Goal: Task Accomplishment & Management: Manage account settings

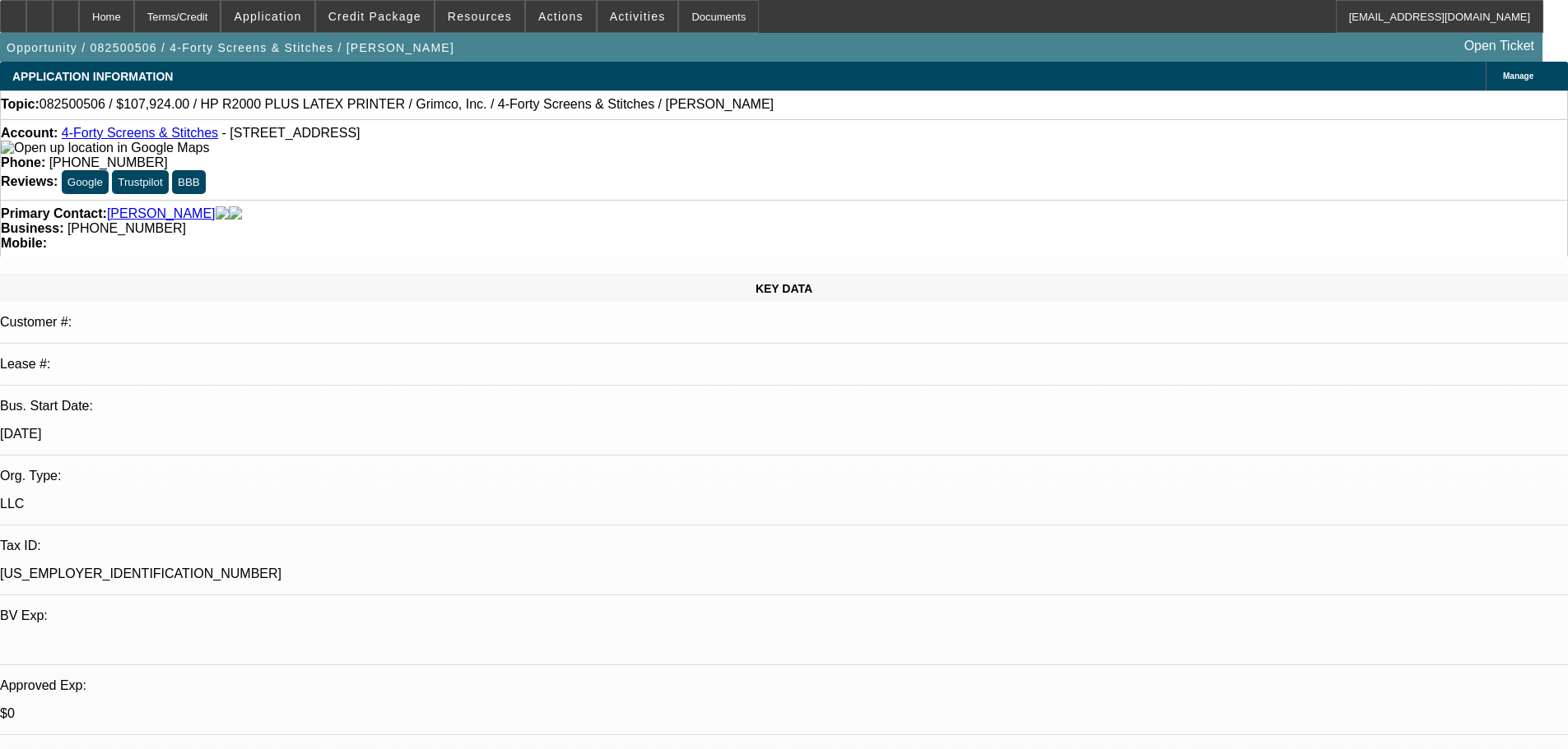
select select "0"
select select "6"
select select "0"
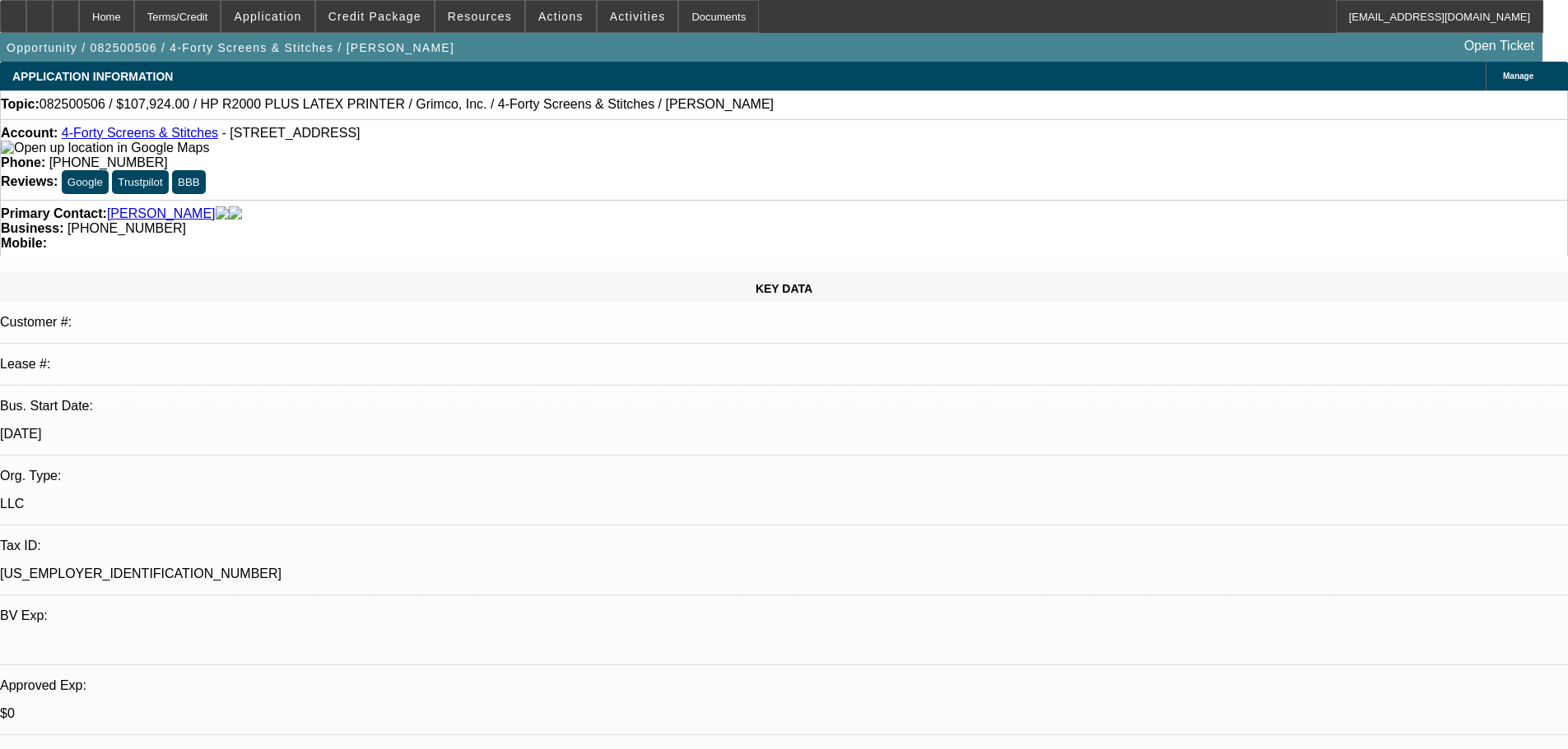
select select "0"
select select "6"
select select "0"
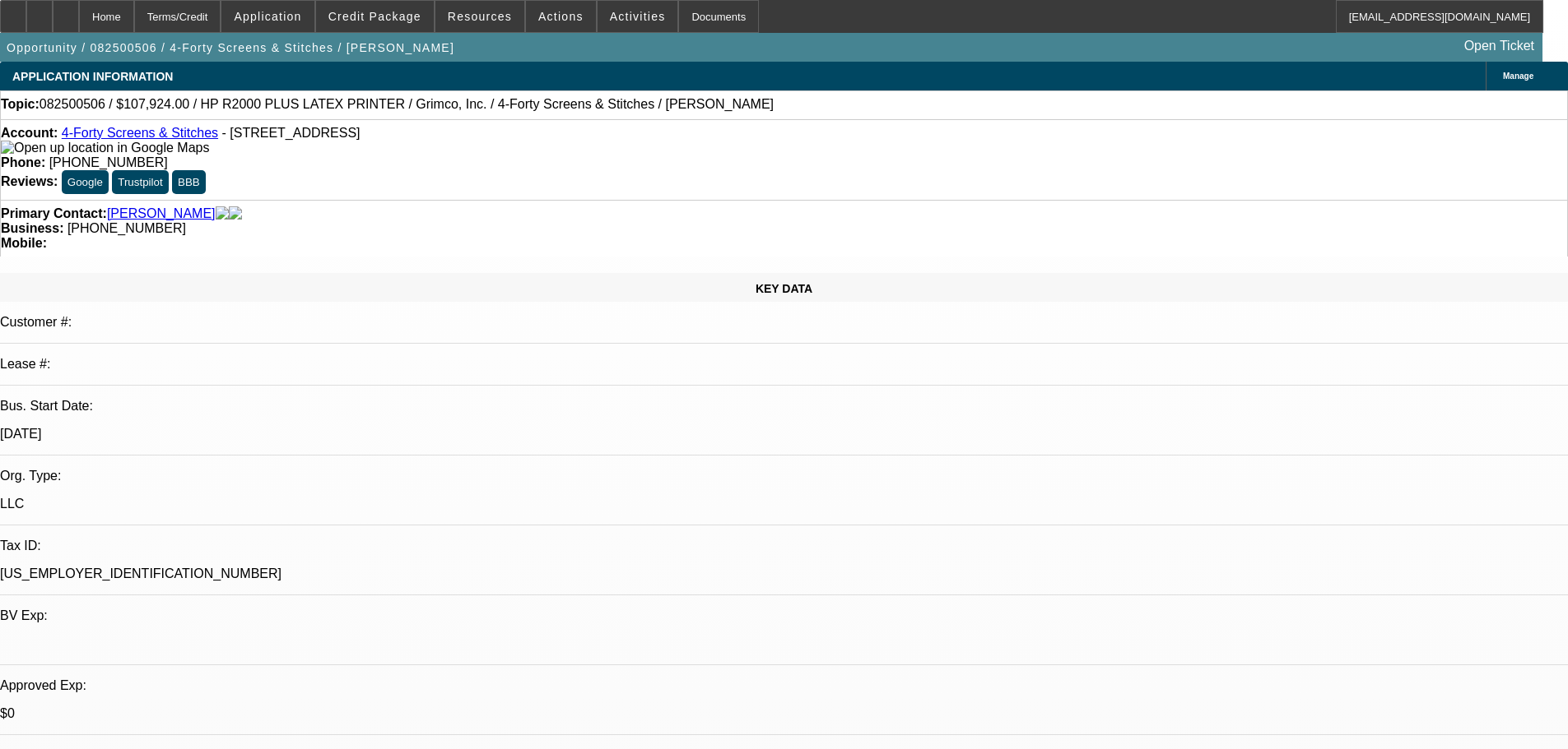
select select "0"
select select "6"
select select "0"
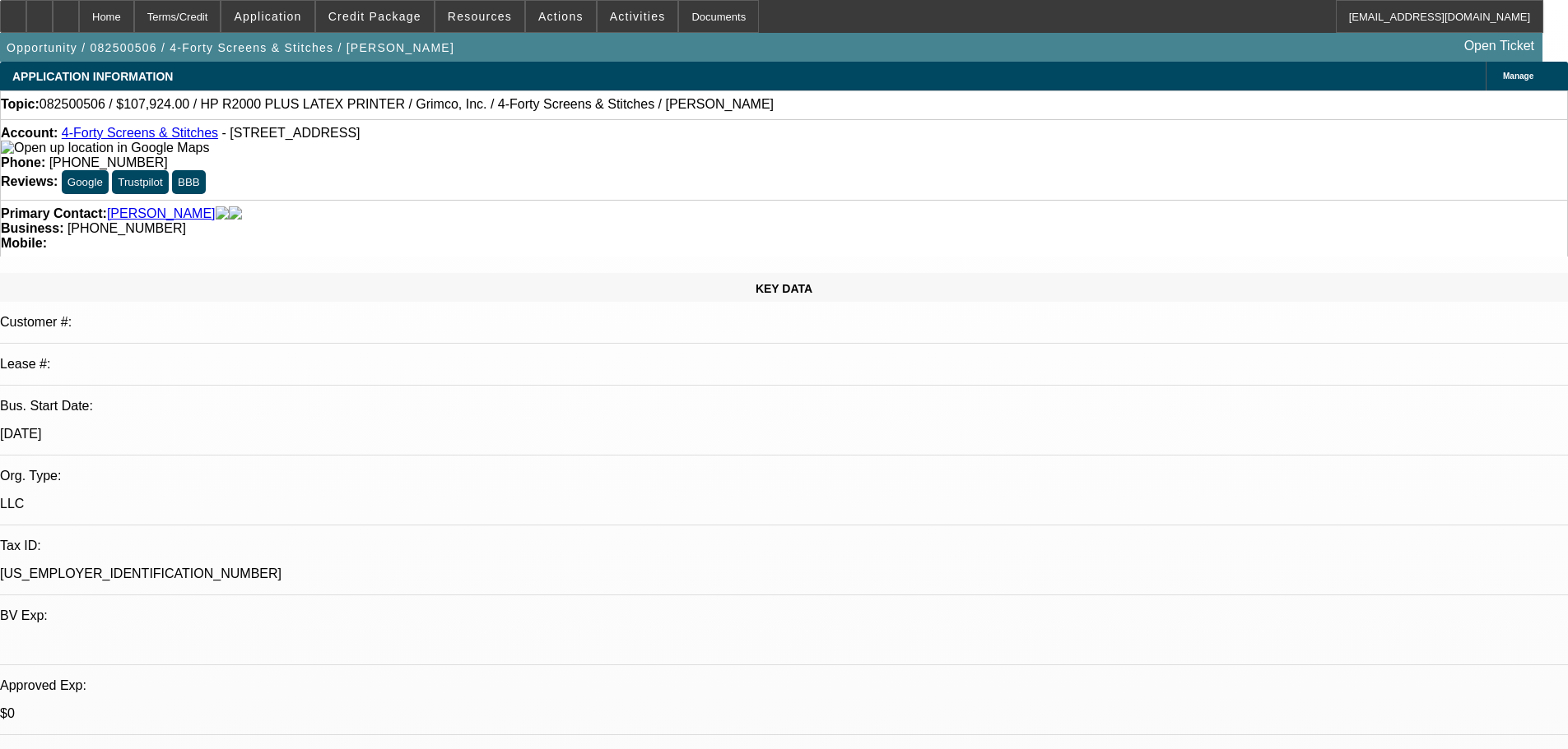
select select "6"
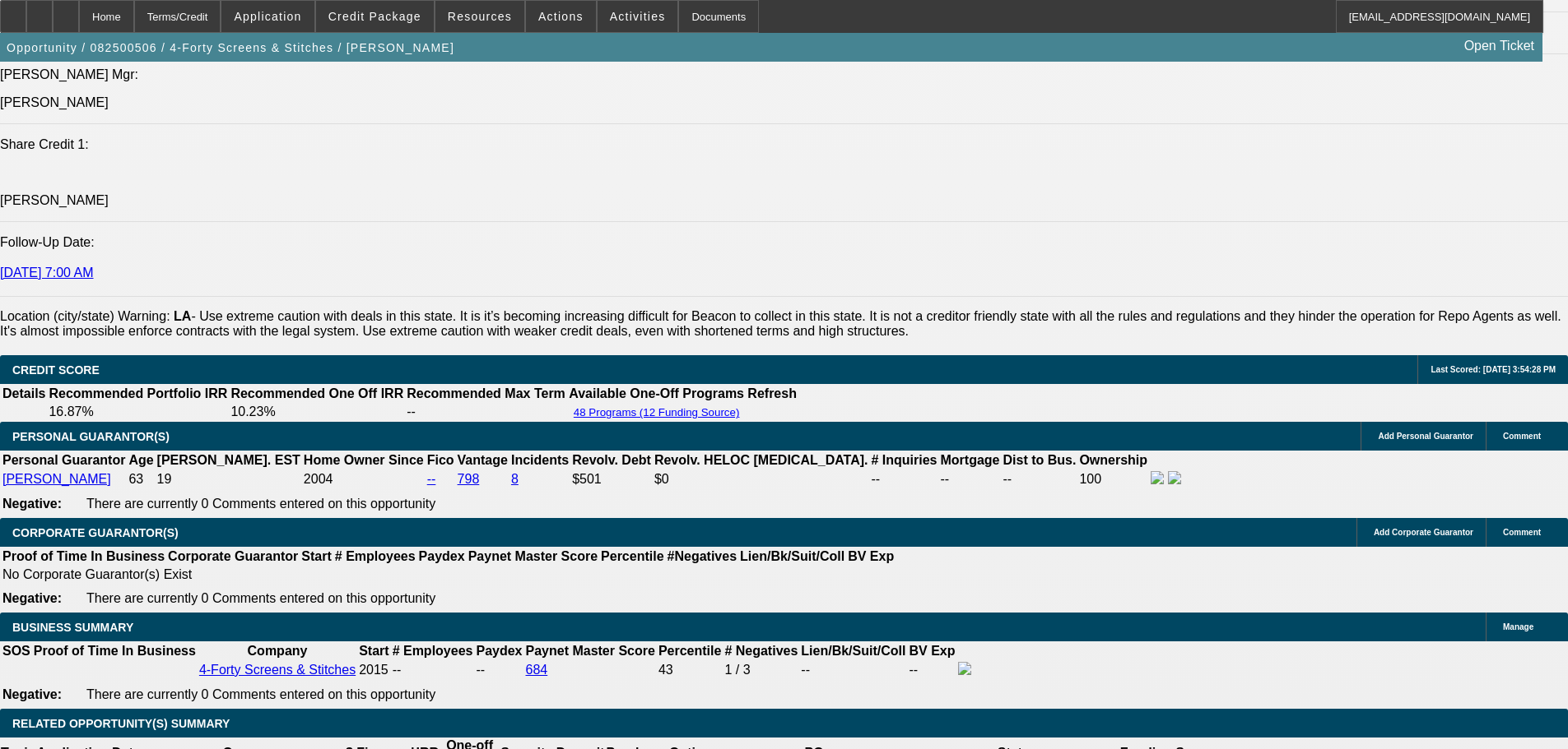
drag, startPoint x: 927, startPoint y: 607, endPoint x: 925, endPoint y: 621, distance: 14.1
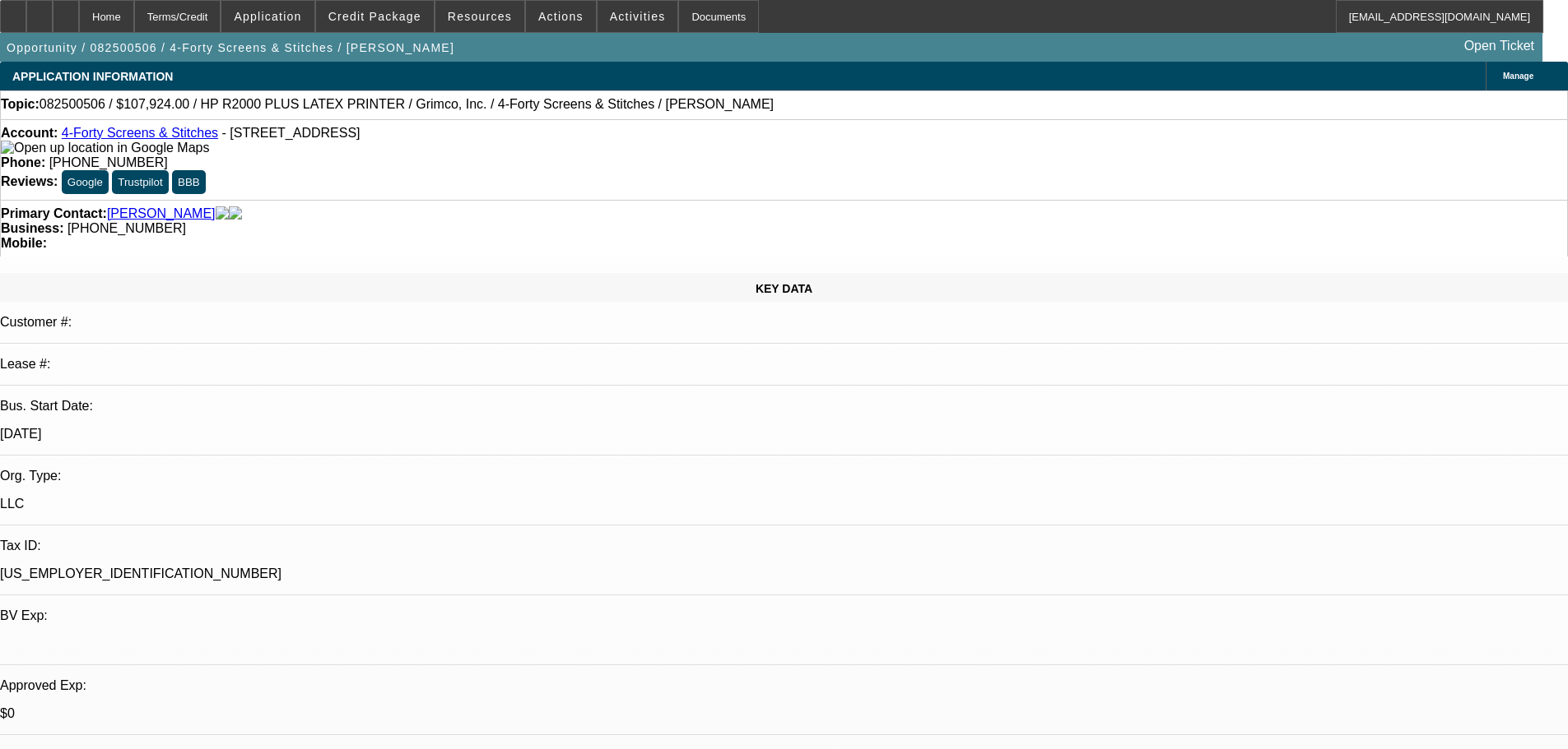
drag, startPoint x: 994, startPoint y: 301, endPoint x: 1011, endPoint y: 232, distance: 71.1
click at [79, 13] on div at bounding box center [65, 17] width 27 height 33
select select "0"
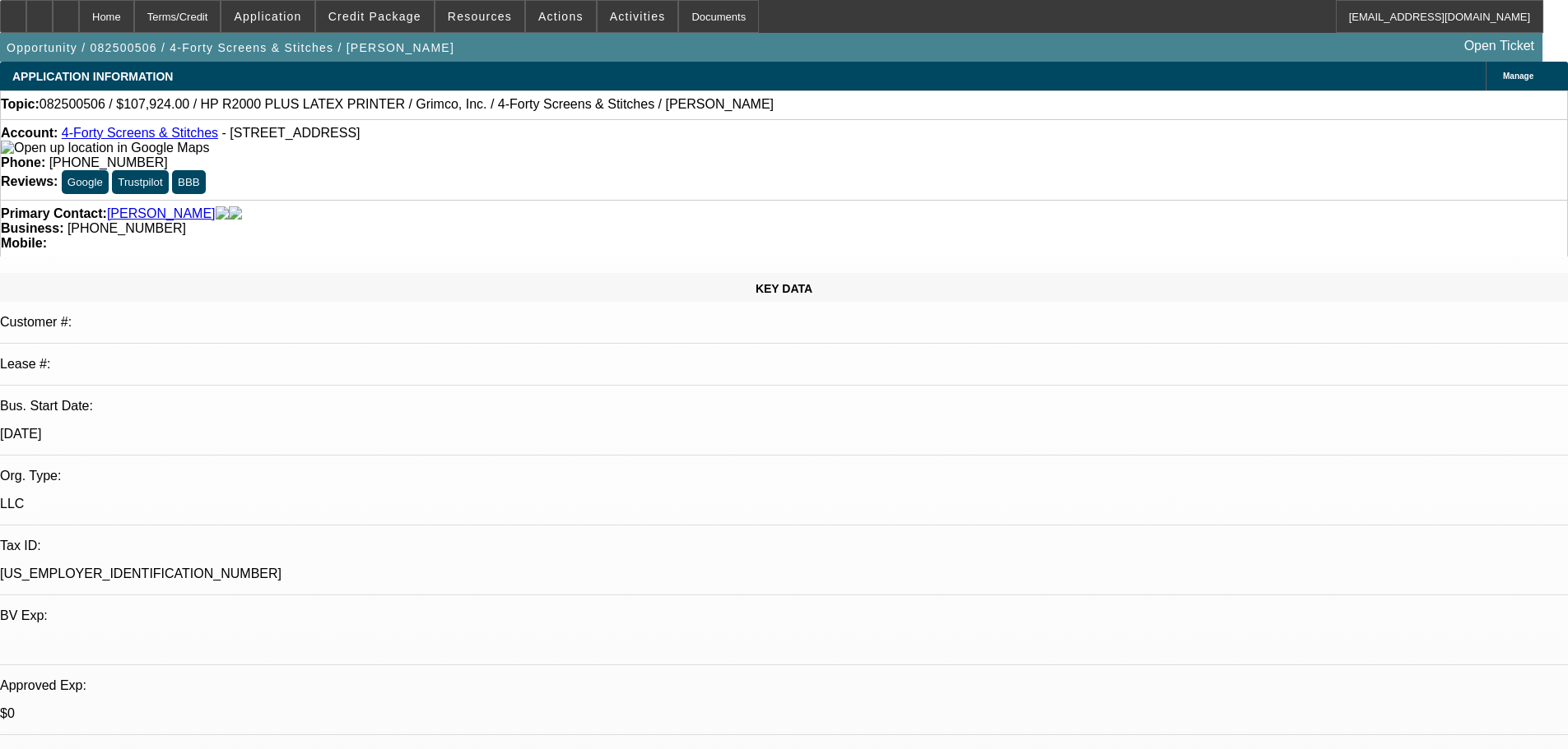
select select "6"
select select "0"
select select "6"
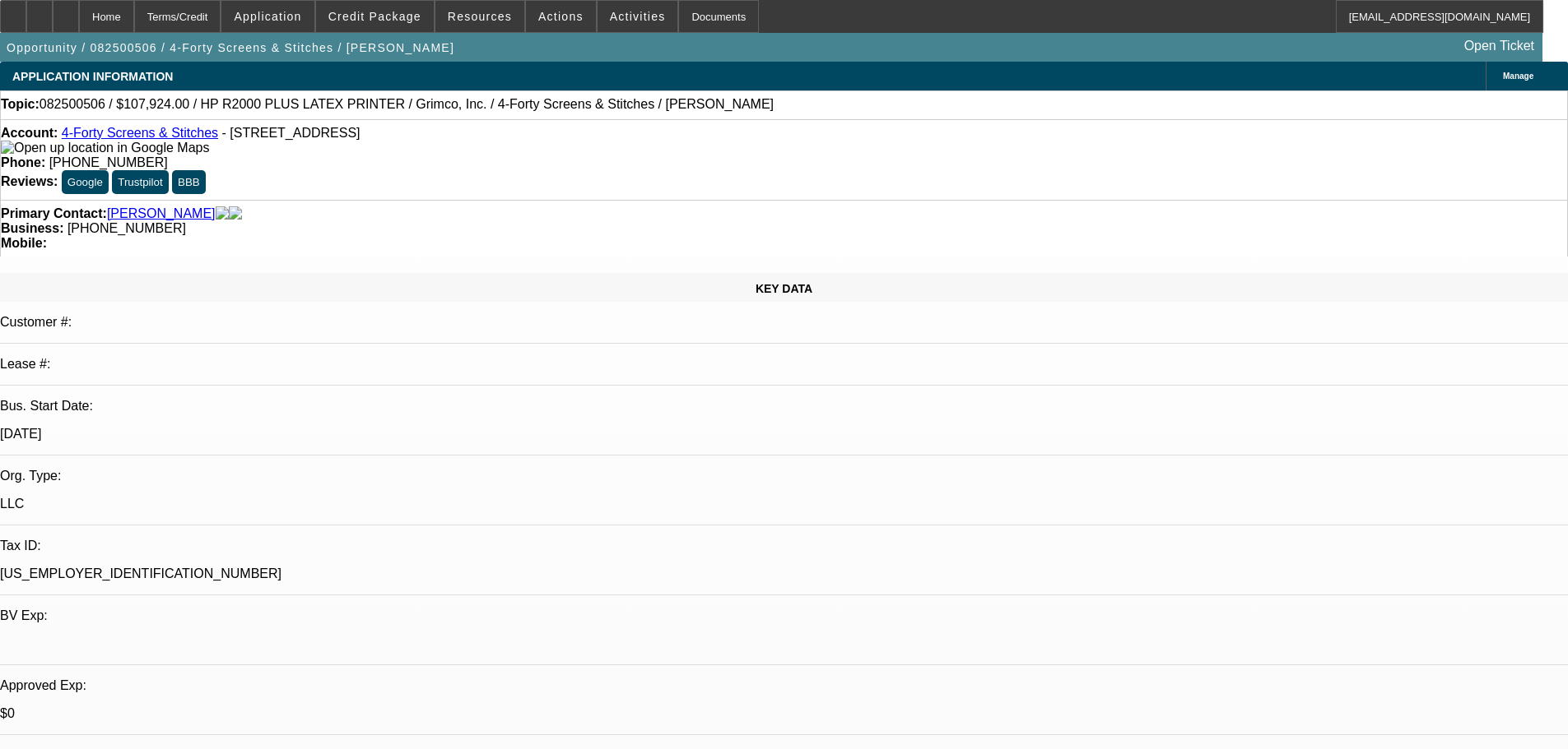
select select "0"
select select "6"
select select "0"
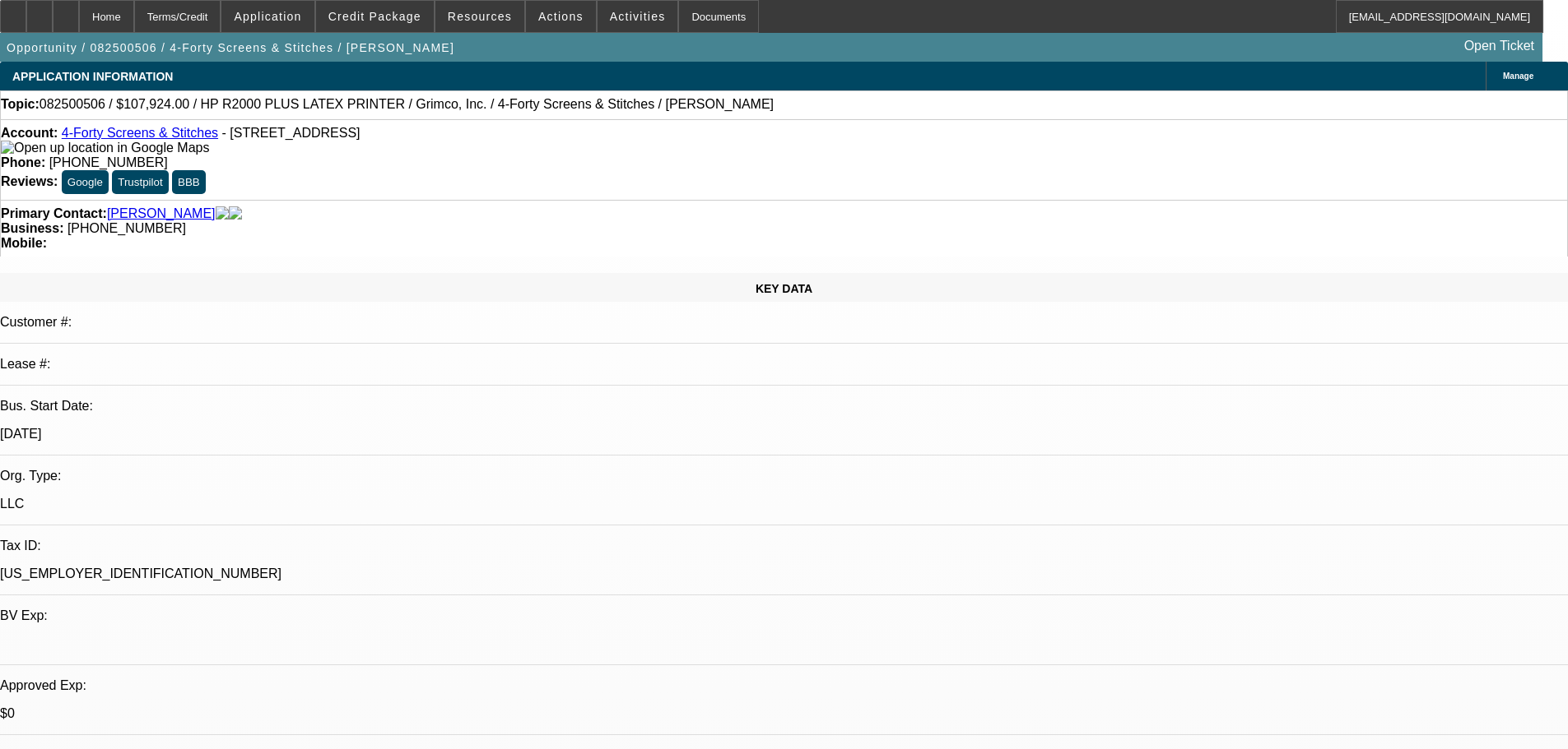
select select "0"
select select "6"
select select "1"
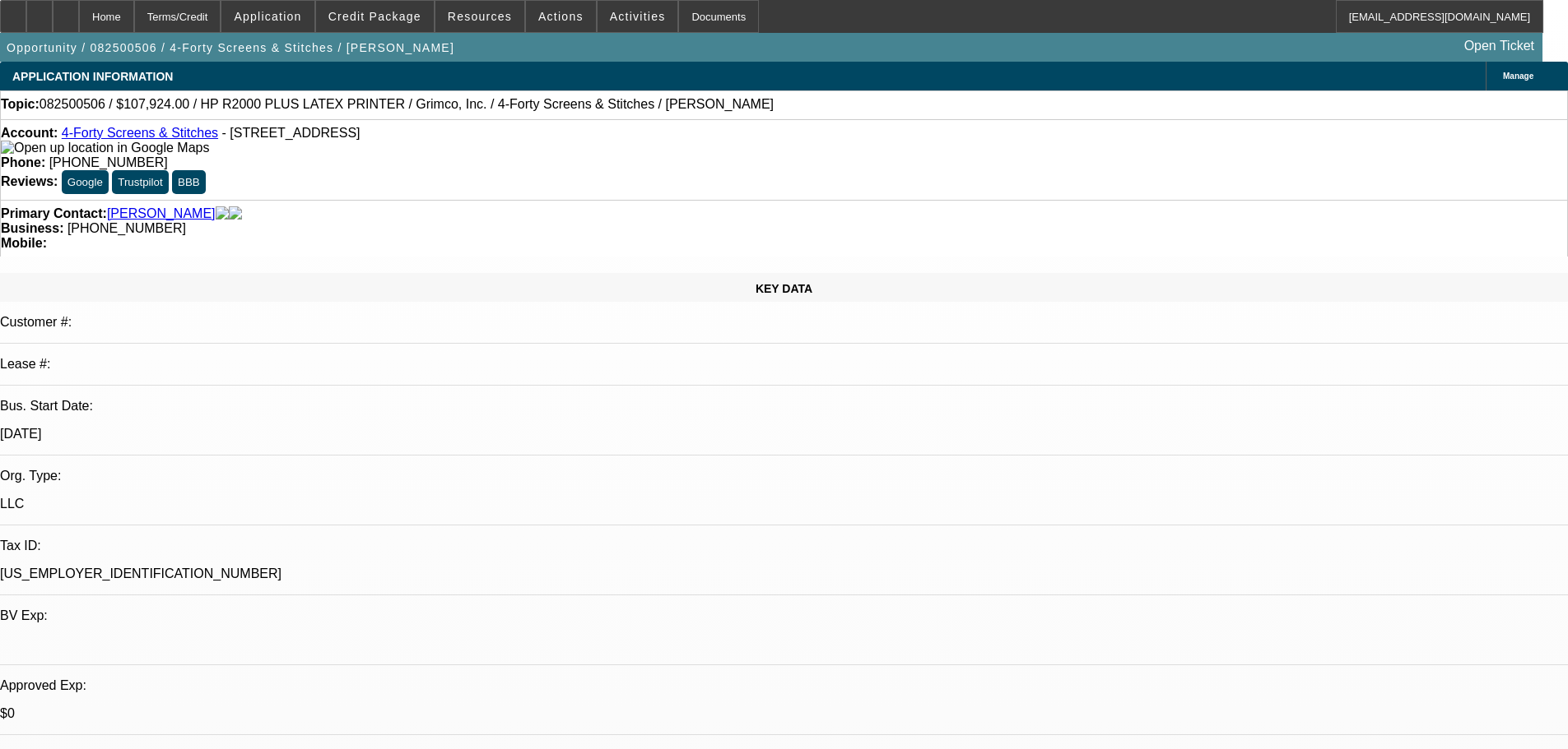
select select "1"
click at [552, 11] on span "Actions" at bounding box center [560, 17] width 45 height 13
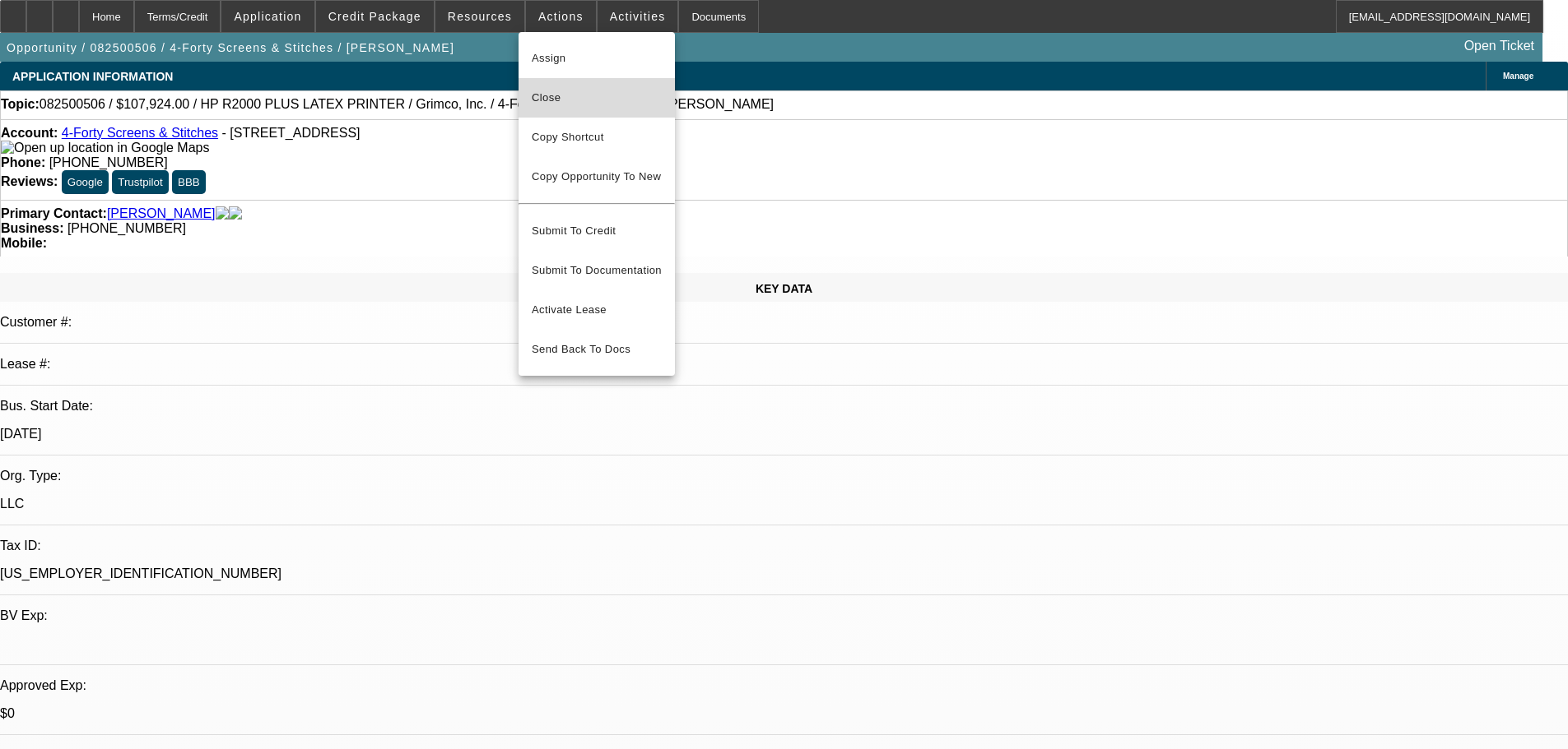
click at [614, 106] on span "Close" at bounding box center [596, 98] width 130 height 19
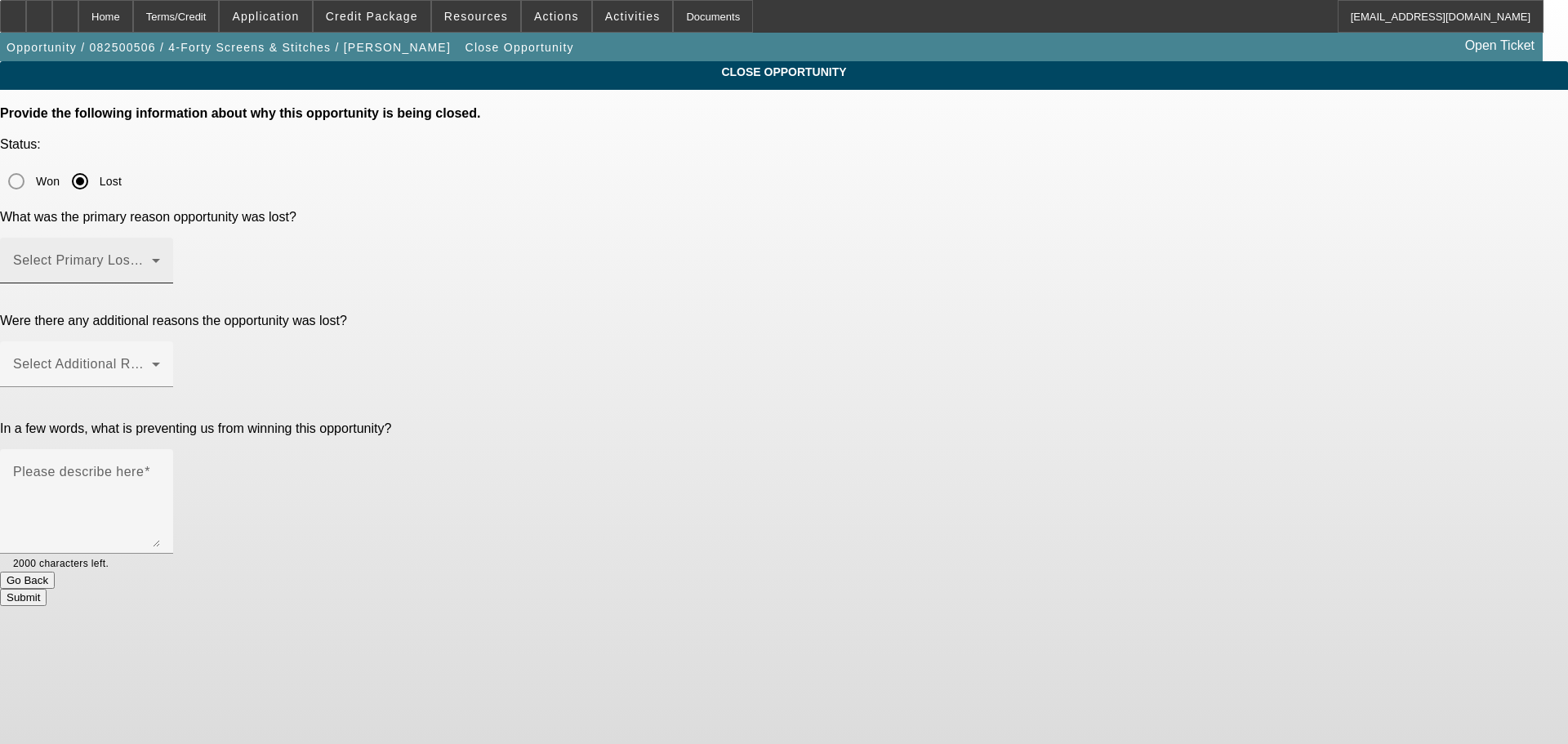
click at [160, 238] on div "Select Primary Lost Reason" at bounding box center [86, 261] width 147 height 46
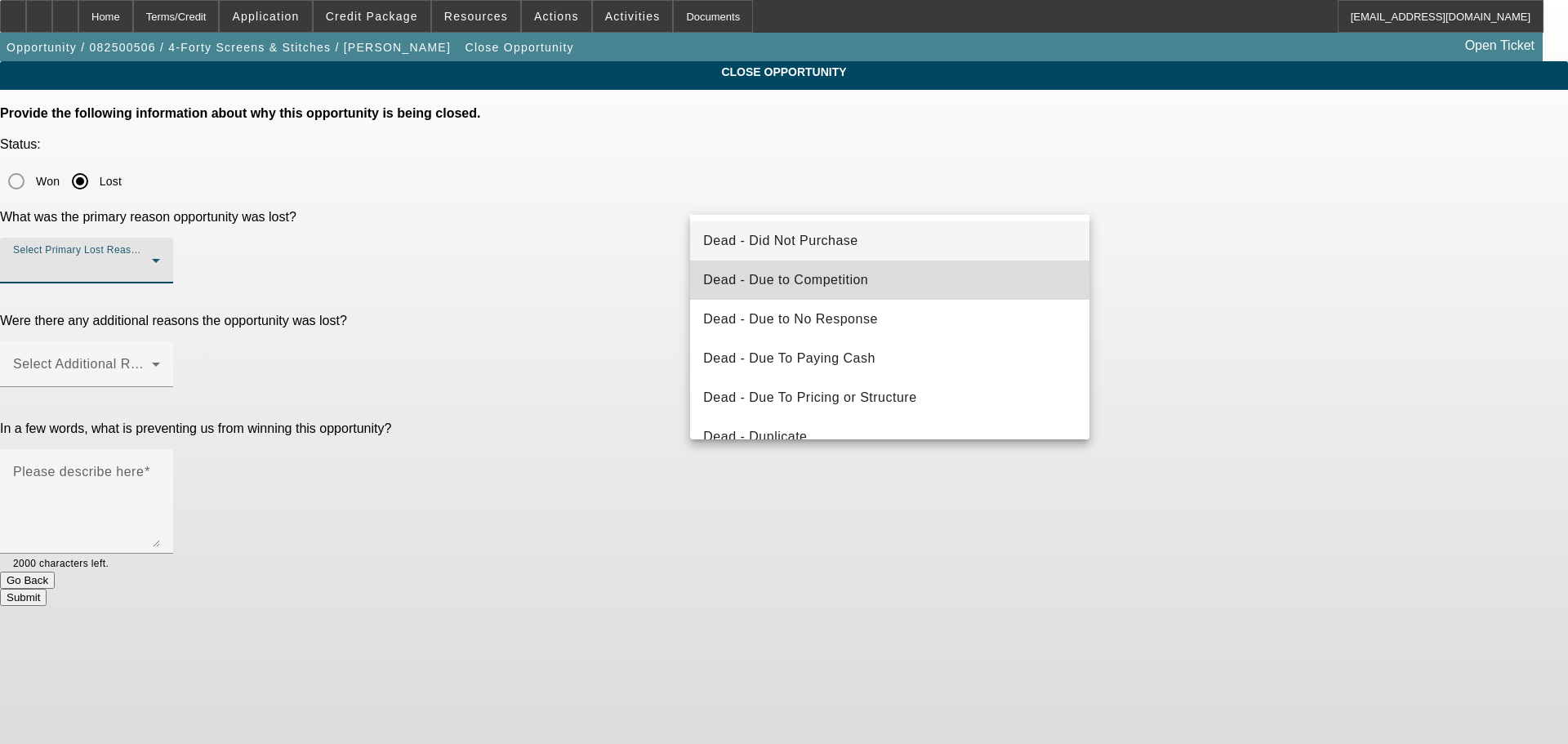
click at [905, 282] on mat-option "Dead - Due to Competition" at bounding box center [889, 280] width 400 height 39
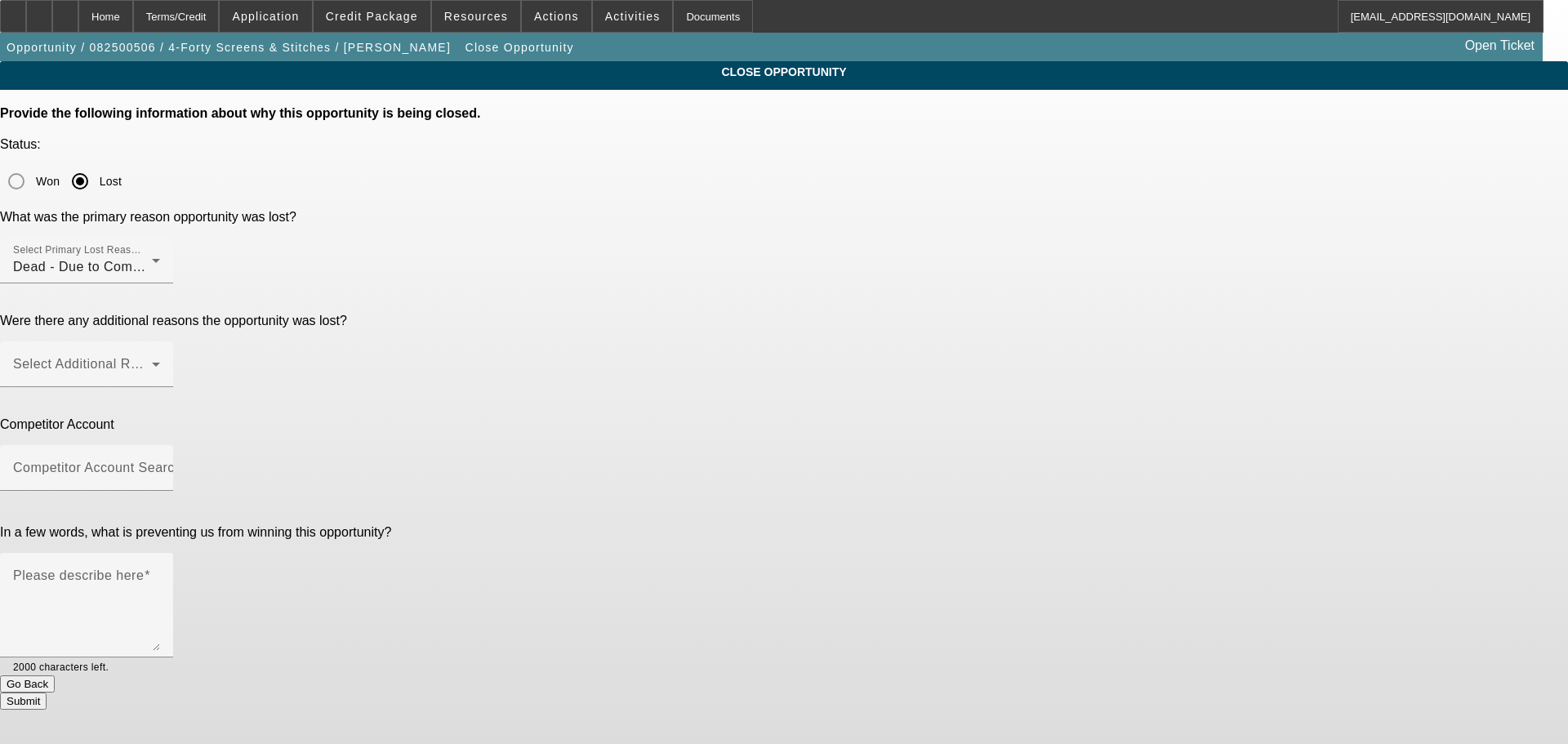
click at [1244, 273] on div "CLOSE OPPORTUNITY Provide the following information about why this opportunity …" at bounding box center [784, 385] width 1568 height 649
click at [160, 341] on div "Select Additional Reasons" at bounding box center [86, 364] width 147 height 46
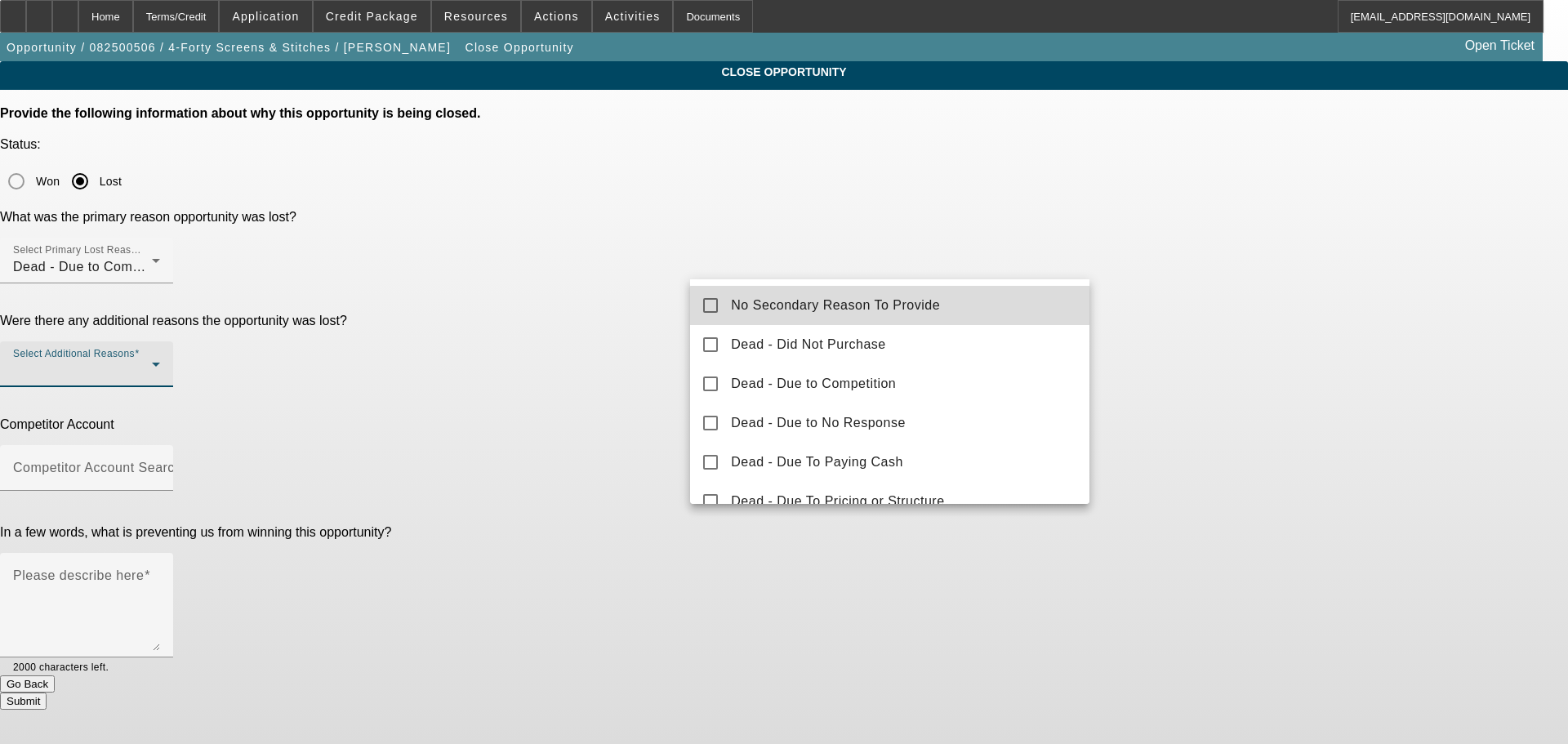
click at [949, 316] on mat-option "No Secondary Reason To Provide" at bounding box center [889, 305] width 400 height 39
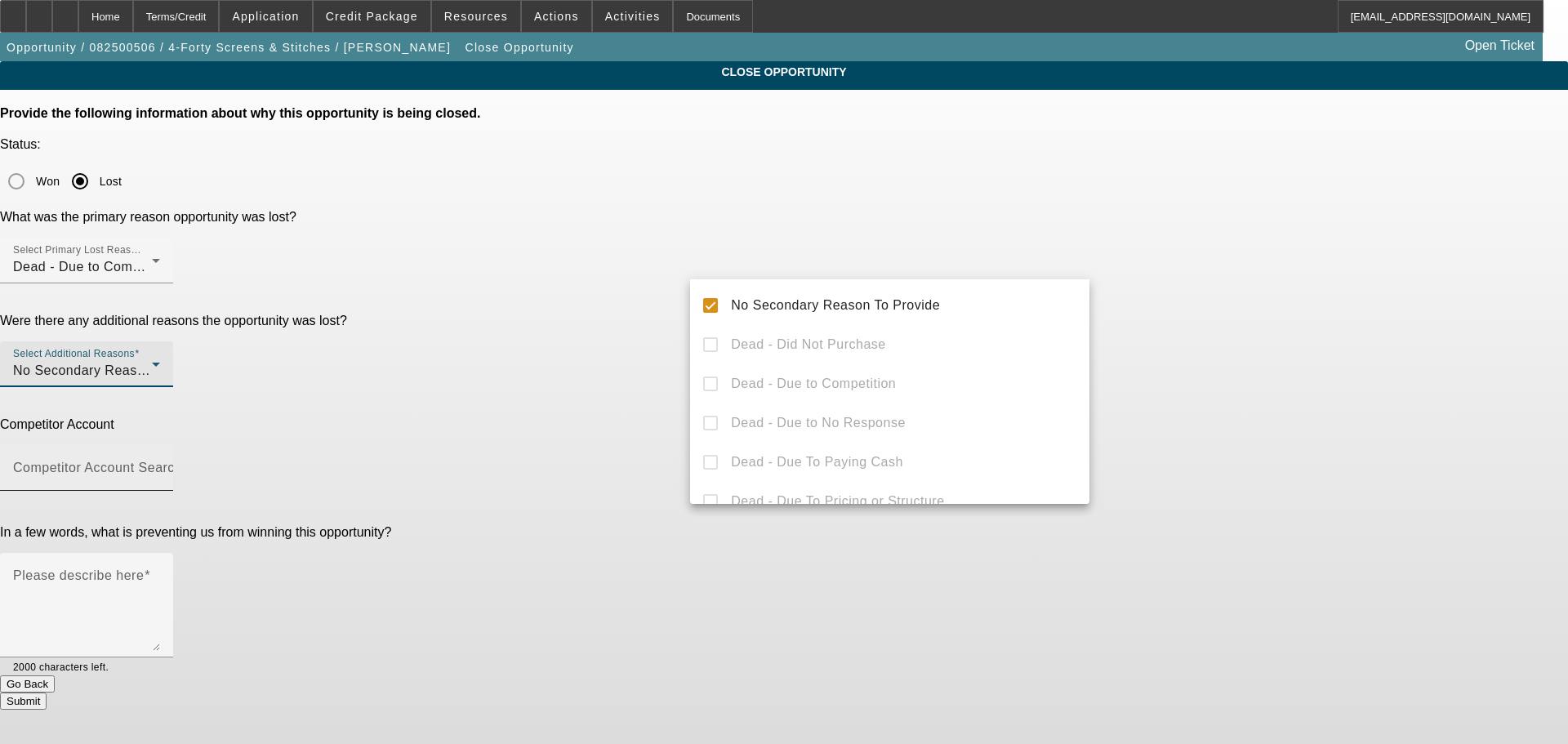
drag, startPoint x: 1197, startPoint y: 319, endPoint x: 874, endPoint y: 318, distance: 323.0
click at [1195, 319] on div at bounding box center [784, 372] width 1568 height 744
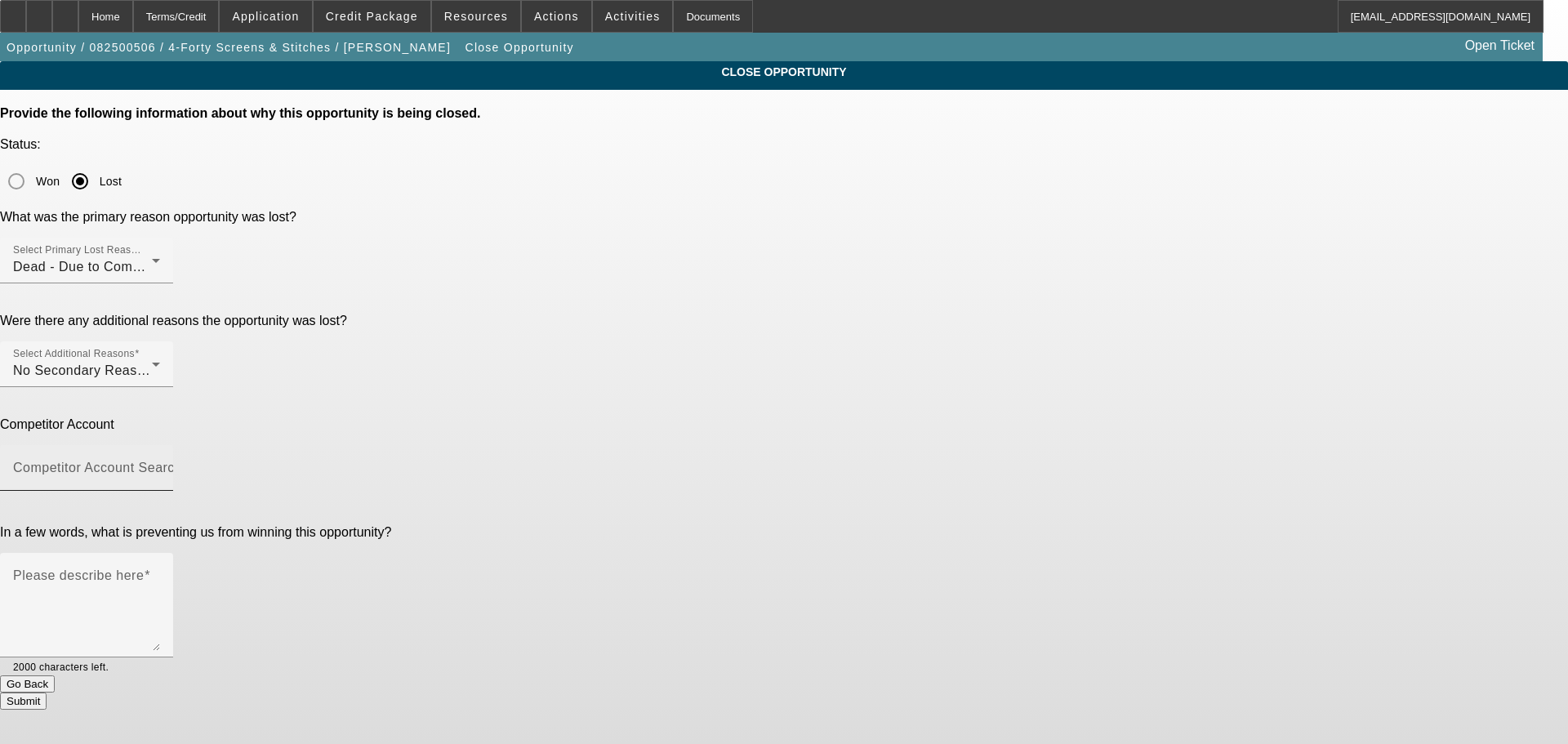
click at [160, 465] on input "Competitor Account Search" at bounding box center [86, 474] width 147 height 19
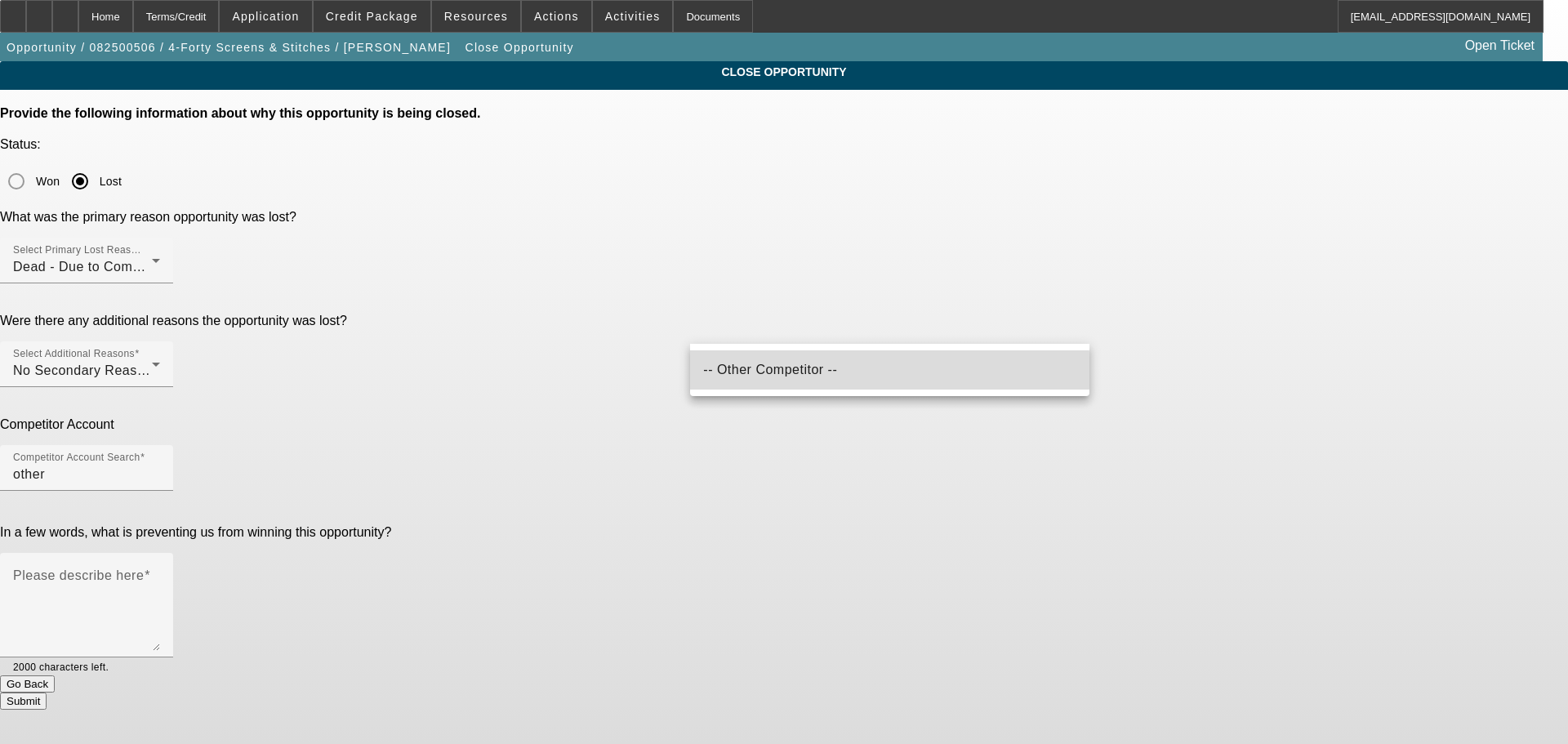
click at [875, 371] on mat-option "-- Other Competitor --" at bounding box center [889, 370] width 400 height 39
type input "-- Other Competitor --"
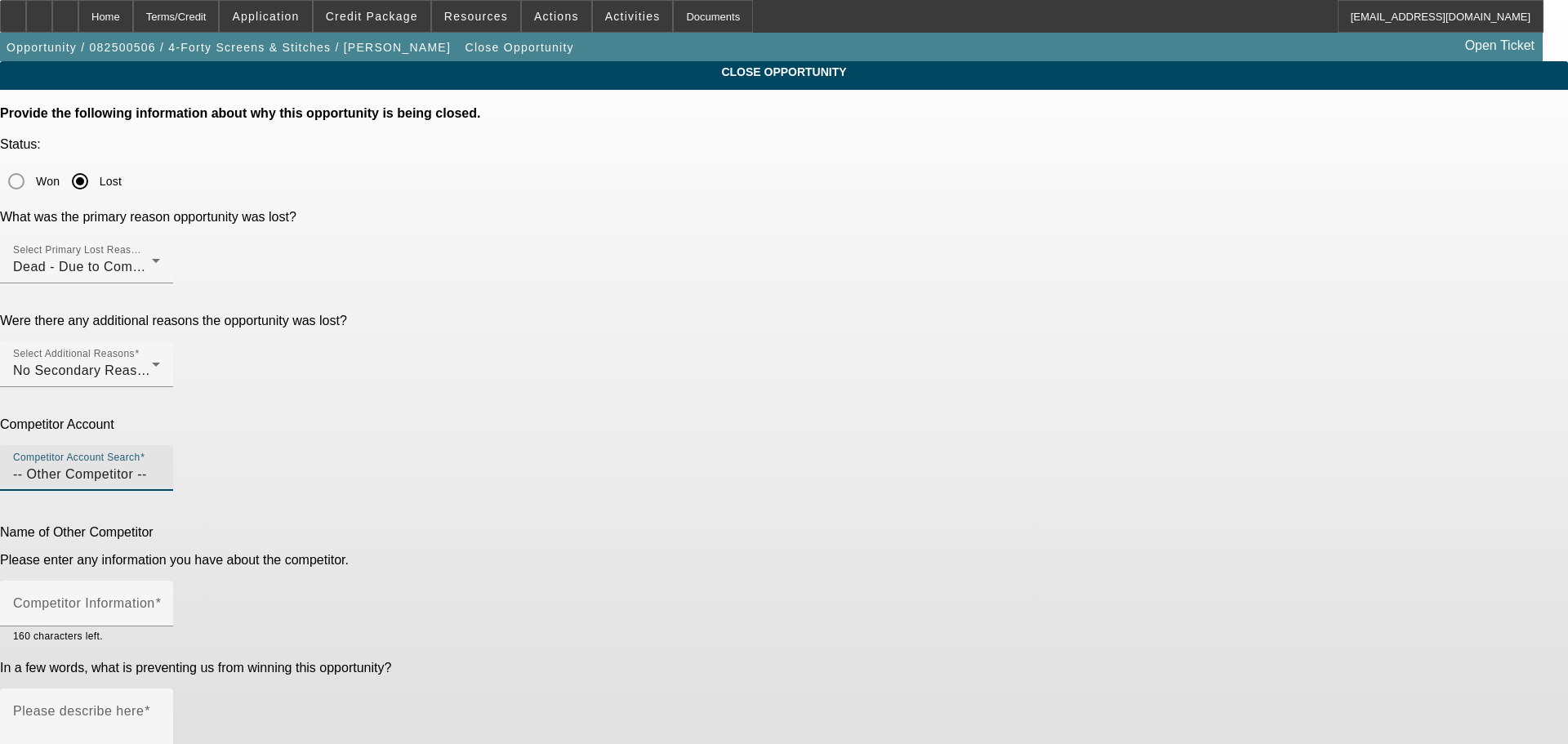
click at [1278, 369] on app-close-opportunity "CLOSE OPPORTUNITY Provide the following information about why this opportunity …" at bounding box center [784, 453] width 1568 height 784
click at [160, 581] on div "Competitor Information" at bounding box center [86, 604] width 147 height 46
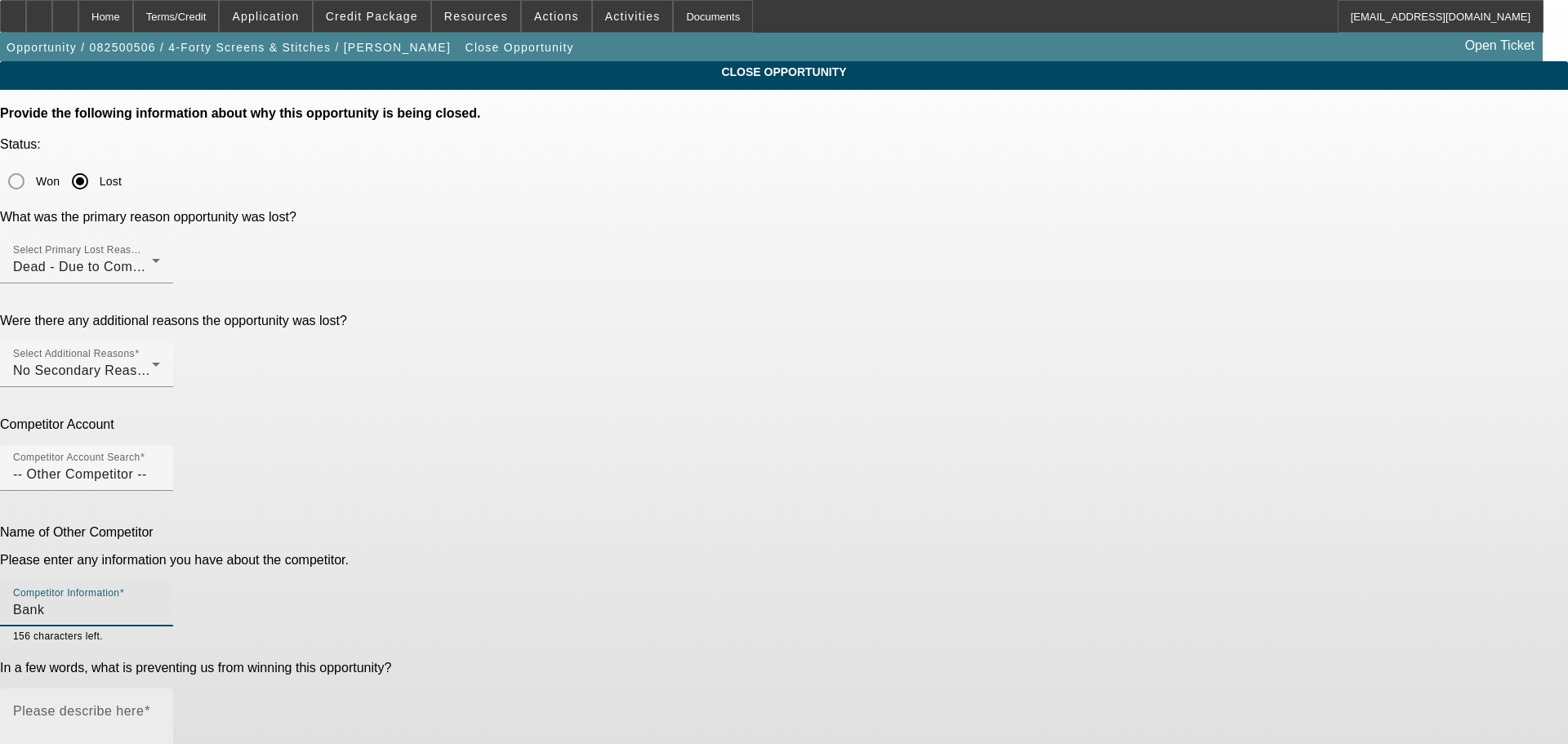
type input "Bank"
click at [160, 708] on textarea "Please describe here" at bounding box center [86, 748] width 147 height 79
type textarea "C"
drag, startPoint x: 965, startPoint y: 479, endPoint x: 689, endPoint y: 467, distance: 276.3
click at [689, 689] on div "Please describe here Nikko opp, customer already purchased machine at 1952 char…" at bounding box center [784, 750] width 1568 height 123
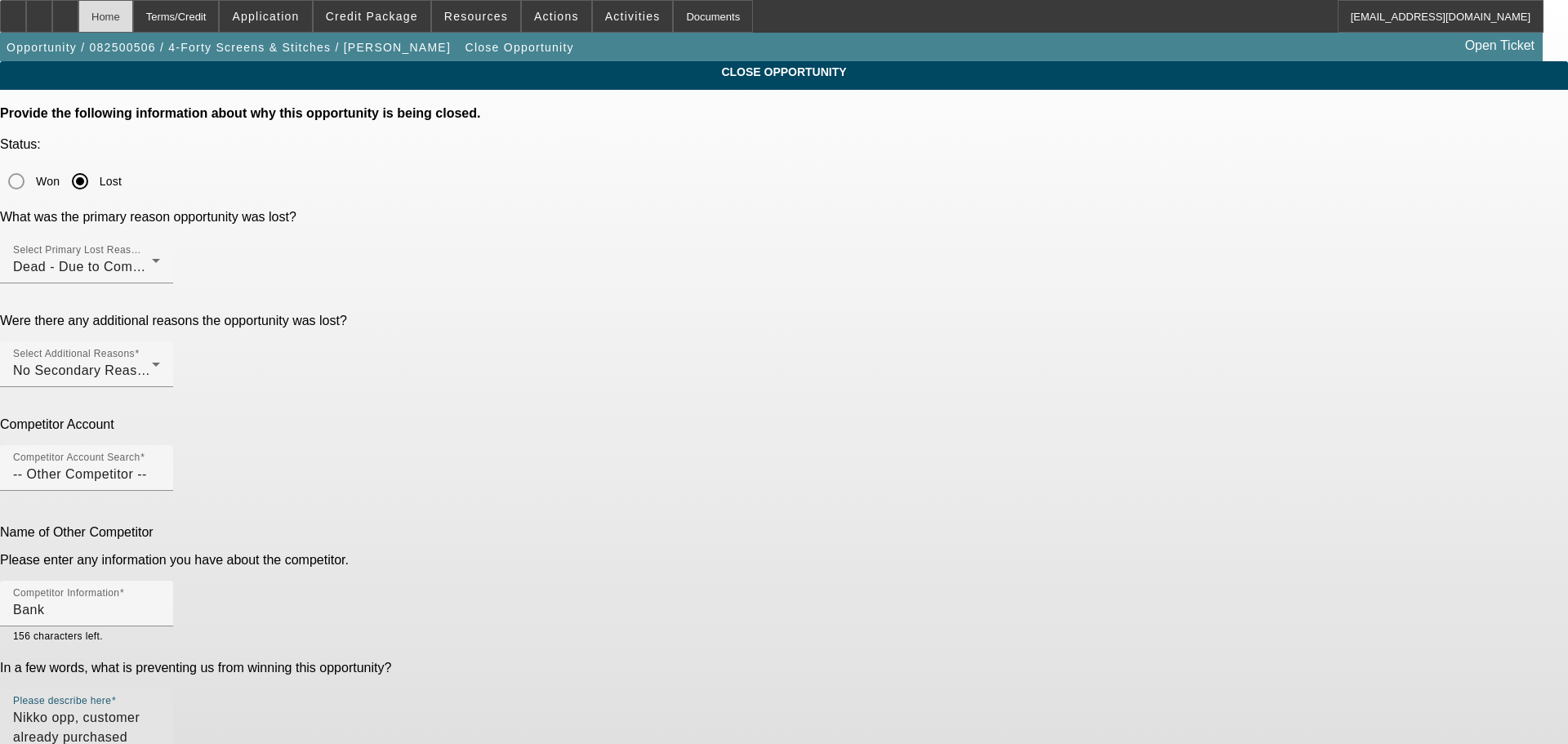
type textarea "Nikko opp, customer already purchased machine at"
click at [134, 11] on div "Home" at bounding box center [106, 16] width 55 height 33
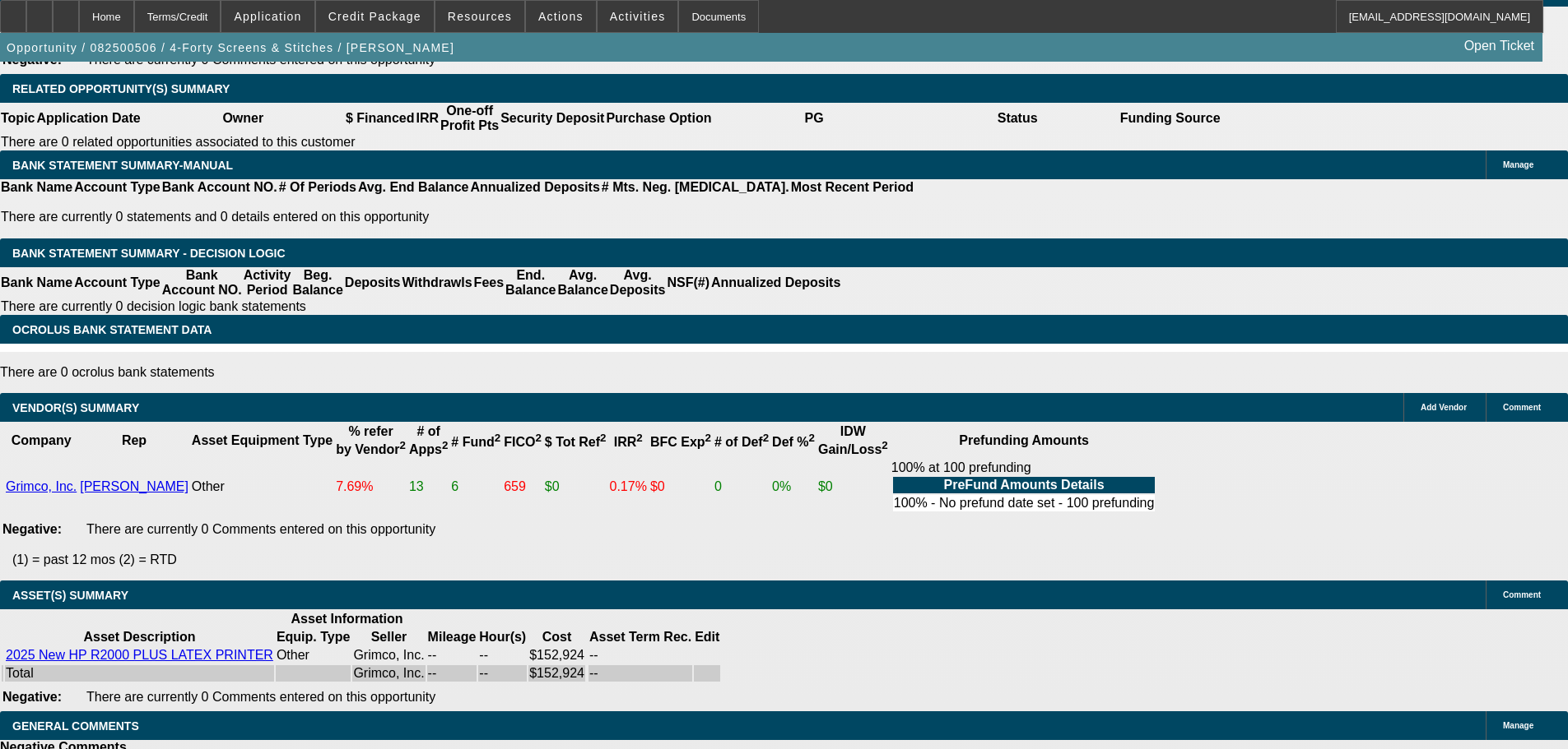
select select "0"
select select "6"
select select "0"
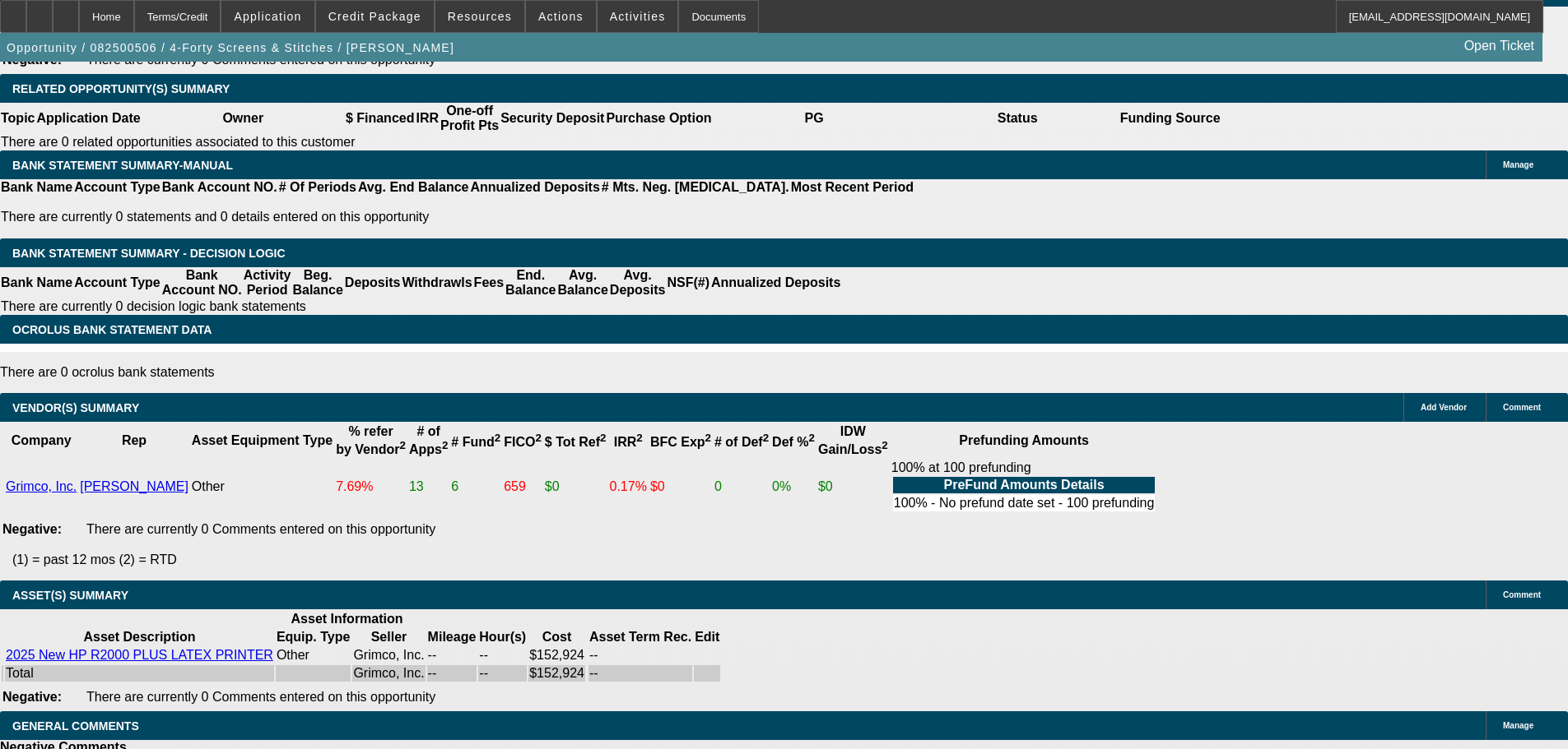
select select "0"
select select "6"
select select "0"
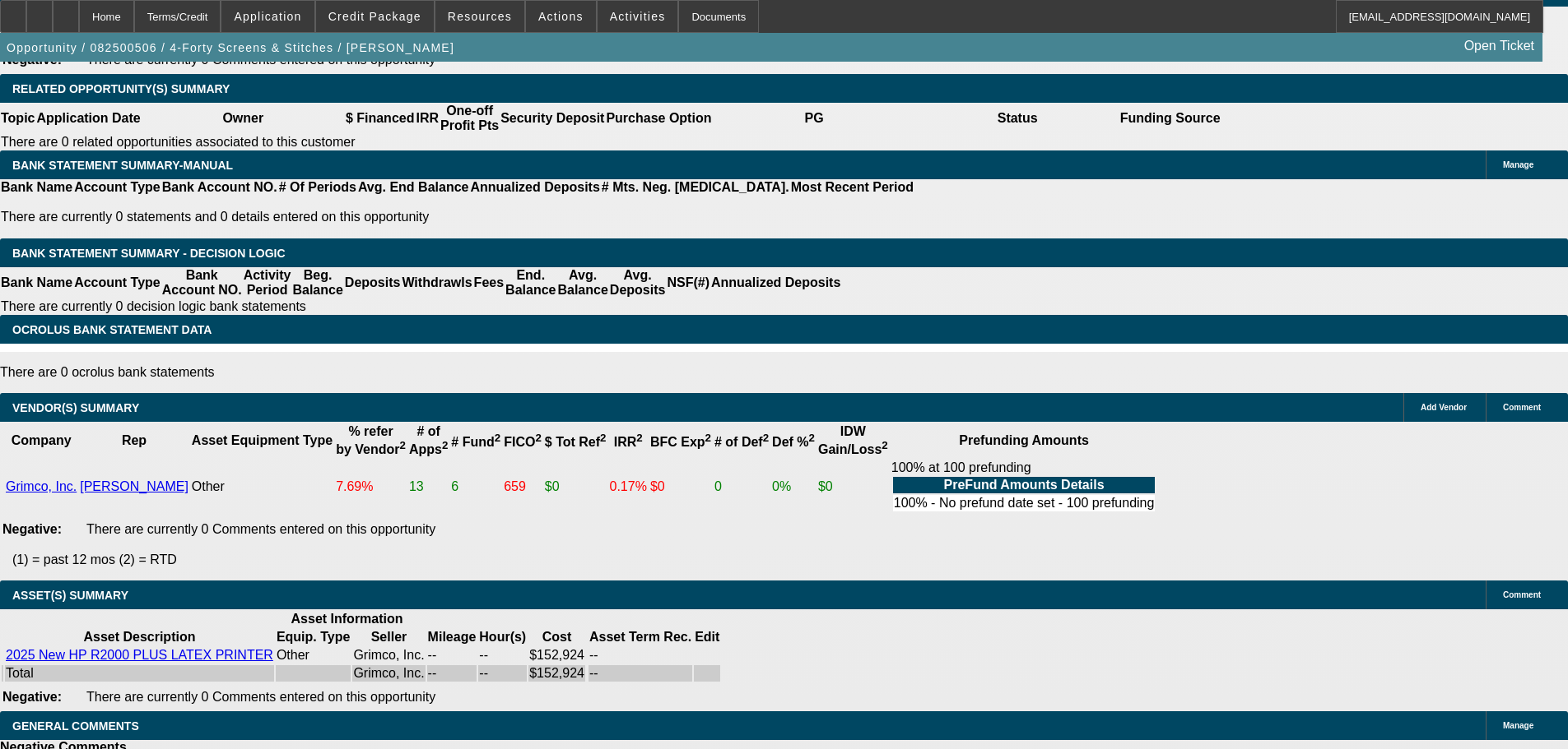
select select "0"
select select "6"
select select "0"
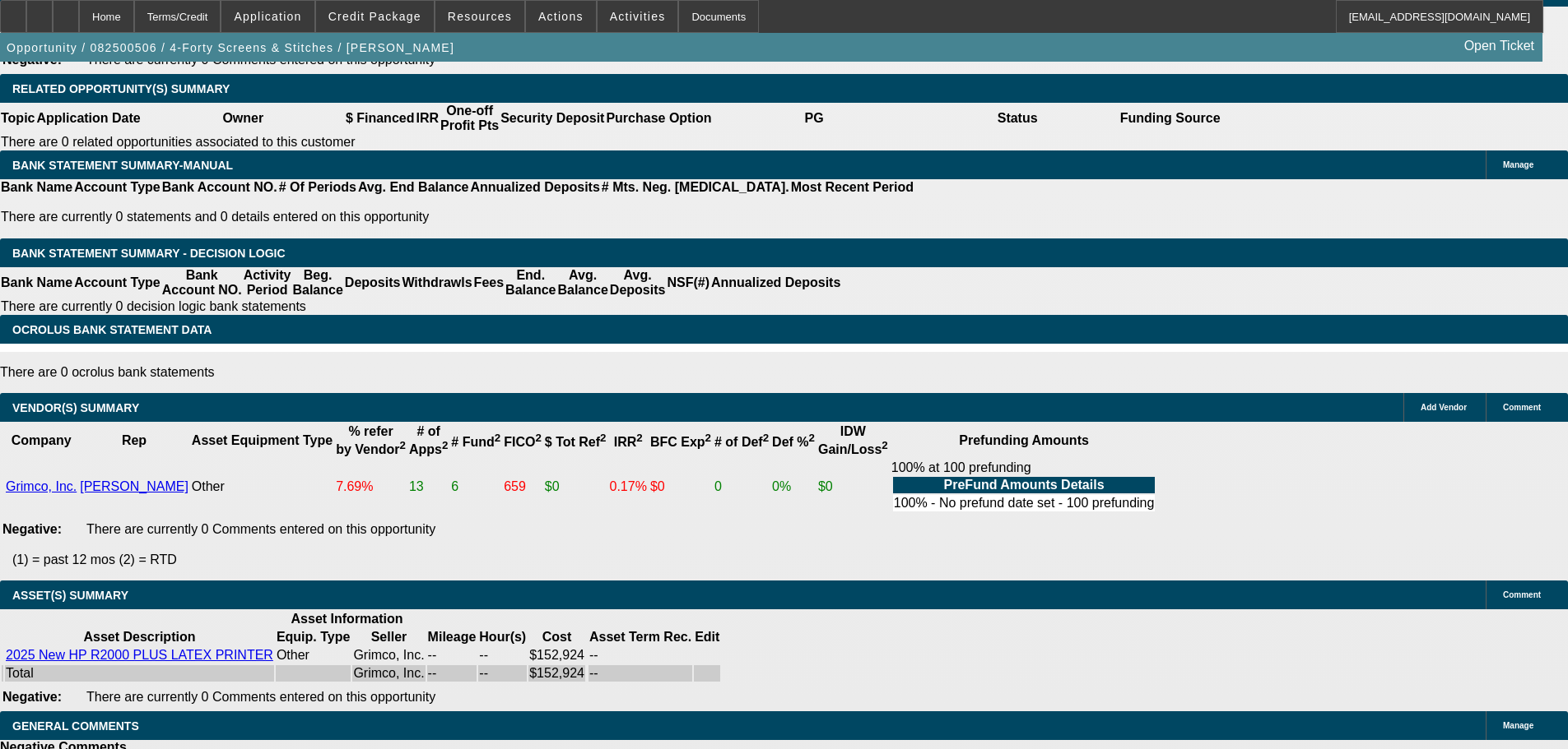
select select "6"
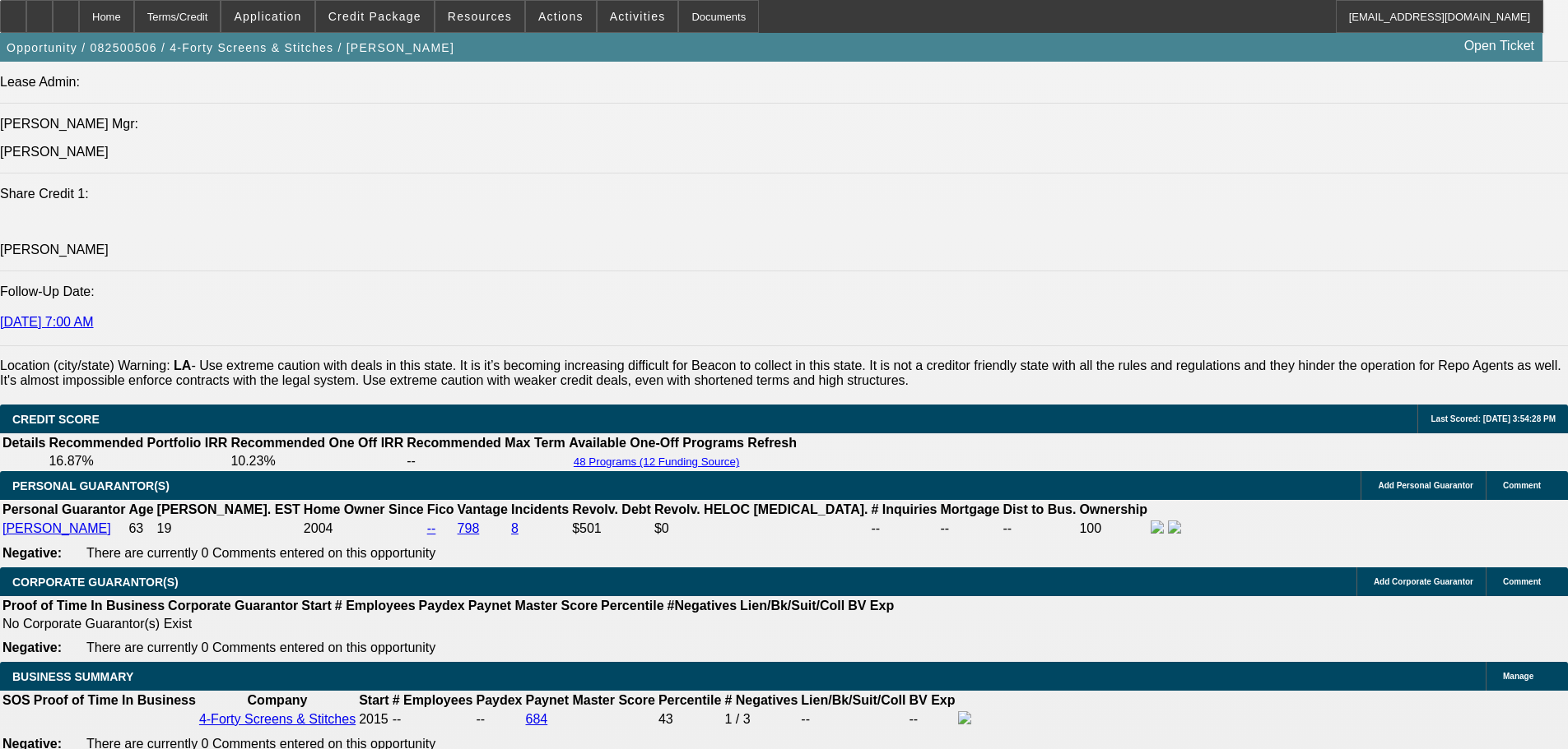
scroll to position [1832, 0]
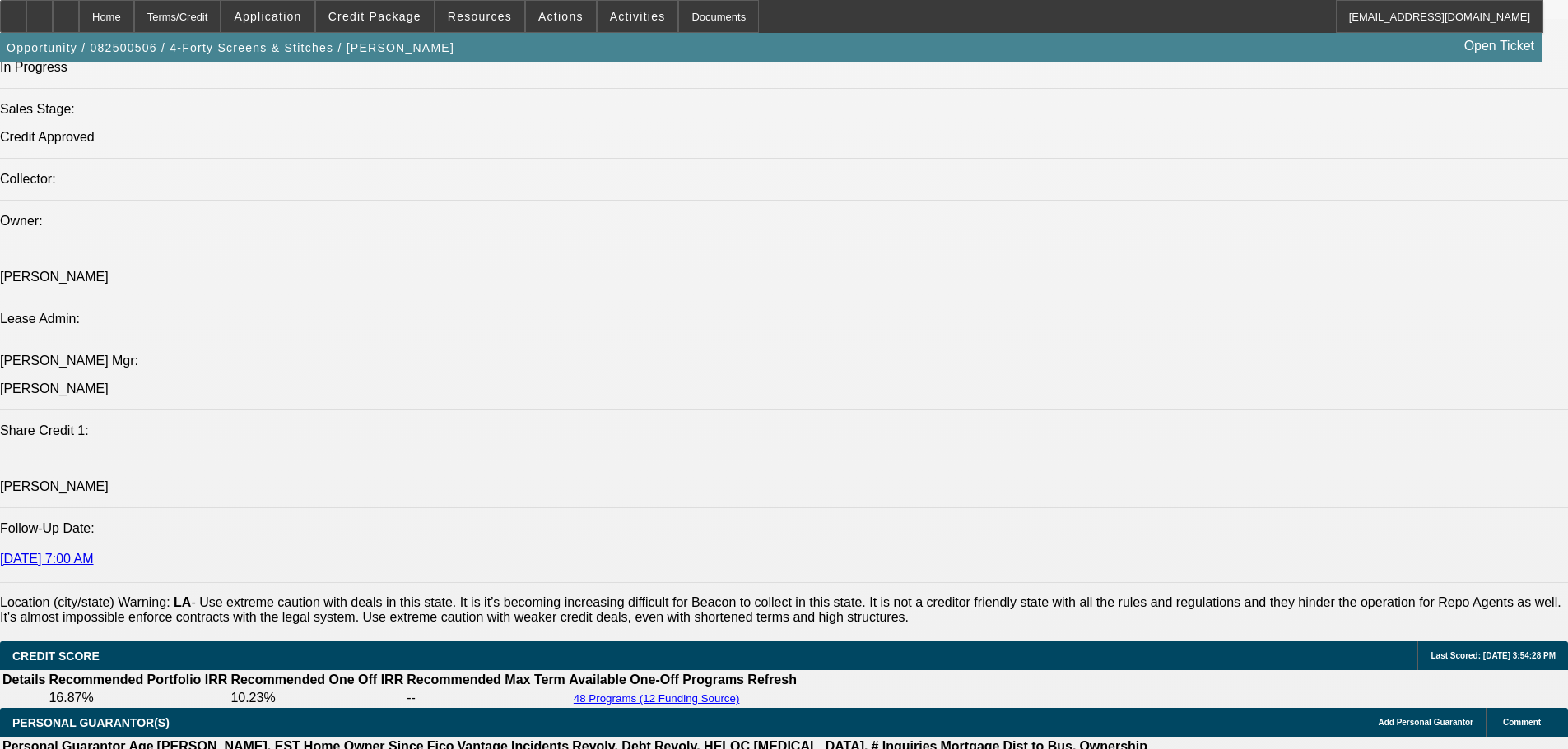
drag, startPoint x: 1035, startPoint y: 544, endPoint x: 1032, endPoint y: 448, distance: 96.0
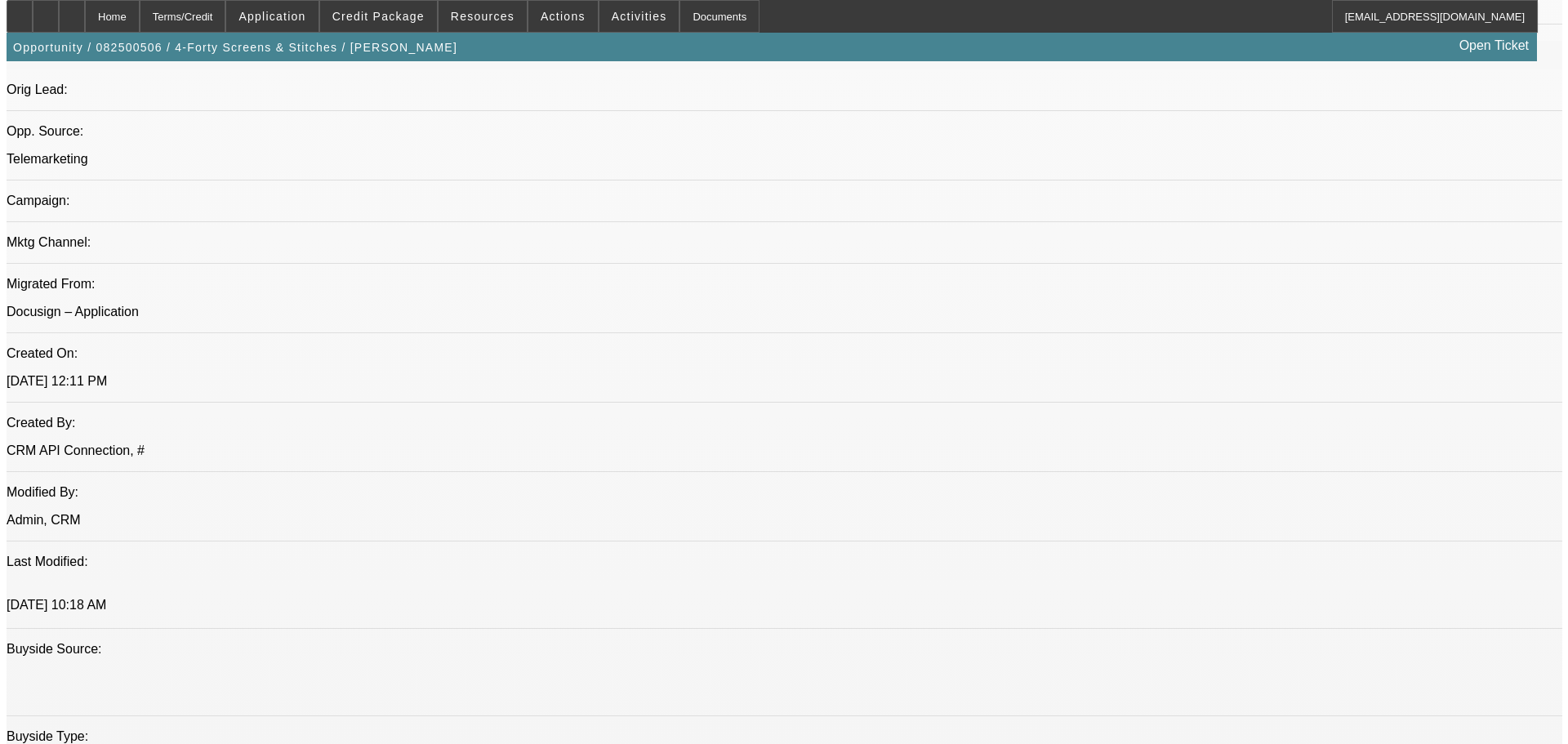
scroll to position [0, 0]
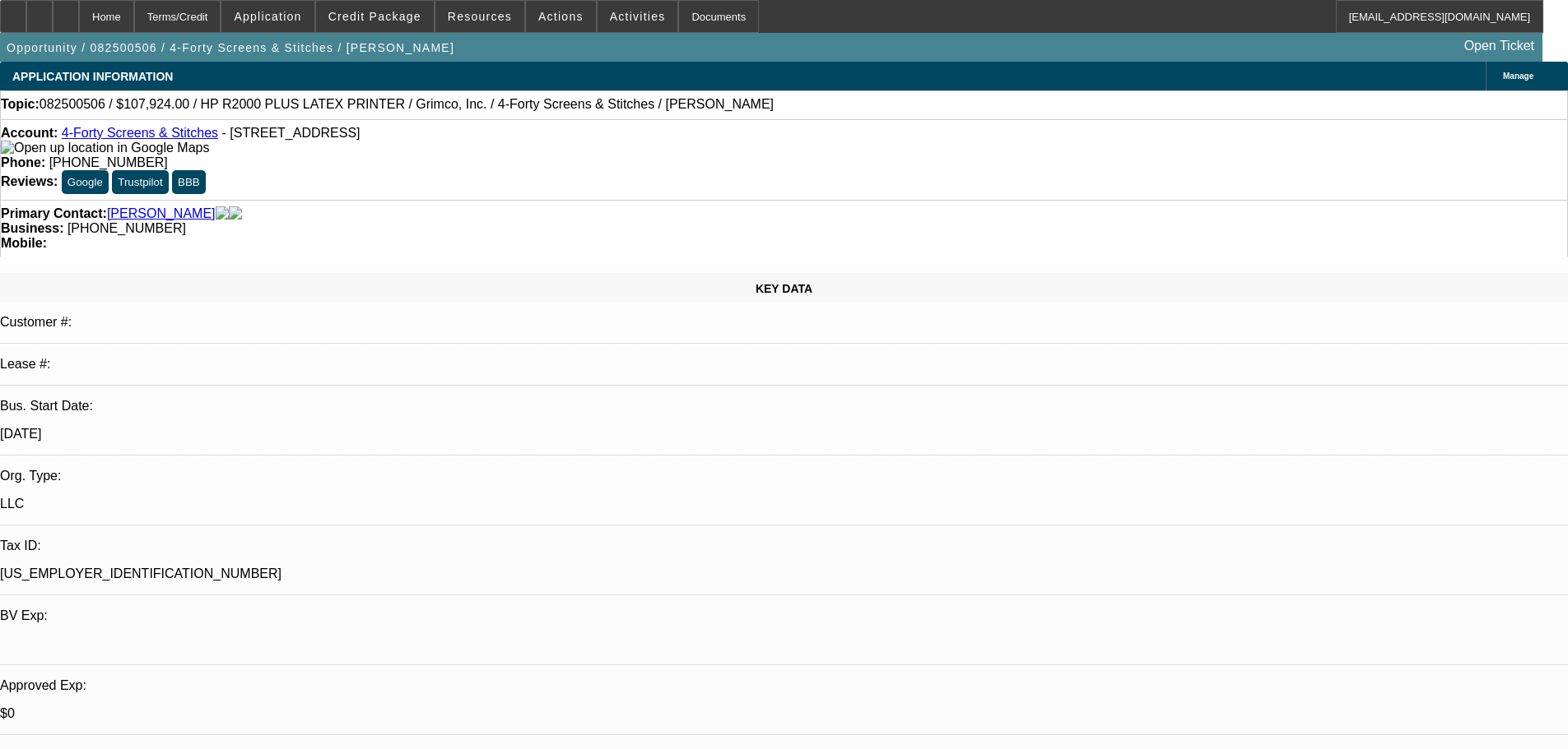
drag, startPoint x: 1024, startPoint y: 471, endPoint x: 1038, endPoint y: 252, distance: 219.4
click at [548, 15] on span "Actions" at bounding box center [560, 17] width 45 height 13
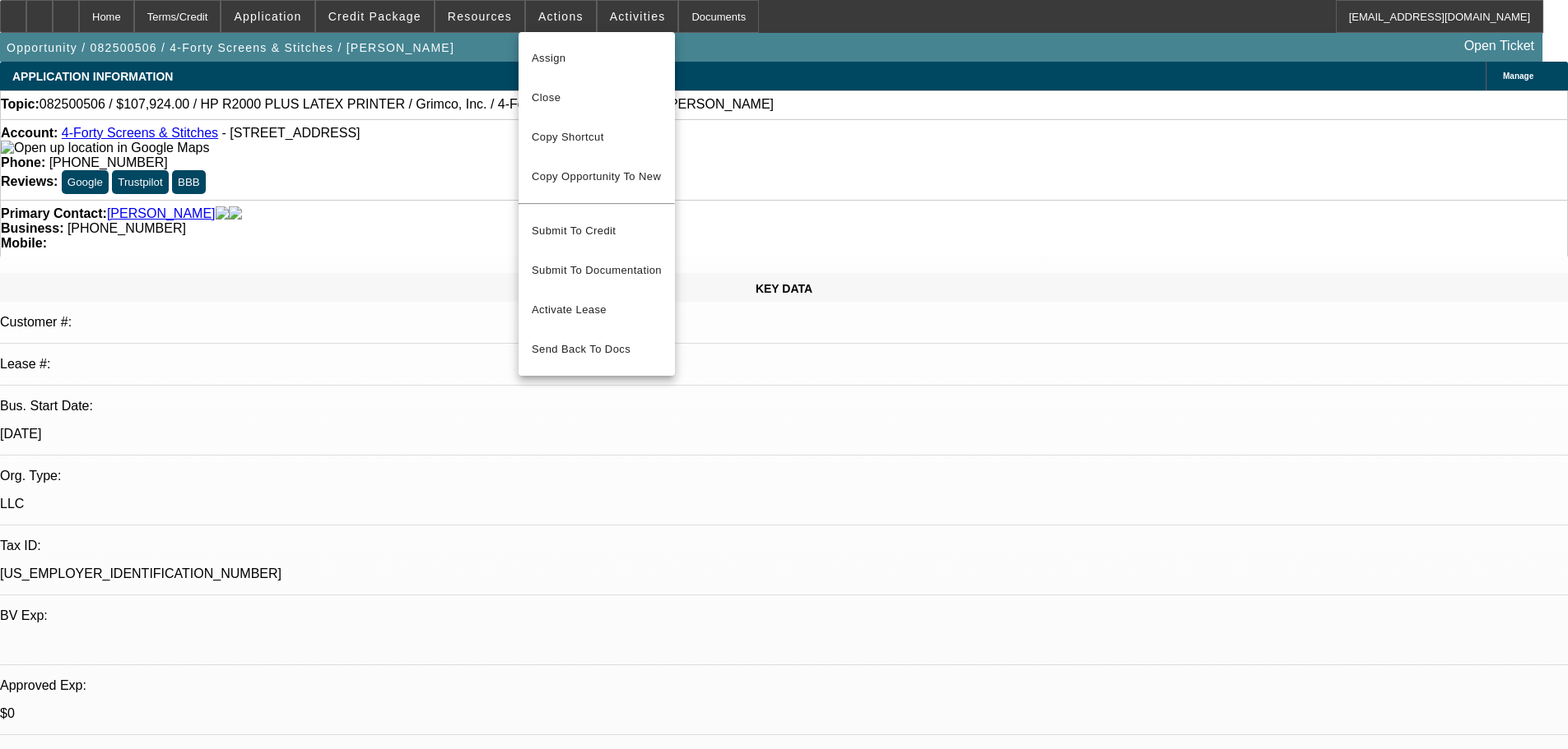
click at [808, 331] on div at bounding box center [784, 374] width 1568 height 749
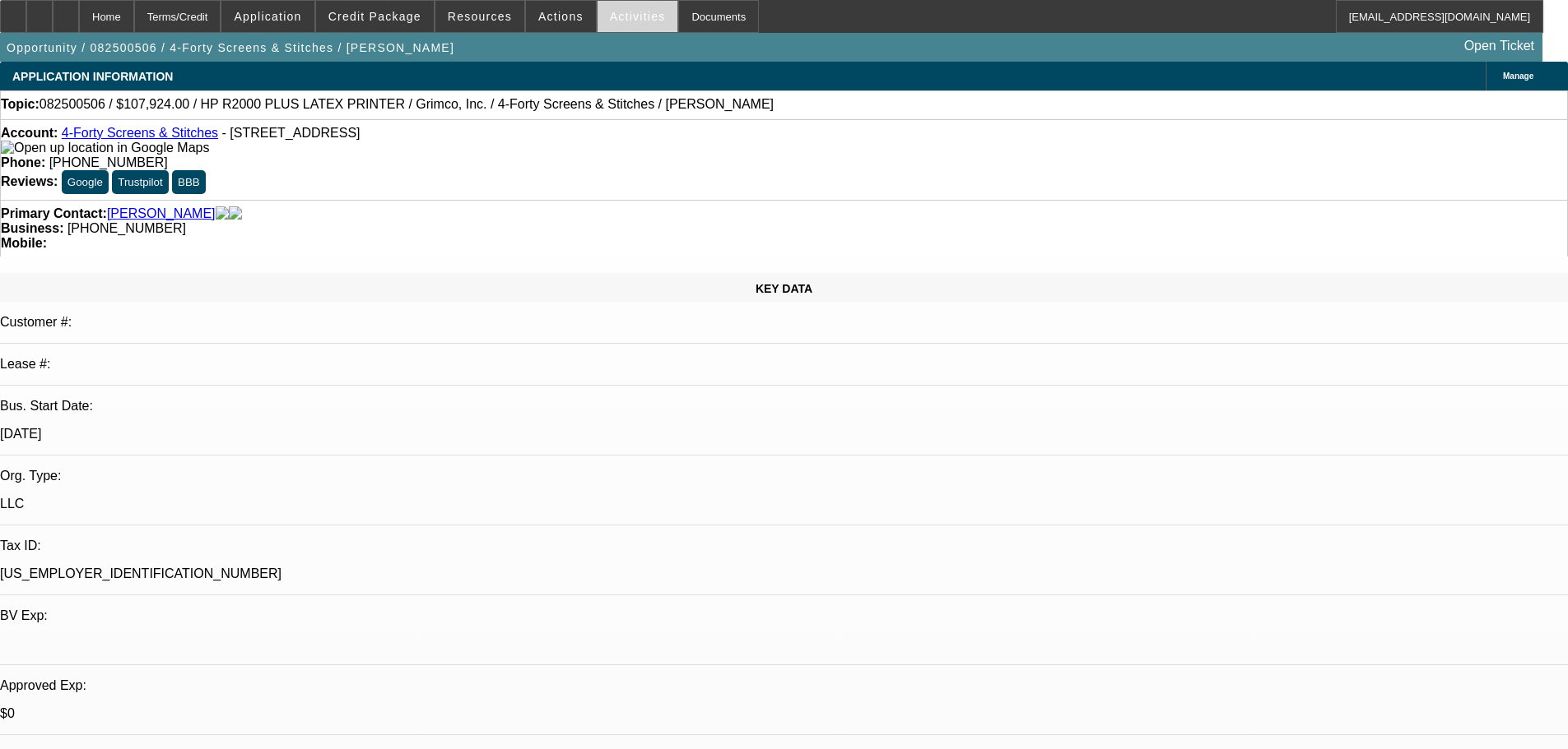
click at [598, 29] on span at bounding box center [637, 16] width 80 height 40
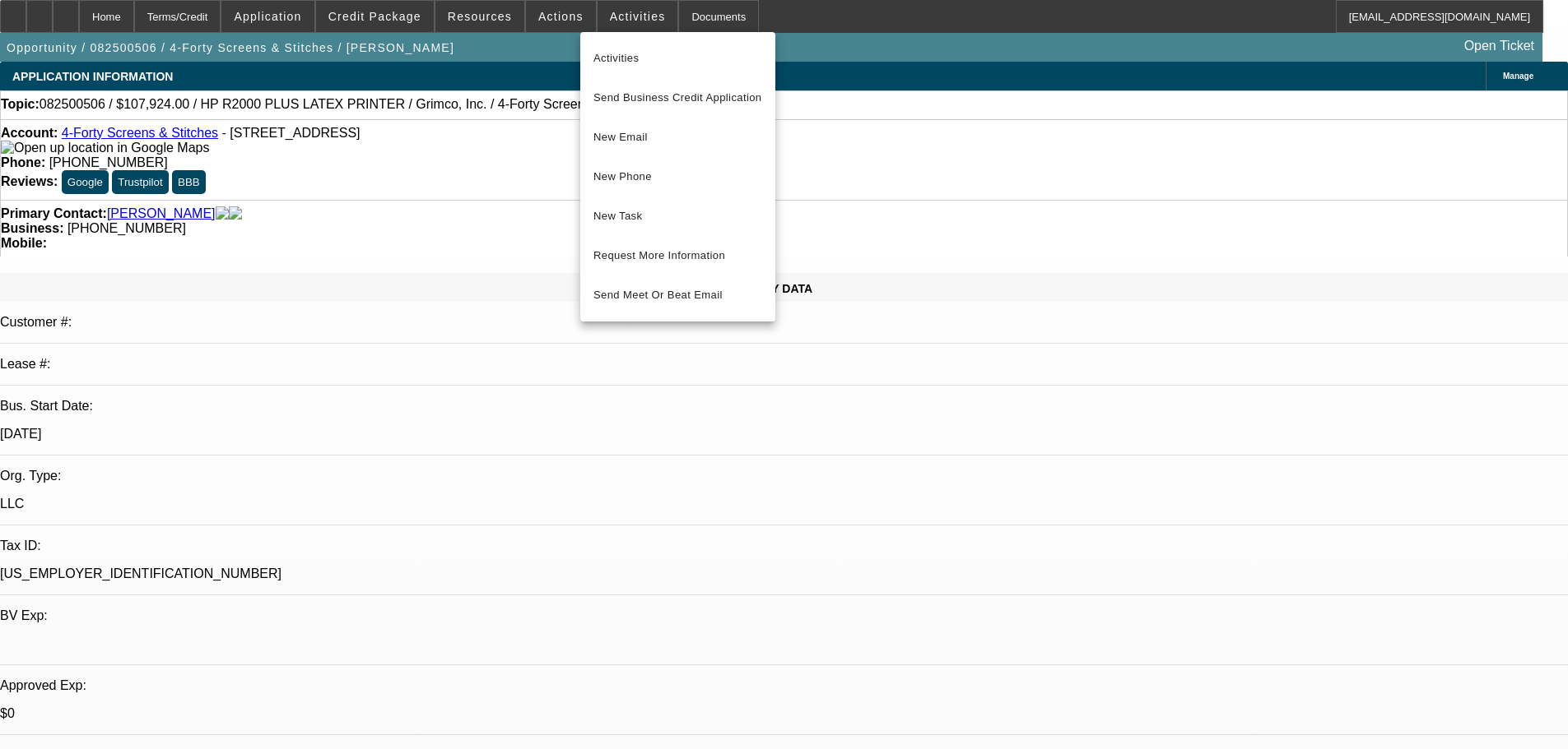
drag, startPoint x: 522, startPoint y: 53, endPoint x: 532, endPoint y: 42, distance: 14.9
click at [525, 53] on div at bounding box center [784, 374] width 1568 height 749
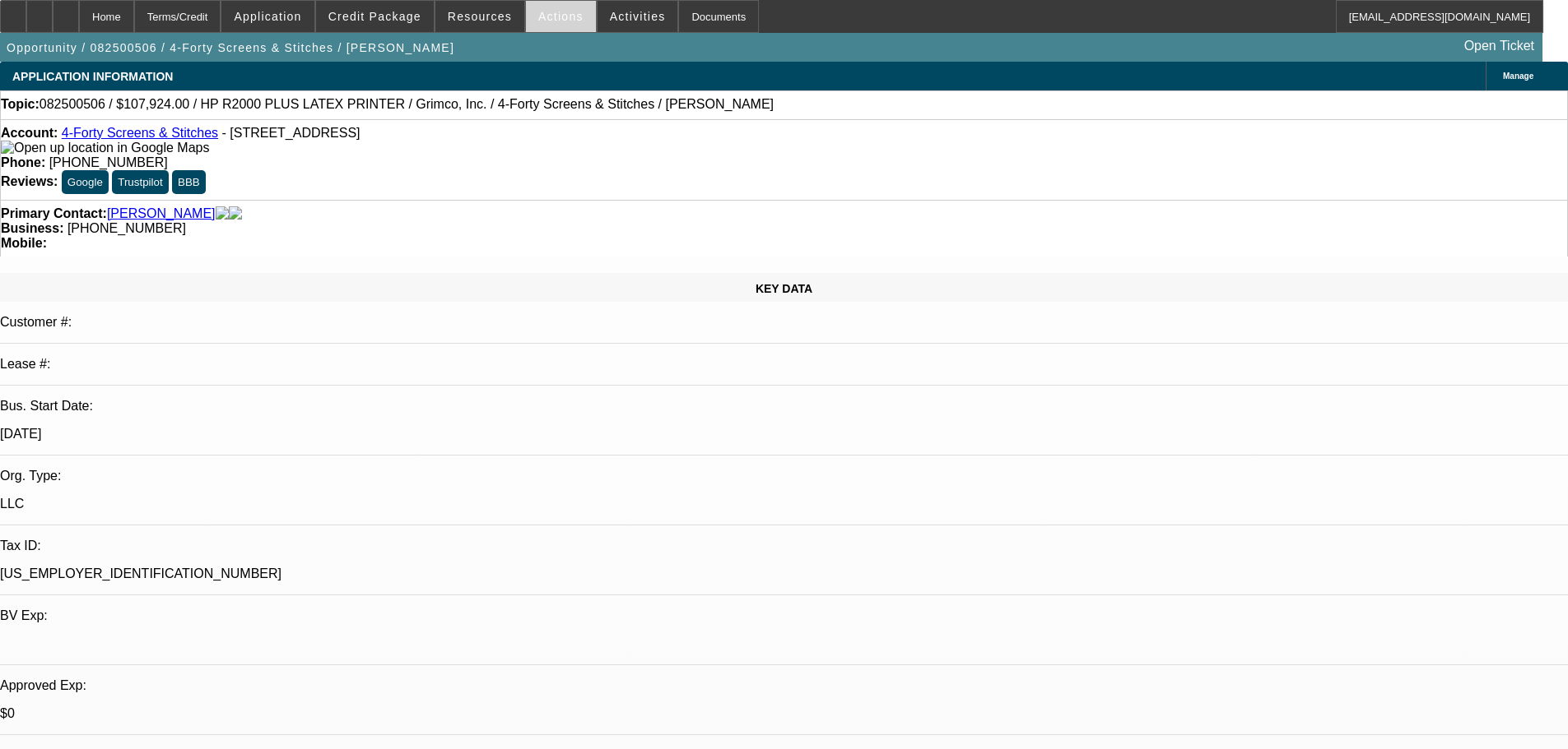
click at [545, 19] on span "Actions" at bounding box center [560, 17] width 45 height 13
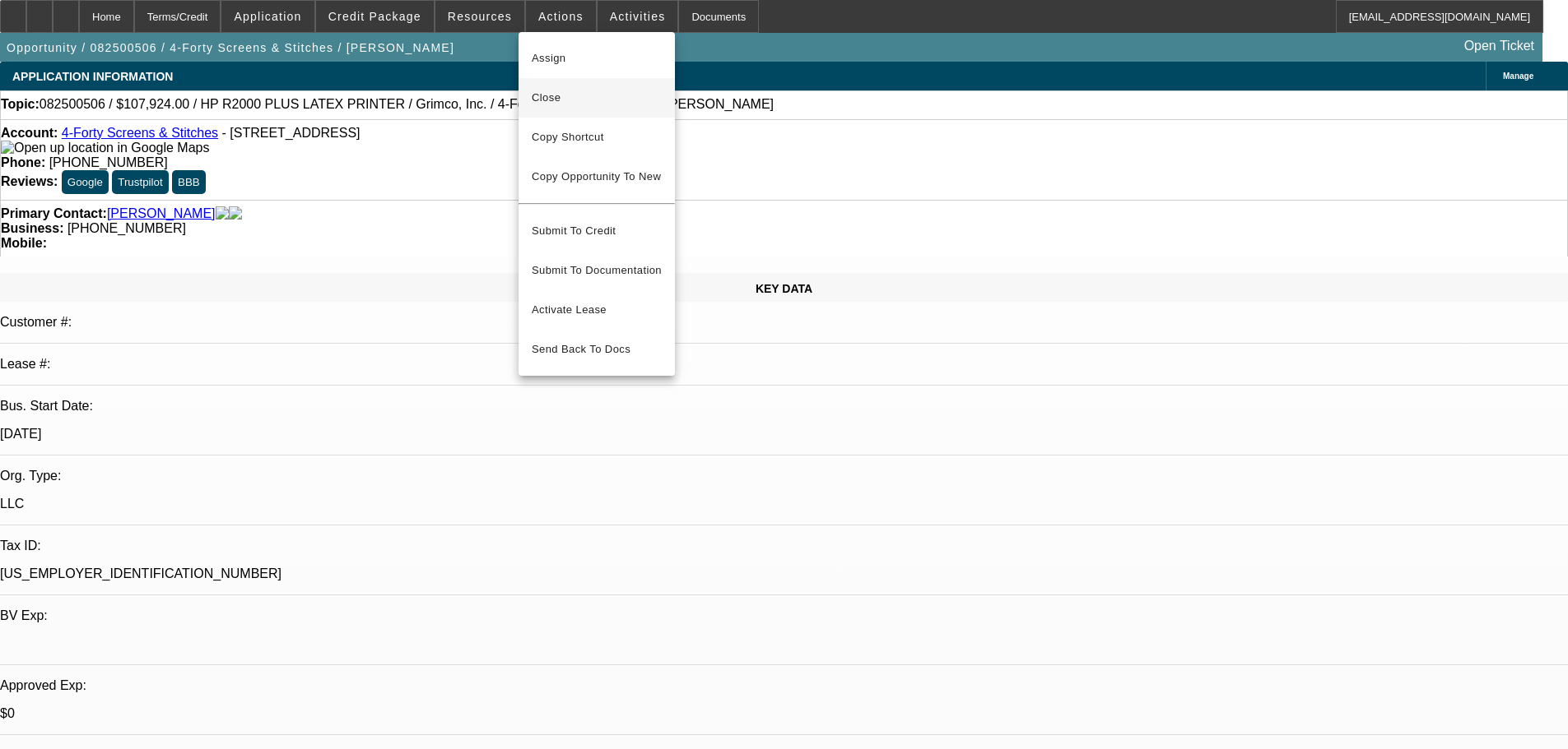
click at [587, 91] on span "Close" at bounding box center [596, 98] width 130 height 19
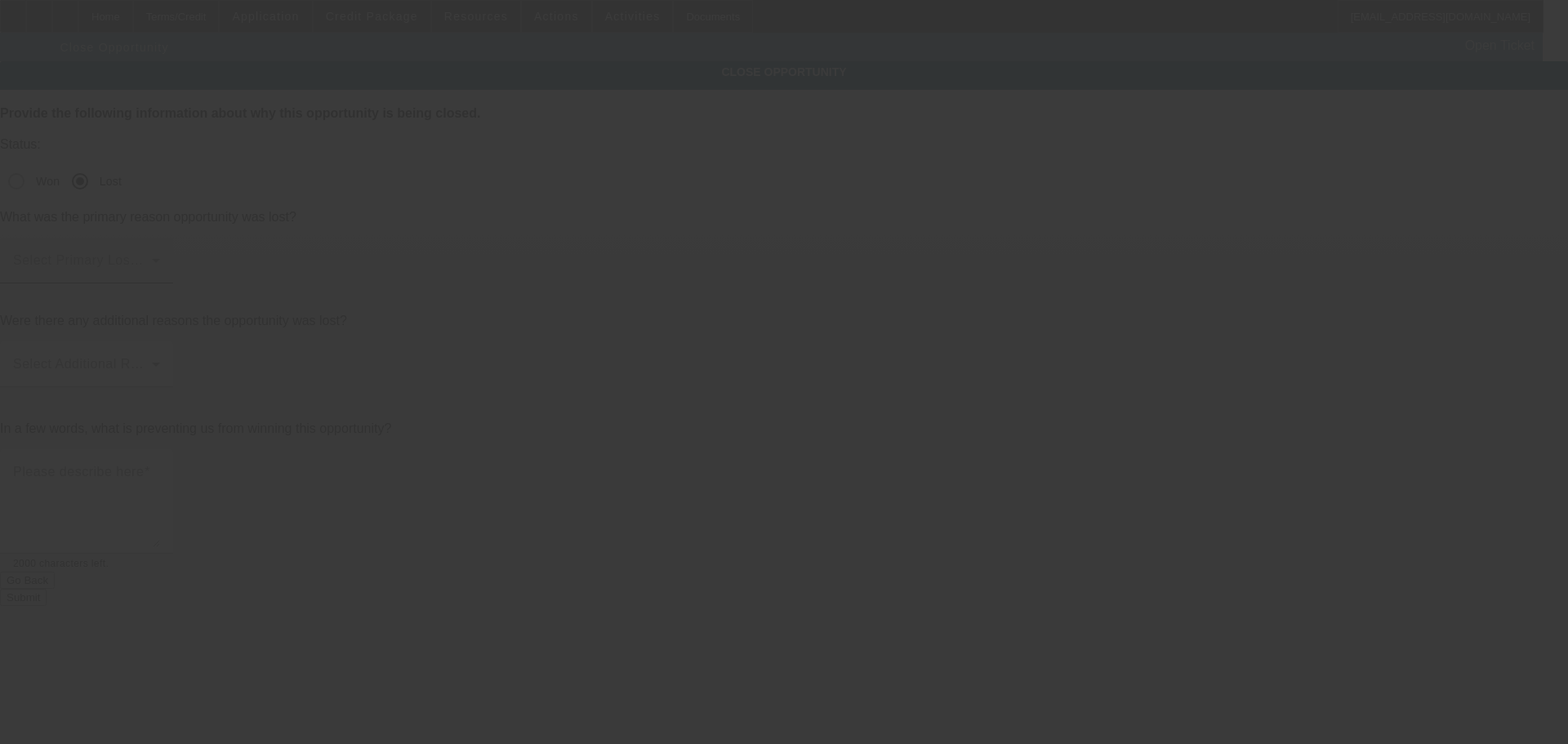
click at [152, 257] on span at bounding box center [82, 266] width 139 height 19
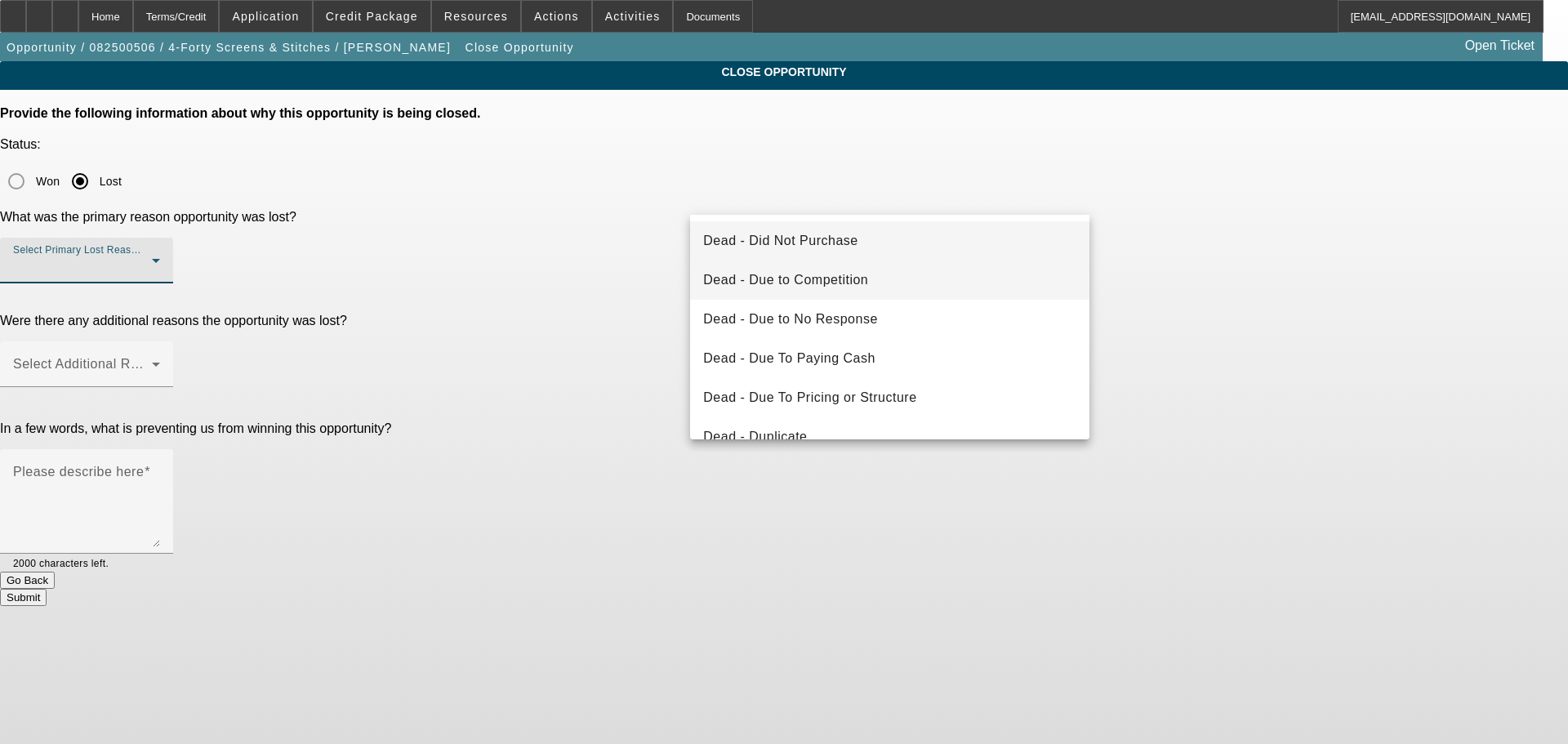
click at [905, 286] on mat-option "Dead - Due to Competition" at bounding box center [889, 280] width 400 height 39
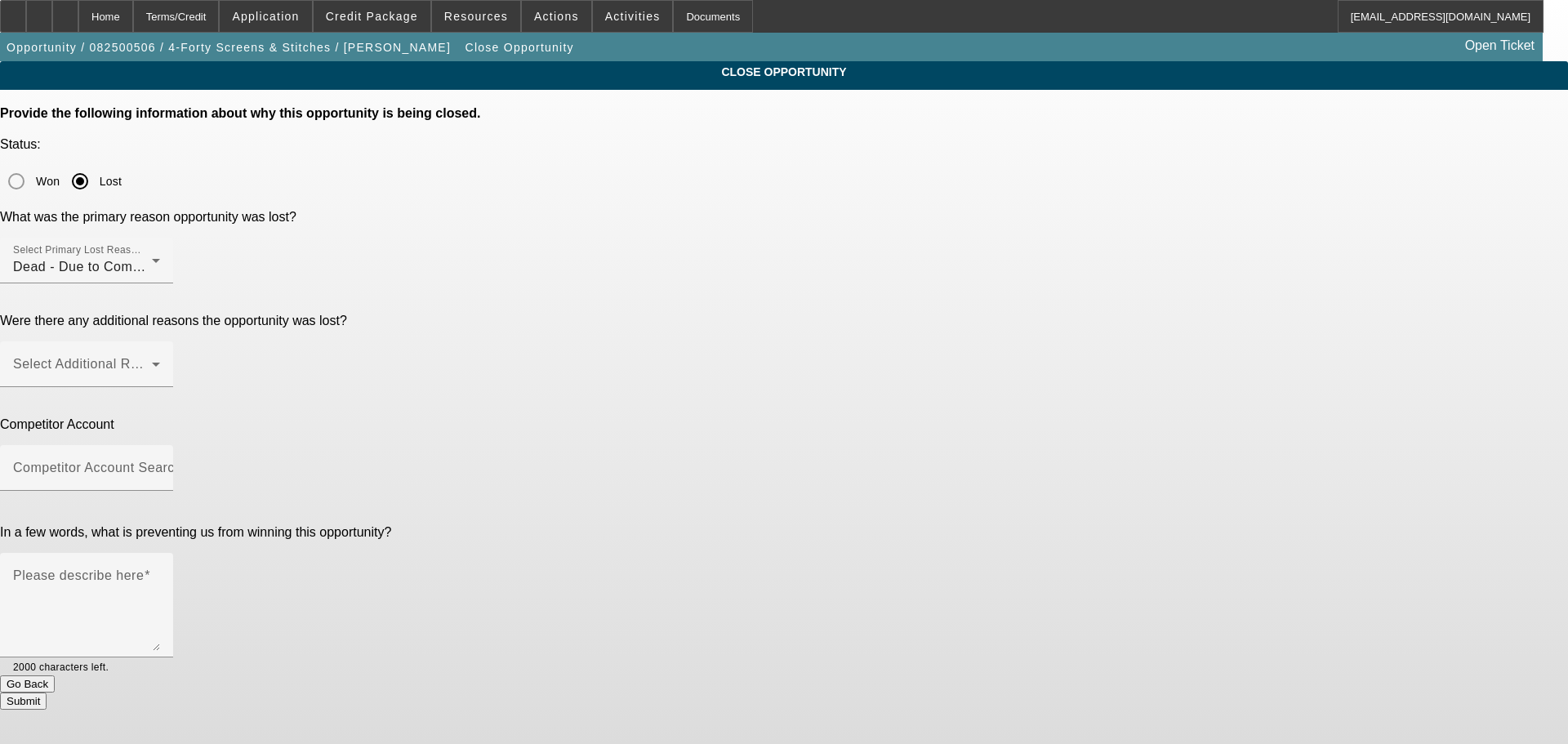
click at [1186, 271] on div "CLOSE OPPORTUNITY Provide the following information about why this opportunity …" at bounding box center [784, 385] width 1568 height 649
click at [152, 361] on span at bounding box center [82, 371] width 139 height 19
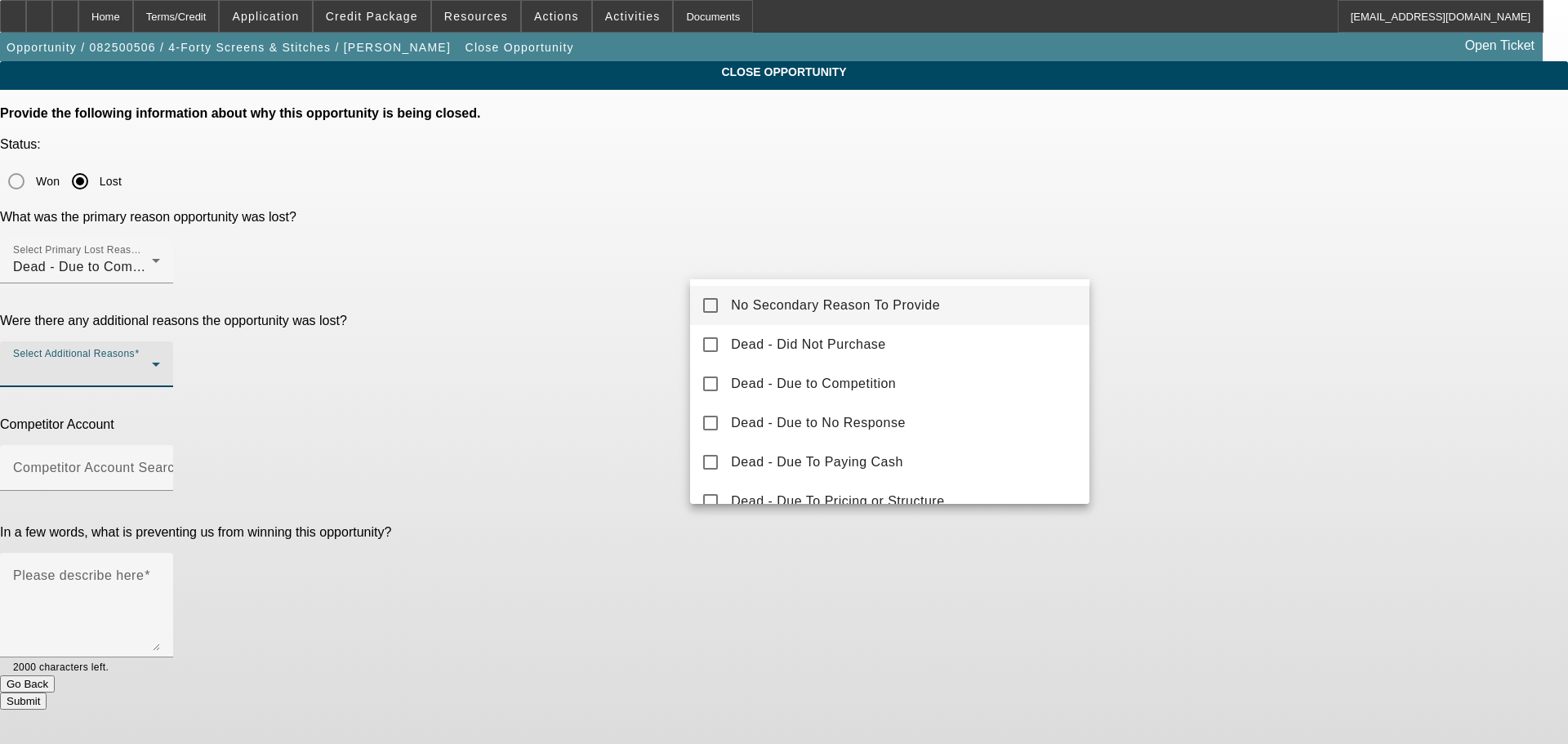
click at [935, 296] on span "No Secondary Reason To Provide" at bounding box center [835, 305] width 209 height 19
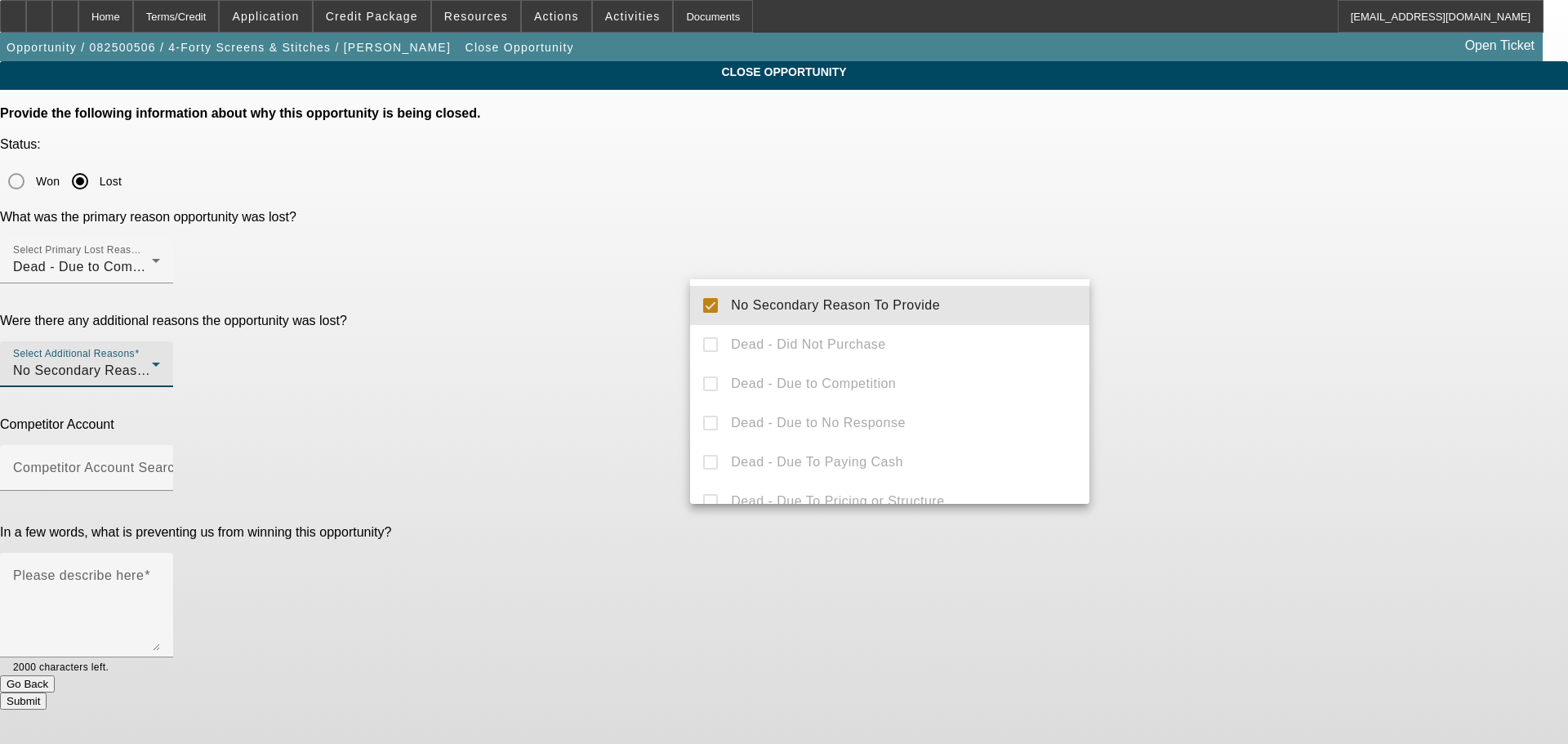
click at [1121, 282] on div at bounding box center [784, 372] width 1568 height 744
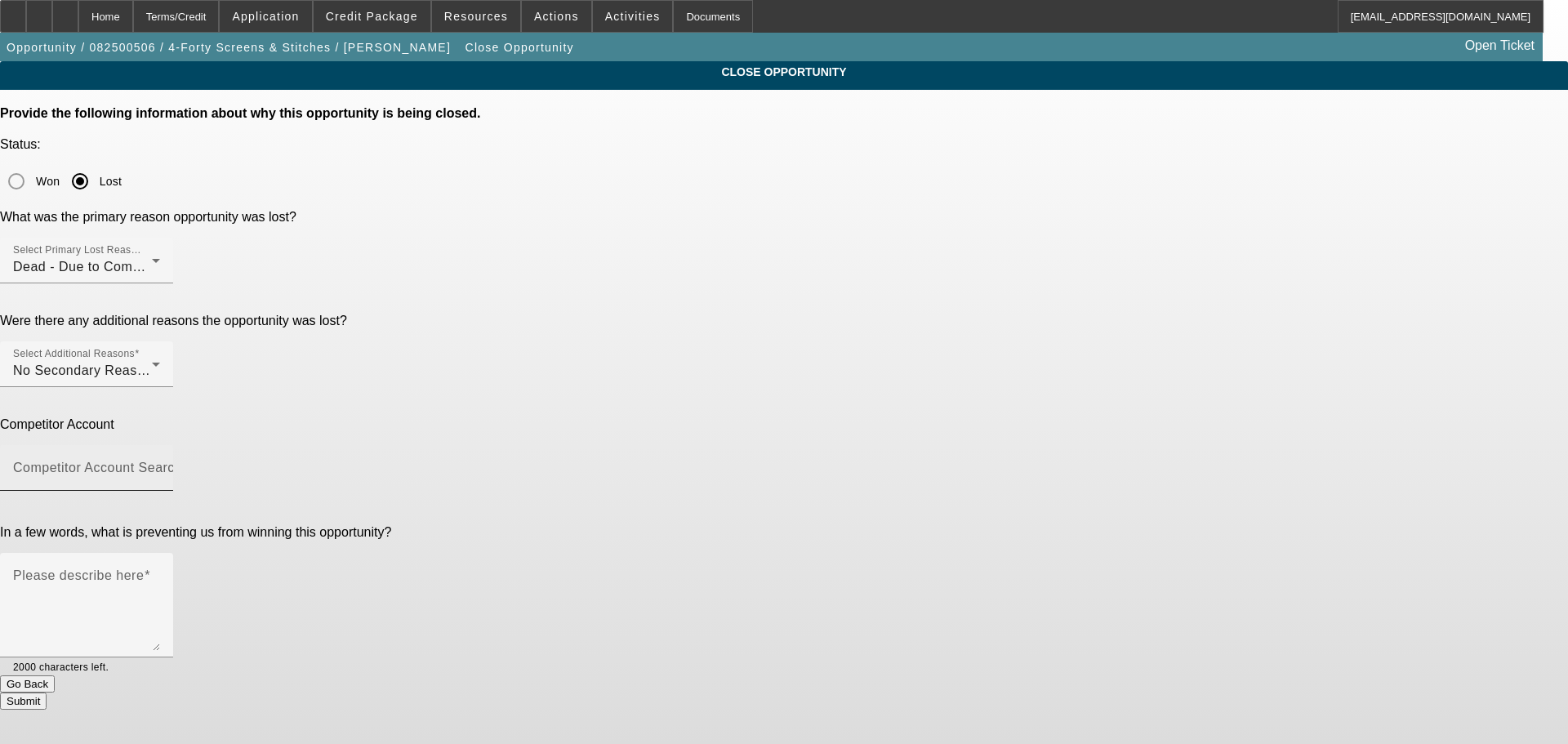
click at [160, 465] on input "Competitor Account Search" at bounding box center [86, 474] width 147 height 19
click at [854, 373] on mat-option "-- Other Competitor --" at bounding box center [889, 370] width 400 height 39
type input "-- Other Competitor --"
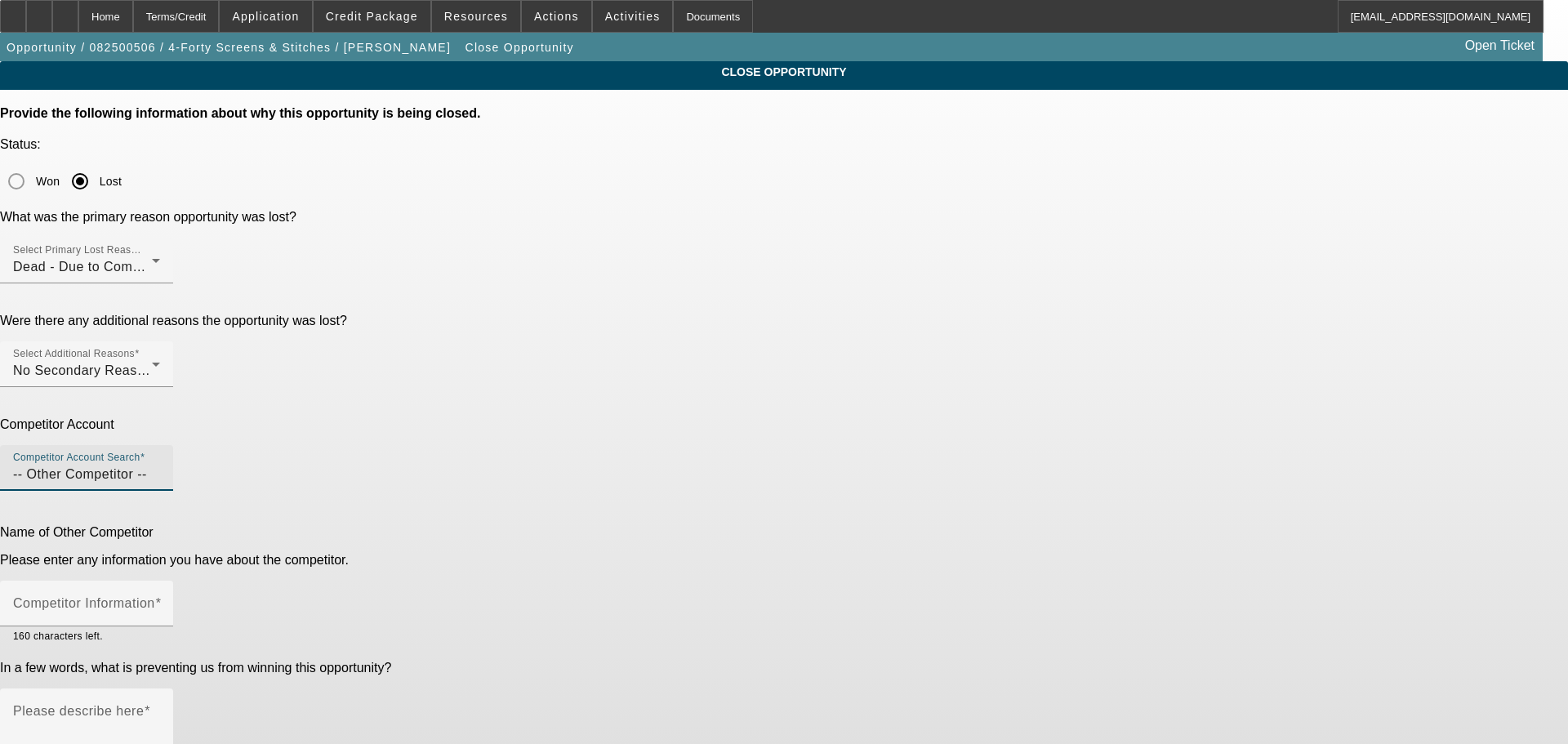
click at [1291, 383] on app-close-opportunity "CLOSE OPPORTUNITY Provide the following information about why this opportunity …" at bounding box center [784, 453] width 1568 height 784
click at [160, 600] on input "Competitor Information" at bounding box center [86, 609] width 147 height 19
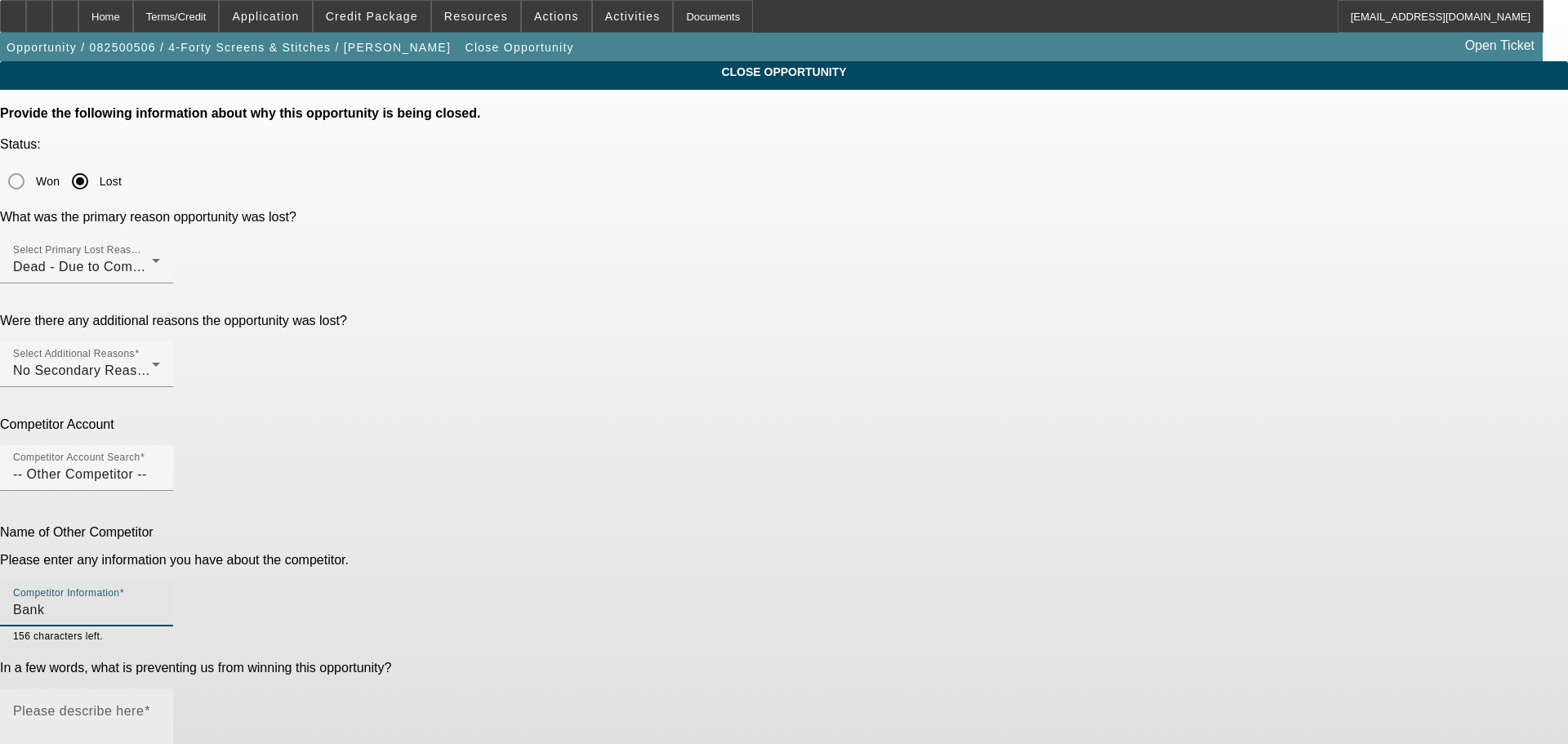
type input "Bank"
click at [160, 708] on textarea "Please describe here" at bounding box center [86, 748] width 147 height 79
click at [160, 708] on textarea "Customer went with competition, was able to secure 7% on shorter term" at bounding box center [86, 748] width 147 height 79
click at [173, 689] on div "Please describe here Customer went with competition, was able to secure 7% on a…" at bounding box center [86, 741] width 173 height 104
click at [160, 708] on textarea "Customer went with competition, was able to secure 7% on a shorter term" at bounding box center [86, 748] width 147 height 79
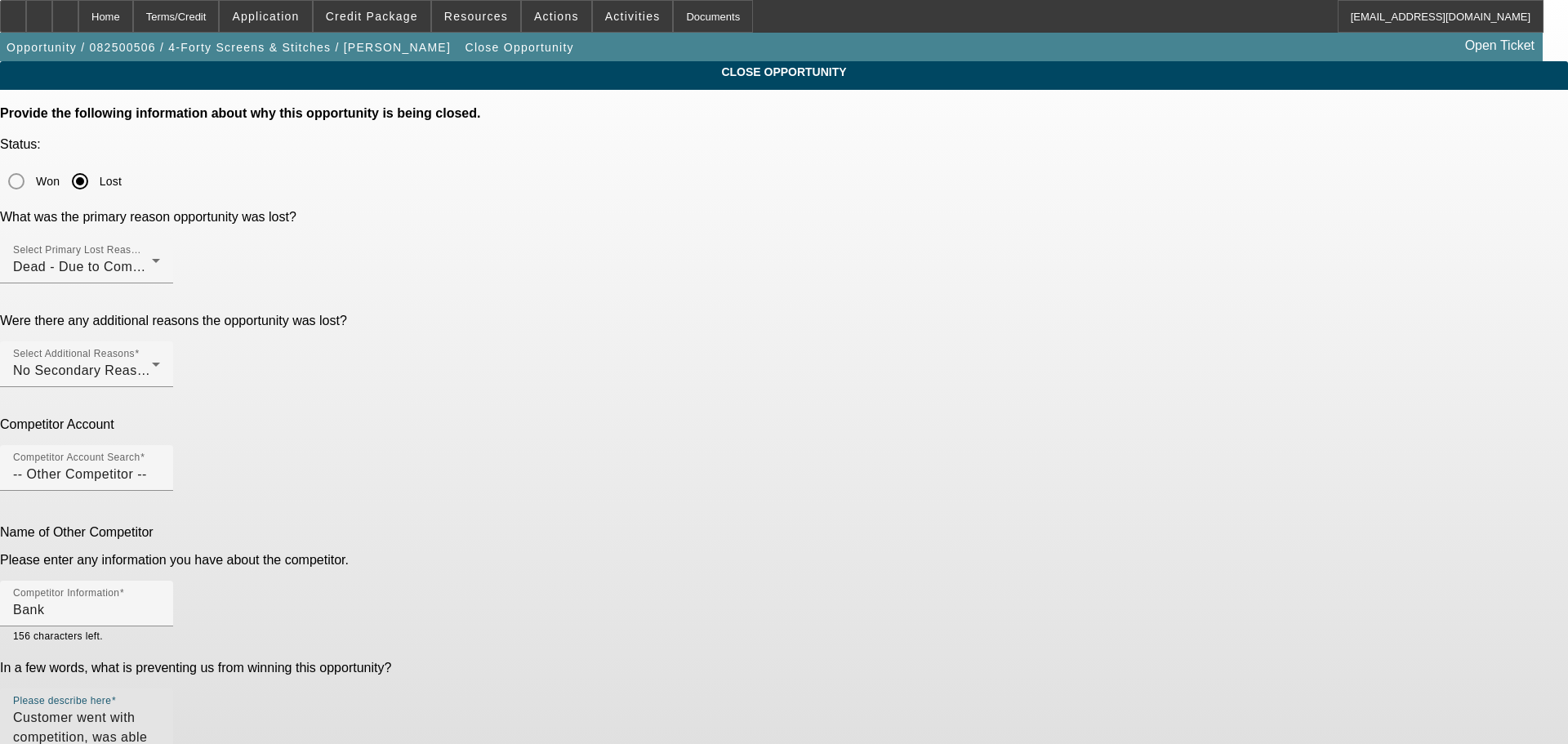
click at [160, 708] on textarea "Customer went with competition, was able to secure 7% on a shorter term." at bounding box center [86, 748] width 147 height 79
drag, startPoint x: 906, startPoint y: 477, endPoint x: 810, endPoint y: 468, distance: 96.4
click at [160, 708] on textarea "Nikko deal, customer went with competition, was able to secure 7% on a shorter …" at bounding box center [86, 748] width 147 height 79
click at [160, 708] on textarea "Nikko deal, customer already purchased through competition, was able to secure …" at bounding box center [86, 748] width 147 height 79
click at [160, 708] on textarea "Nikko deal, customer already purchased through competition was able to secure 7…" at bounding box center [86, 748] width 147 height 79
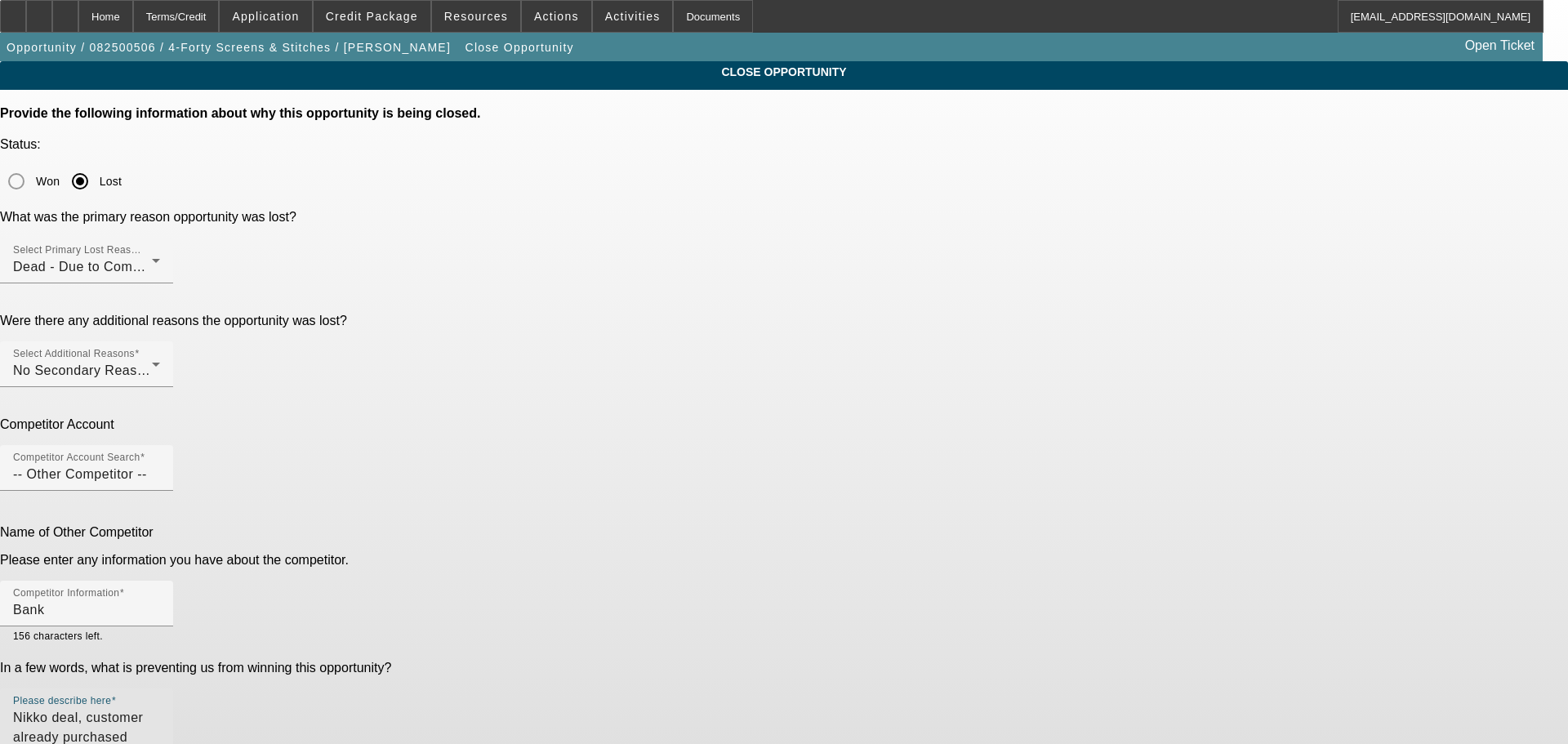
click at [160, 708] on textarea "Nikko deal, customer already purchased through competition was able to secure 7…" at bounding box center [86, 748] width 147 height 79
type textarea "Nikko deal, customer already purchased through competition & was able to secure…"
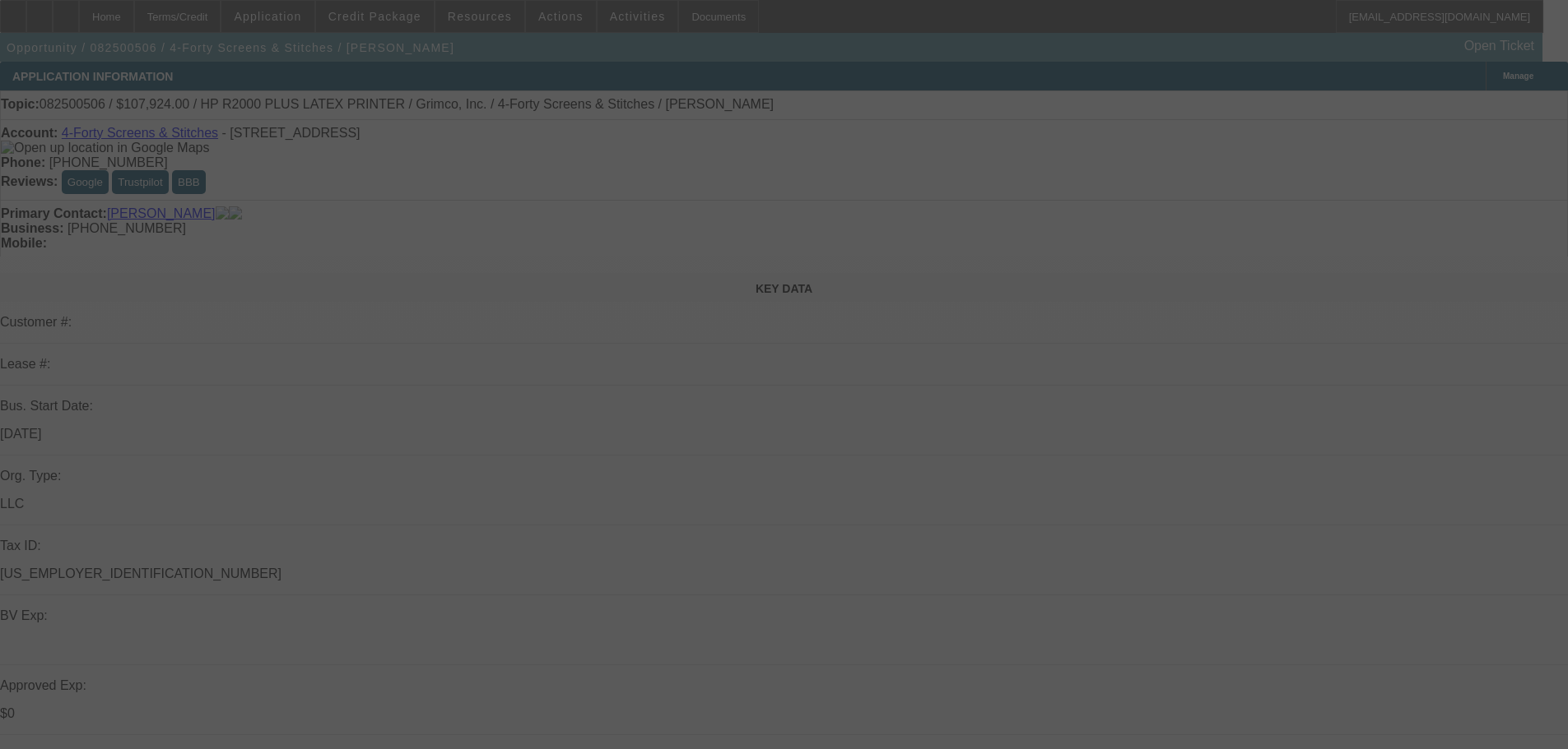
select select "0"
select select "6"
select select "0"
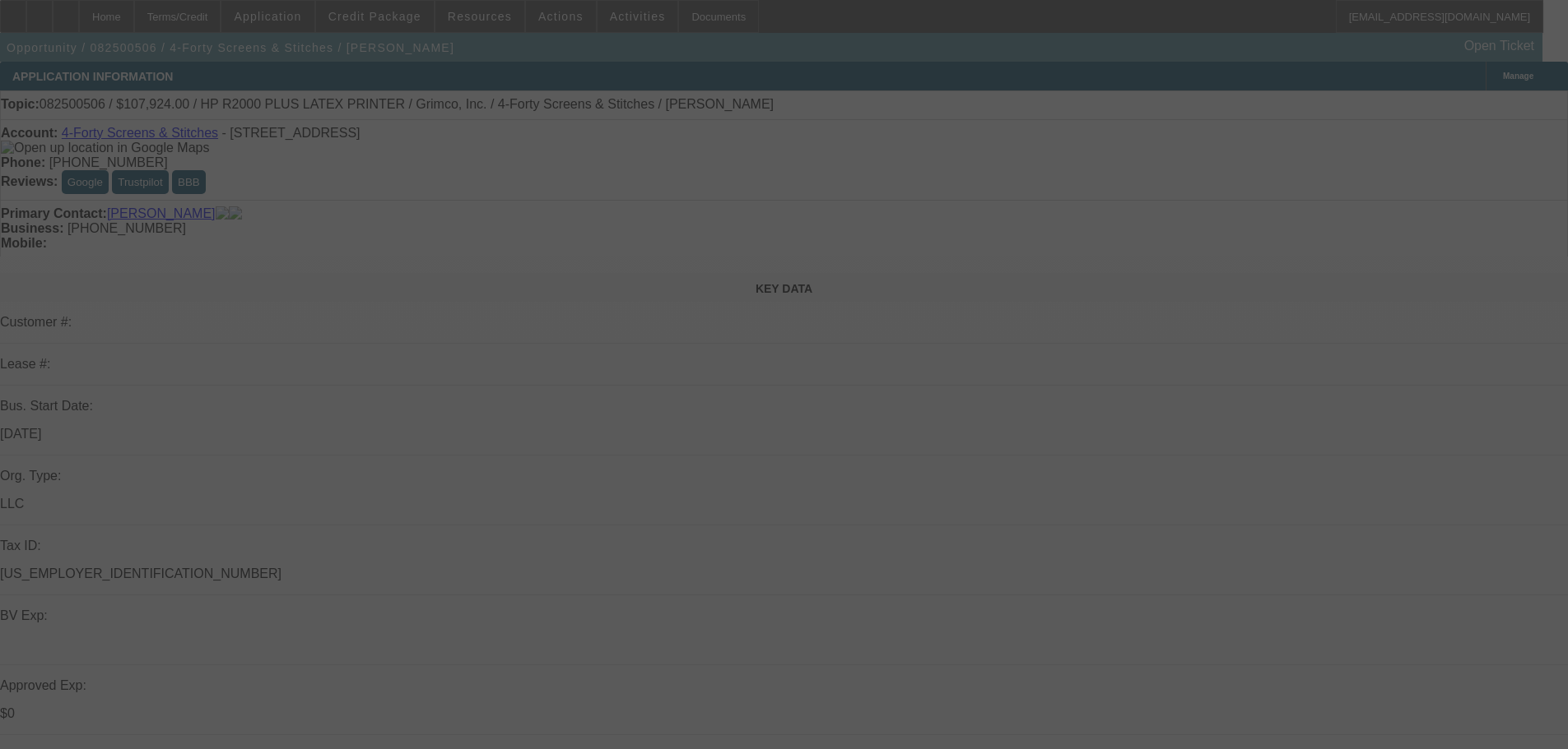
select select "0"
select select "6"
select select "0"
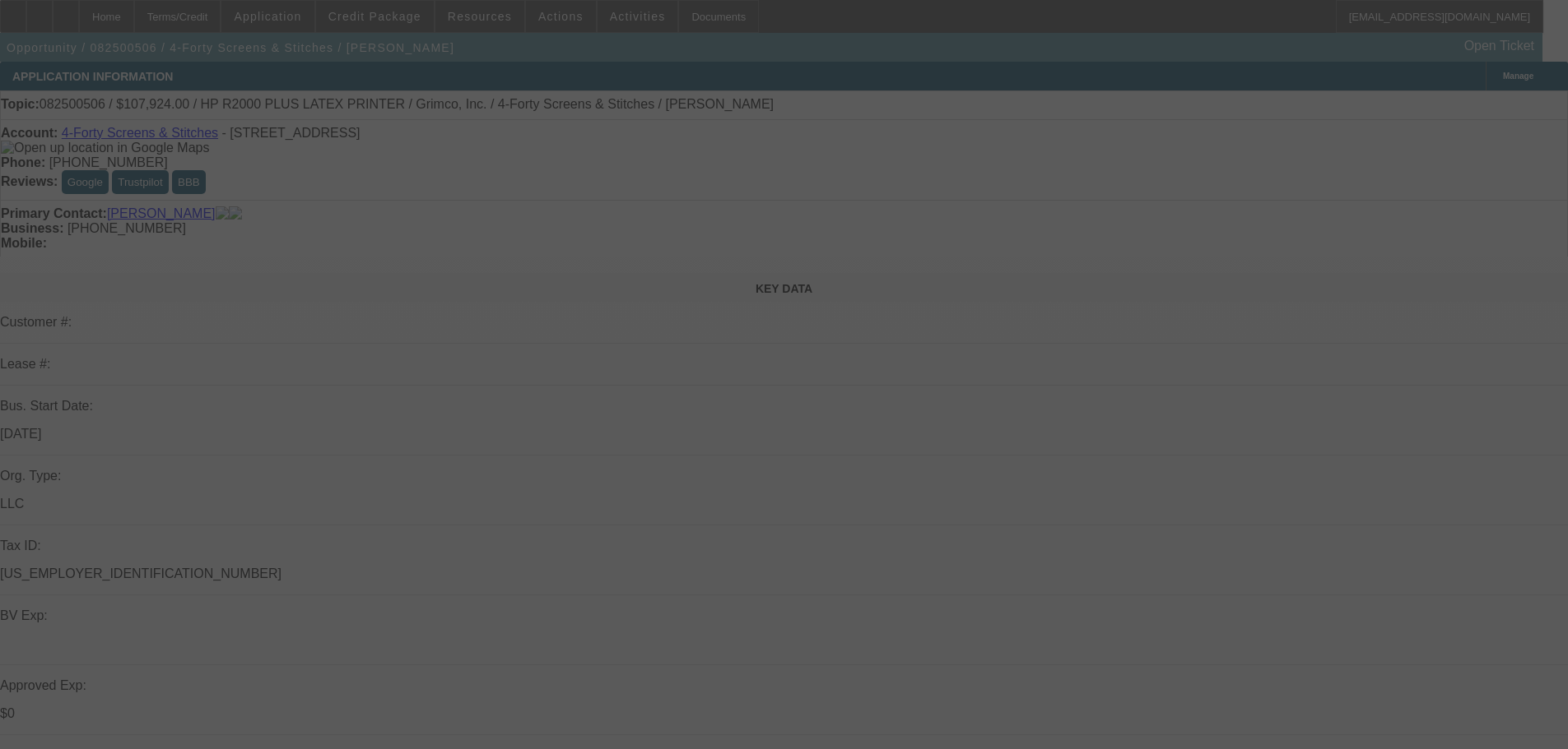
select select "0"
select select "6"
select select "0"
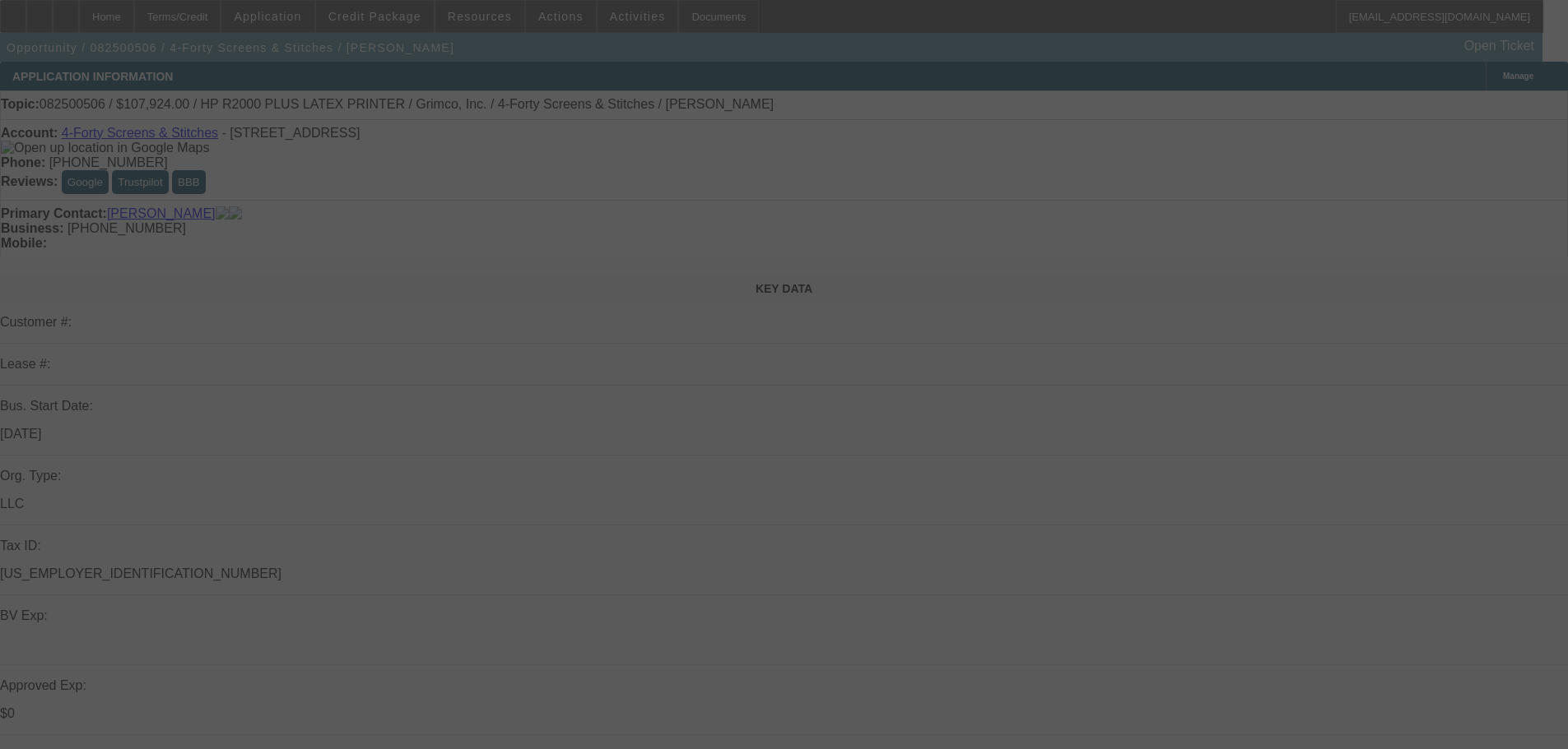
select select "6"
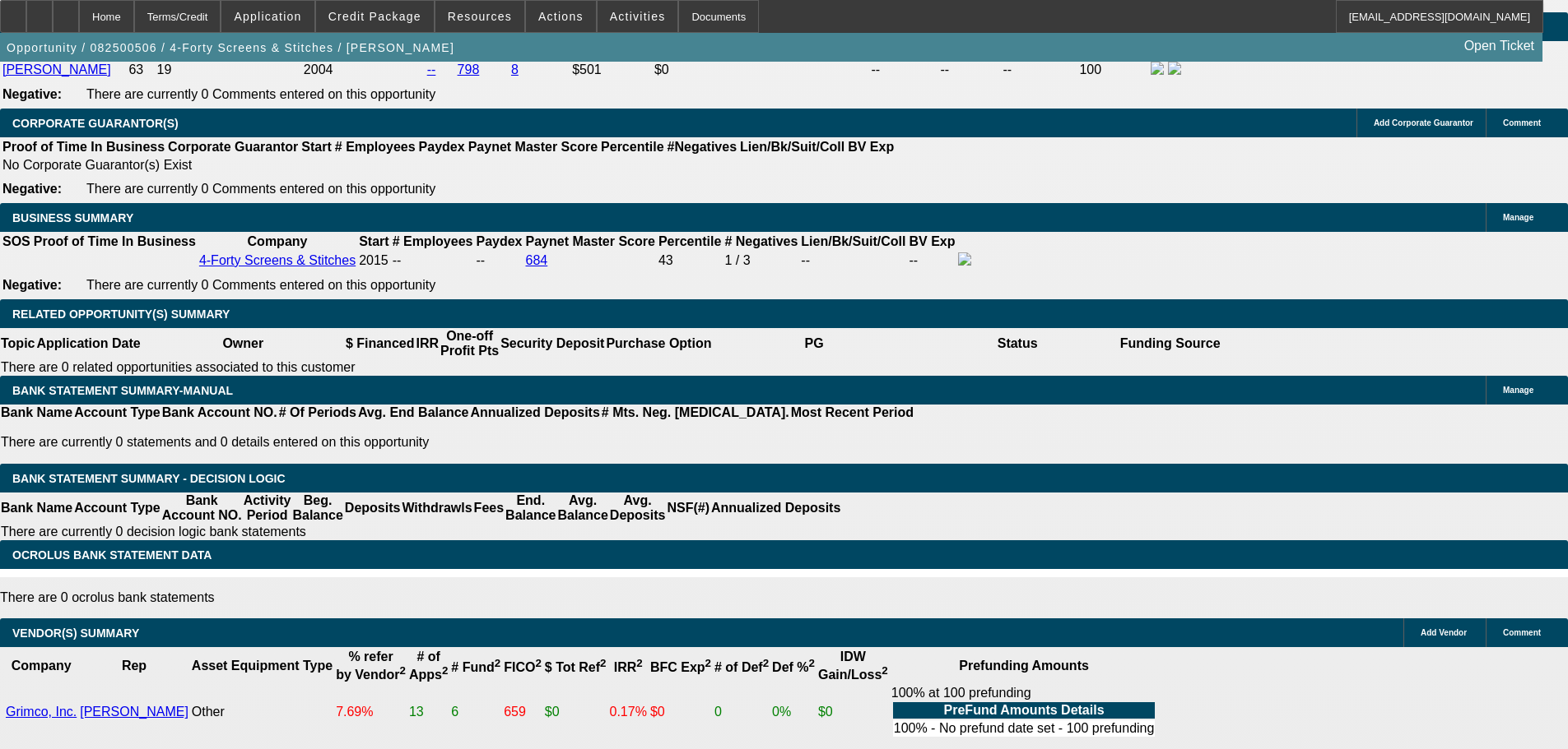
drag, startPoint x: 1054, startPoint y: 211, endPoint x: 1031, endPoint y: 372, distance: 162.6
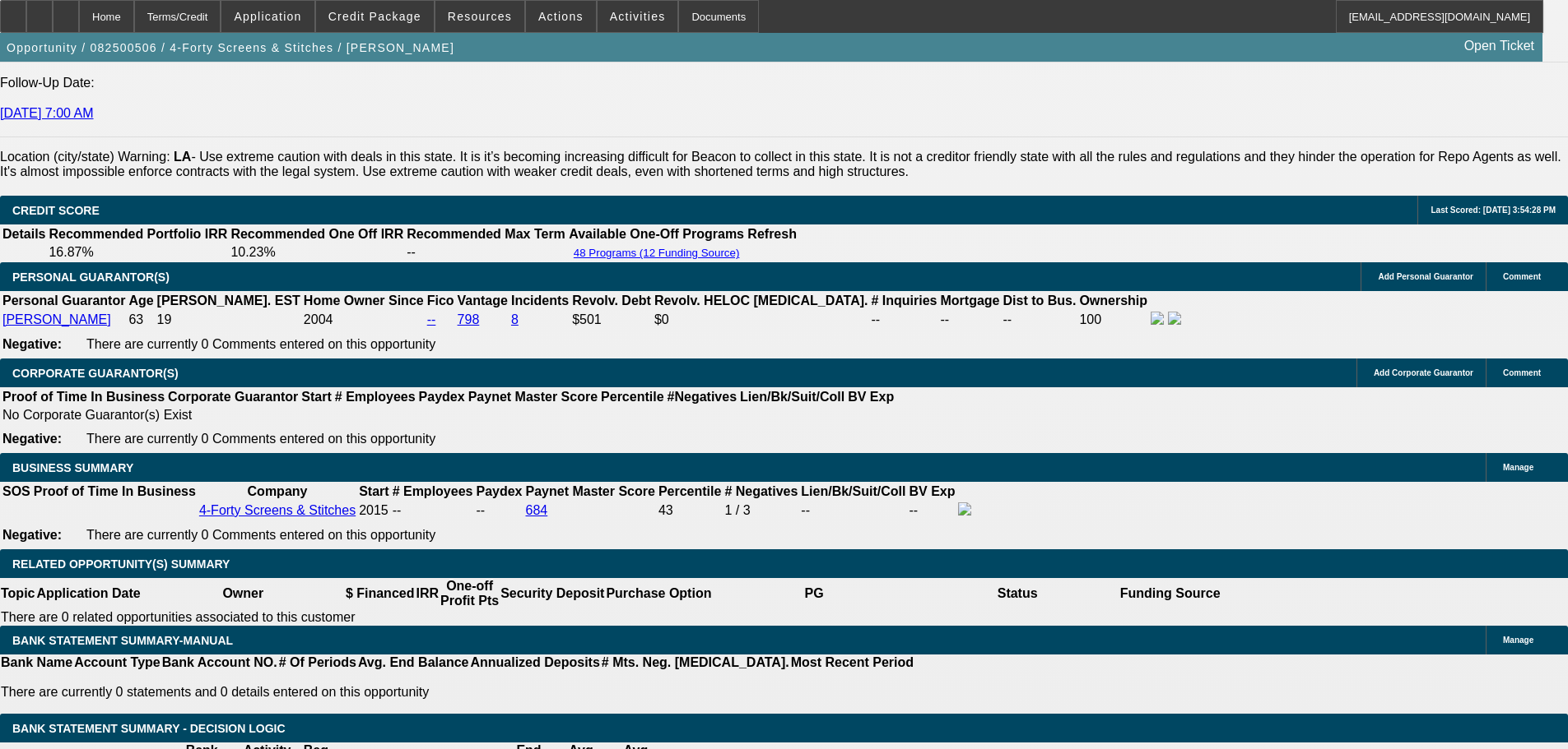
scroll to position [2293, 0]
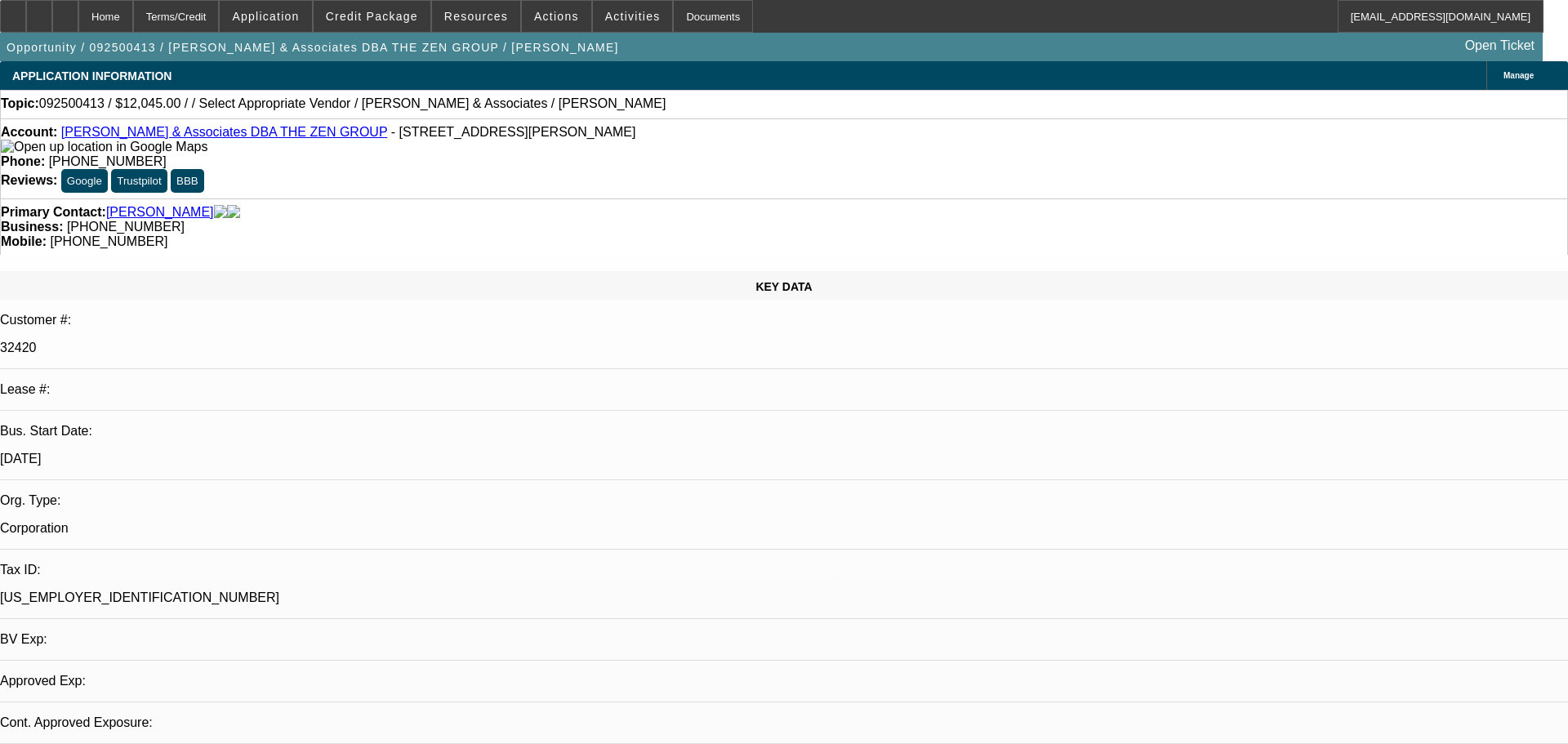
select select "0"
select select "2"
select select "0.1"
select select "4"
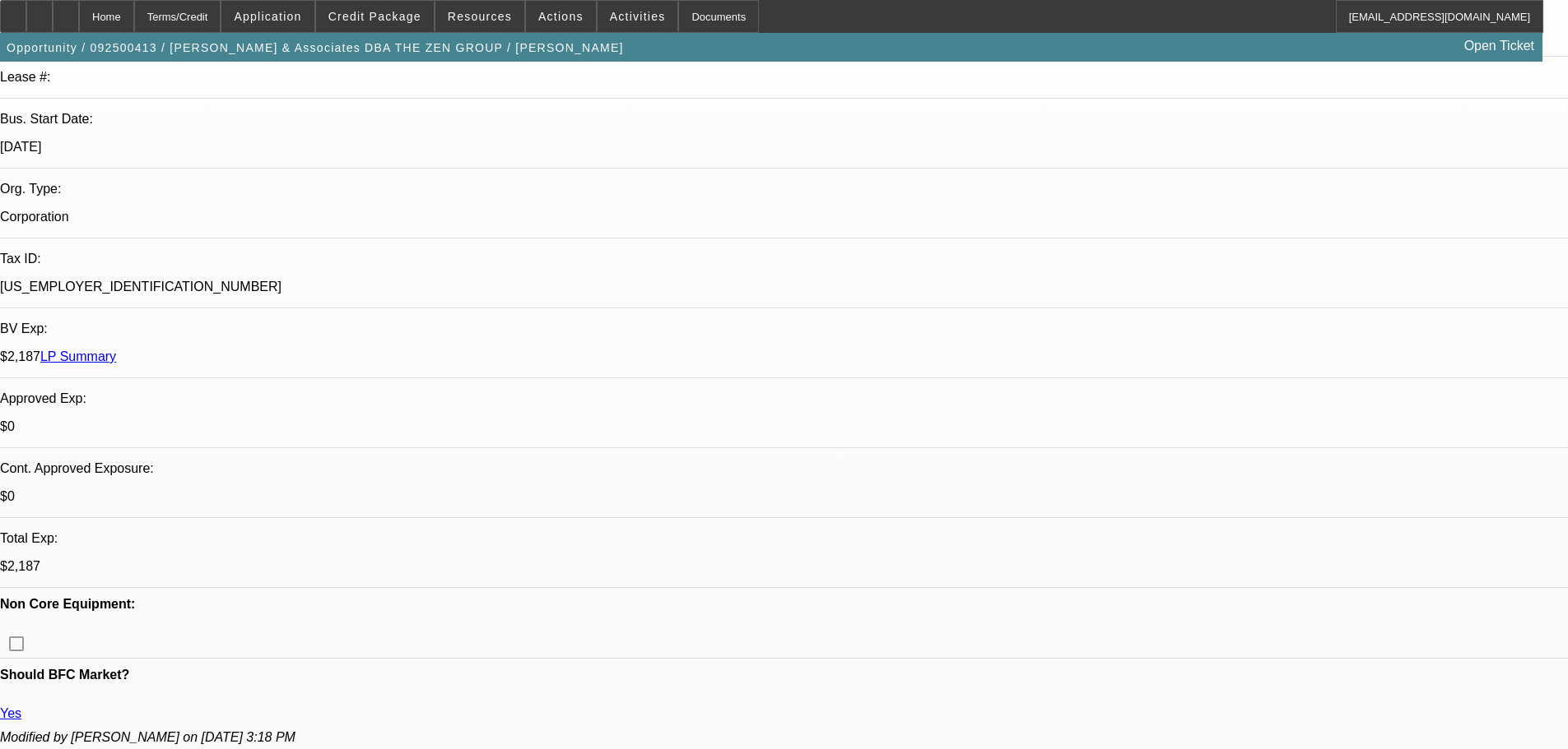
drag, startPoint x: 769, startPoint y: 403, endPoint x: 754, endPoint y: 548, distance: 145.8
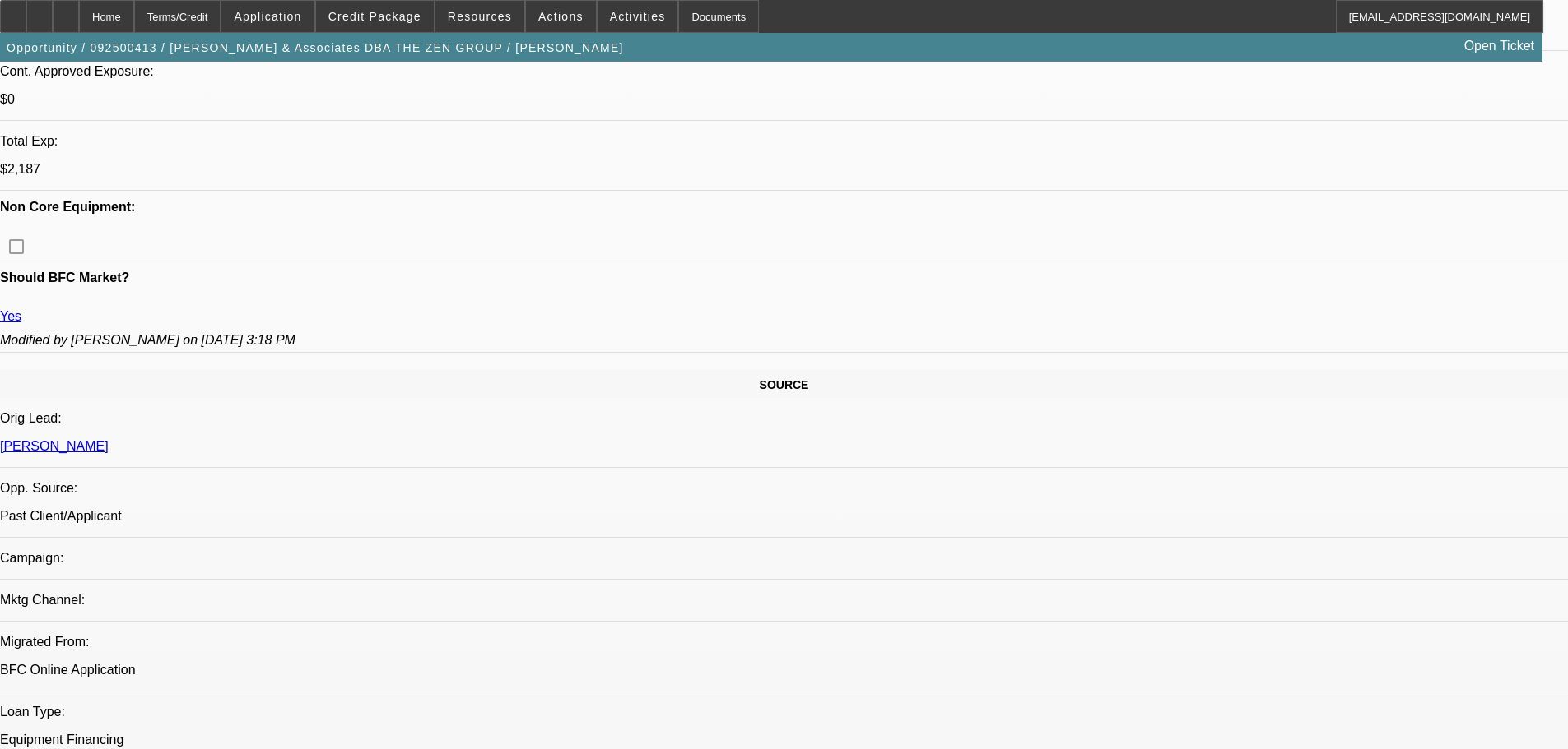
scroll to position [716, 0]
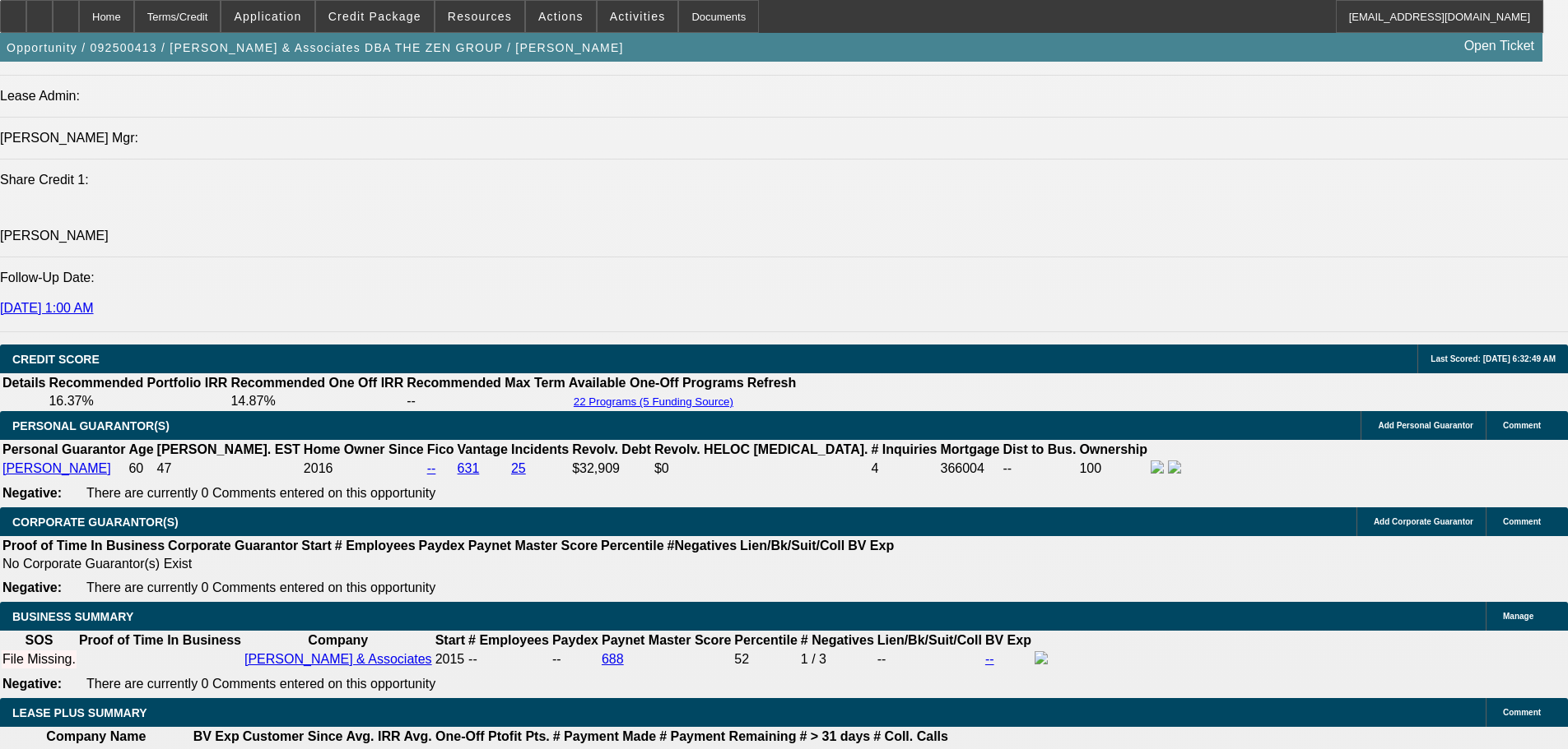
scroll to position [2079, 0]
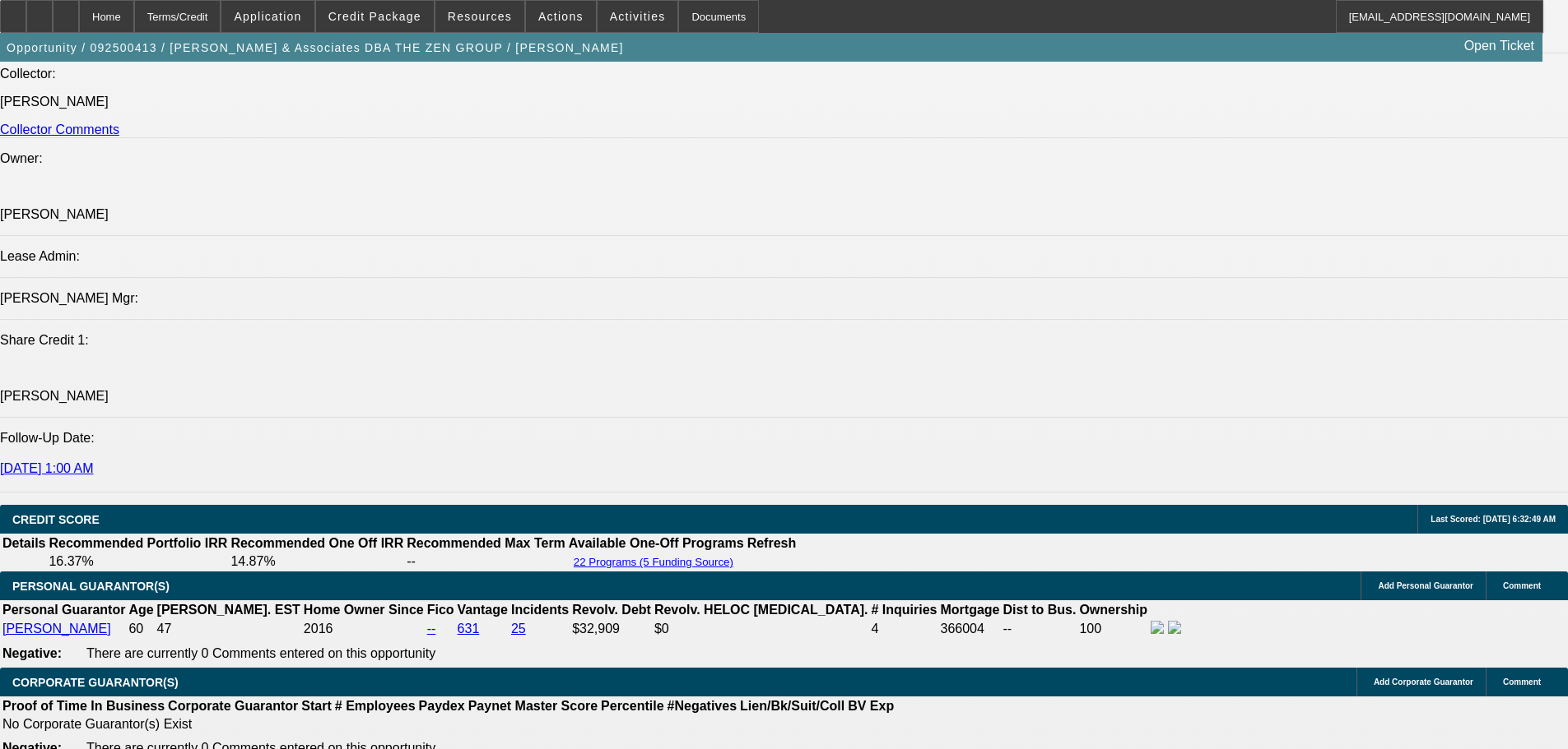
drag, startPoint x: 602, startPoint y: 394, endPoint x: 572, endPoint y: 304, distance: 94.9
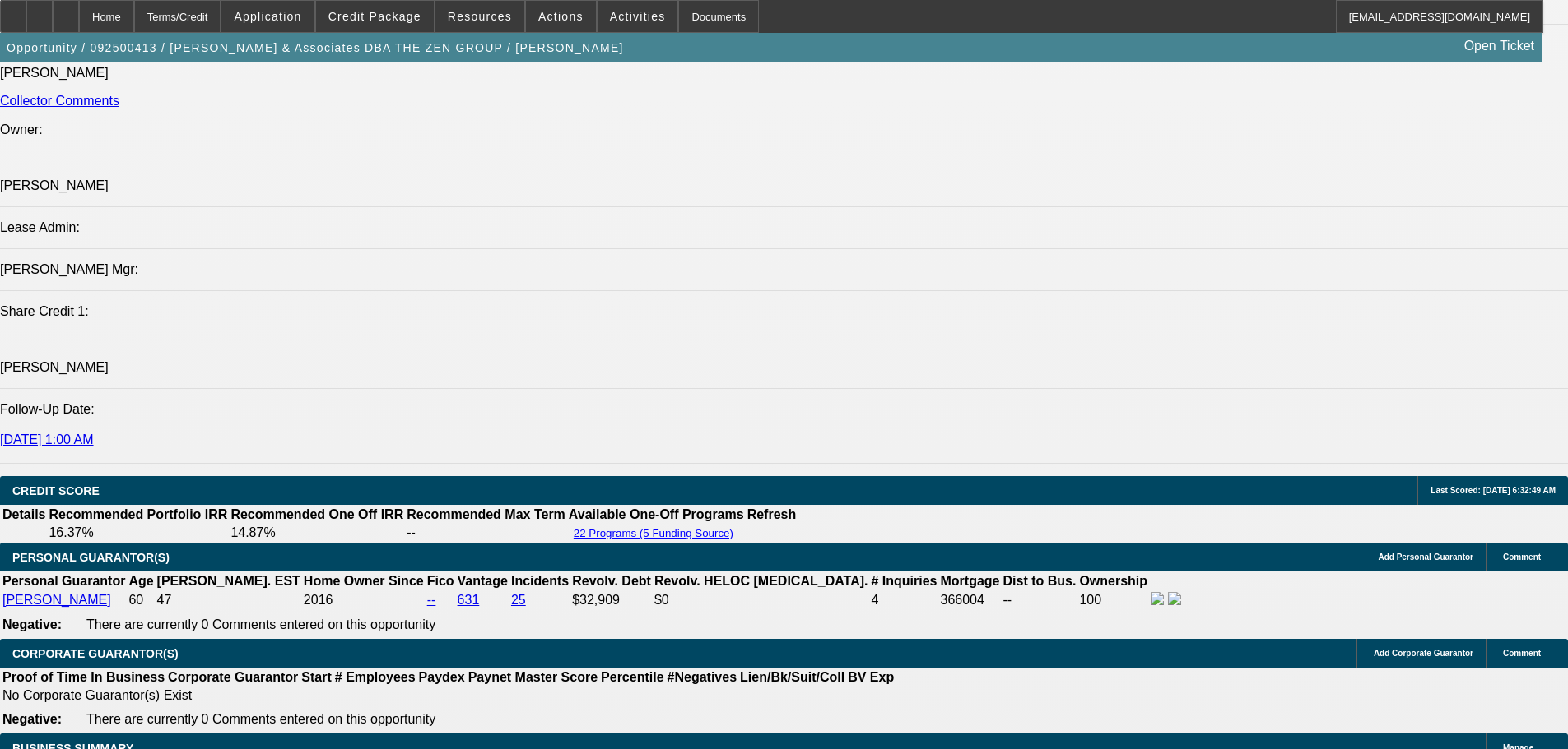
scroll to position [2330, 0]
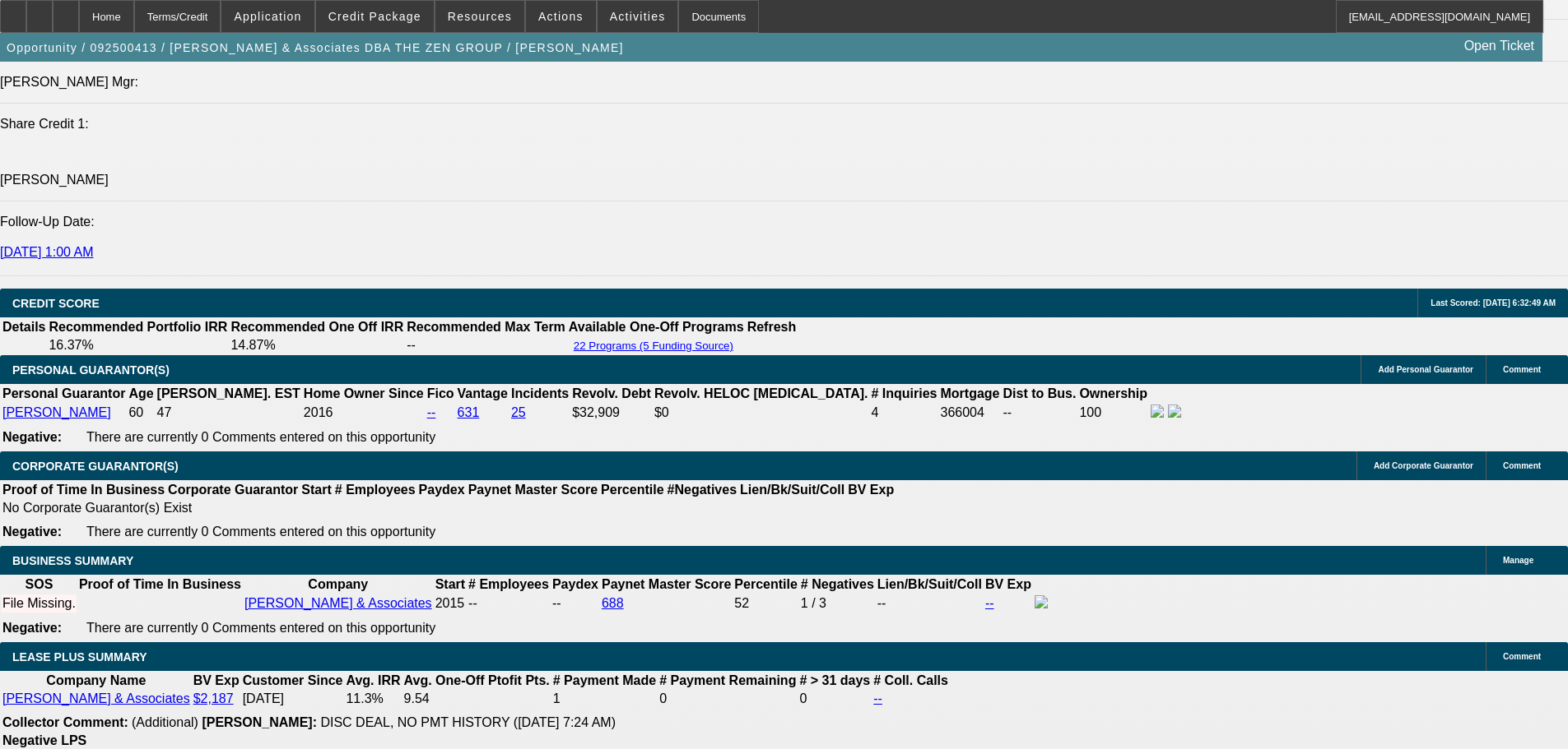
drag, startPoint x: 749, startPoint y: 619, endPoint x: 757, endPoint y: 676, distance: 57.6
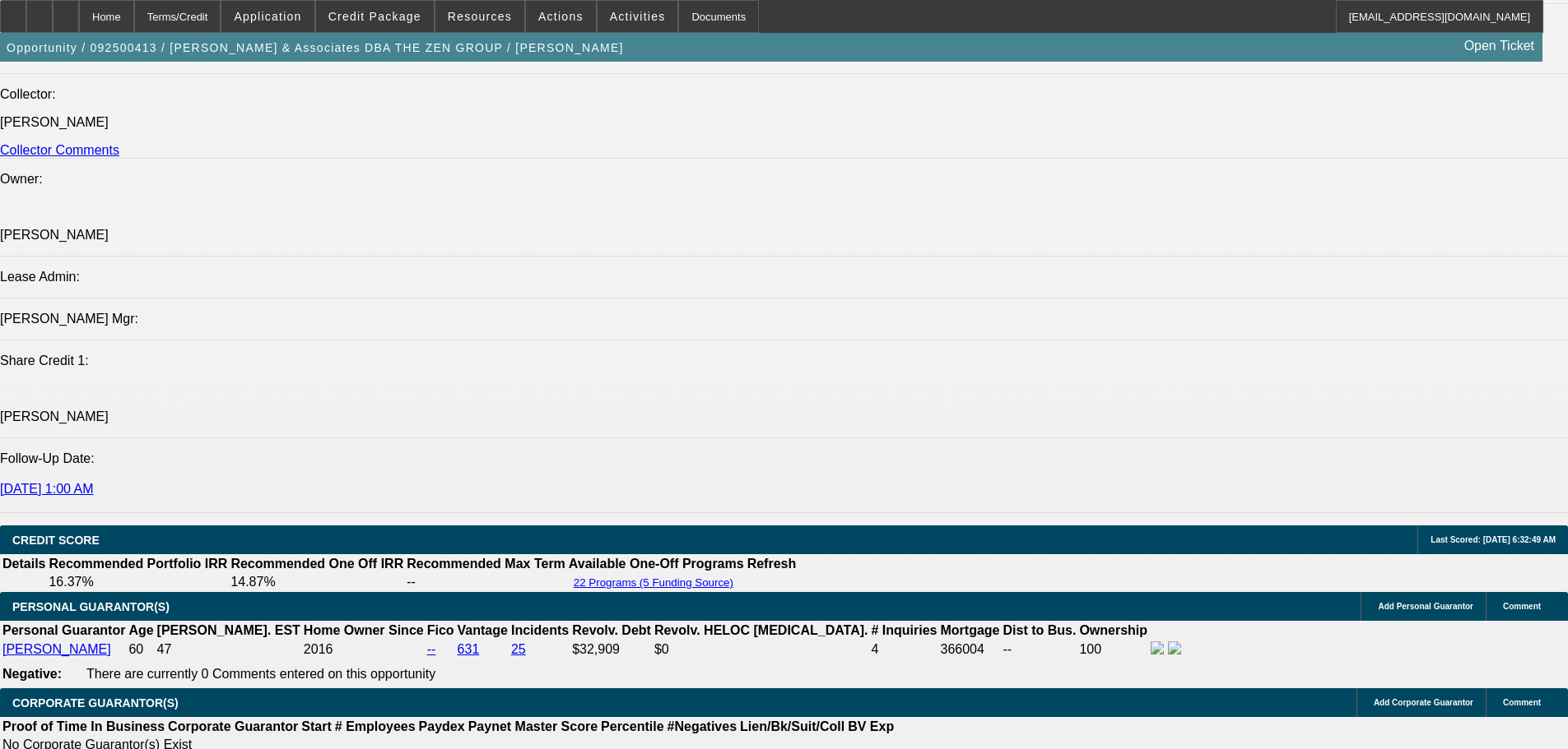
drag, startPoint x: 640, startPoint y: 631, endPoint x: 625, endPoint y: 493, distance: 138.8
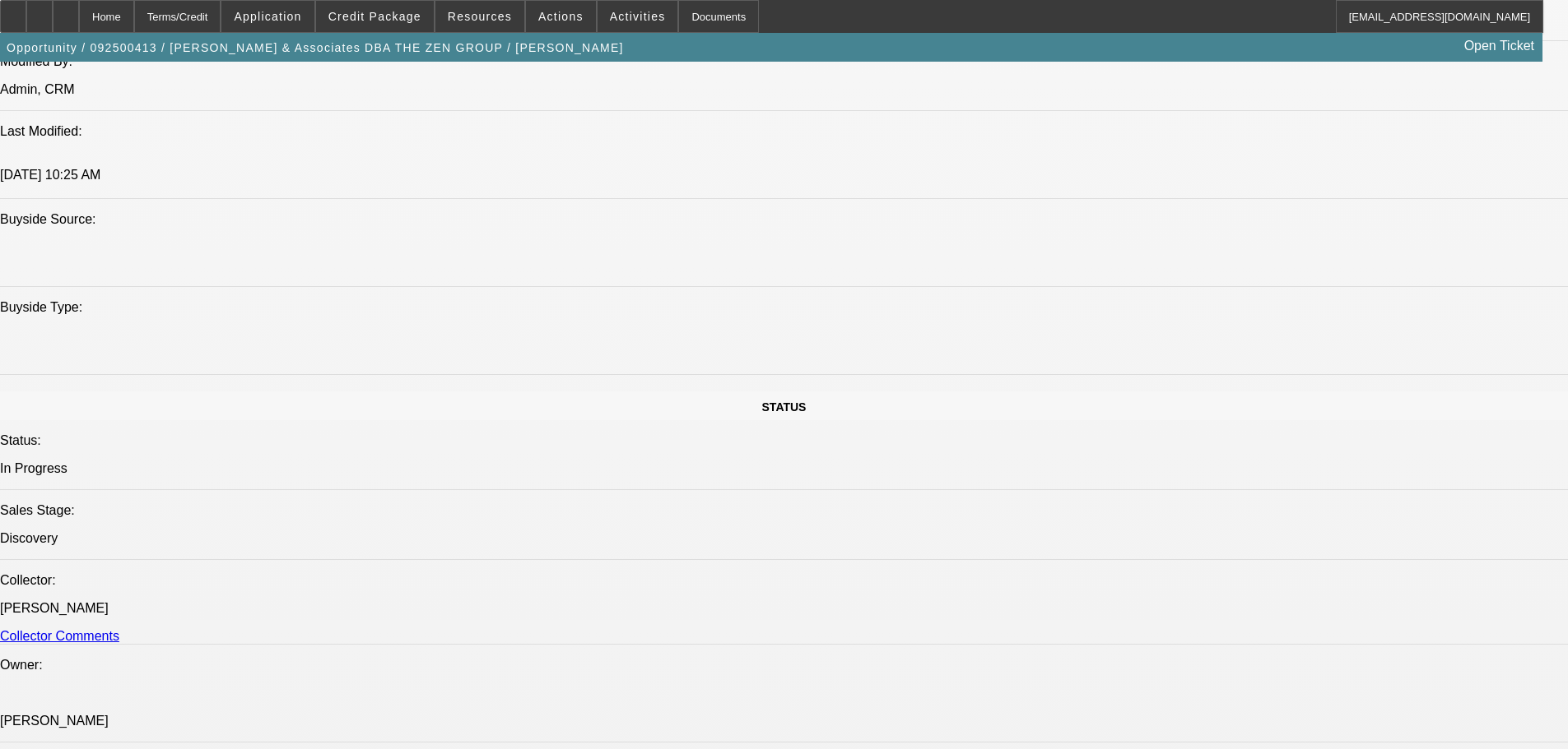
drag, startPoint x: 627, startPoint y: 548, endPoint x: 583, endPoint y: 430, distance: 125.9
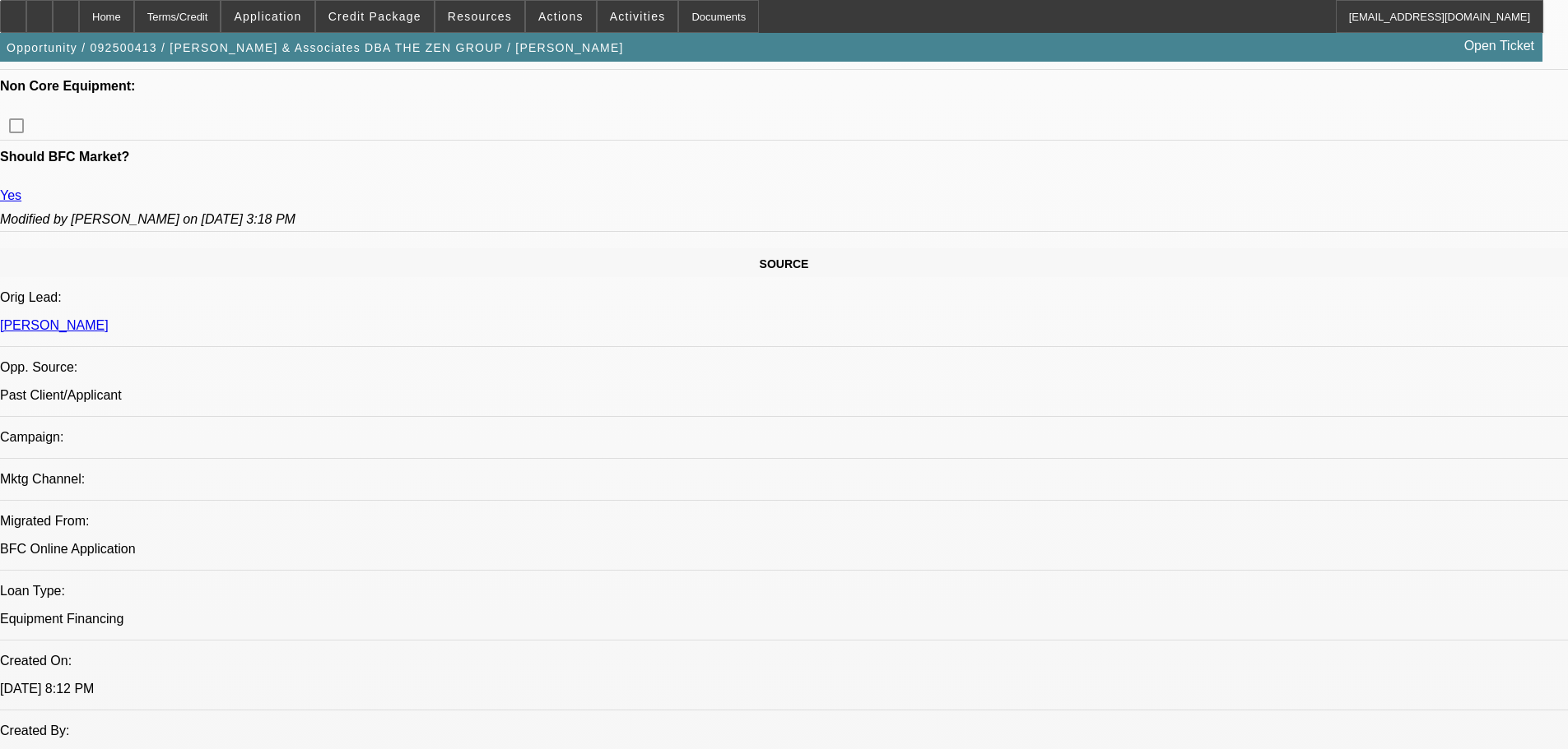
scroll to position [832, 0]
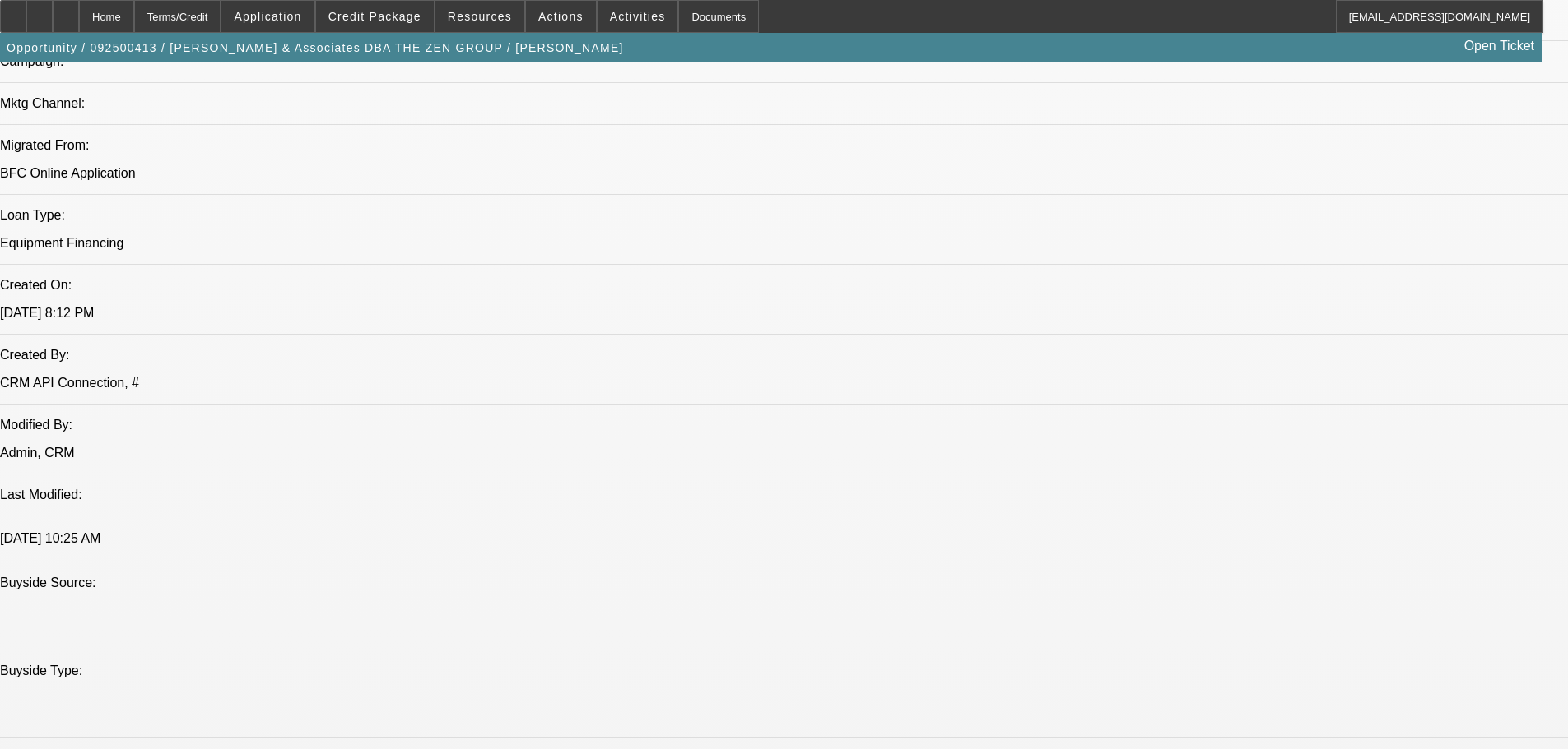
scroll to position [1422, 0]
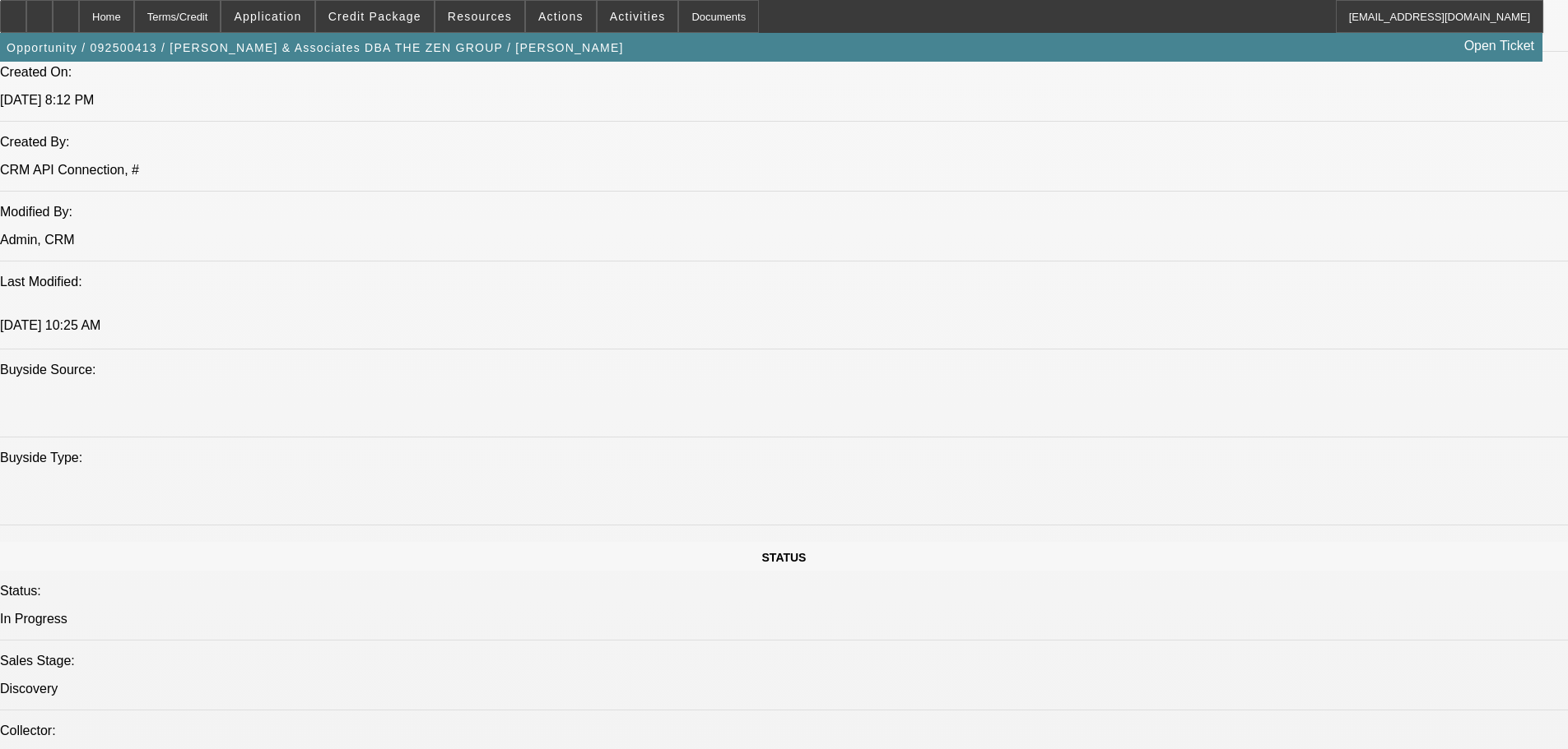
drag, startPoint x: 489, startPoint y: 410, endPoint x: 542, endPoint y: 537, distance: 137.6
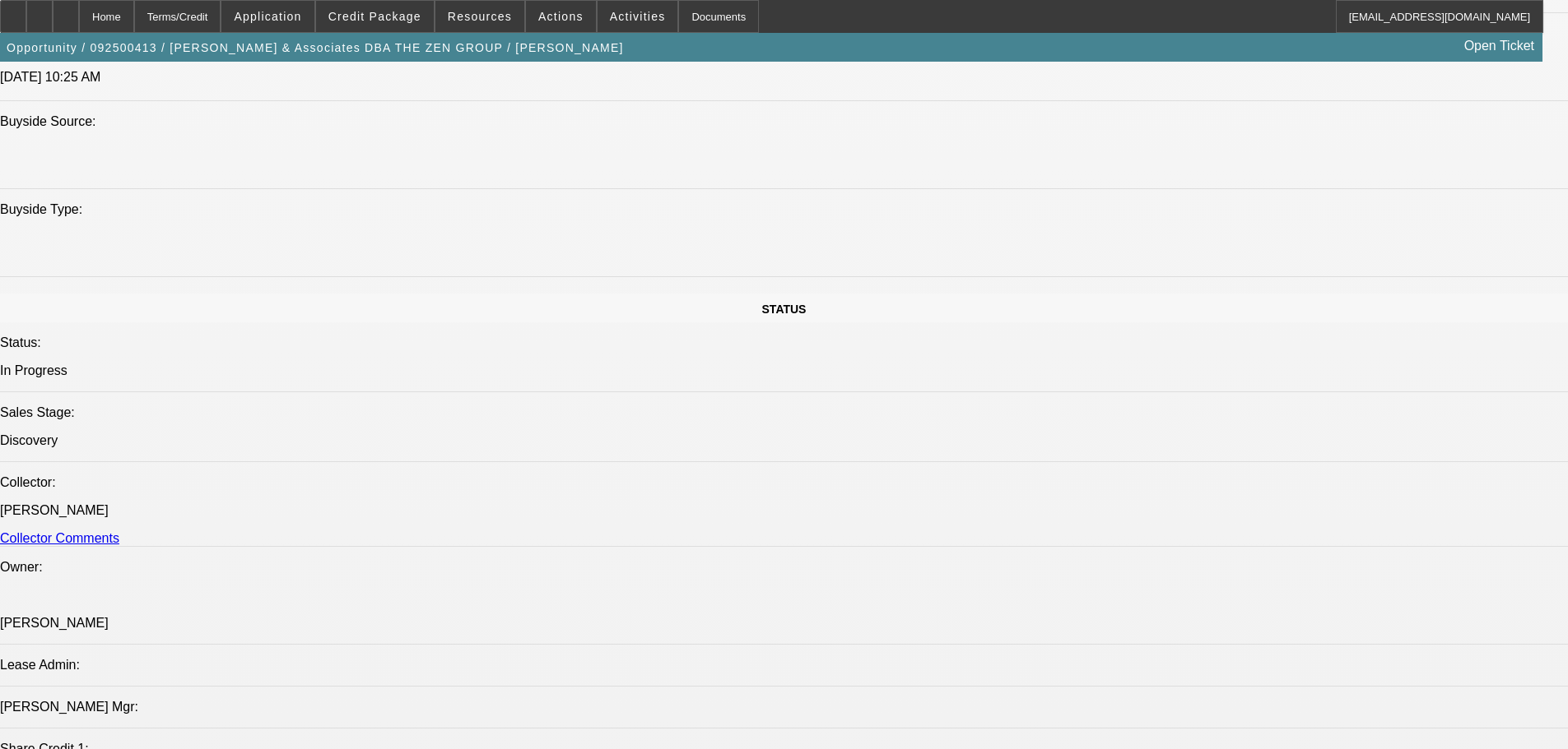
drag, startPoint x: 507, startPoint y: 371, endPoint x: 548, endPoint y: 556, distance: 189.5
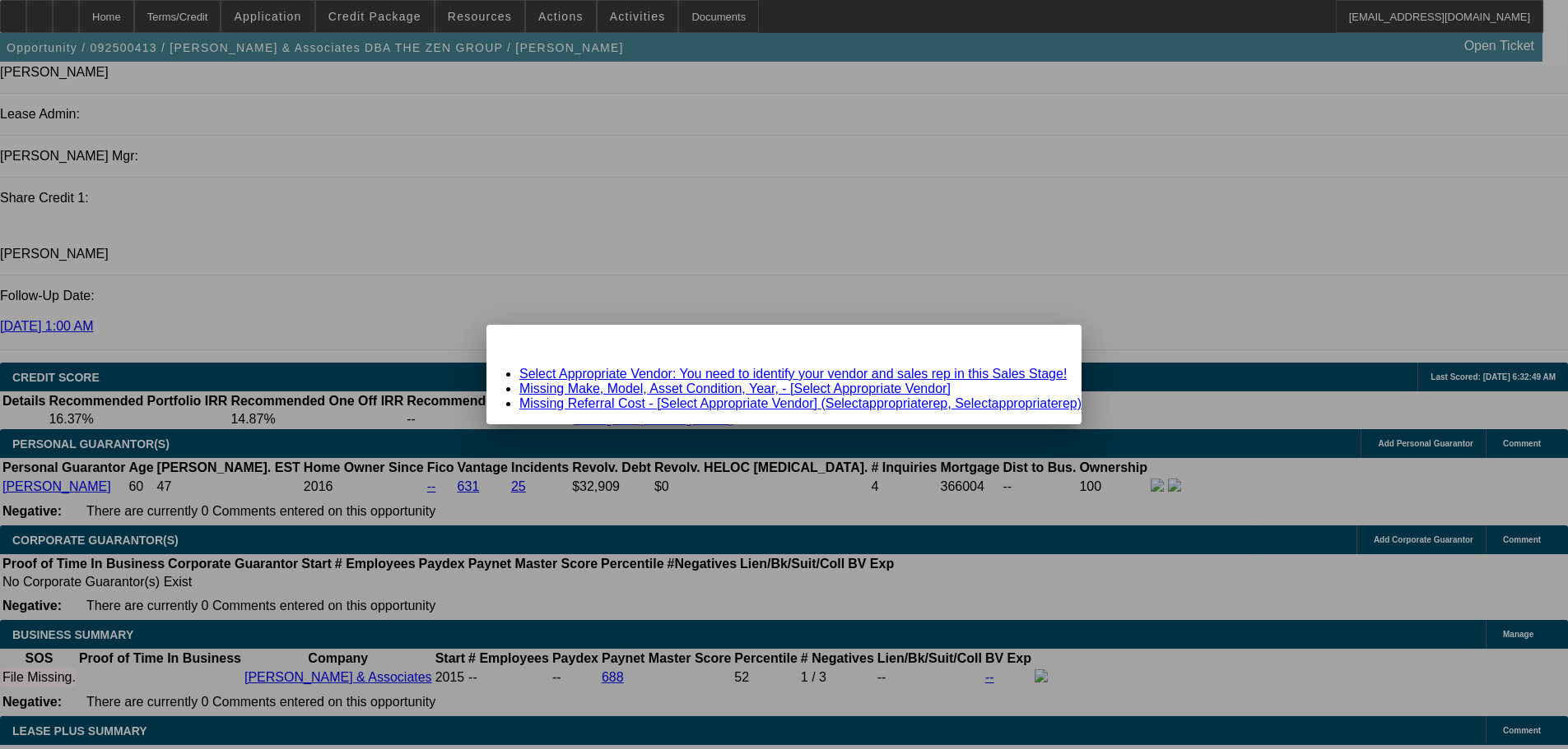
scroll to position [0, 0]
click at [1049, 344] on span "Close" at bounding box center [1060, 339] width 22 height 9
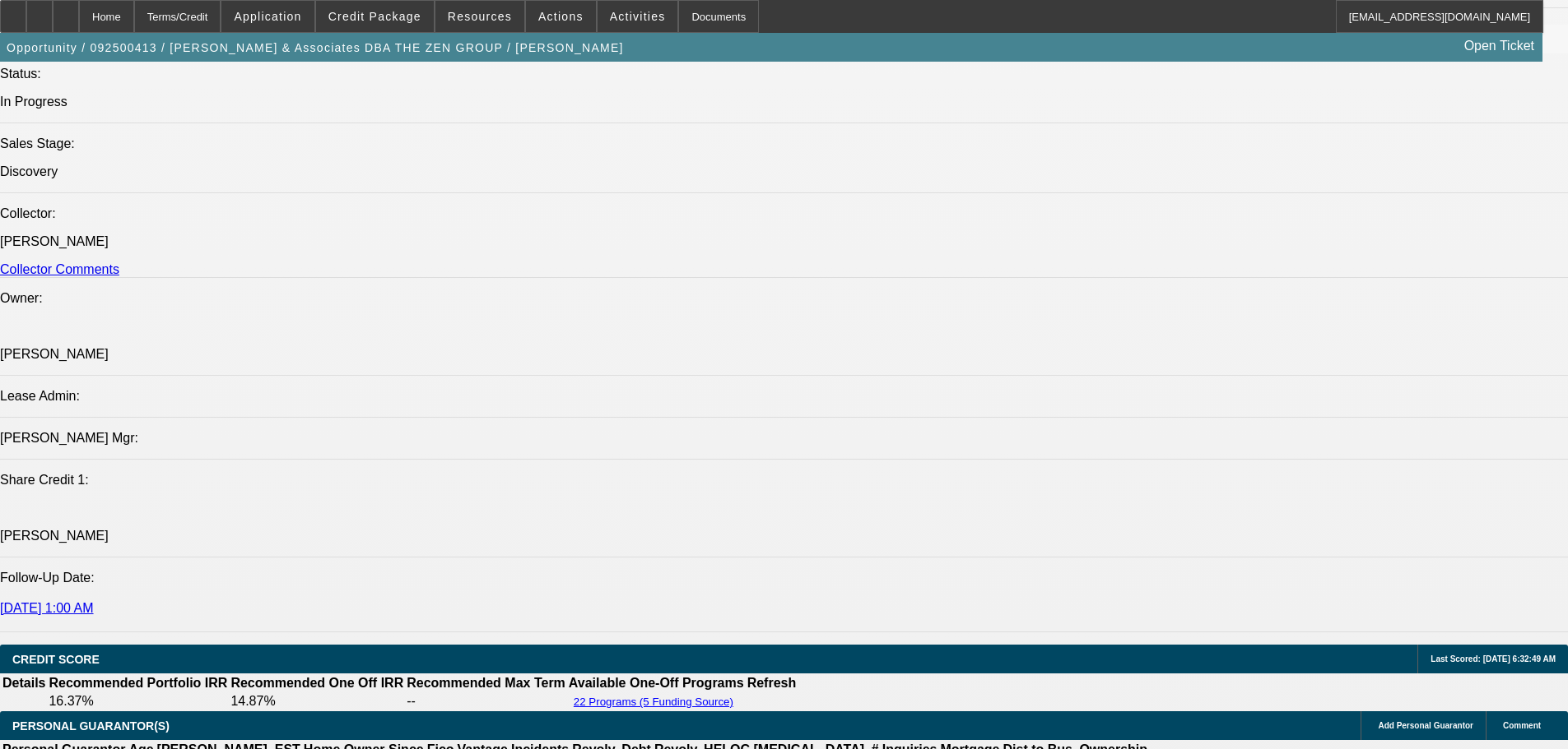
scroll to position [346, 0]
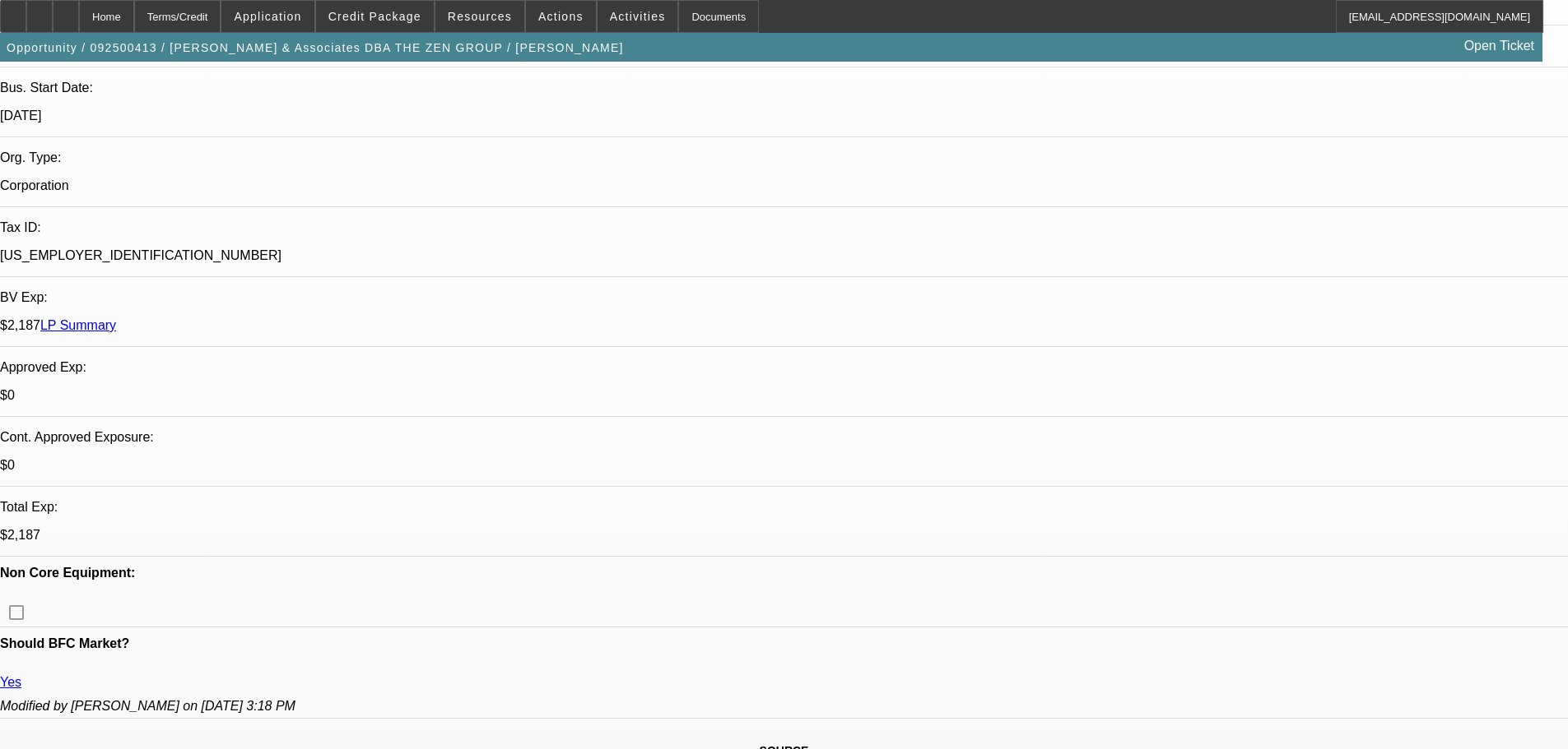
drag, startPoint x: 921, startPoint y: 475, endPoint x: 869, endPoint y: 127, distance: 351.9
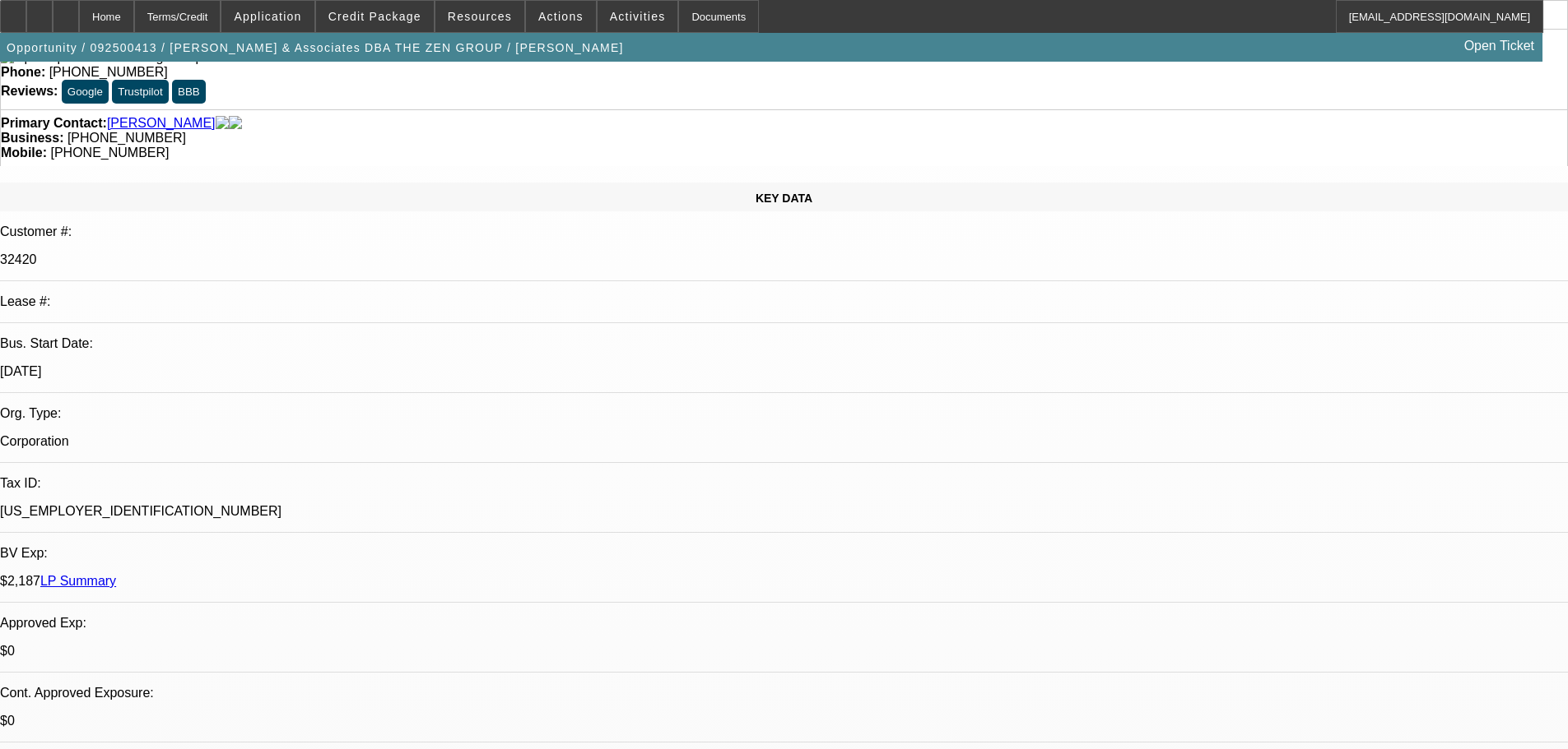
scroll to position [247, 0]
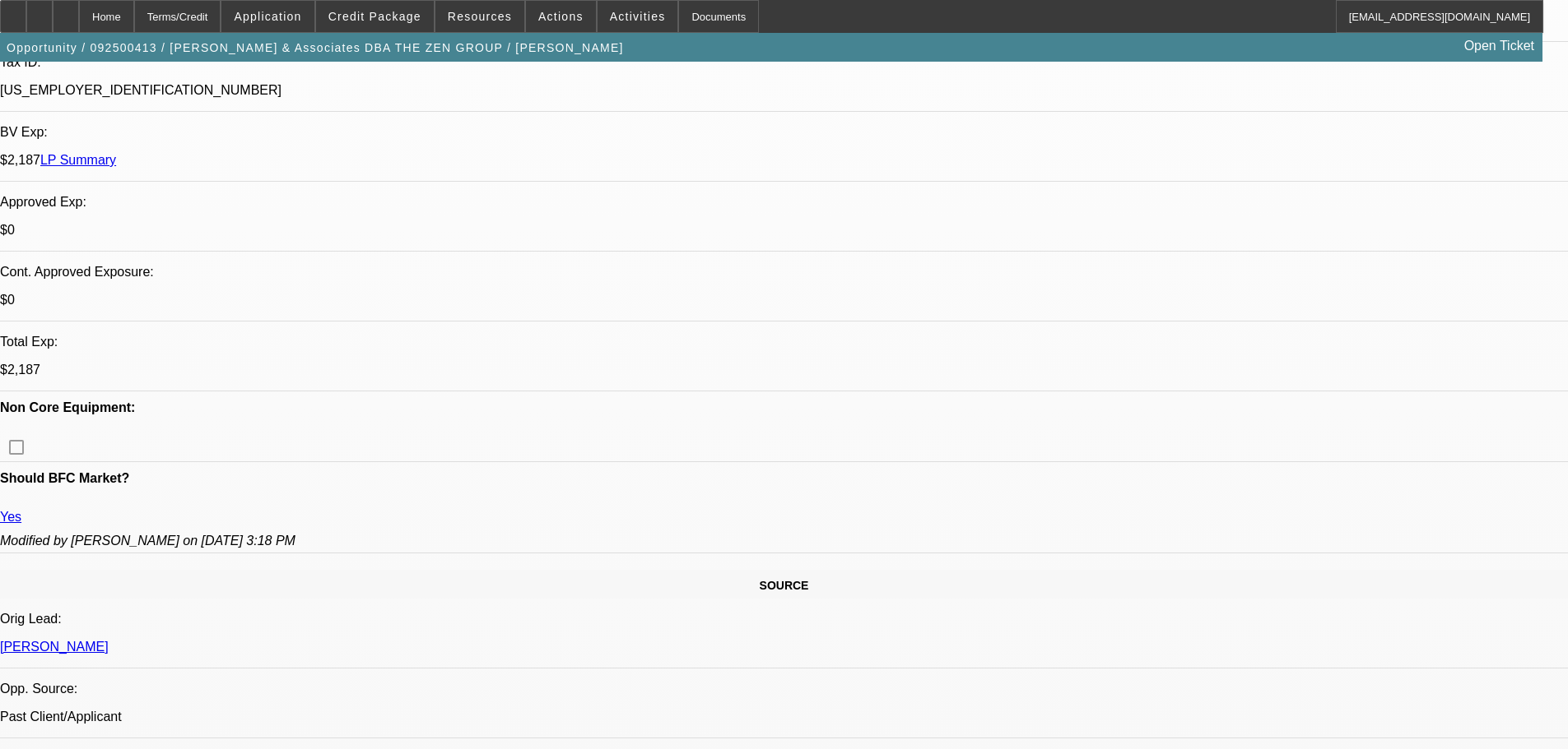
scroll to position [576, 0]
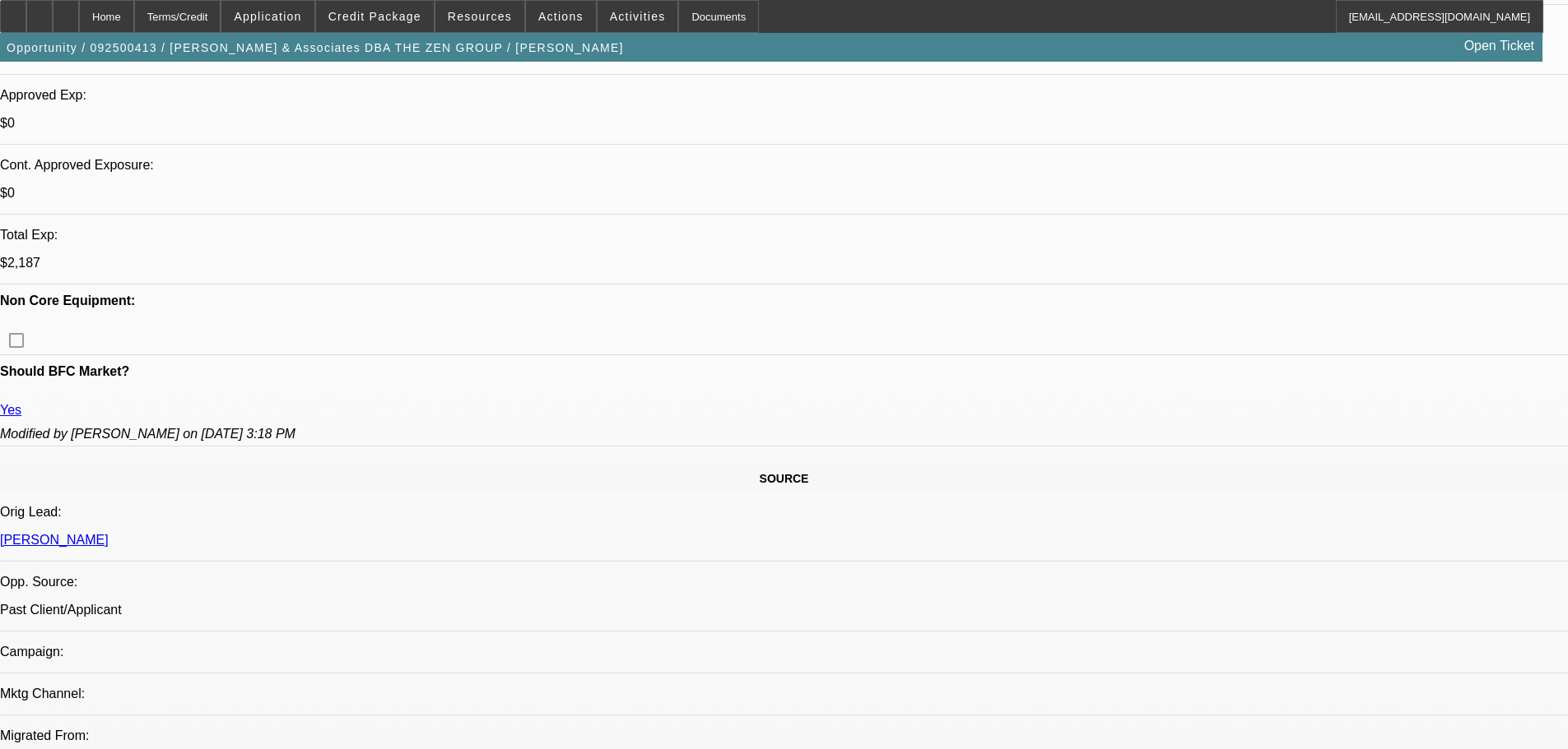
scroll to position [658, 0]
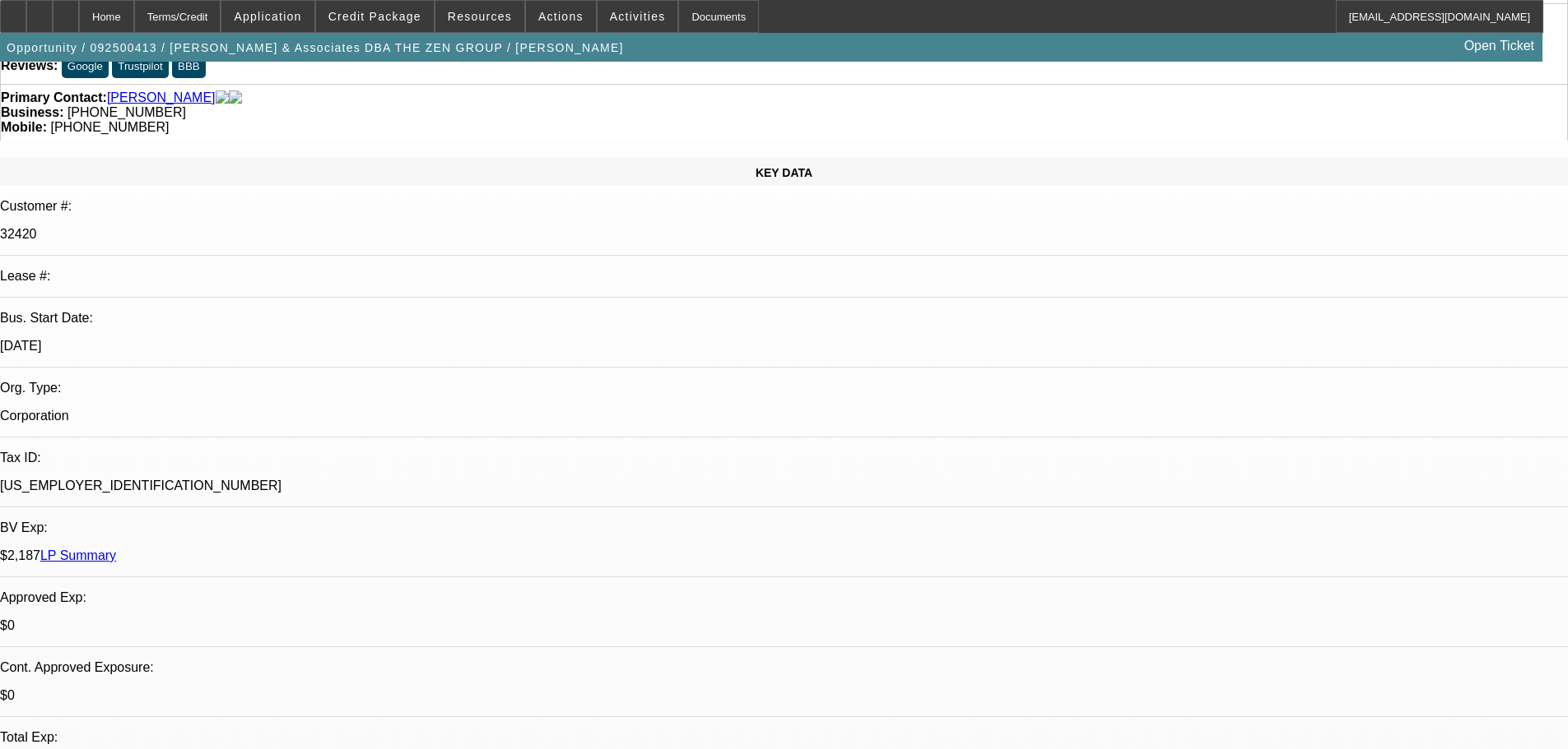
scroll to position [0, 0]
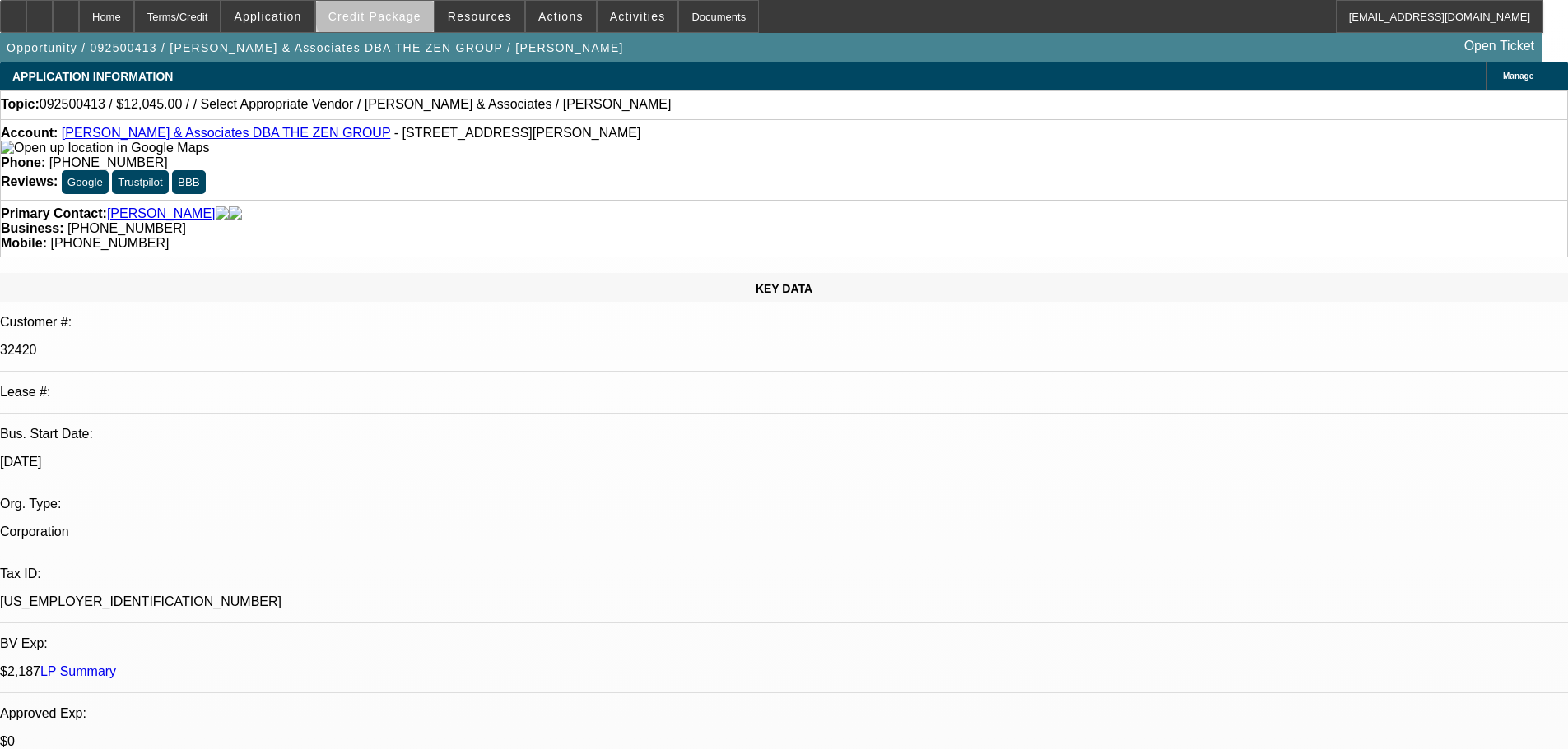
click at [421, 8] on span at bounding box center [375, 16] width 118 height 40
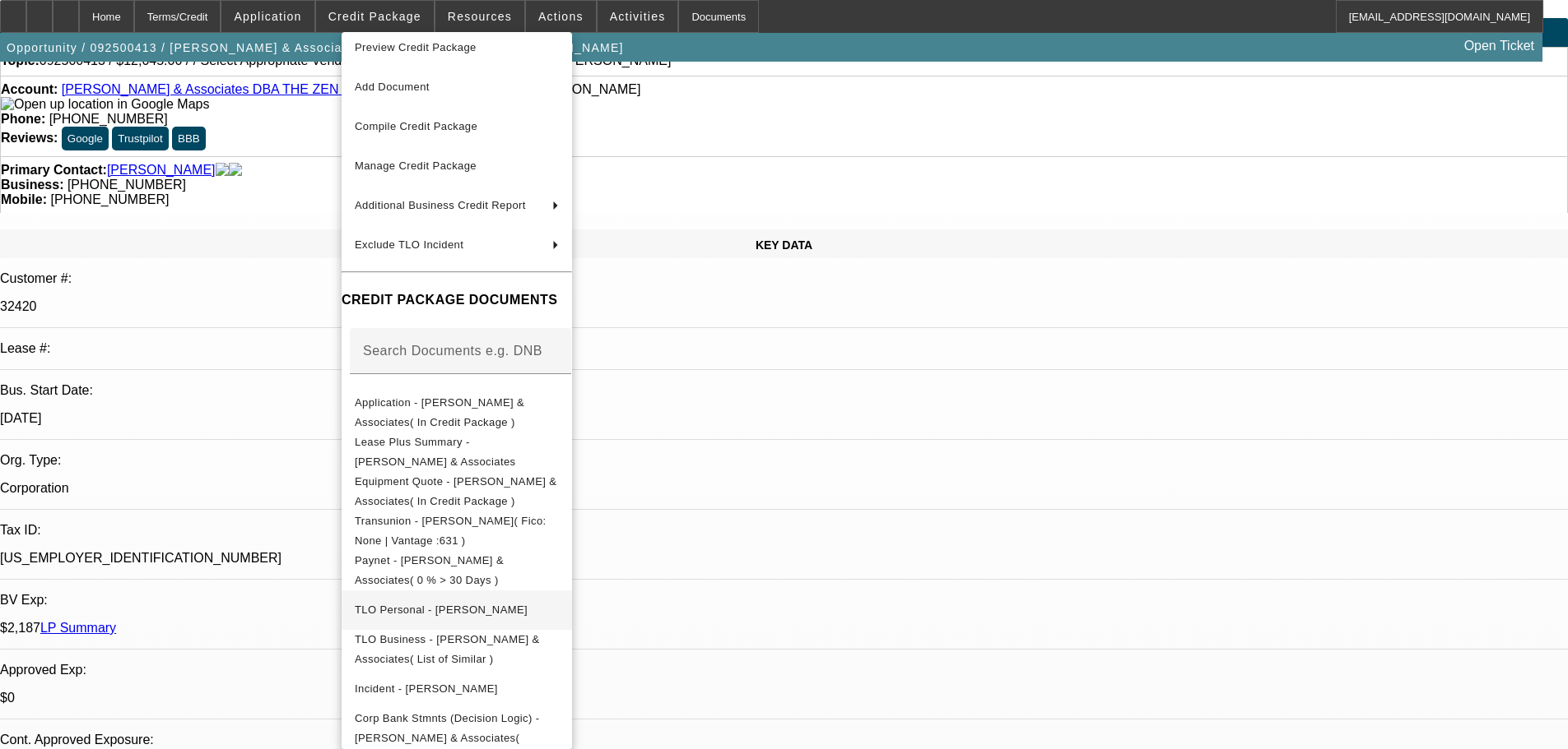
scroll to position [82, 0]
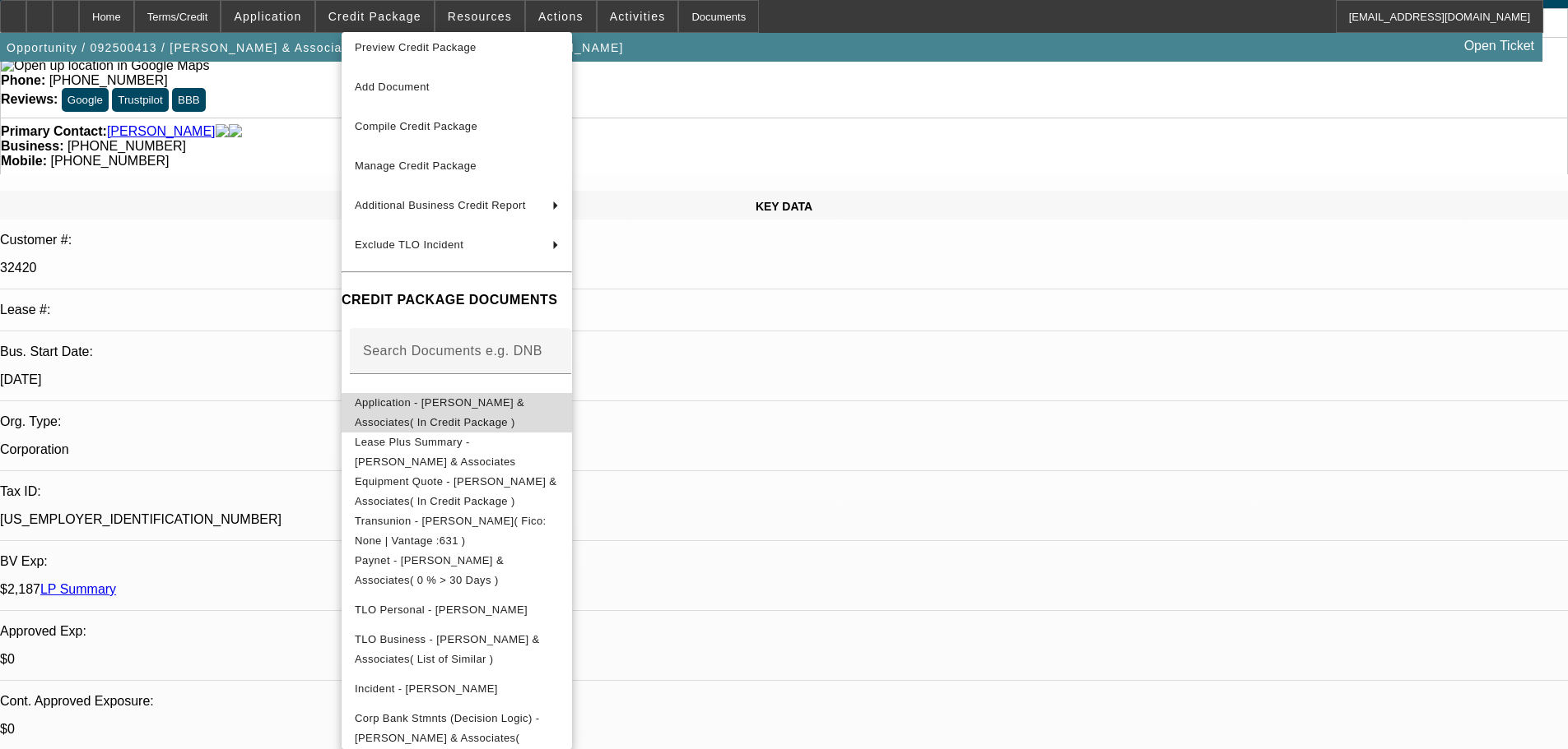
click at [525, 409] on span "Application - Shinn & Associates( In Credit Package )" at bounding box center [440, 412] width 170 height 32
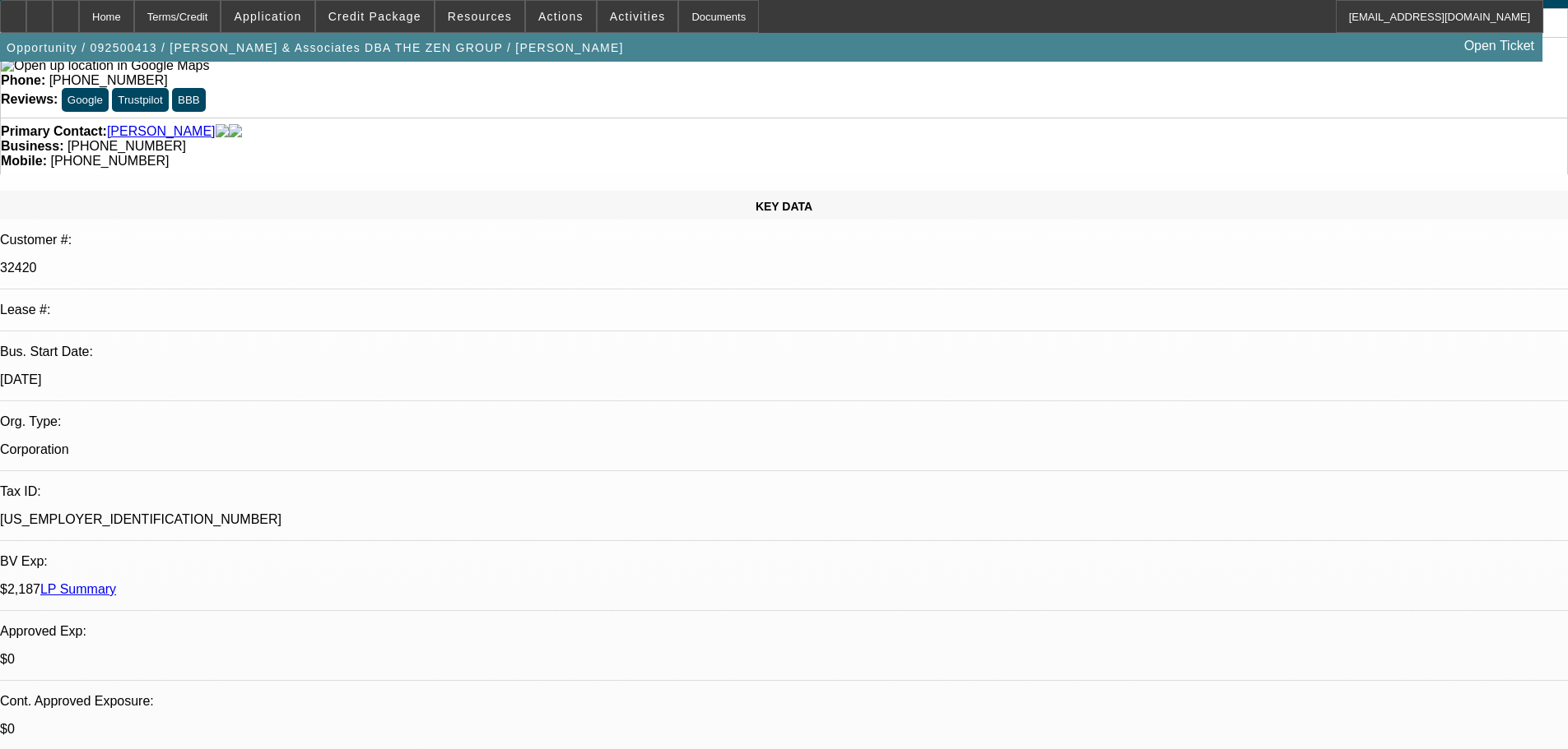
radio input "true"
type textarea "9/19 Repeat opp, pending convo w/ Mike, looks like biz moved from CA to TN? pul…"
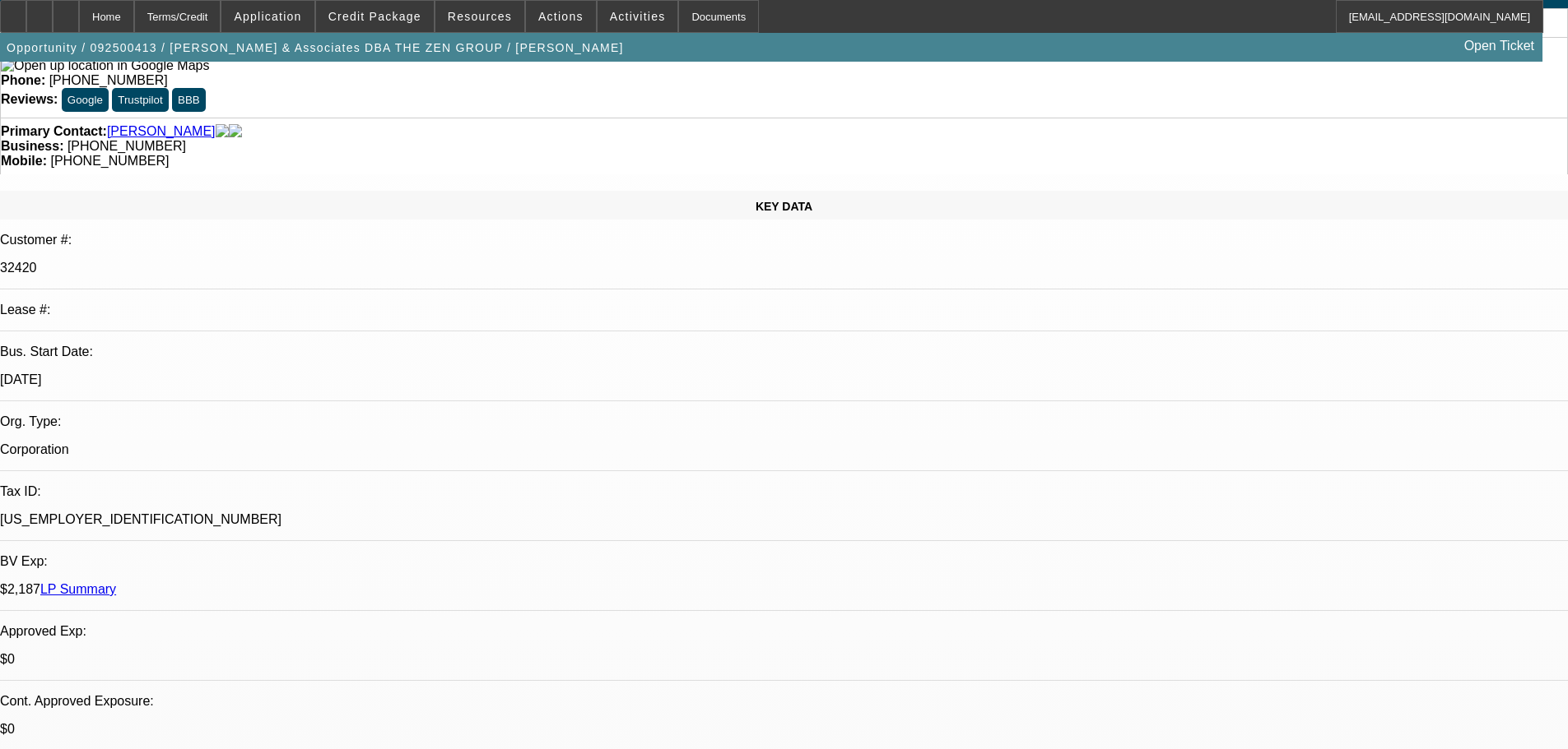
radio input "true"
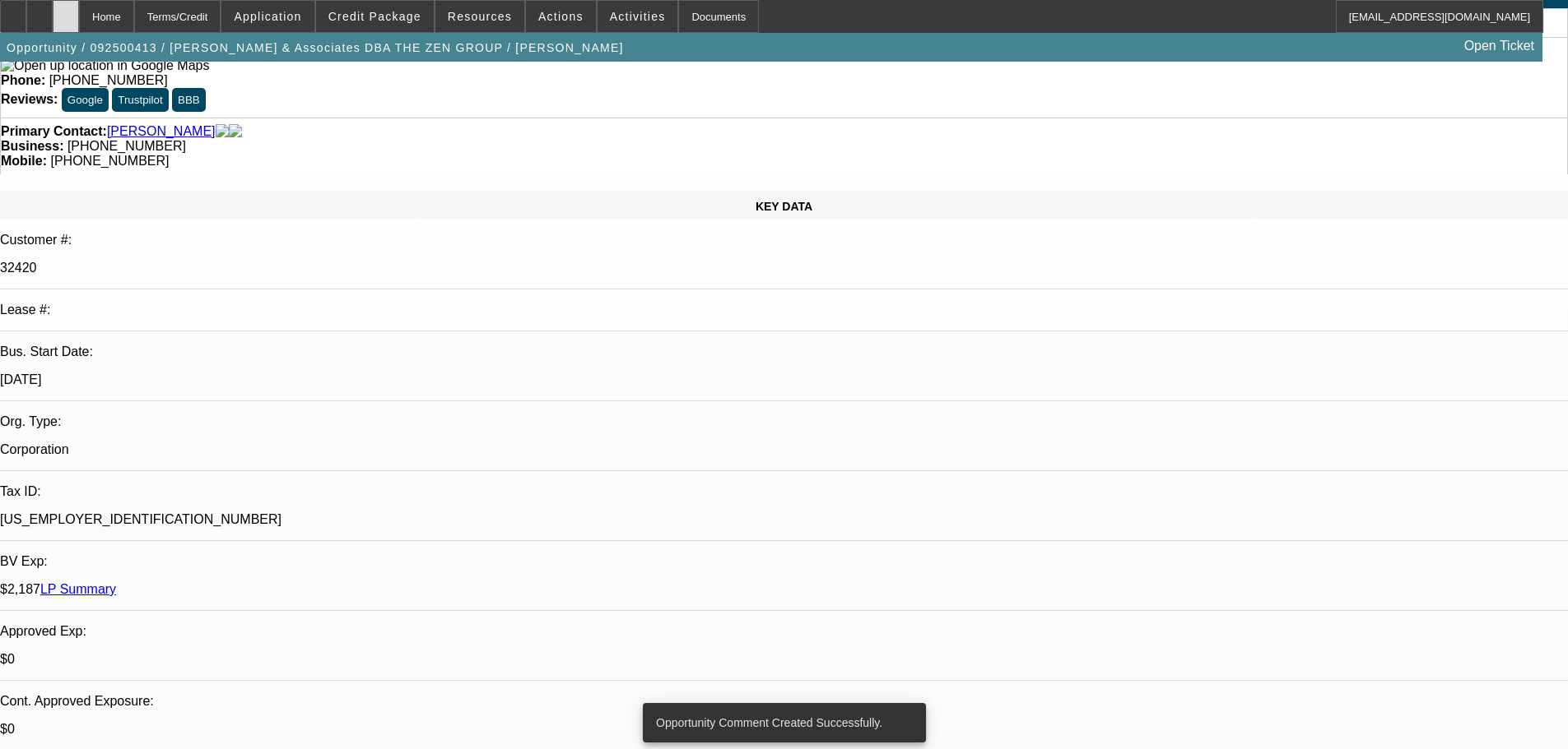
click at [79, 20] on div at bounding box center [65, 17] width 27 height 33
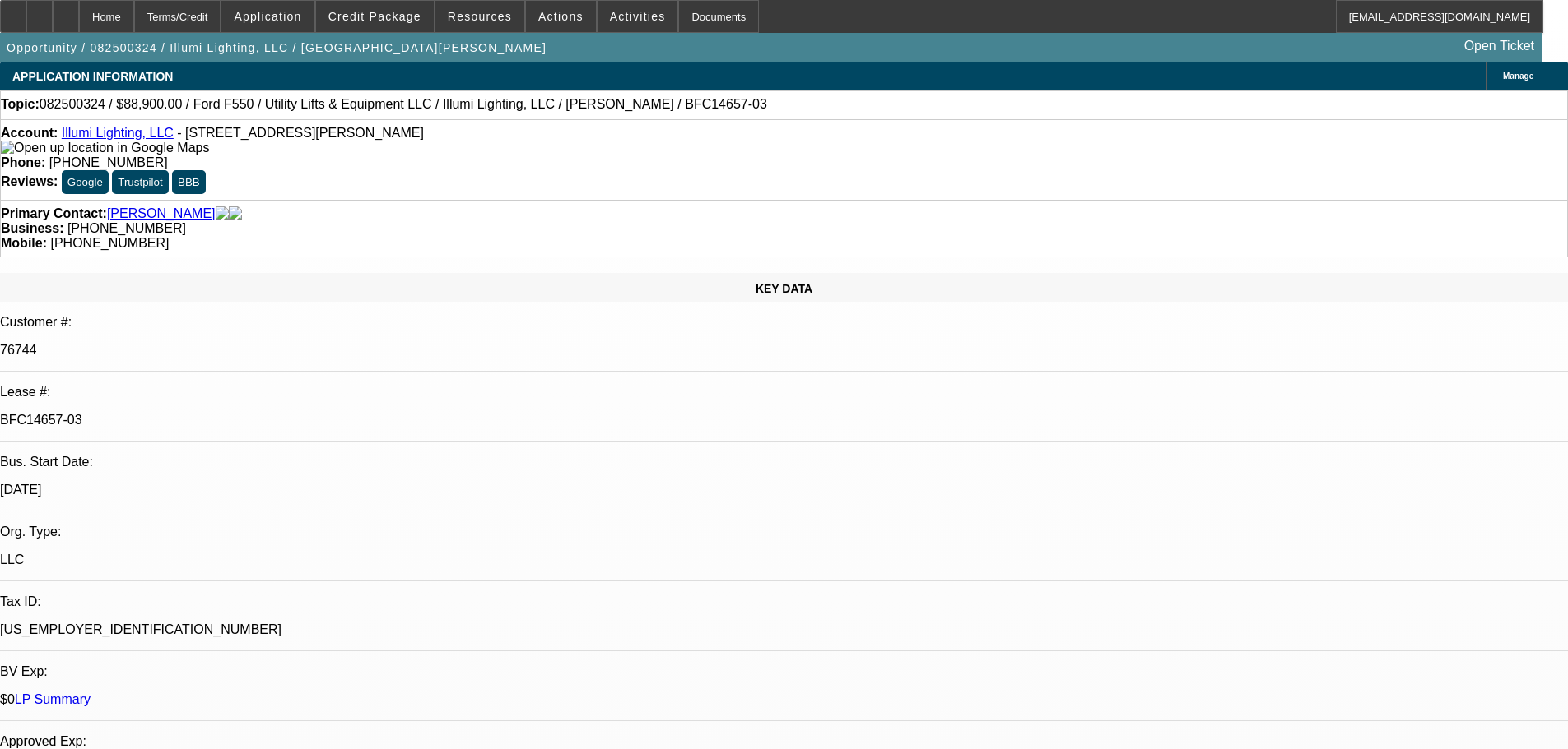
select select "0"
select select "3"
select select "0"
select select "6"
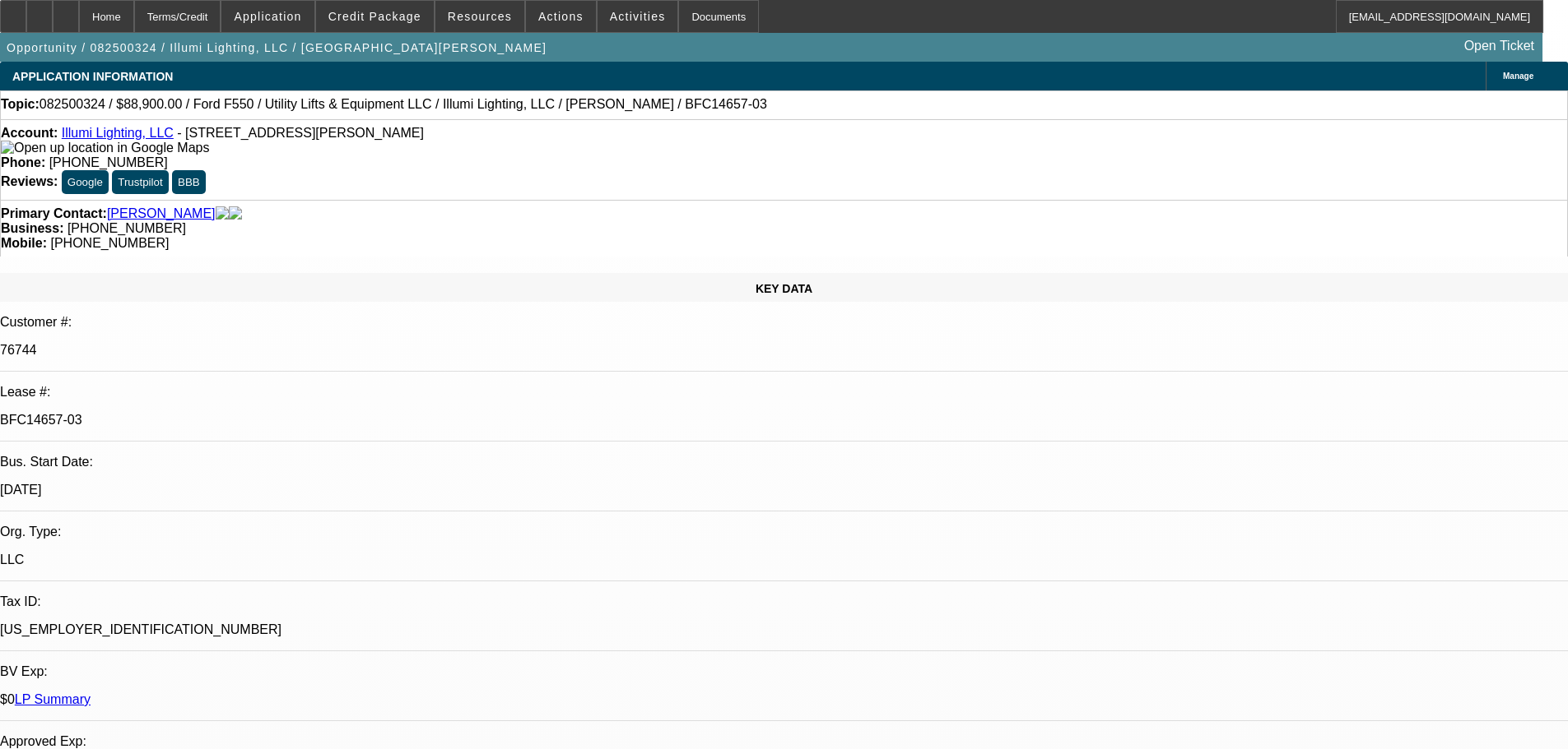
select select "0"
select select "3"
select select "0"
select select "6"
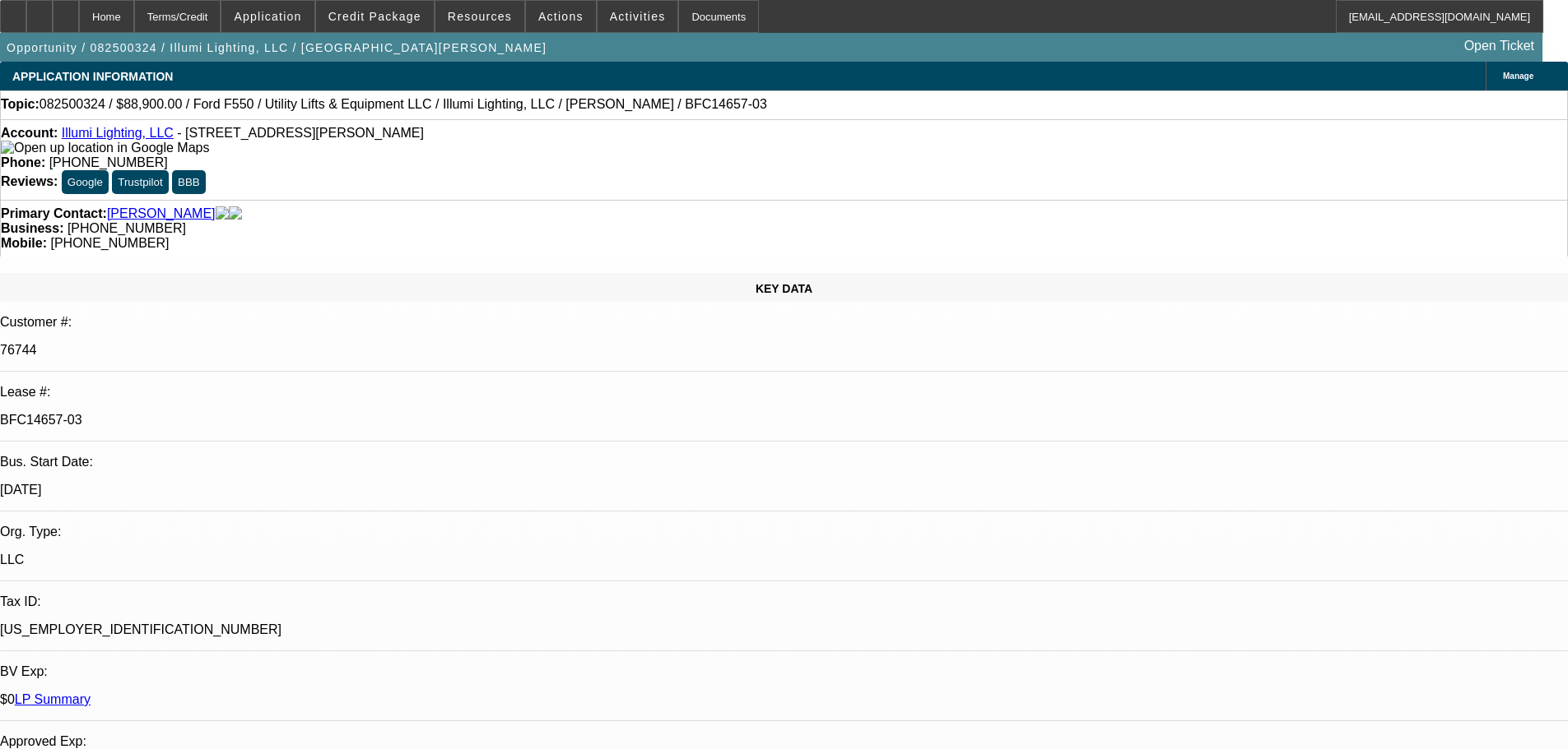
select select "0"
select select "3"
select select "0"
select select "6"
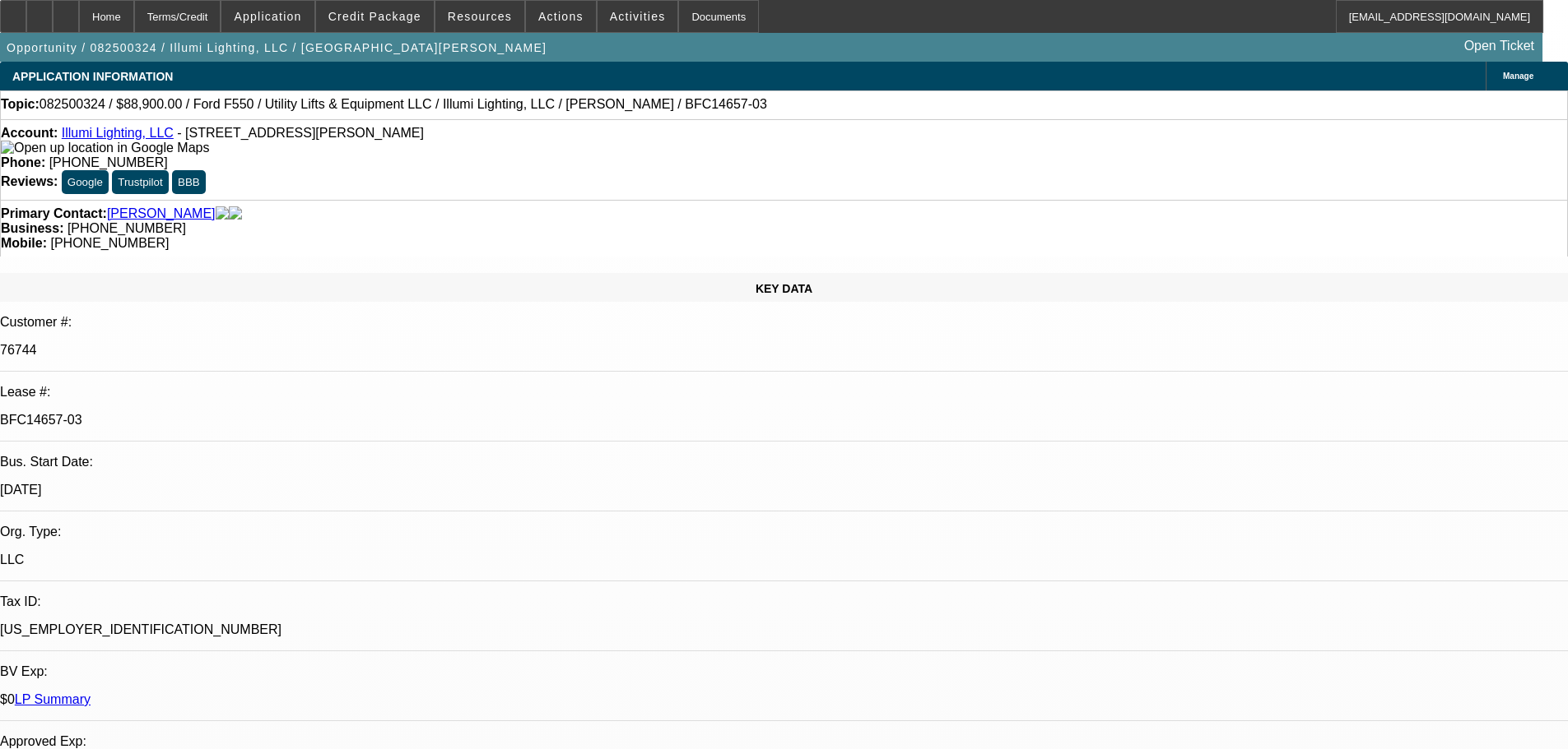
select select "0"
select select "3"
select select "0"
select select "6"
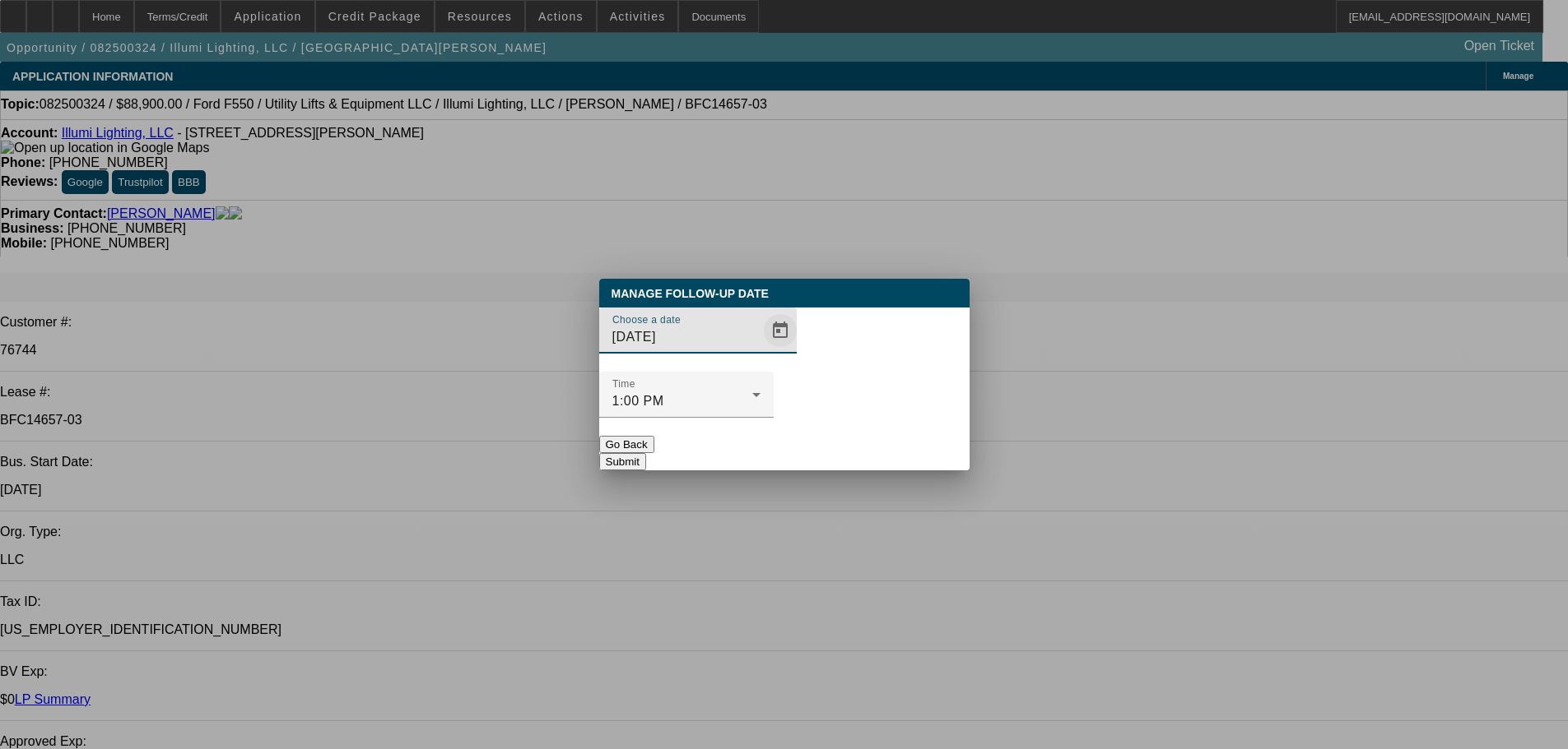
click at [760, 350] on span "Open calendar" at bounding box center [780, 330] width 40 height 40
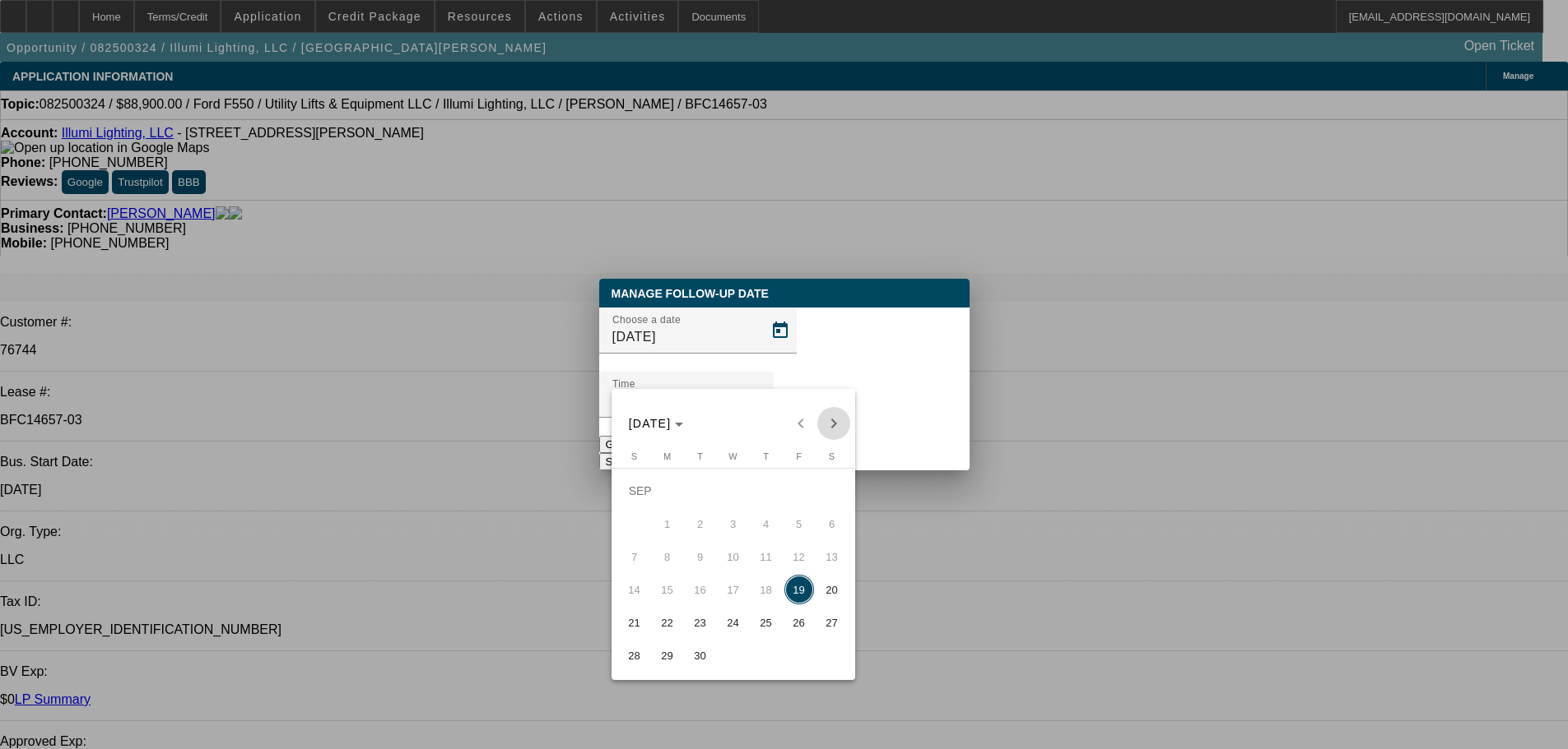
click at [841, 418] on span "Next month" at bounding box center [834, 424] width 33 height 33
click at [794, 558] on span "17" at bounding box center [799, 556] width 29 height 29
type input "10/17/2025"
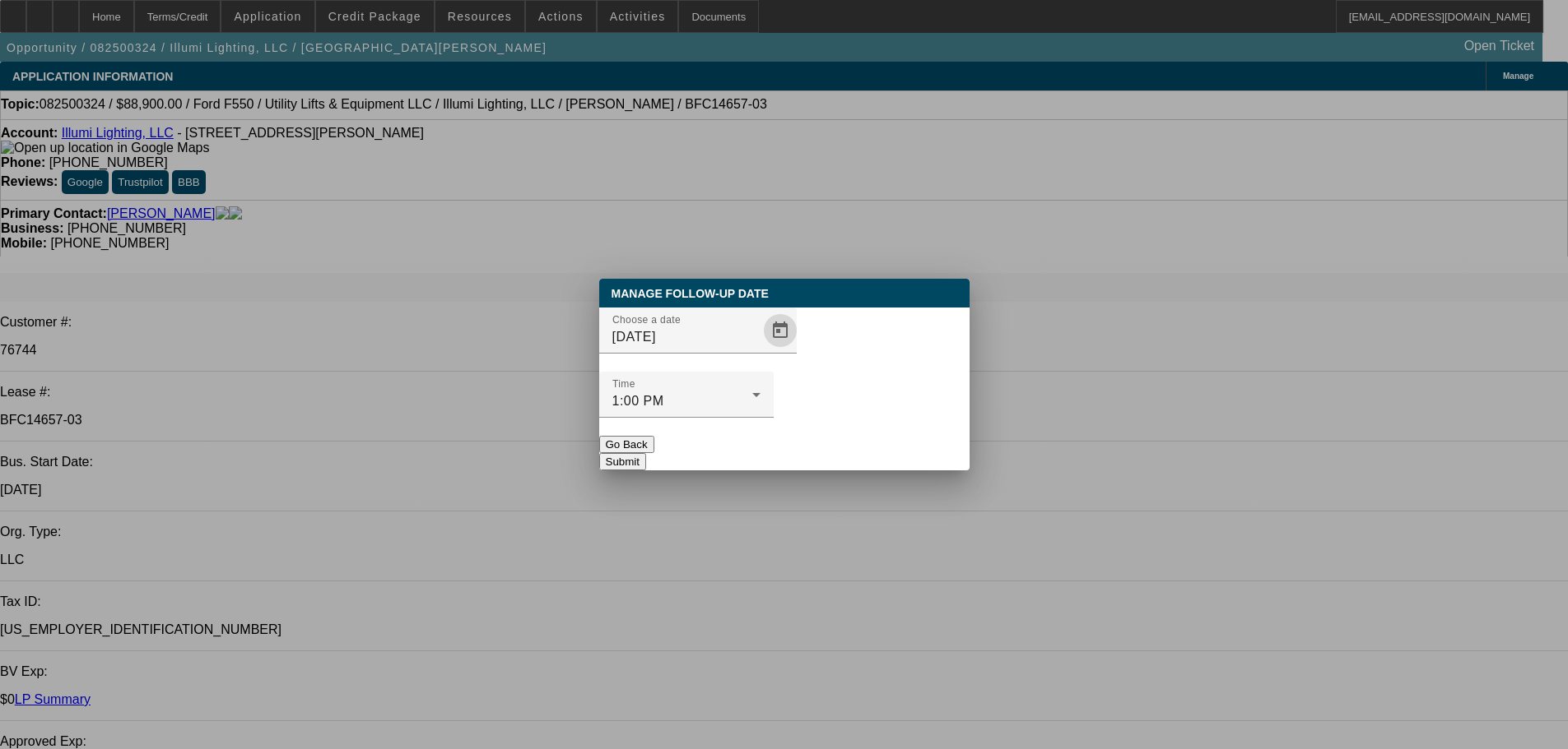
click at [646, 453] on button "Submit" at bounding box center [622, 462] width 47 height 18
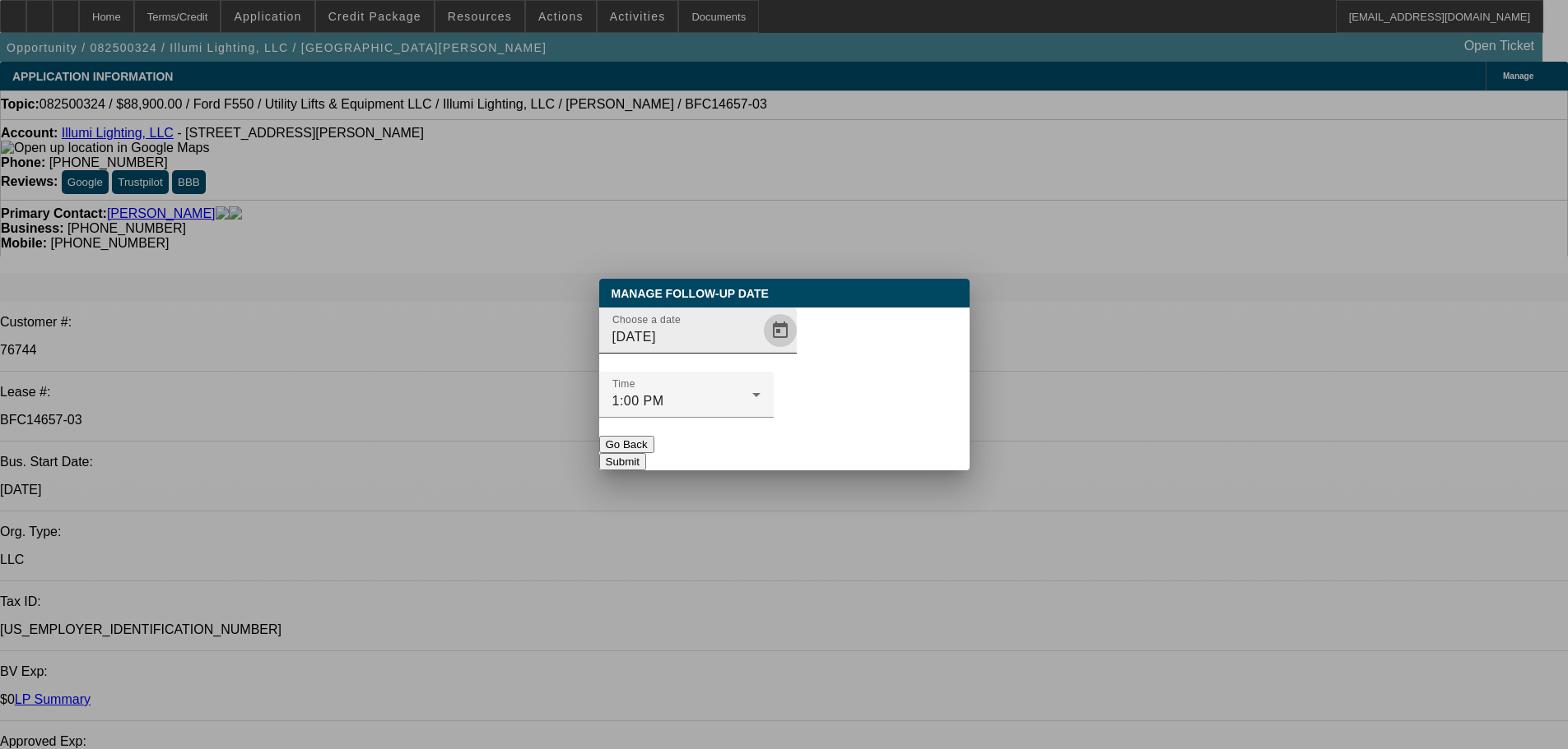
click at [760, 350] on span "Open calendar" at bounding box center [780, 330] width 40 height 40
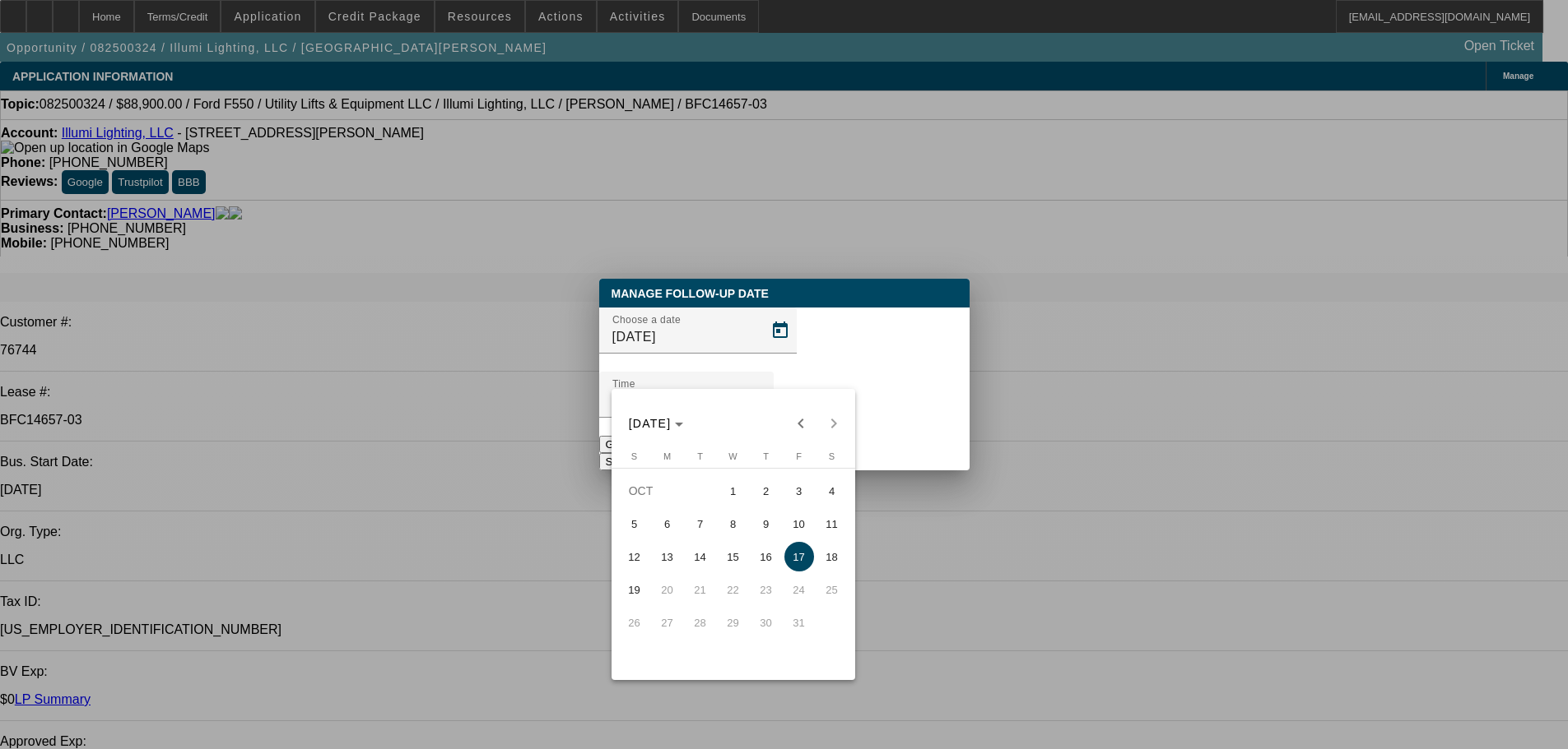
click at [673, 525] on span "6" at bounding box center [667, 524] width 29 height 29
type input "10/6/2025"
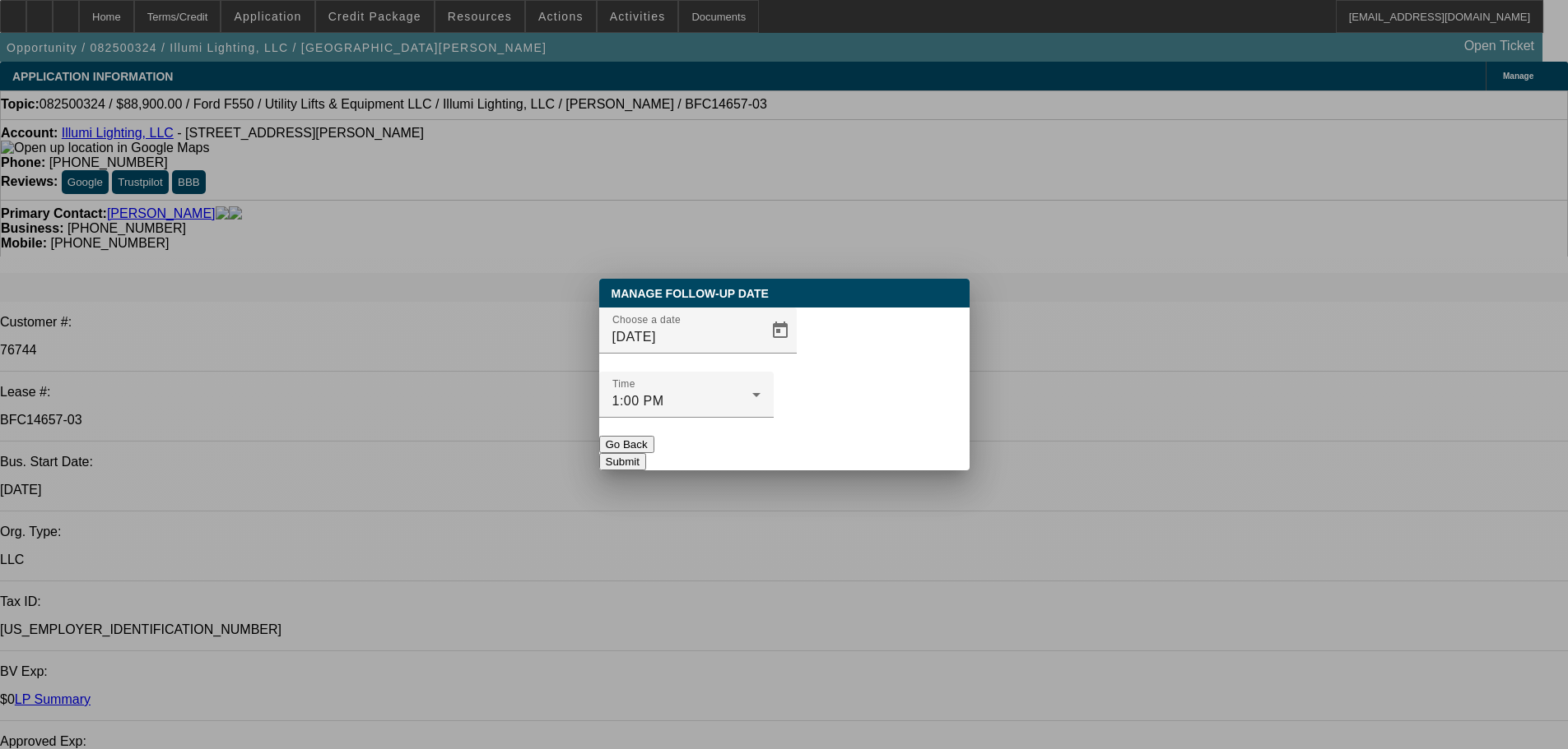
click at [646, 453] on button "Submit" at bounding box center [622, 462] width 47 height 18
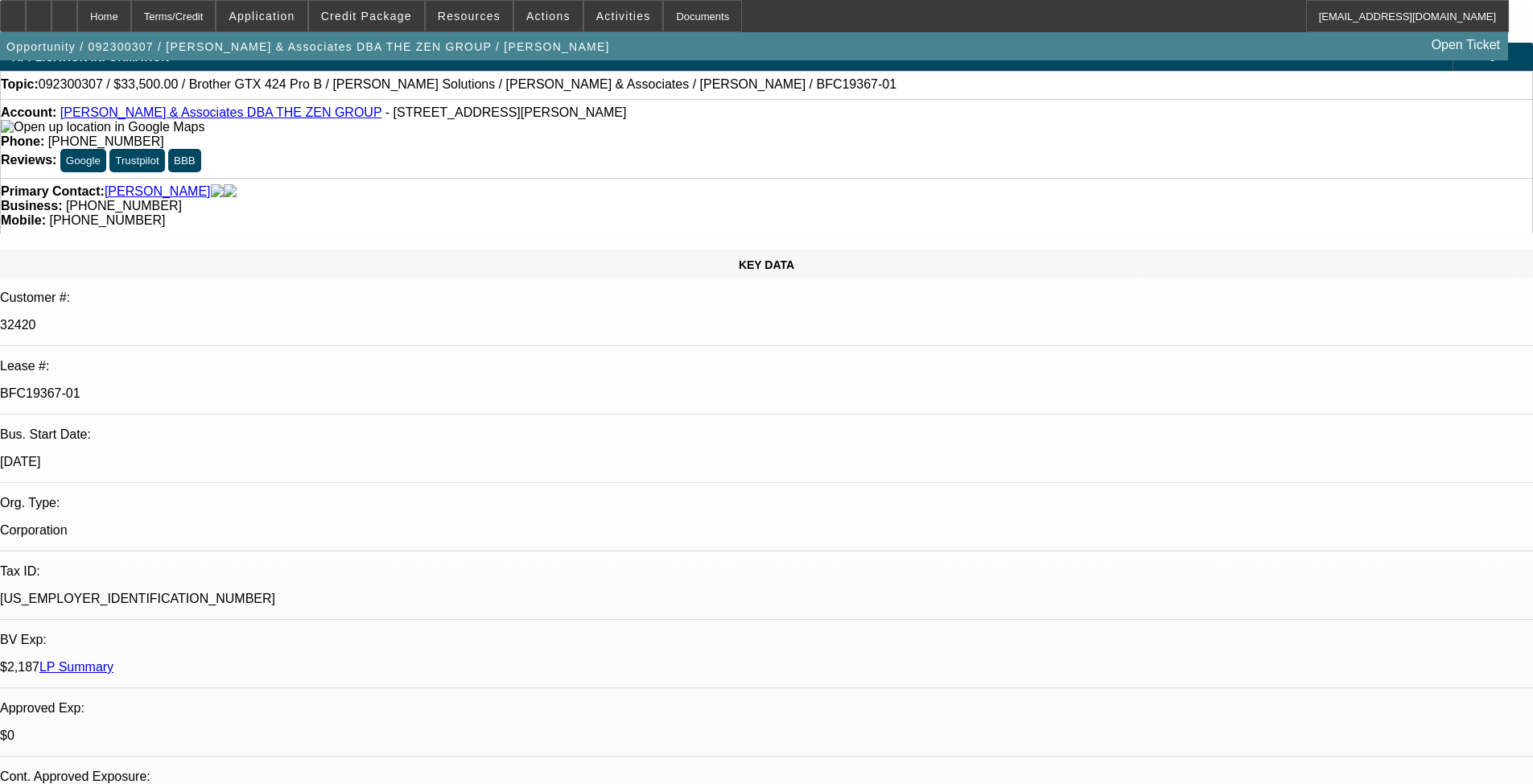
select select "0"
select select "0.1"
select select "4"
select select "0"
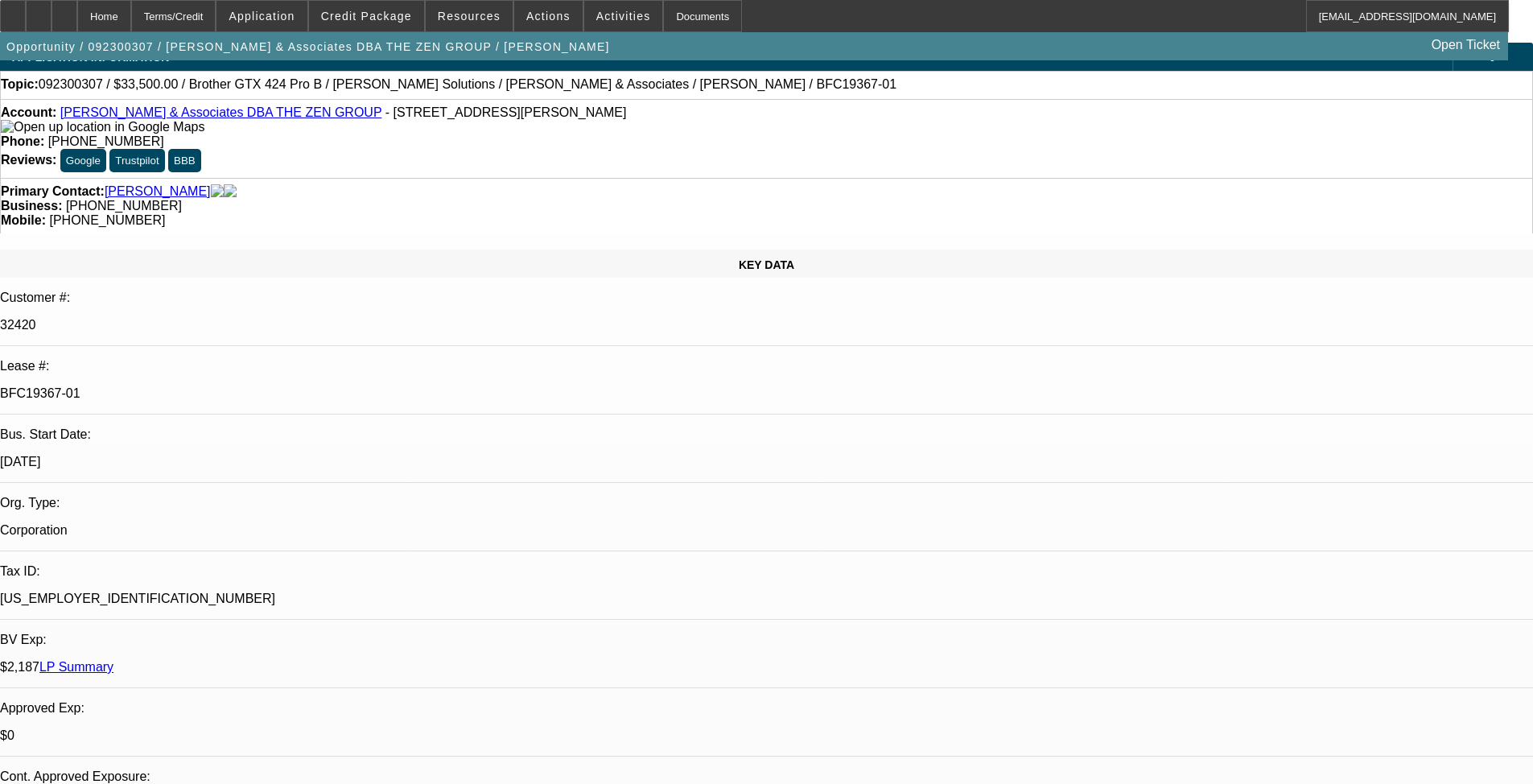
select select "0"
select select "0.1"
select select "4"
select select "0"
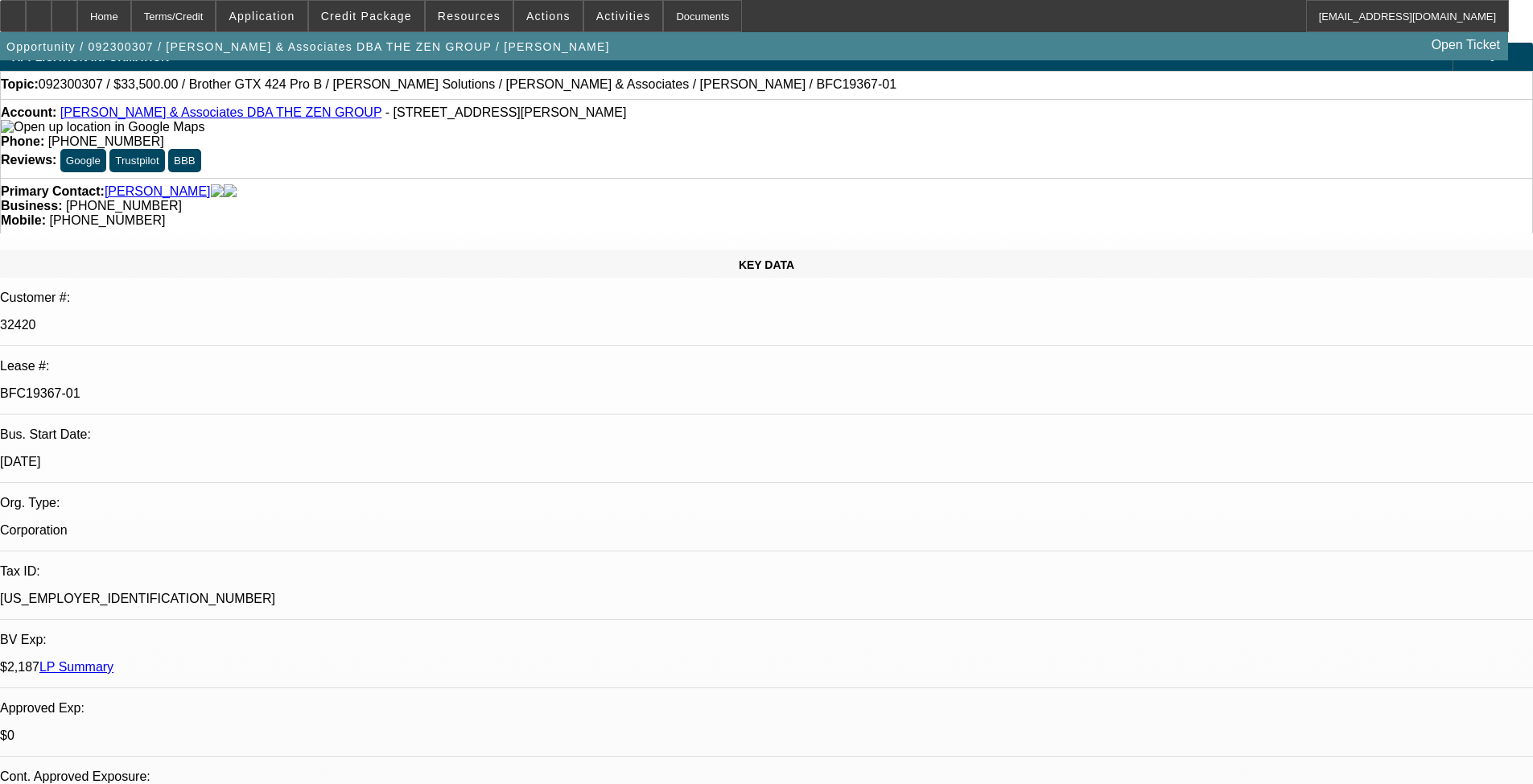
select select "0.1"
select select "4"
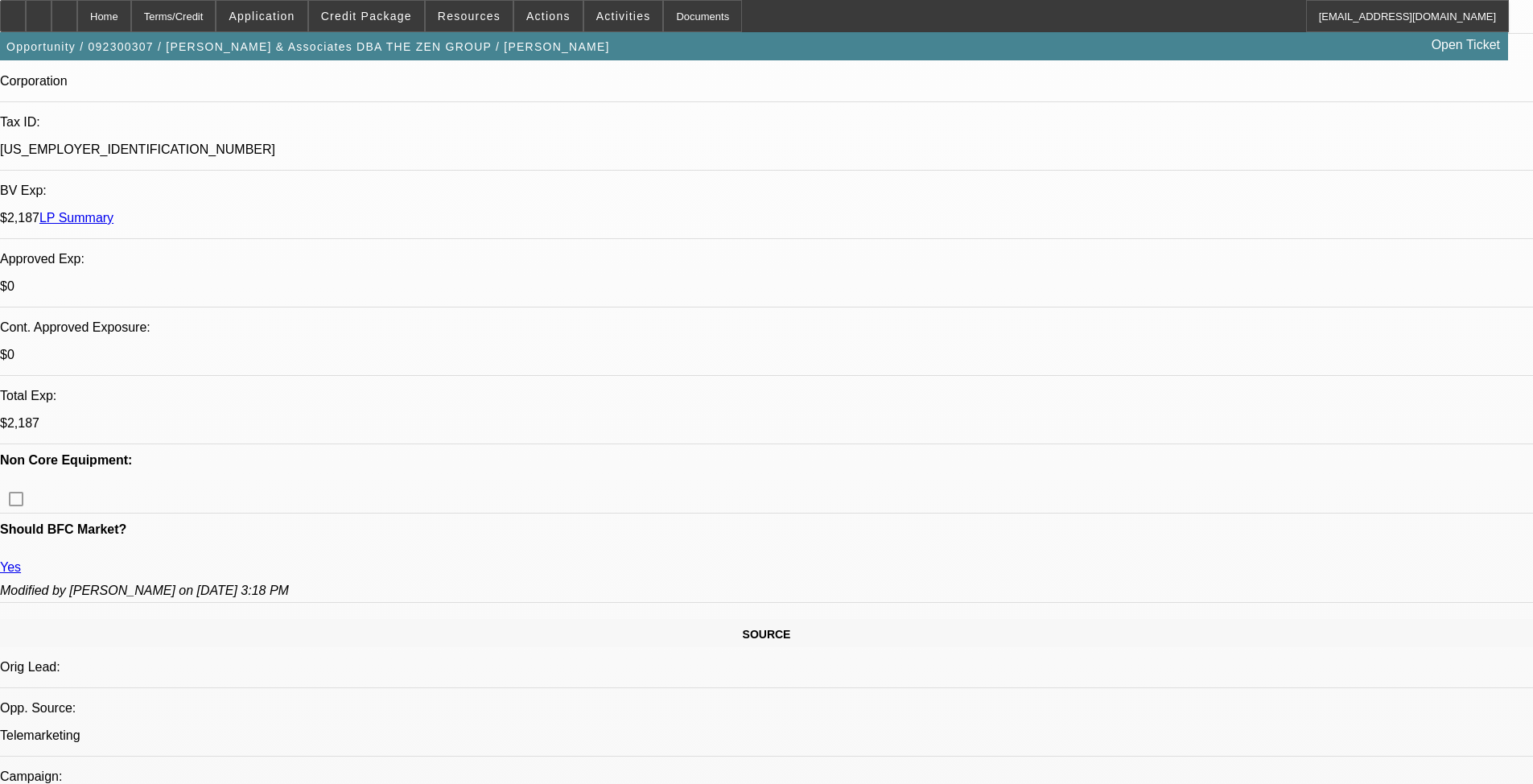
drag, startPoint x: 737, startPoint y: 352, endPoint x: 722, endPoint y: 367, distance: 21.2
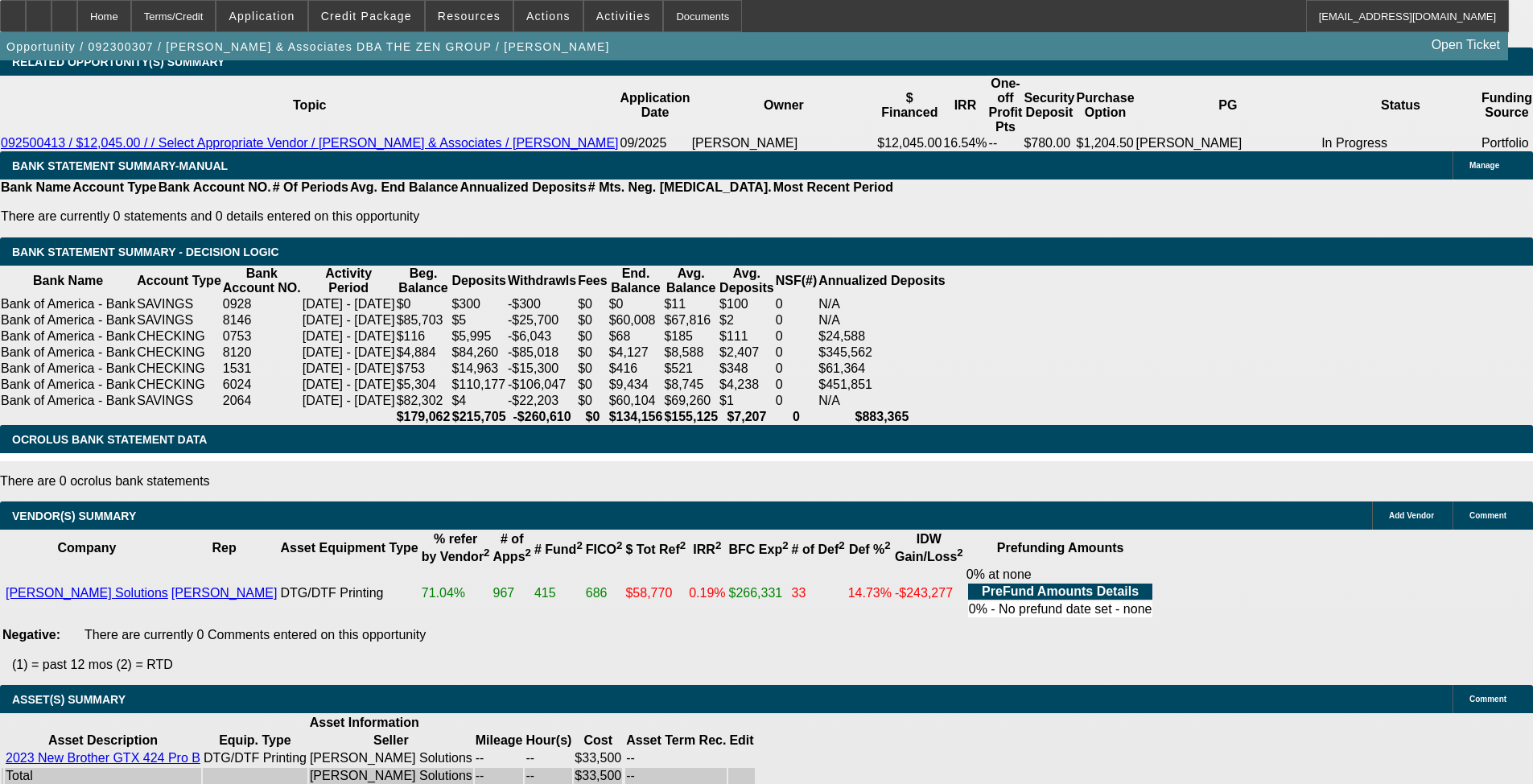
drag, startPoint x: 638, startPoint y: 497, endPoint x: 630, endPoint y: 611, distance: 114.3
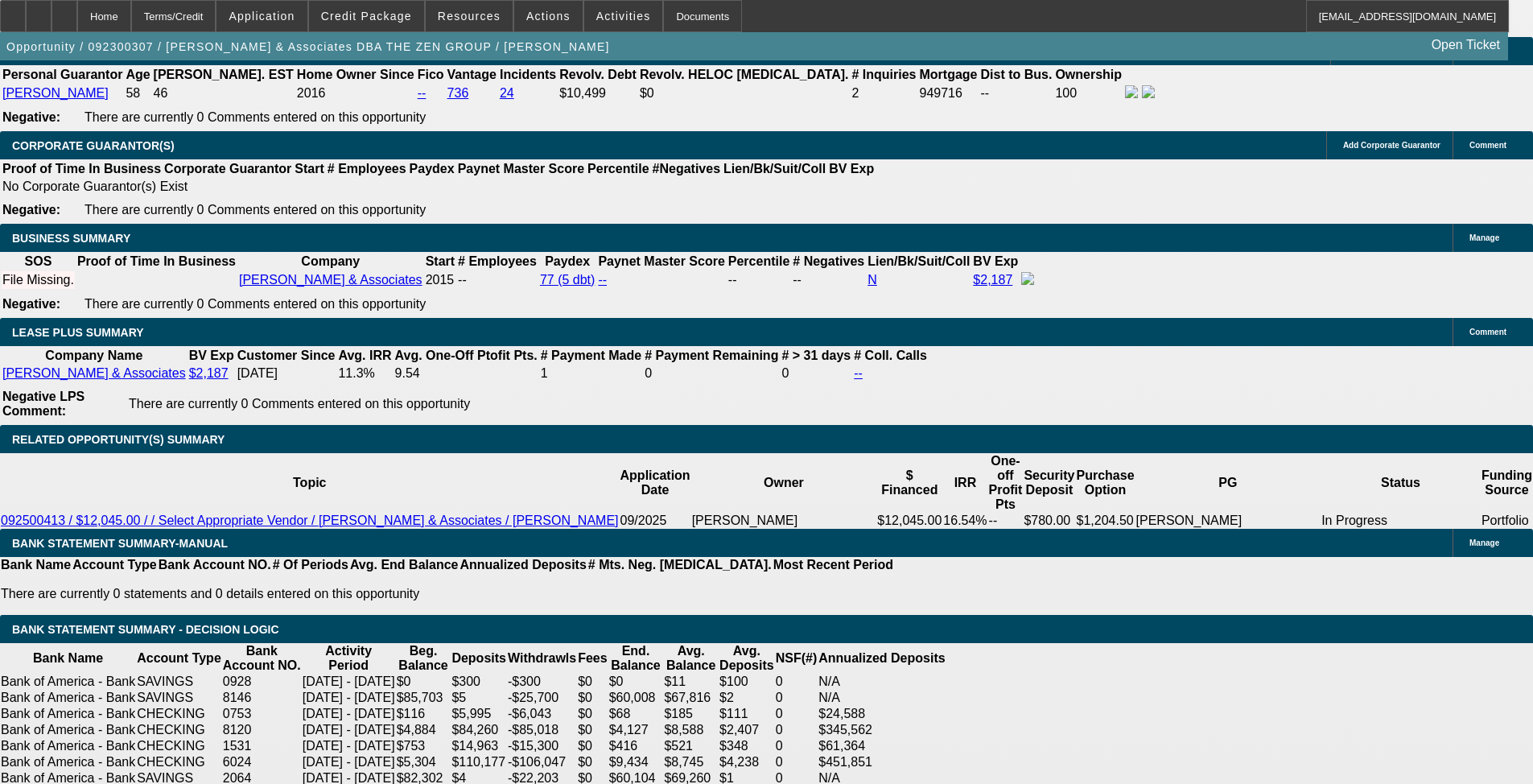
drag, startPoint x: 717, startPoint y: 429, endPoint x: 716, endPoint y: 418, distance: 11.0
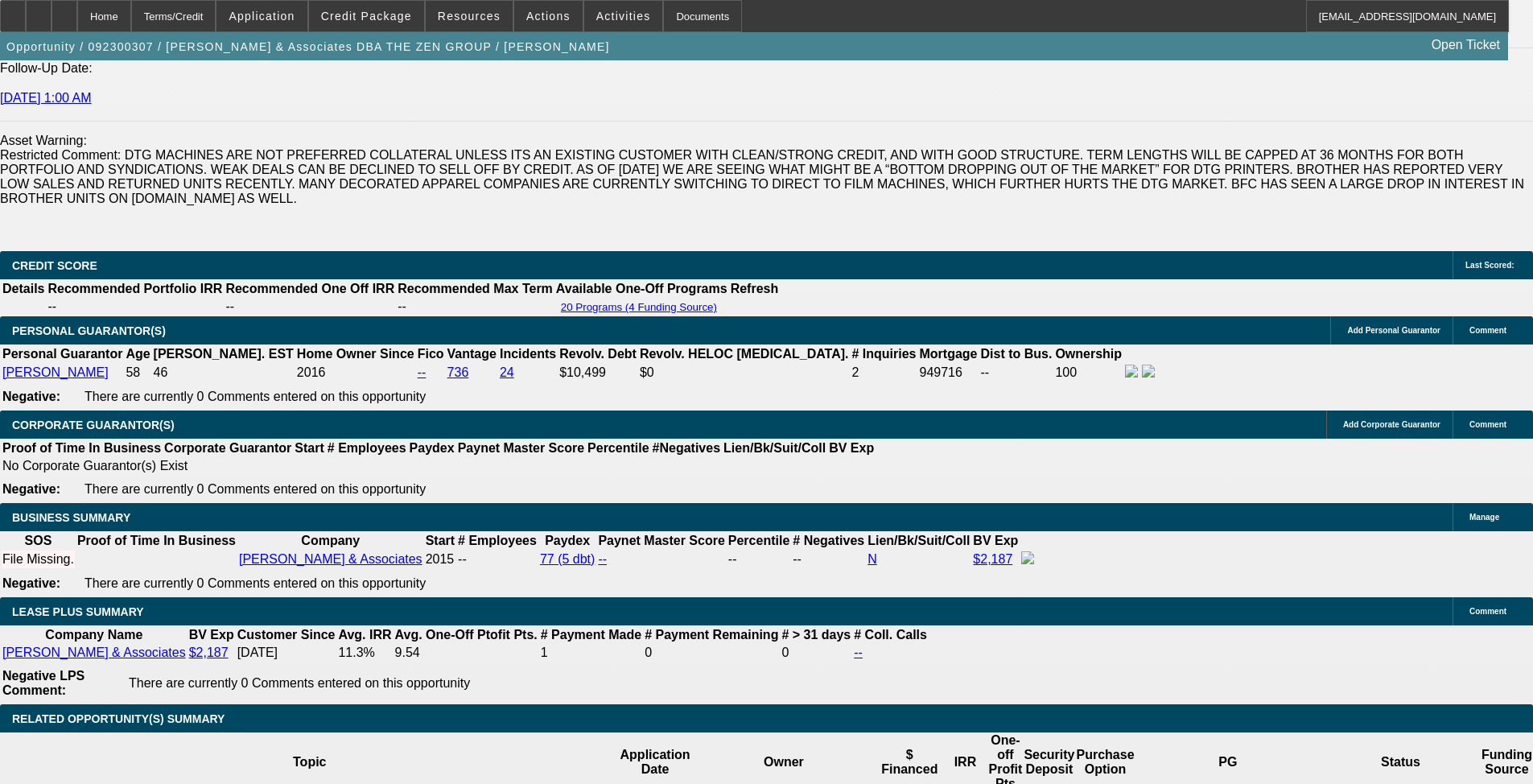
scroll to position [2610, 0]
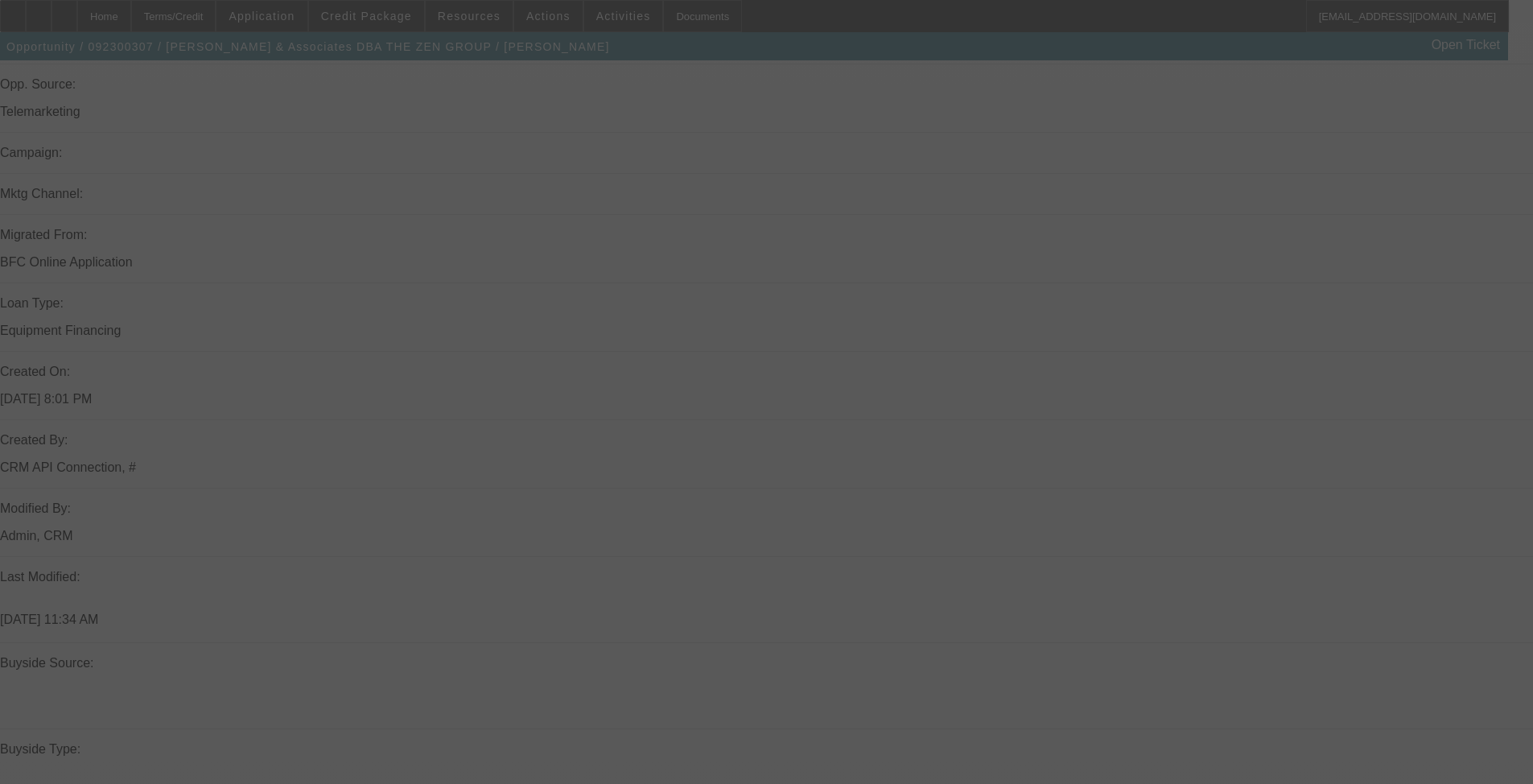
drag, startPoint x: 770, startPoint y: 238, endPoint x: 766, endPoint y: 458, distance: 220.0
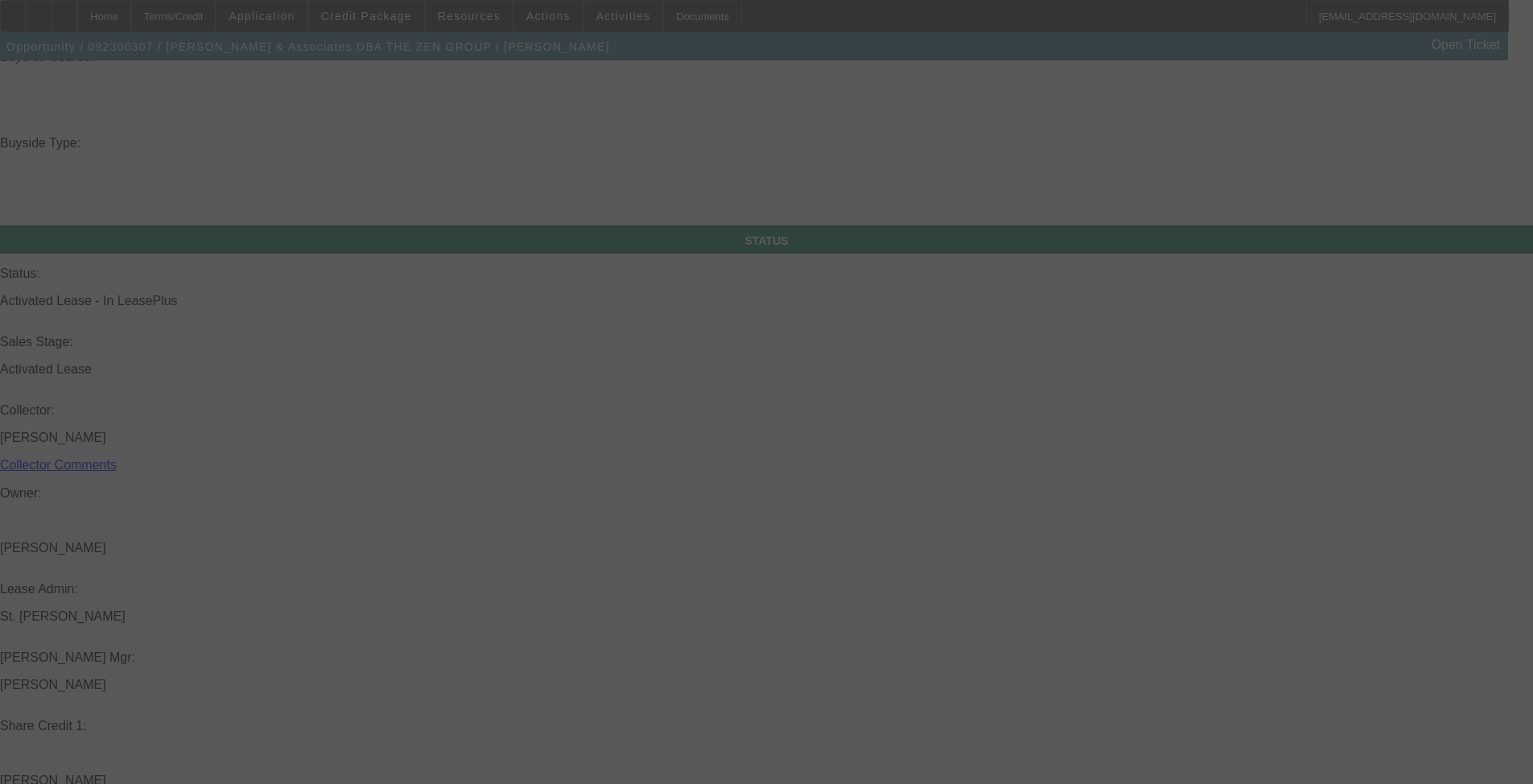
select select "0"
select select "0.1"
select select "4"
select select "0"
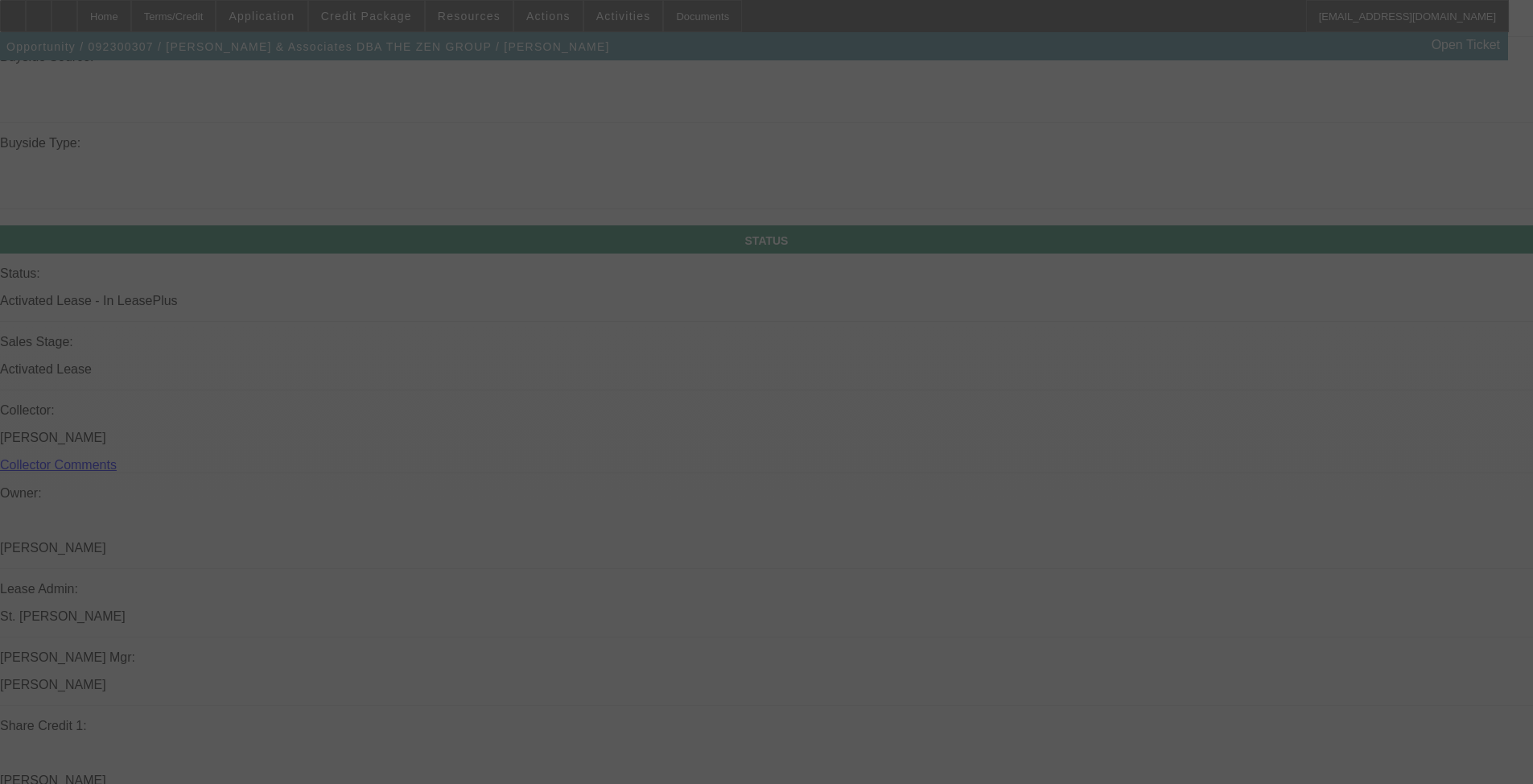
select select "0"
select select "0.1"
select select "4"
select select "0"
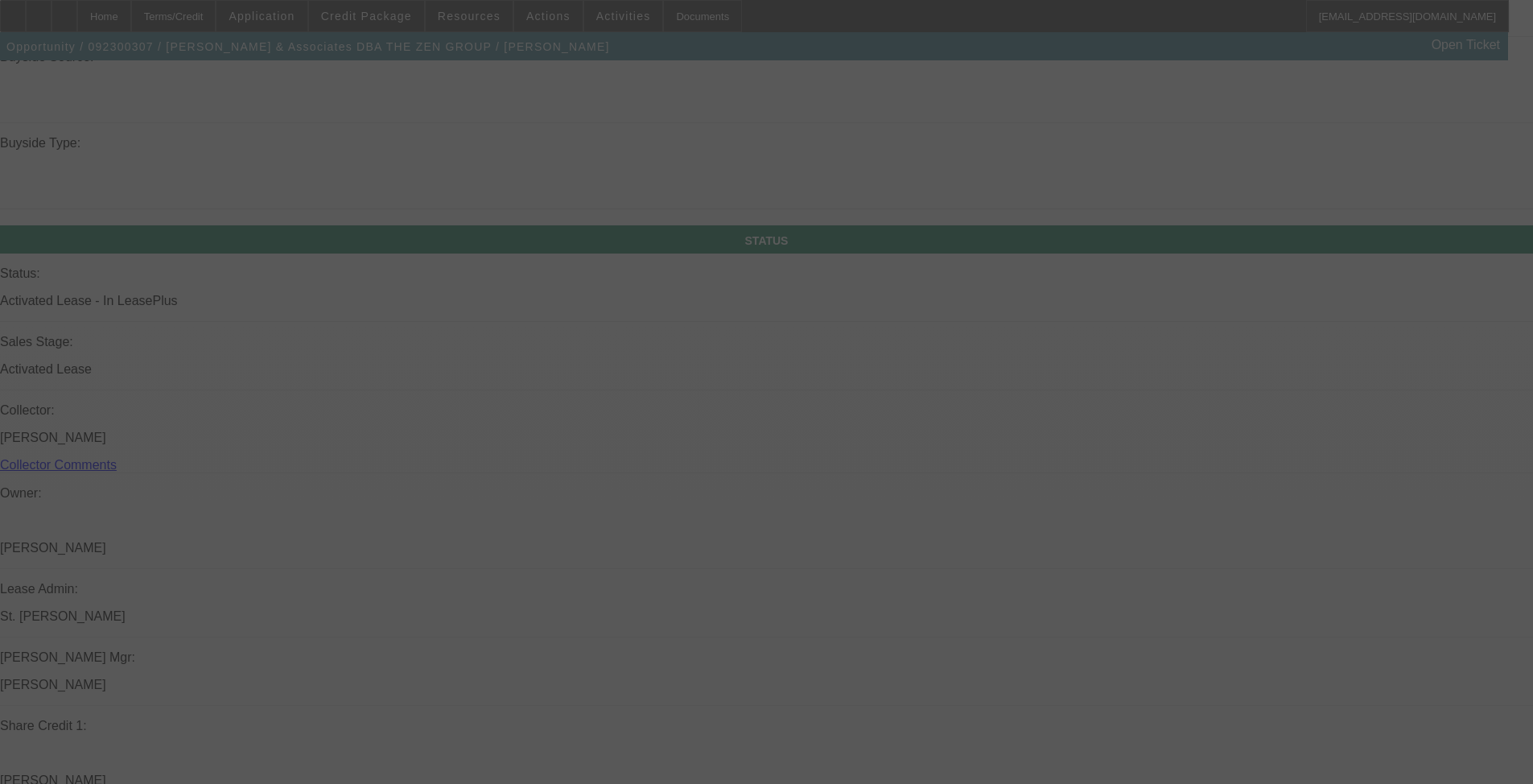
select select "0.1"
select select "4"
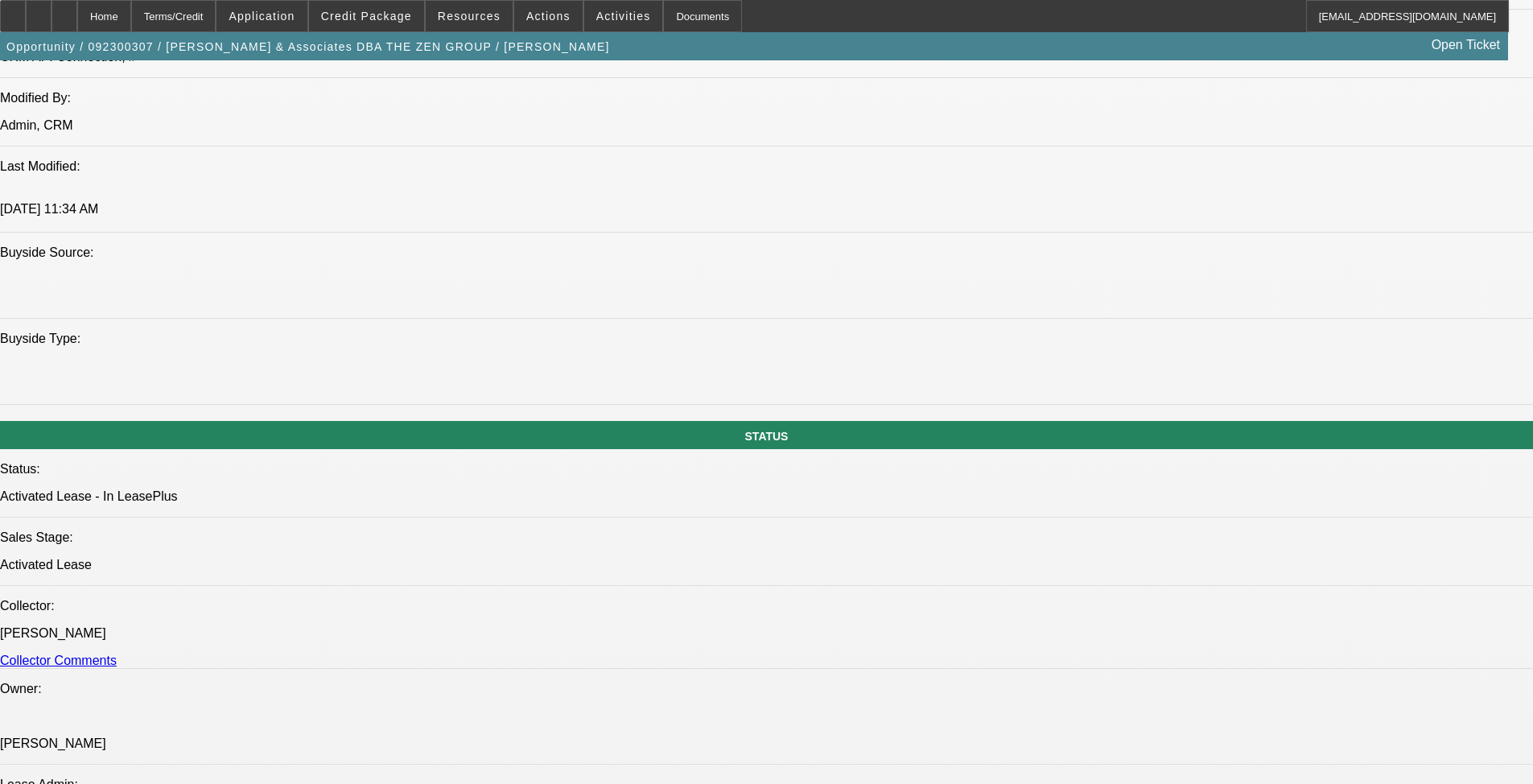
scroll to position [1374, 0]
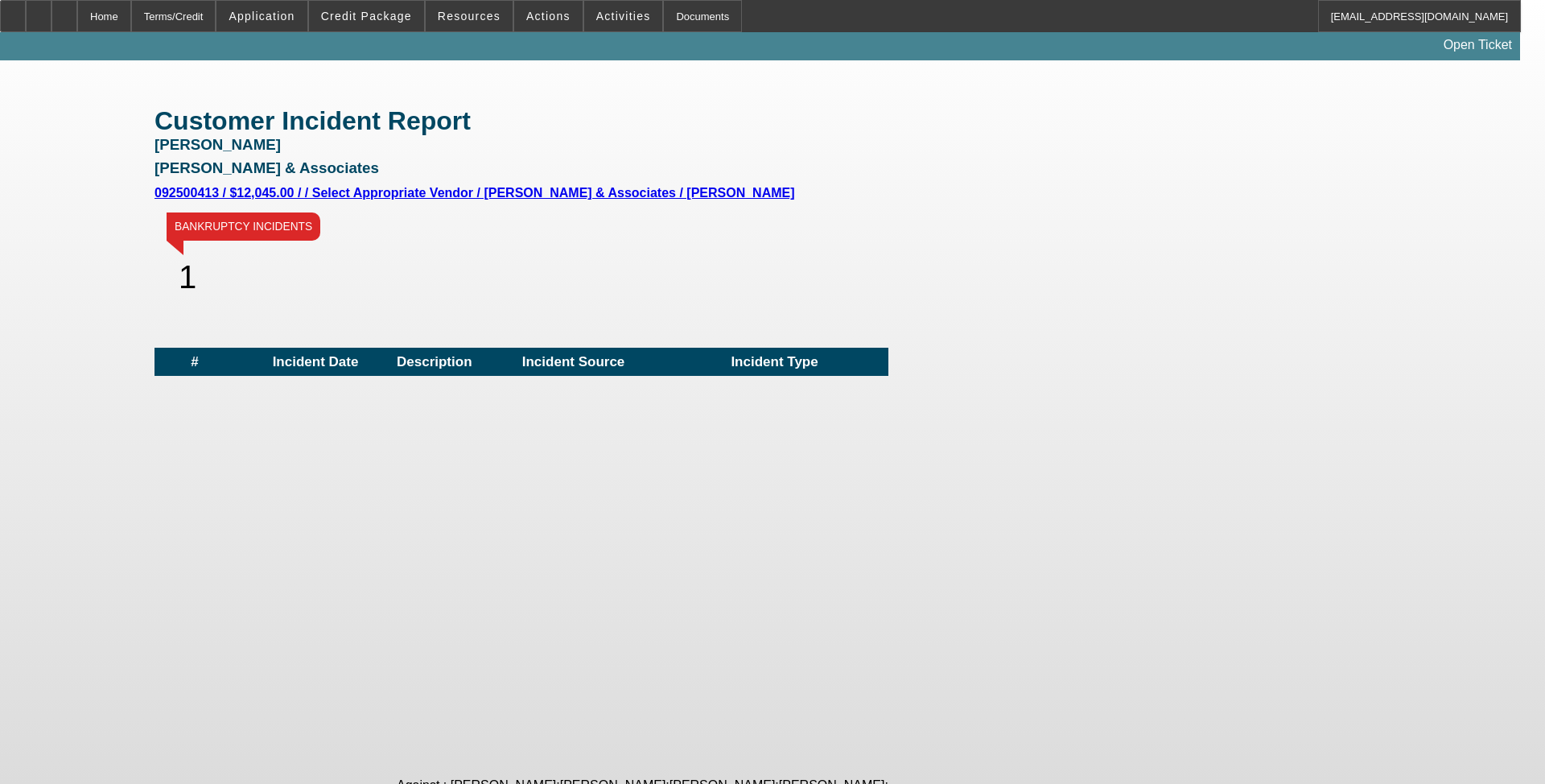
scroll to position [402, 0]
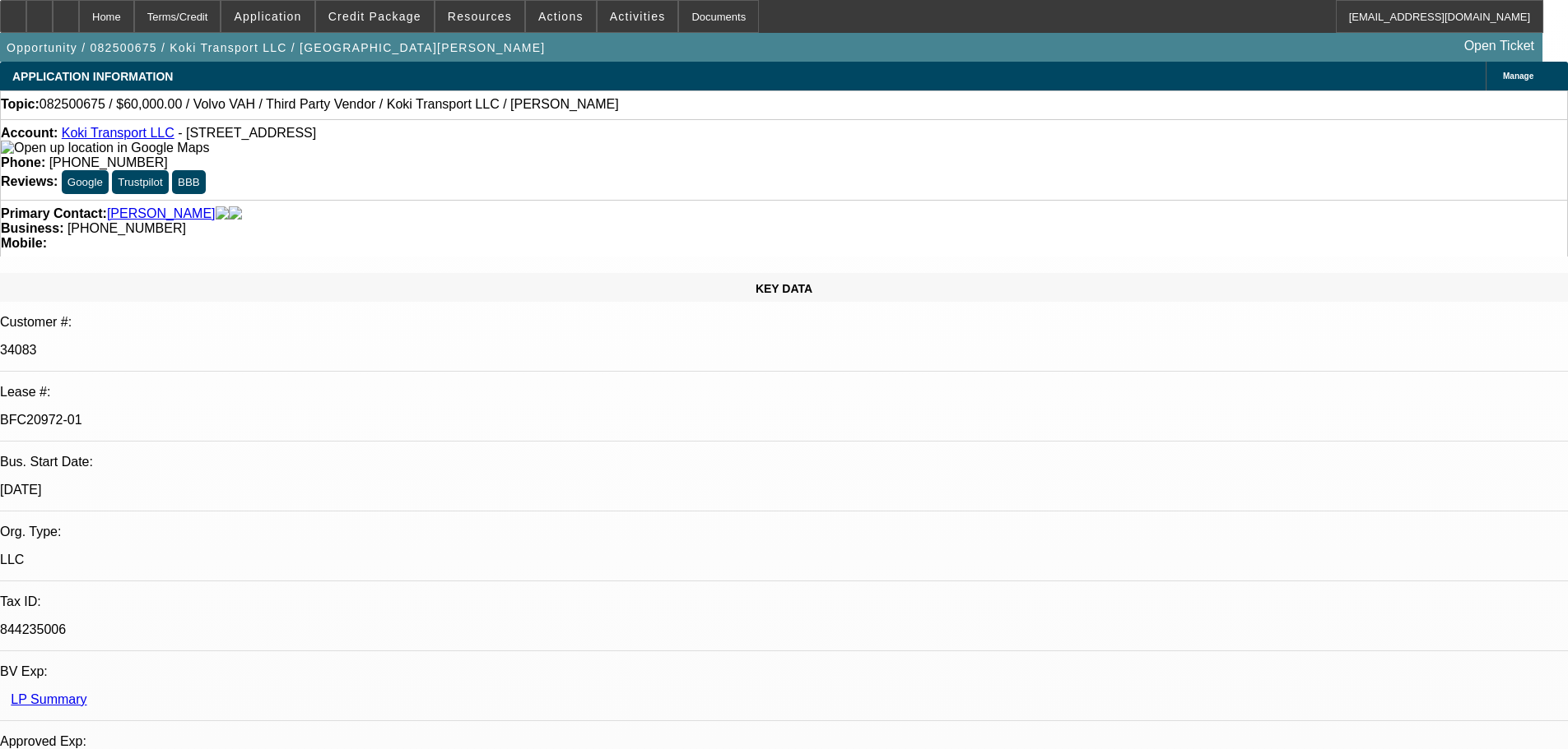
select select "0.2"
select select "2"
select select "0"
select select "6"
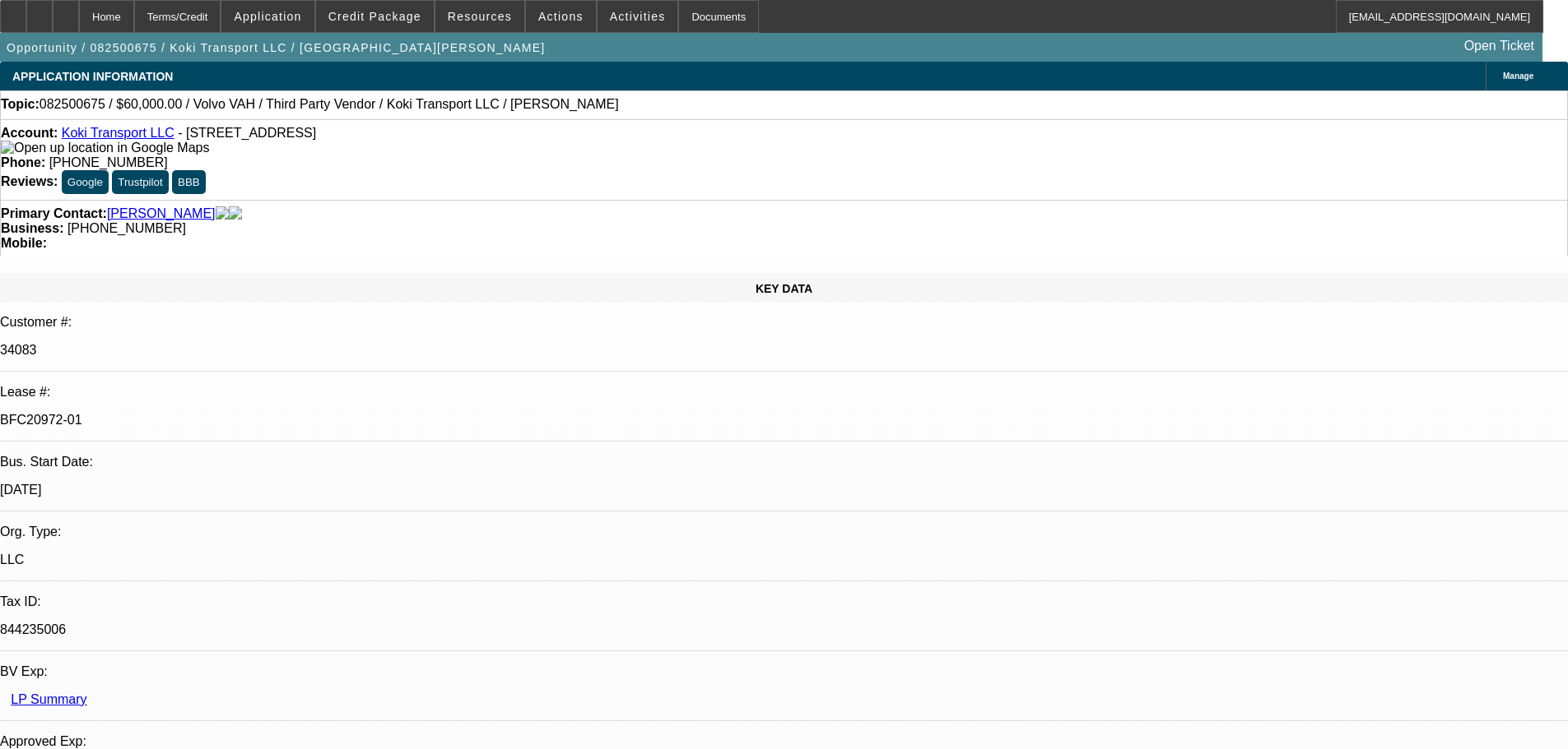
select select "0"
select select "2"
select select "0.1"
select select "4"
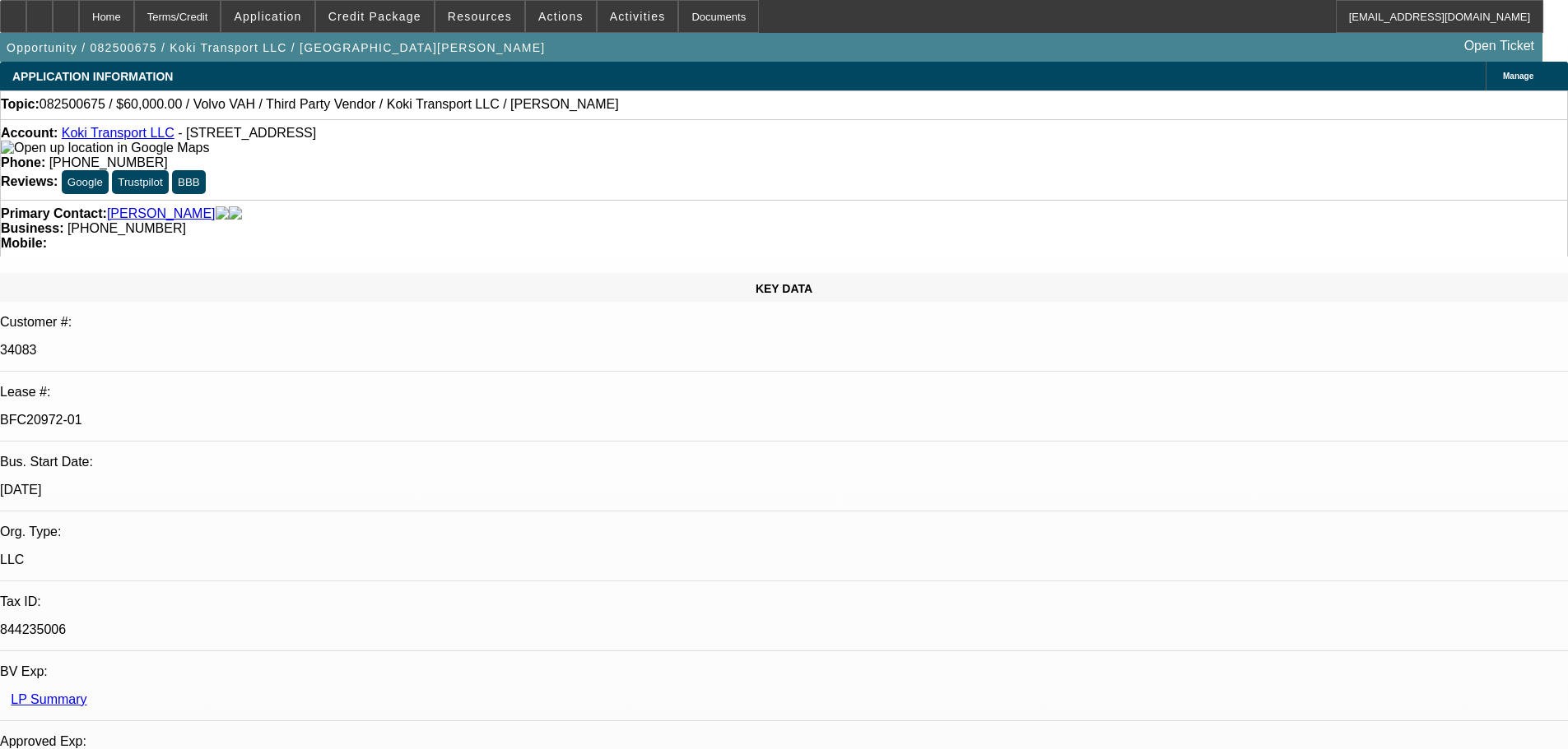
select select "0.2"
select select "2"
select select "0.1"
select select "4"
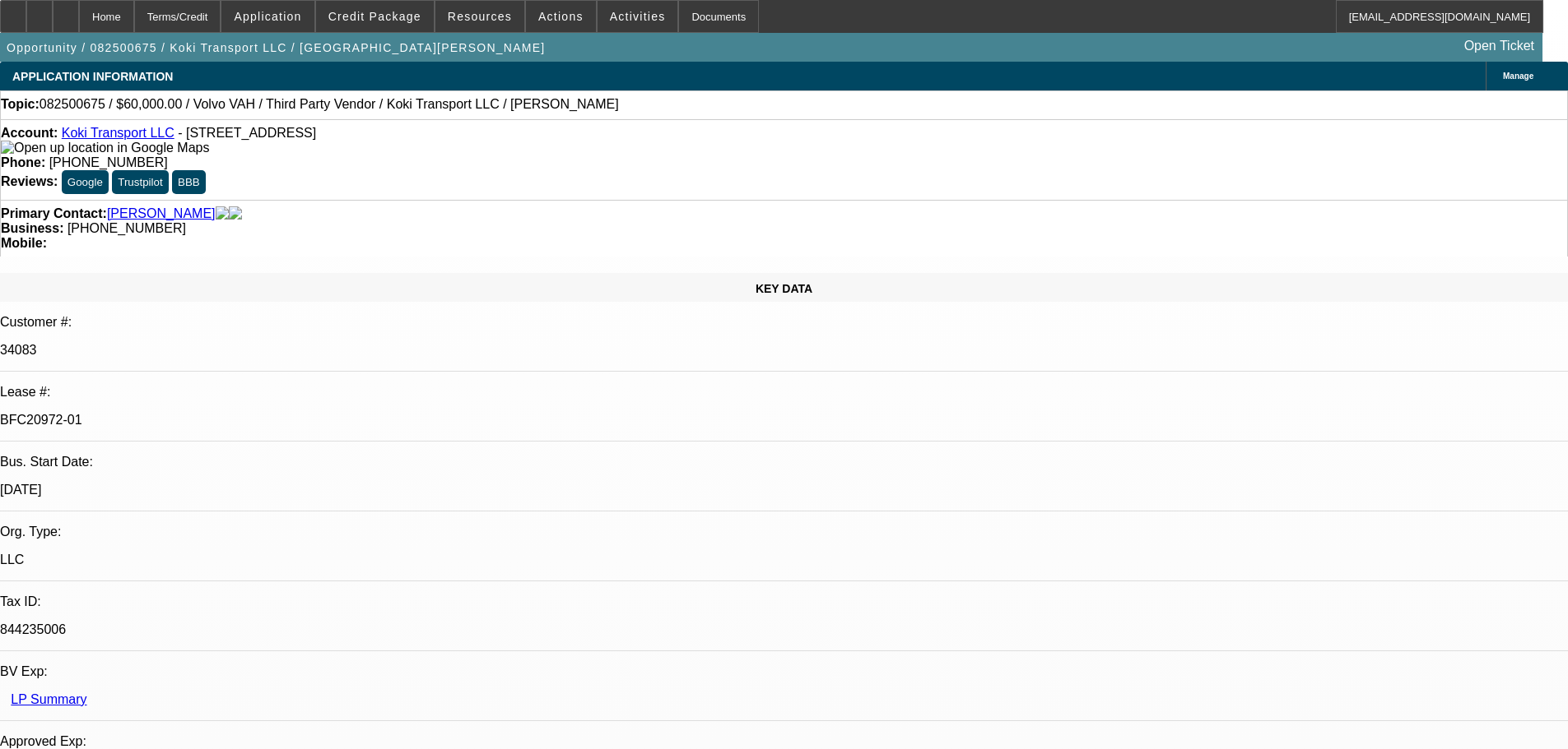
select select "0.15"
select select "2"
select select "0.1"
select select "4"
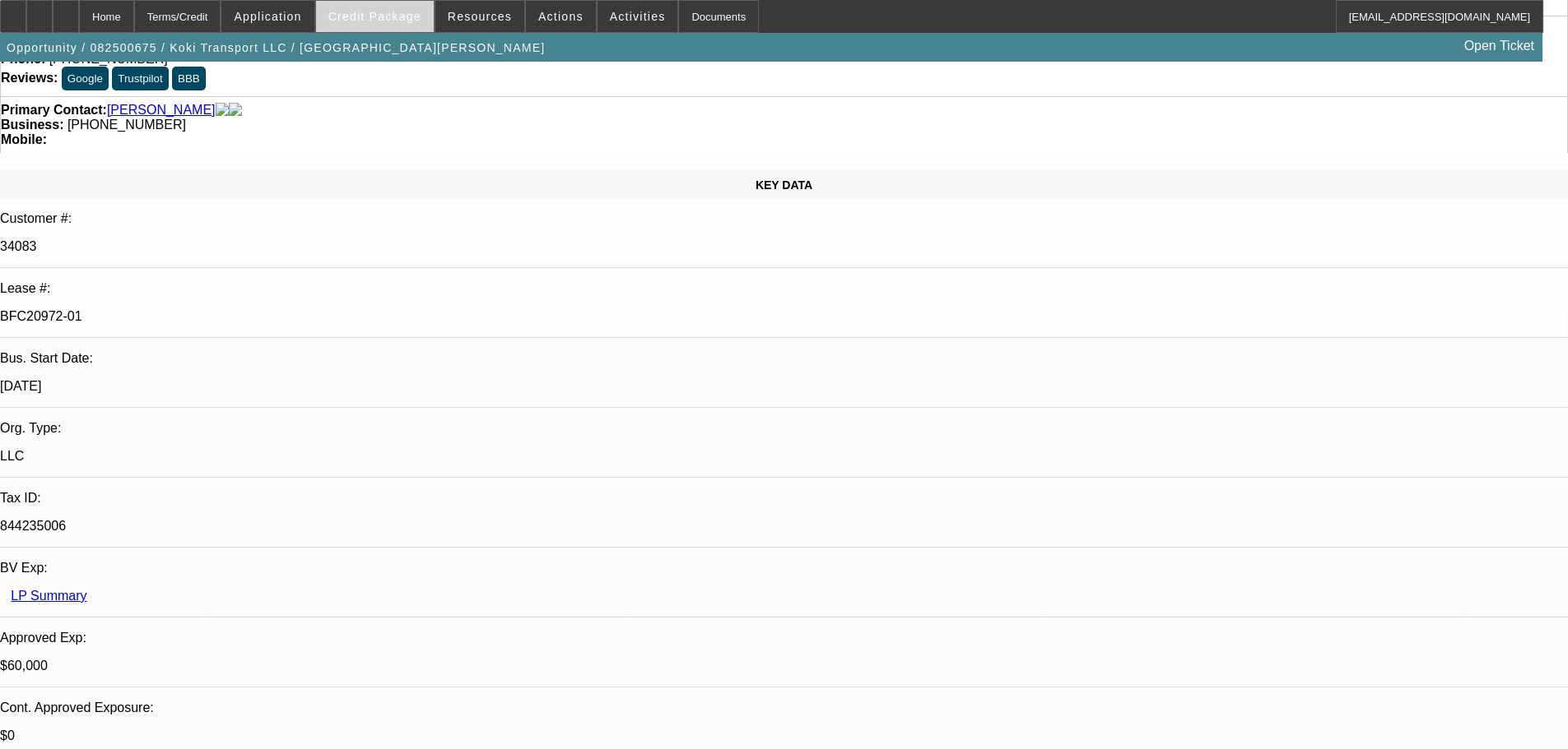
scroll to position [247, 0]
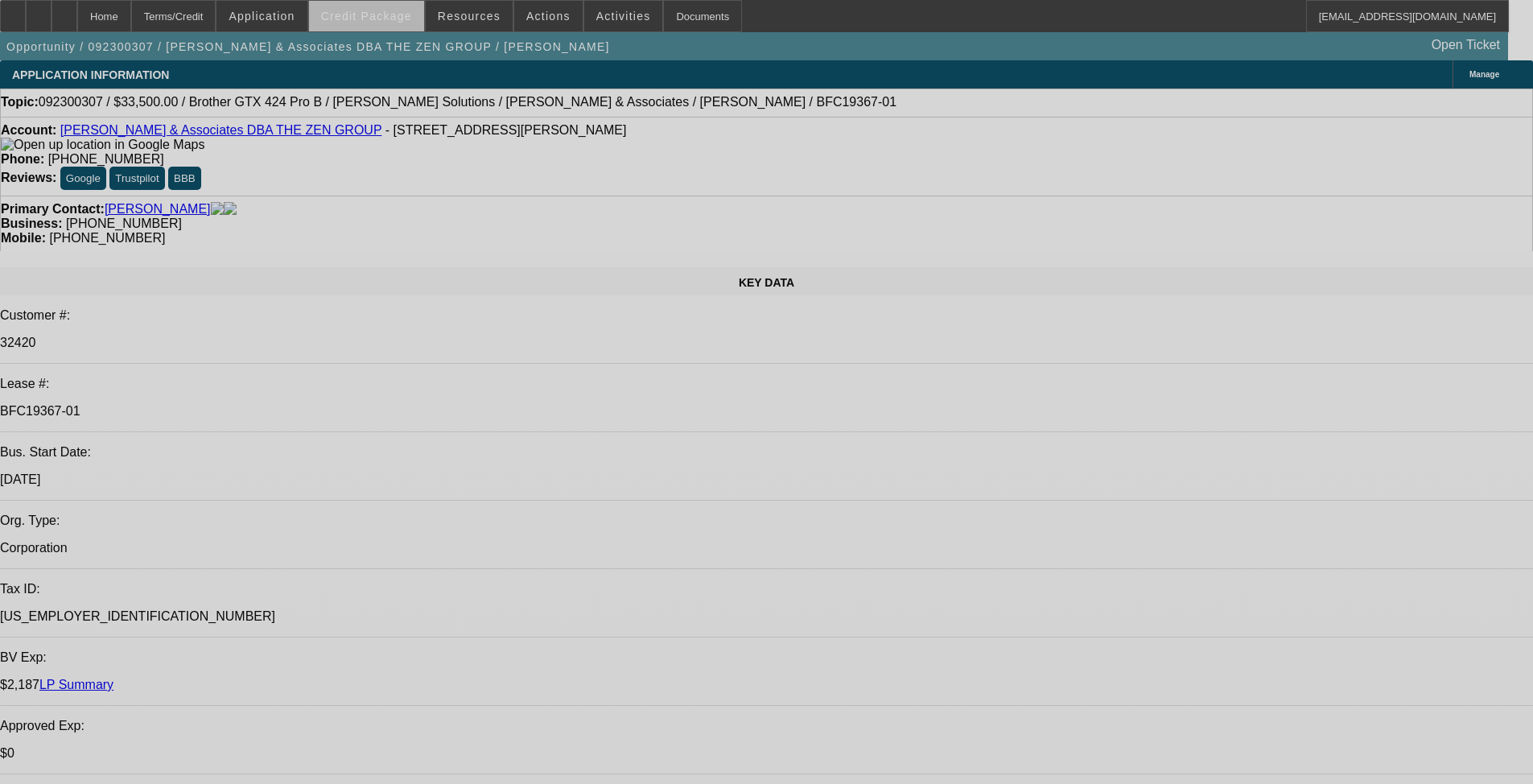
select select "0"
select select "0.1"
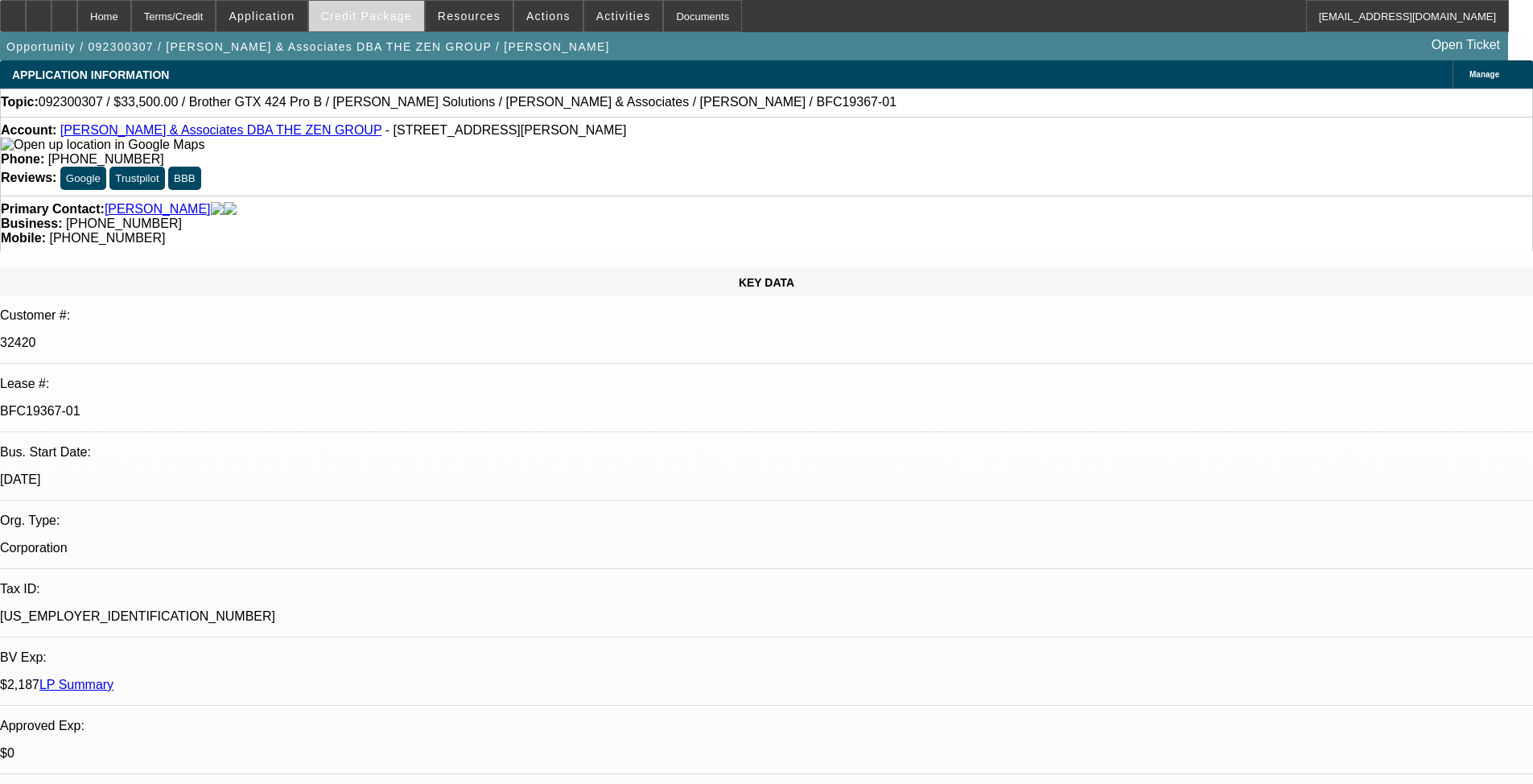
select select "4"
select select "0"
select select "0.1"
select select "4"
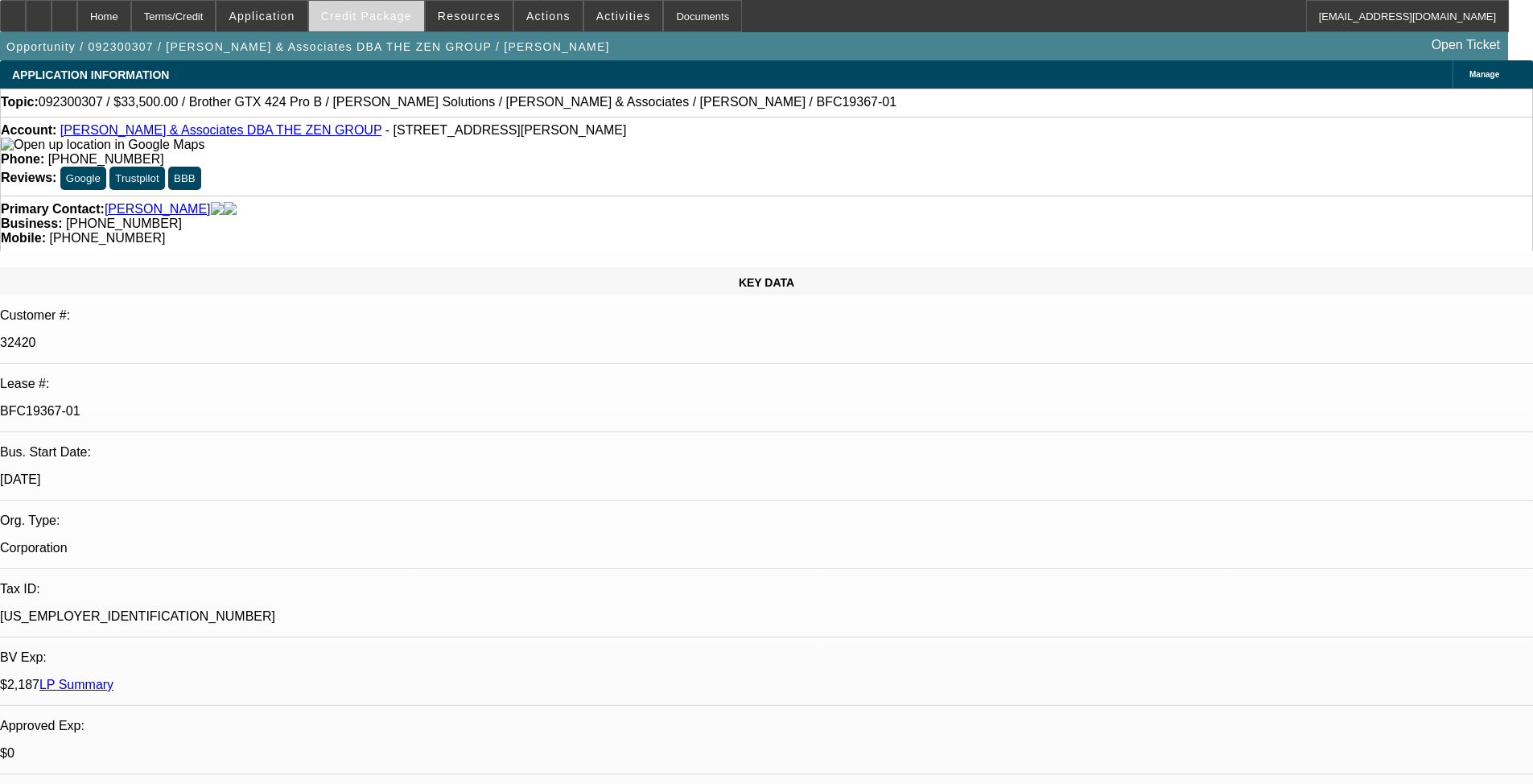
select select "0"
select select "0.1"
select select "4"
click at [357, 16] on span "Credit Package" at bounding box center [366, 16] width 91 height 13
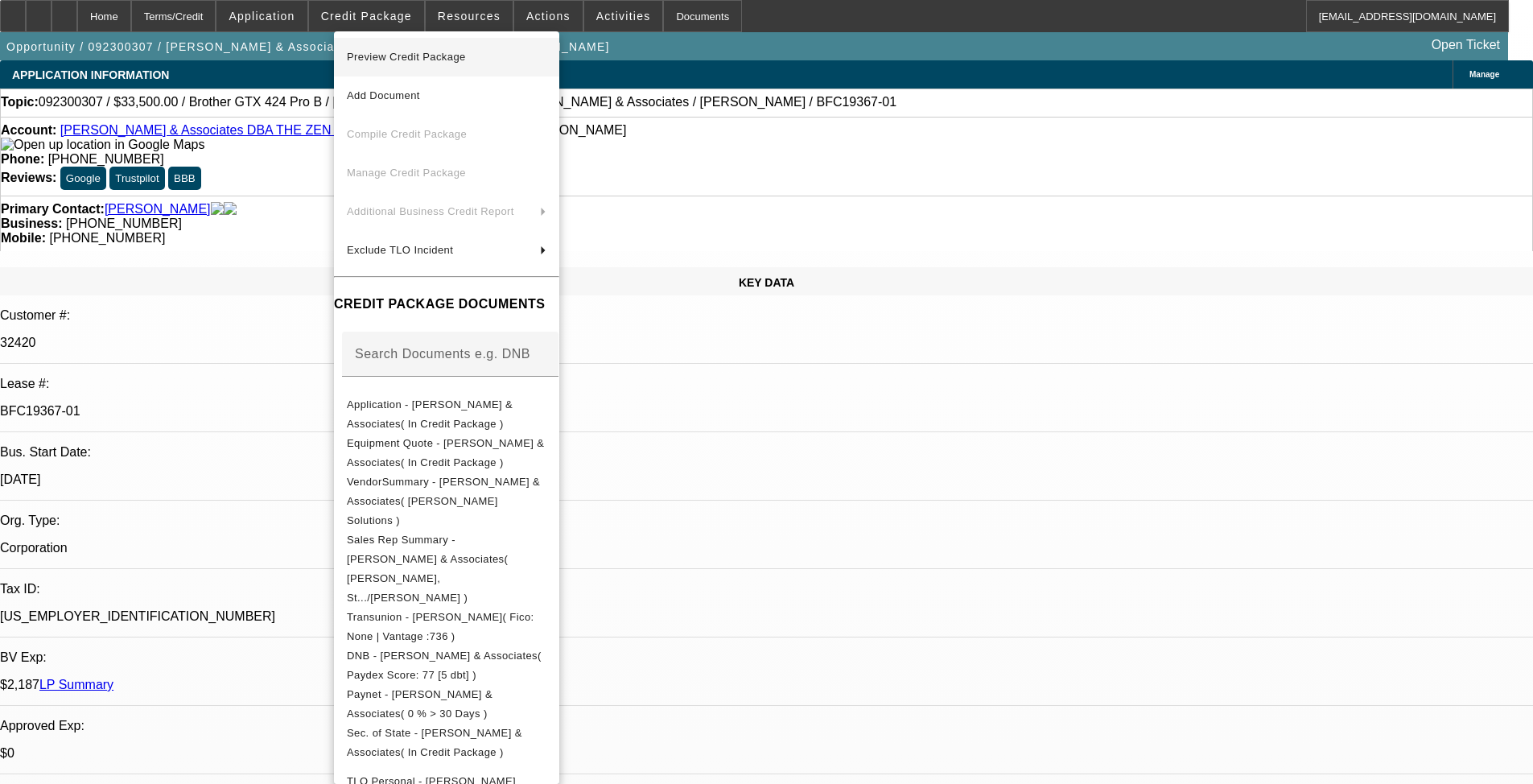
click at [516, 60] on span "Preview Credit Package" at bounding box center [446, 57] width 199 height 19
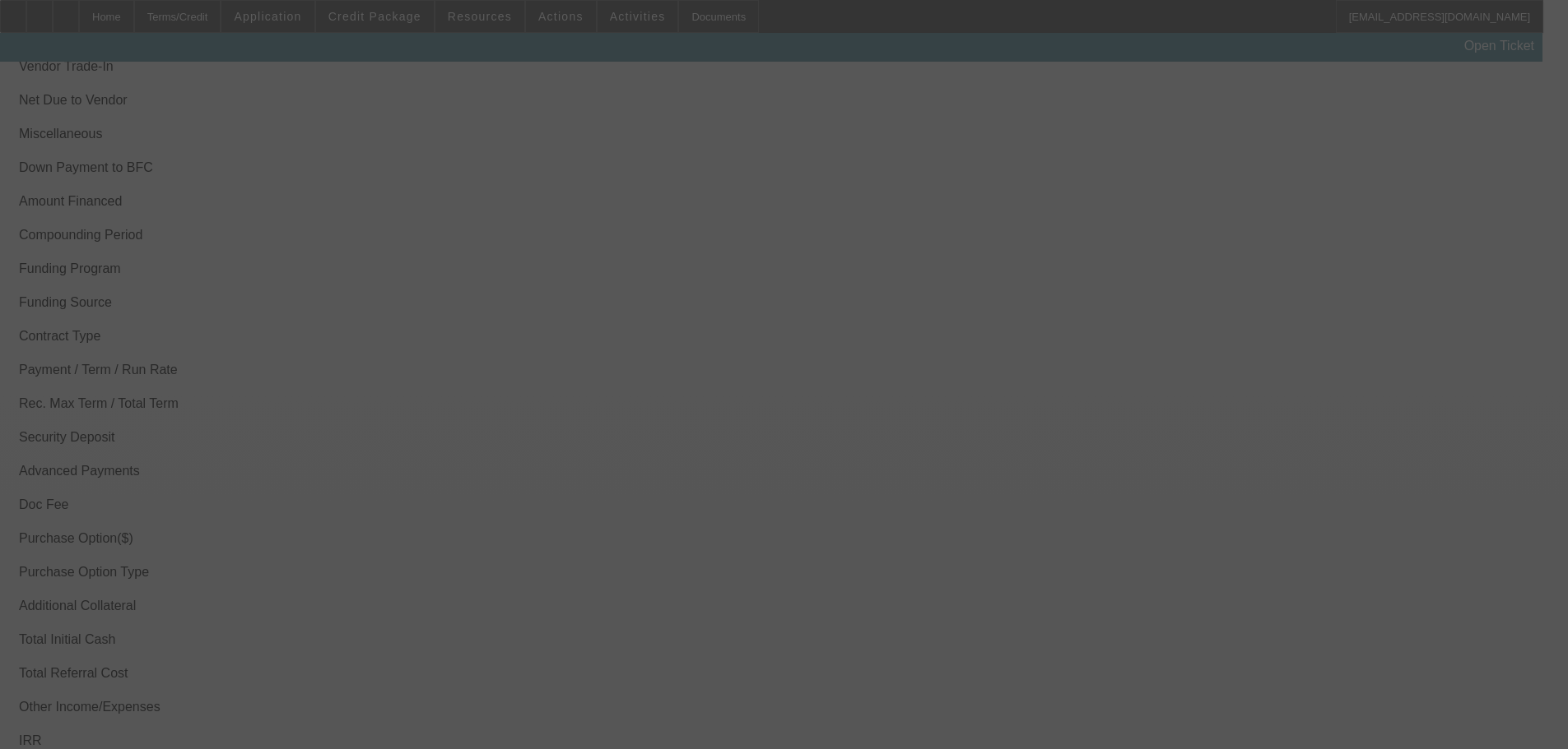
scroll to position [1971, 0]
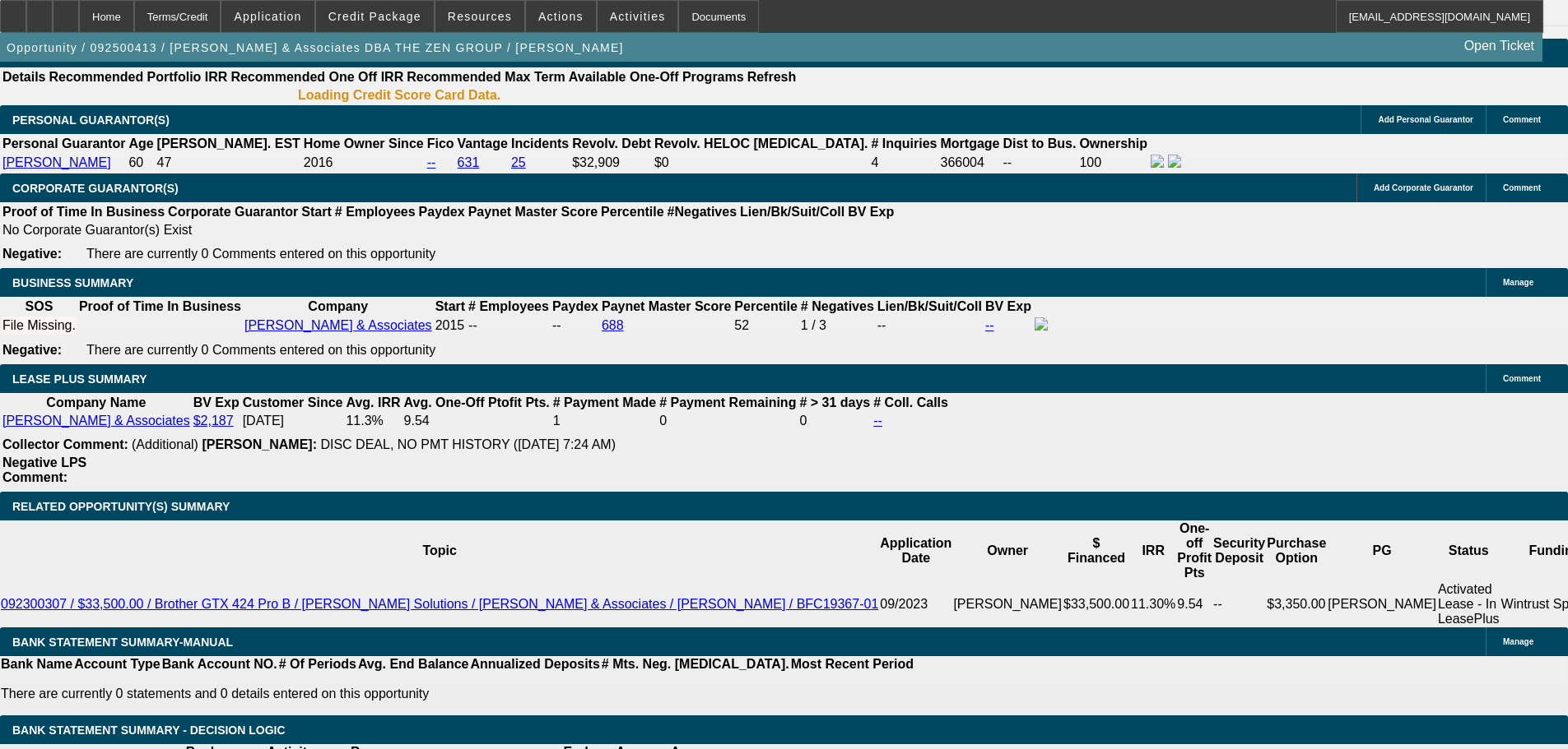
select select "0"
select select "2"
select select "0.1"
select select "4"
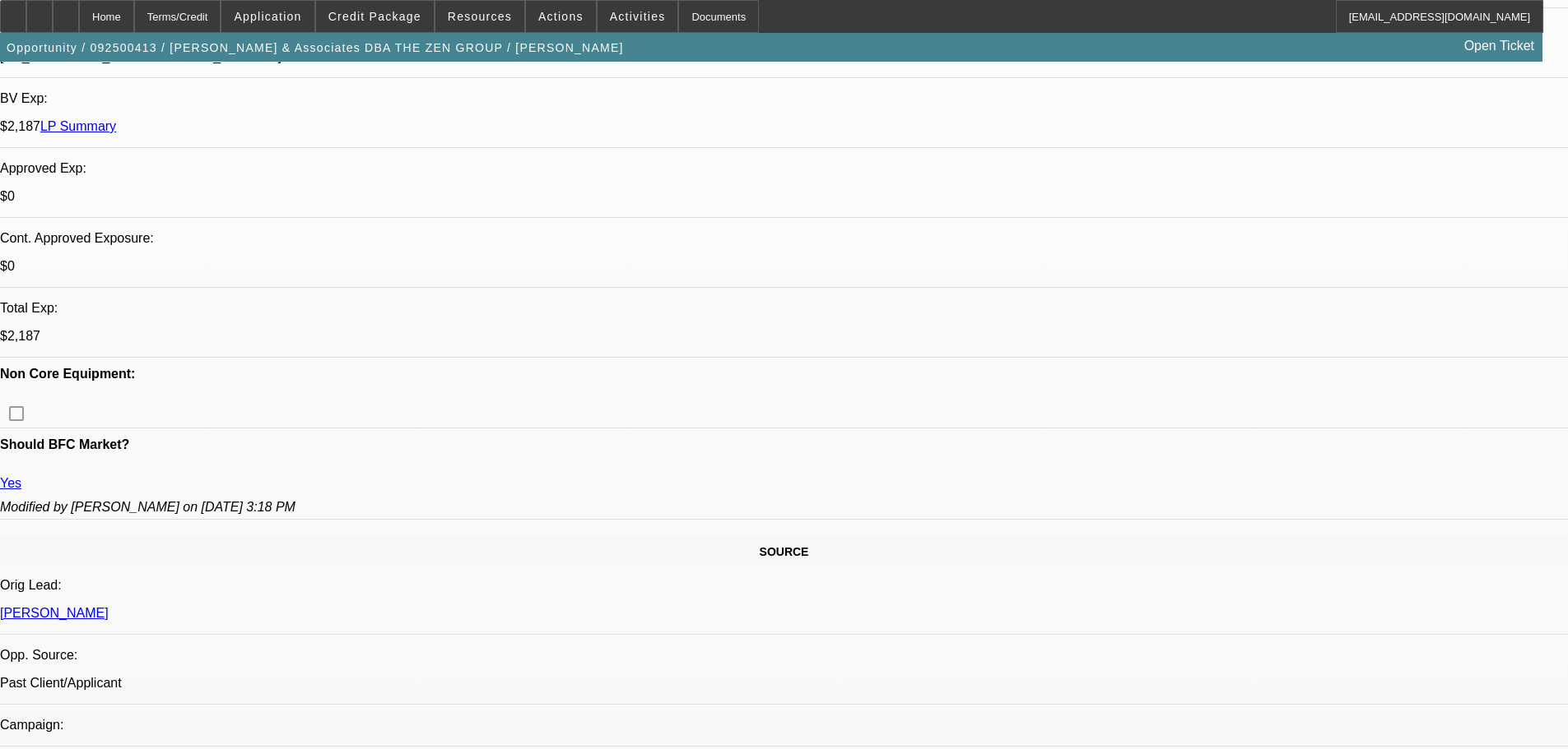
scroll to position [395, 0]
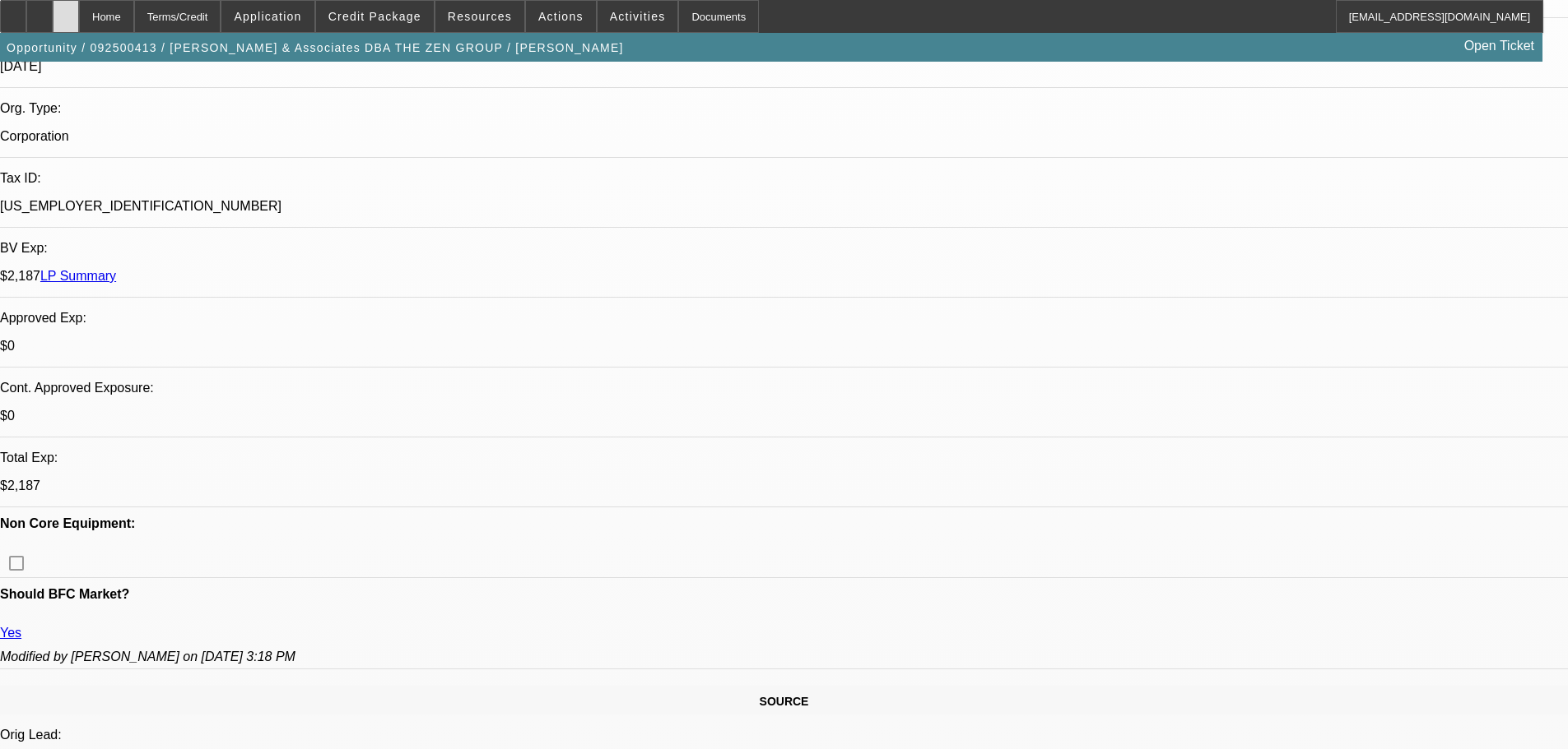
click at [65, 11] on icon at bounding box center [65, 11] width 0 height 0
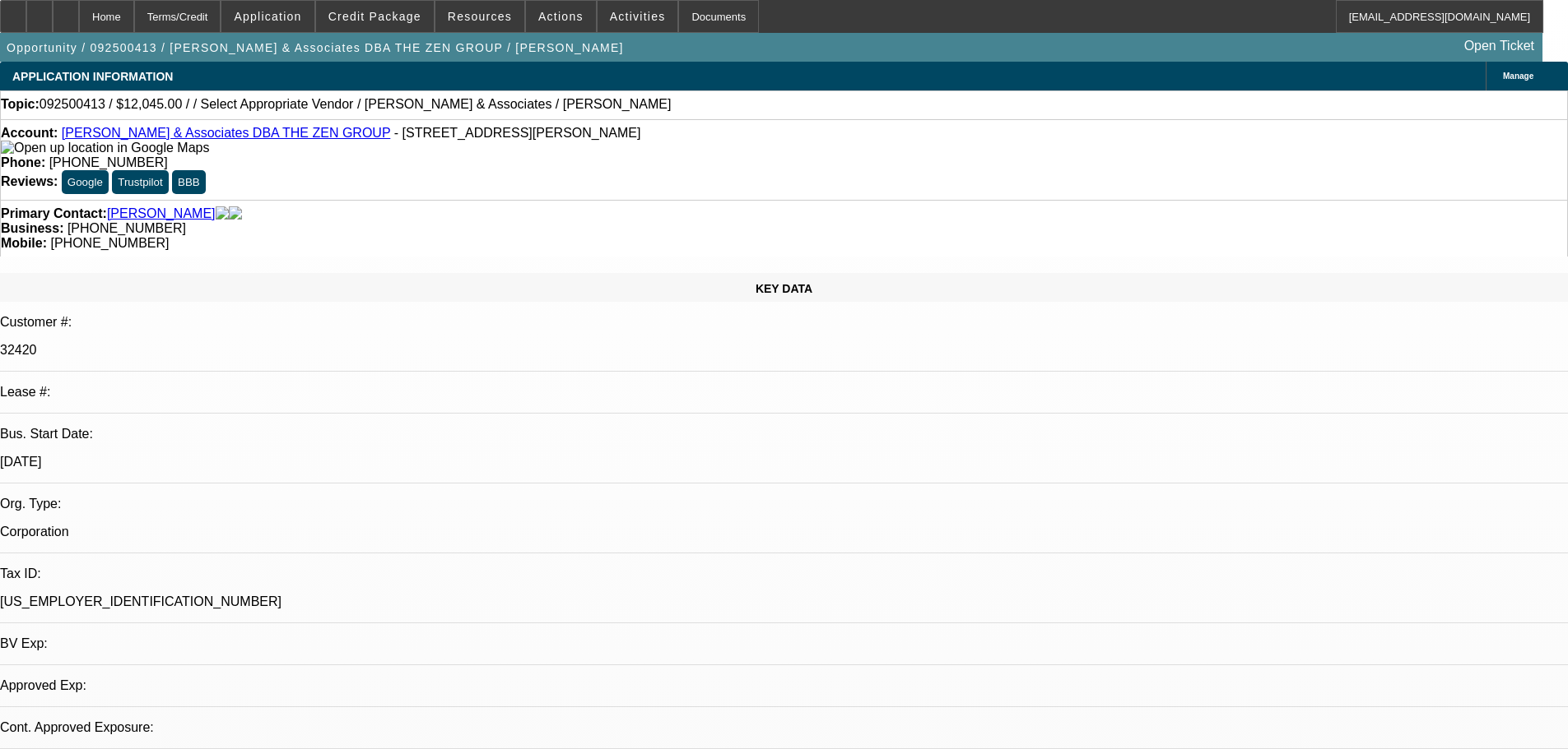
select select "0"
select select "2"
select select "0.1"
select select "4"
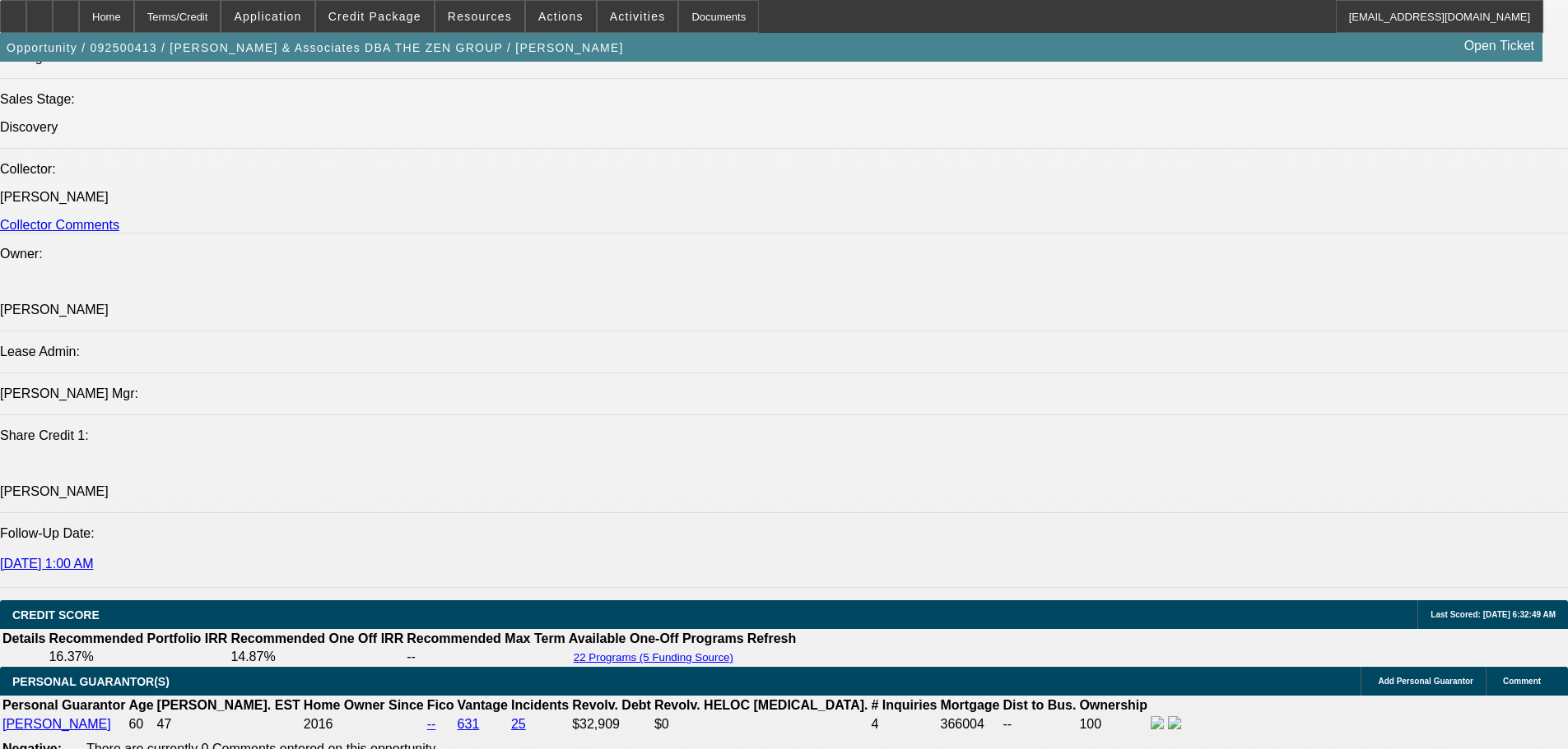
scroll to position [2138, 0]
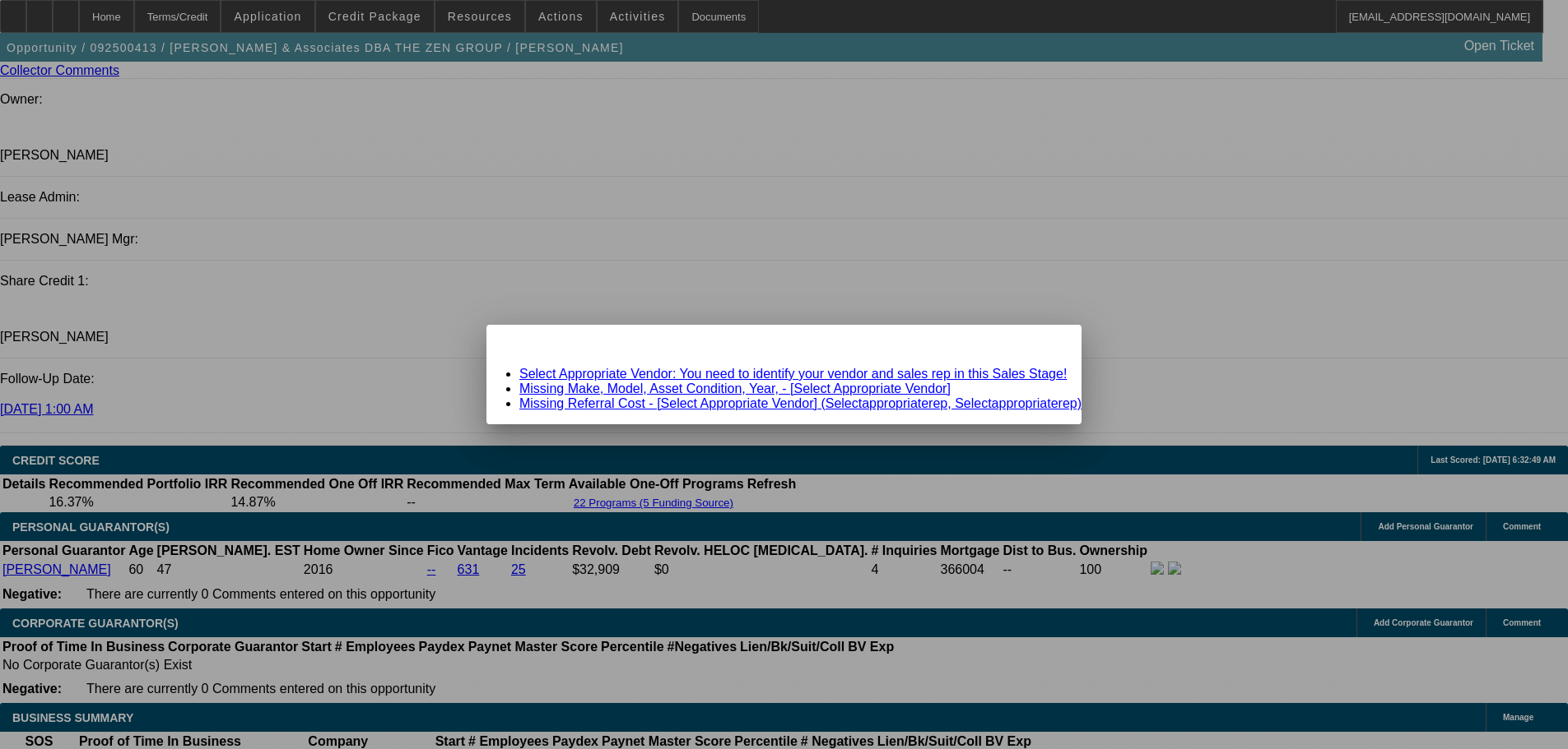
scroll to position [0, 0]
click at [1049, 344] on span "Close" at bounding box center [1060, 339] width 22 height 9
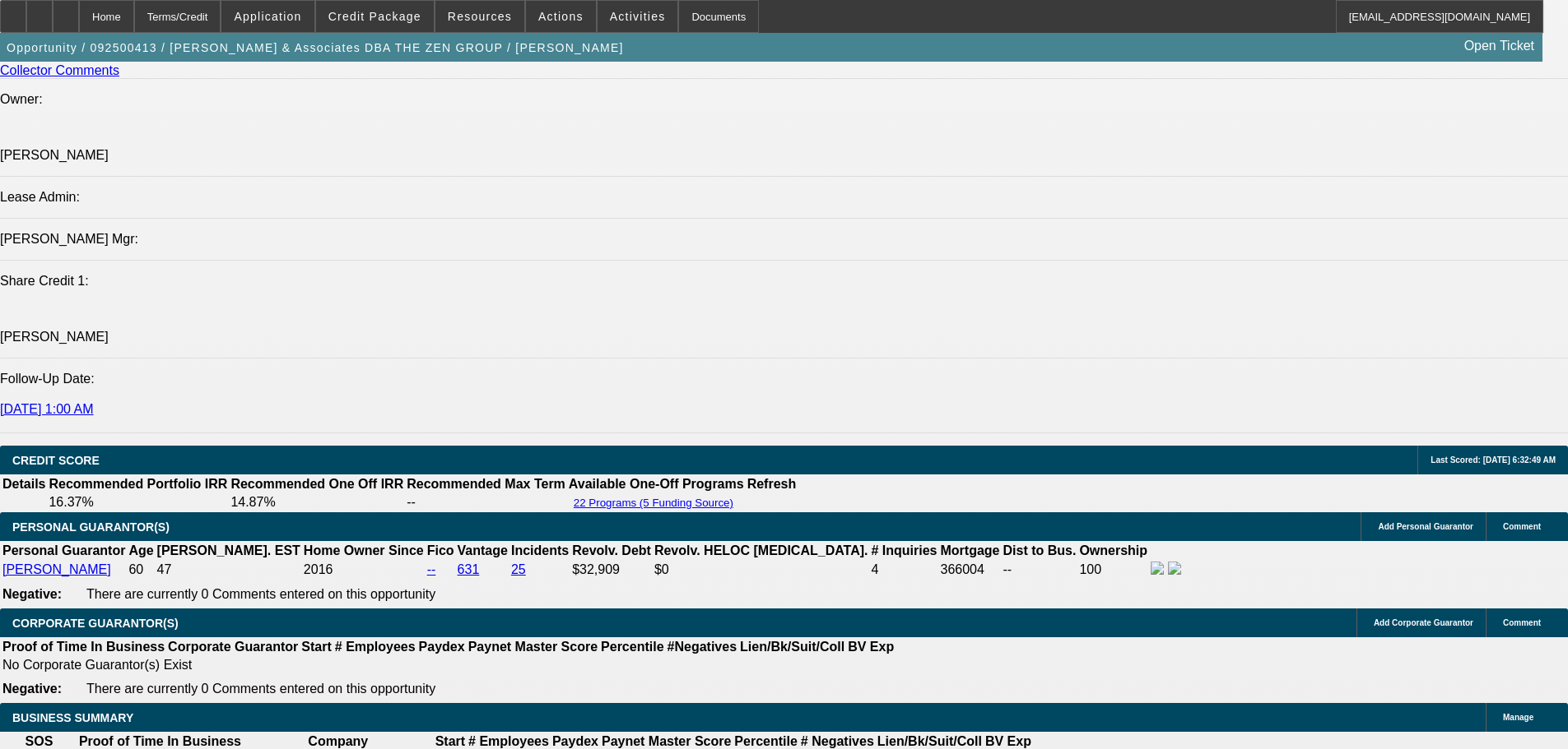
scroll to position [2138, 0]
click at [79, 9] on div at bounding box center [65, 17] width 27 height 33
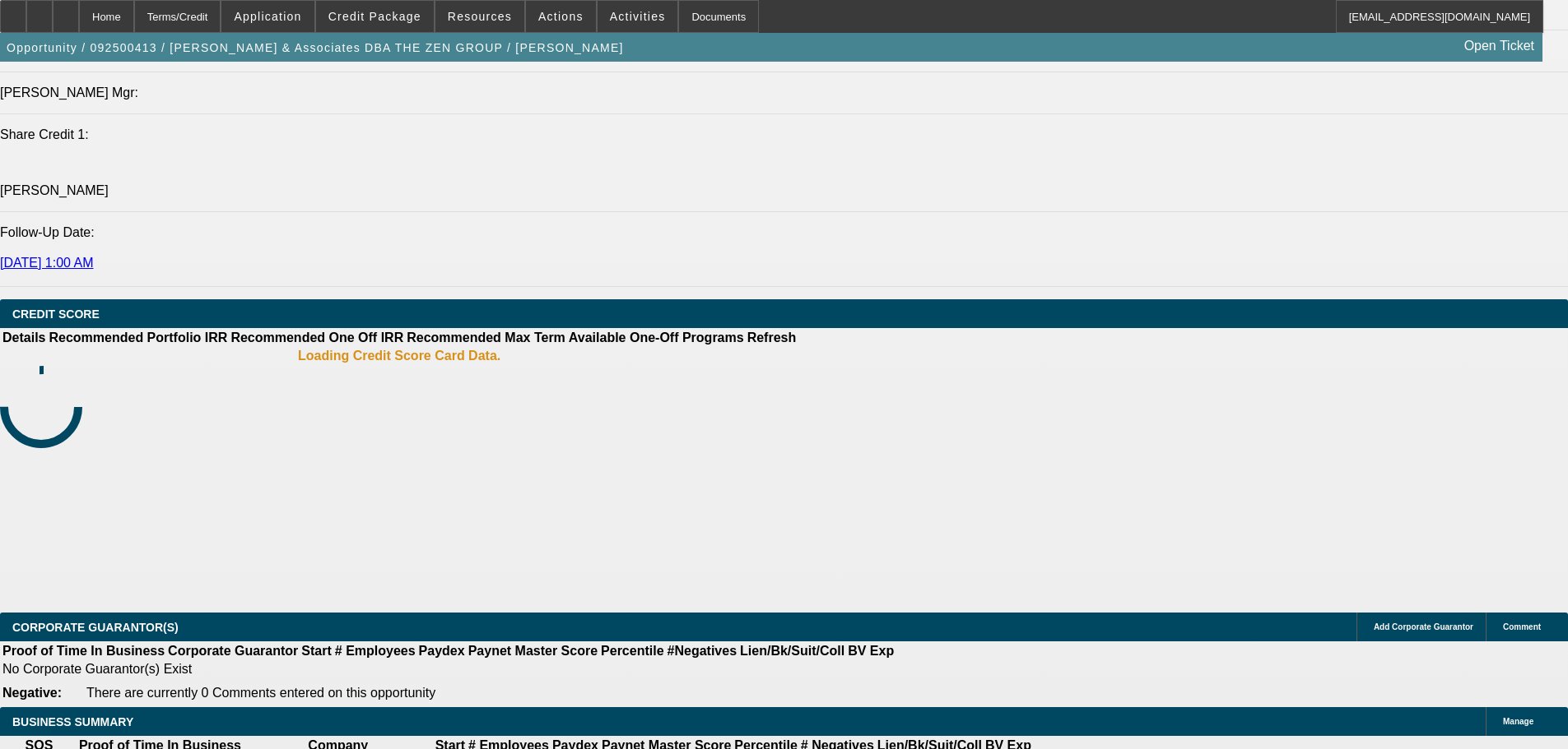
select select "0"
select select "2"
select select "0.1"
select select "4"
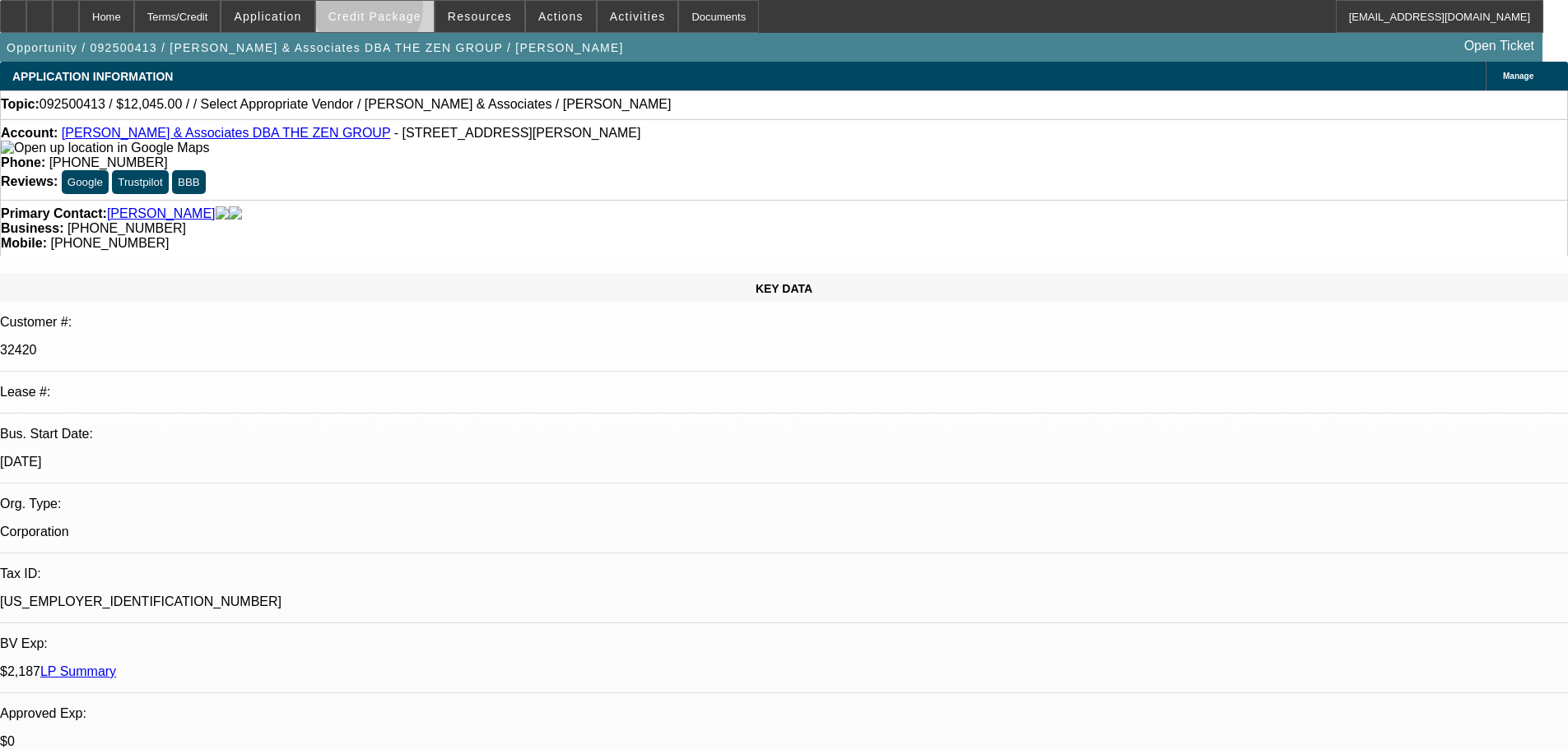
click at [395, 11] on span "Credit Package" at bounding box center [374, 17] width 93 height 13
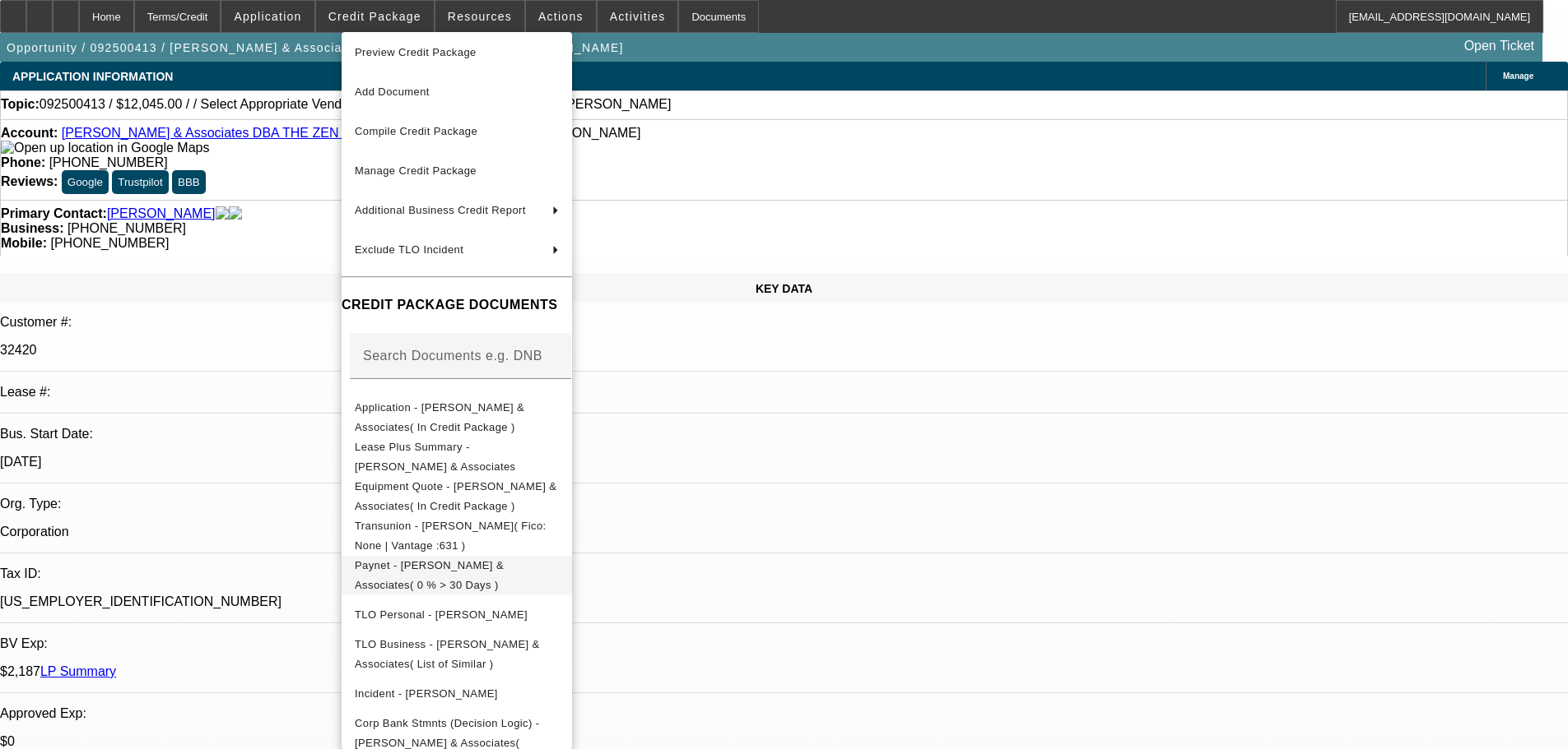
scroll to position [11, 0]
drag, startPoint x: 888, startPoint y: 508, endPoint x: 864, endPoint y: 502, distance: 24.7
click at [887, 507] on div at bounding box center [784, 374] width 1568 height 749
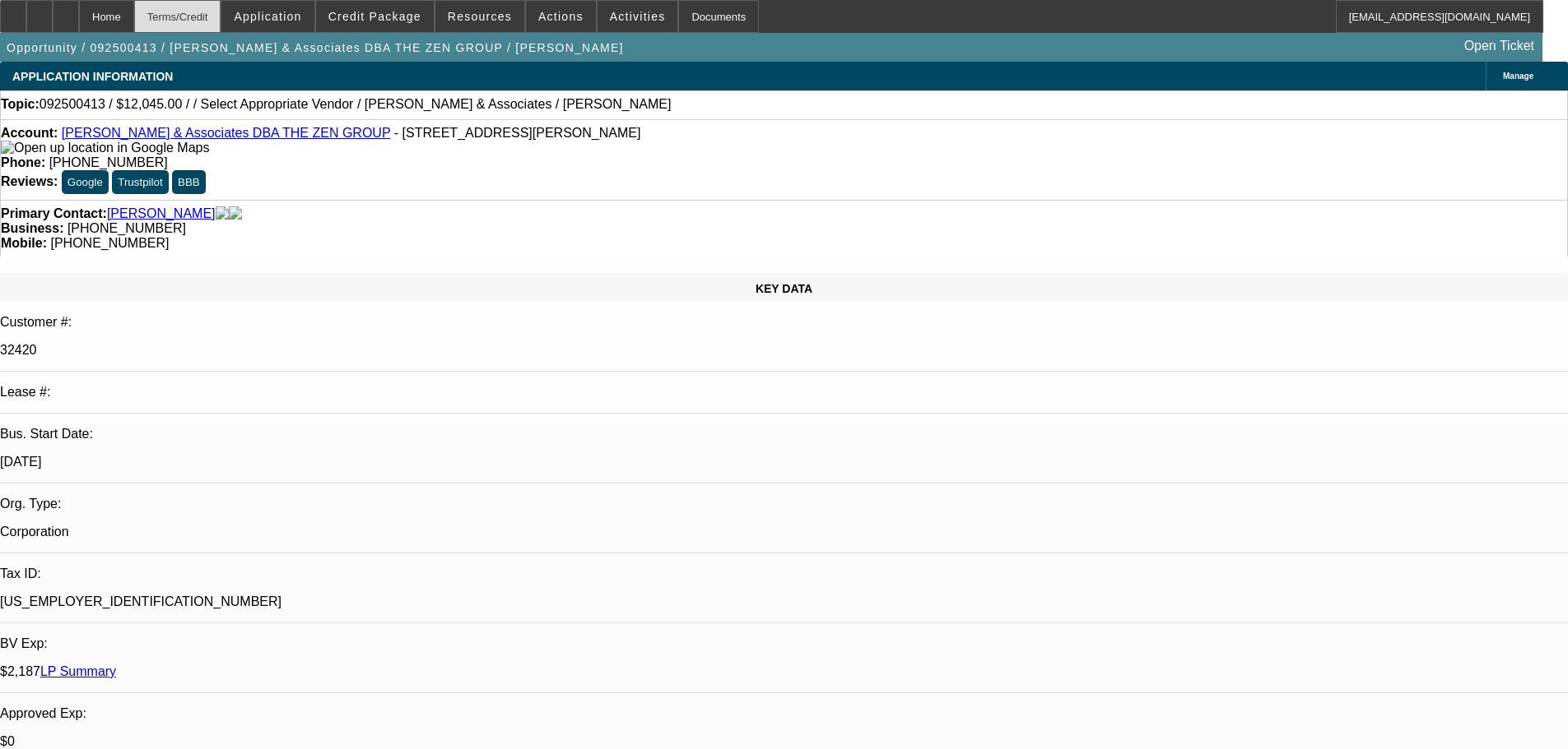
drag, startPoint x: 63, startPoint y: 1, endPoint x: 195, endPoint y: 18, distance: 133.1
click at [53, 1] on div at bounding box center [40, 17] width 27 height 33
click at [383, 26] on span at bounding box center [375, 16] width 118 height 40
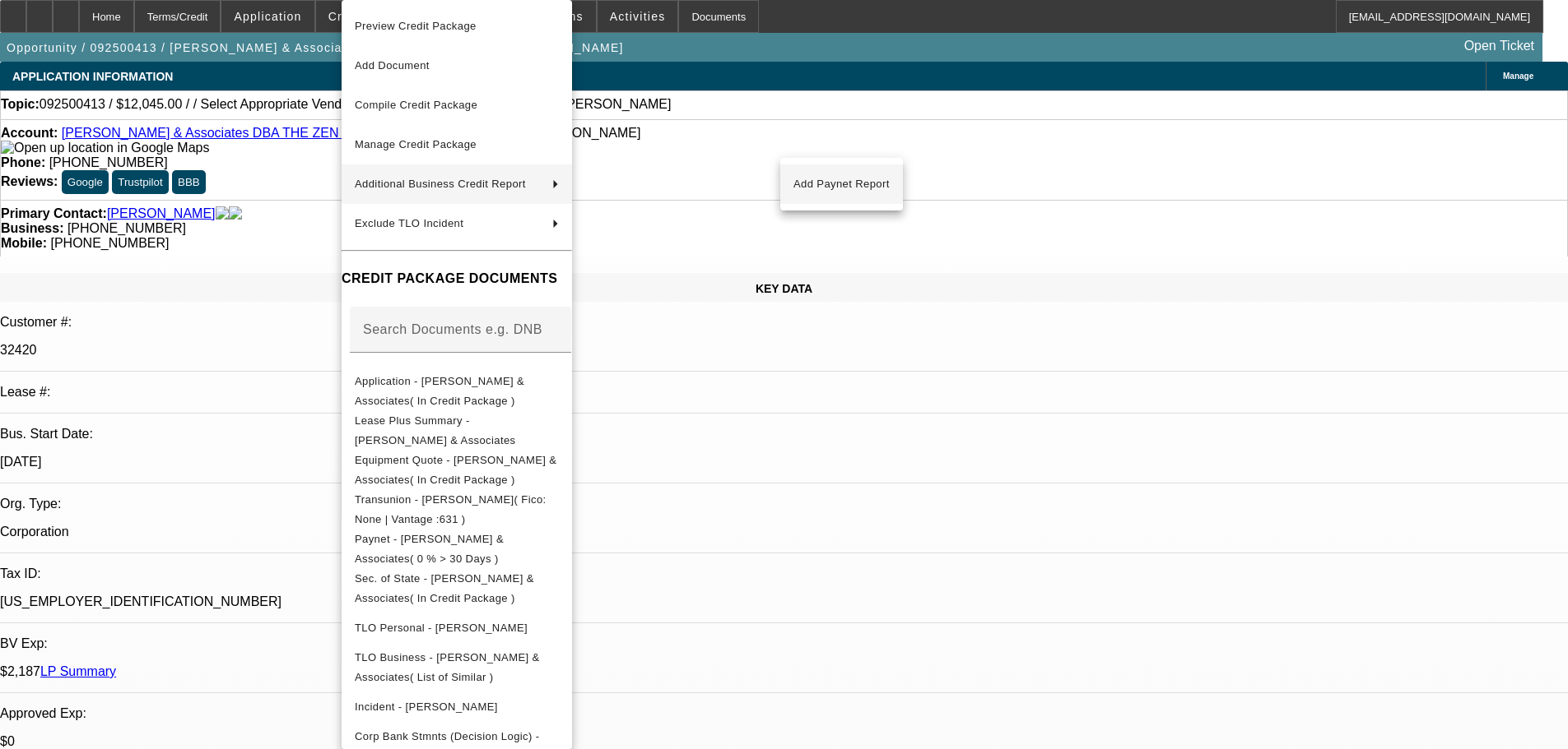
click at [864, 204] on button "Add Paynet Report" at bounding box center [841, 184] width 123 height 40
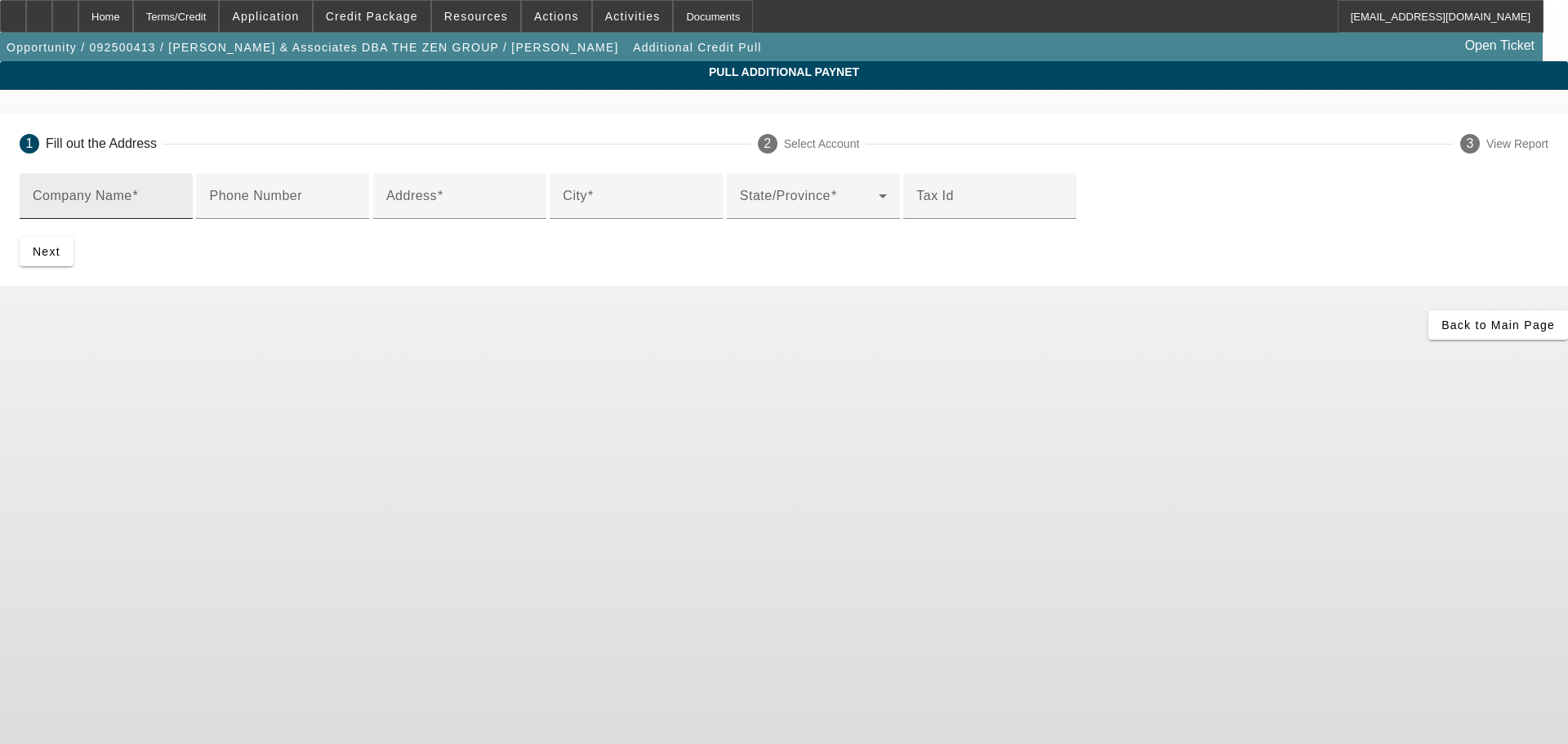
click at [179, 198] on input "Company Name" at bounding box center [106, 202] width 147 height 19
click at [134, 27] on div "Home" at bounding box center [106, 16] width 55 height 33
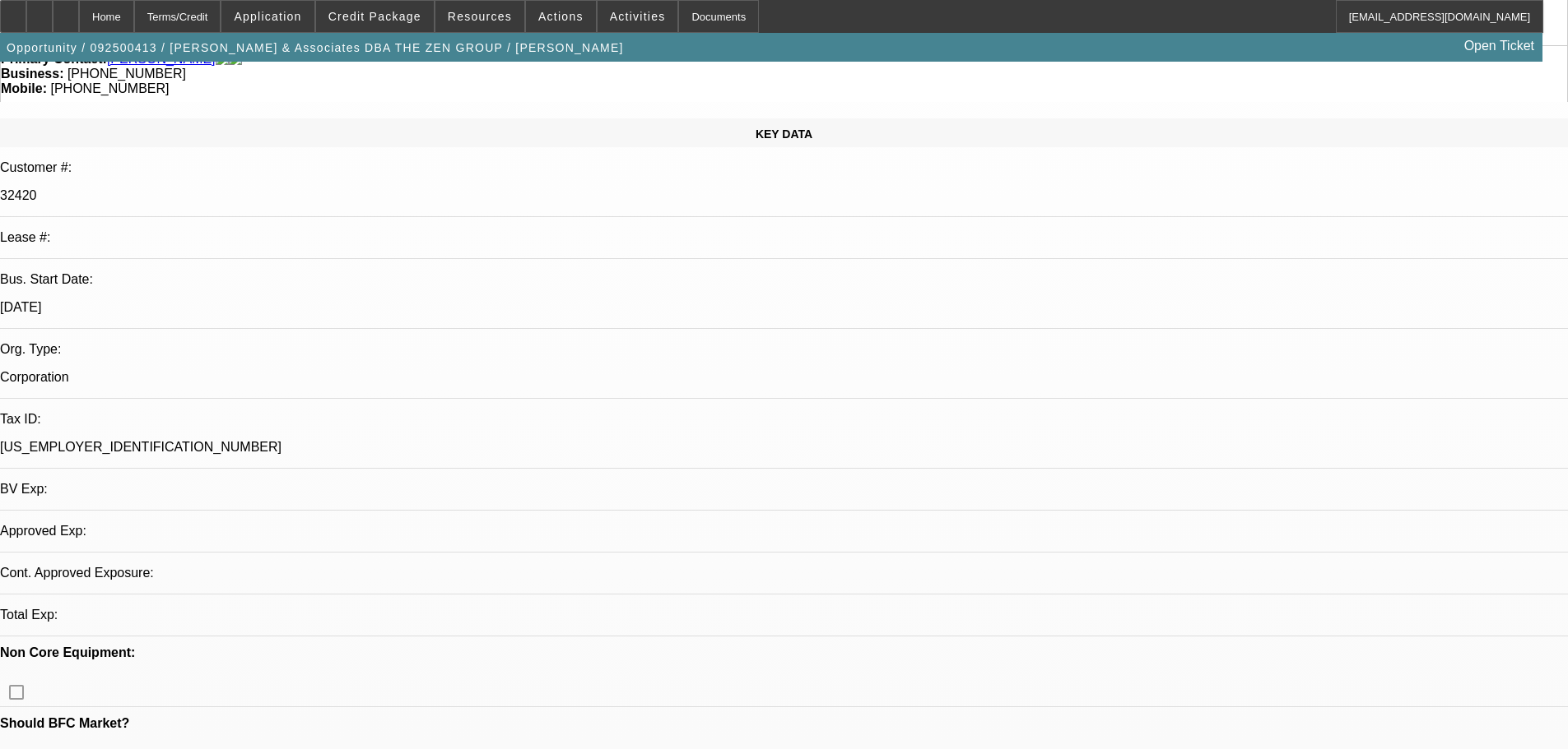
select select "0"
select select "2"
select select "0.1"
select select "4"
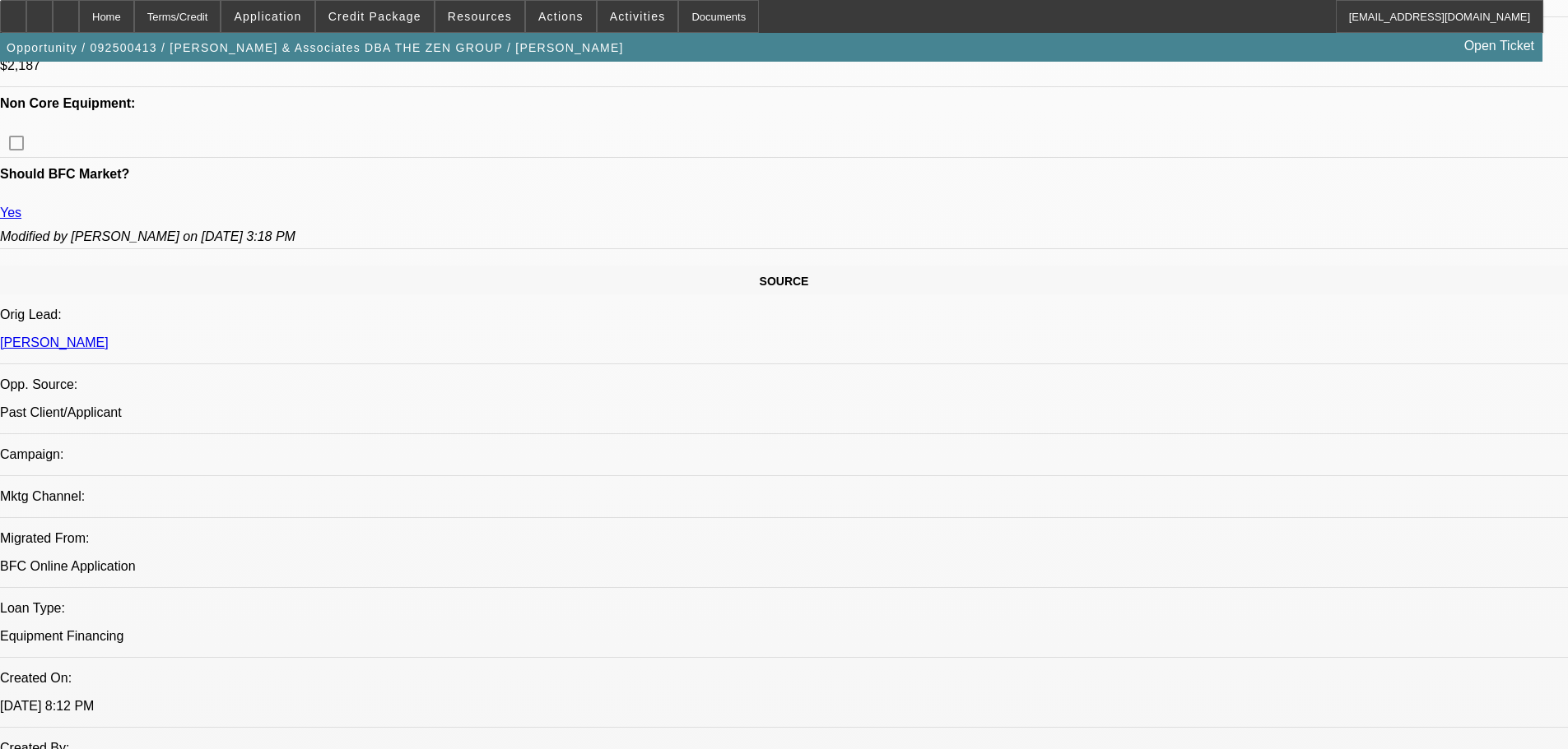
scroll to position [823, 0]
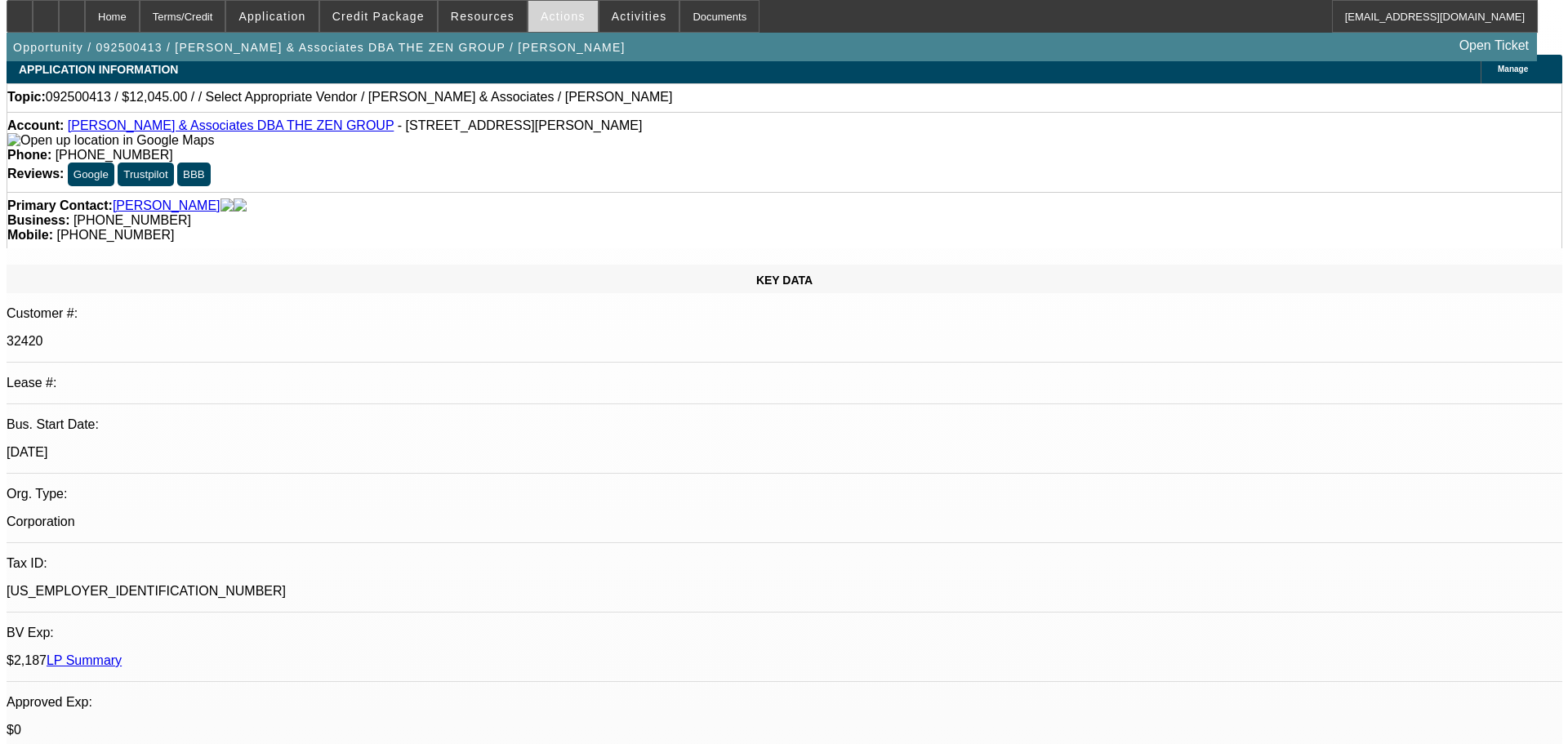
scroll to position [0, 0]
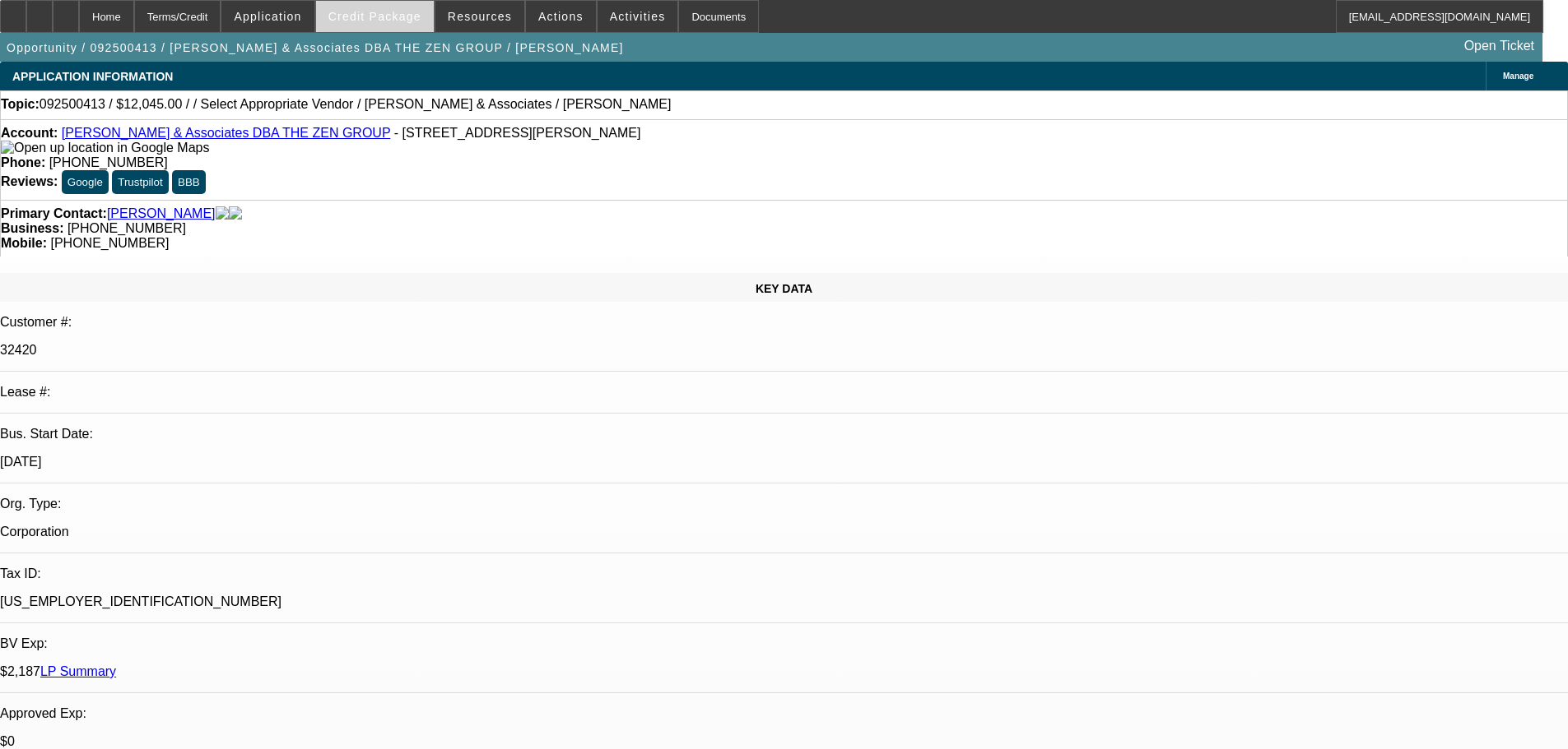
click at [393, 15] on span "Credit Package" at bounding box center [374, 17] width 93 height 13
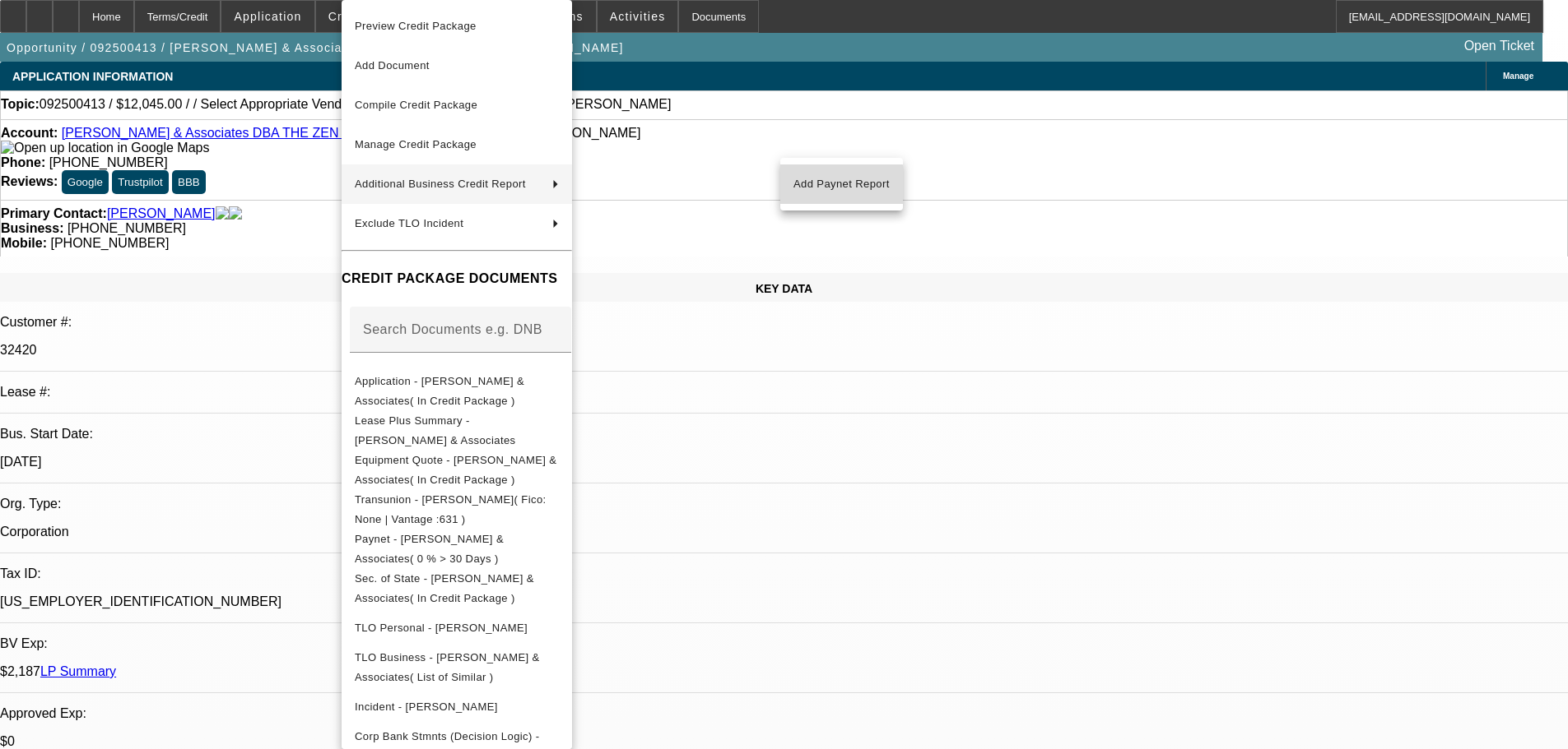
click at [841, 188] on span "Add Paynet Report" at bounding box center [842, 183] width 96 height 19
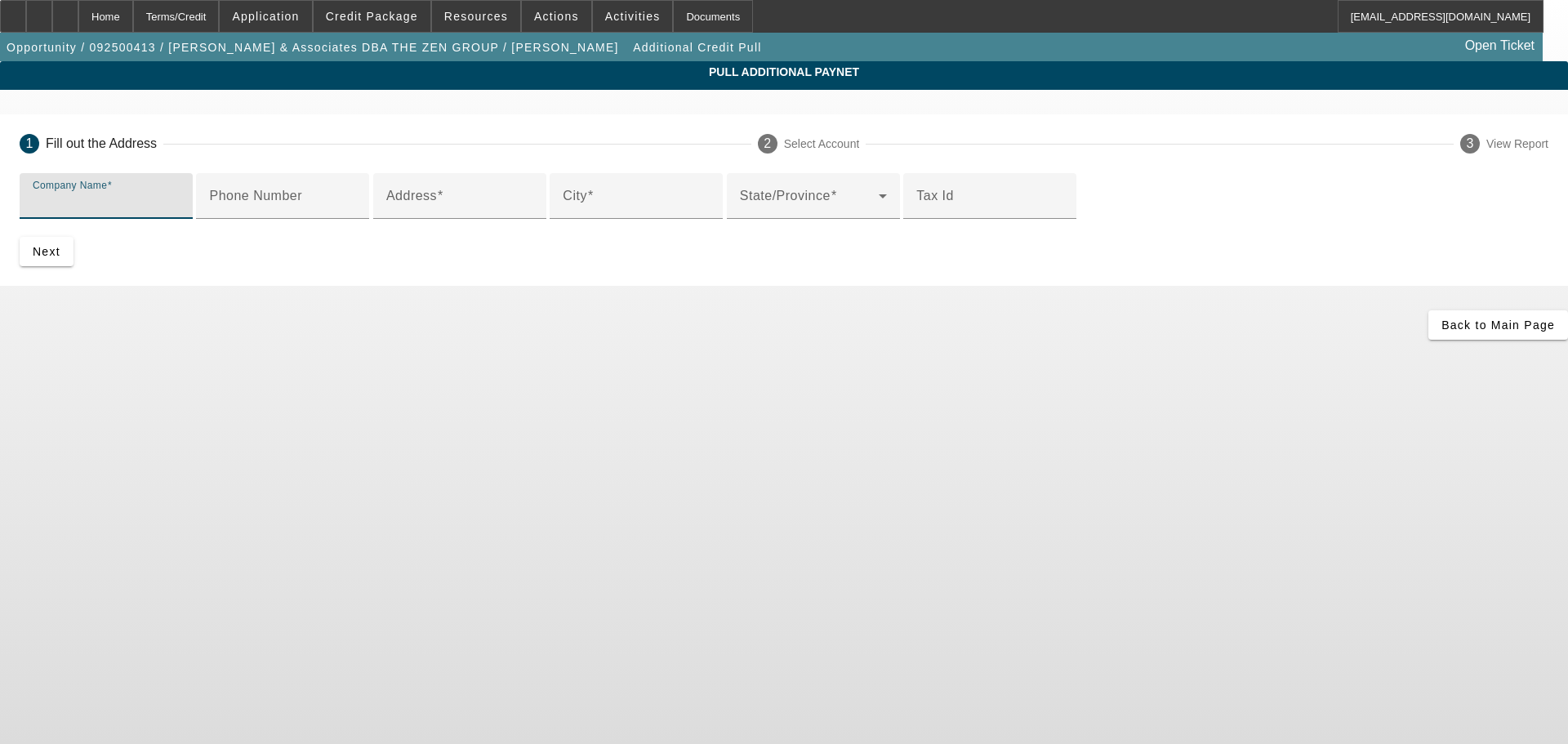
click at [179, 197] on input "Company Name" at bounding box center [106, 202] width 147 height 19
type input "[PERSON_NAME] & Associates"
click at [533, 212] on input "Address" at bounding box center [459, 202] width 147 height 19
type input "5284 Black Oak Dr"
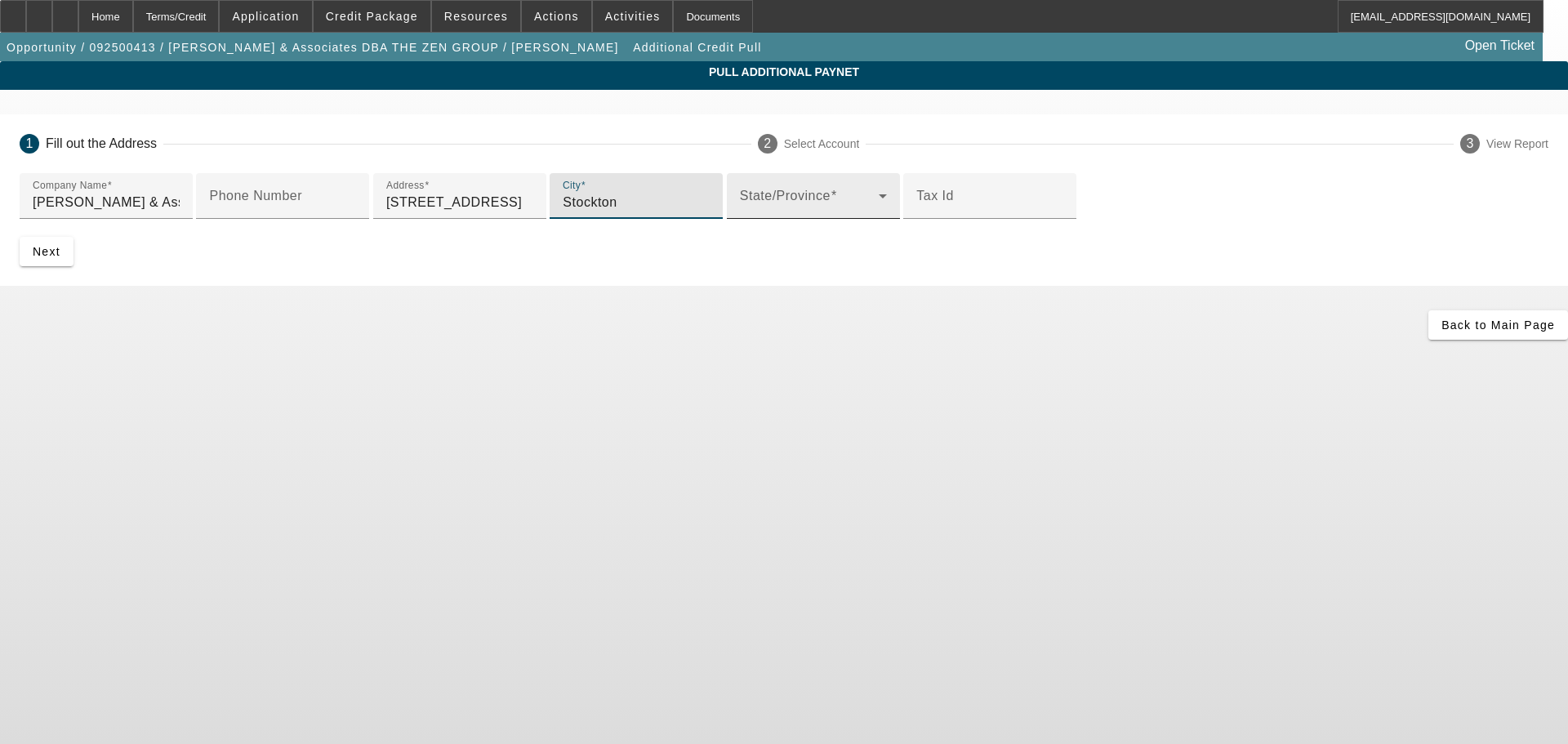
type input "Stockton"
click at [740, 212] on span at bounding box center [810, 202] width 139 height 19
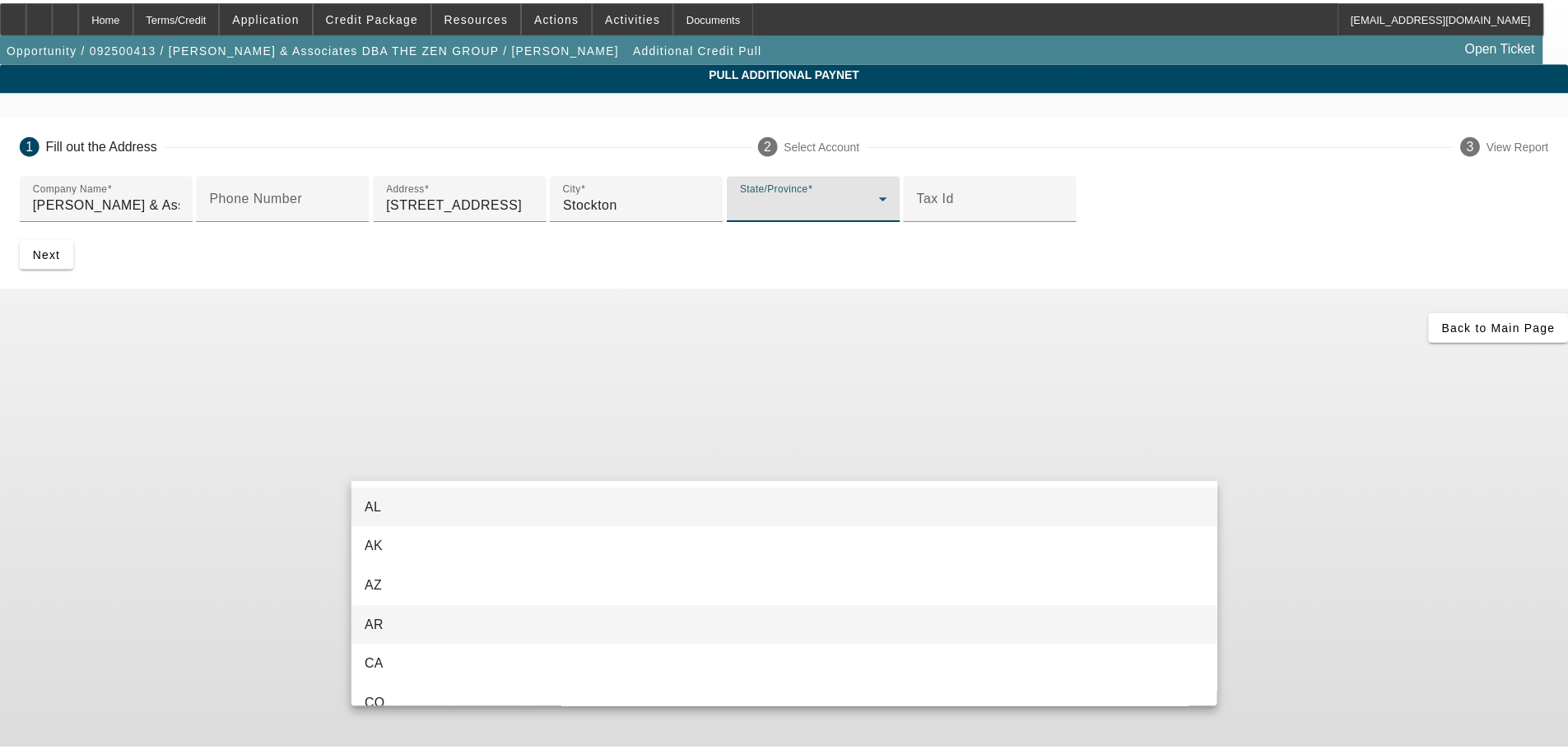
scroll to position [82, 0]
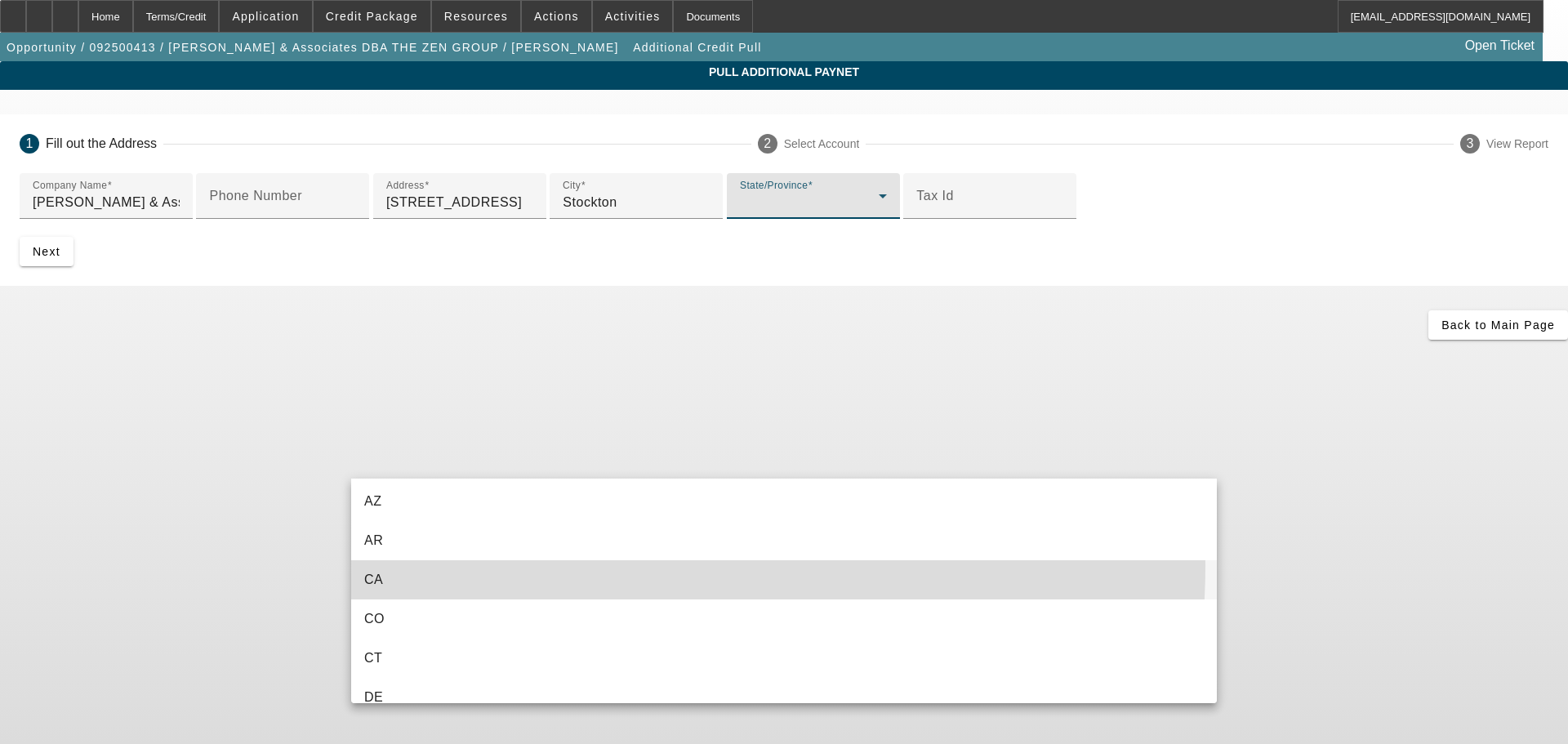
click at [539, 566] on mat-option "CA" at bounding box center [784, 579] width 865 height 39
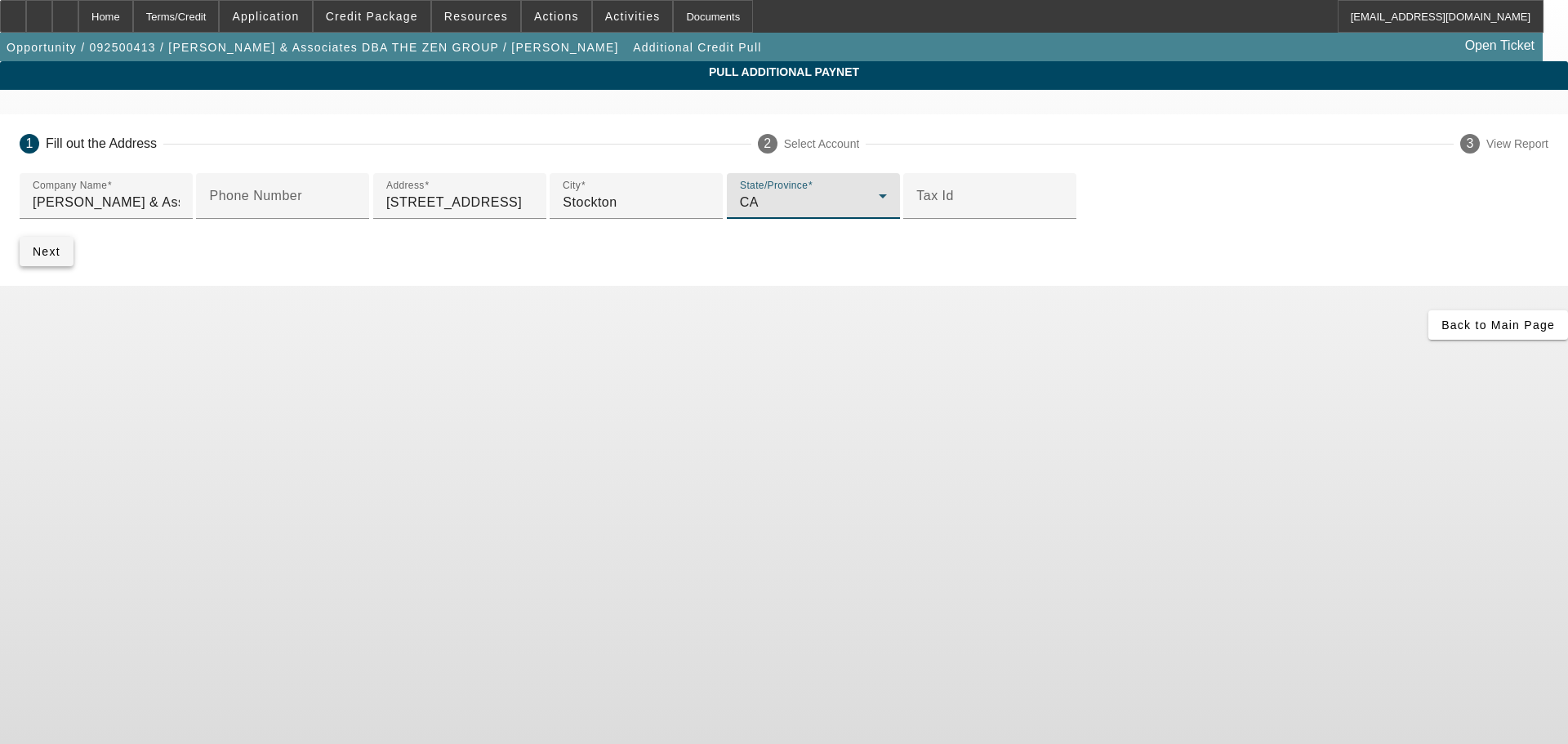
click at [73, 271] on span "submit" at bounding box center [46, 252] width 54 height 39
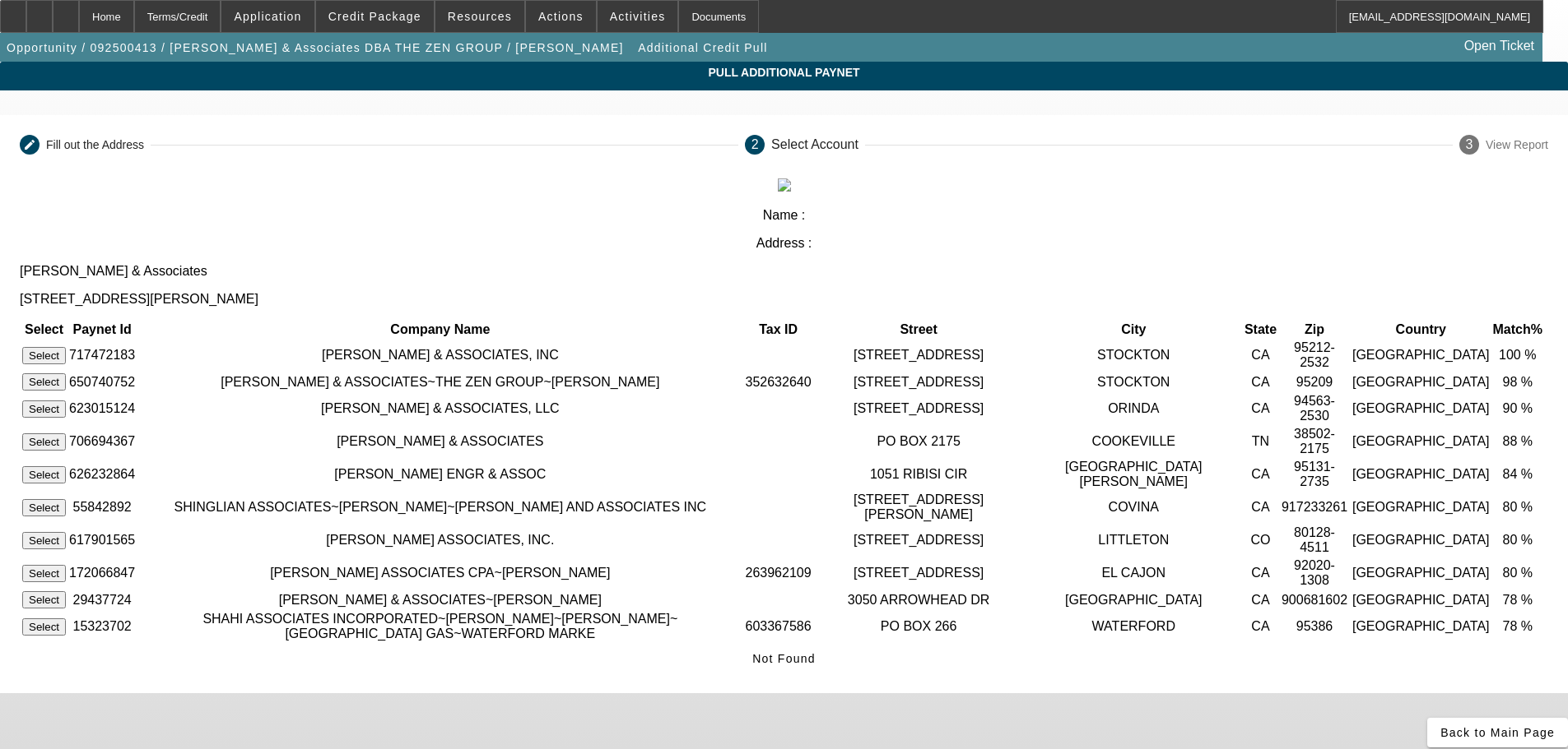
click at [65, 347] on button "Select" at bounding box center [43, 356] width 43 height 18
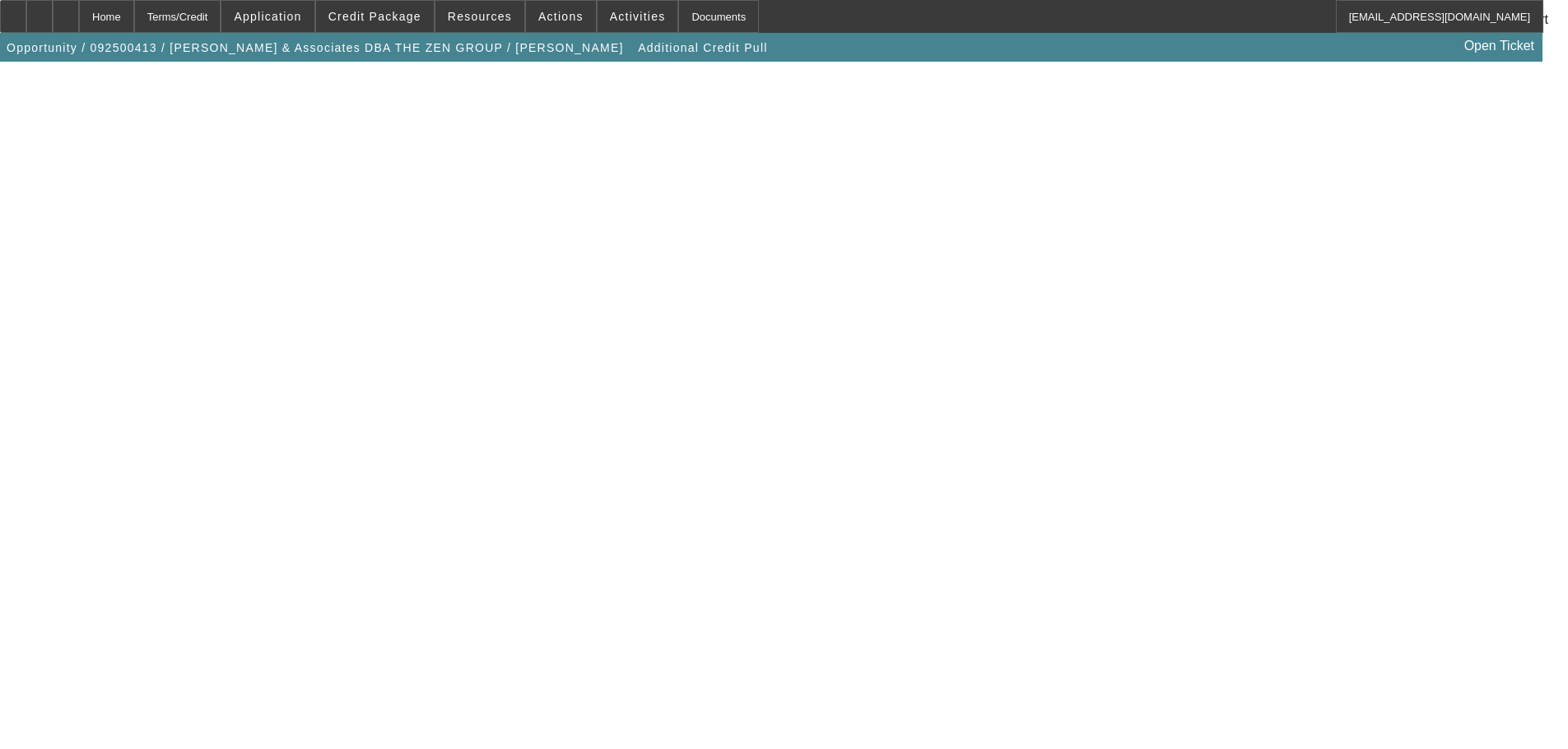
scroll to position [288, 0]
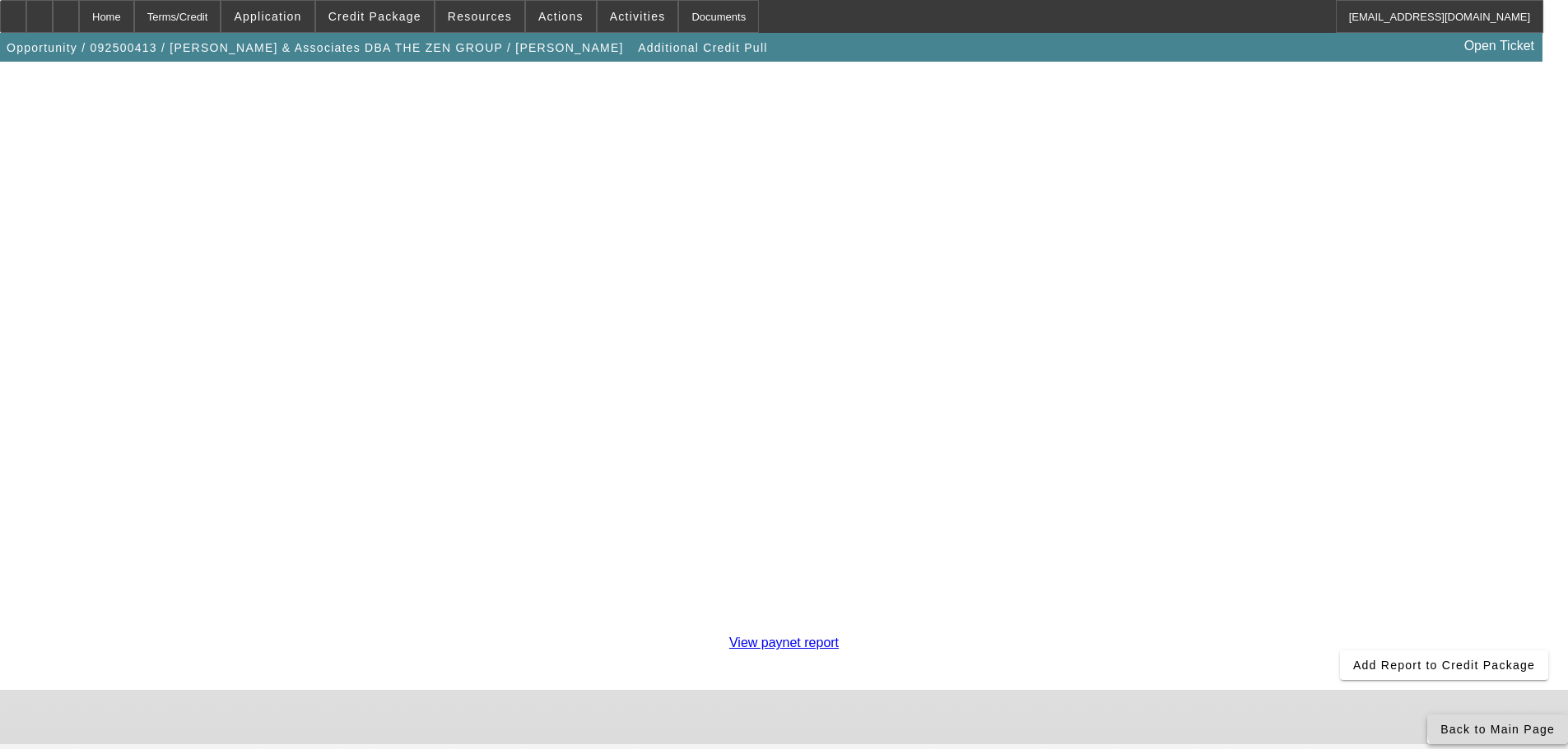
click at [1440, 723] on span "Back to Main Page" at bounding box center [1497, 730] width 114 height 13
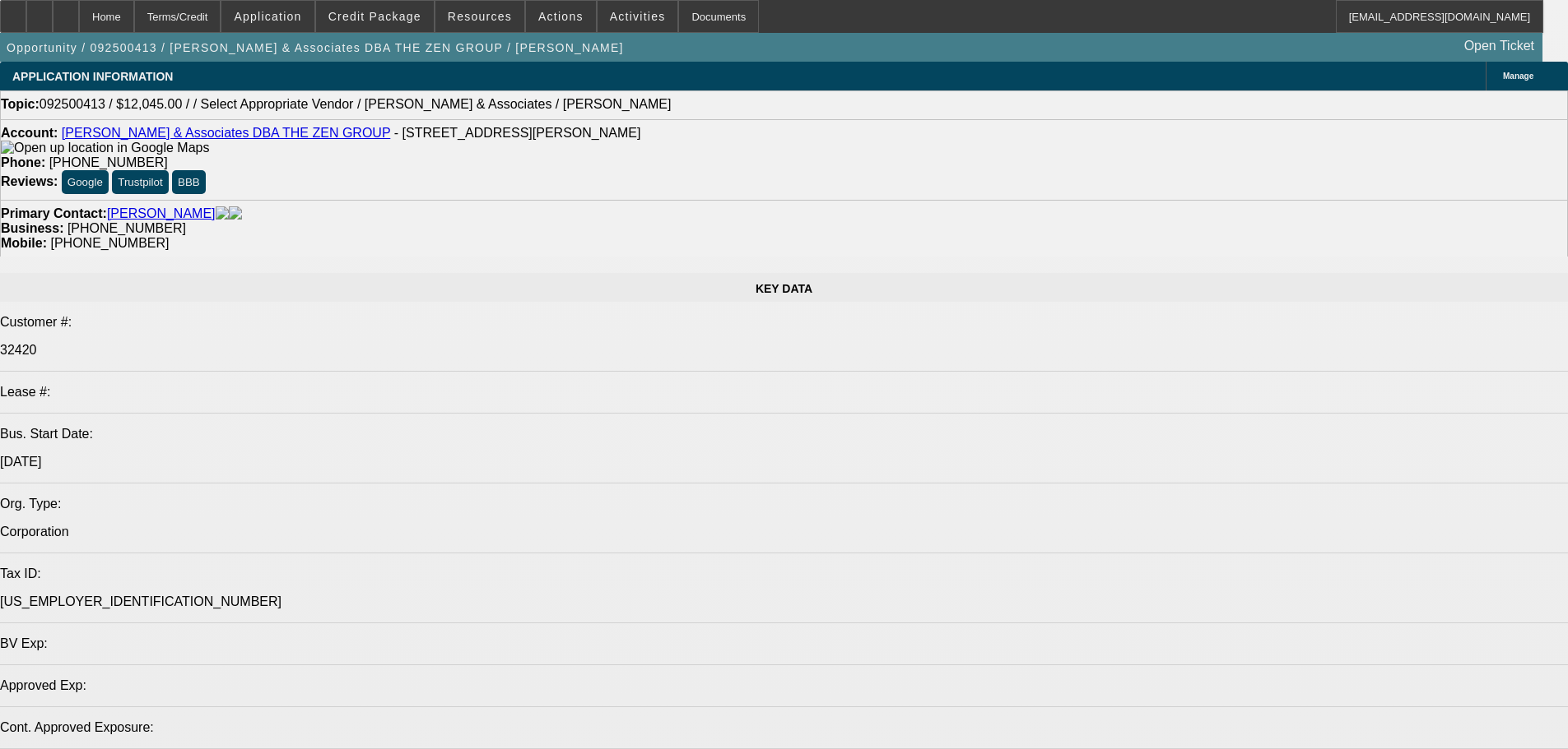
select select "0"
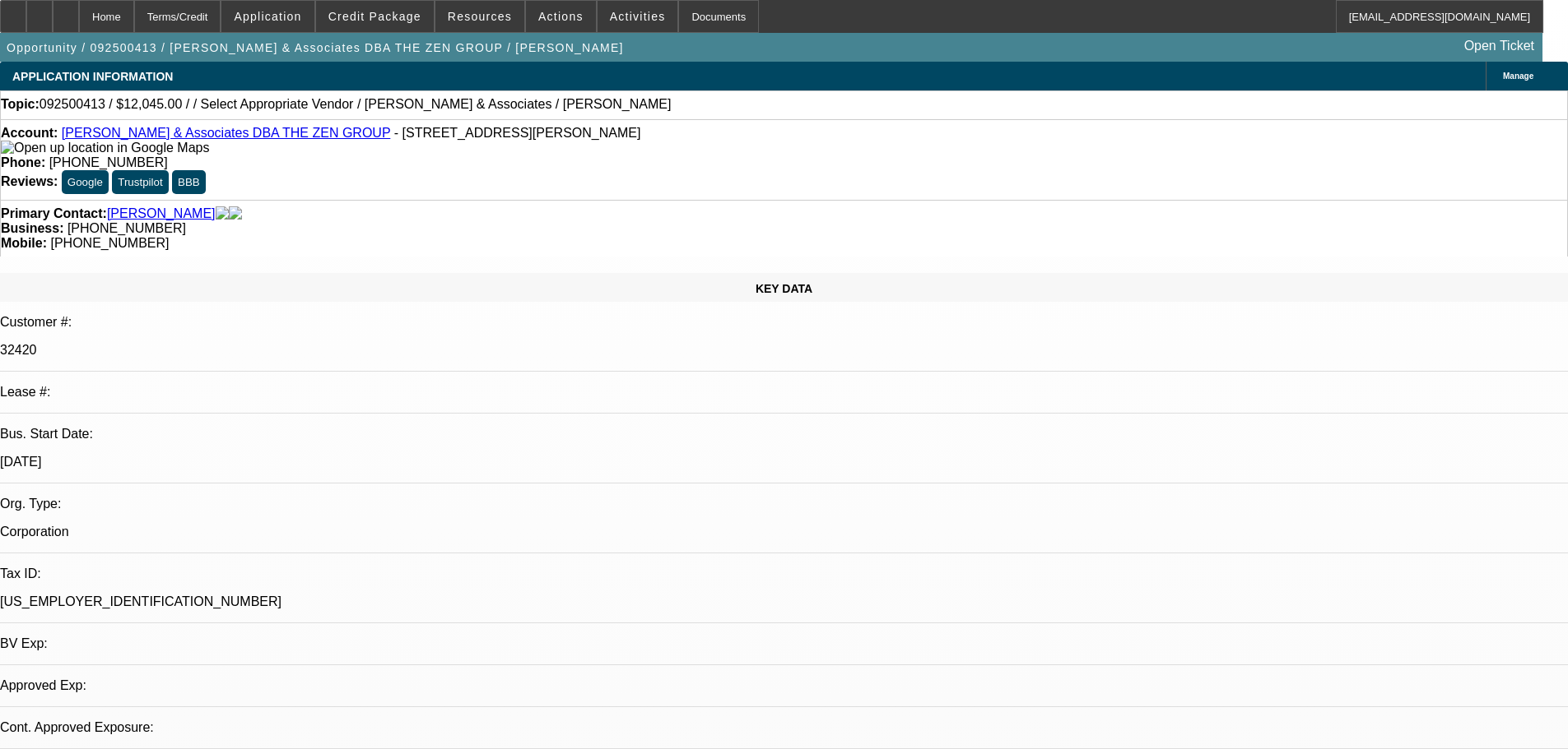
select select "2"
select select "0.1"
select select "4"
click at [404, 7] on span at bounding box center [375, 16] width 118 height 40
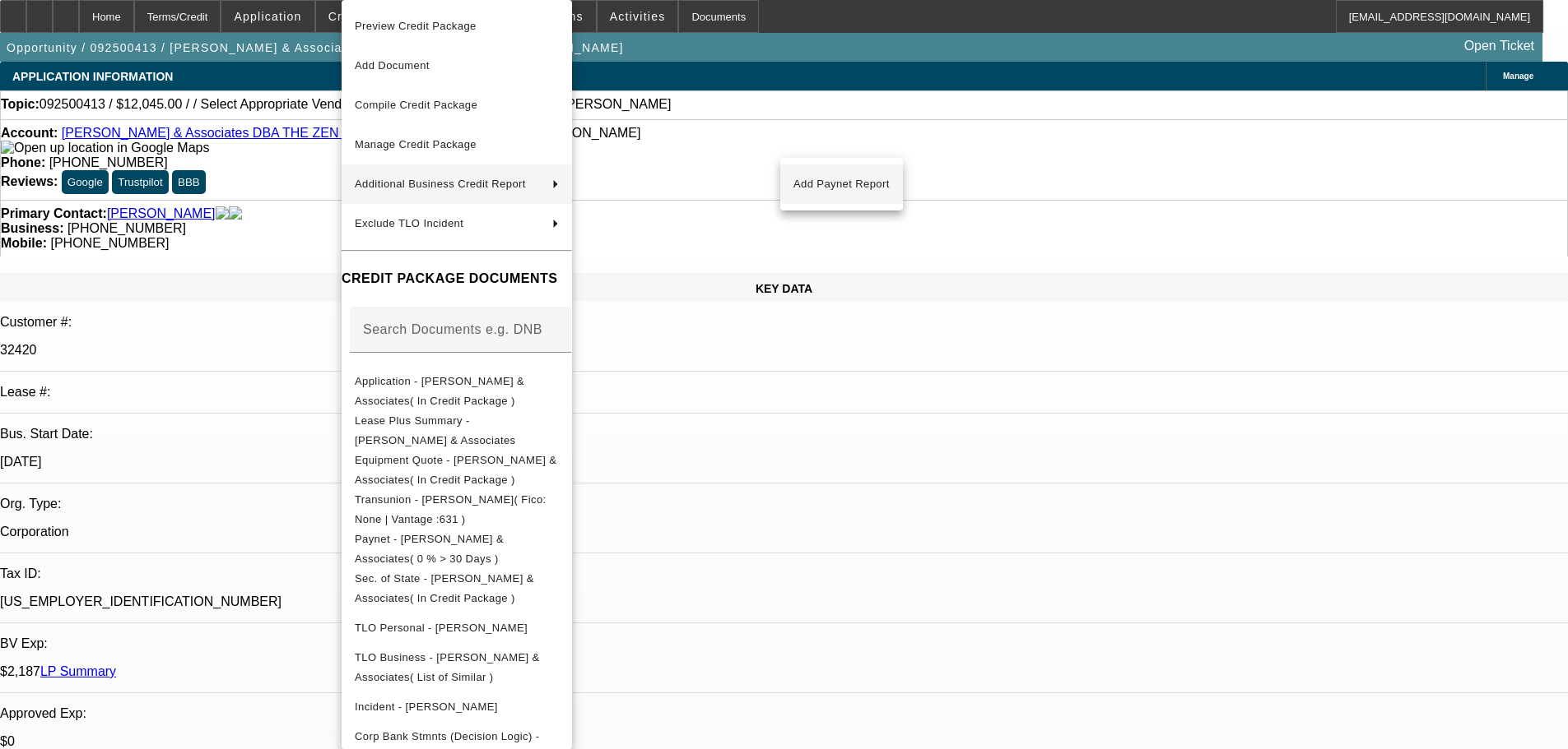
click at [833, 185] on span "Add Paynet Report" at bounding box center [842, 183] width 96 height 19
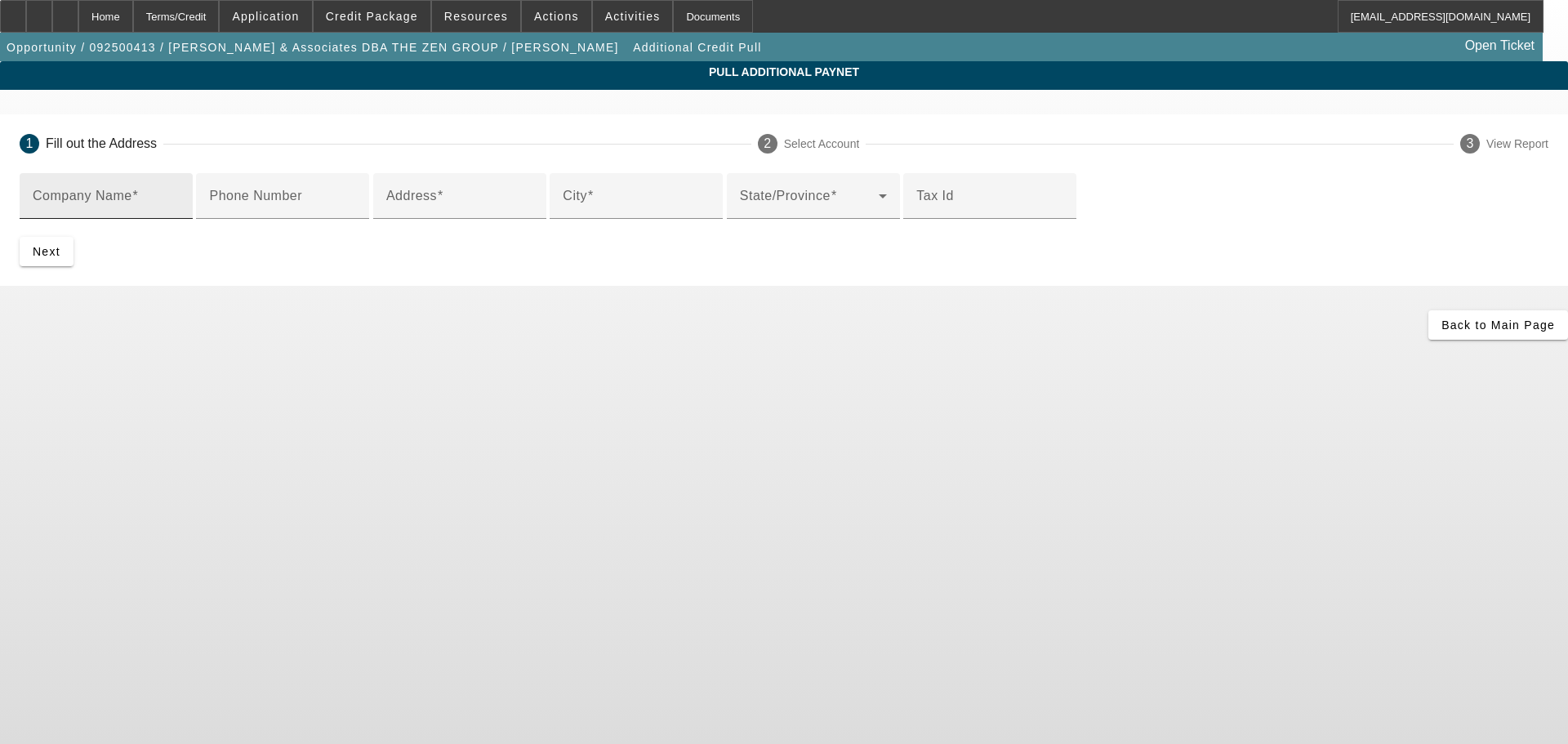
click at [179, 210] on input "Company Name" at bounding box center [106, 202] width 147 height 19
type input "[PERSON_NAME] & Associates"
type input "5284 Black Oak Dr"
click at [610, 219] on div "City" at bounding box center [636, 196] width 147 height 46
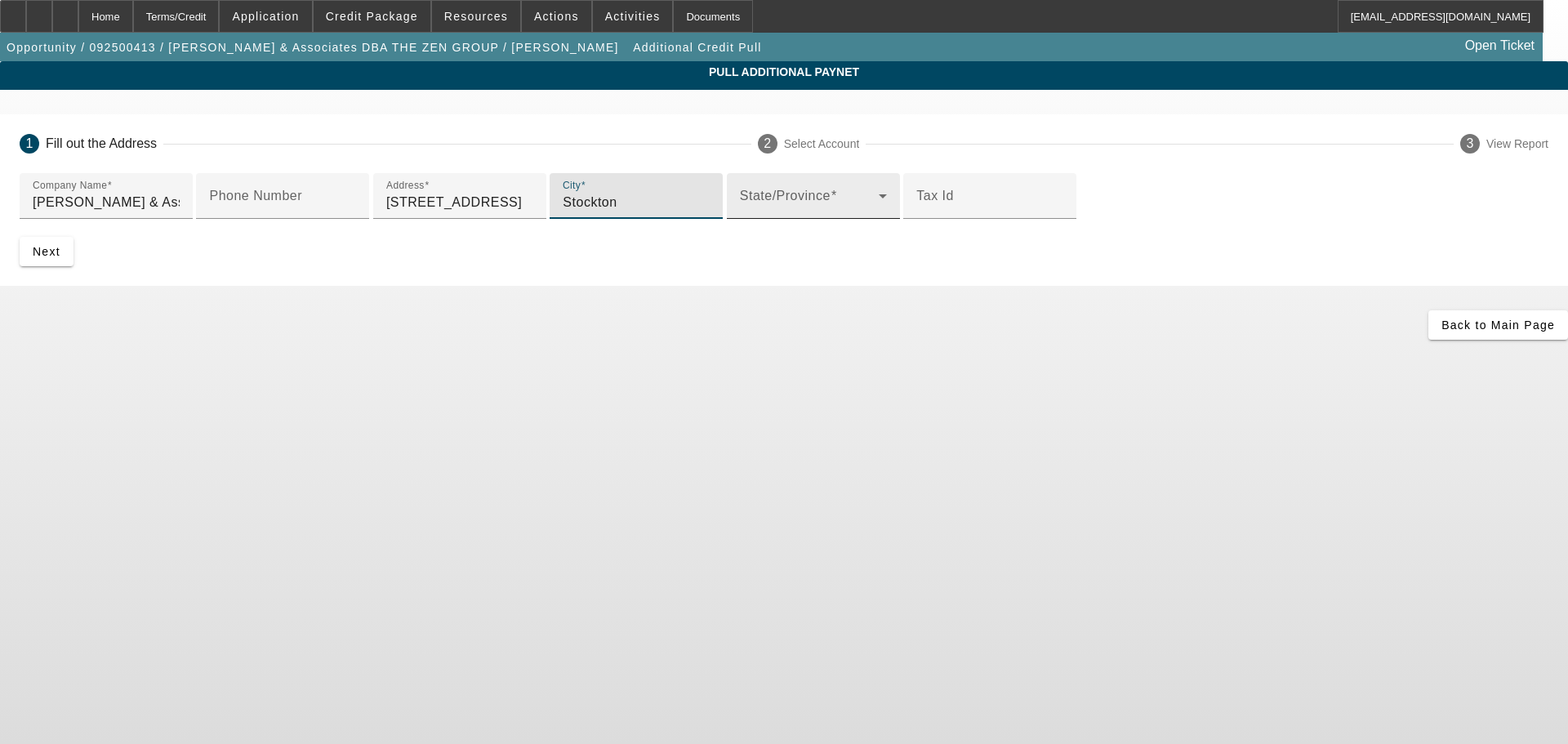
type input "Stockton"
click at [740, 219] on div "State/Province" at bounding box center [813, 196] width 147 height 46
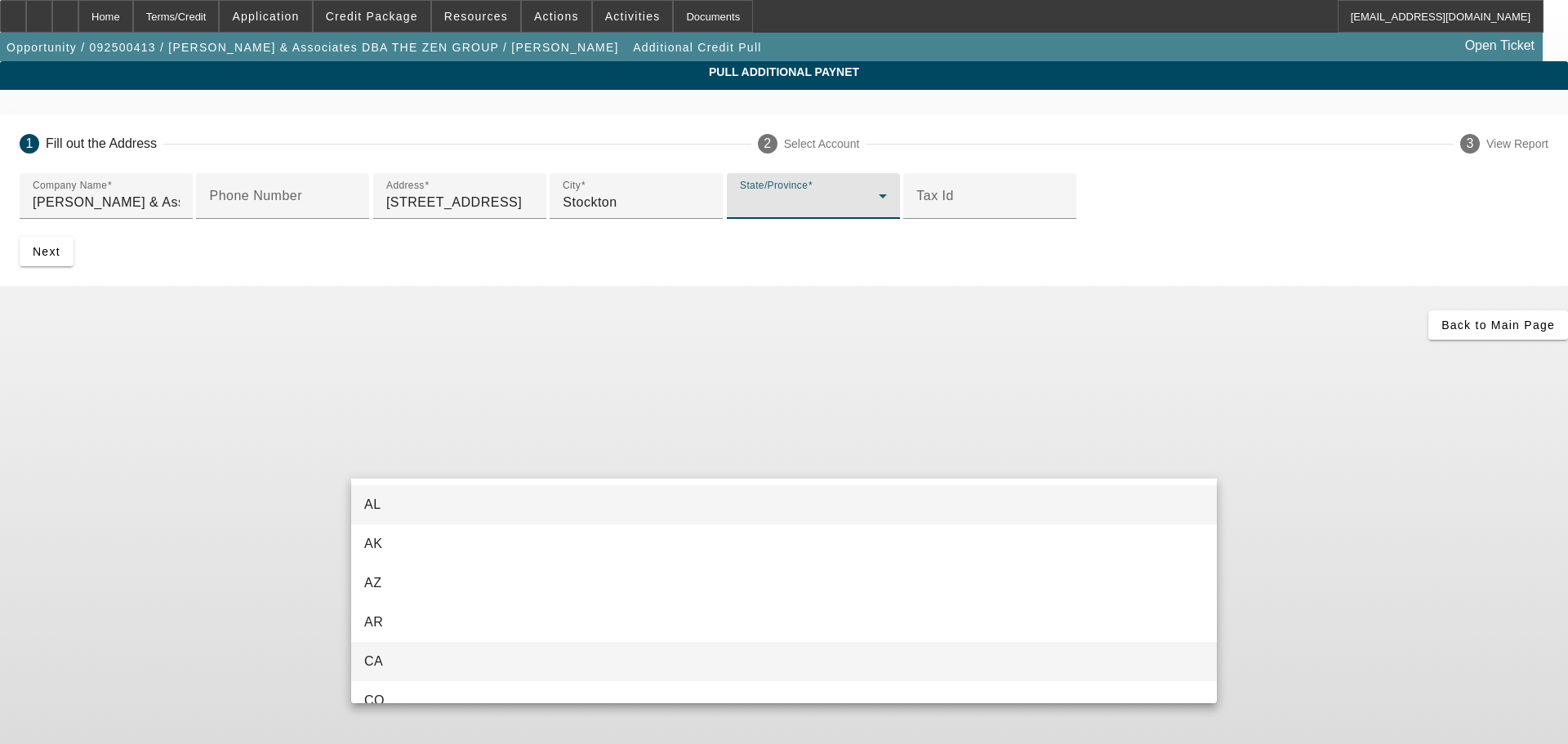
click at [554, 650] on mat-option "CA" at bounding box center [784, 662] width 865 height 39
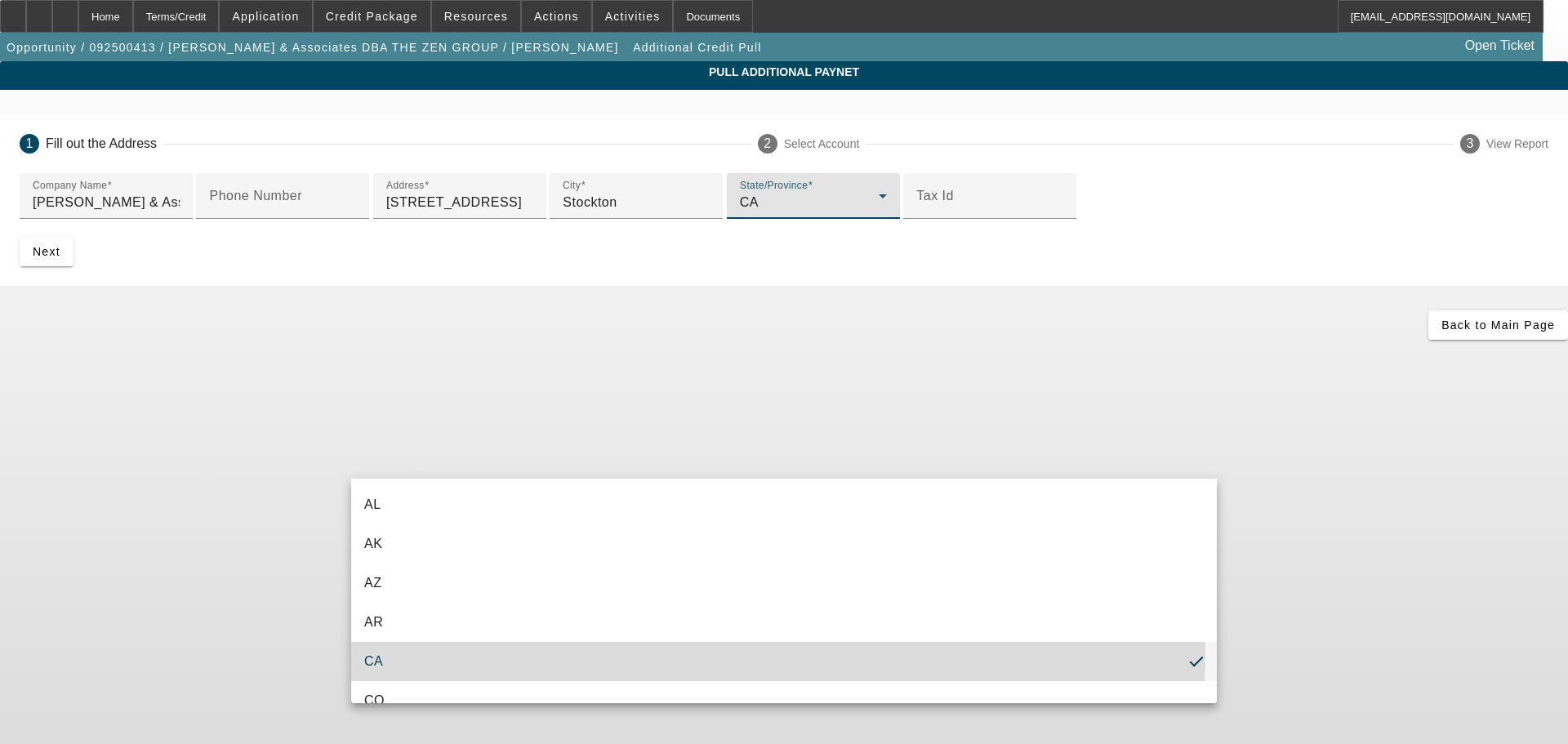
click at [1220, 286] on div "Company Name Shinn & Associates Phone Number Address 5284 Black Oak Dr City Sto…" at bounding box center [784, 229] width 1568 height 113
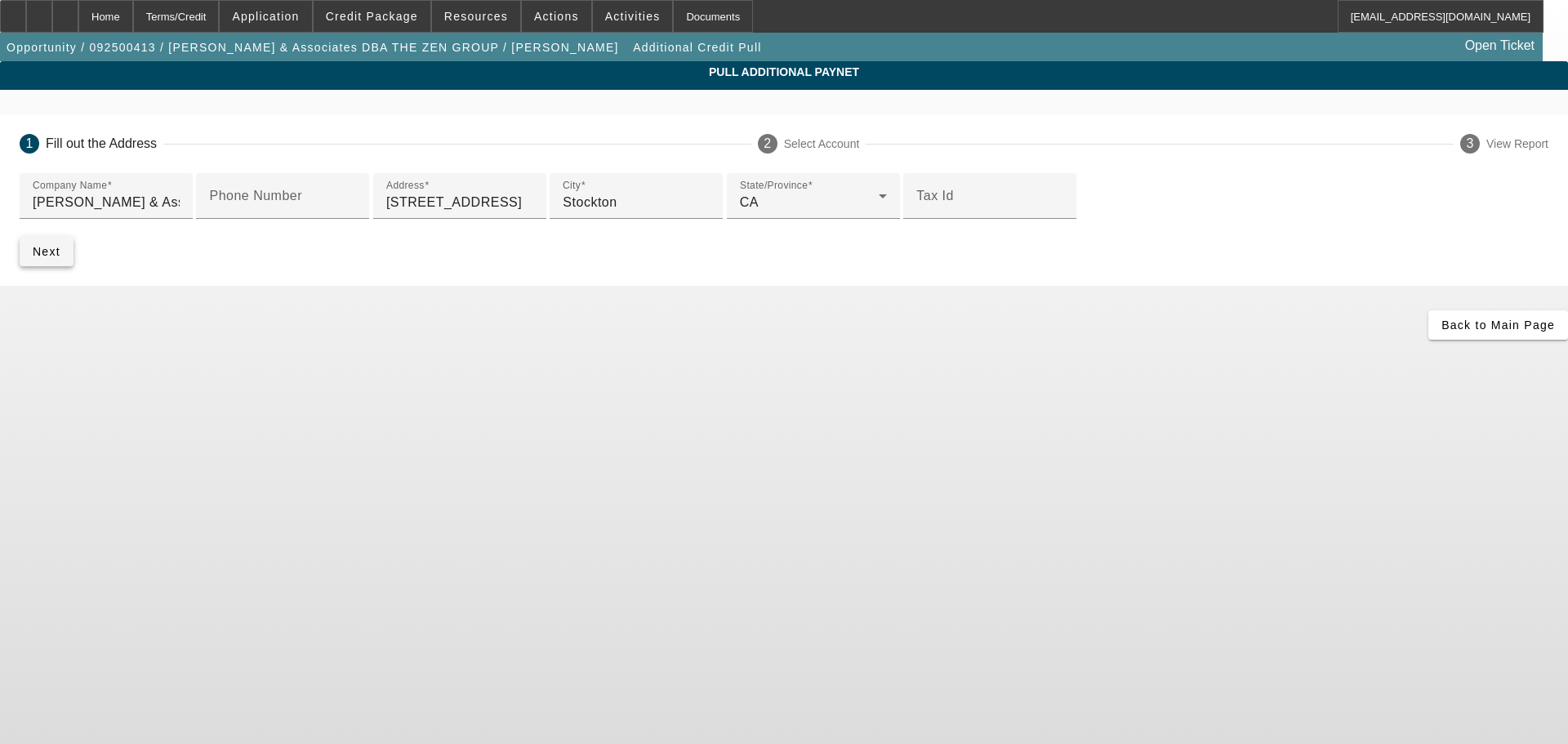
click at [73, 271] on span "submit" at bounding box center [46, 252] width 54 height 39
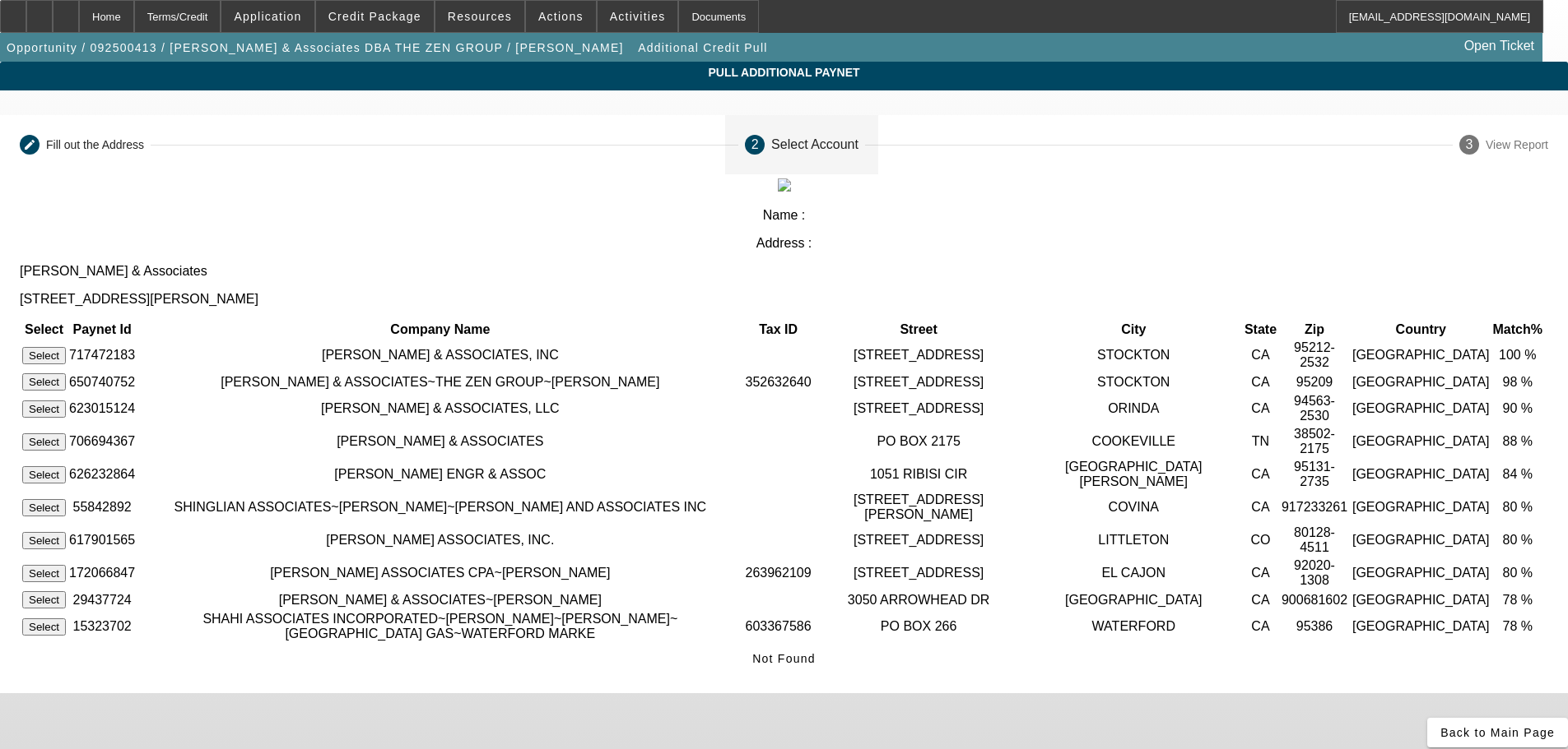
click at [65, 373] on button "Select" at bounding box center [43, 381] width 43 height 18
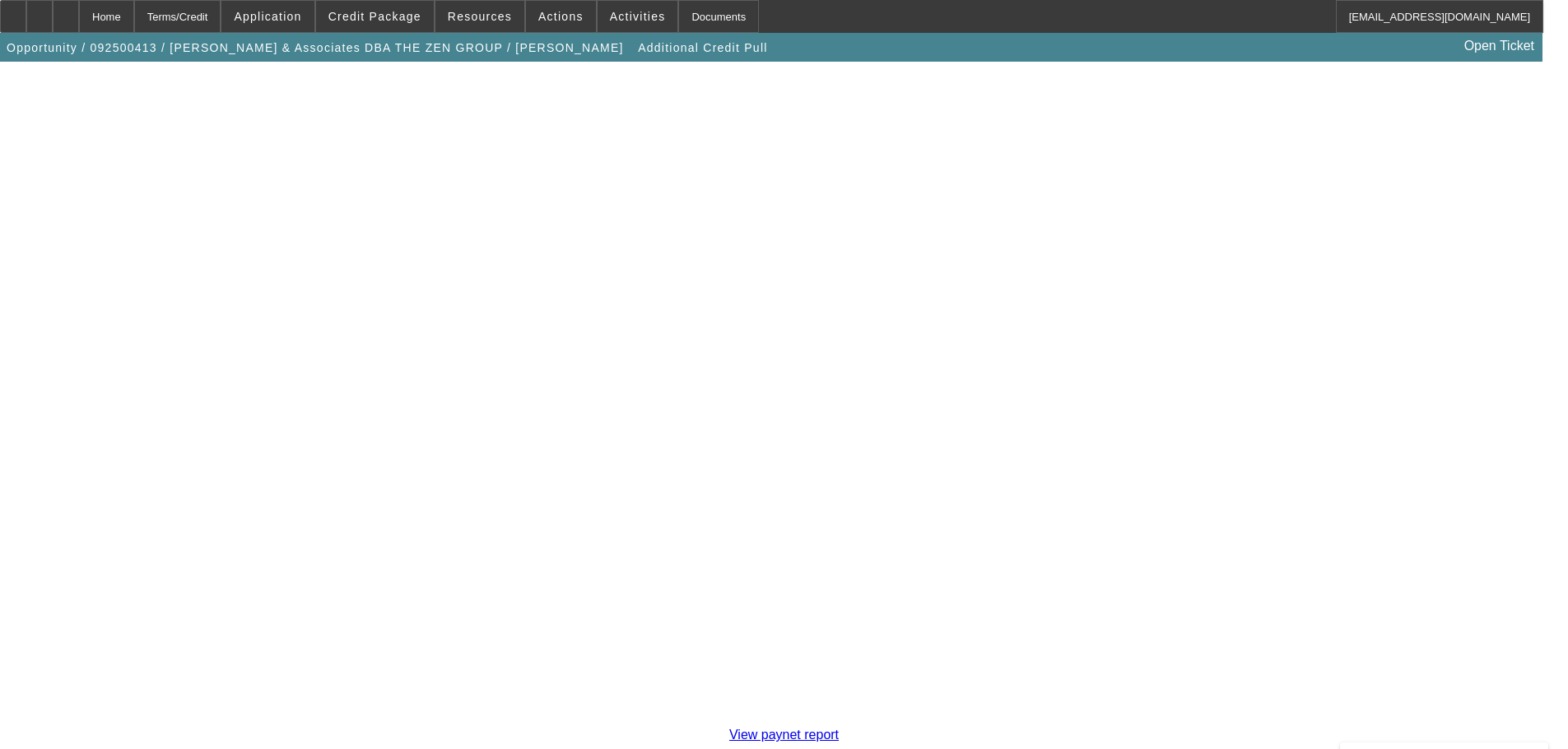
scroll to position [288, 0]
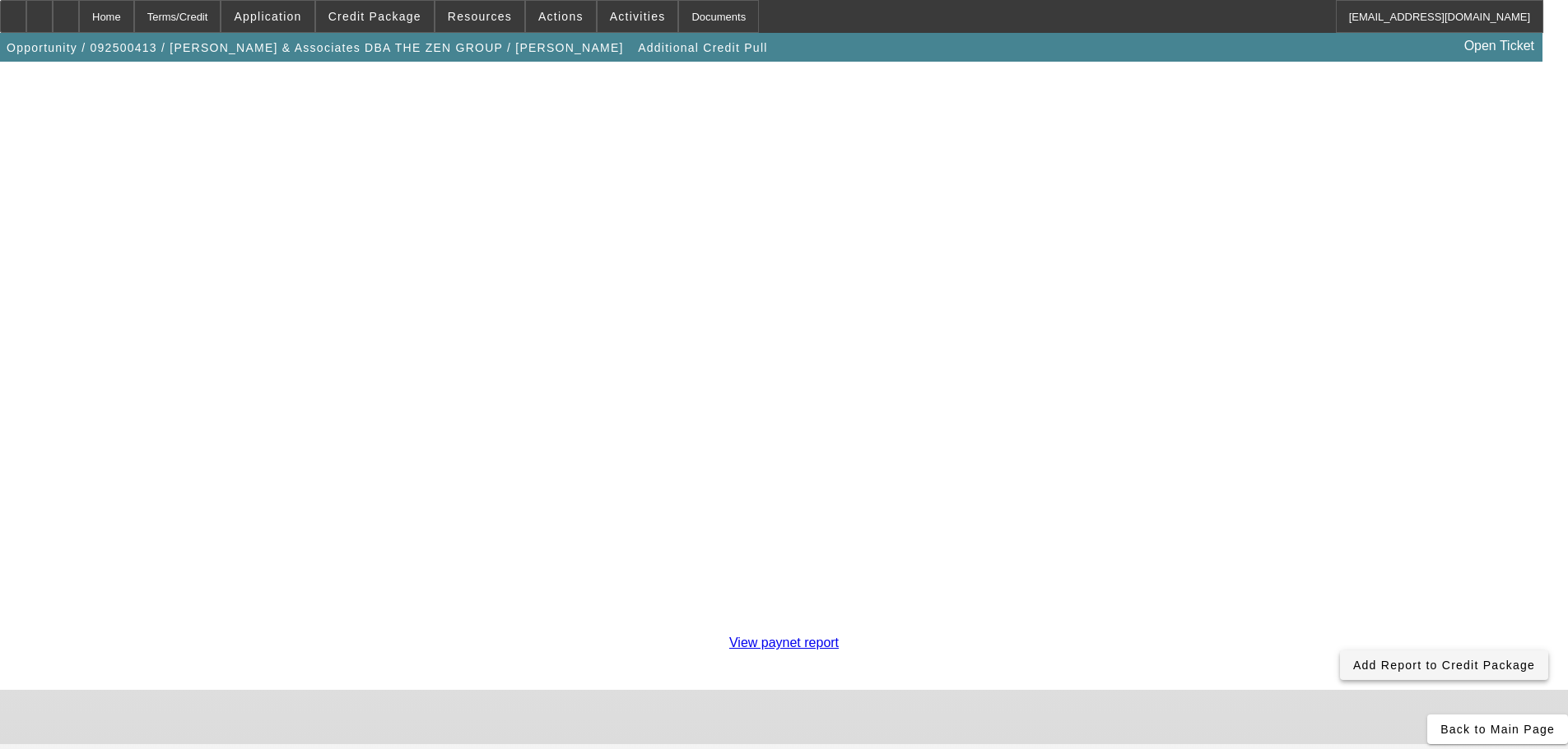
click at [1353, 659] on span "Add Report to Credit Package" at bounding box center [1444, 665] width 182 height 13
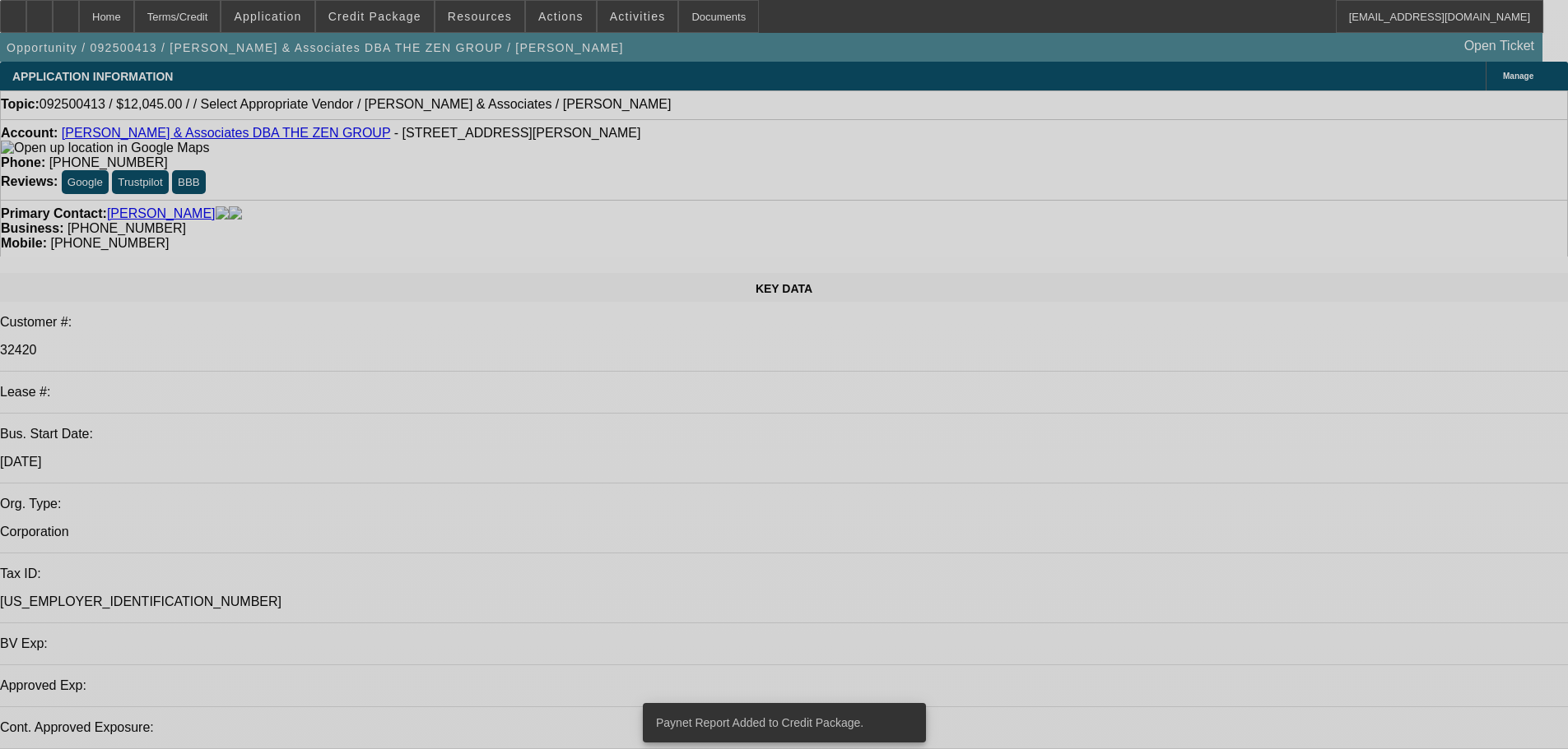
select select "0"
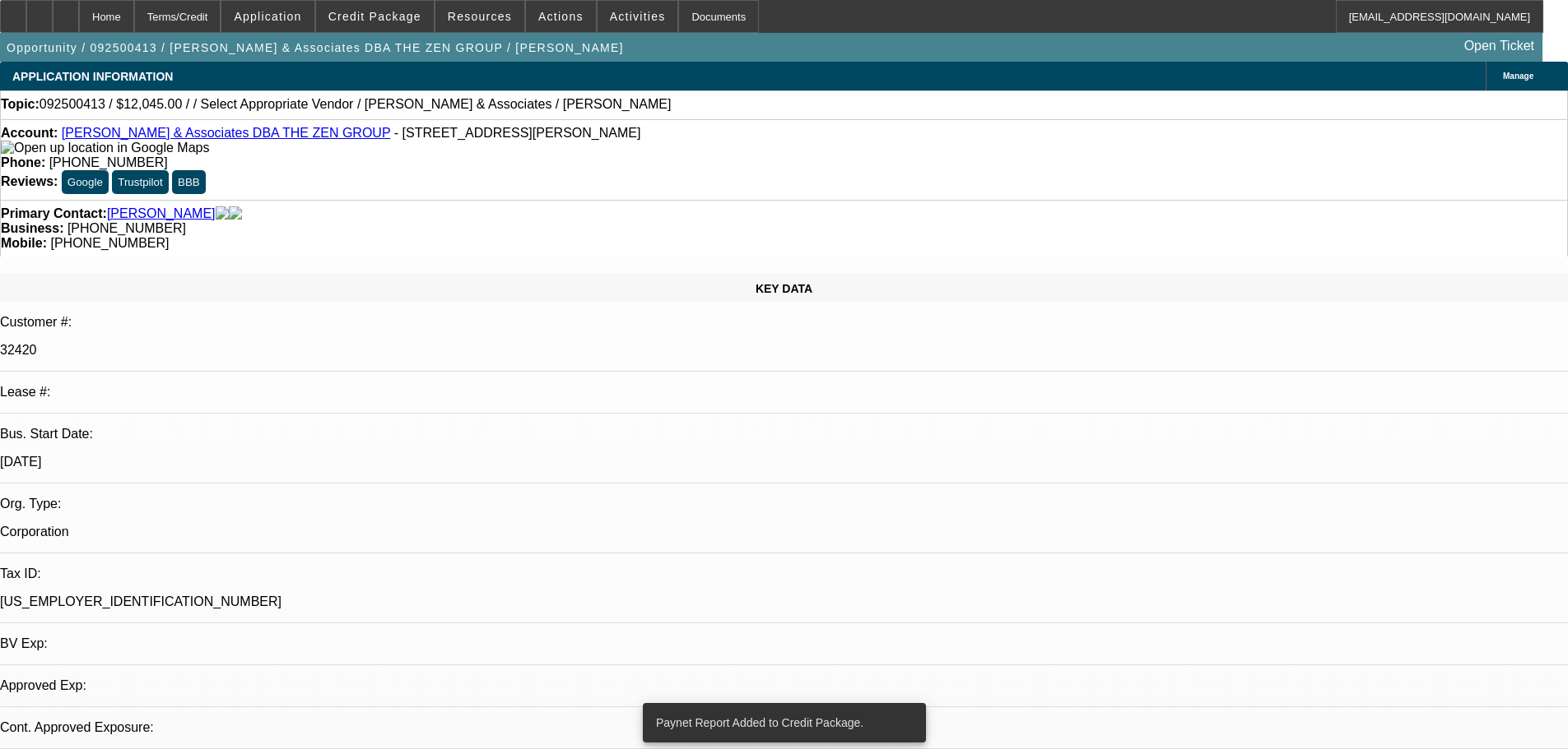
select select "2"
select select "0.1"
select select "4"
click at [401, 17] on span "Credit Package" at bounding box center [374, 17] width 93 height 13
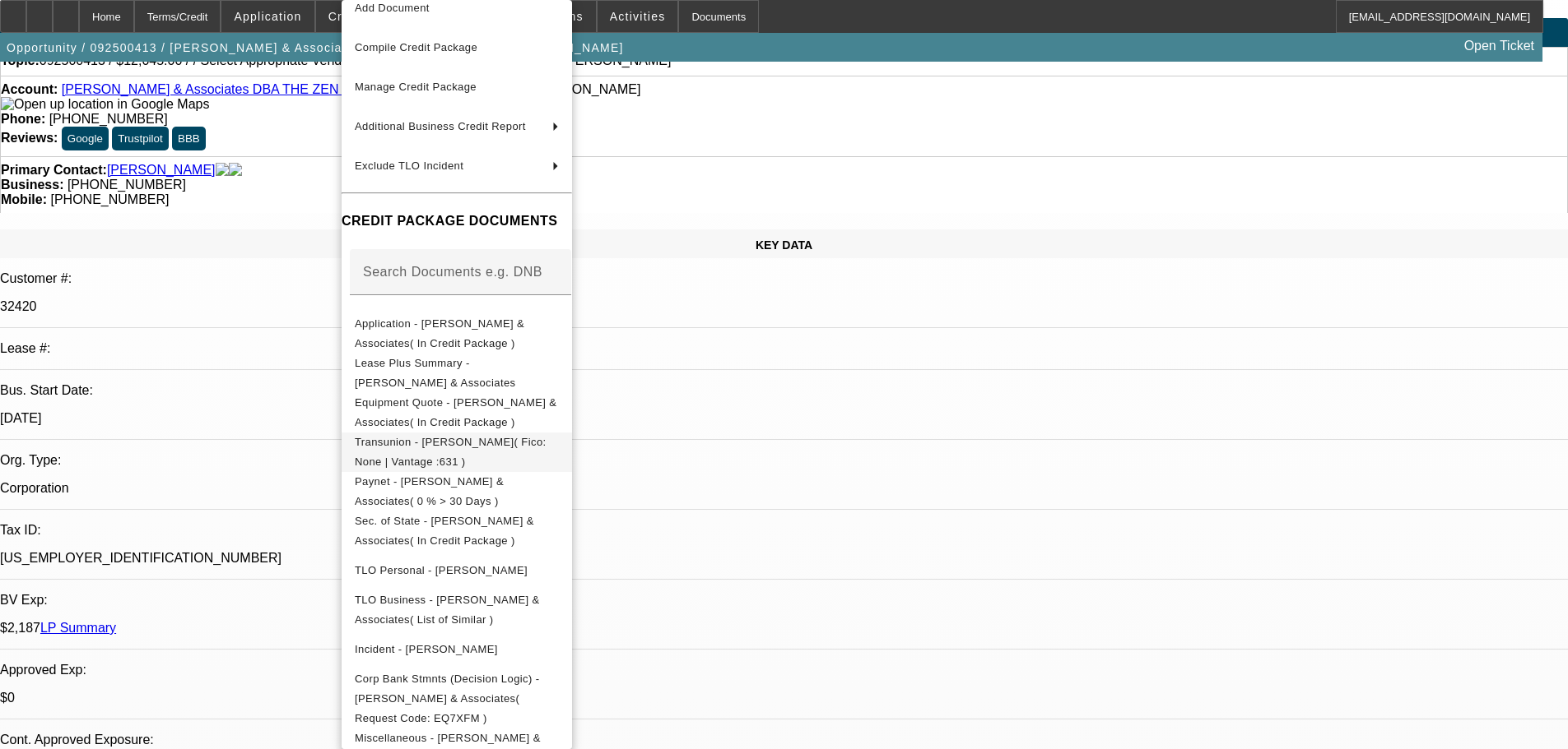
scroll to position [82, 0]
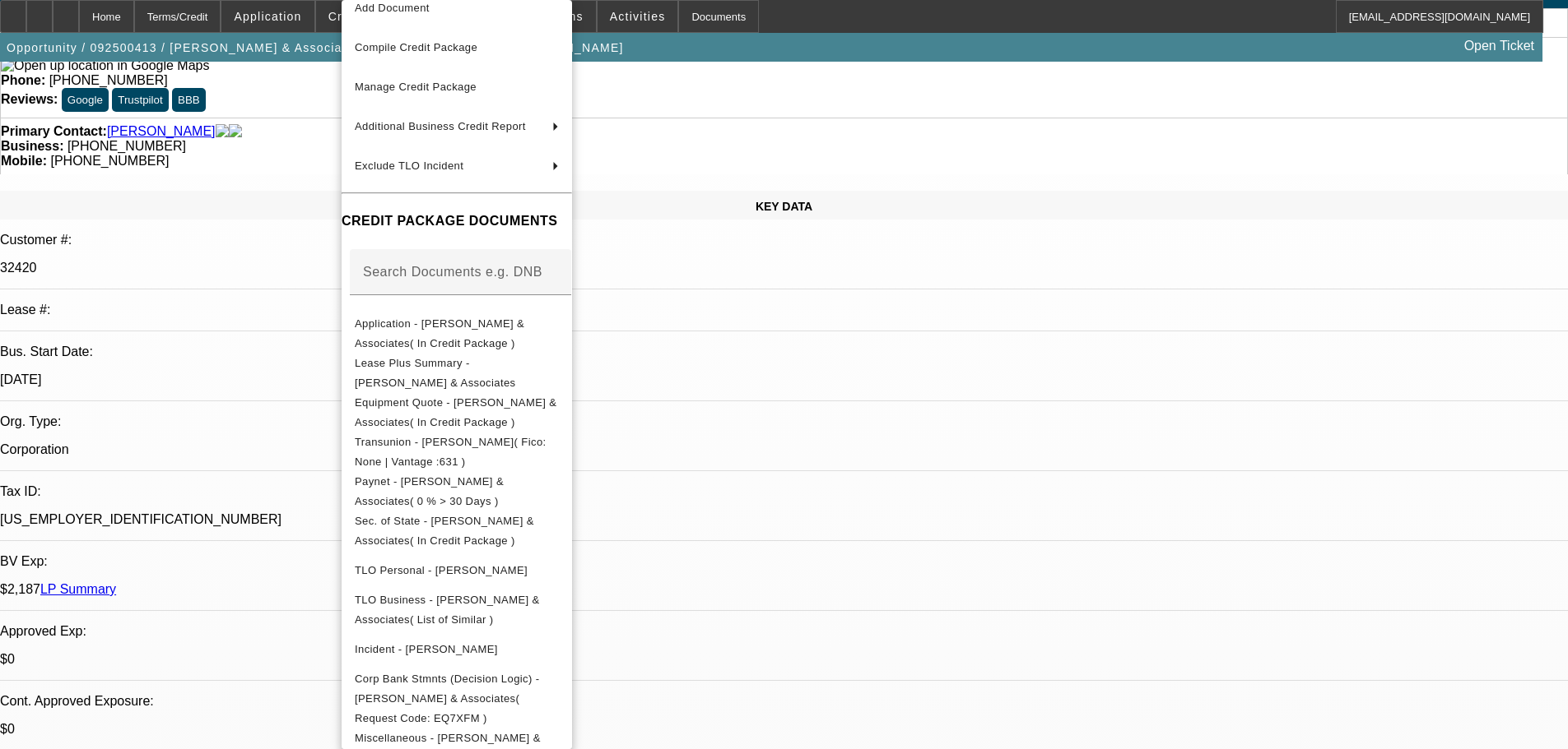
click at [910, 428] on div at bounding box center [784, 374] width 1568 height 749
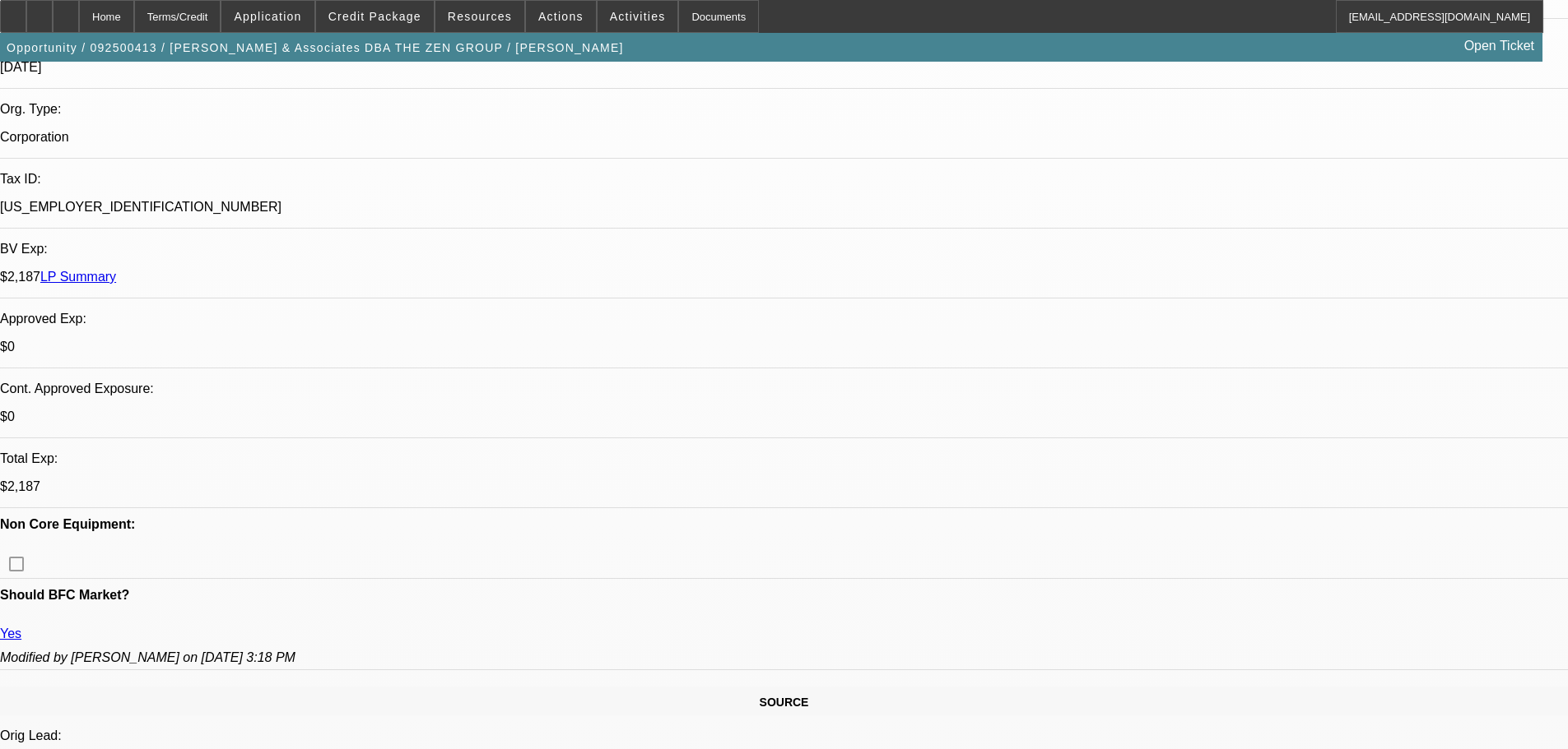
scroll to position [411, 0]
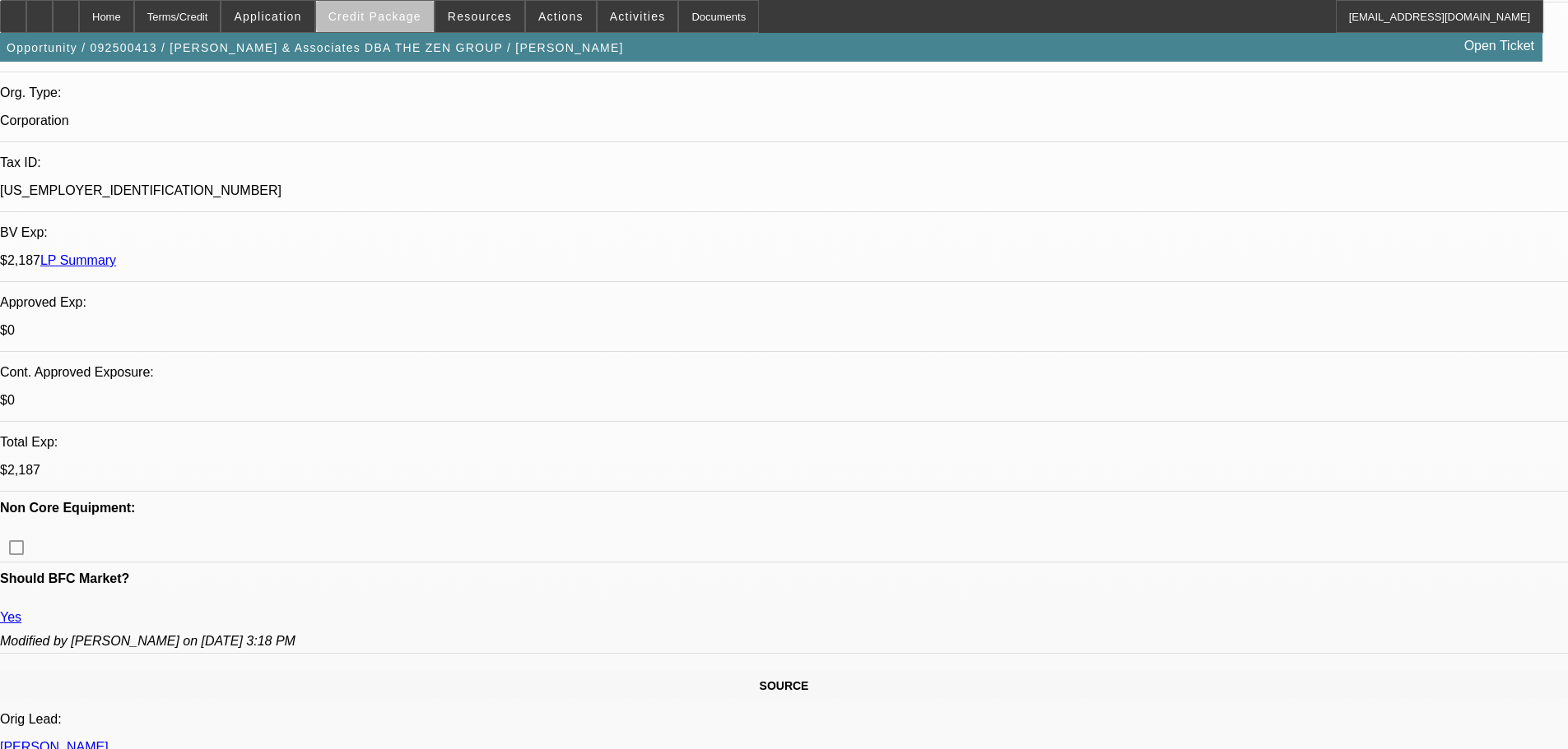
click at [414, 11] on span "Credit Package" at bounding box center [374, 17] width 93 height 13
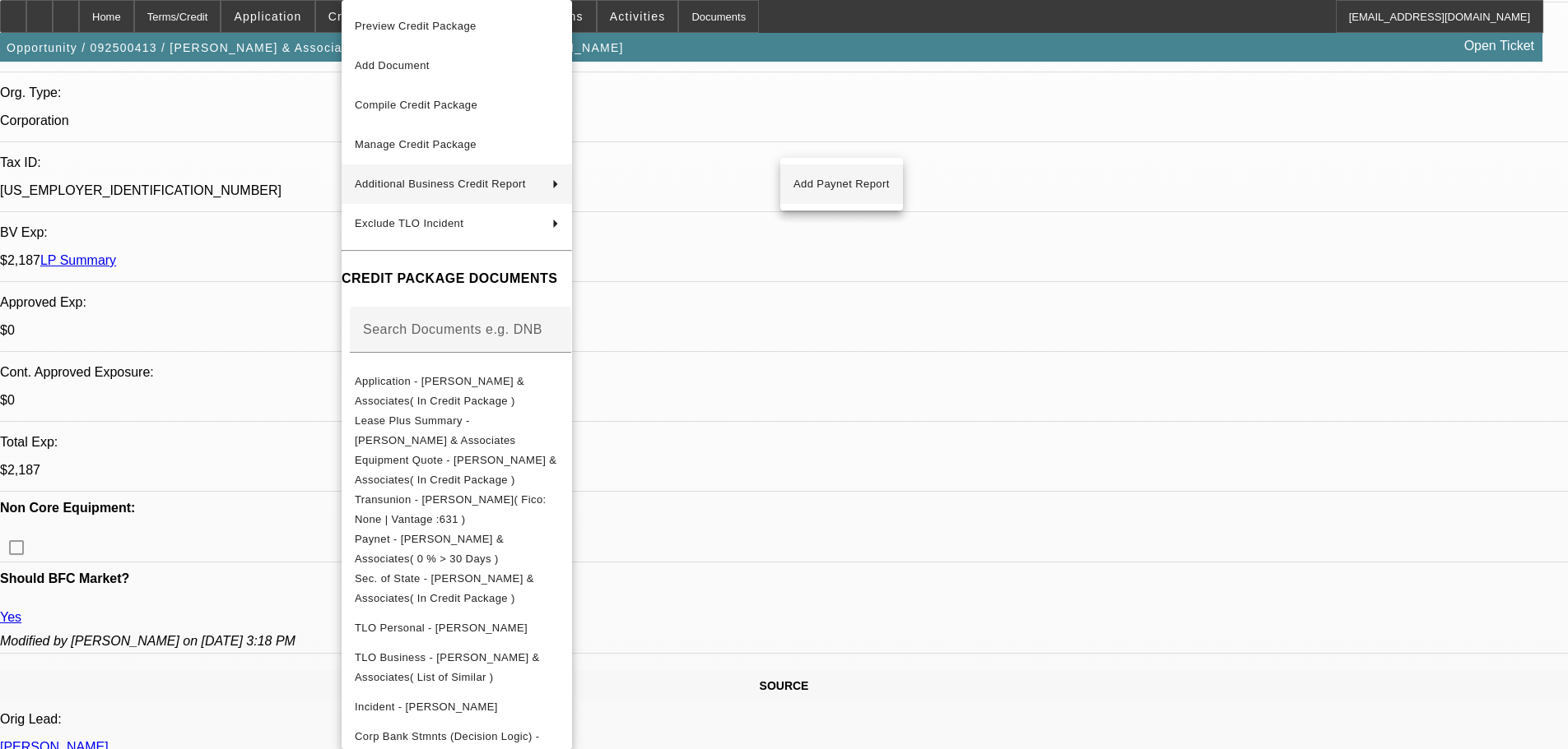
click at [863, 181] on span "Add Paynet Report" at bounding box center [842, 183] width 96 height 19
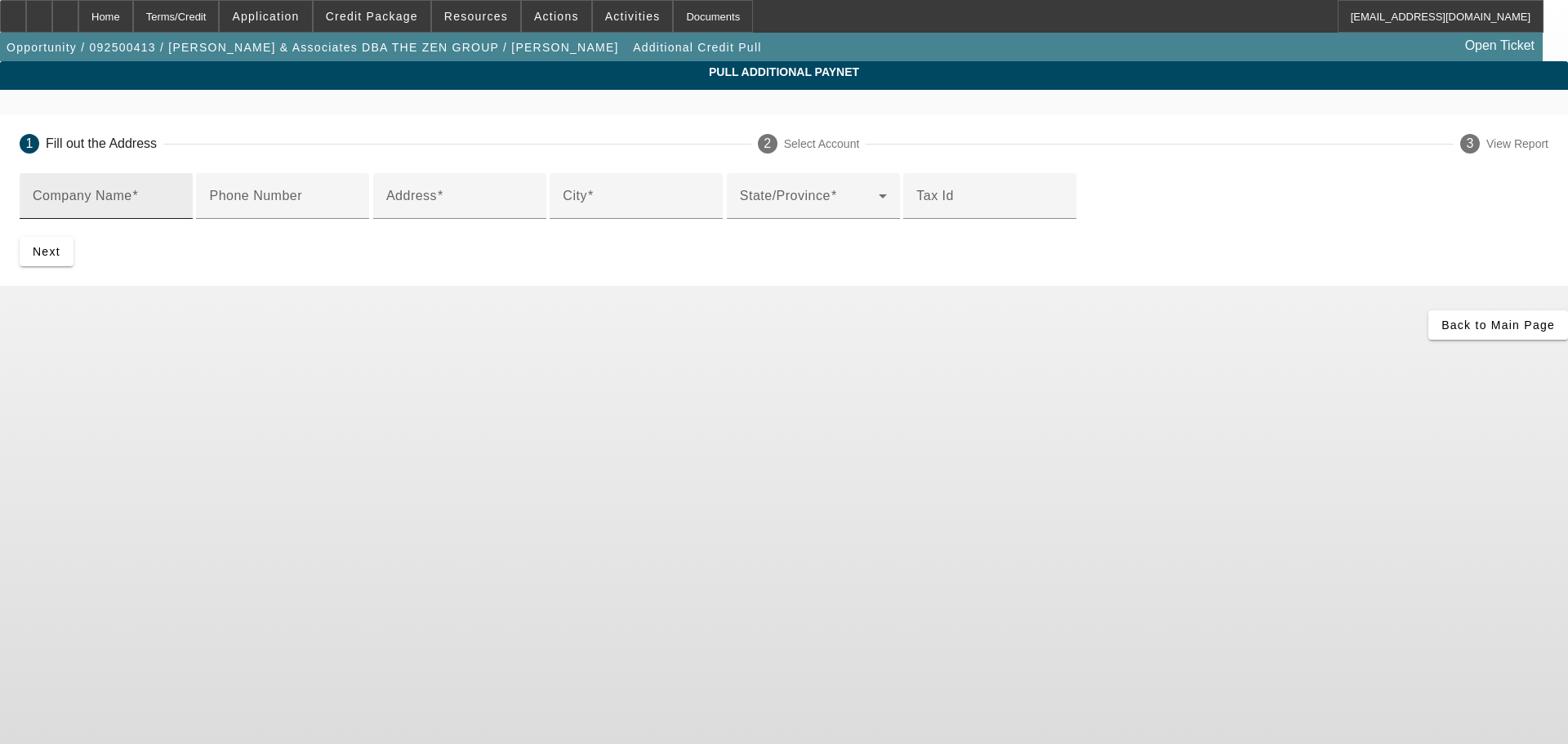
click at [179, 204] on input "Company Name" at bounding box center [106, 202] width 147 height 19
type input "[PERSON_NAME] & Associates"
click at [533, 219] on div "Address" at bounding box center [459, 196] width 147 height 46
click at [533, 212] on input "Address" at bounding box center [459, 202] width 147 height 19
type input "5284 Black Oak Dr"
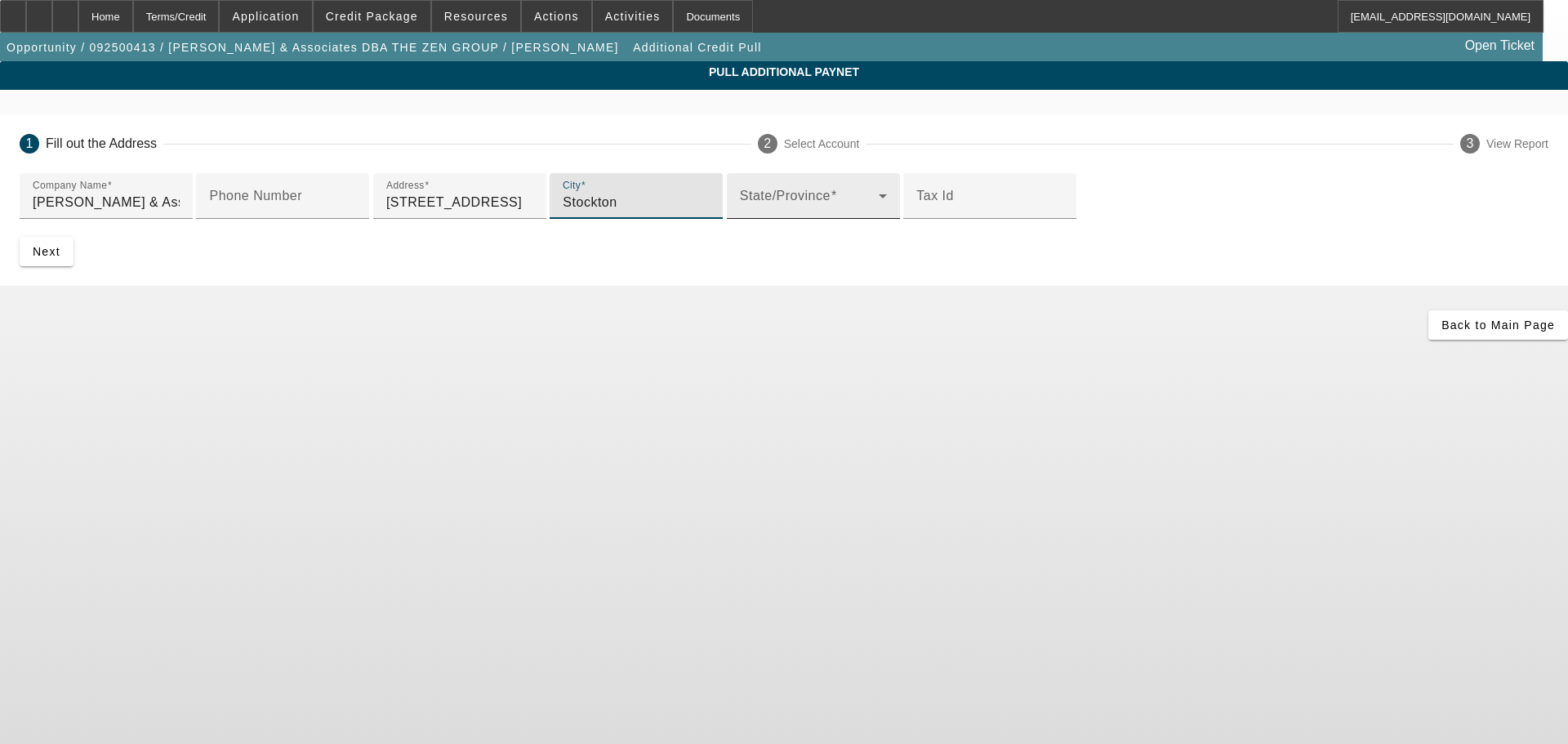
type input "Stockton"
click at [740, 212] on span at bounding box center [810, 202] width 139 height 19
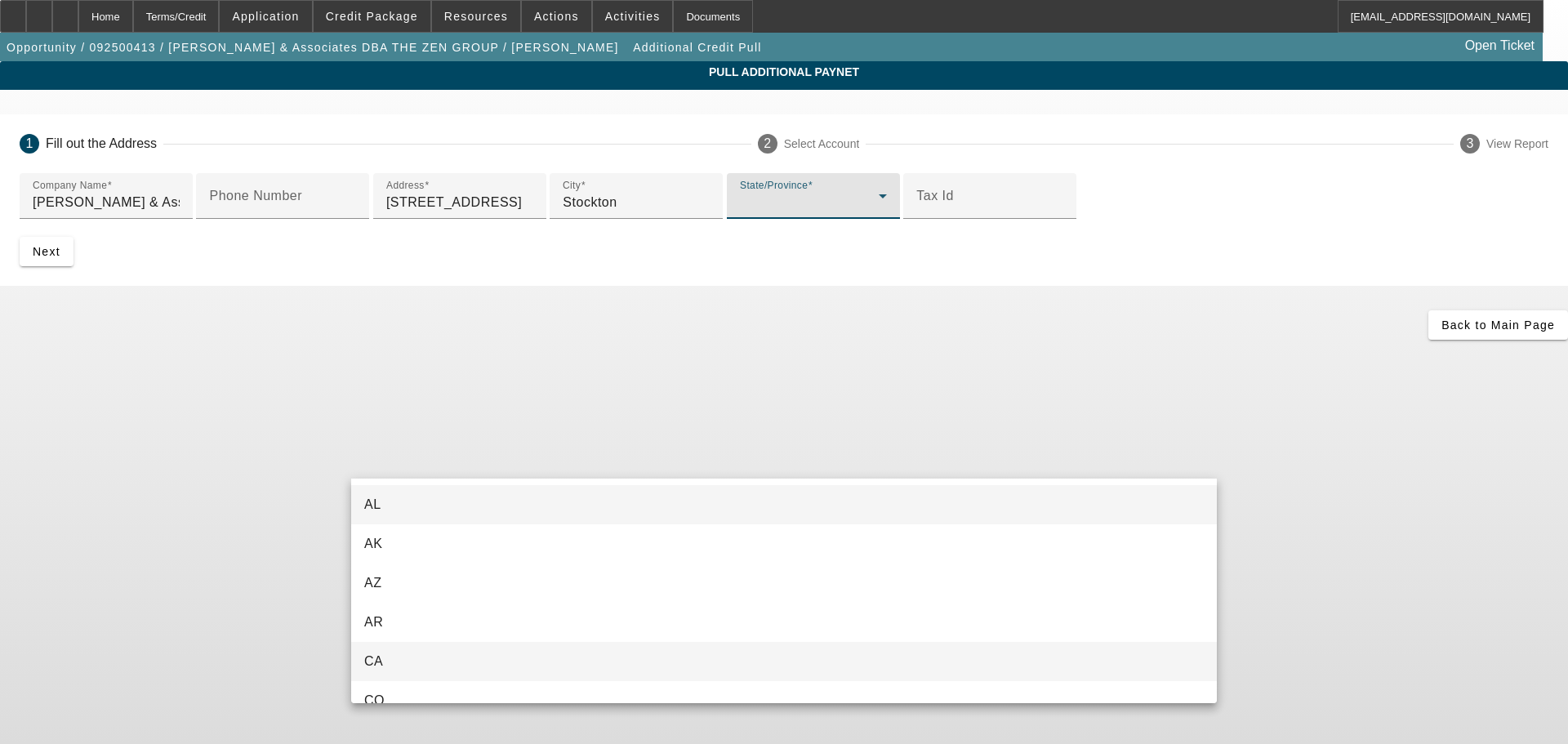
click at [540, 652] on mat-option "CA" at bounding box center [784, 662] width 865 height 39
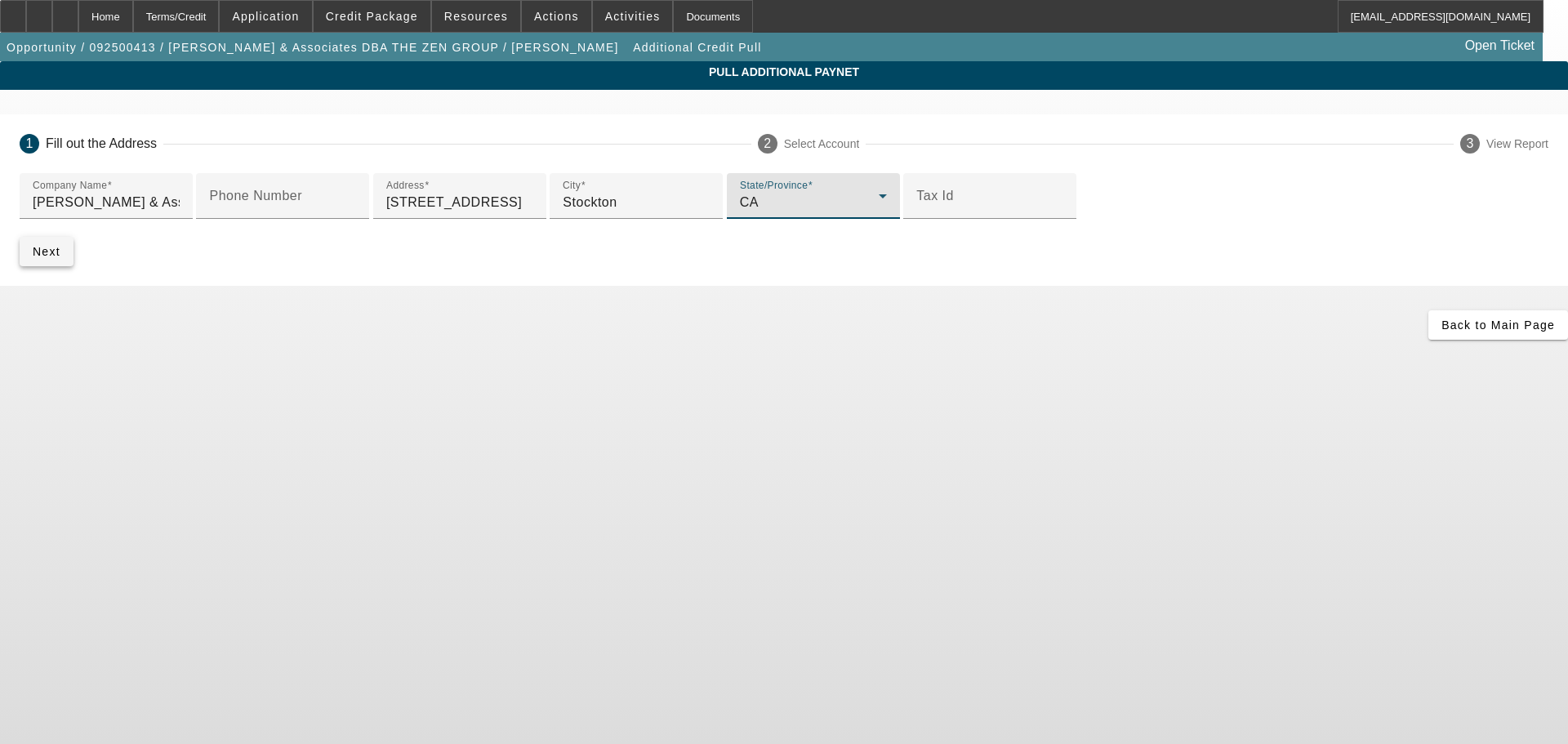
click at [73, 271] on span "submit" at bounding box center [46, 252] width 54 height 39
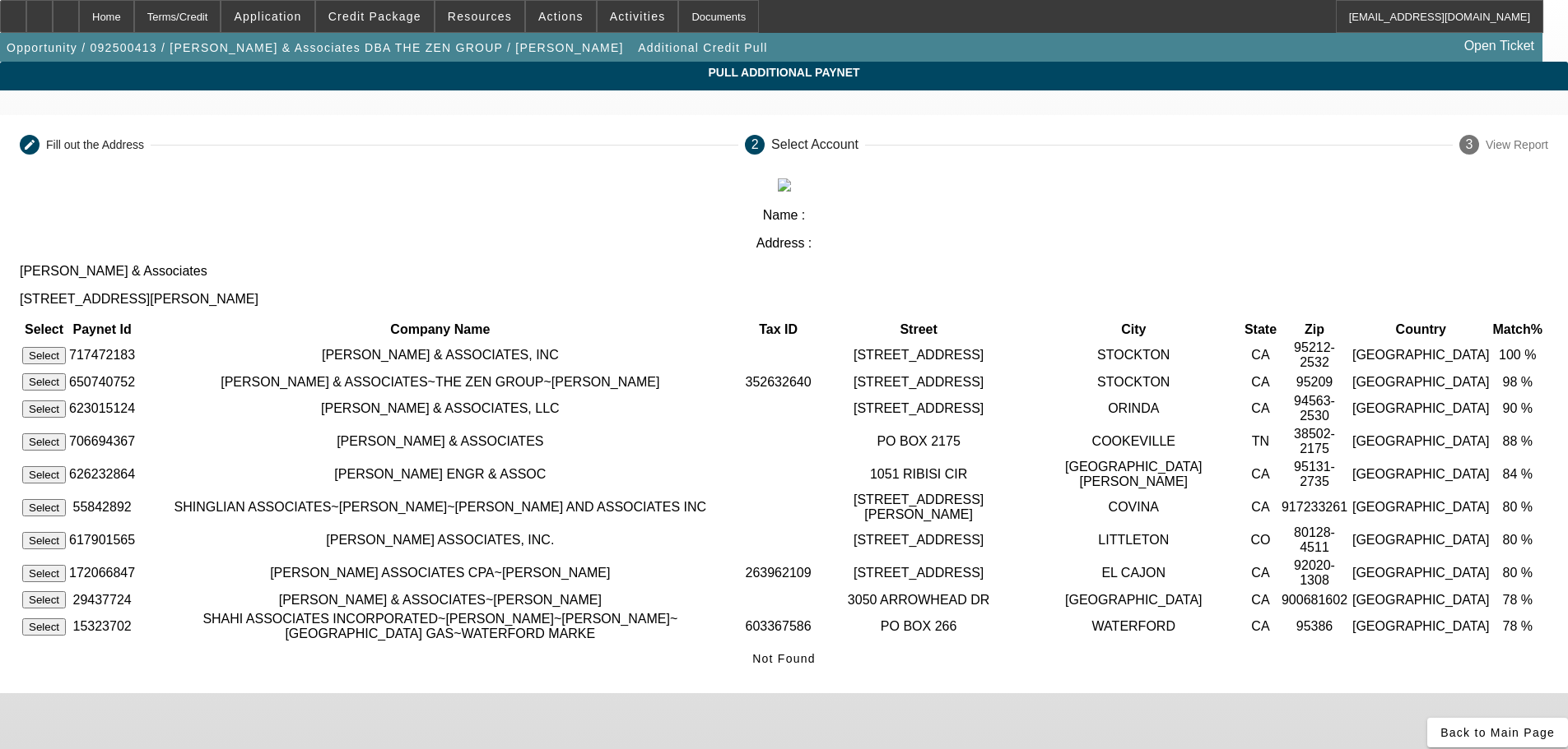
click at [65, 347] on button "Select" at bounding box center [43, 356] width 43 height 18
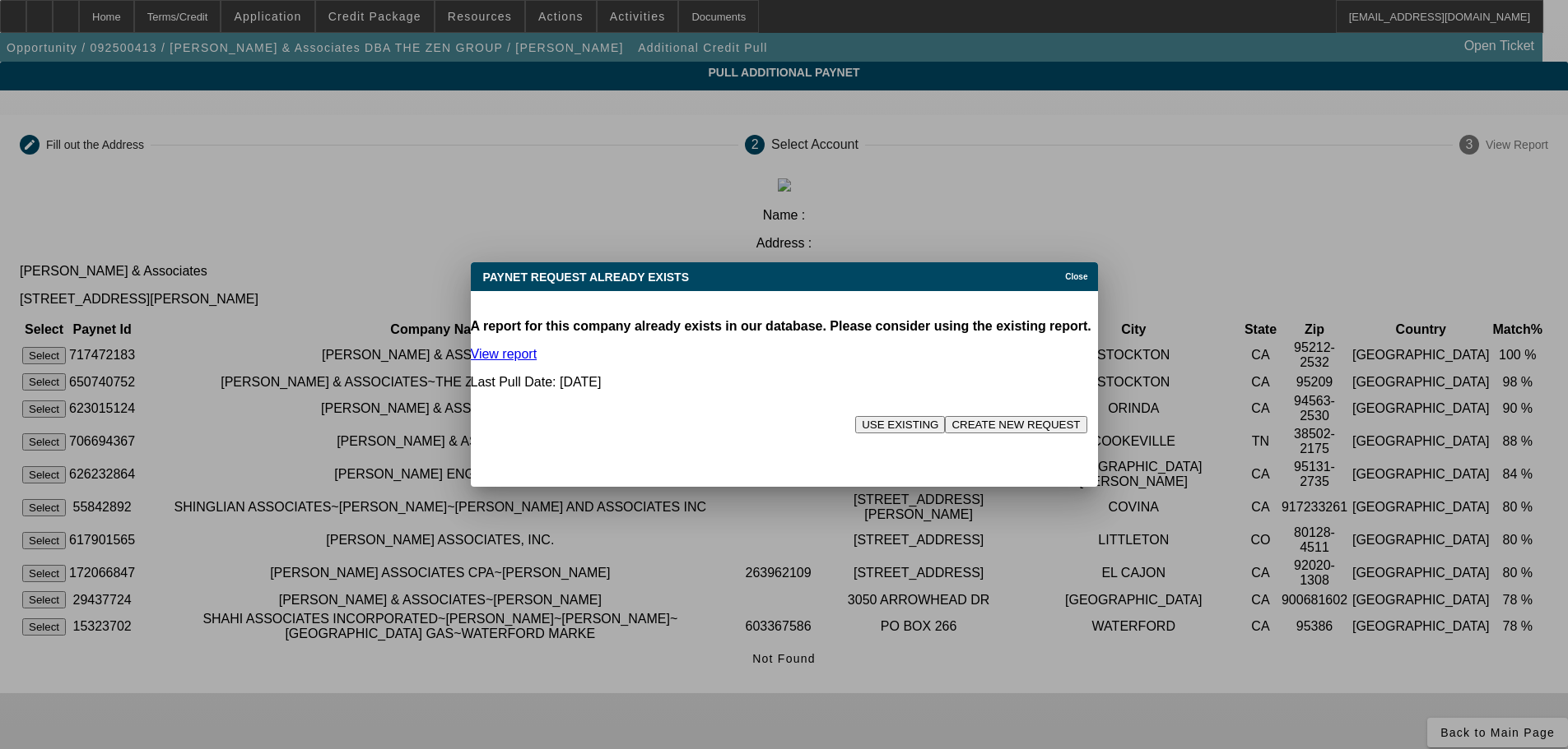
click at [1073, 280] on span "Close" at bounding box center [1076, 277] width 22 height 9
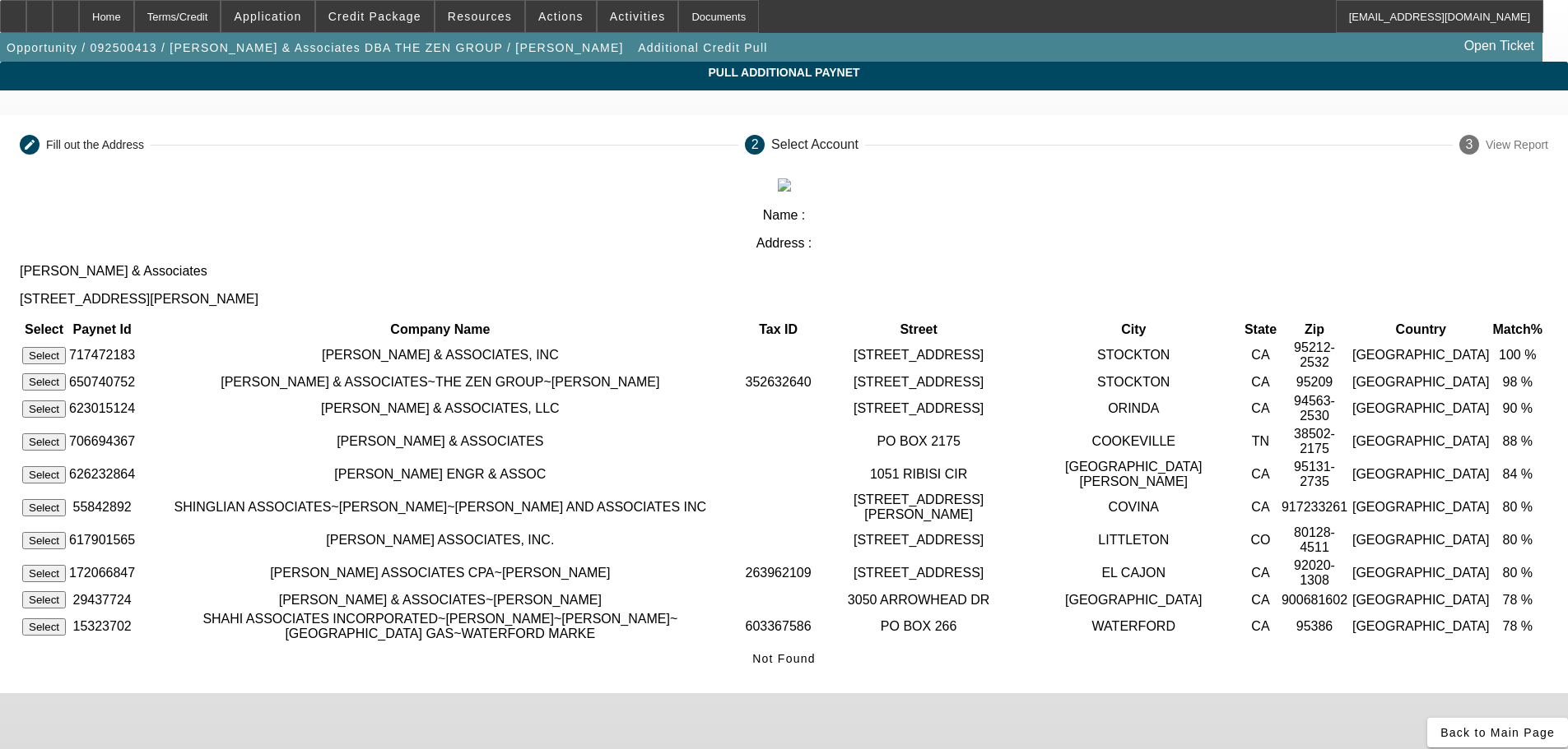
click at [65, 373] on button "Select" at bounding box center [43, 381] width 43 height 18
click at [65, 347] on button "Select" at bounding box center [43, 356] width 43 height 18
click at [135, 22] on div "Home" at bounding box center [107, 17] width 55 height 33
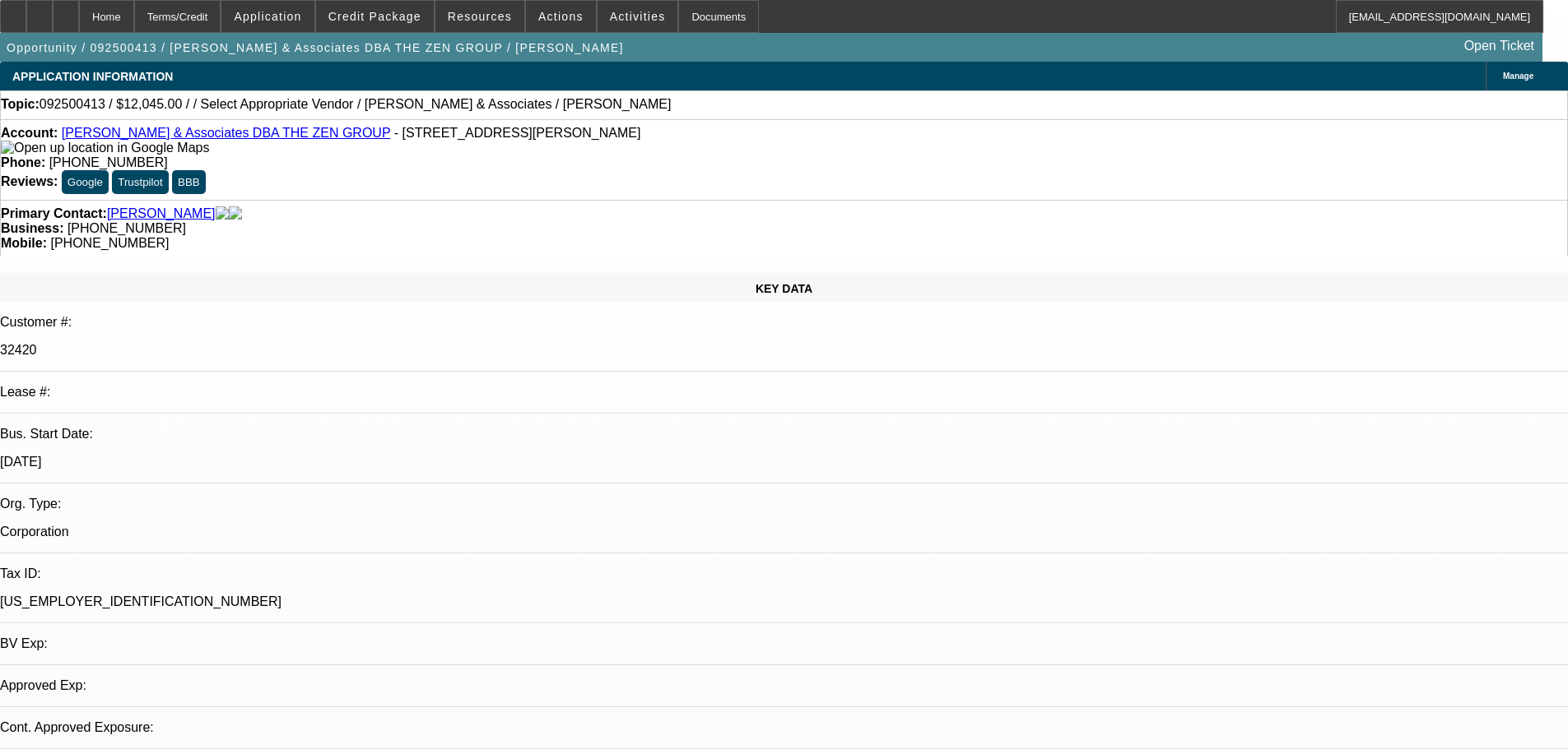
select select "0"
select select "2"
select select "0.1"
select select "4"
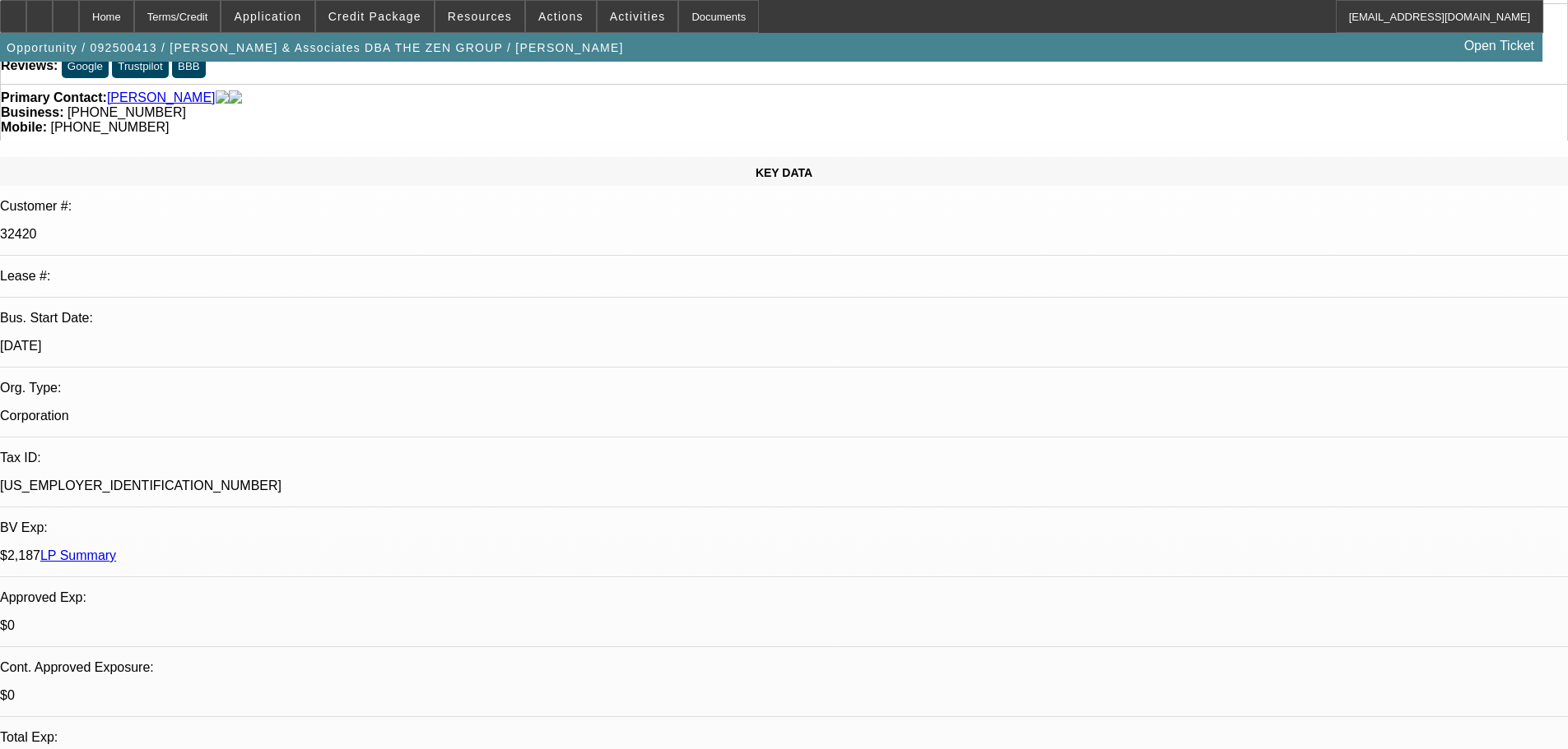
scroll to position [329, 0]
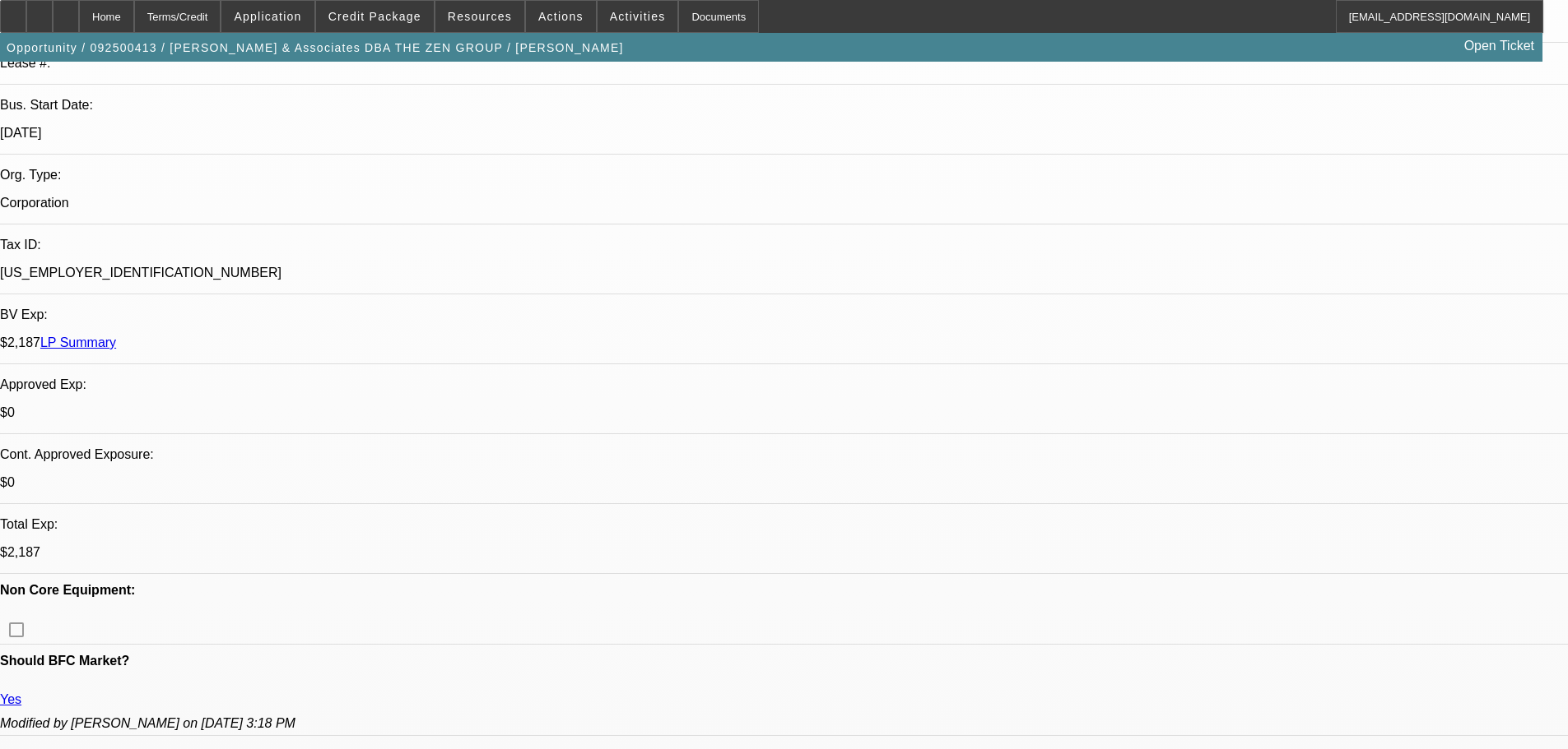
click at [1161, 17] on div "Home Terms/Credit Application Credit Package Resources Actions Activities Docum…" at bounding box center [772, 17] width 1543 height 33
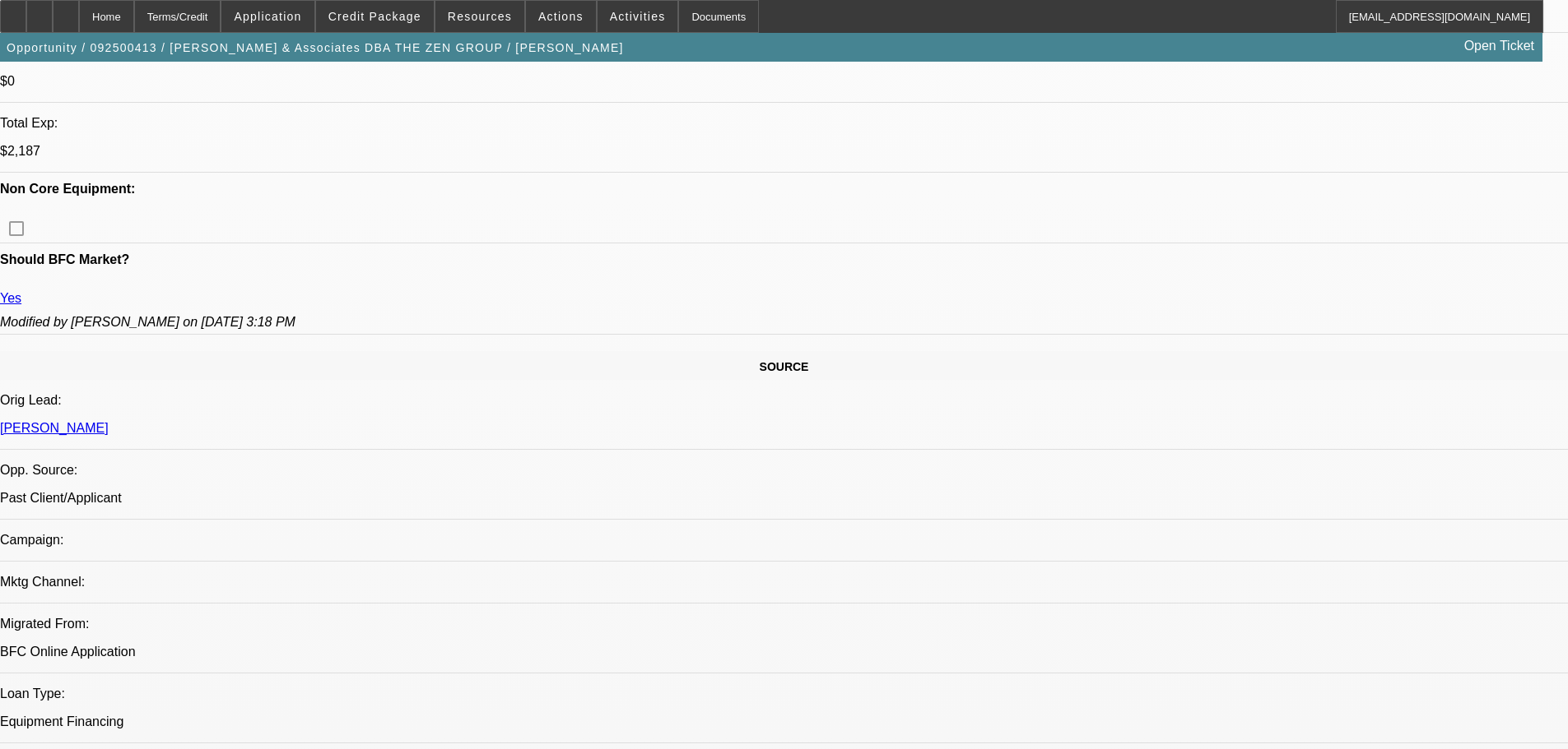
scroll to position [576, 0]
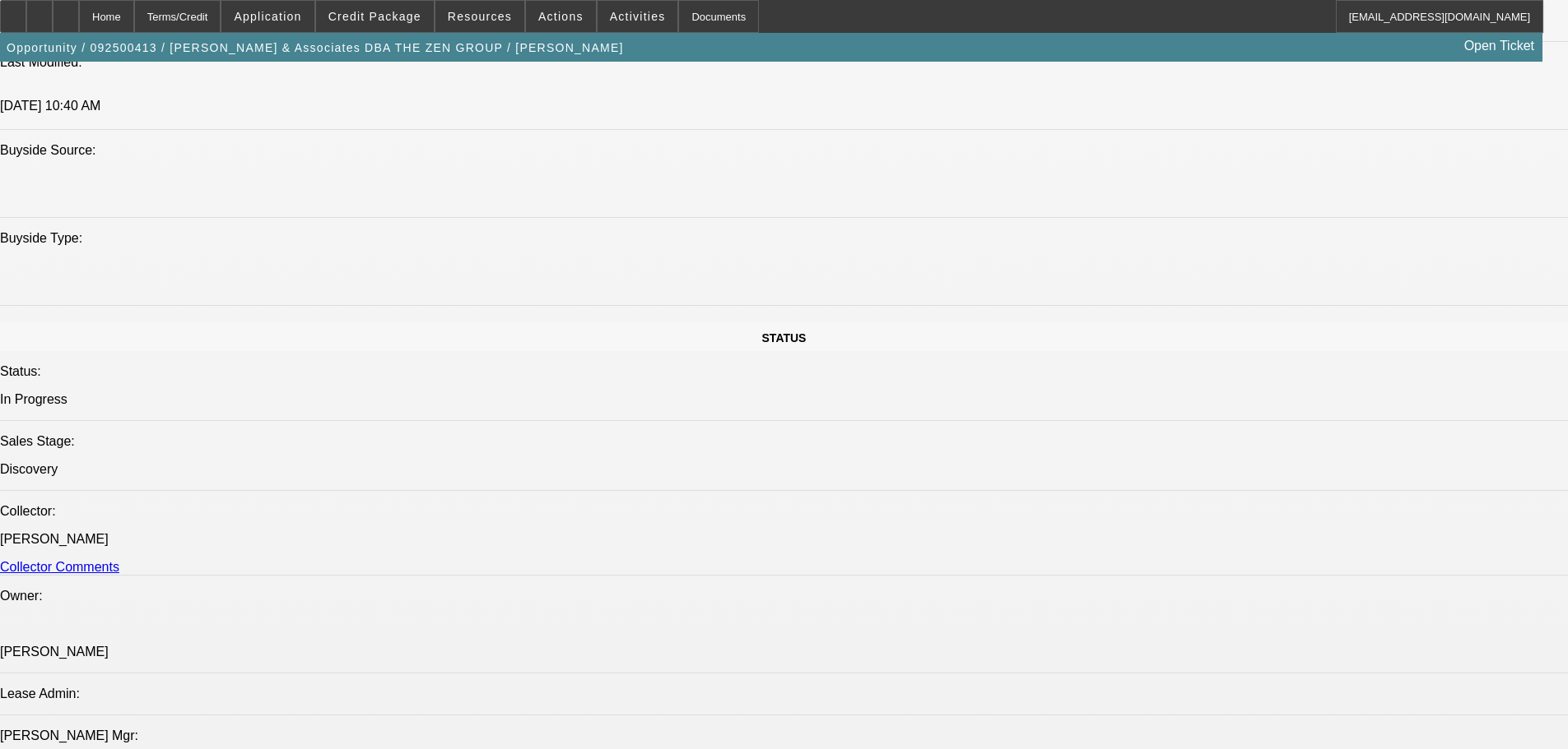
scroll to position [1645, 0]
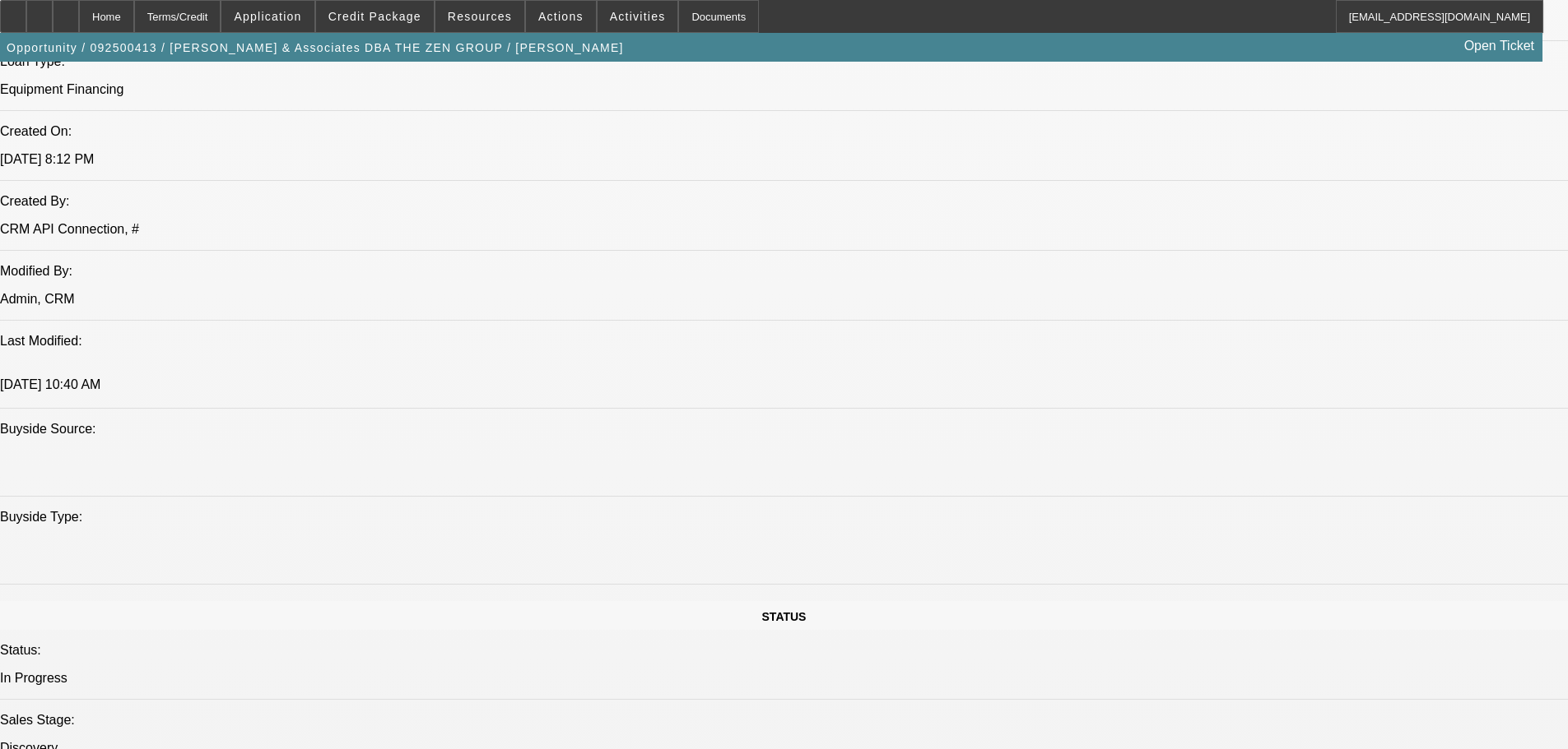
scroll to position [172, 0]
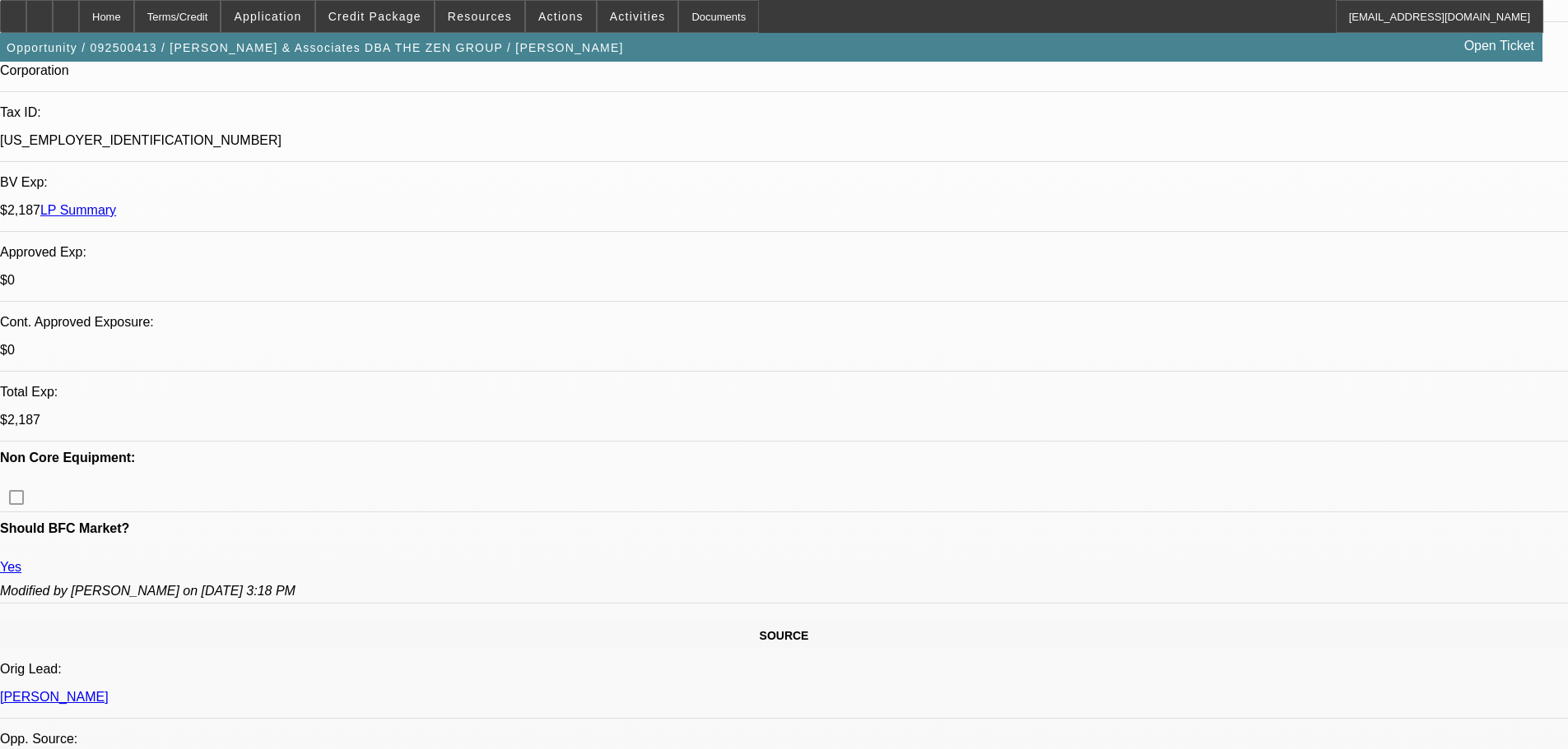
drag, startPoint x: 396, startPoint y: 310, endPoint x: 442, endPoint y: 103, distance: 212.0
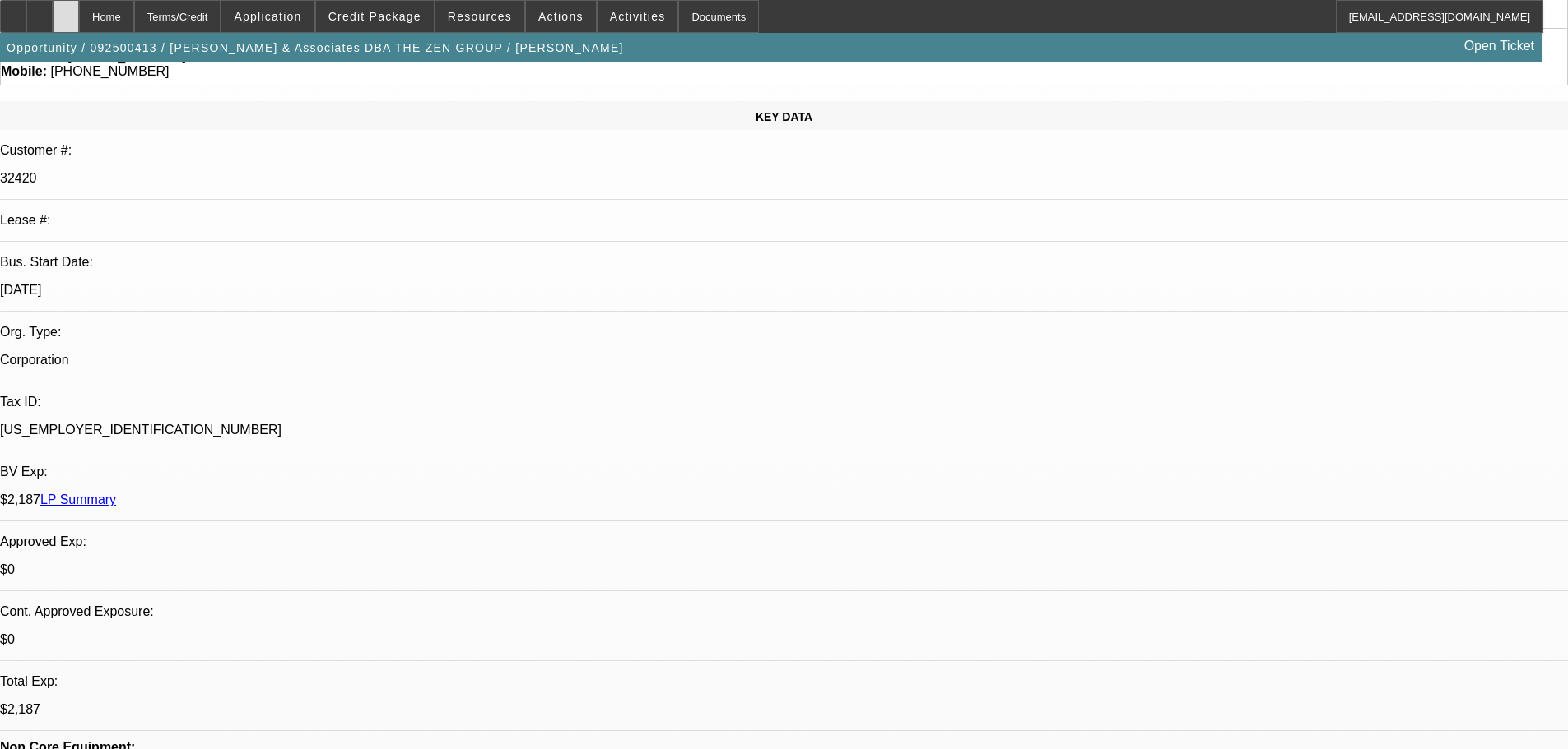
click at [79, 27] on div at bounding box center [65, 17] width 27 height 33
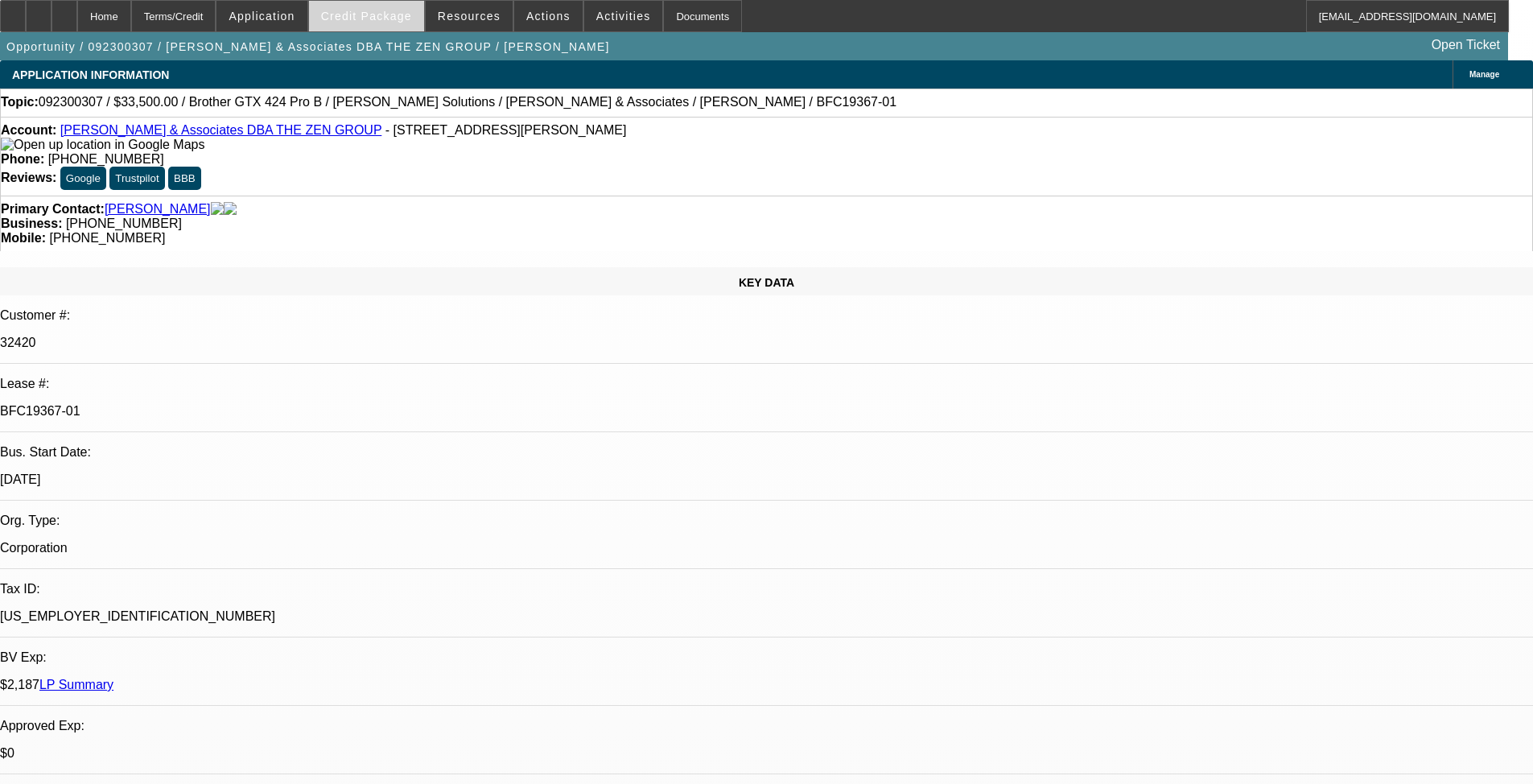
select select "0"
select select "0.1"
select select "4"
select select "0"
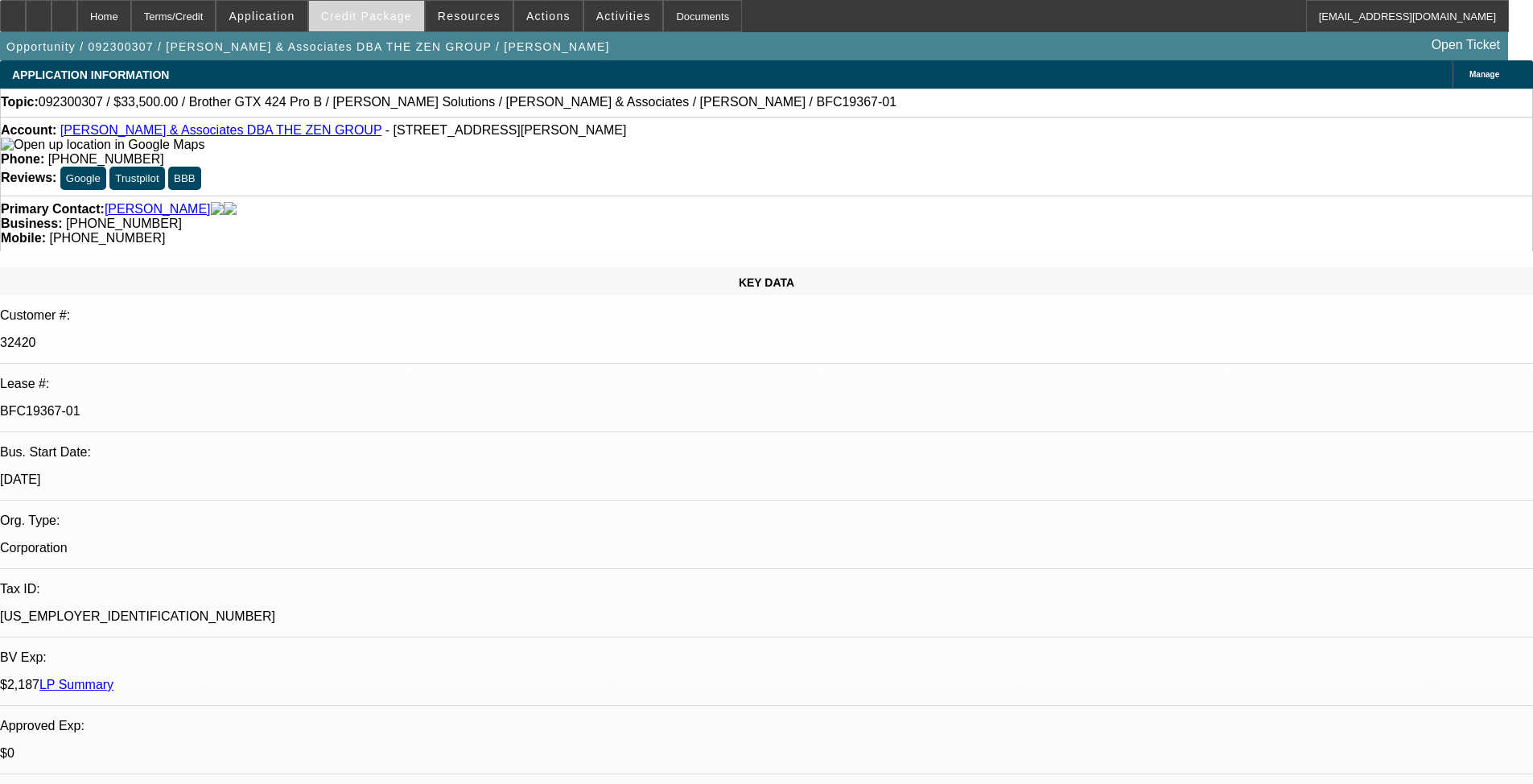
select select "0"
select select "0.1"
select select "4"
select select "0"
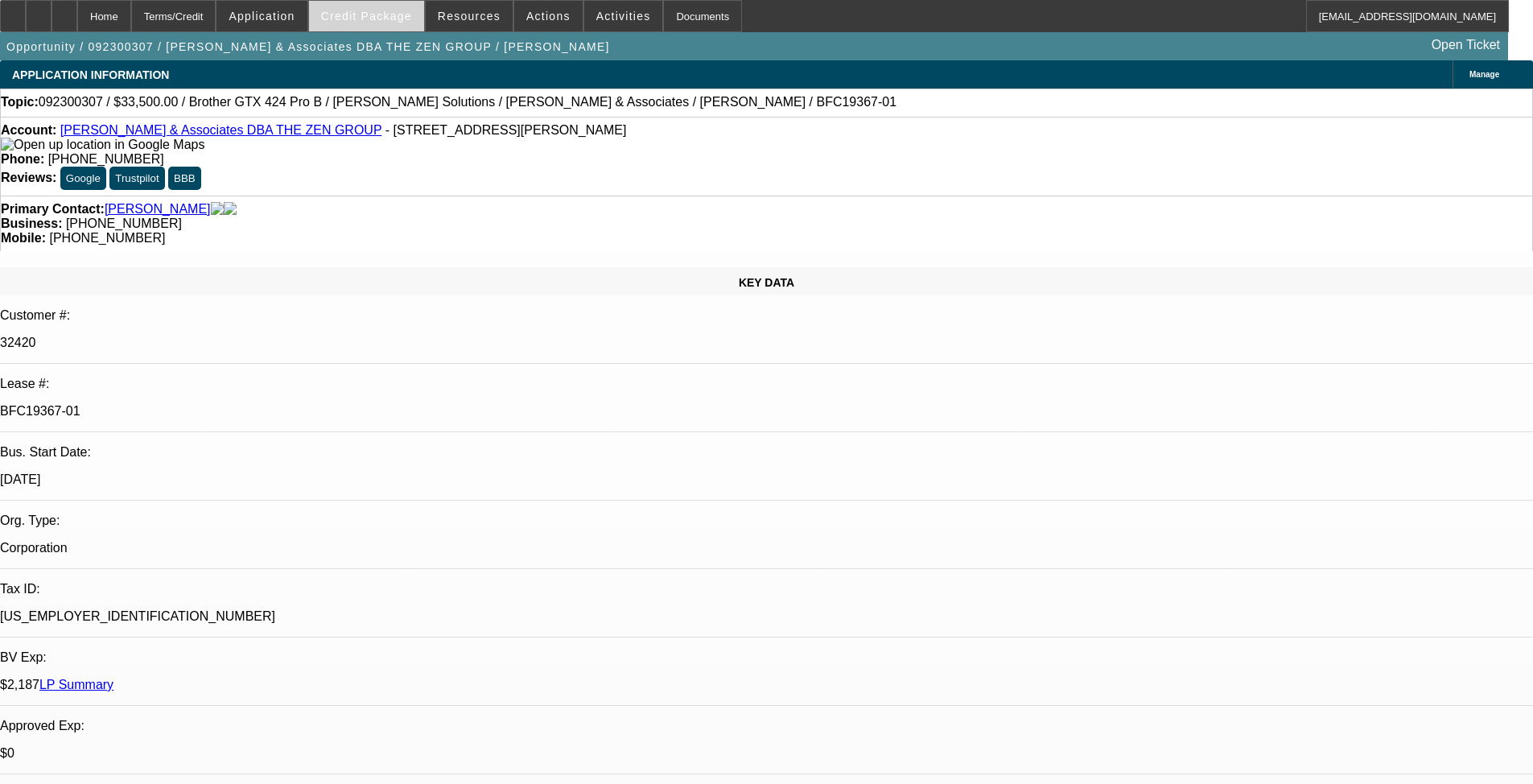
select select "0.1"
select select "4"
click at [388, 23] on span at bounding box center [367, 15] width 115 height 39
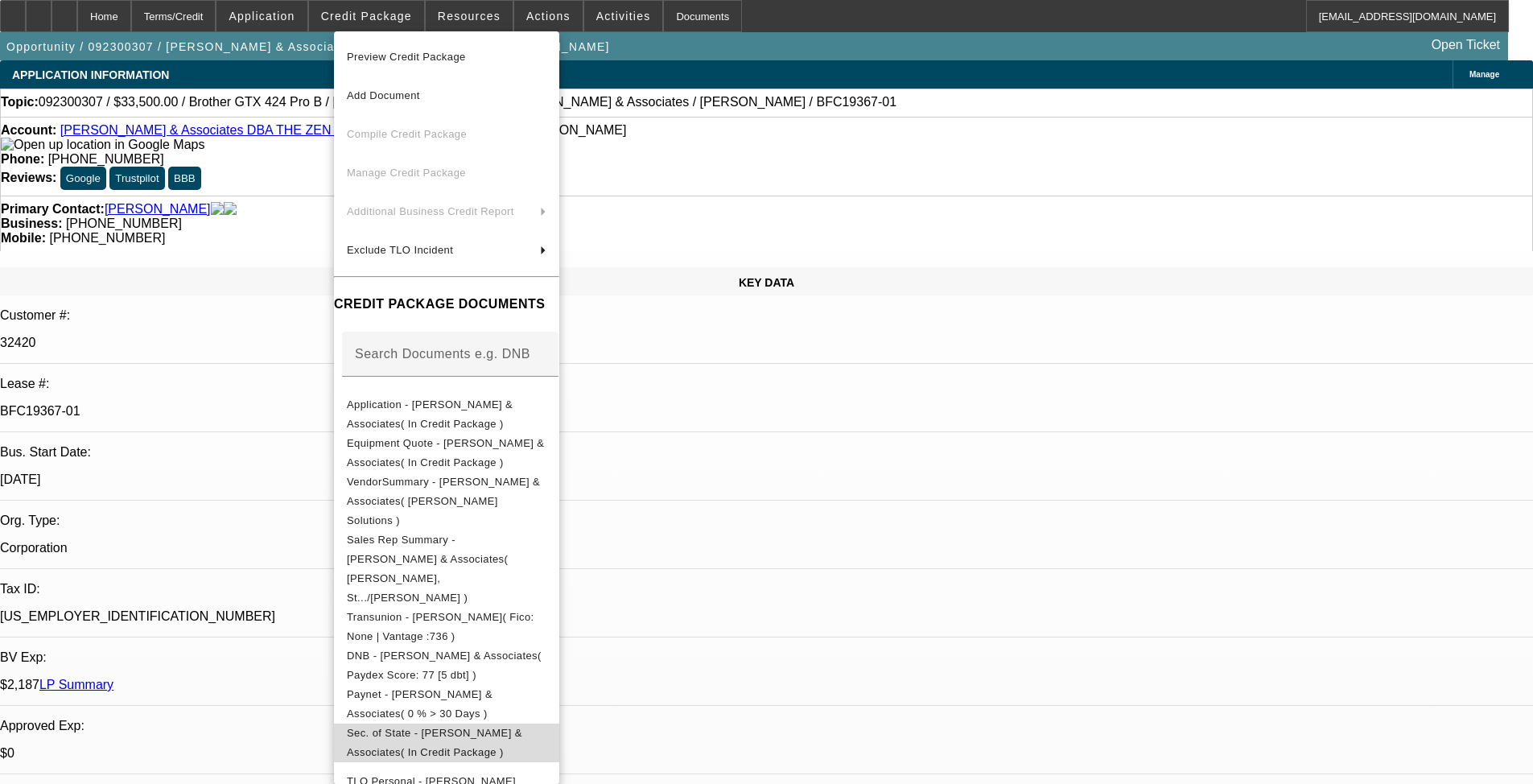
click at [522, 656] on span "Sec. of State - [PERSON_NAME] & Associates( In Credit Package )" at bounding box center [434, 742] width 176 height 32
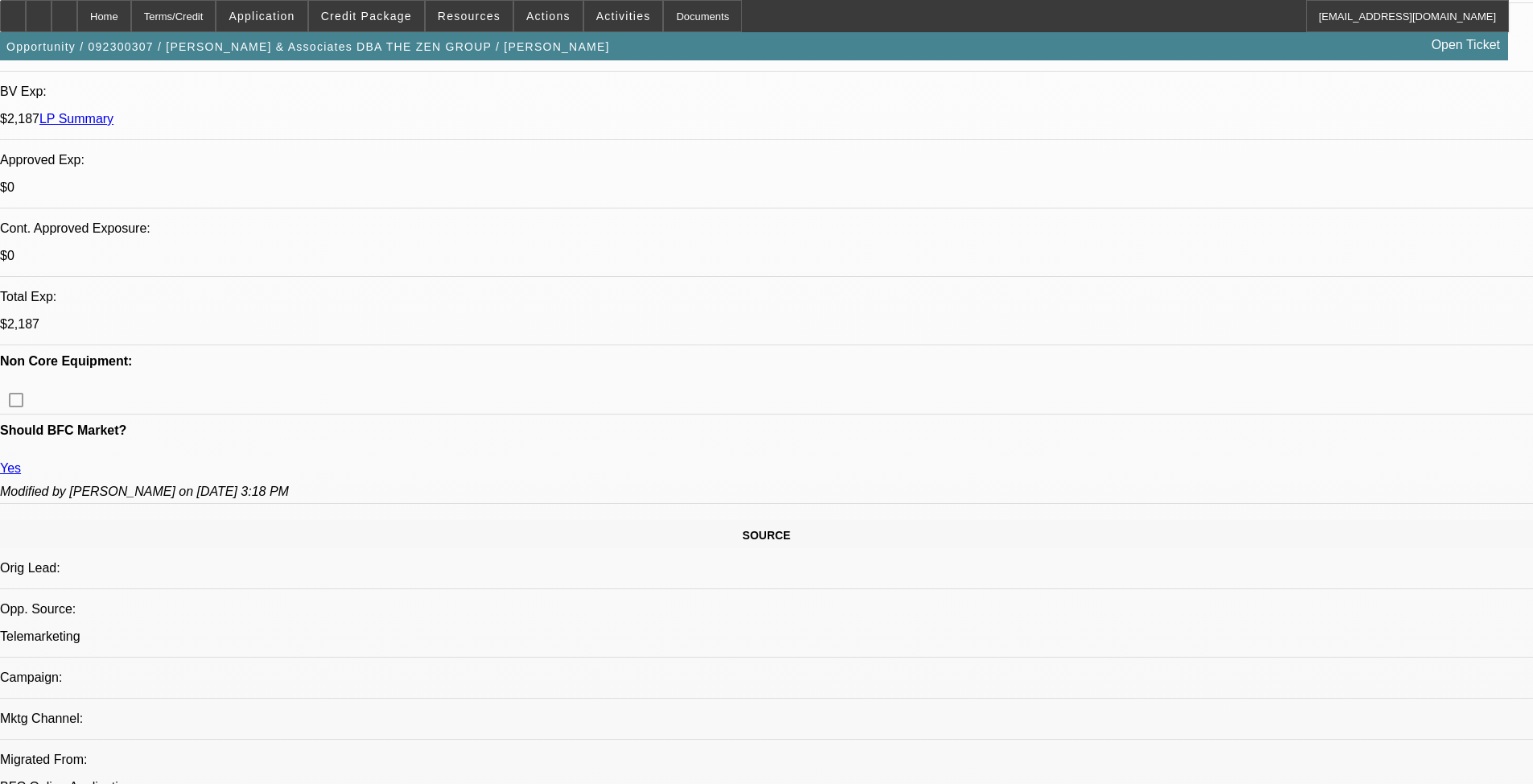
scroll to position [724, 0]
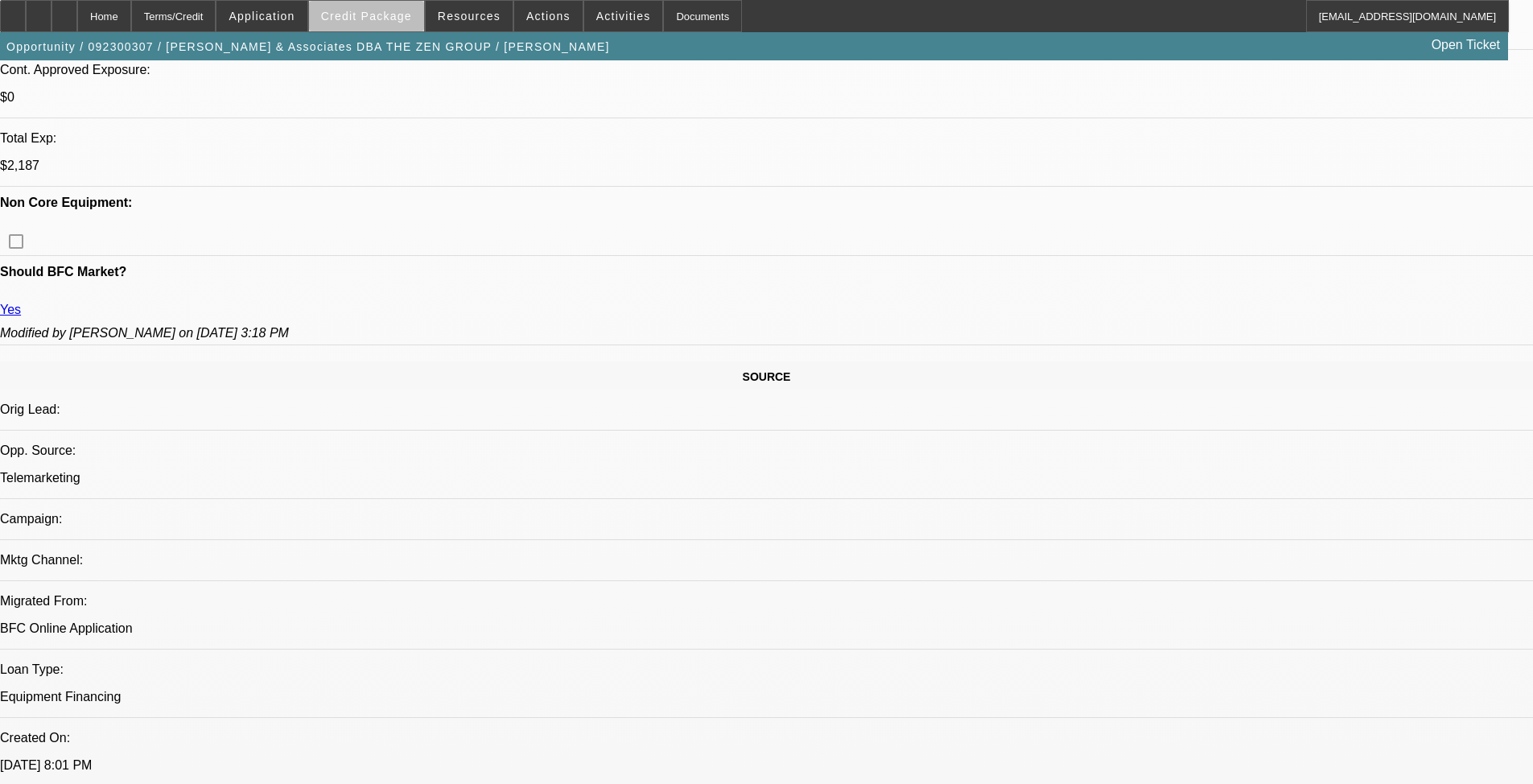
click at [393, 30] on span at bounding box center [367, 15] width 115 height 39
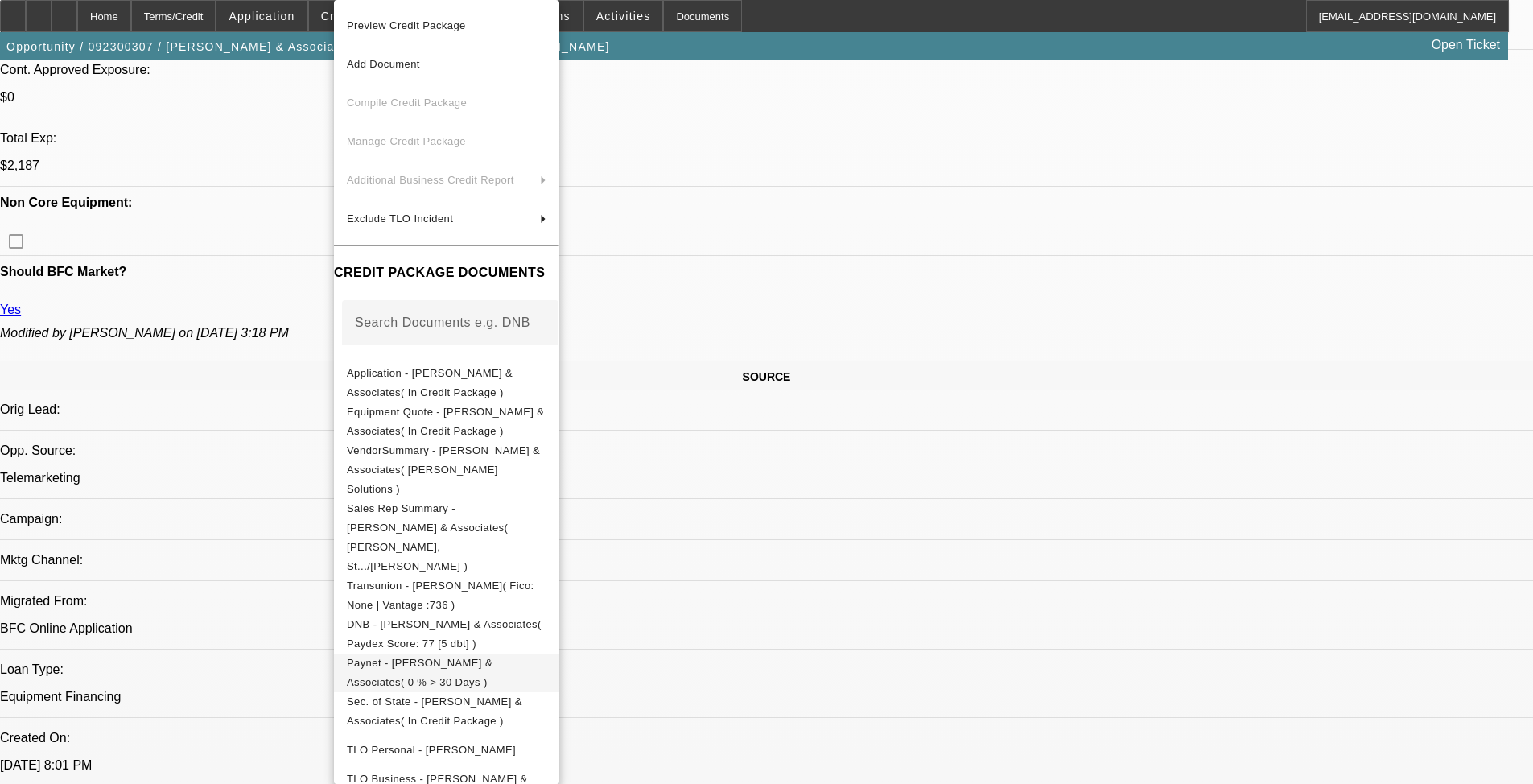
click at [546, 653] on span "Paynet - Shinn & Associates( 0 % > 30 Days )" at bounding box center [446, 672] width 199 height 39
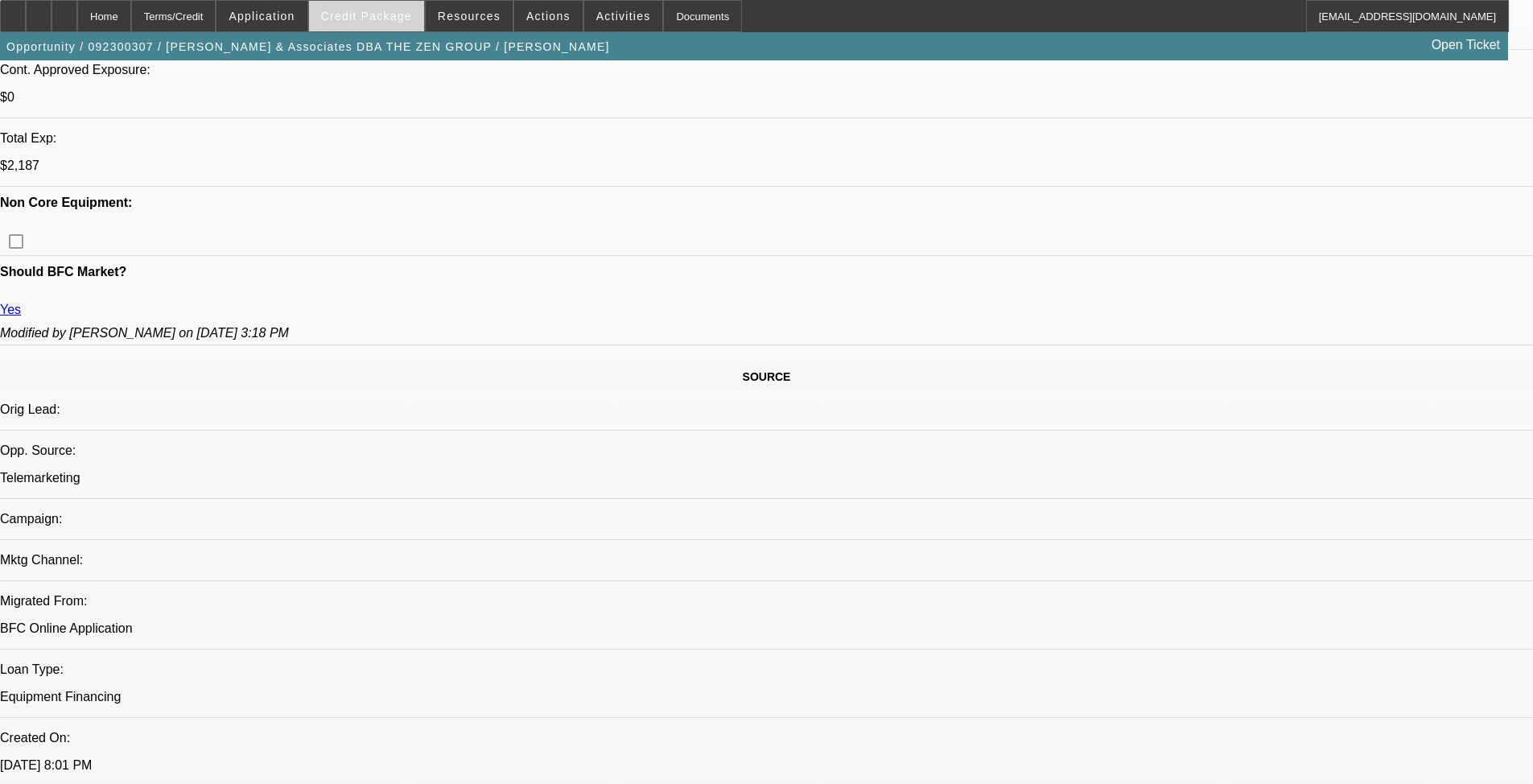
click at [401, 9] on span at bounding box center [367, 15] width 115 height 39
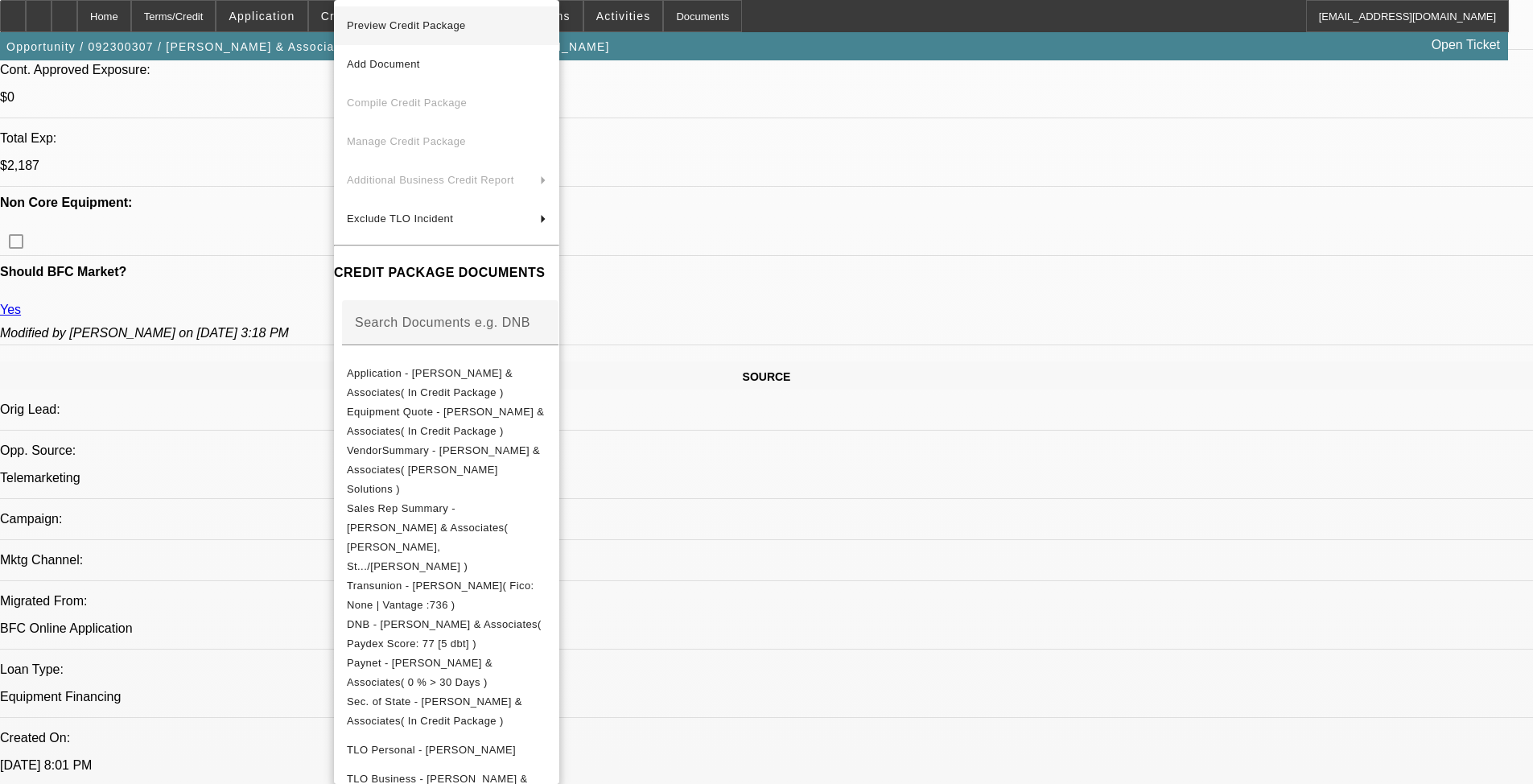
click at [527, 28] on span "Preview Credit Package" at bounding box center [446, 25] width 199 height 19
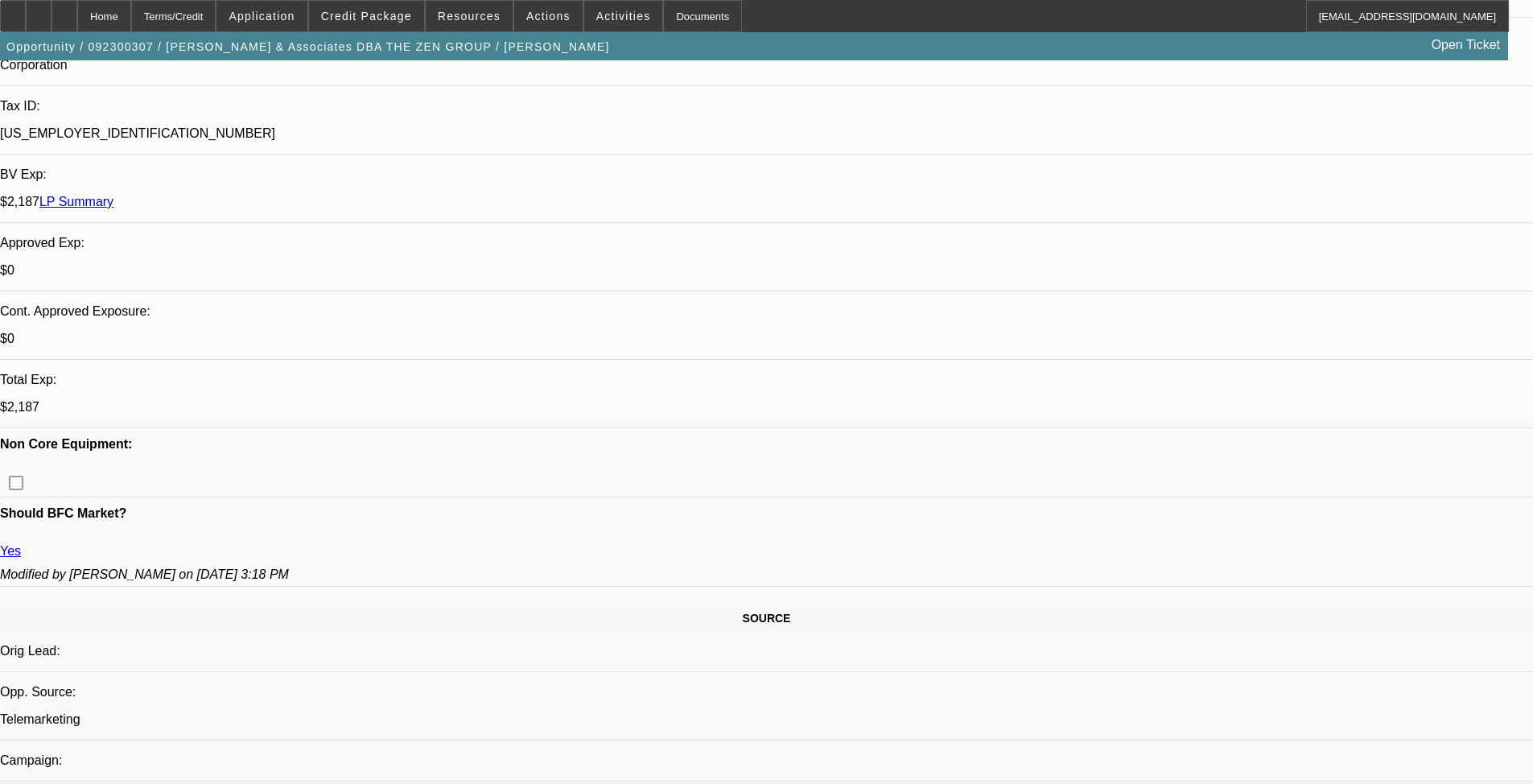
select select "0"
select select "0.1"
select select "4"
select select "0"
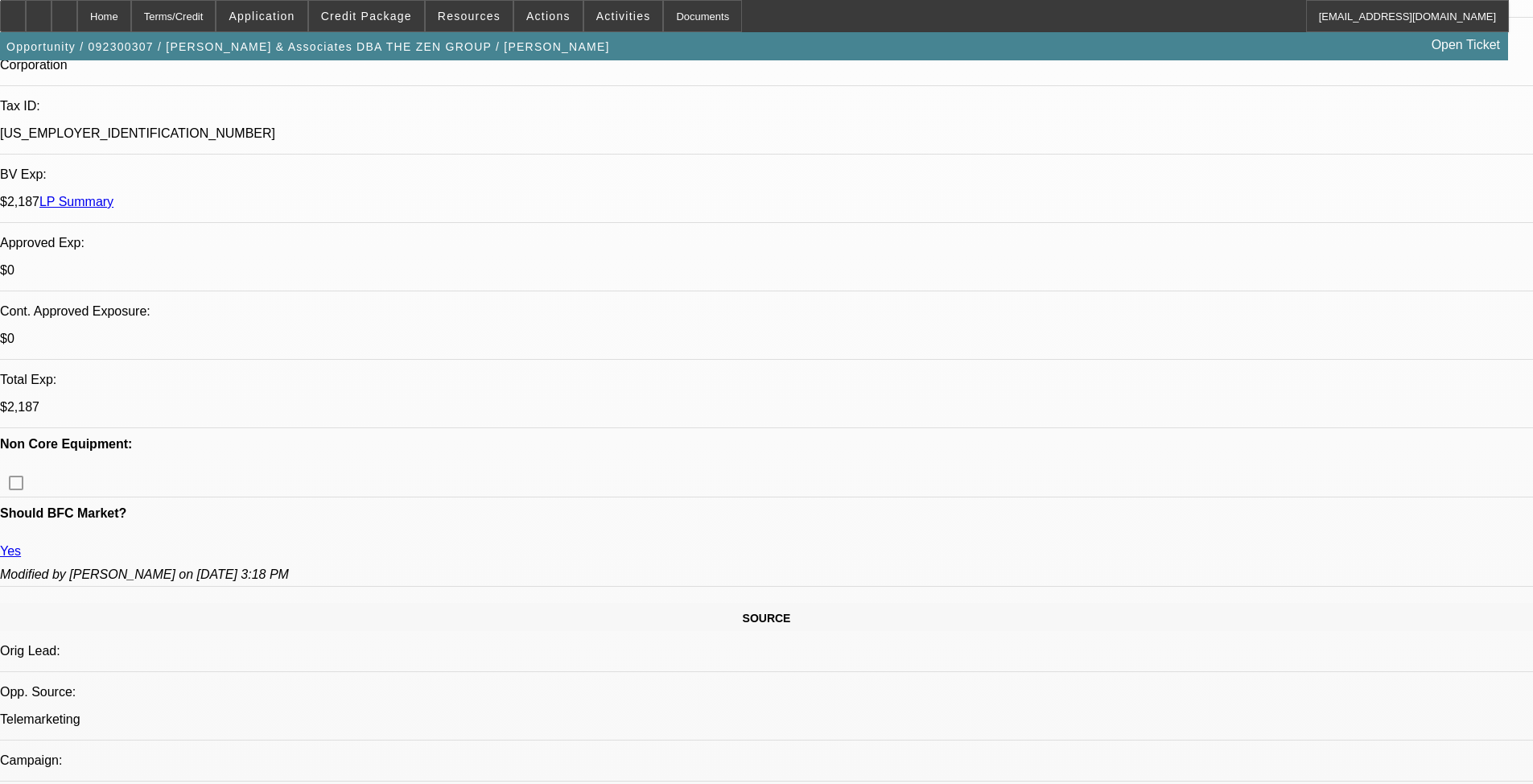
select select "0"
select select "0.1"
select select "4"
select select "0"
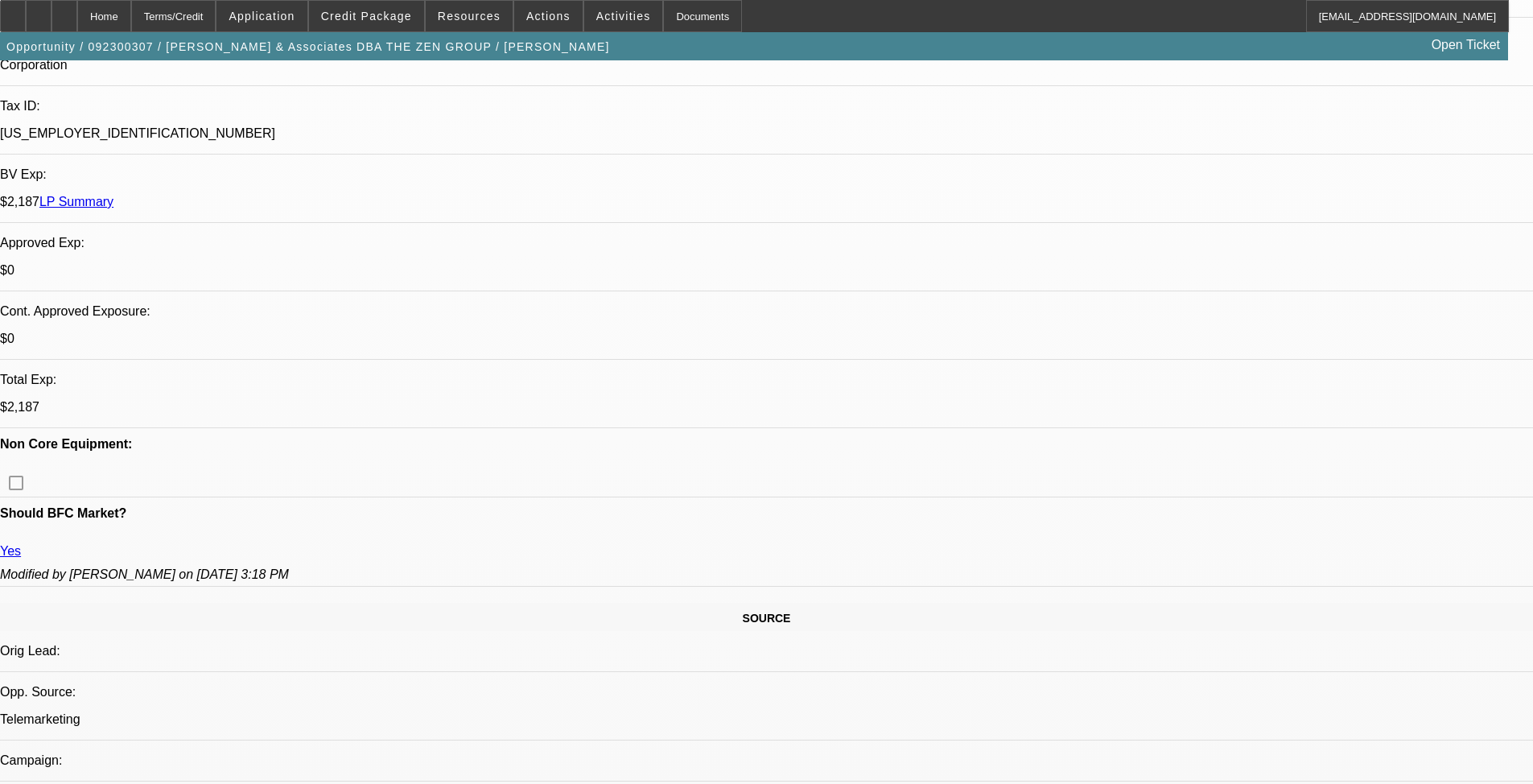
select select "0.1"
select select "4"
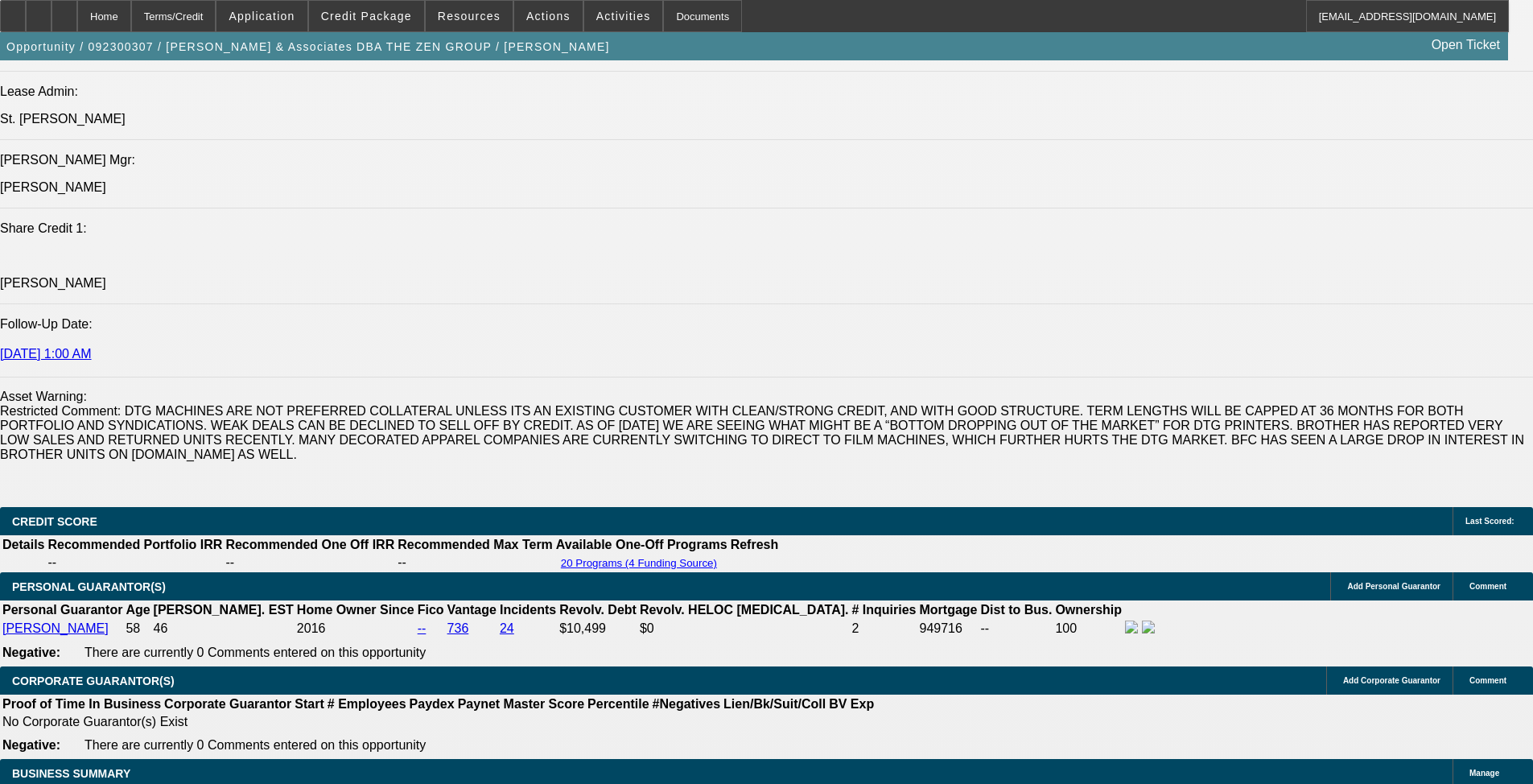
scroll to position [2085, 0]
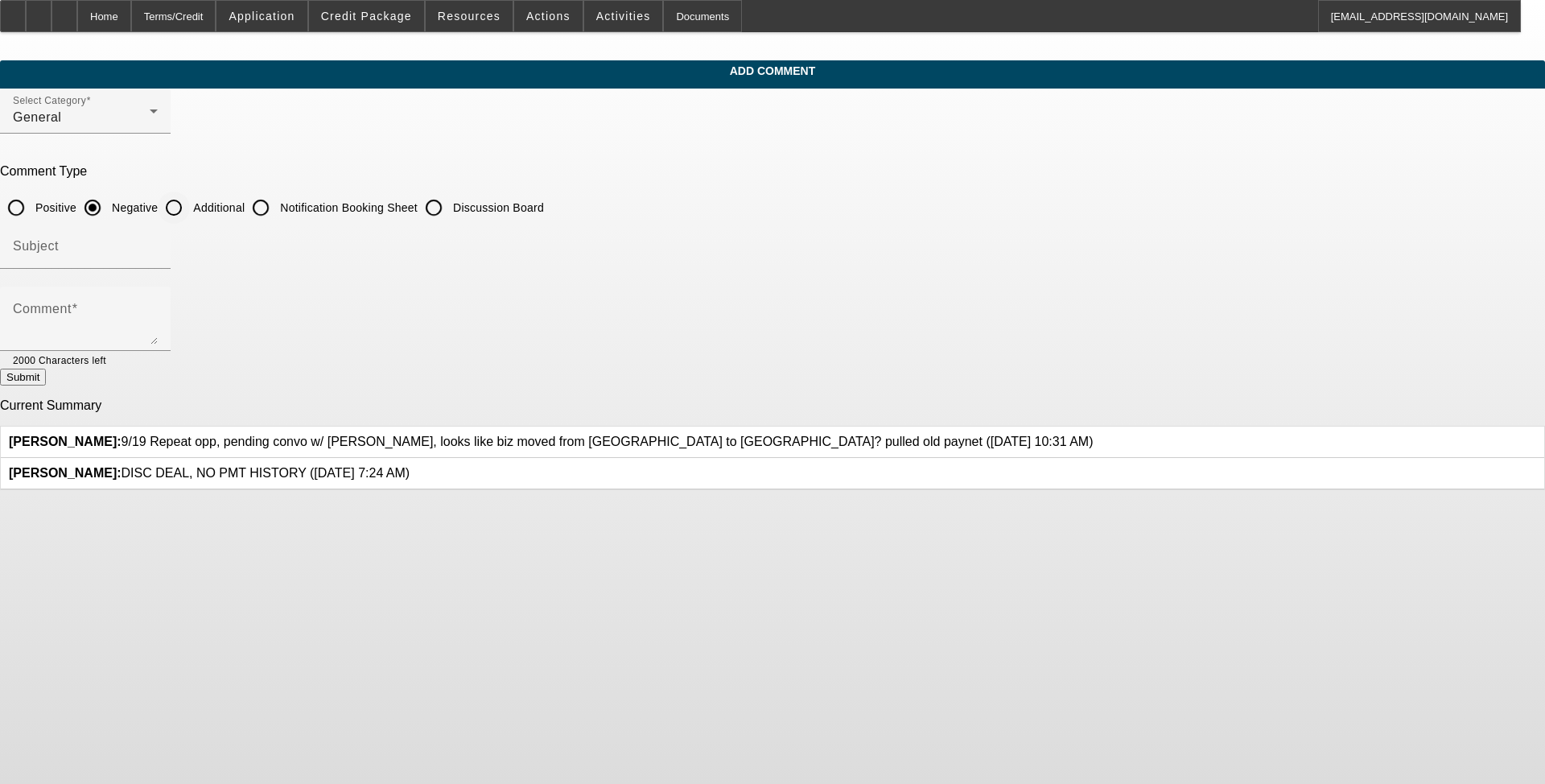
click at [190, 212] on input "Additional" at bounding box center [174, 207] width 32 height 32
radio input "true"
click at [158, 354] on div at bounding box center [132, 360] width 51 height 18
click at [158, 320] on textarea "Comment" at bounding box center [85, 324] width 145 height 39
type textarea "M"
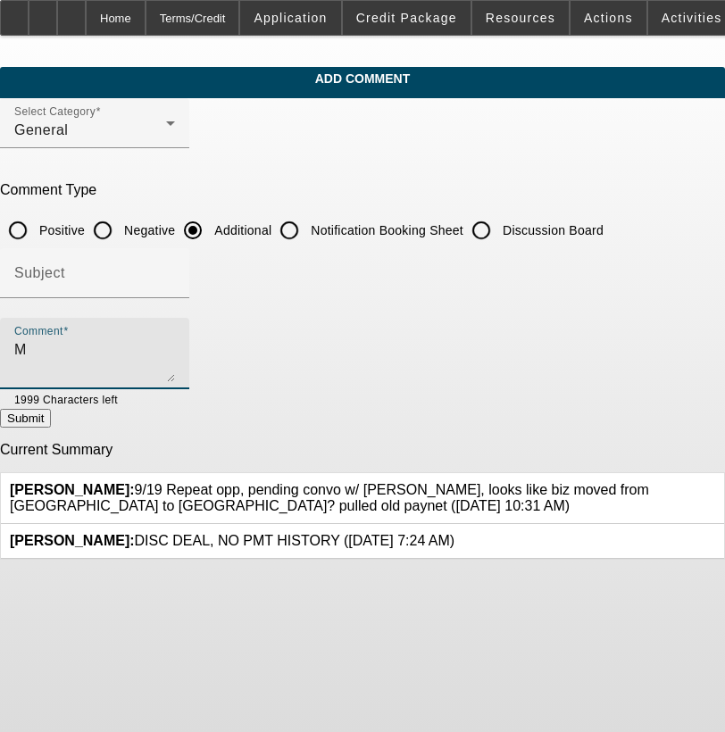
type textarea "M"
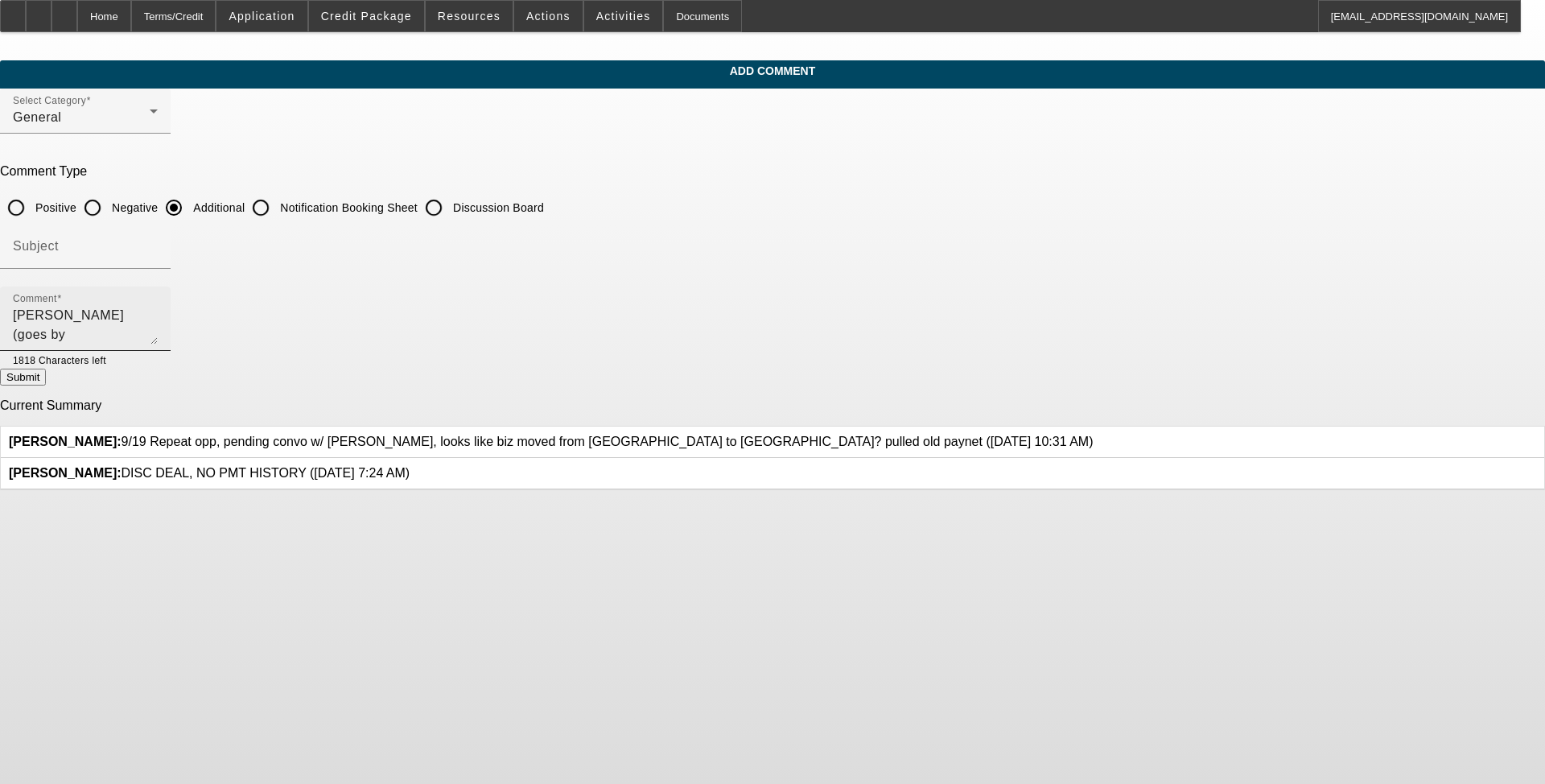
click at [158, 329] on textarea "John (goes by Mike) Shinn is a current good paying Beacon Customer. With increa…" at bounding box center [85, 324] width 145 height 39
type textarea "John (goes by Mike) Shinn is a current good paying Beacon Customer. With increa…"
click at [46, 382] on button "Submit" at bounding box center [23, 377] width 46 height 17
radio input "true"
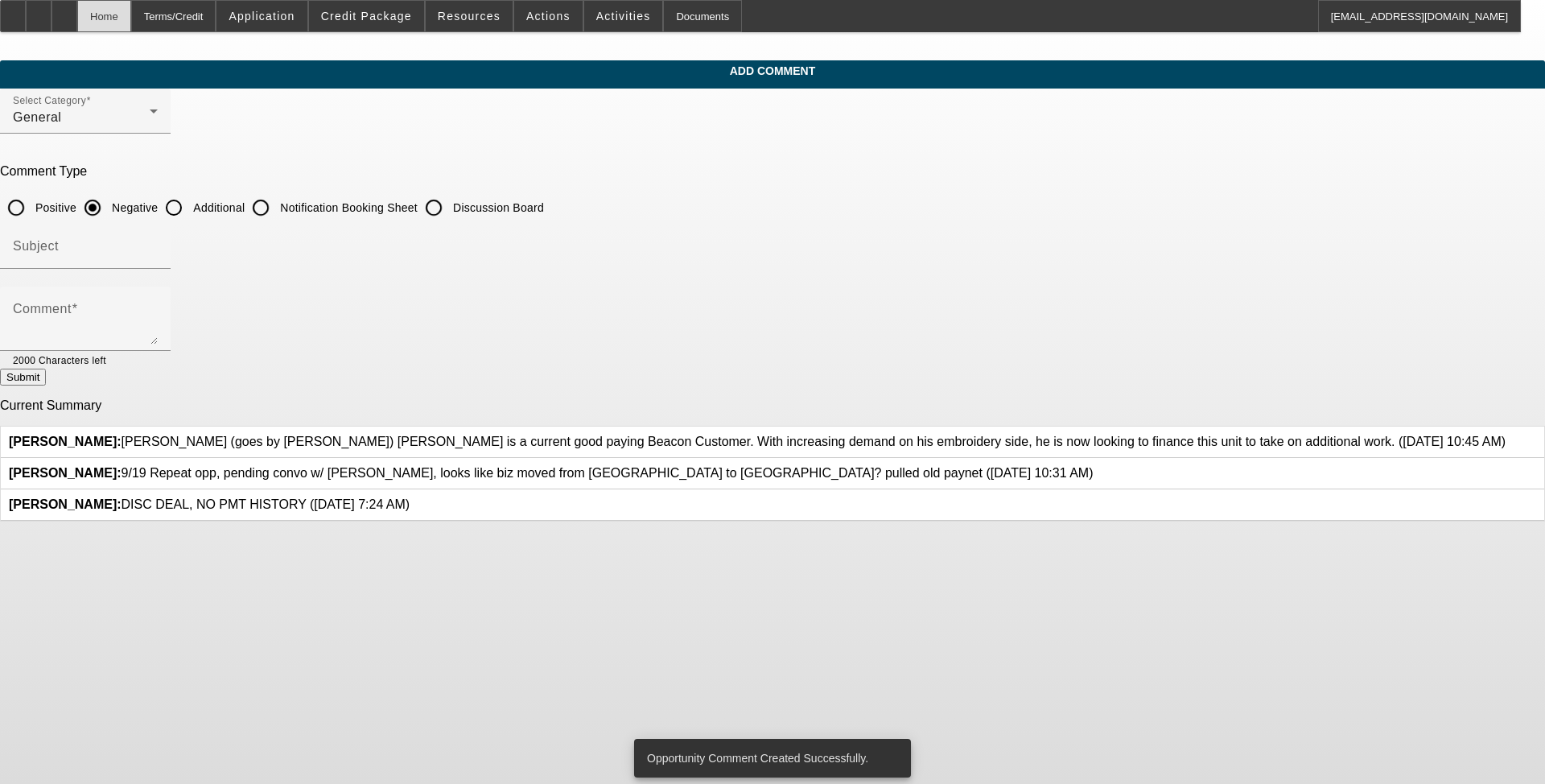
click at [132, 25] on div "Home" at bounding box center [105, 16] width 54 height 32
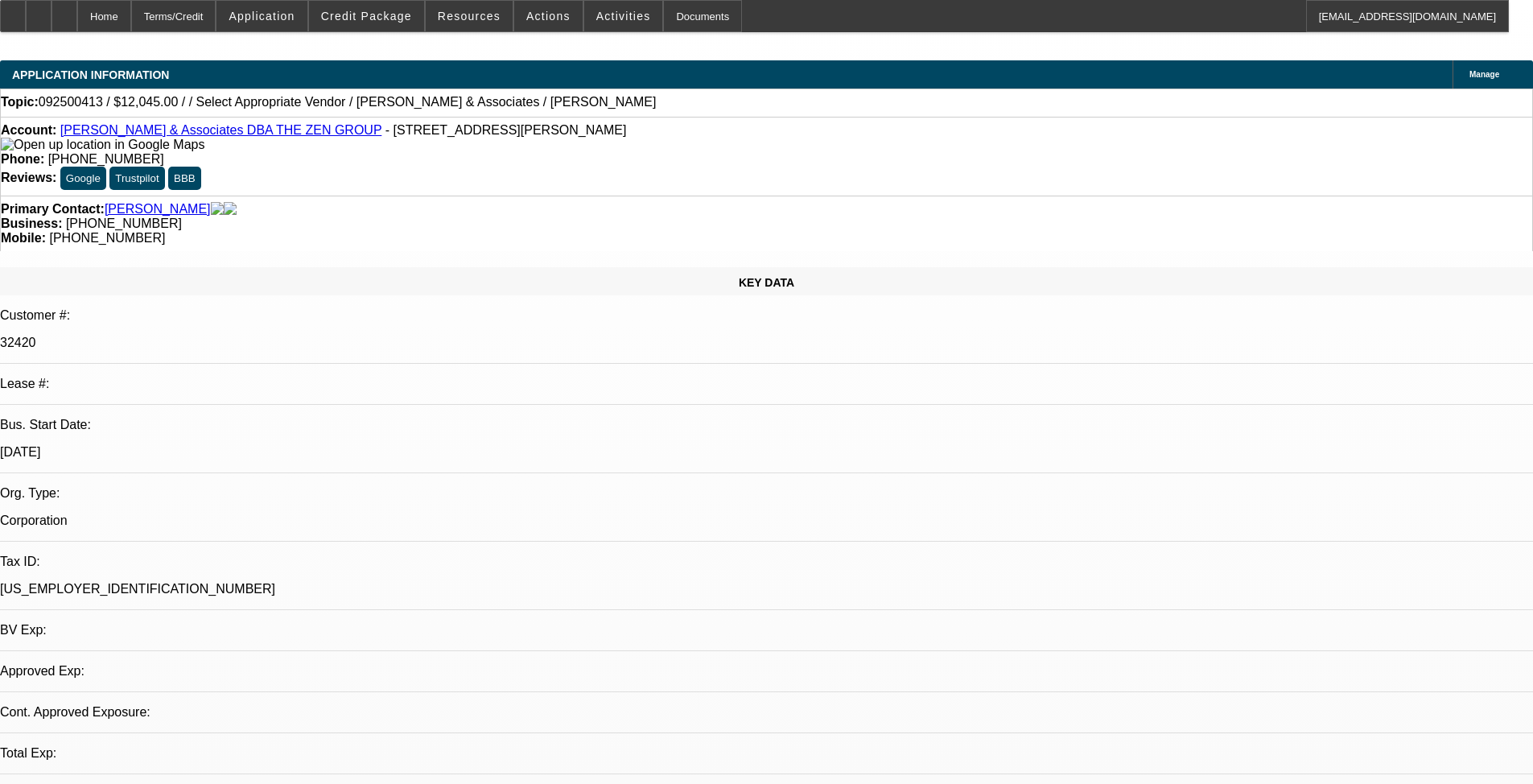
select select "0"
select select "2"
select select "0.1"
select select "4"
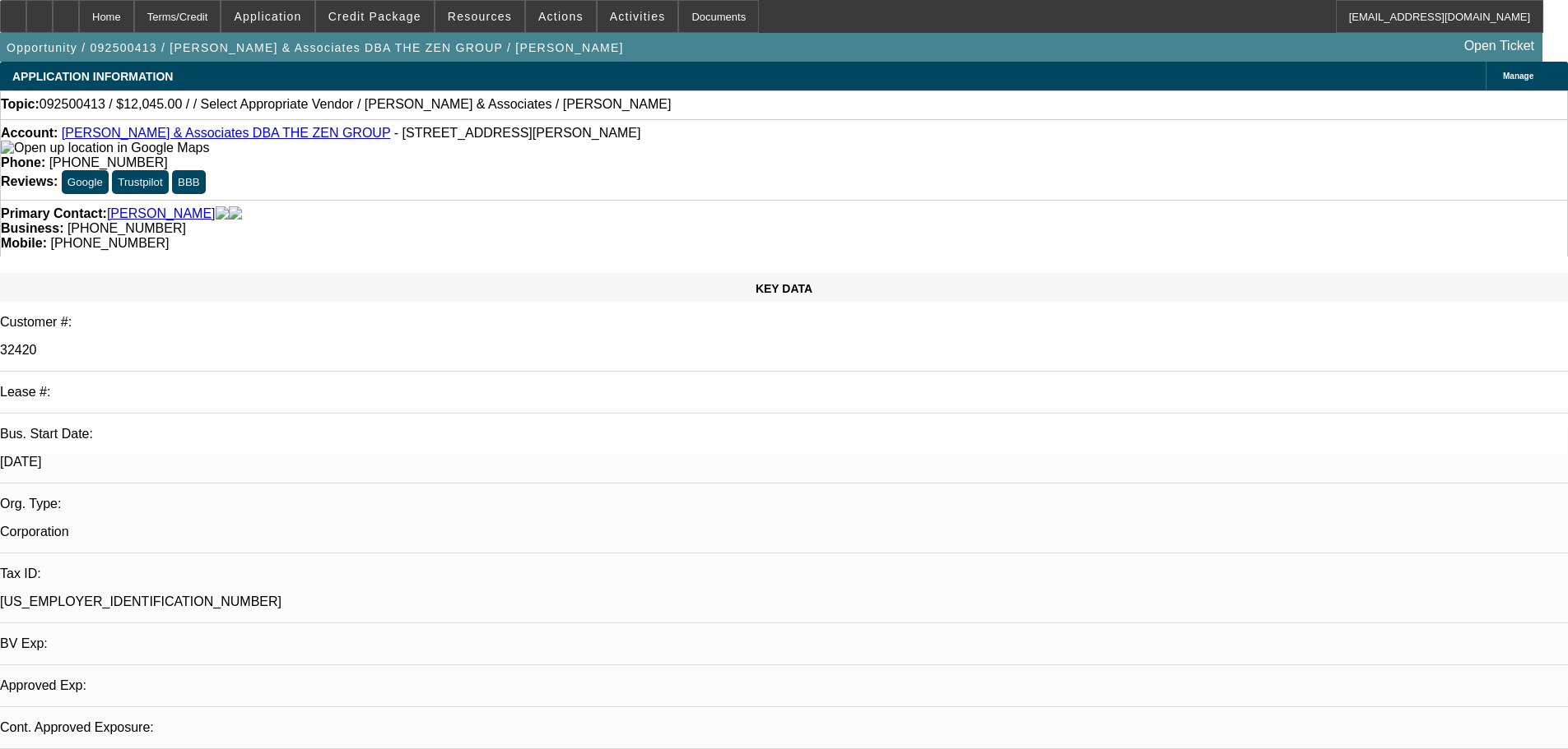
select select "0"
select select "2"
select select "0.1"
select select "4"
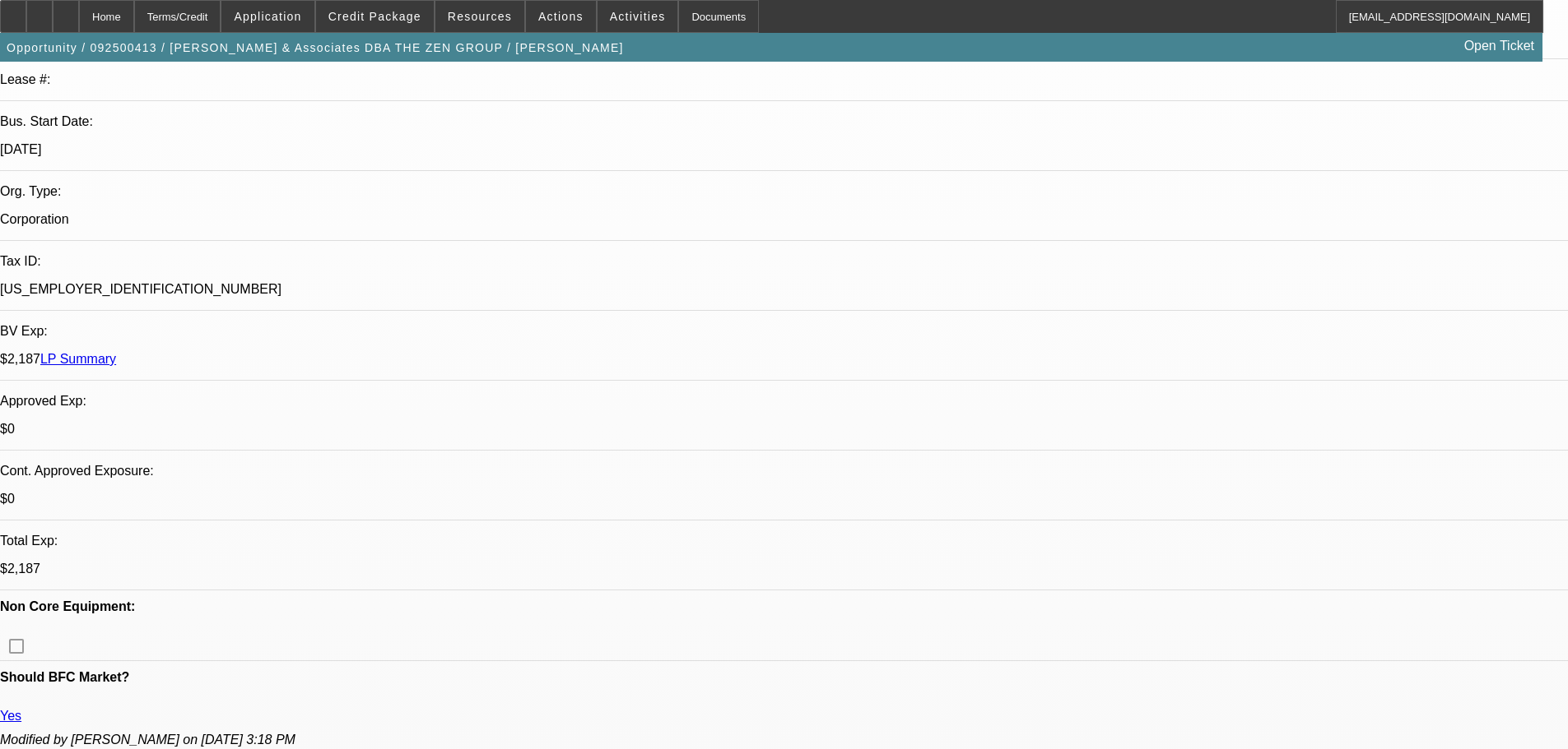
scroll to position [843, 0]
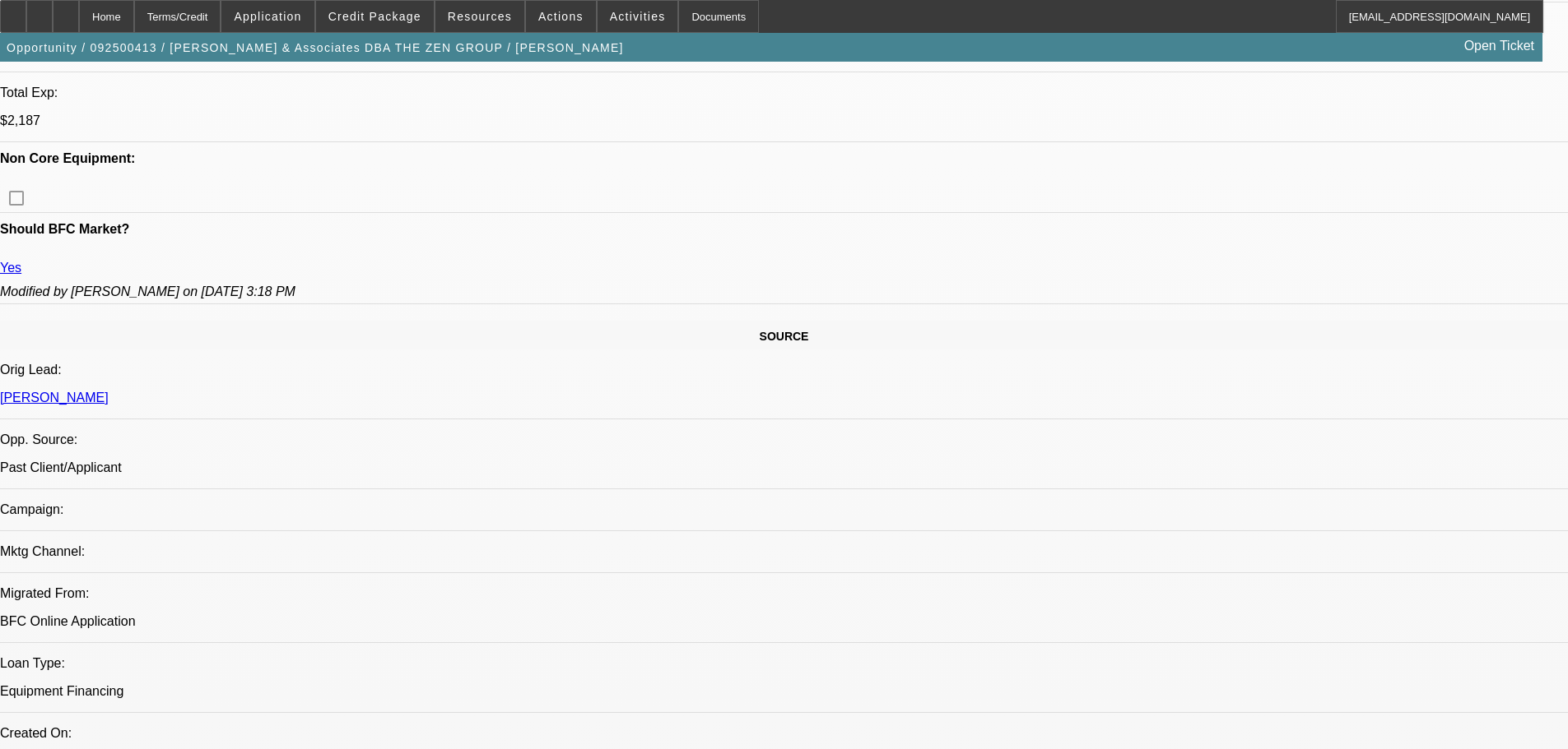
drag, startPoint x: 914, startPoint y: 566, endPoint x: 1069, endPoint y: 453, distance: 191.8
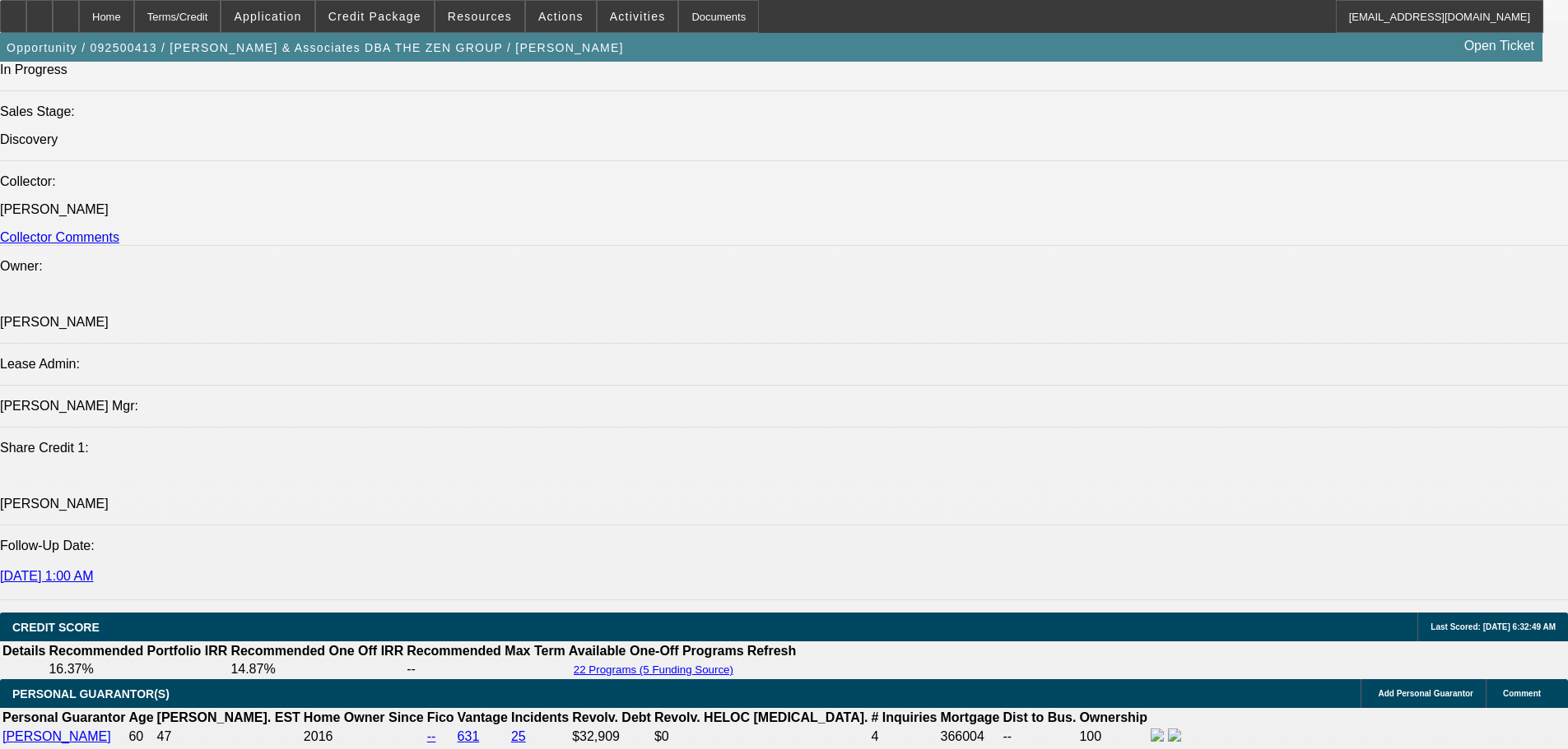
drag, startPoint x: 772, startPoint y: 295, endPoint x: 803, endPoint y: 499, distance: 206.3
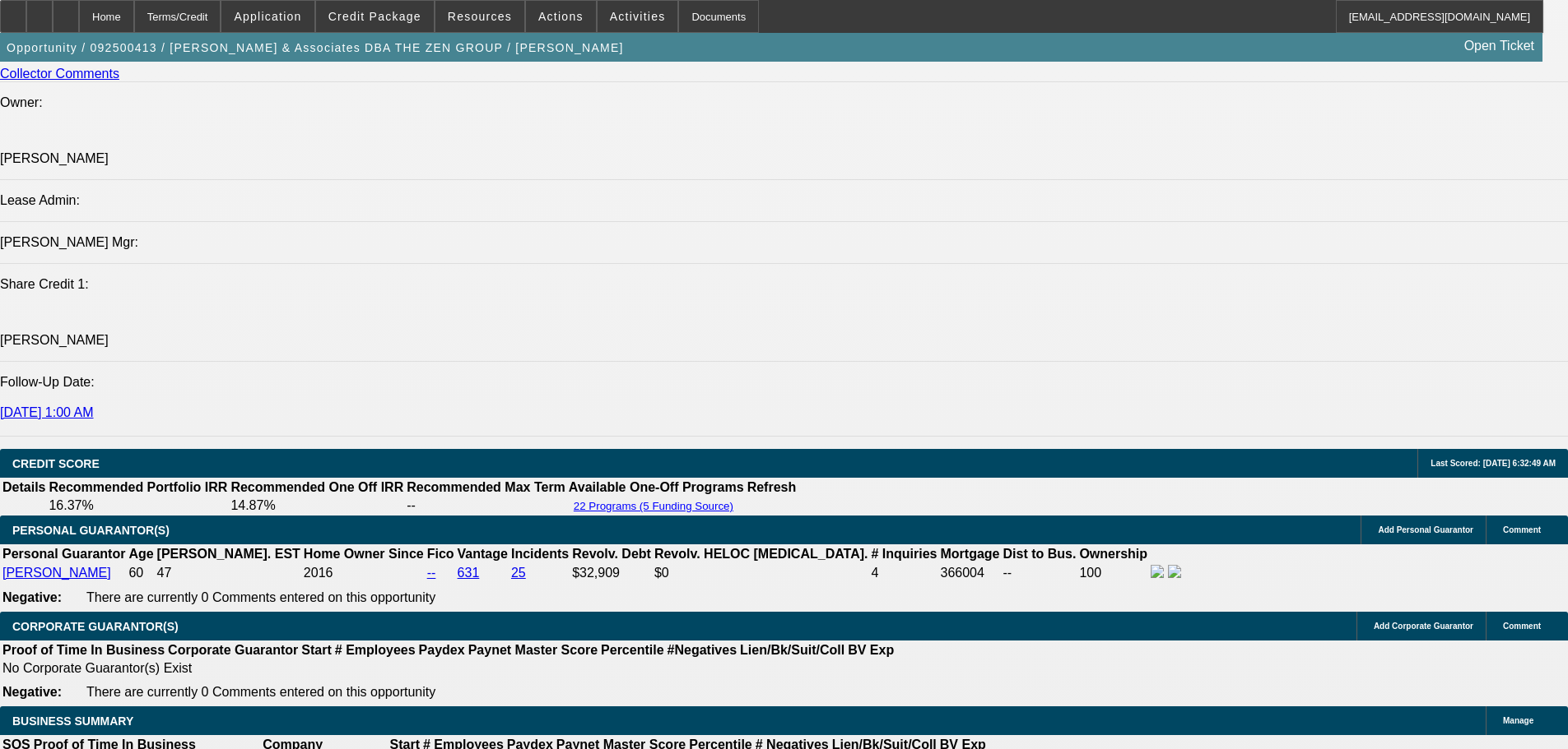
scroll to position [2238, 0]
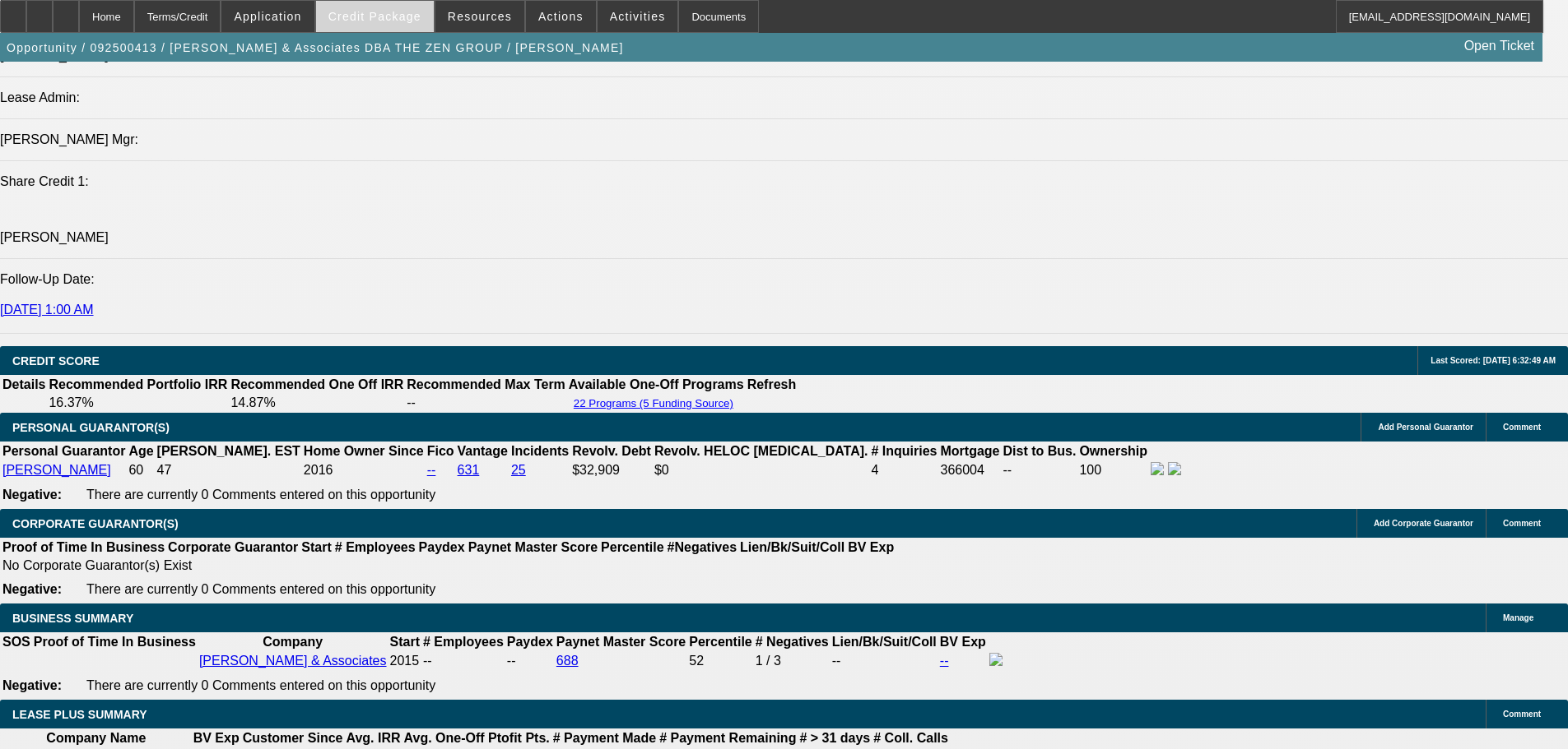
click at [375, 21] on span "Credit Package" at bounding box center [374, 17] width 93 height 13
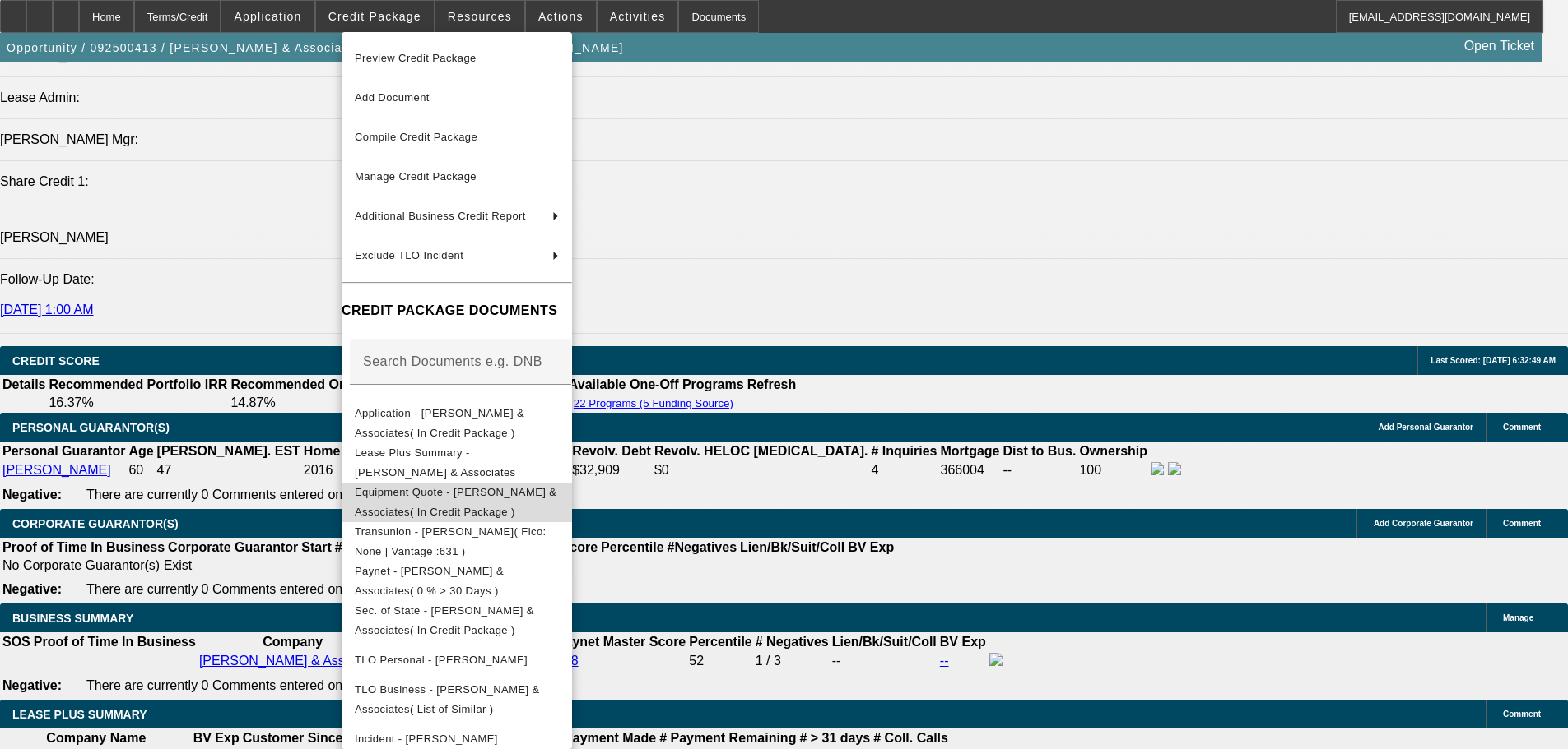
click at [536, 494] on span "Equipment Quote - Shinn & Associates( In Credit Package )" at bounding box center [455, 502] width 202 height 32
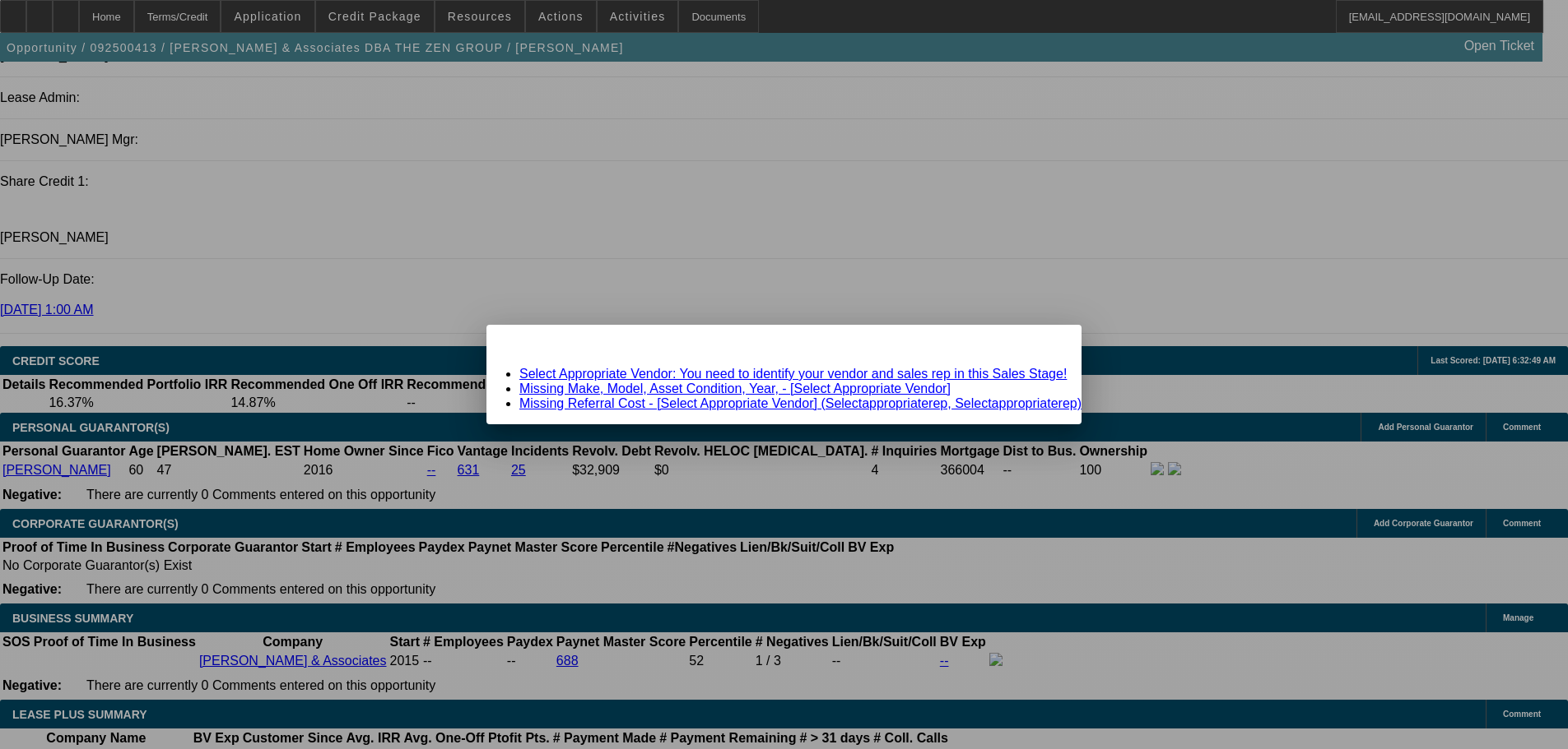
scroll to position [0, 0]
click at [663, 375] on link "Select Appropriate Vendor: You need to identify your vendor and sales rep in th…" at bounding box center [793, 373] width 548 height 14
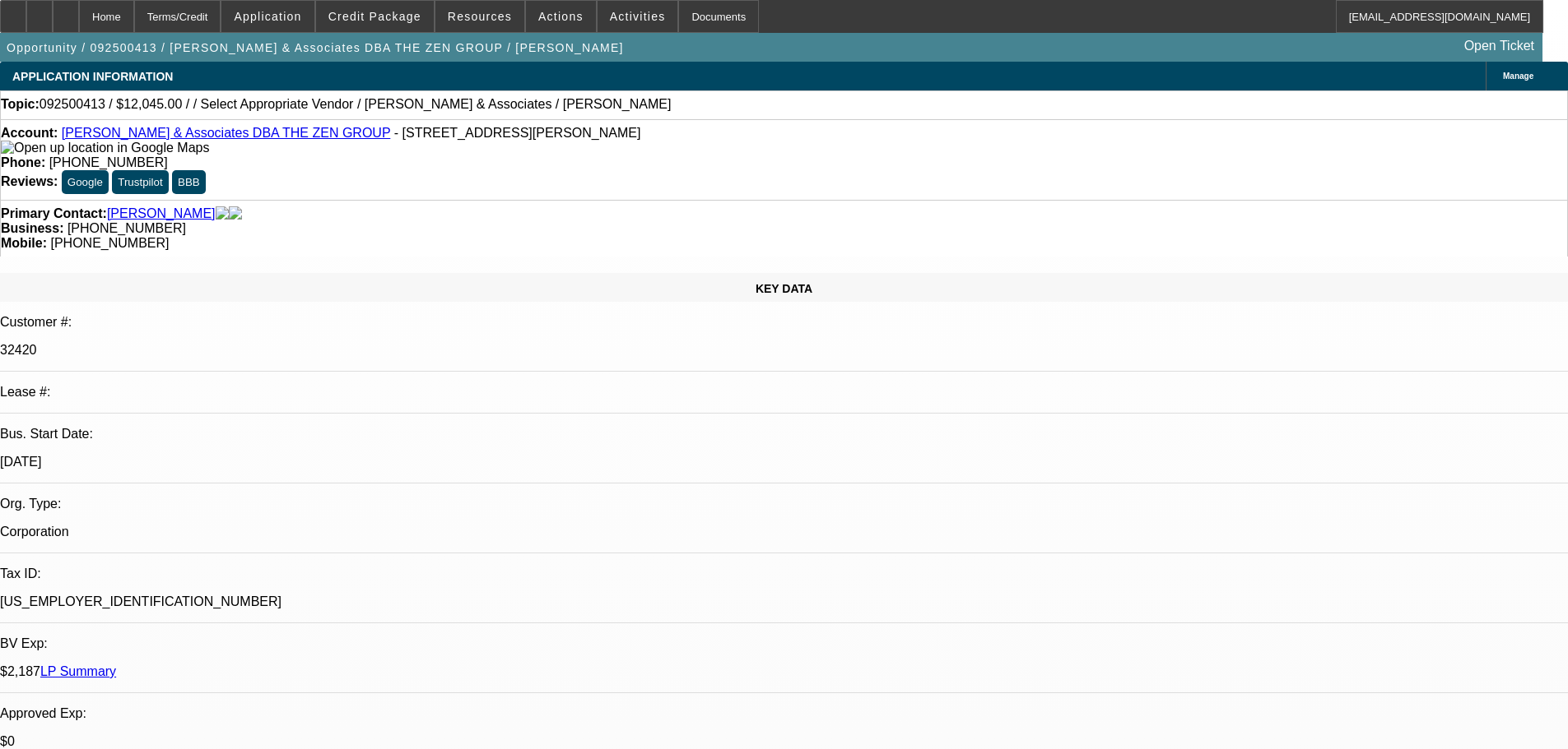
scroll to position [2238, 0]
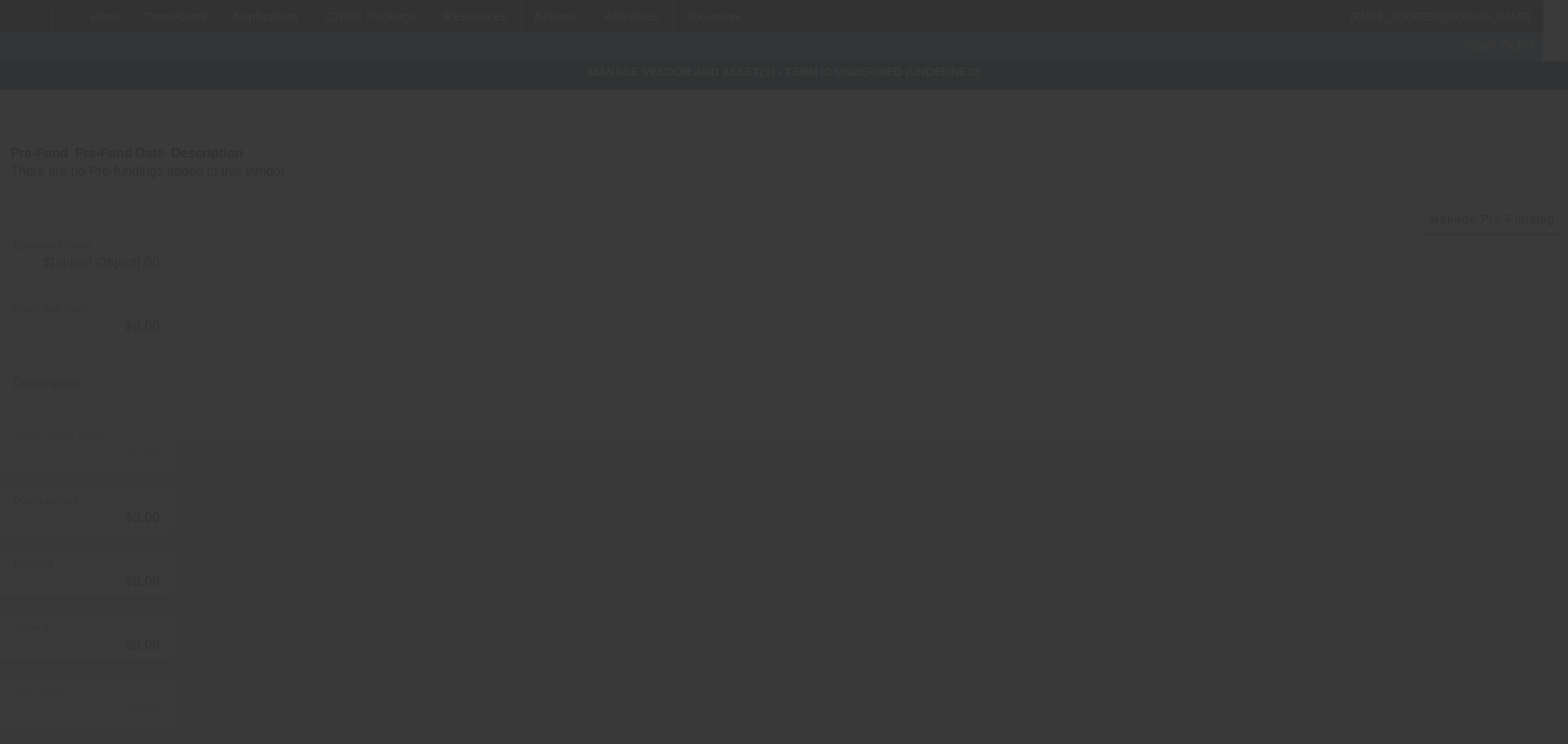
type input "$12,045.00"
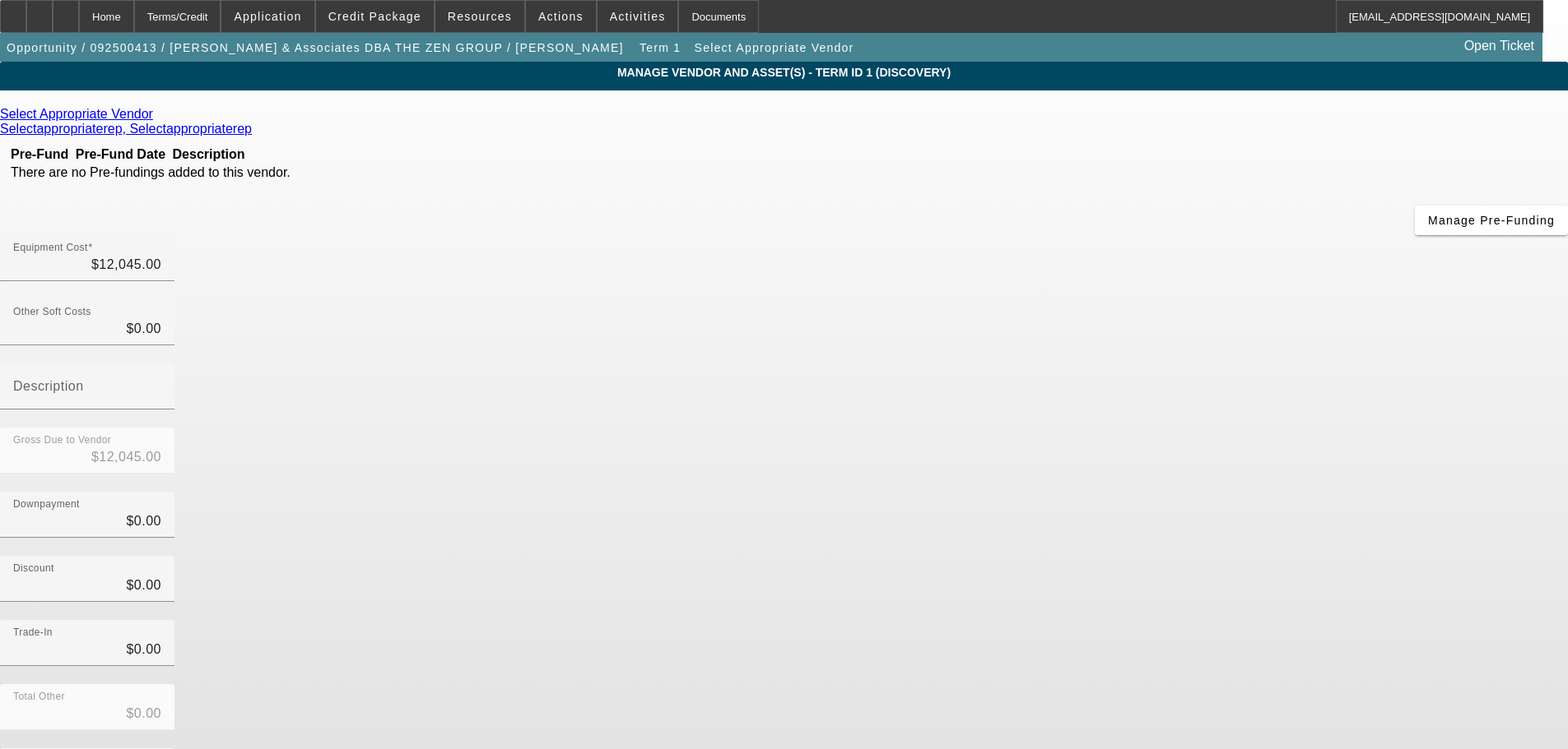
click at [158, 115] on icon at bounding box center [158, 113] width 0 height 14
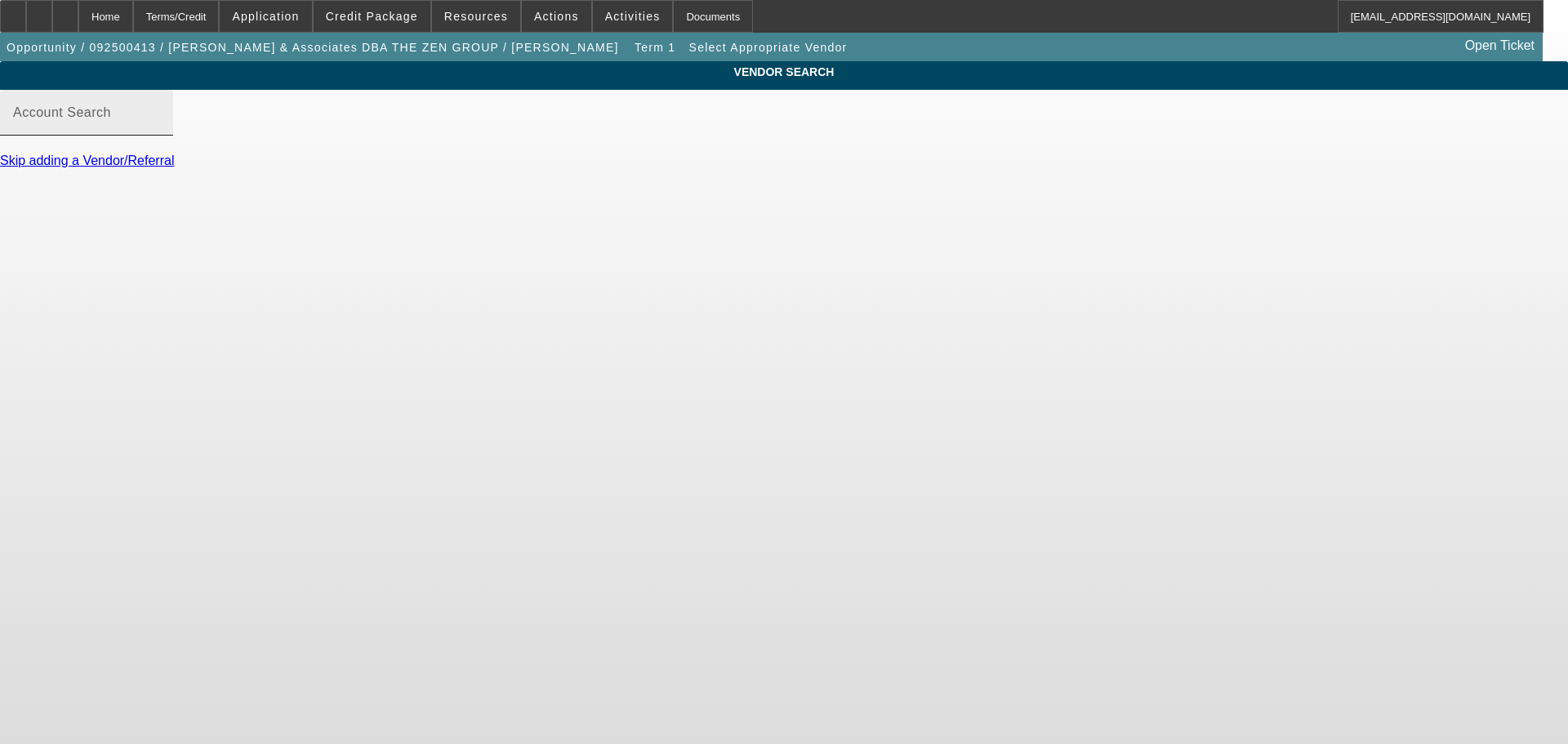
click at [160, 129] on input "Account Search" at bounding box center [86, 119] width 147 height 19
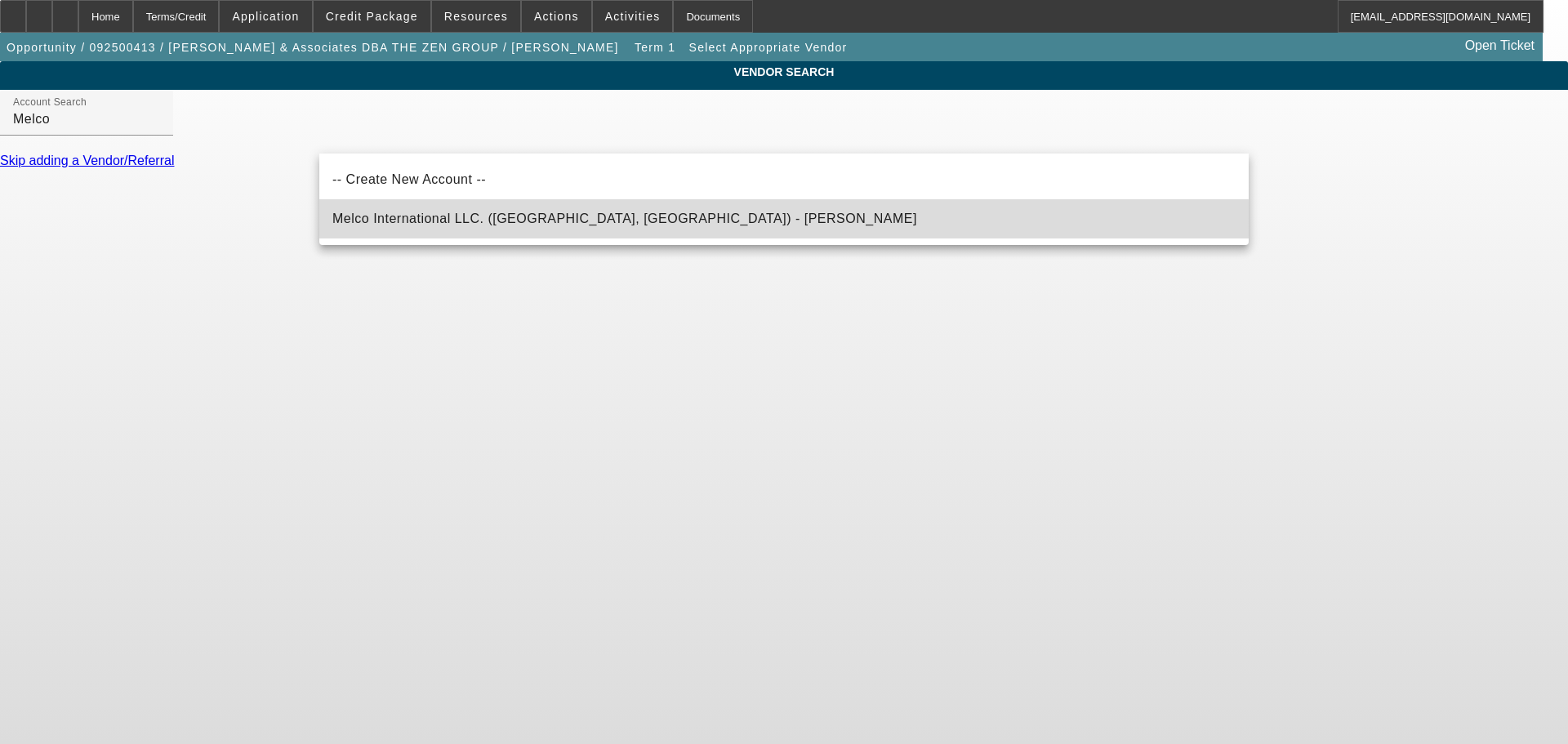
click at [605, 232] on mat-option "Melco International LLC. (Westminster, CO) - Byrd, Randall" at bounding box center [784, 219] width 929 height 39
type input "Melco International LLC. (Westminster, CO) - Byrd, Randall"
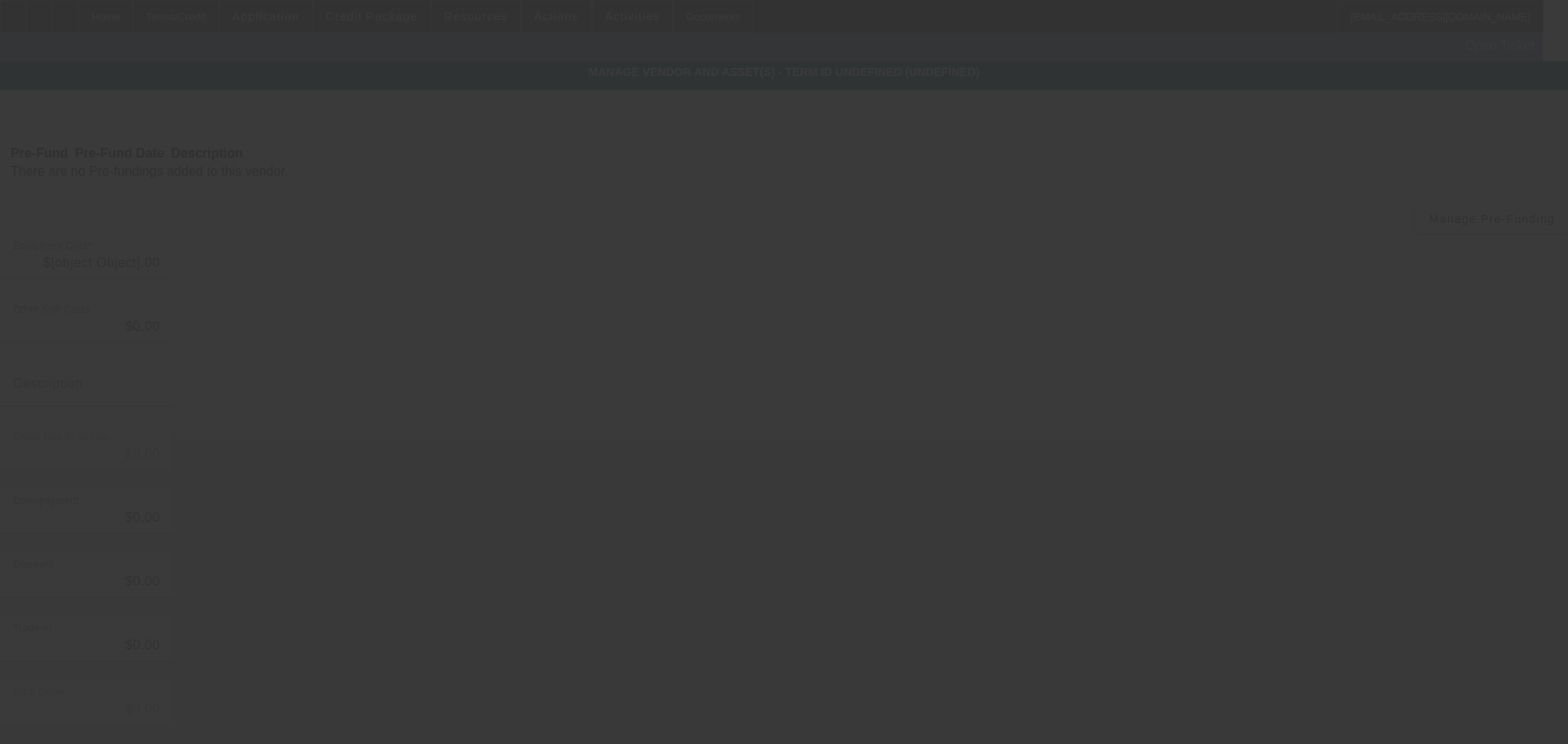
type input "$12,045.00"
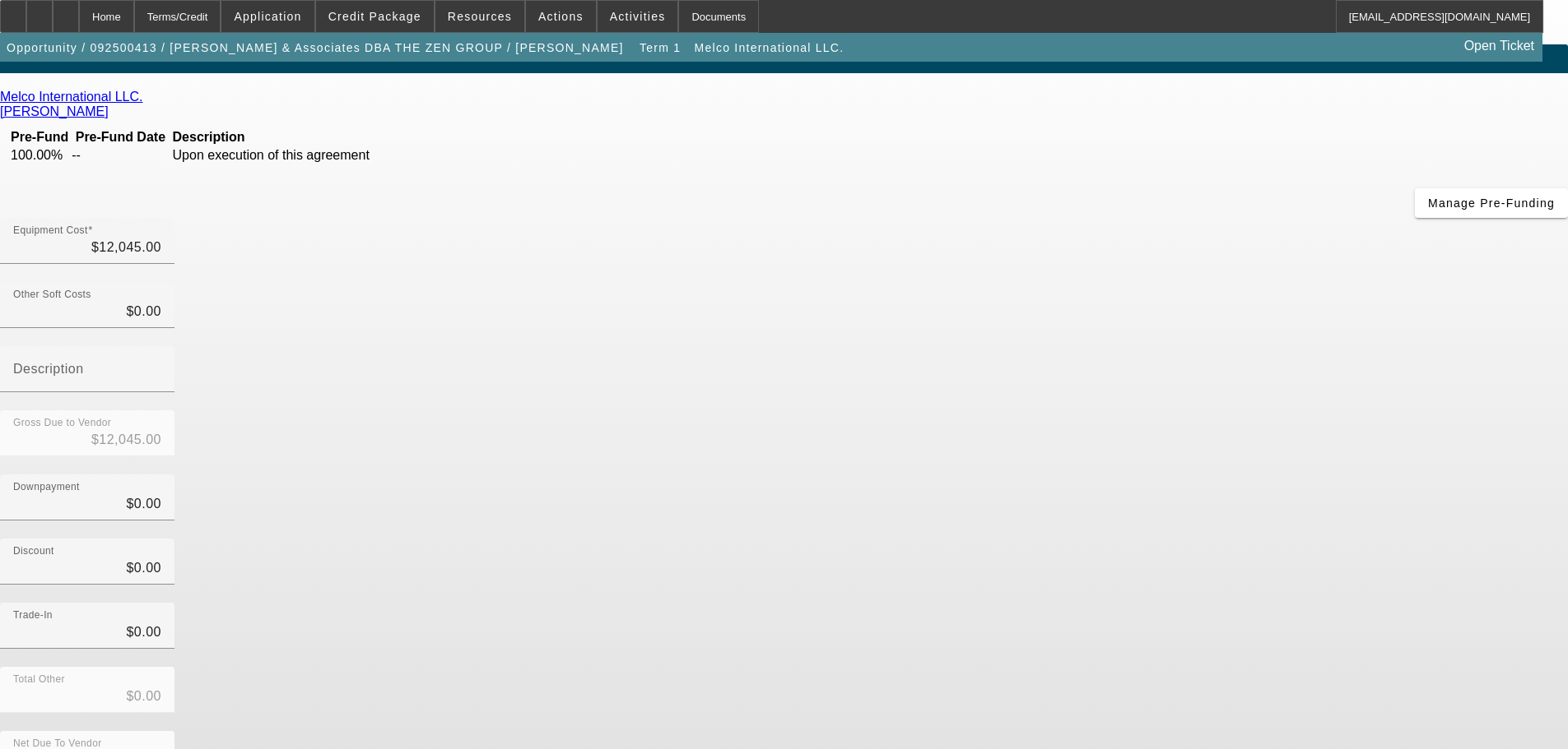
scroll to position [22, 0]
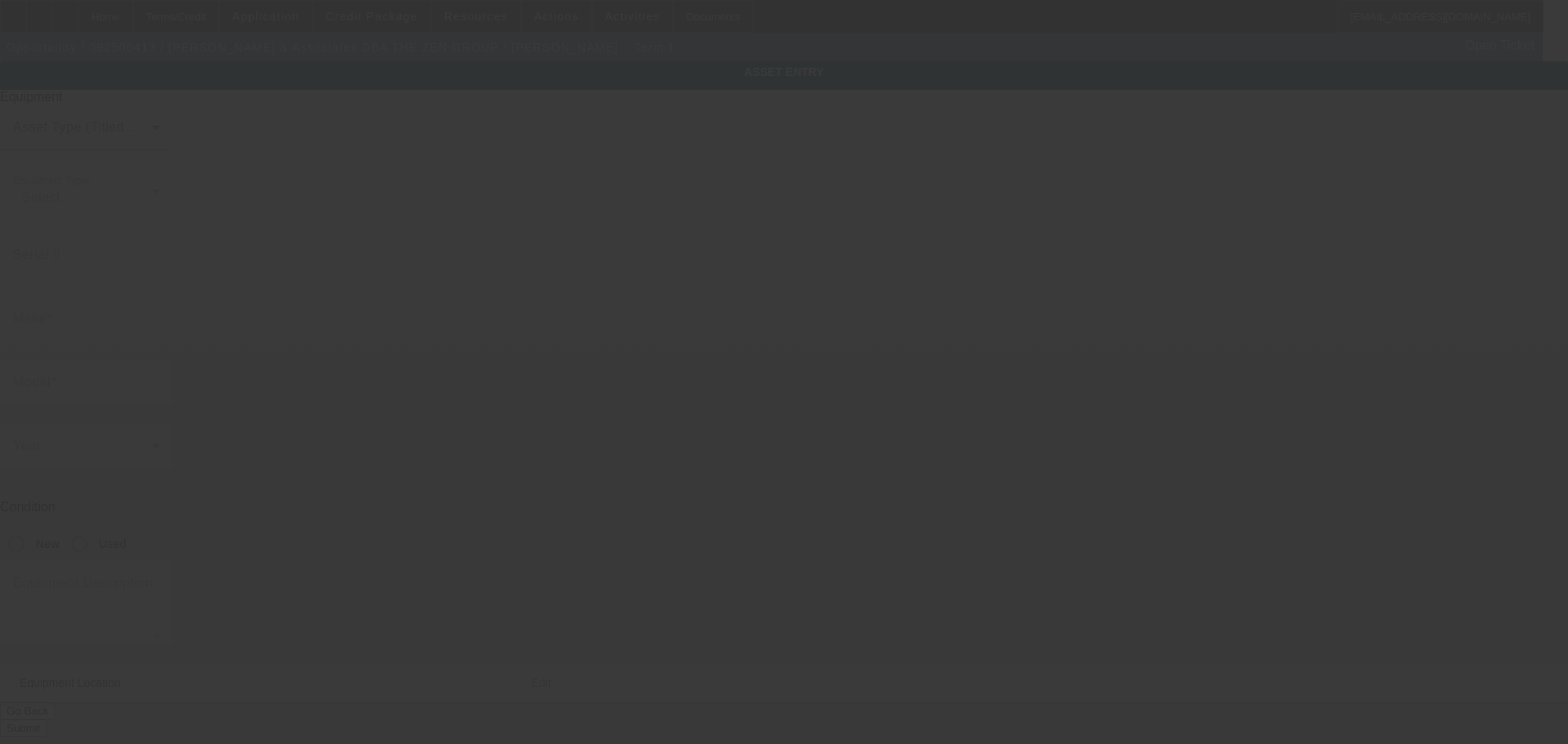
type textarea "16 Needles For Color Flexibility And Efficient Embroidery Machine; Make: Melco;…"
type input "170 West Minster Dr"
type input "Baxter"
type input "38544"
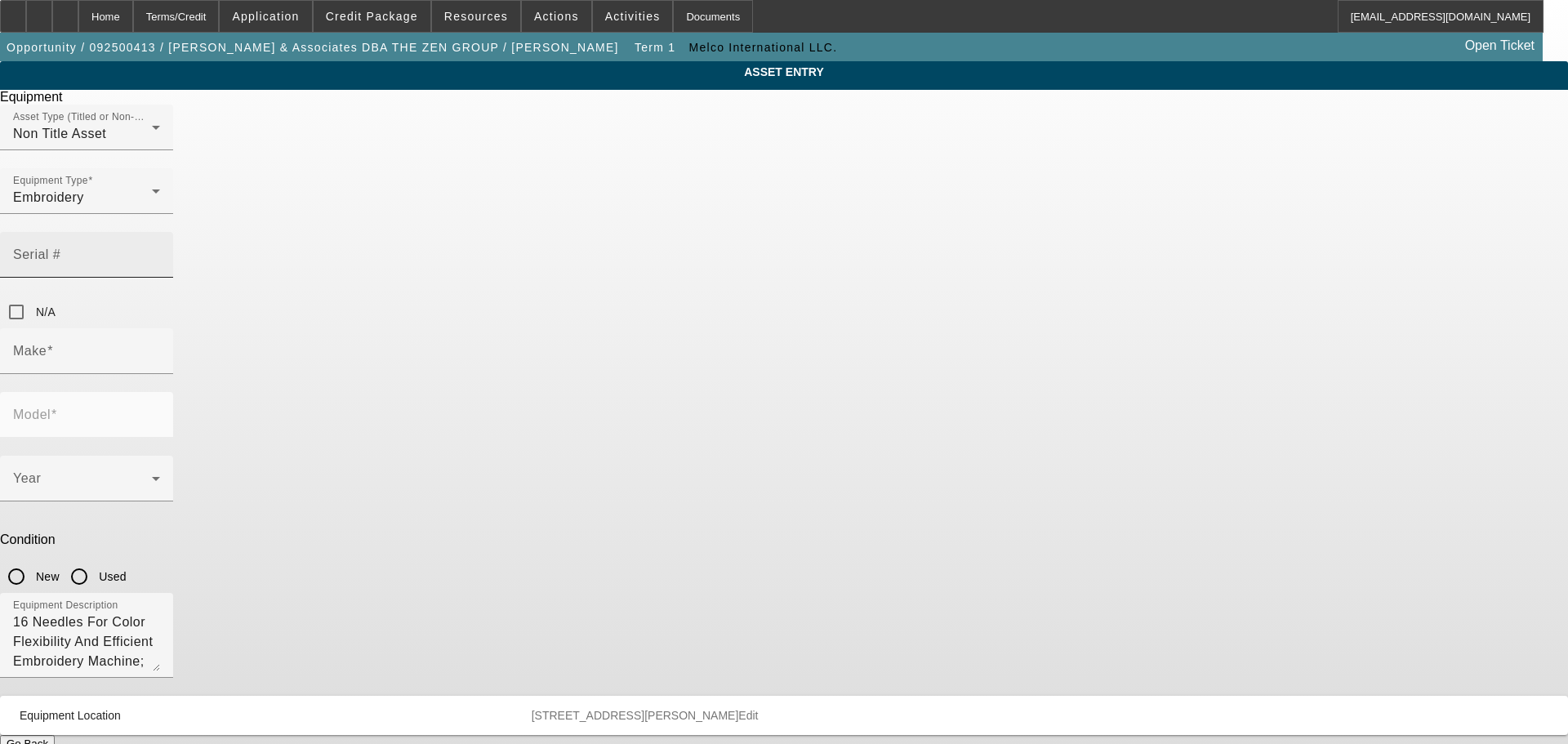
click at [160, 252] on input "Serial #" at bounding box center [86, 261] width 147 height 19
click at [33, 296] on input "N/A" at bounding box center [16, 312] width 33 height 33
checkbox input "true"
click at [160, 348] on input "Make" at bounding box center [86, 357] width 147 height 19
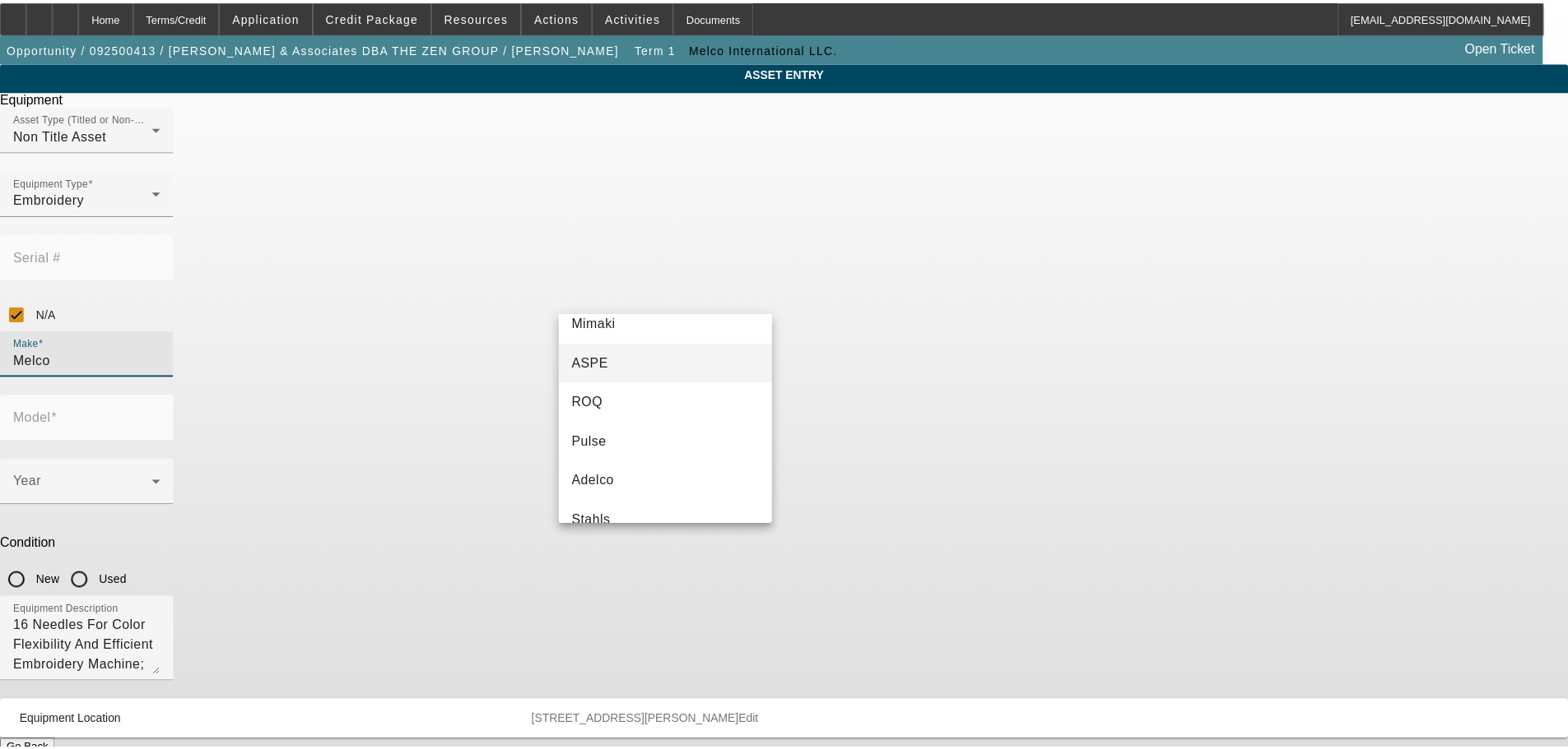
scroll to position [119, 0]
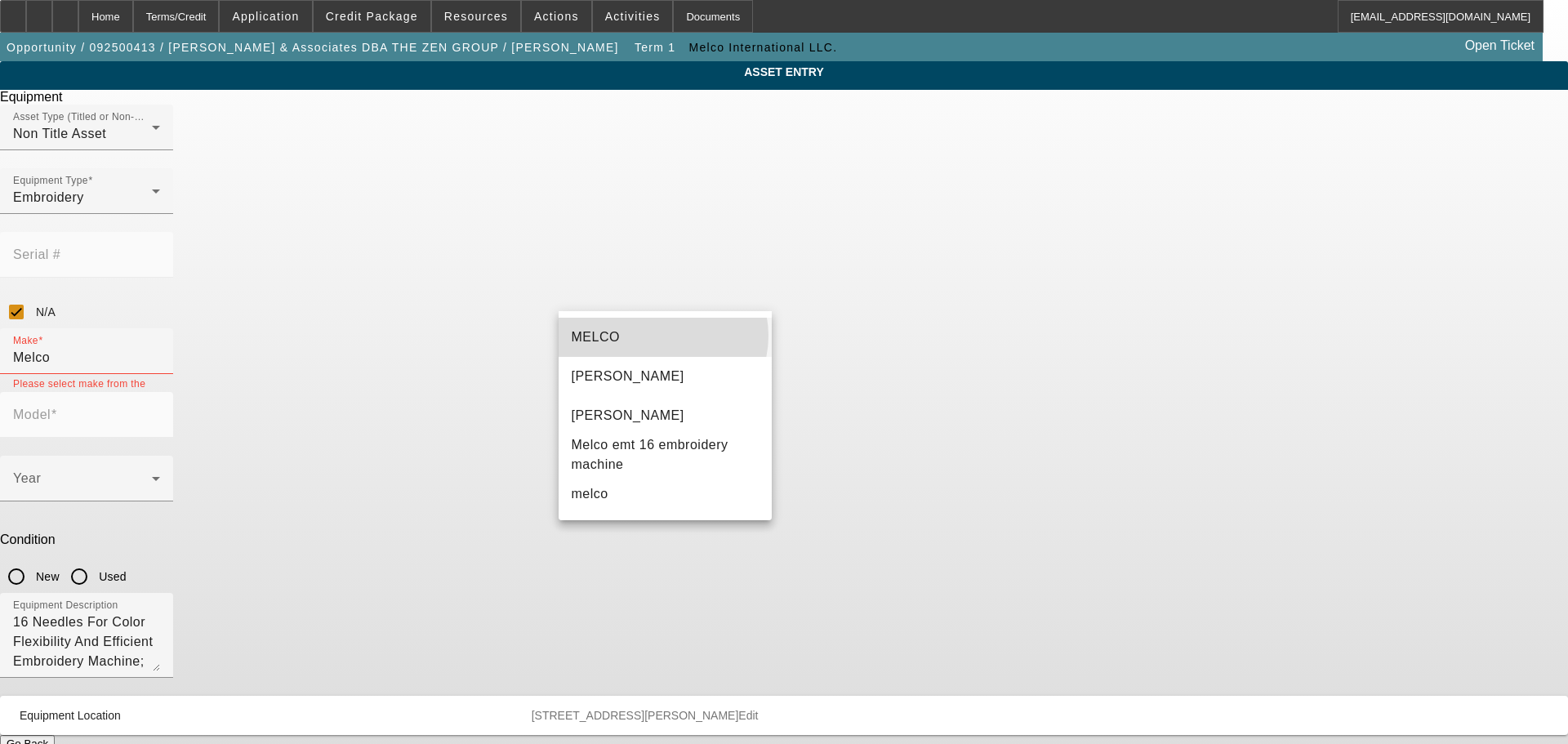
click at [662, 336] on mat-option "MELCO" at bounding box center [666, 337] width 214 height 39
type input "MELCO"
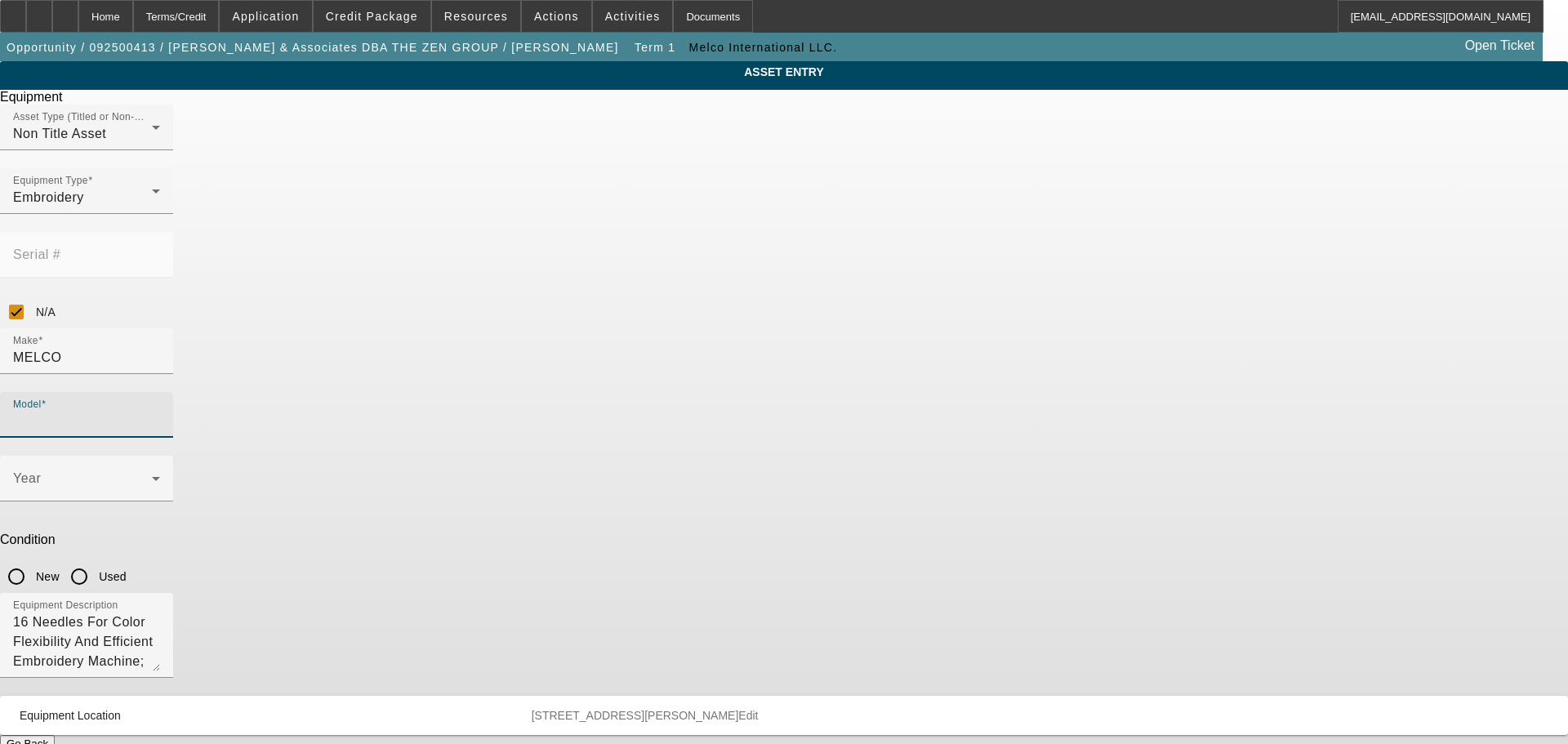
click at [160, 412] on input "Model" at bounding box center [86, 421] width 147 height 19
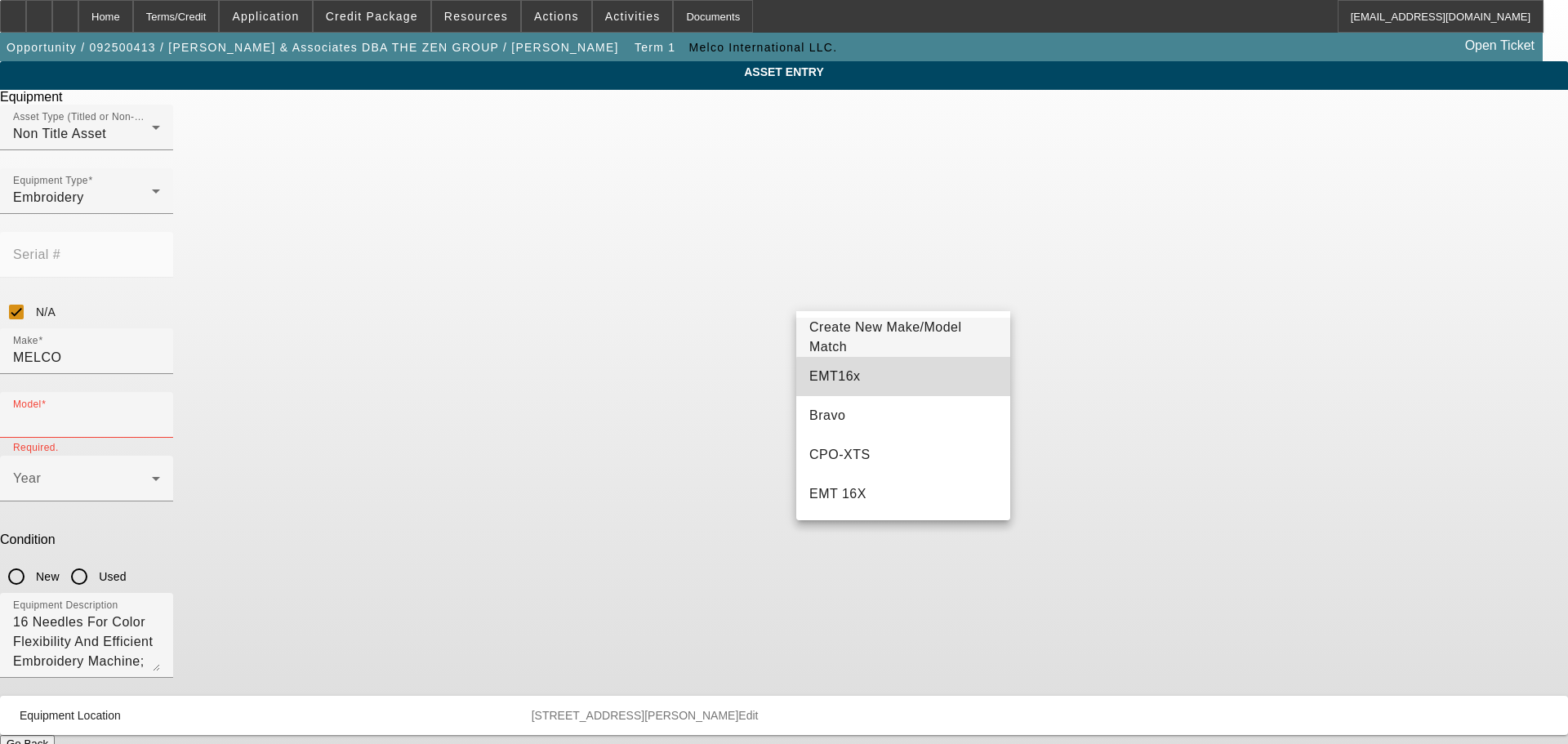
click at [932, 384] on mat-option "EMT16x" at bounding box center [903, 376] width 214 height 39
type input "EMT16x"
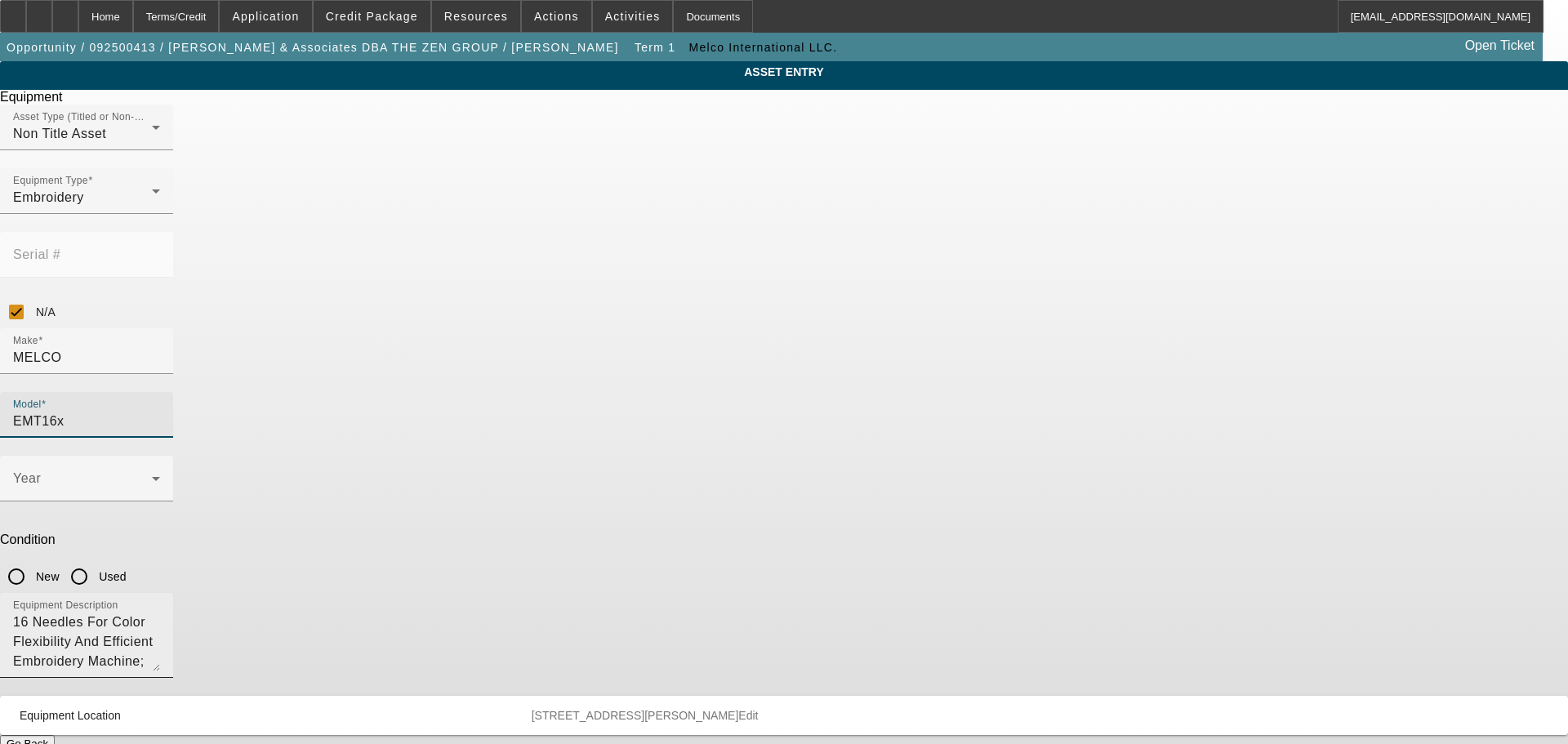
click at [160, 613] on textarea "16 Needles For Color Flexibility And Efficient Embroidery Machine; Make: Melco;…" at bounding box center [86, 642] width 147 height 59
type textarea "16 Needles For Color Flexibility And Efficient Embroidery Machine; Make: Melco;…"
click at [33, 560] on input "New" at bounding box center [16, 577] width 33 height 33
radio input "true"
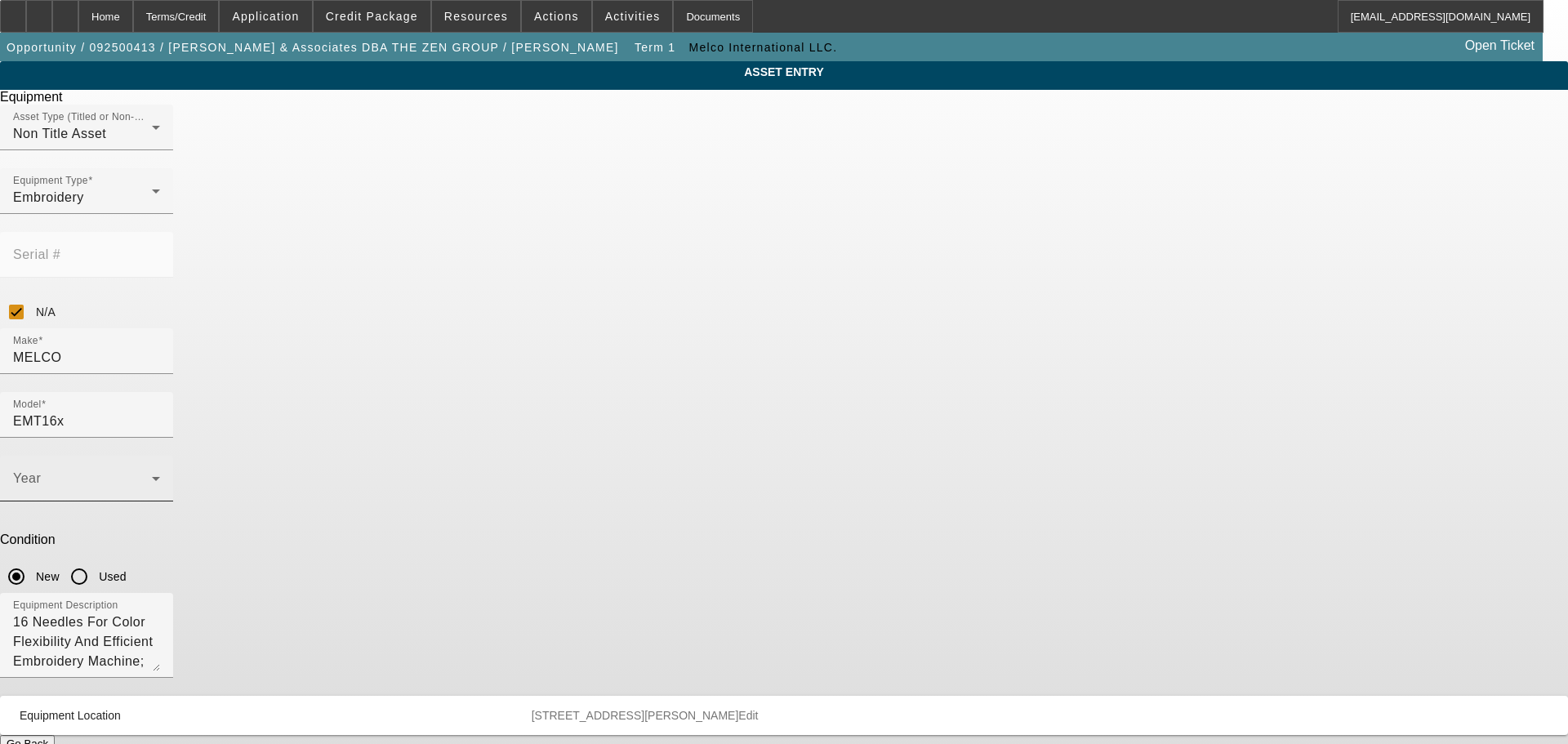
click at [160, 476] on mat-select at bounding box center [86, 485] width 147 height 19
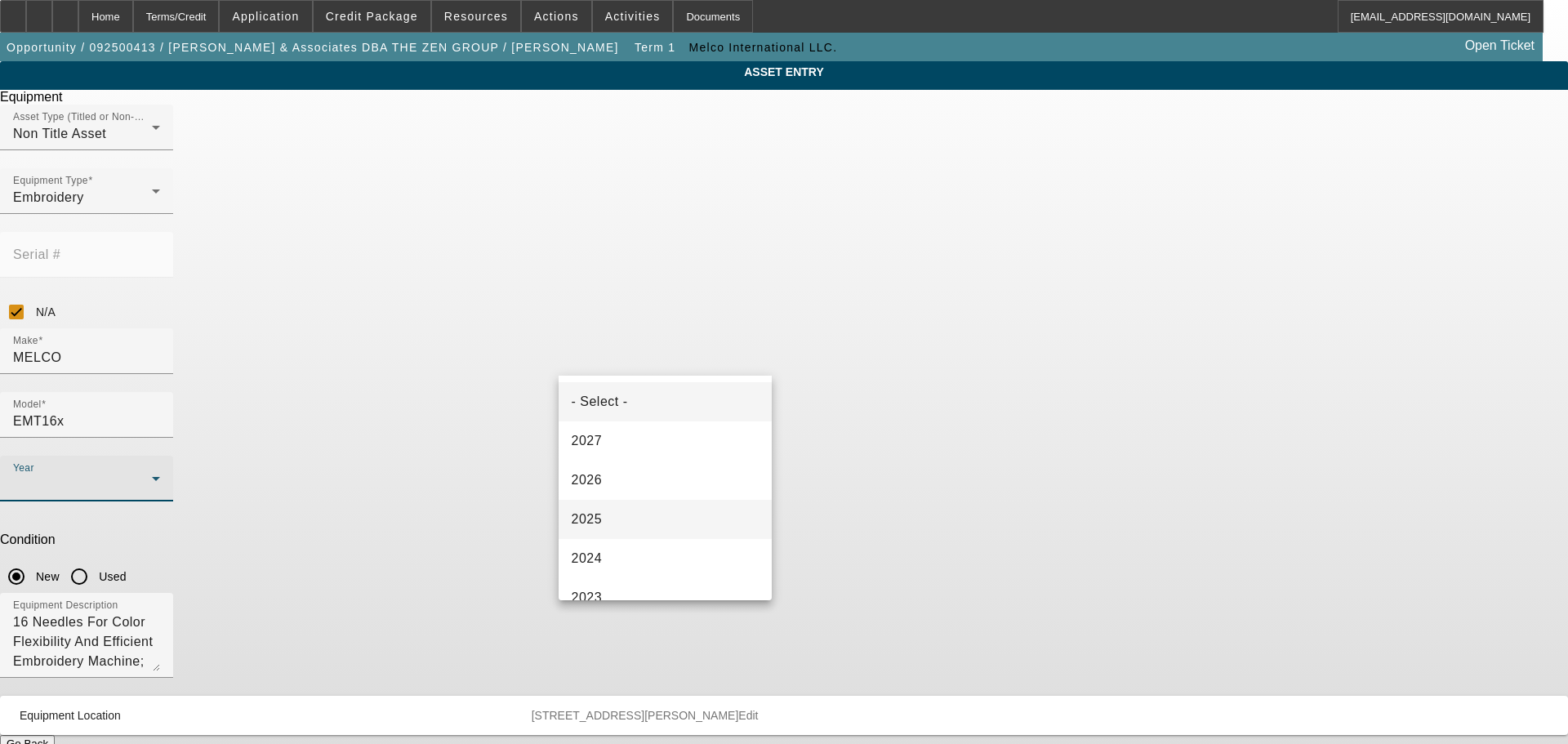
click at [682, 514] on mat-option "2025" at bounding box center [666, 519] width 214 height 39
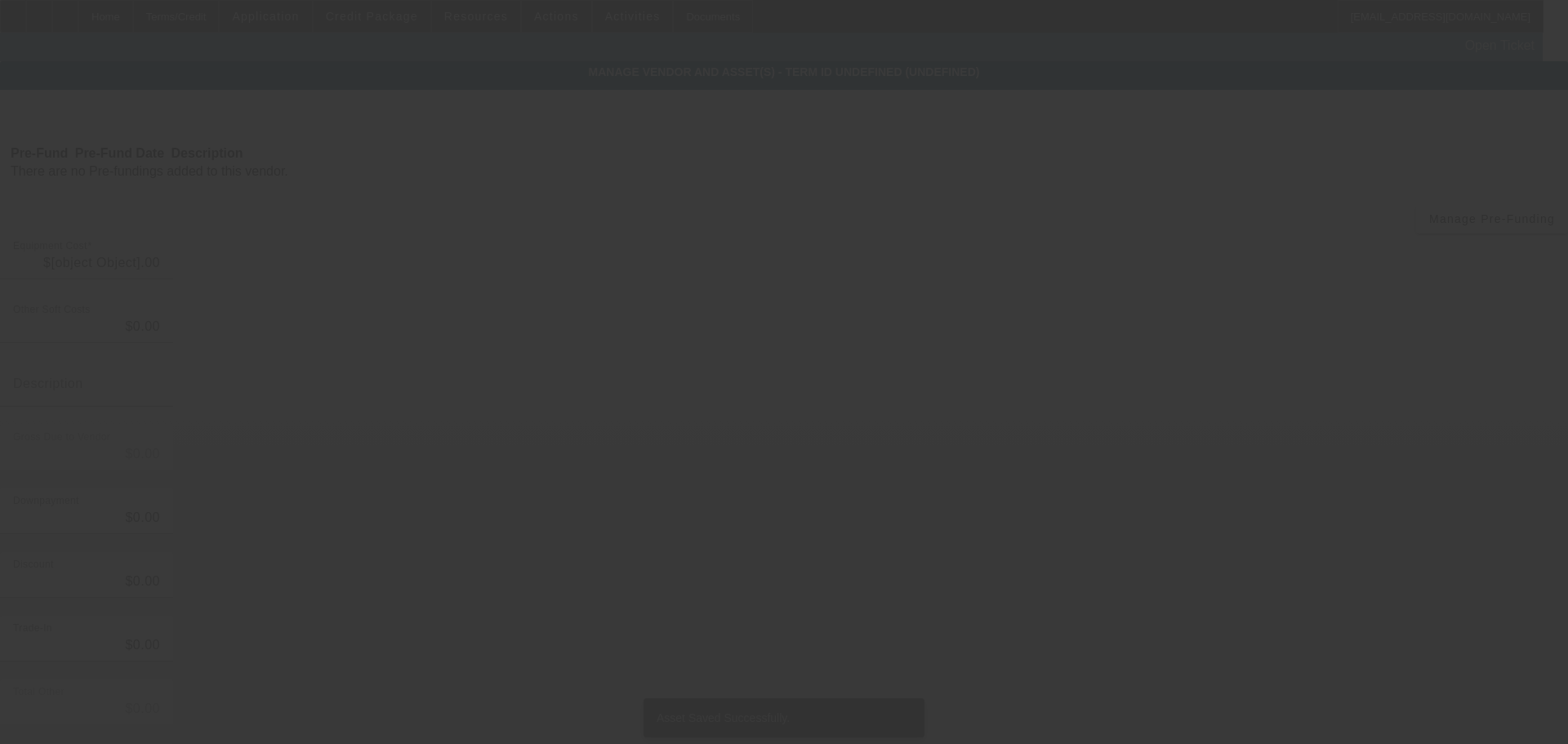
type input "$12,045.00"
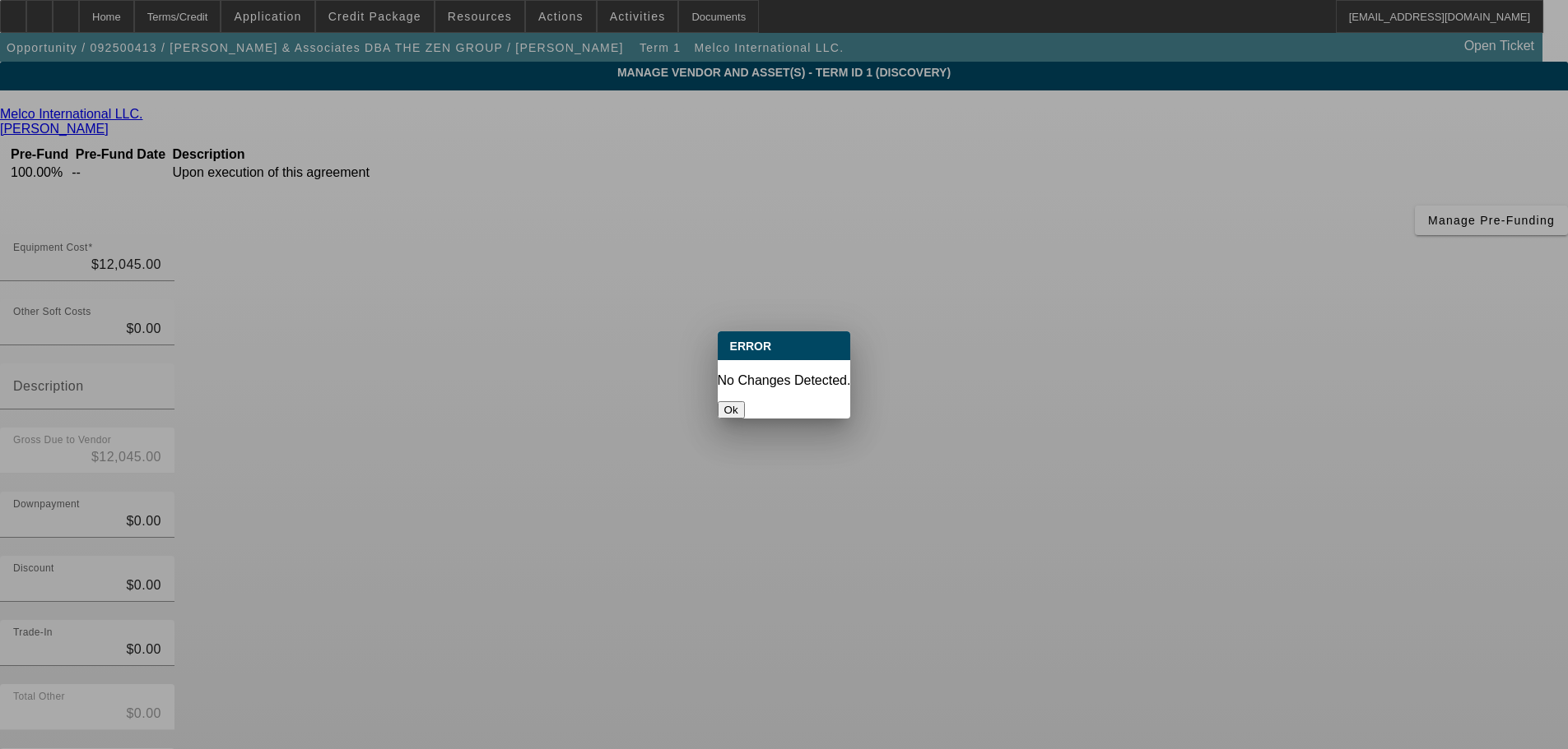
click at [745, 402] on button "Ok" at bounding box center [730, 410] width 27 height 18
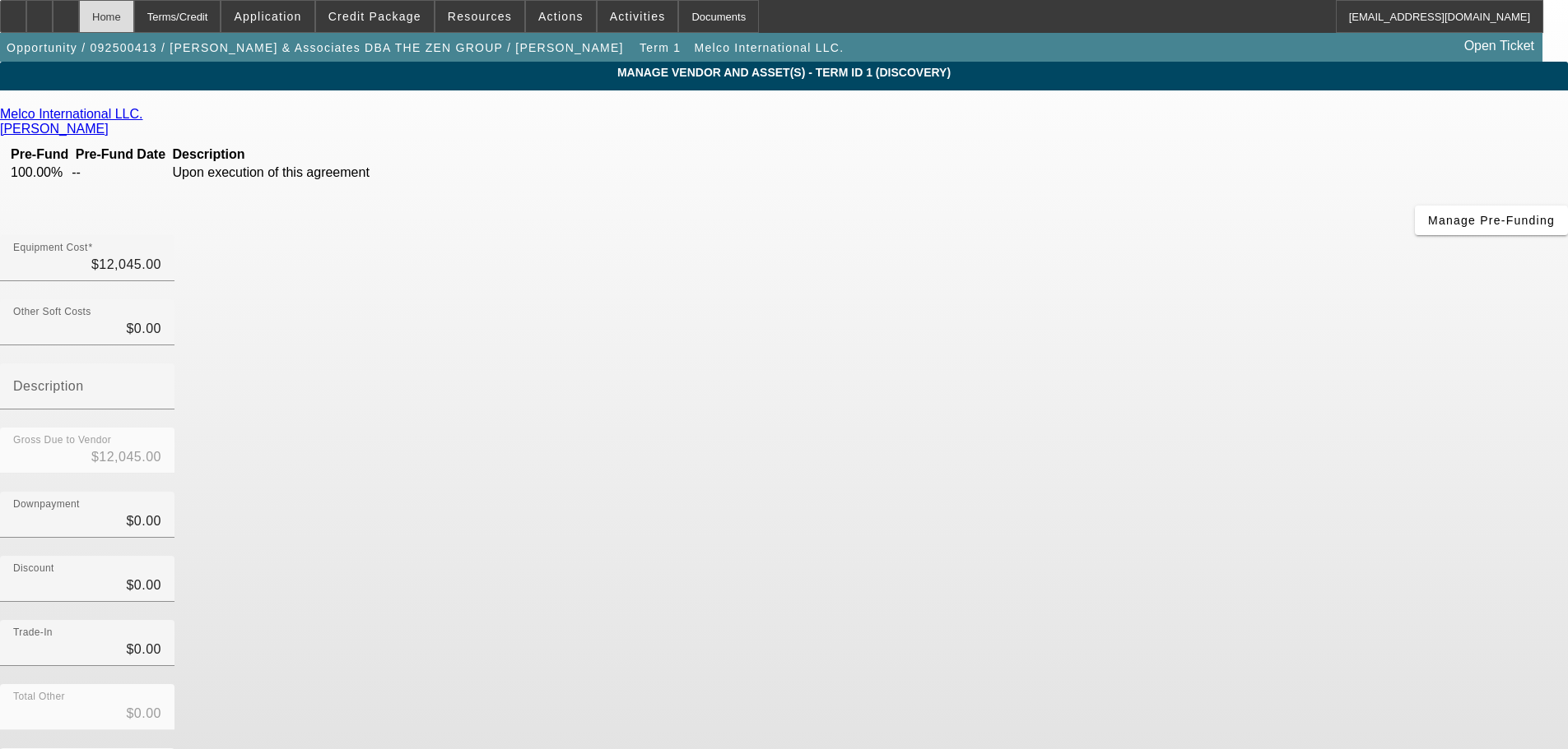
click at [135, 22] on div "Home" at bounding box center [107, 17] width 55 height 33
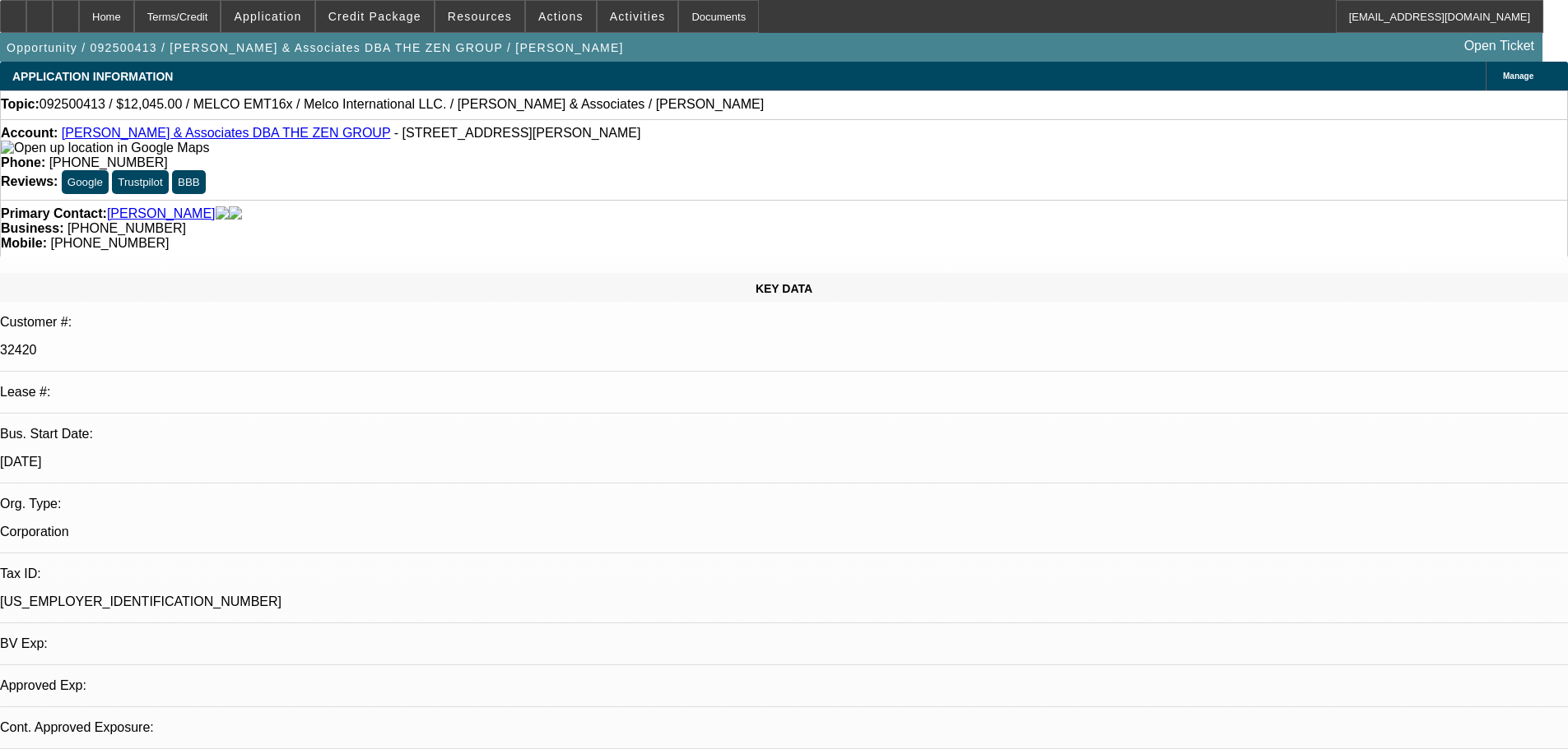
select select "0"
select select "2"
select select "0.1"
select select "4"
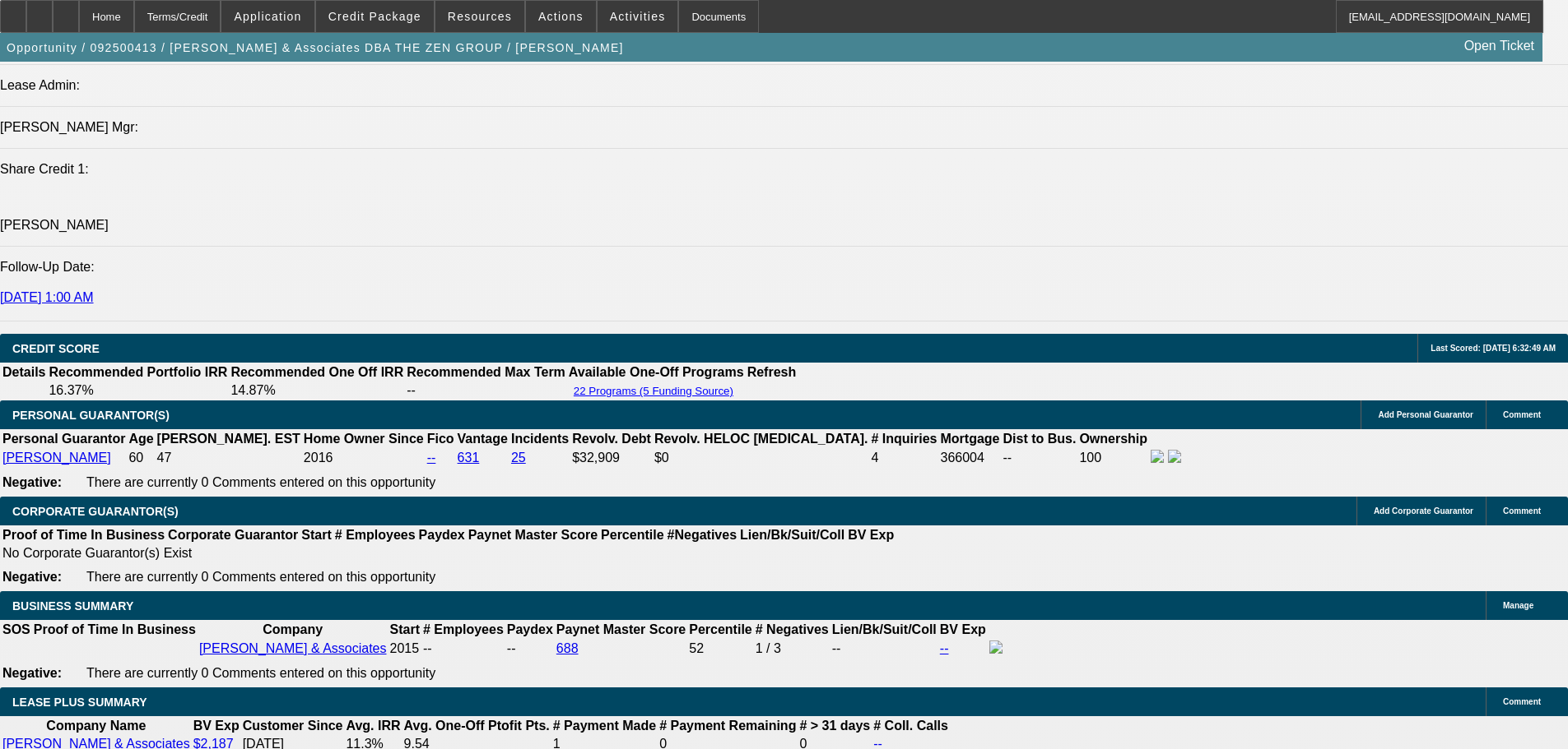
scroll to position [2056, 0]
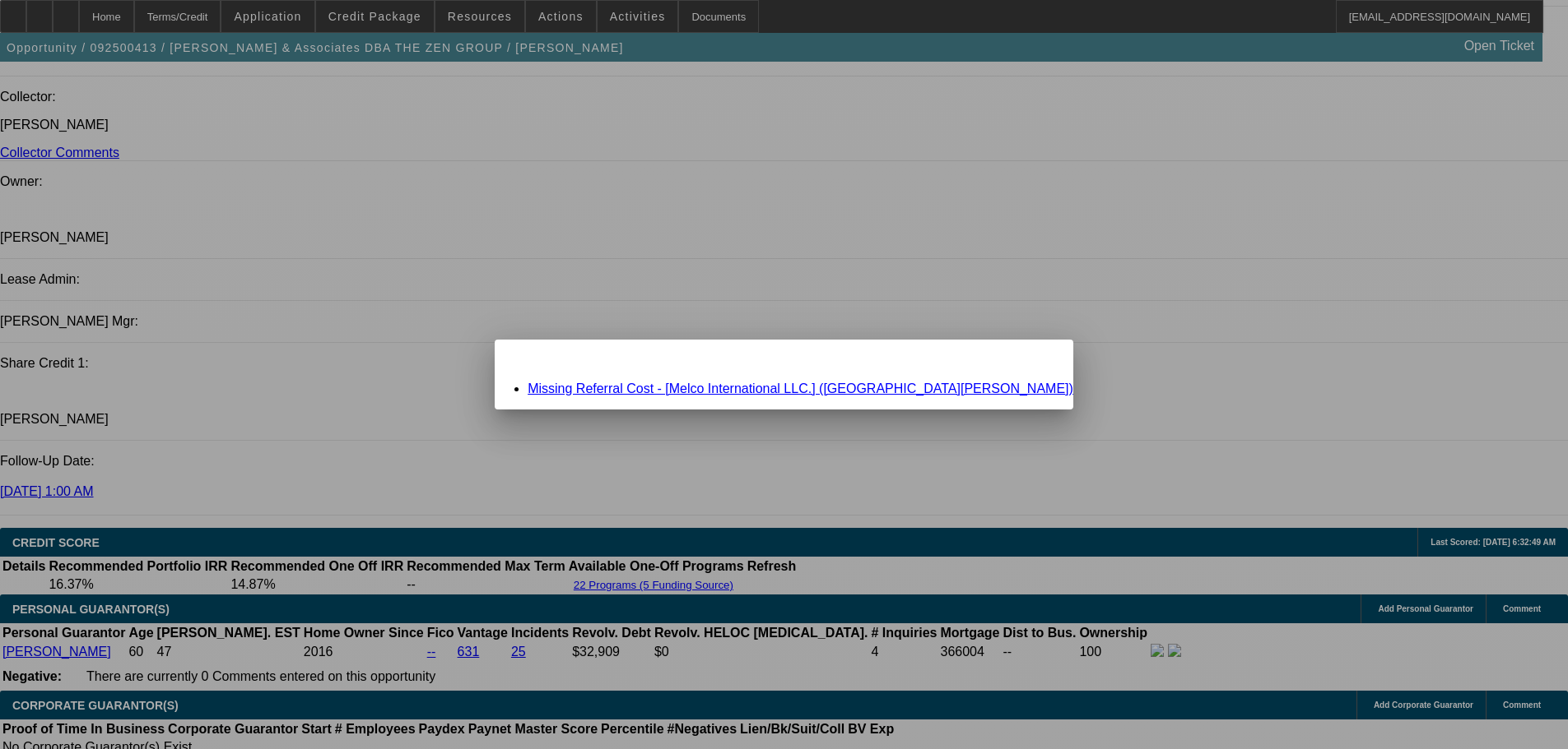
click at [725, 385] on link "Missing Referral Cost - [Melco International LLC.] (Rudisuhli, Gerald)" at bounding box center [800, 388] width 546 height 14
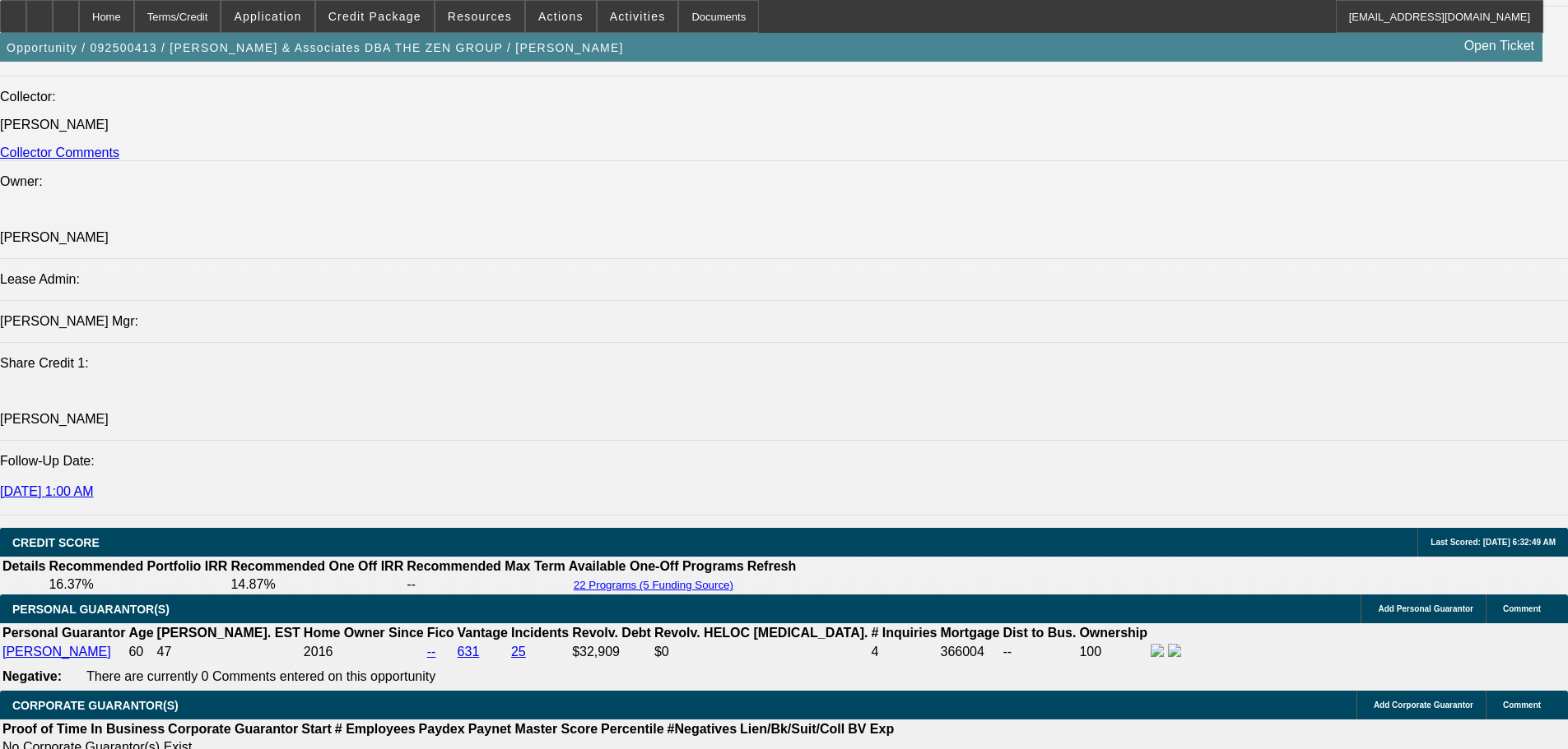
scroll to position [2056, 0]
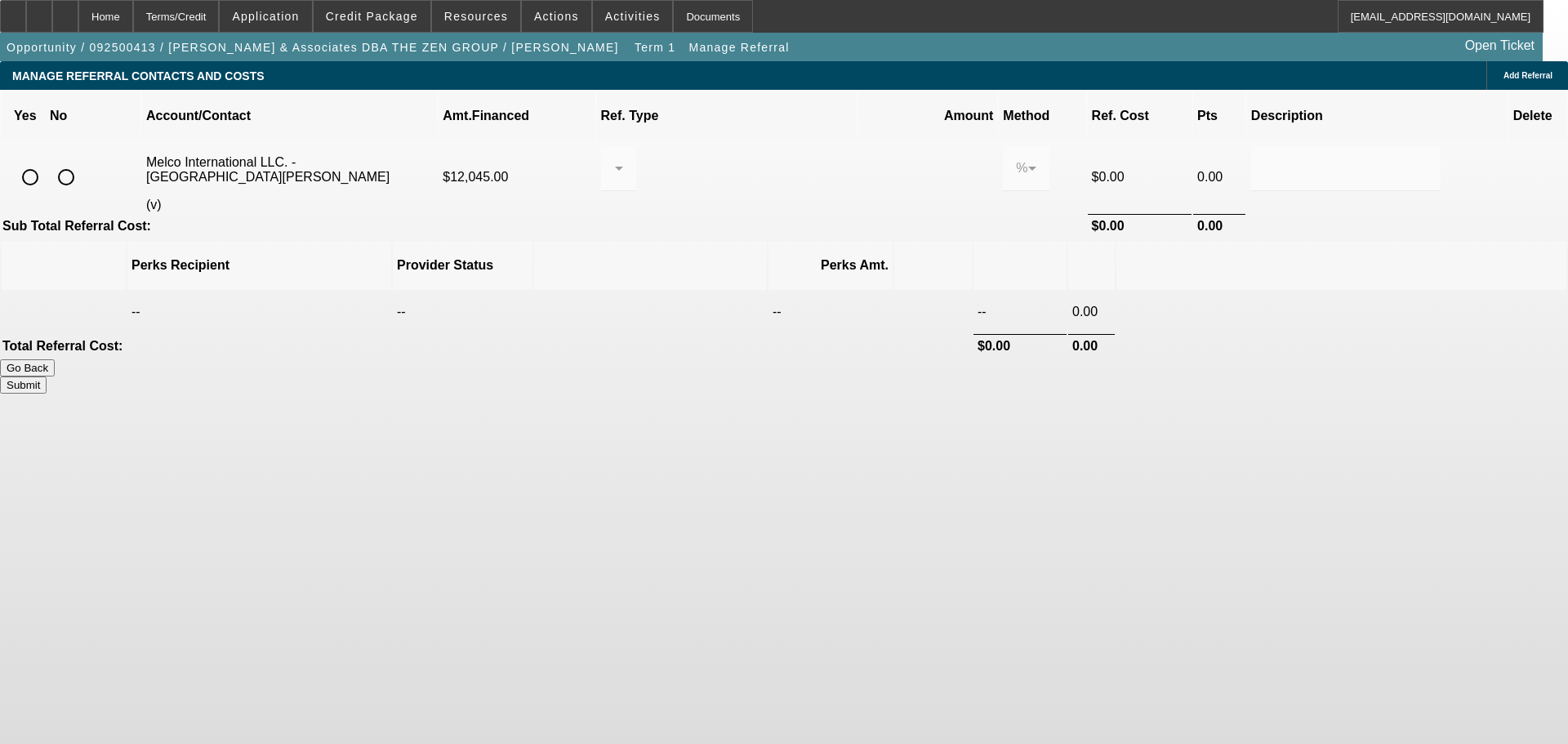
click at [82, 161] on input "radio" at bounding box center [66, 178] width 33 height 33
radio input "true"
click at [1161, 377] on div "Submit" at bounding box center [784, 385] width 1568 height 17
click at [47, 377] on button "Submit" at bounding box center [23, 385] width 47 height 17
type input "0.000"
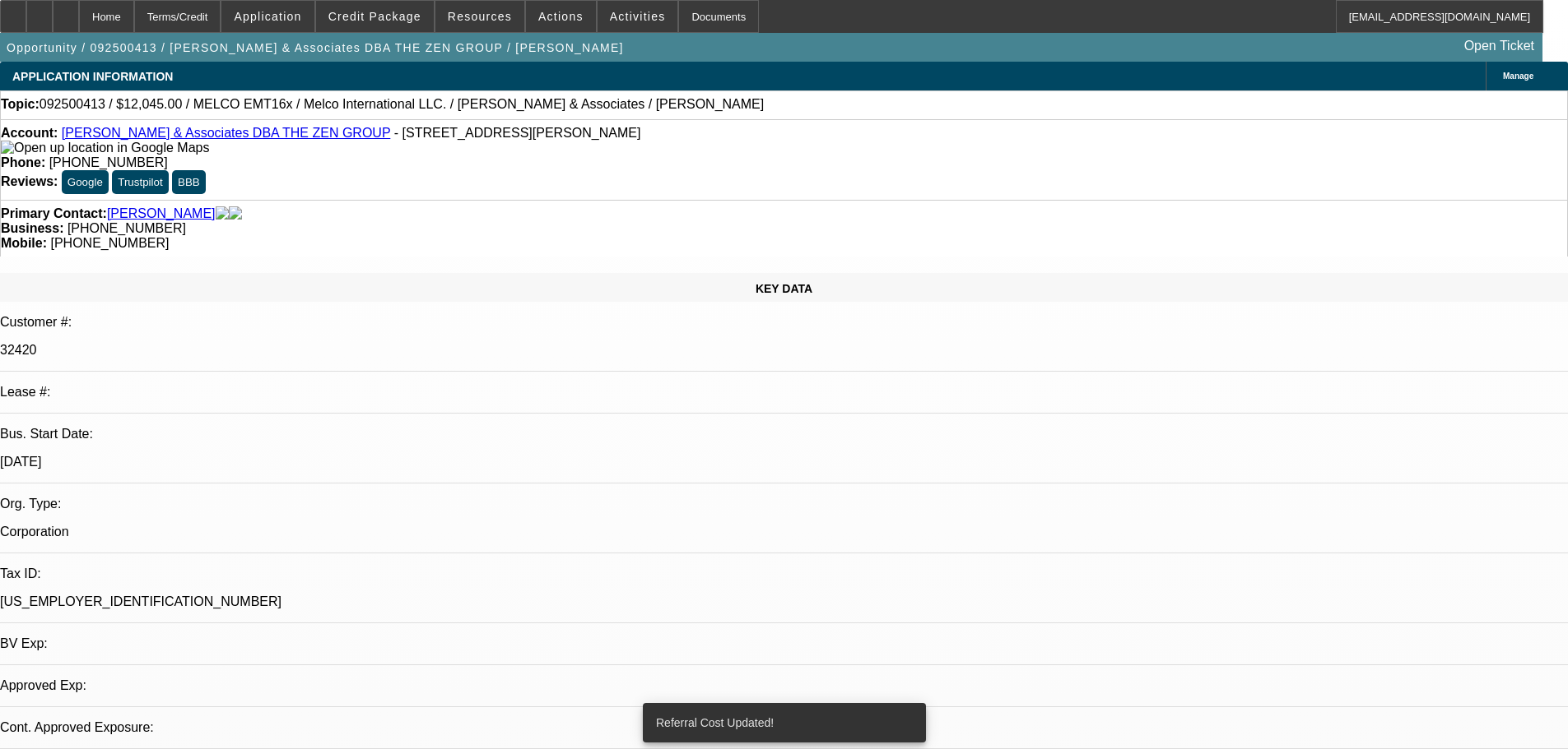
select select "0"
select select "2"
select select "0.1"
select select "4"
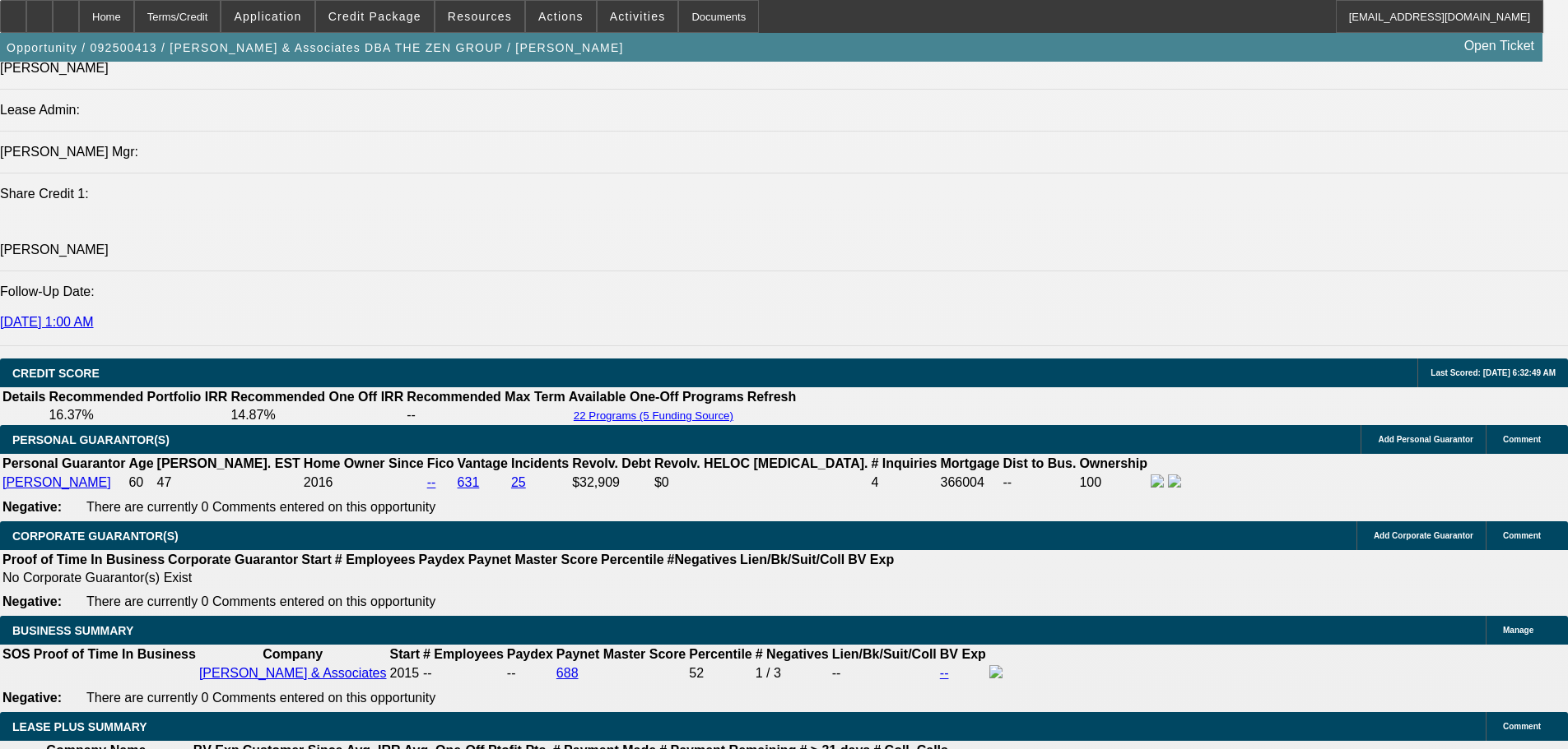
scroll to position [2220, 0]
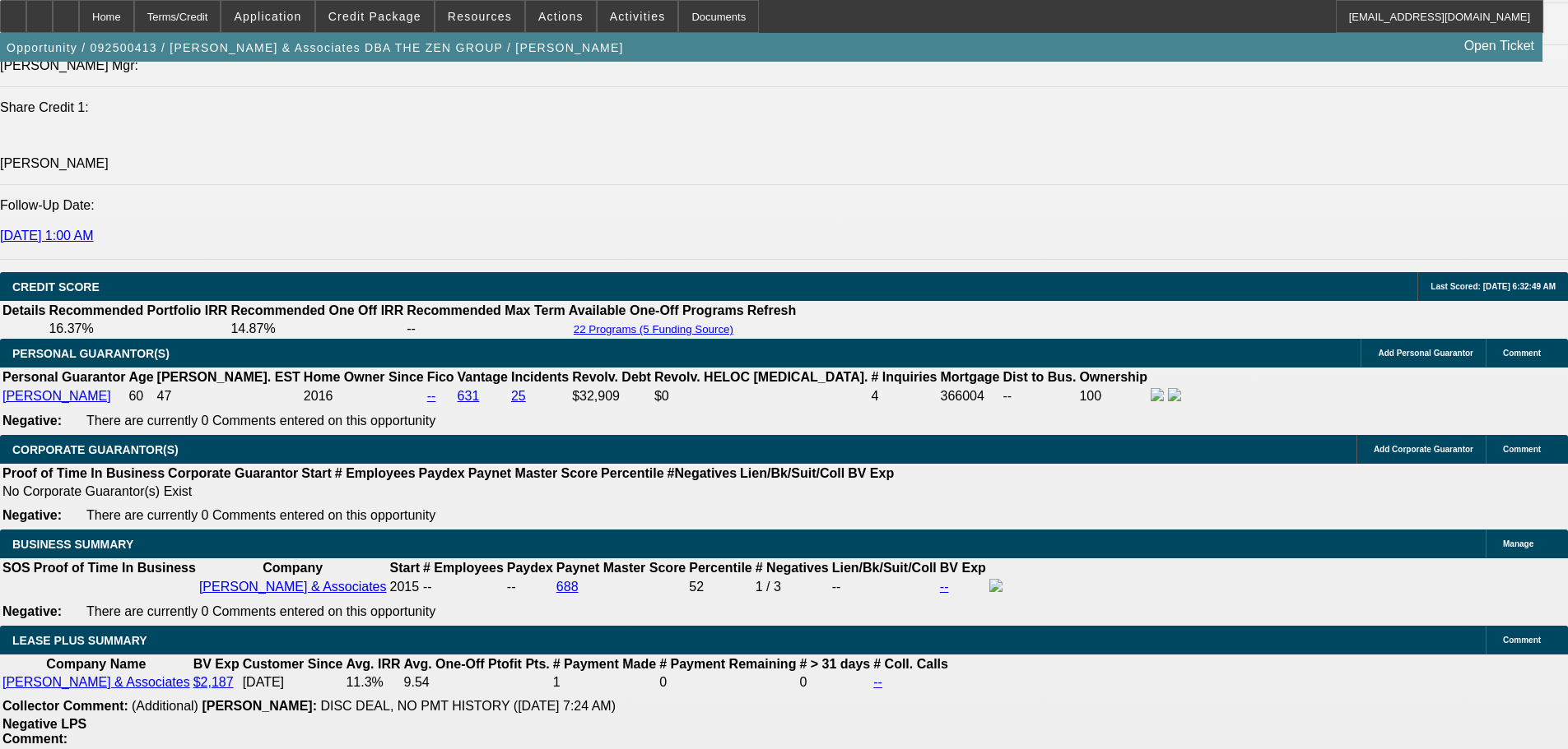
scroll to position [2467, 0]
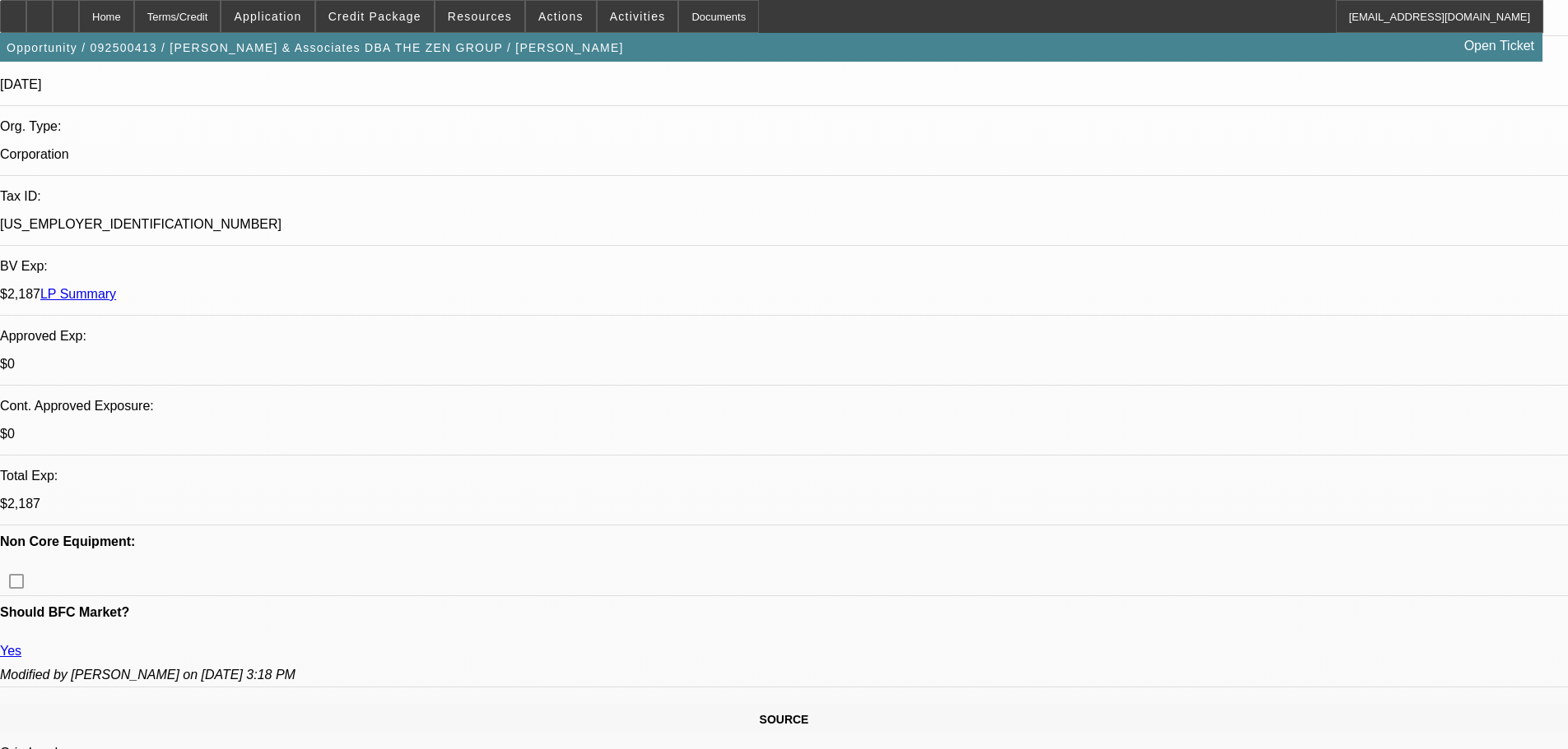
drag, startPoint x: 563, startPoint y: 337, endPoint x: 534, endPoint y: 257, distance: 85.1
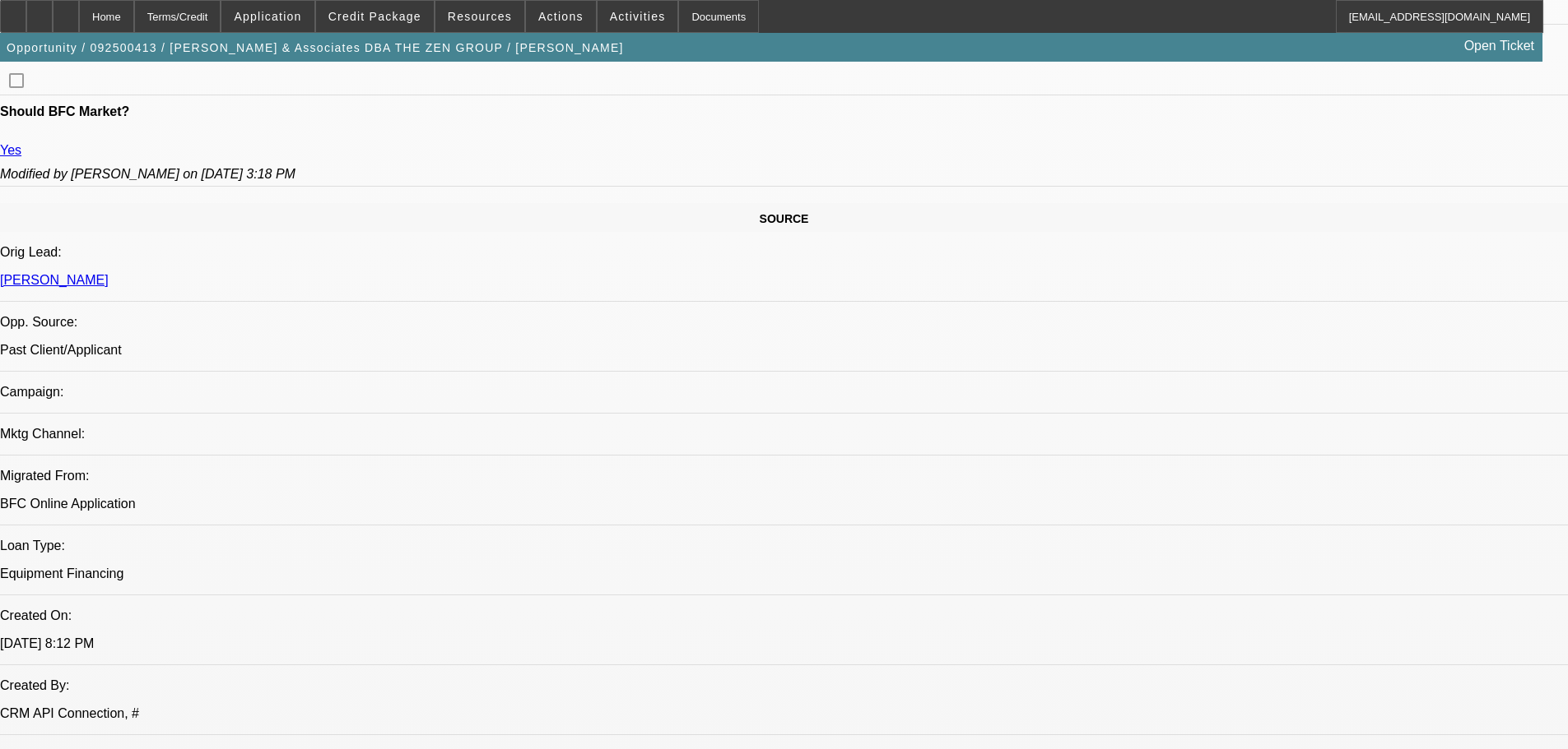
scroll to position [850, 0]
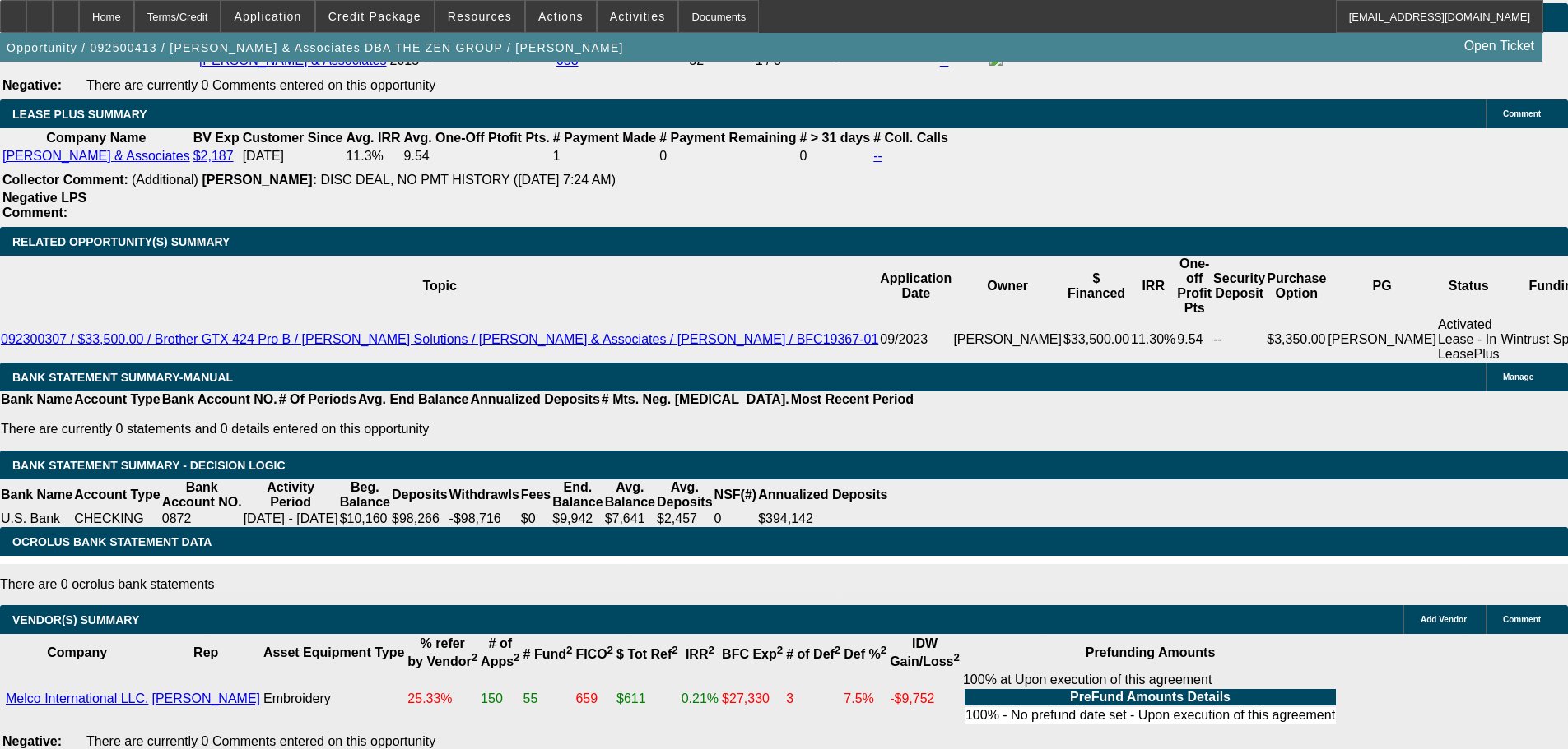
drag, startPoint x: 703, startPoint y: 437, endPoint x: 778, endPoint y: 600, distance: 179.4
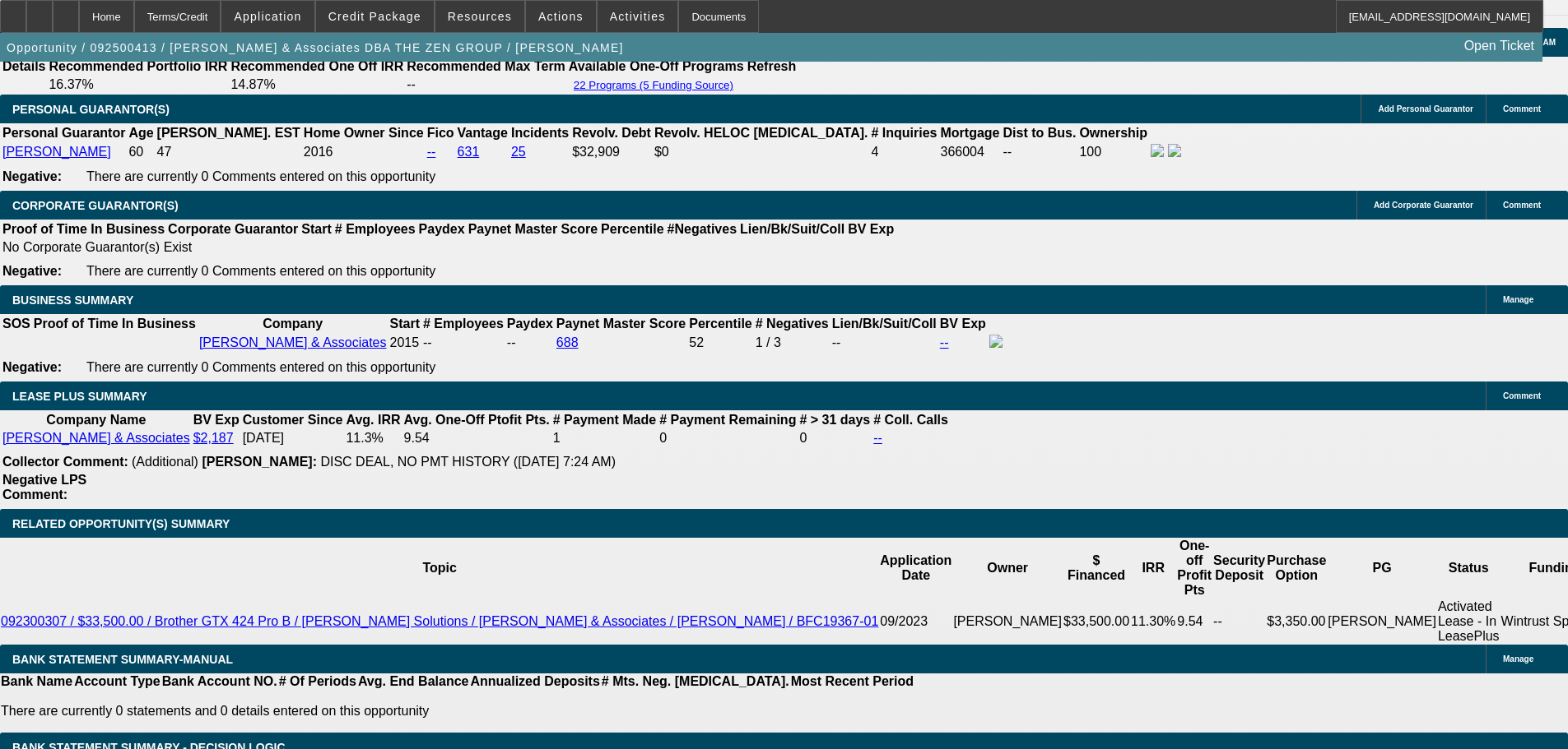
scroll to position [2428, 0]
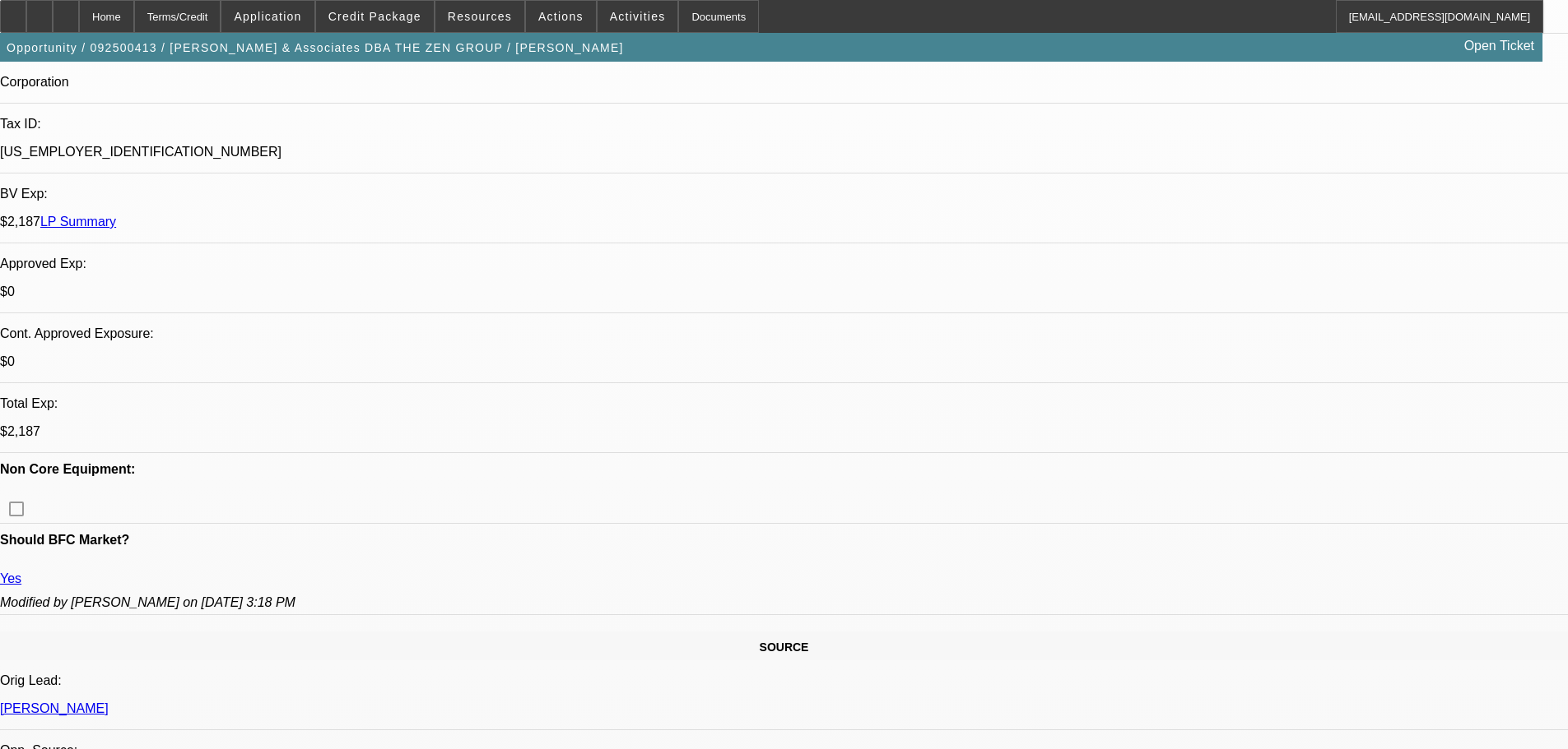
scroll to position [0, 0]
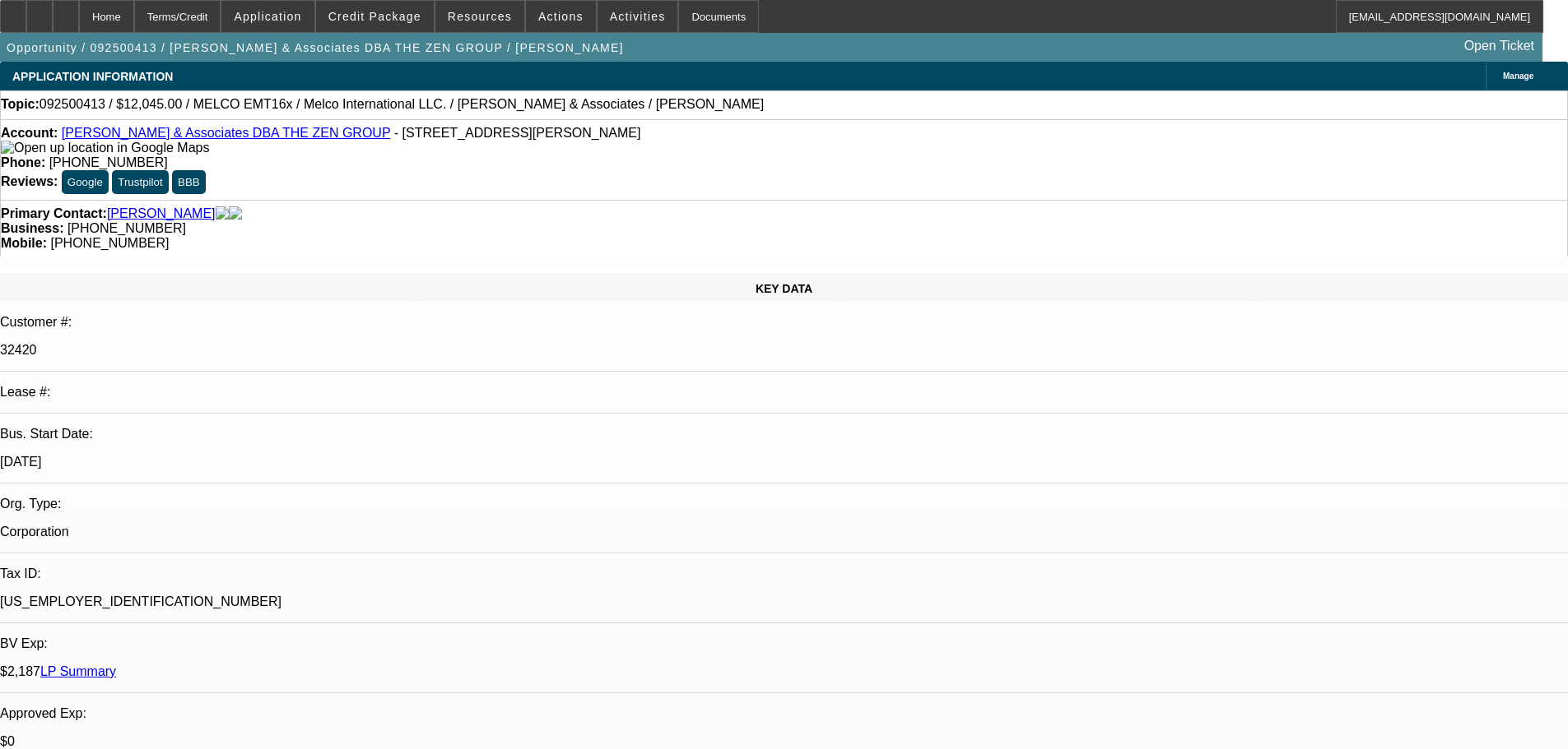
drag, startPoint x: 666, startPoint y: 411, endPoint x: 714, endPoint y: 120, distance: 294.9
click at [412, 28] on span at bounding box center [375, 16] width 118 height 40
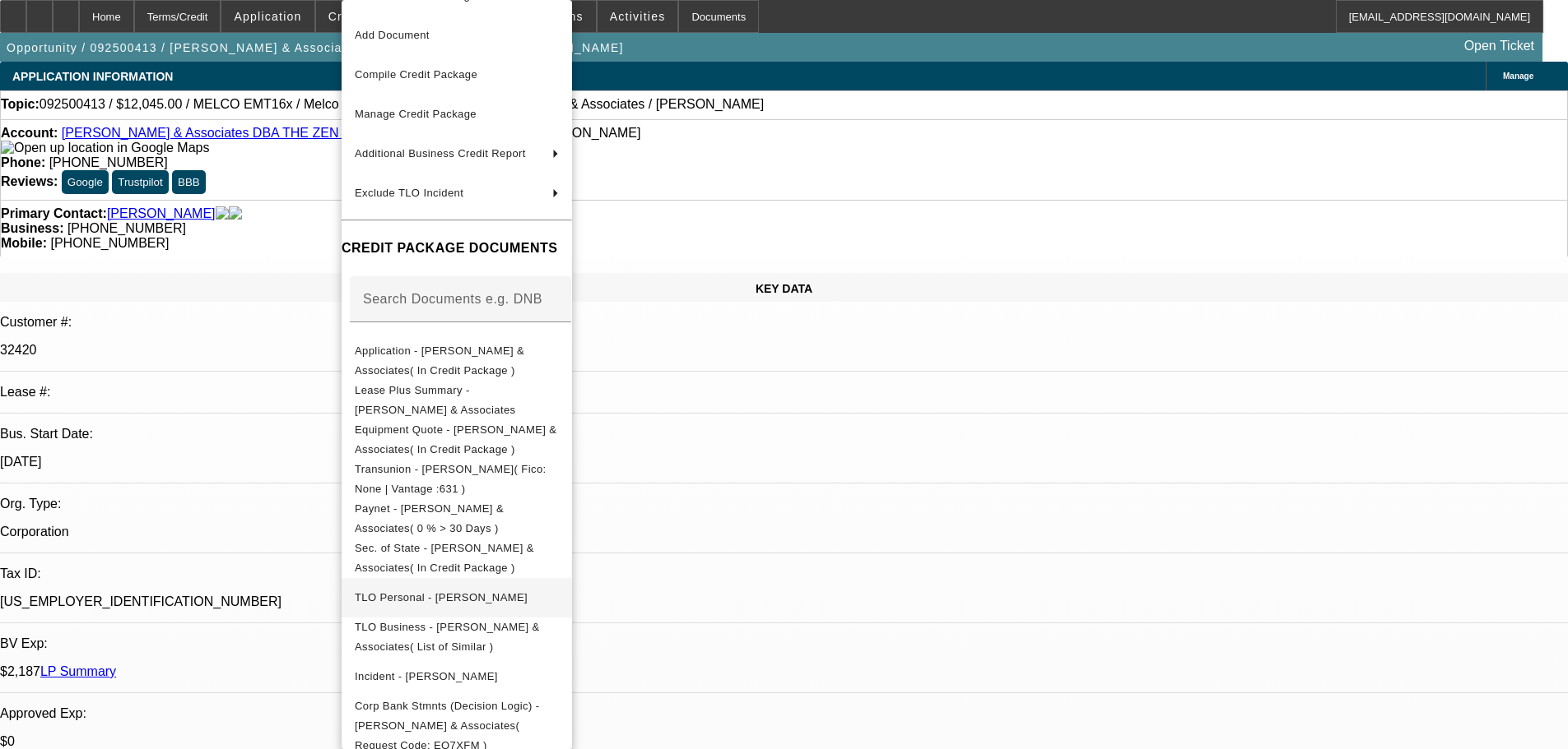
scroll to position [57, 0]
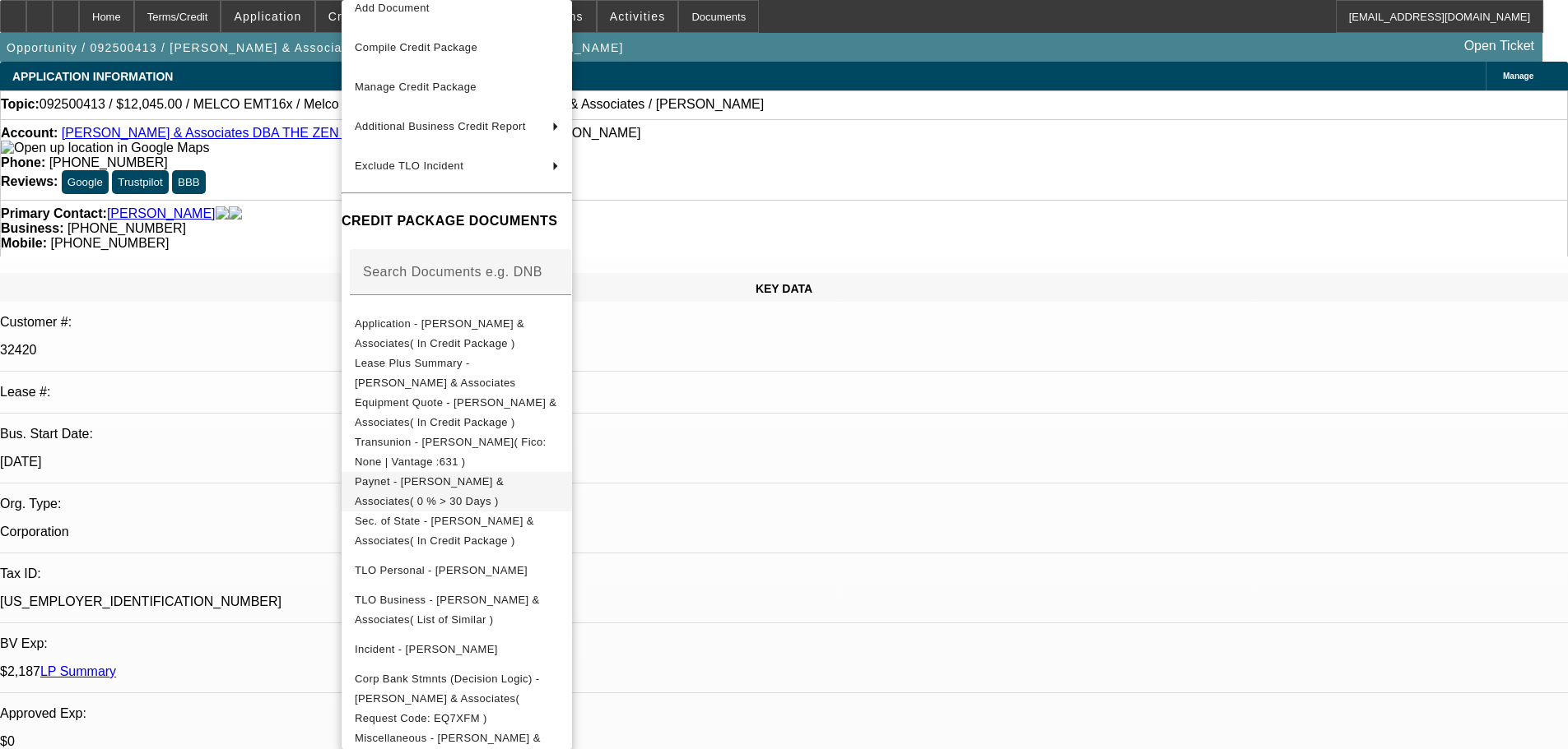
click at [559, 491] on span "Paynet - Shinn & Associates( 0 % > 30 Days )" at bounding box center [456, 491] width 204 height 40
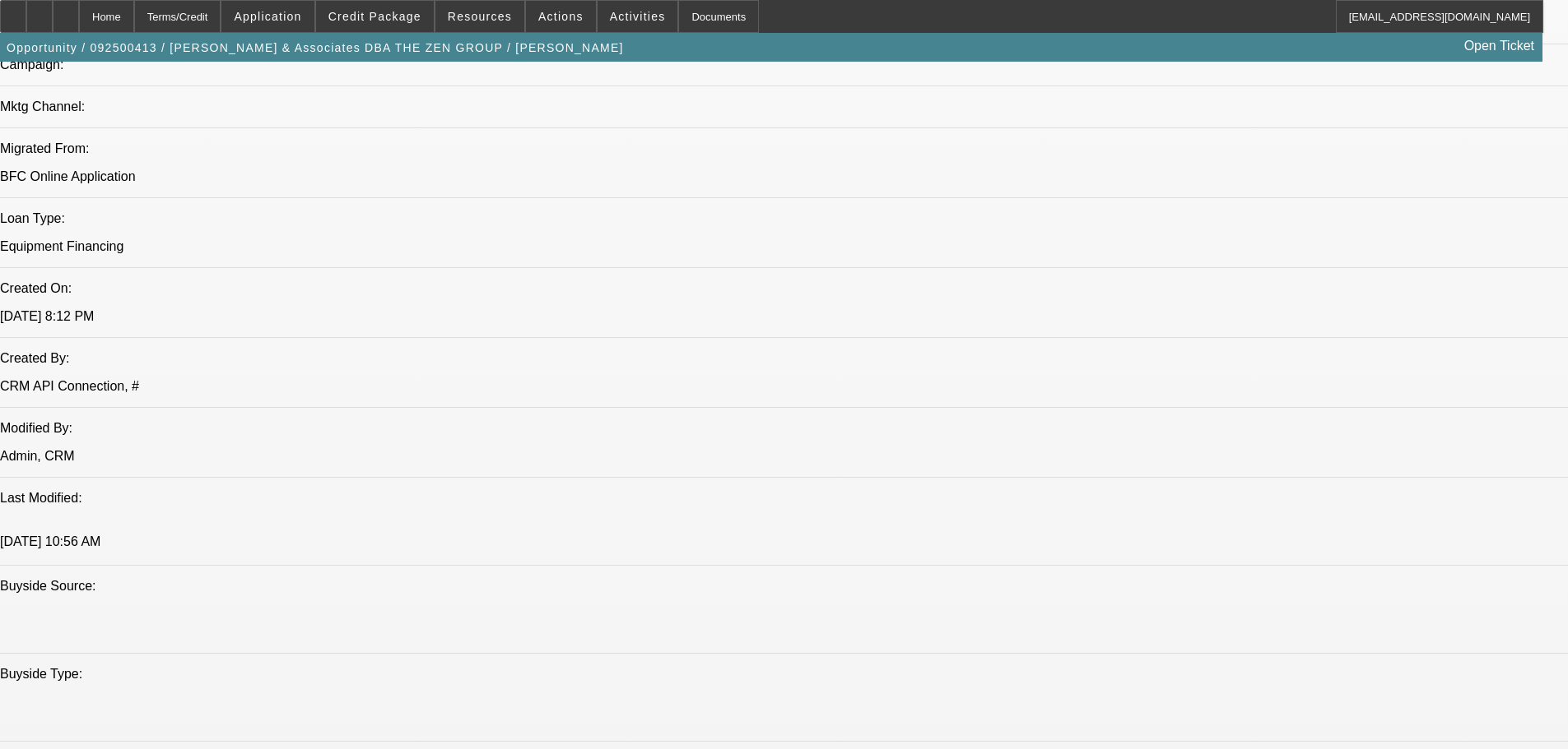
scroll to position [1316, 0]
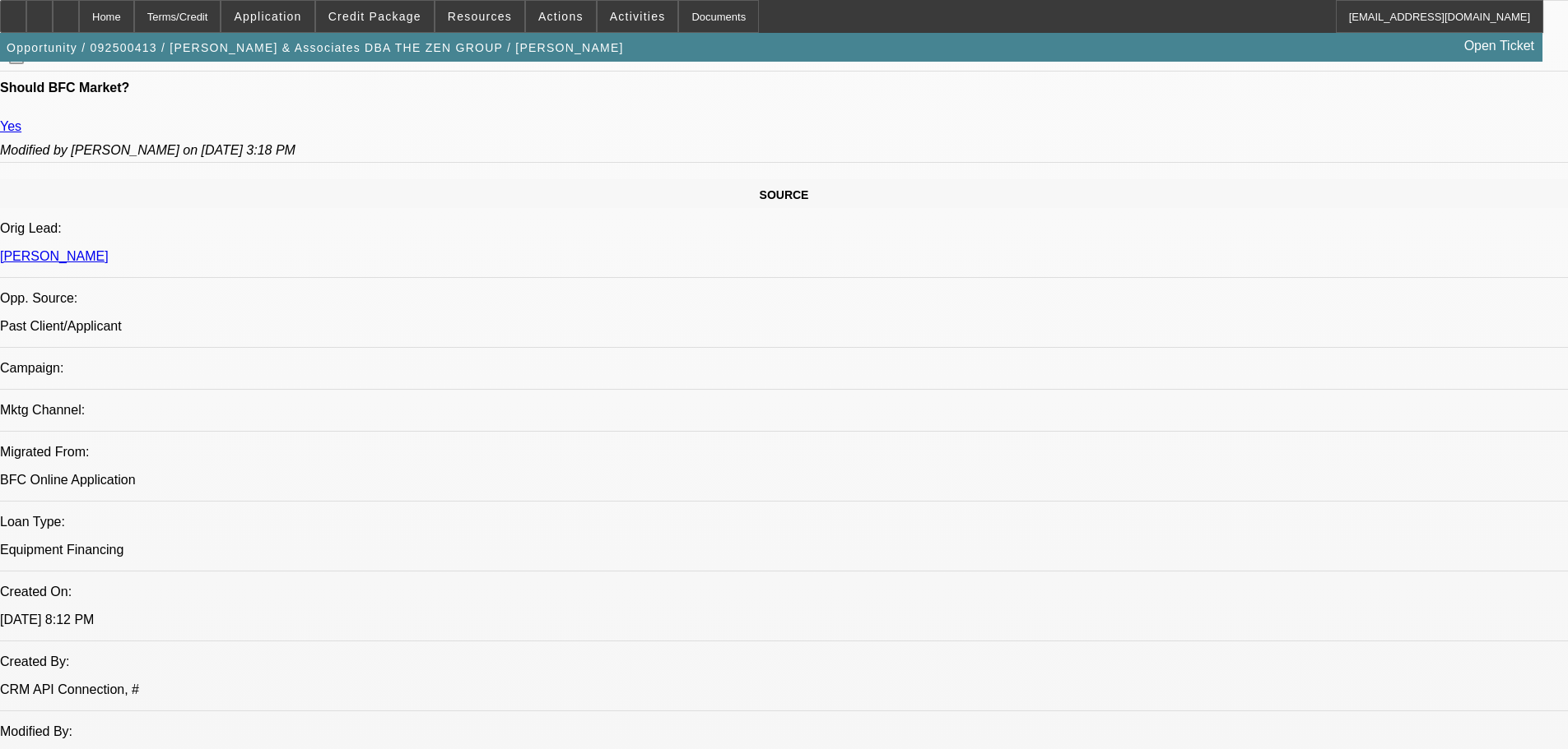
drag, startPoint x: 545, startPoint y: 436, endPoint x: 519, endPoint y: 197, distance: 240.4
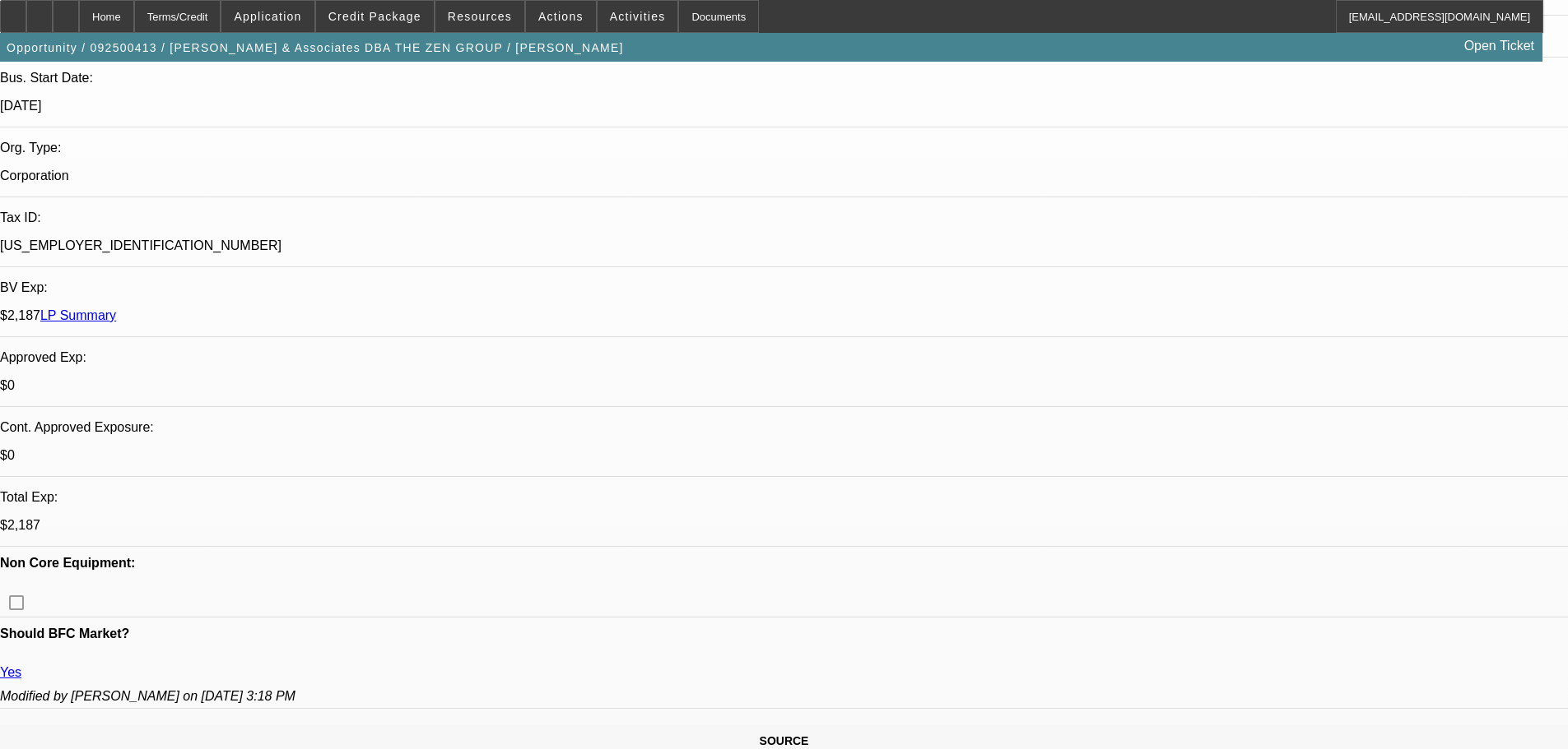
drag, startPoint x: 529, startPoint y: 407, endPoint x: 504, endPoint y: 233, distance: 175.8
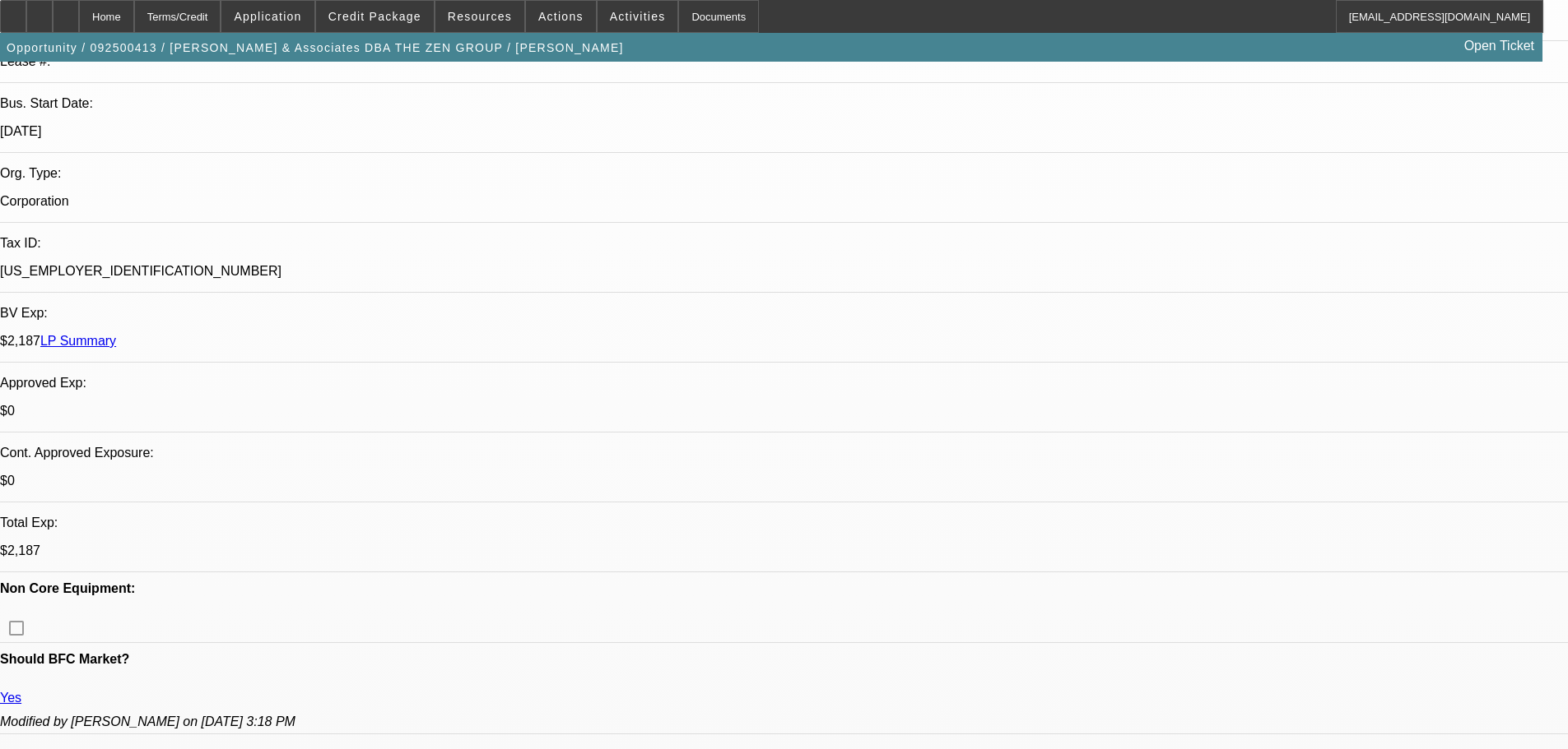
scroll to position [40, 0]
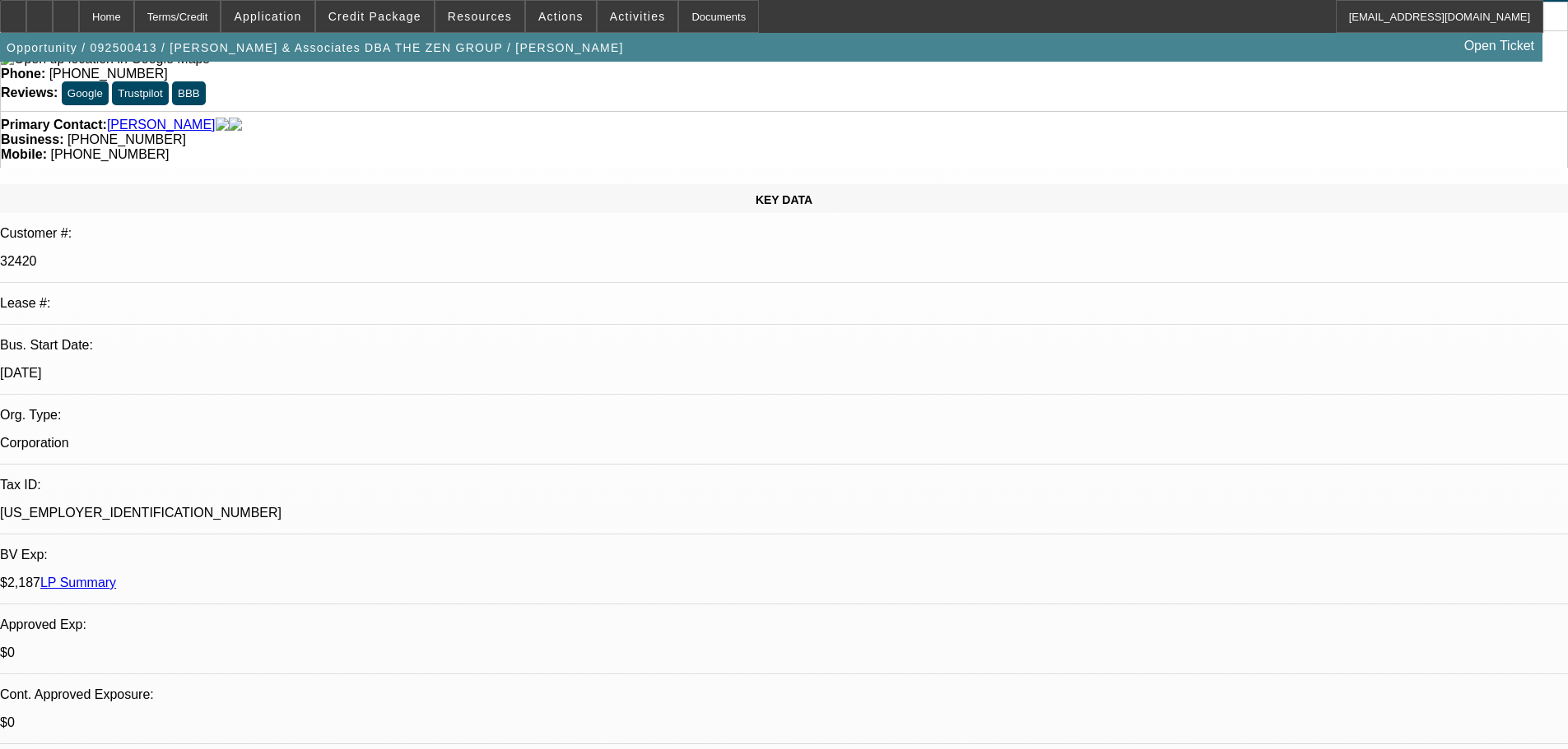
drag, startPoint x: 542, startPoint y: 420, endPoint x: 518, endPoint y: 242, distance: 179.6
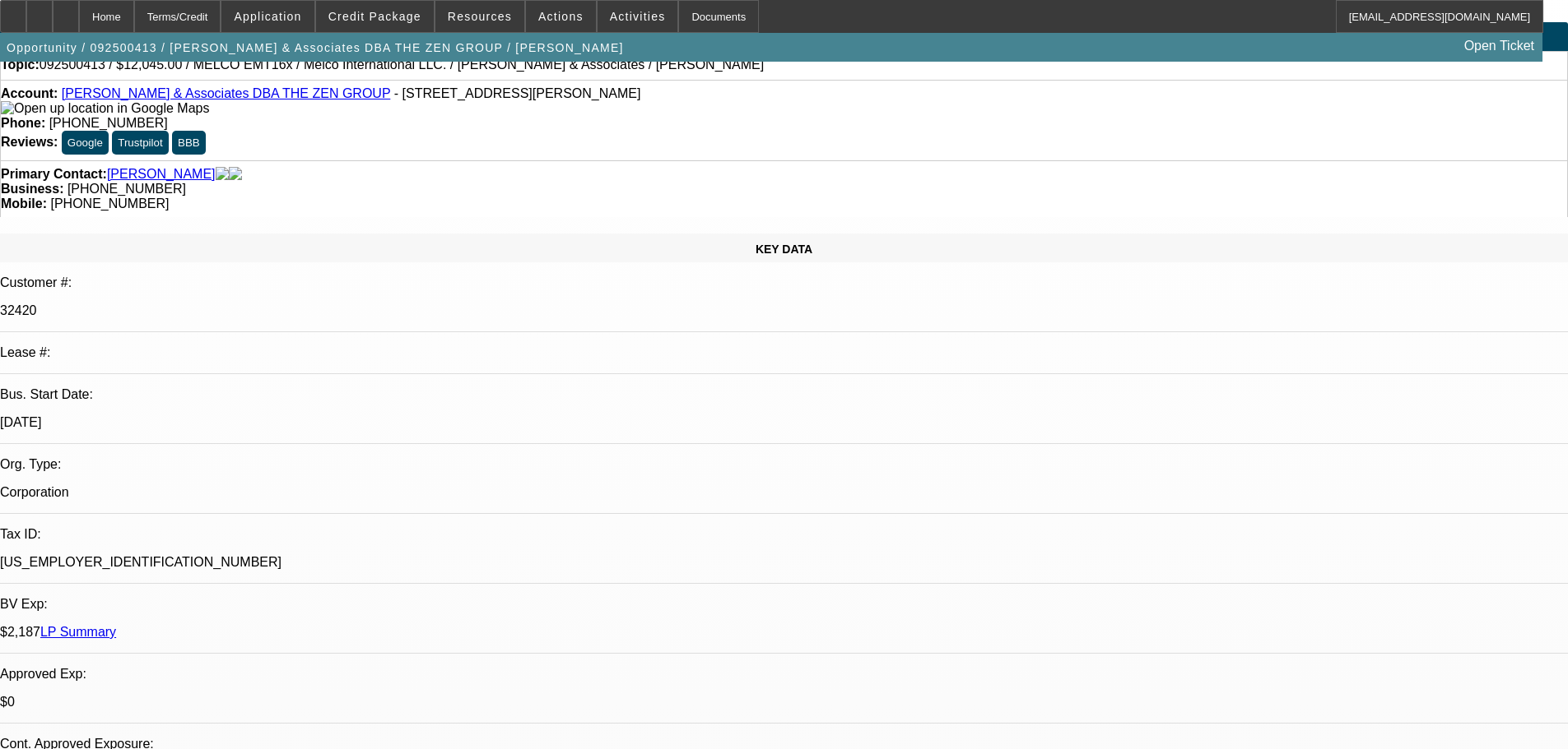
scroll to position [0, 0]
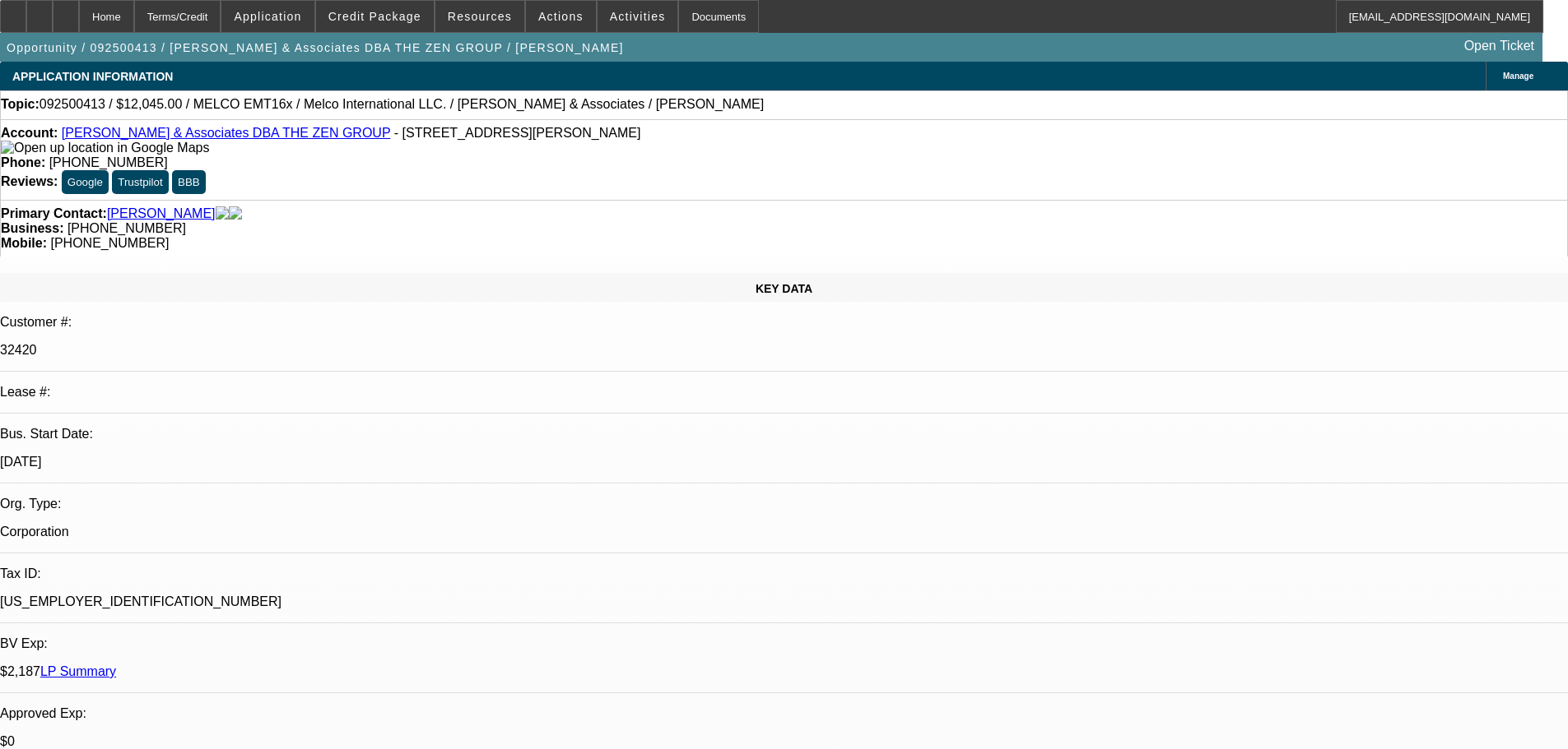
drag, startPoint x: 539, startPoint y: 404, endPoint x: 528, endPoint y: 245, distance: 159.4
drag, startPoint x: 571, startPoint y: 322, endPoint x: 560, endPoint y: 265, distance: 58.1
drag, startPoint x: 579, startPoint y: 334, endPoint x: 568, endPoint y: 315, distance: 22.0
drag, startPoint x: 574, startPoint y: 332, endPoint x: 572, endPoint y: 299, distance: 33.1
drag, startPoint x: 558, startPoint y: 333, endPoint x: 568, endPoint y: 343, distance: 14.1
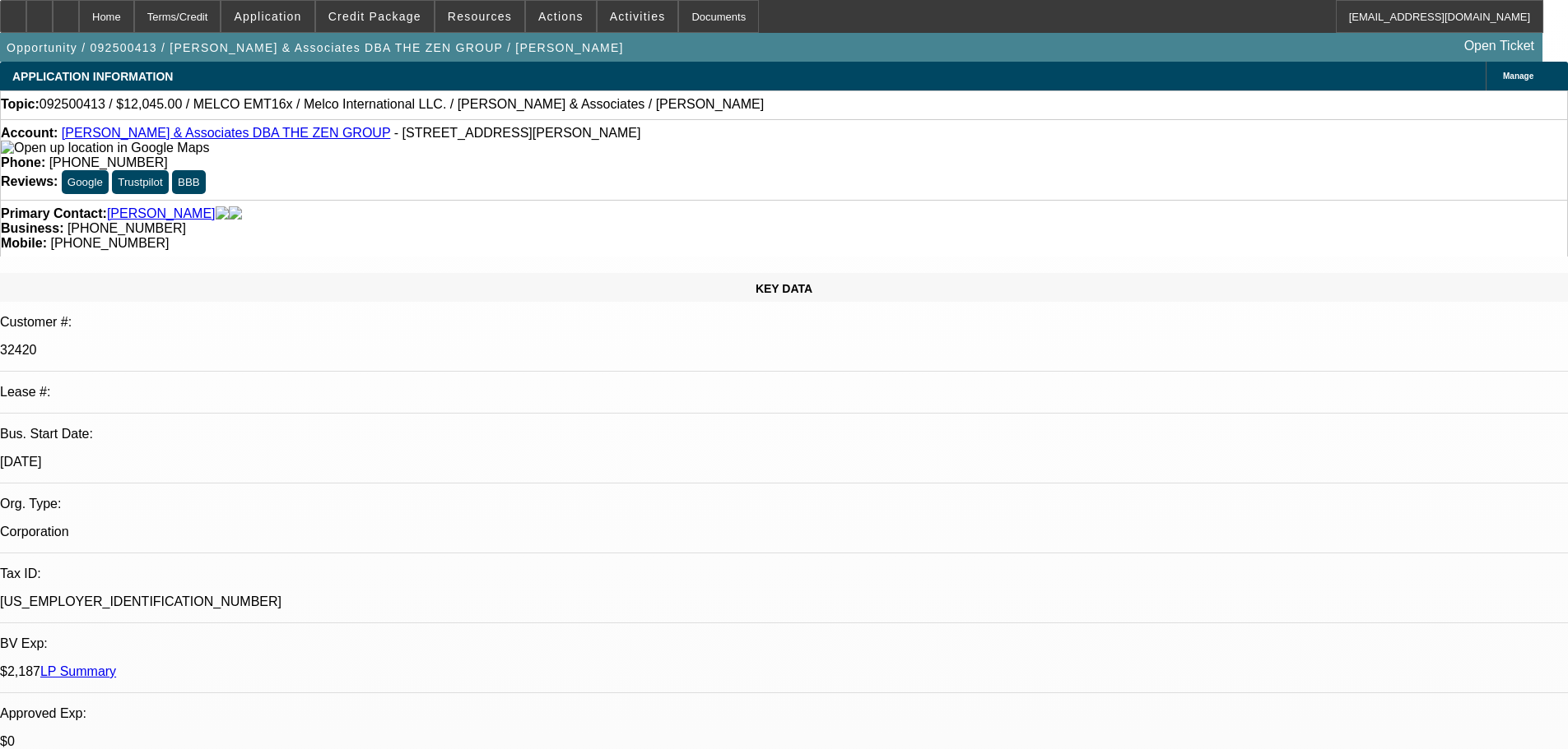
drag, startPoint x: 586, startPoint y: 334, endPoint x: 575, endPoint y: 295, distance: 40.5
drag, startPoint x: 650, startPoint y: 334, endPoint x: 645, endPoint y: 310, distance: 24.5
drag, startPoint x: 654, startPoint y: 333, endPoint x: 640, endPoint y: 334, distance: 14.0
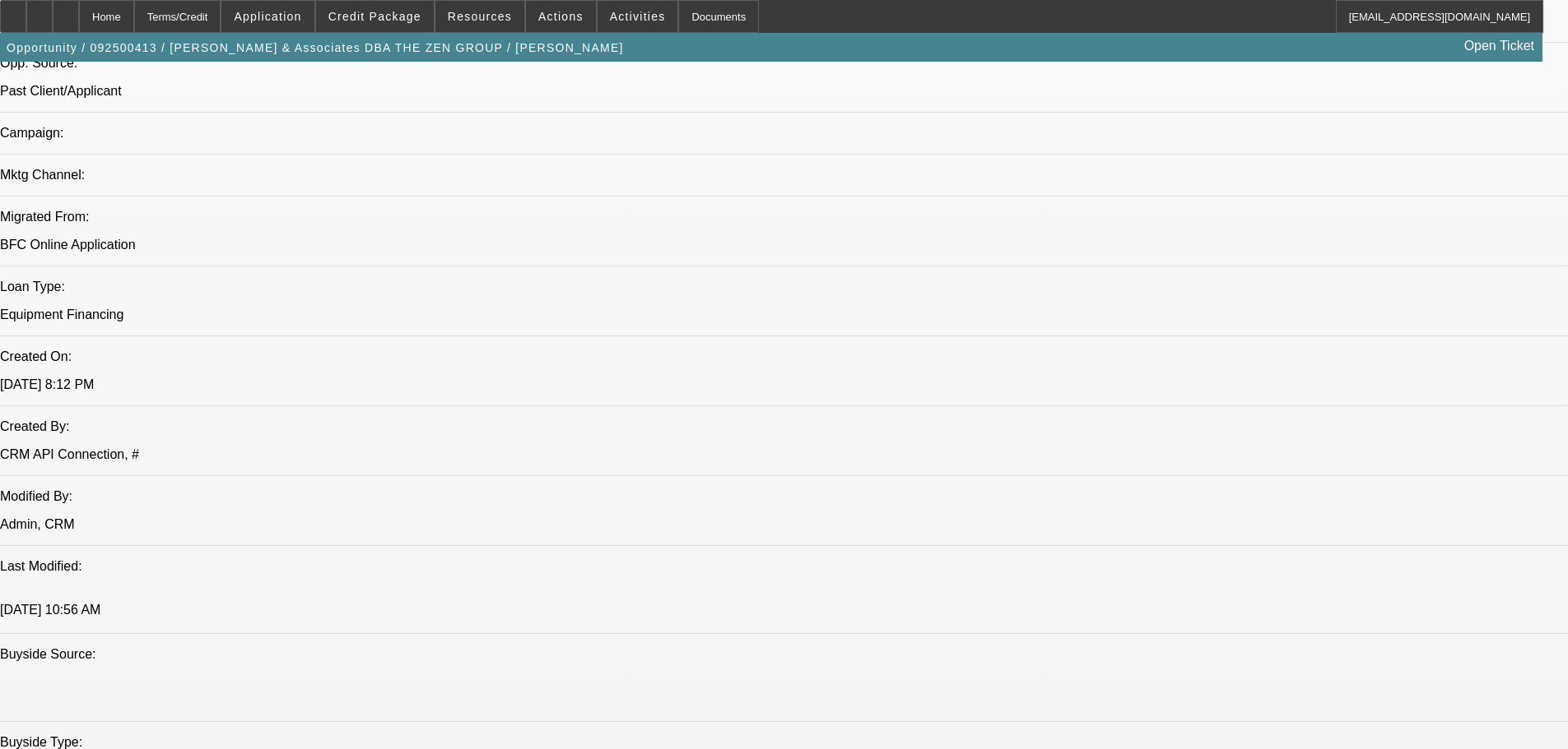
drag, startPoint x: 683, startPoint y: 334, endPoint x: 646, endPoint y: 520, distance: 189.6
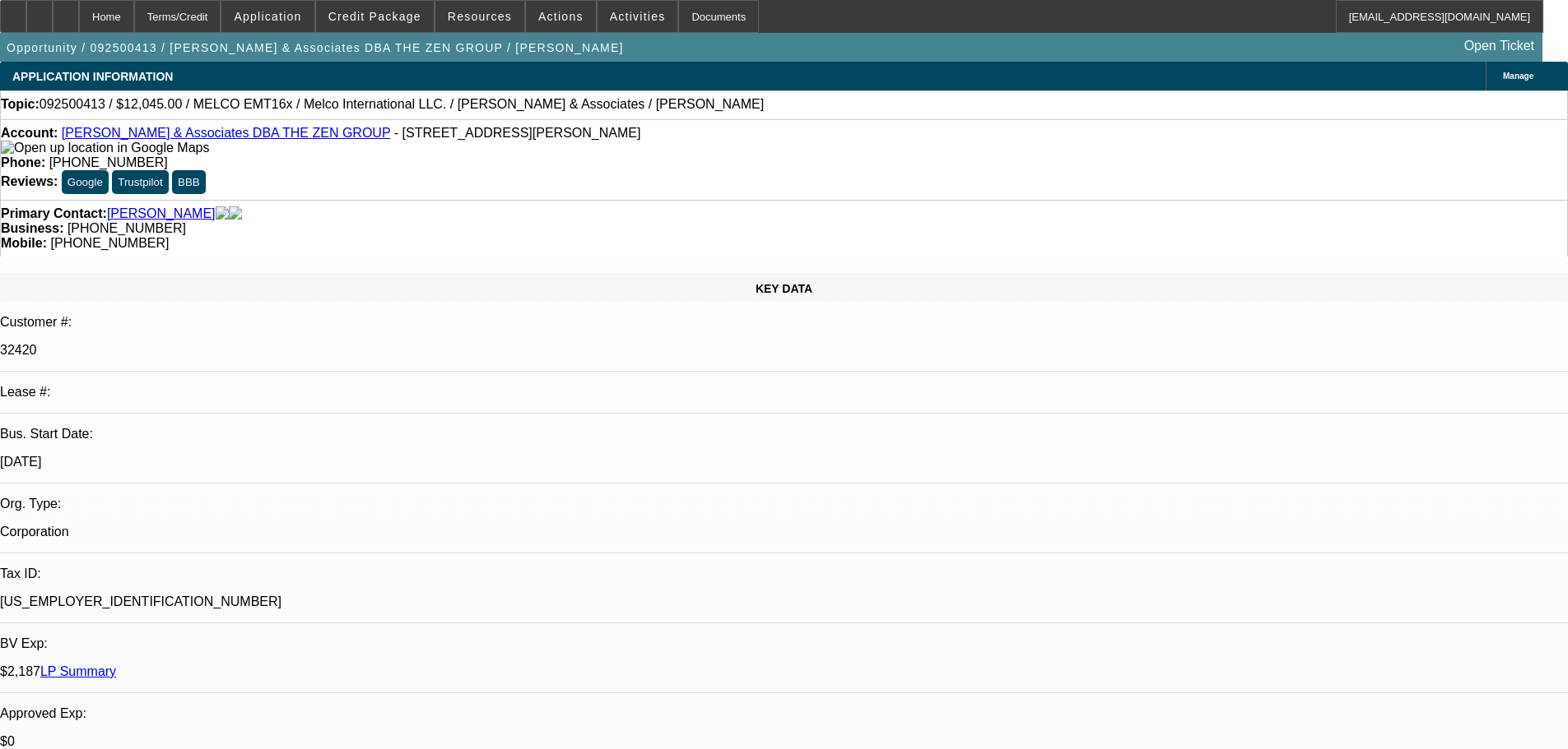
drag, startPoint x: 683, startPoint y: 307, endPoint x: 668, endPoint y: 149, distance: 158.7
drag, startPoint x: 683, startPoint y: 377, endPoint x: 664, endPoint y: 368, distance: 21.0
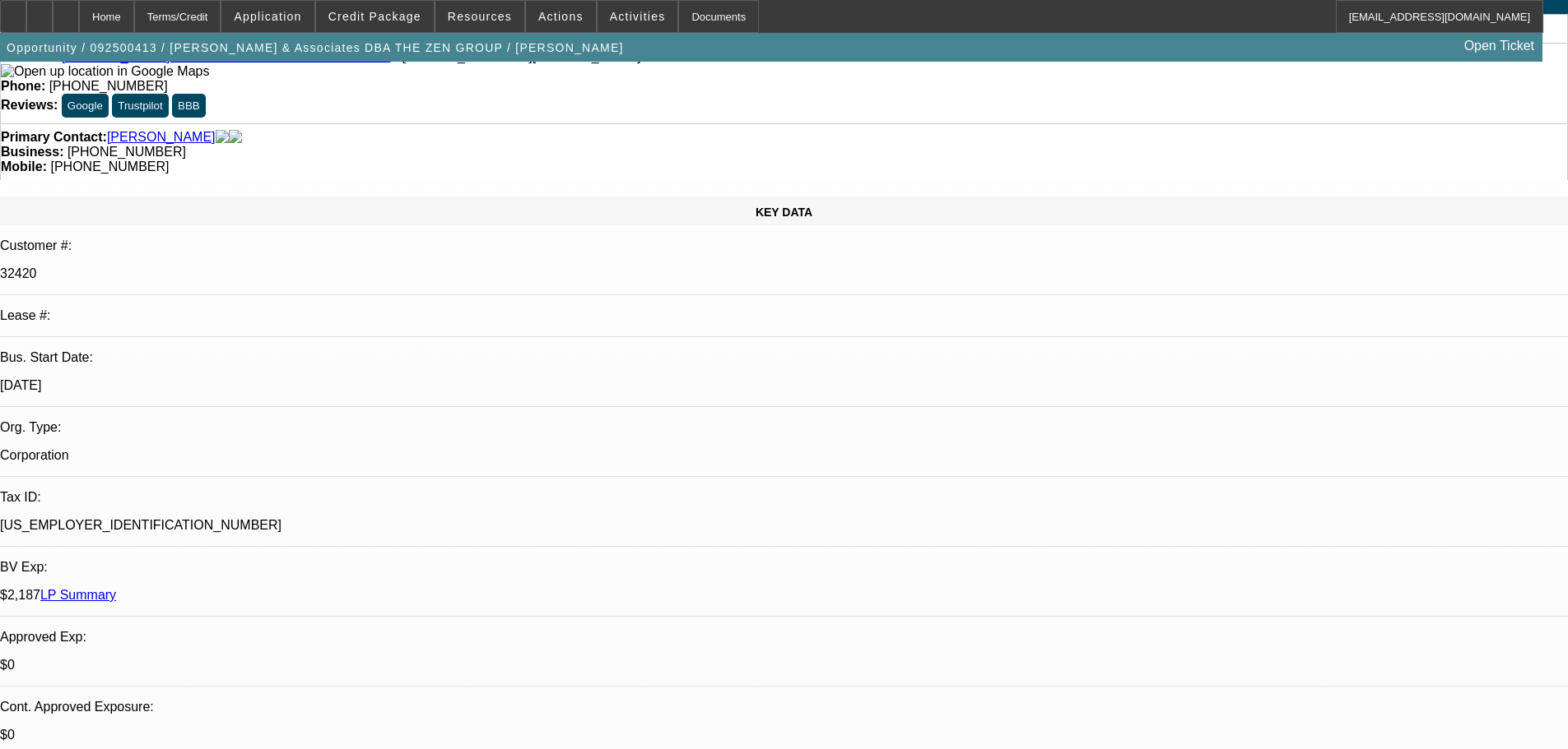
drag, startPoint x: 617, startPoint y: 353, endPoint x: 633, endPoint y: 413, distance: 62.1
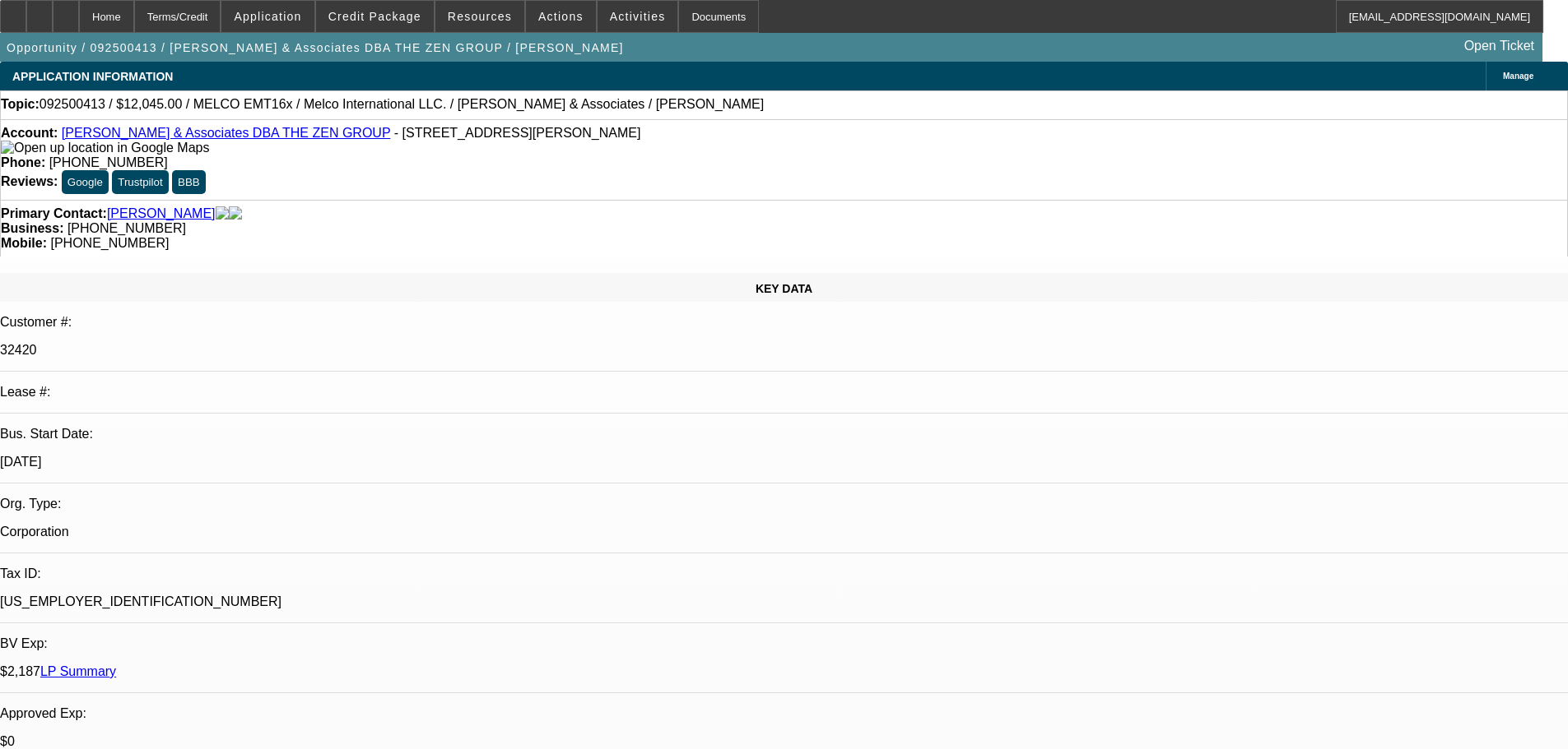
drag, startPoint x: 625, startPoint y: 412, endPoint x: 615, endPoint y: 321, distance: 91.5
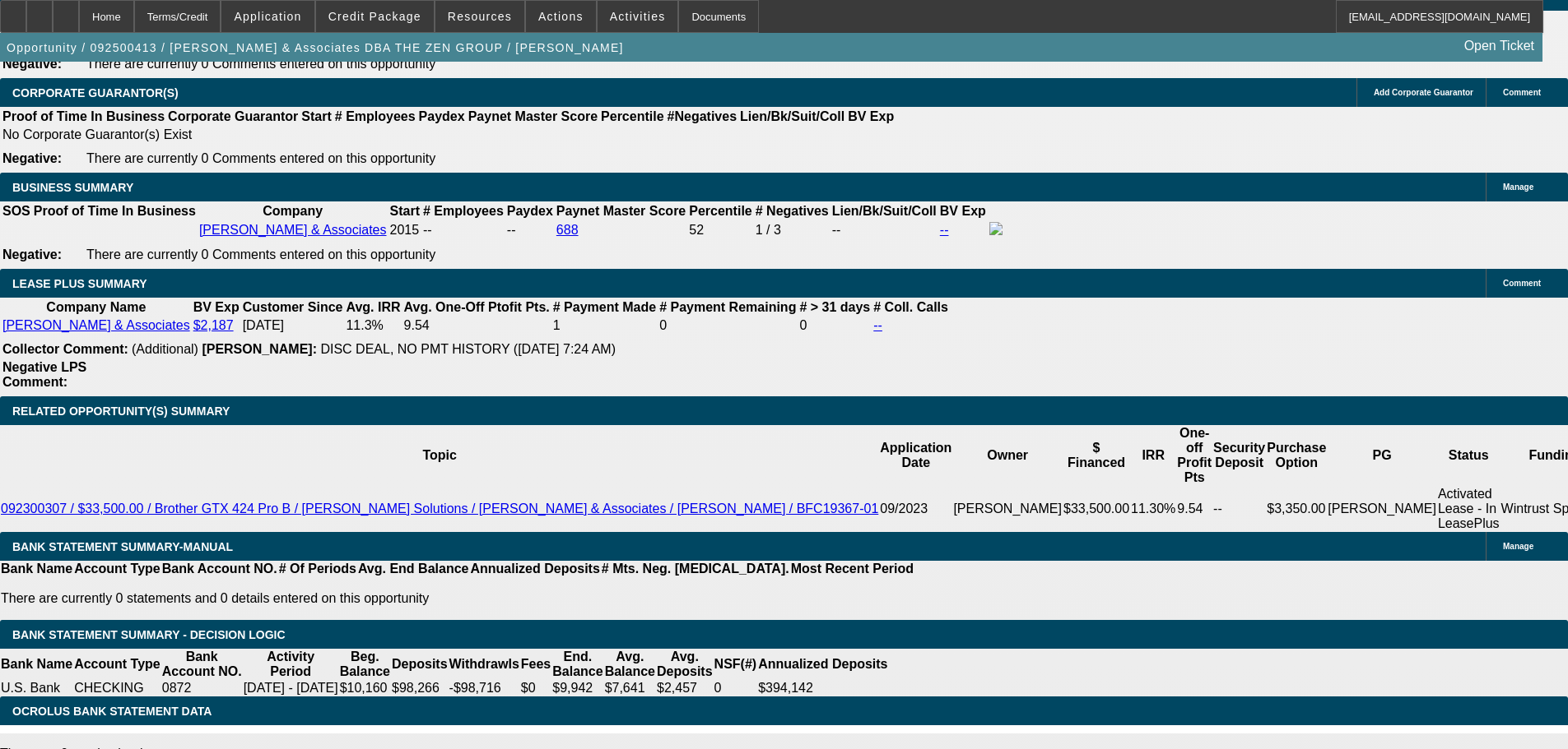
drag, startPoint x: 663, startPoint y: 355, endPoint x: 703, endPoint y: 561, distance: 209.8
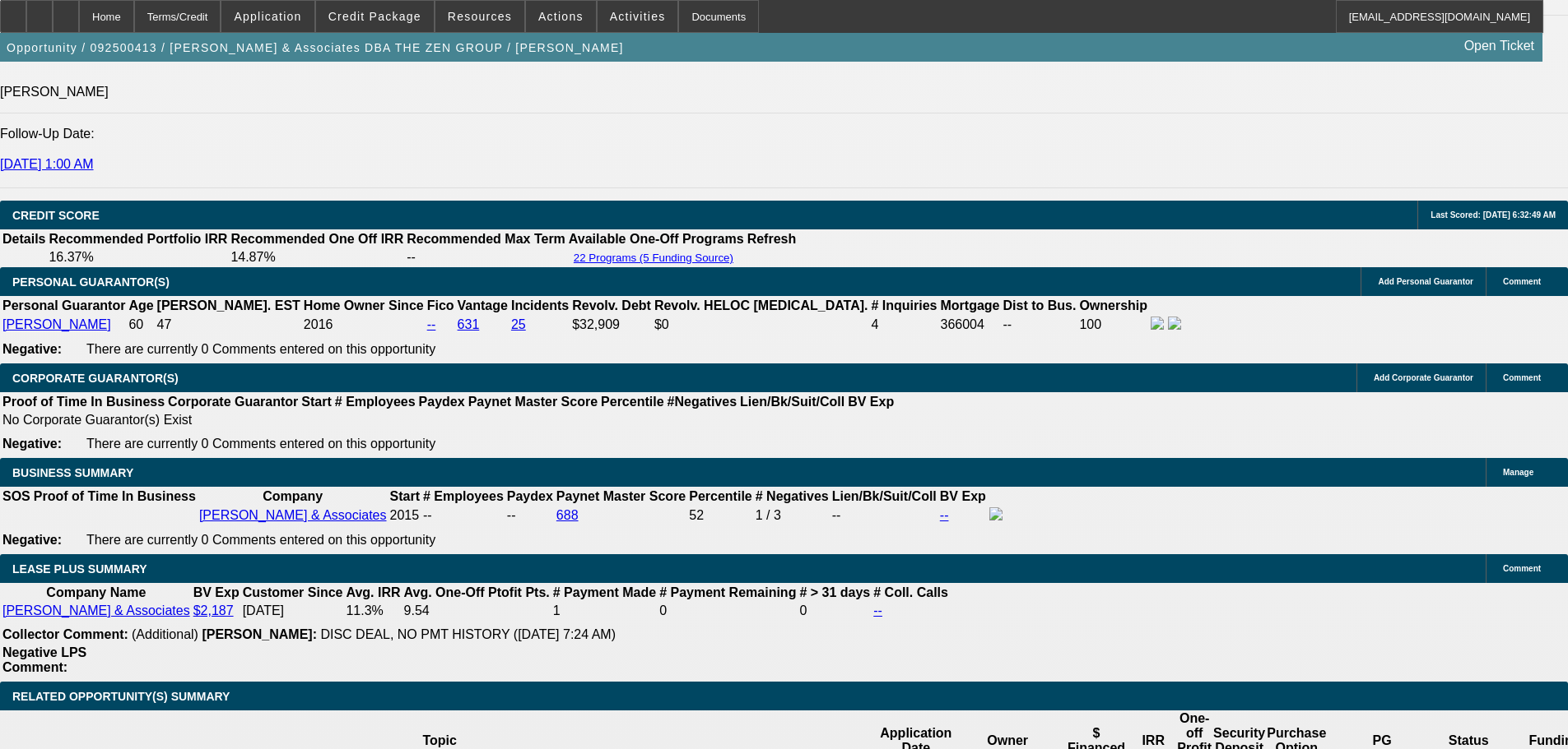
drag, startPoint x: 715, startPoint y: 367, endPoint x: 733, endPoint y: 300, distance: 69.4
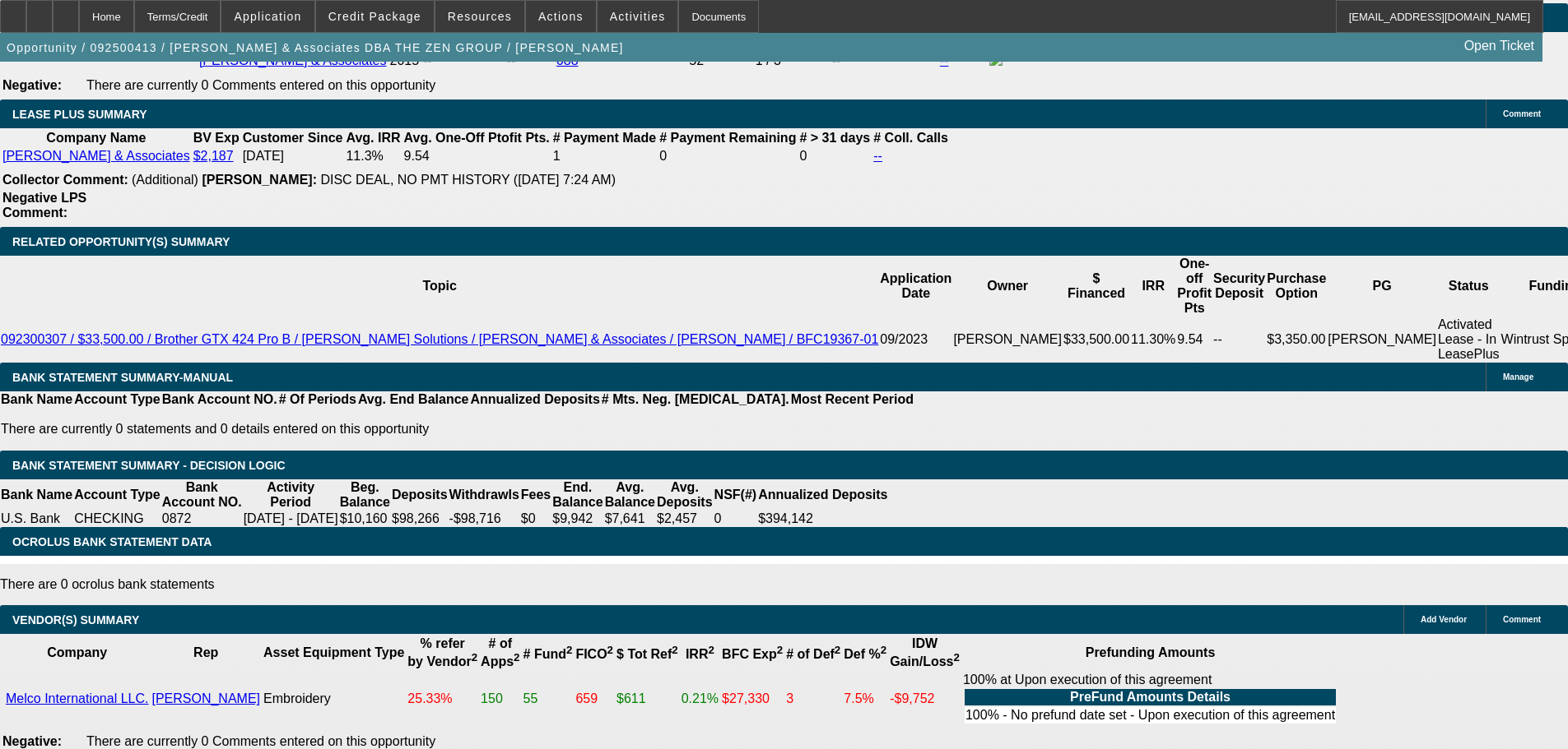
drag, startPoint x: 746, startPoint y: 310, endPoint x: 805, endPoint y: 634, distance: 329.3
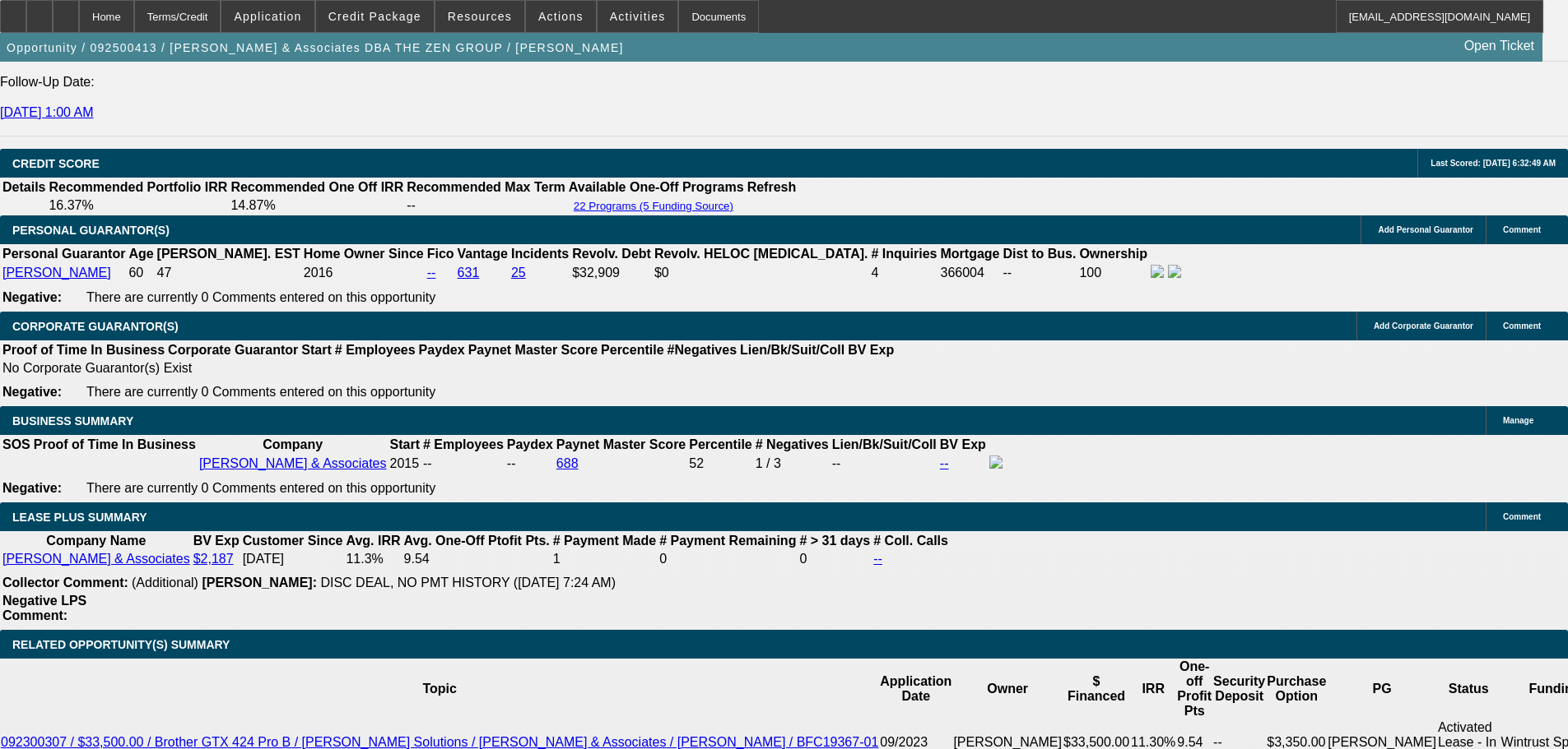
scroll to position [2838, 0]
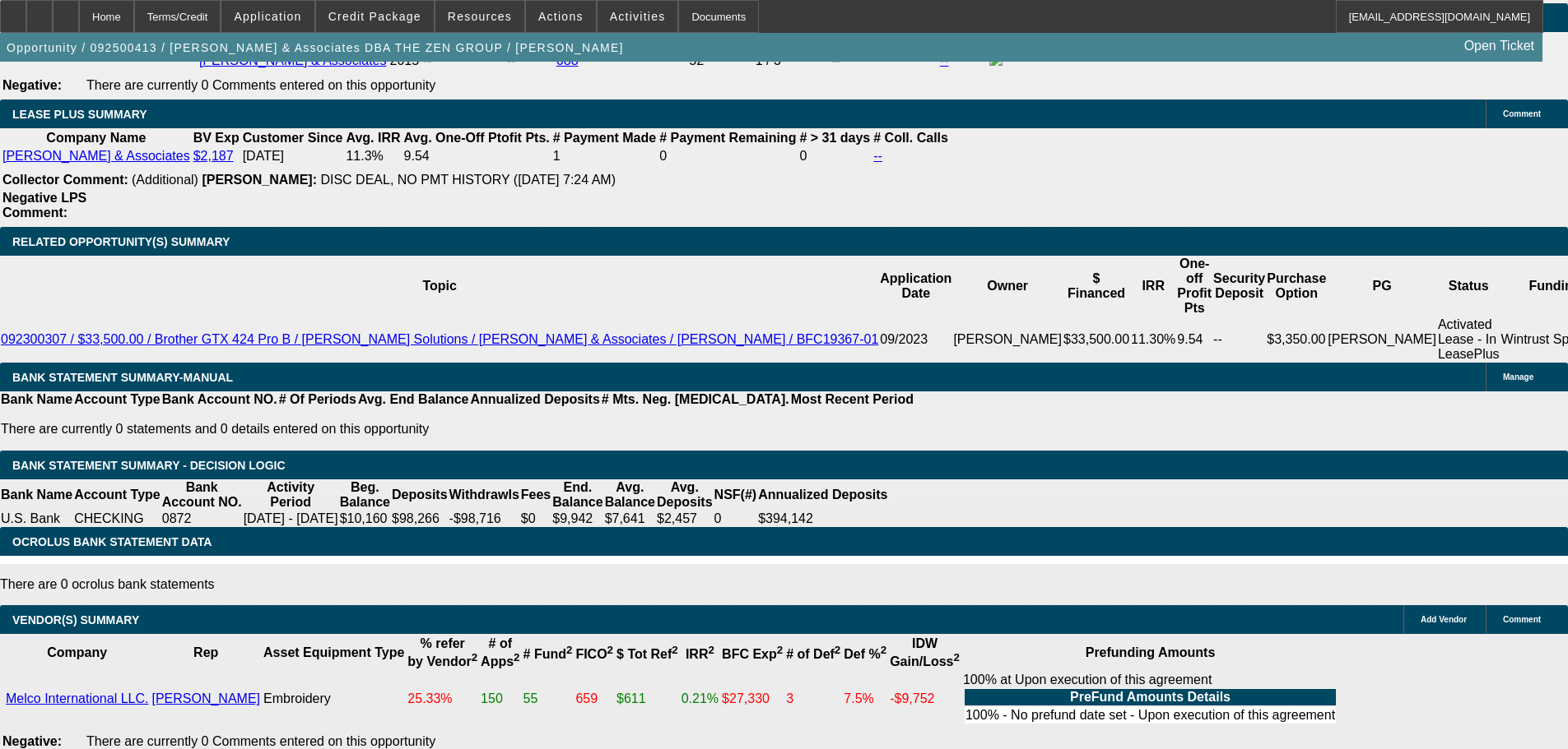
drag, startPoint x: 852, startPoint y: 439, endPoint x: 867, endPoint y: 685, distance: 246.5
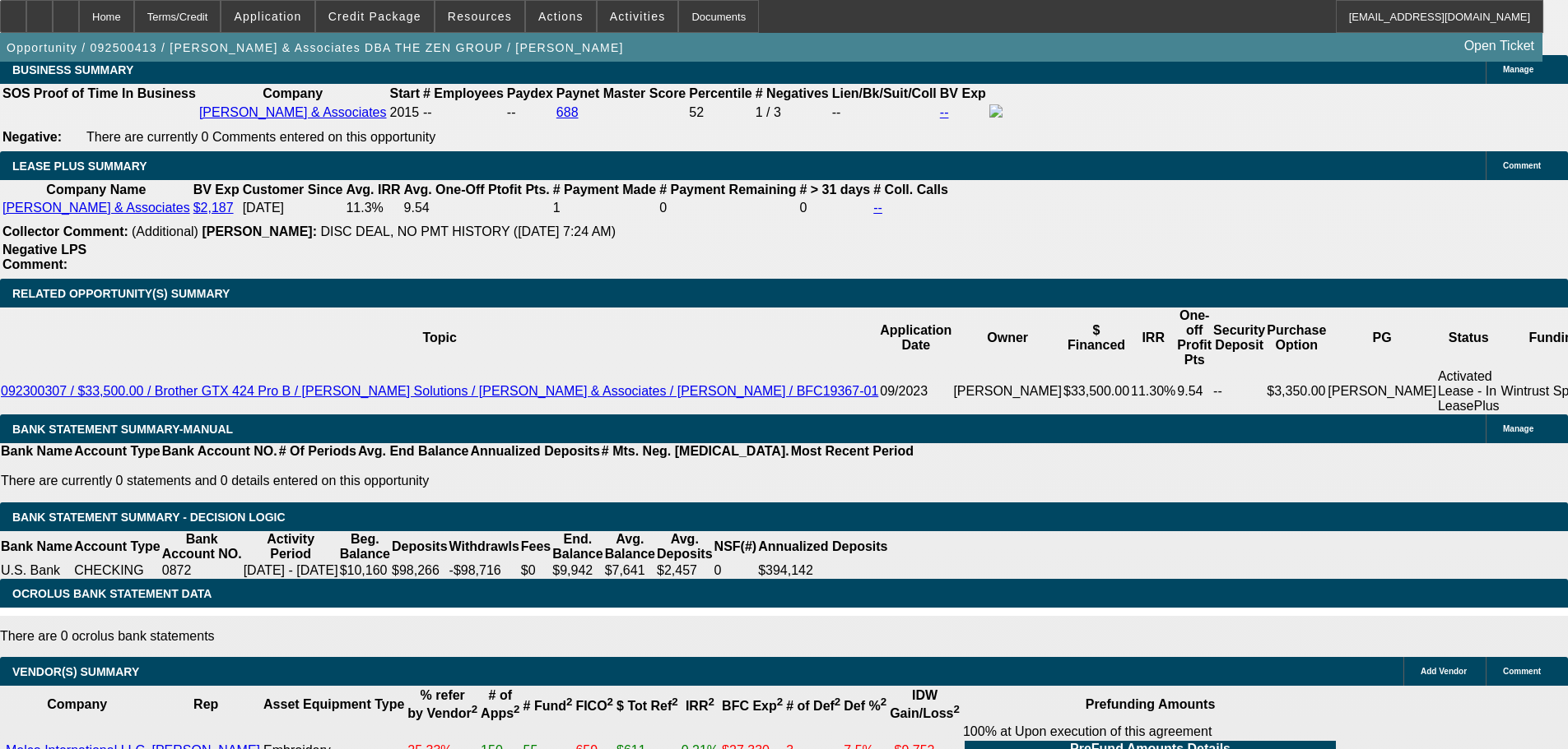
drag, startPoint x: 606, startPoint y: 355, endPoint x: 617, endPoint y: 278, distance: 77.8
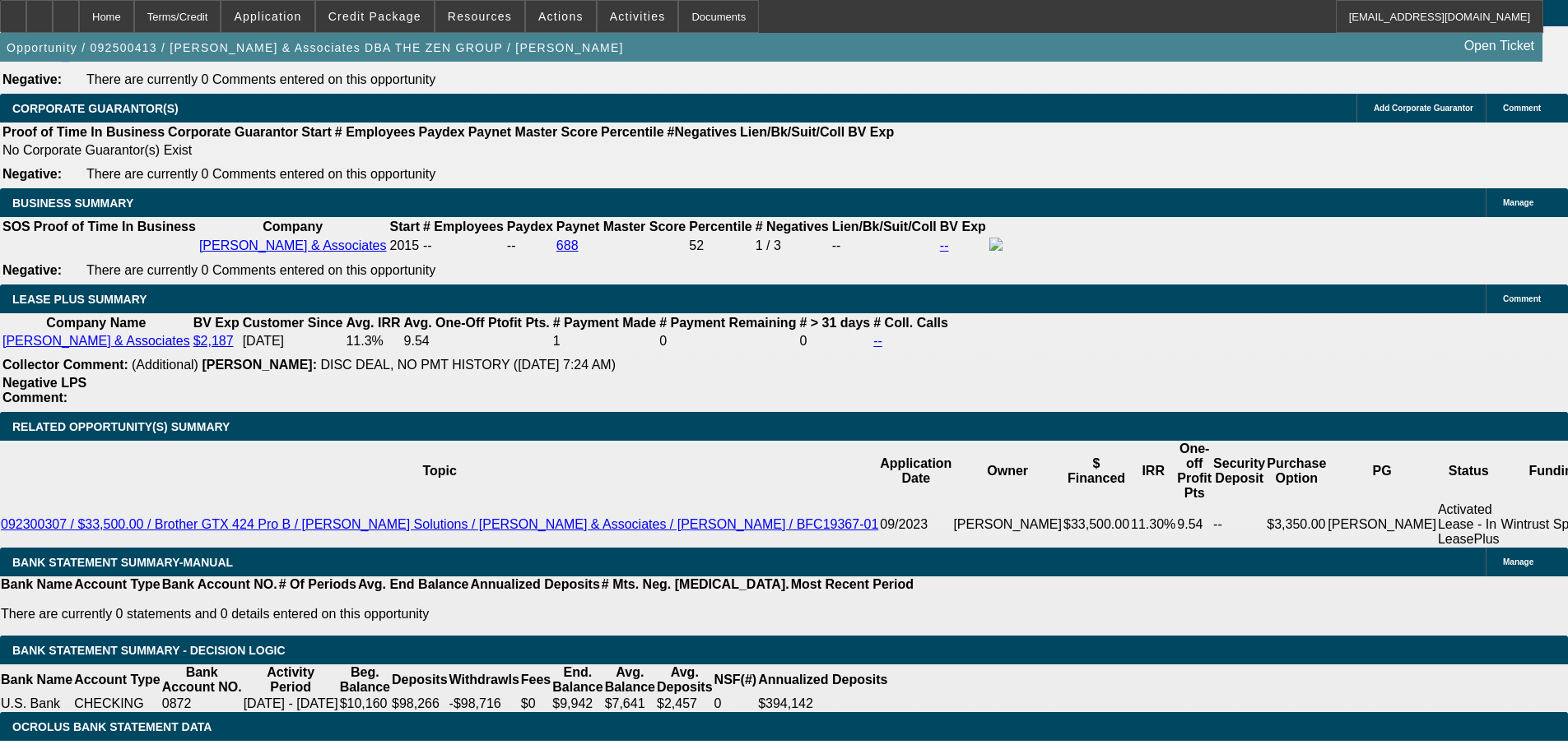
drag, startPoint x: 659, startPoint y: 410, endPoint x: 642, endPoint y: 281, distance: 130.1
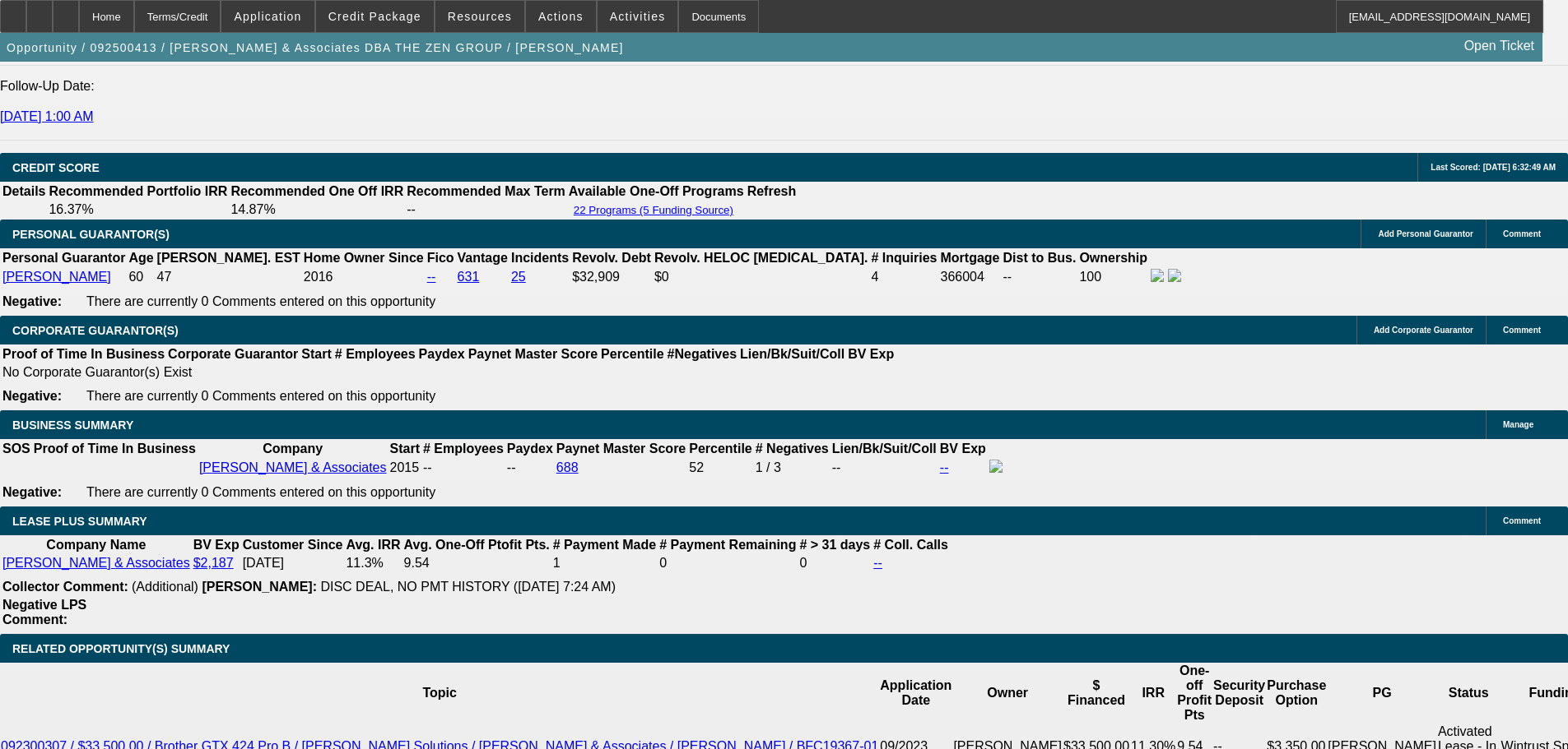
drag, startPoint x: 707, startPoint y: 311, endPoint x: 694, endPoint y: 243, distance: 69.2
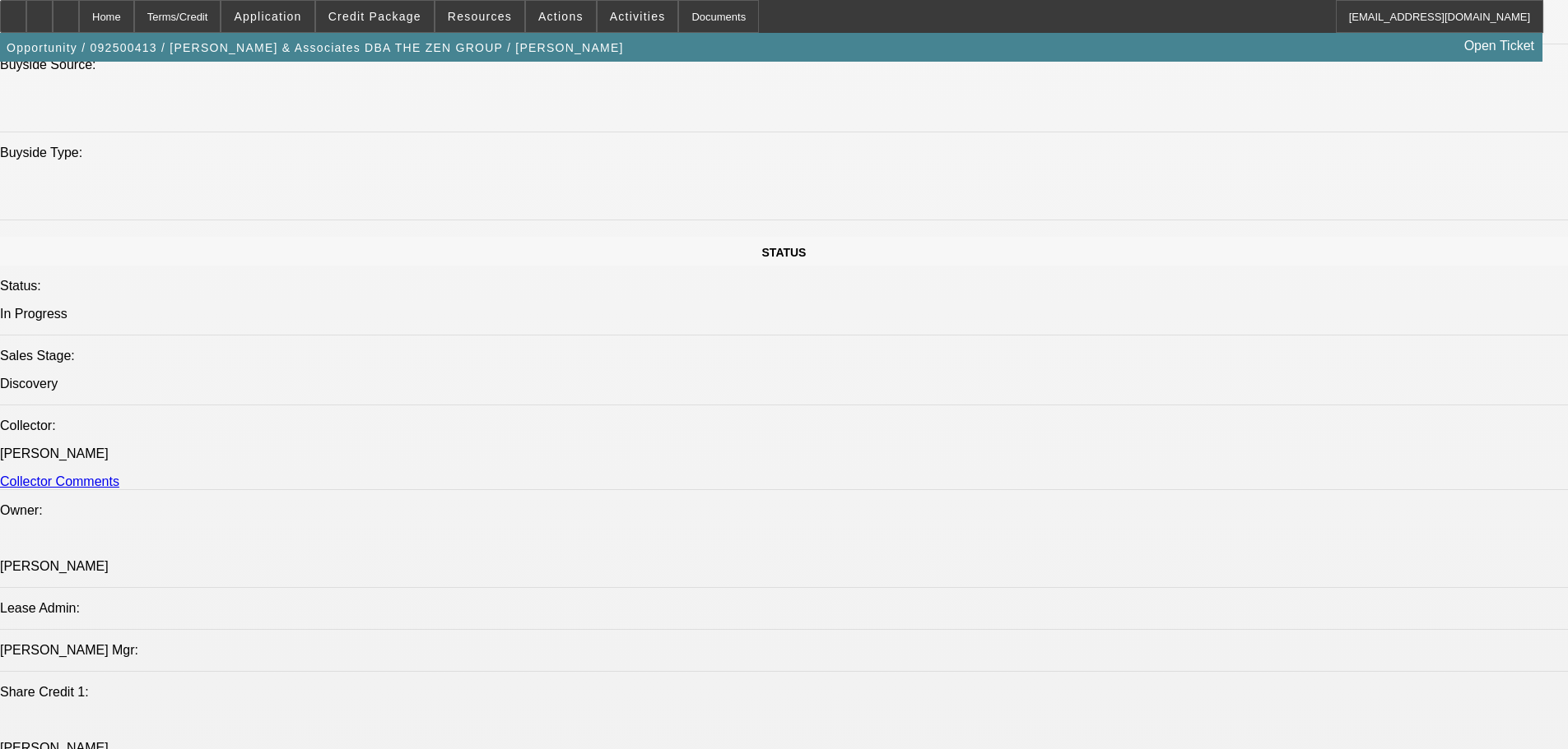
drag, startPoint x: 707, startPoint y: 380, endPoint x: 701, endPoint y: 222, distance: 158.1
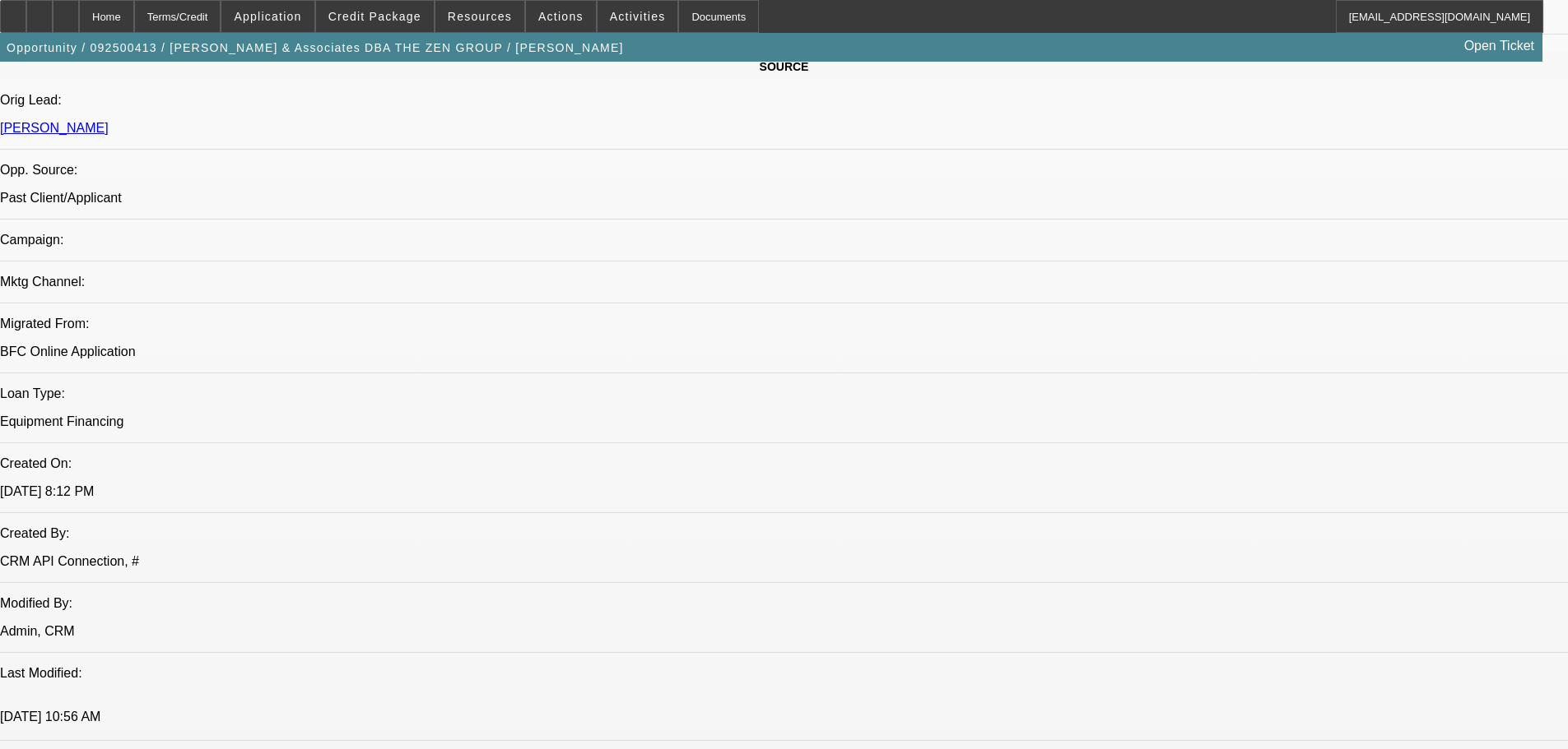
drag, startPoint x: 704, startPoint y: 361, endPoint x: 671, endPoint y: 202, distance: 162.4
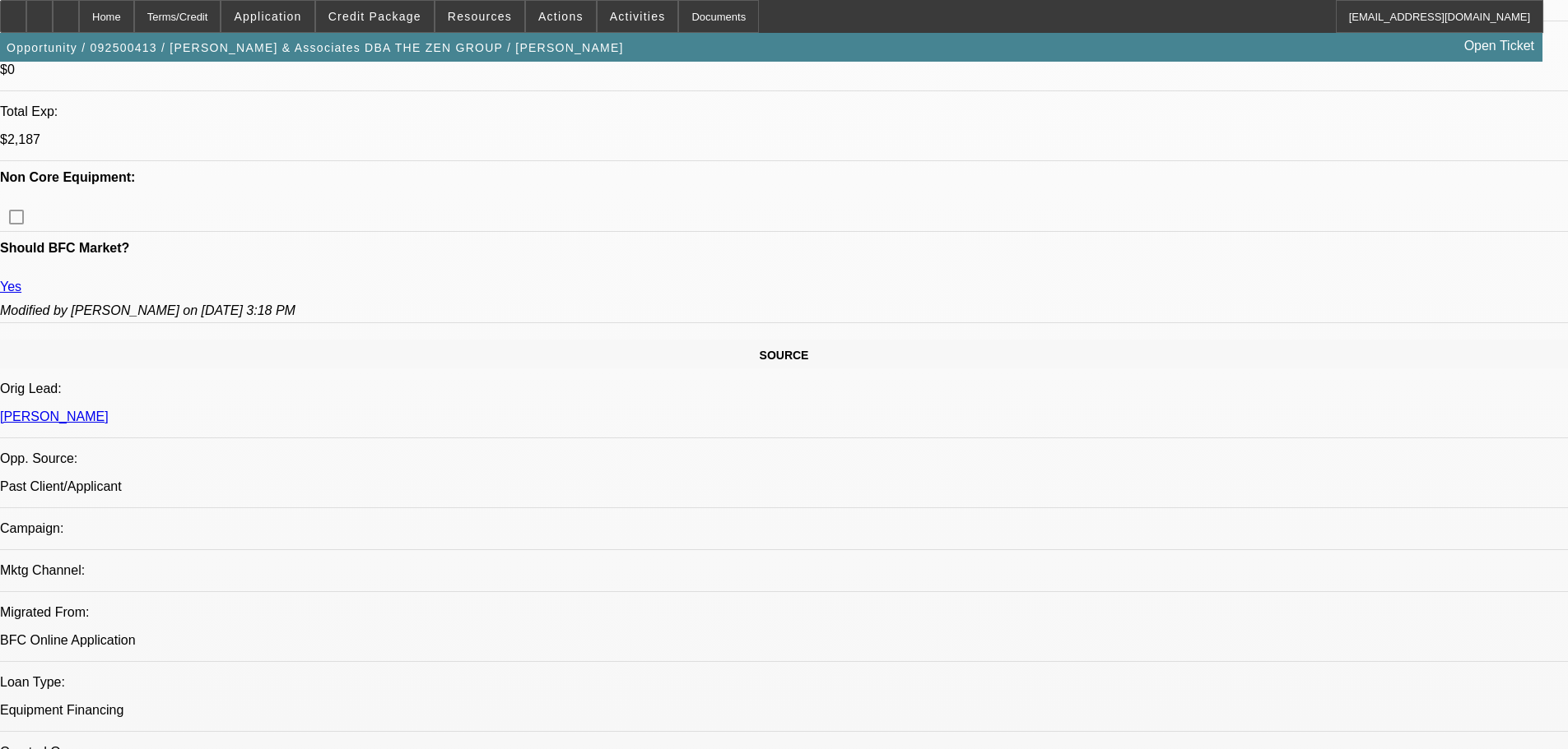
scroll to position [334, 0]
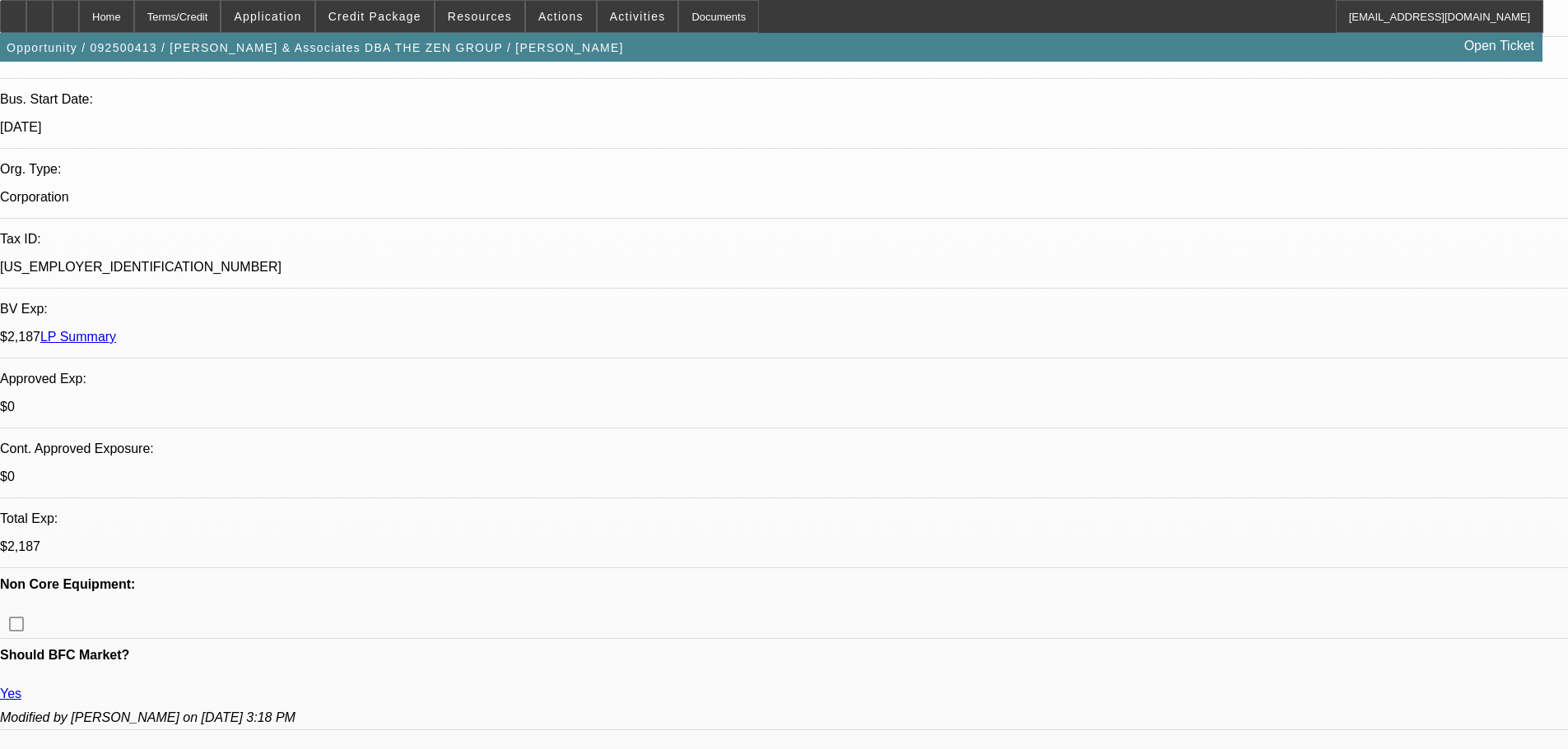
drag, startPoint x: 603, startPoint y: 378, endPoint x: 574, endPoint y: 275, distance: 107.0
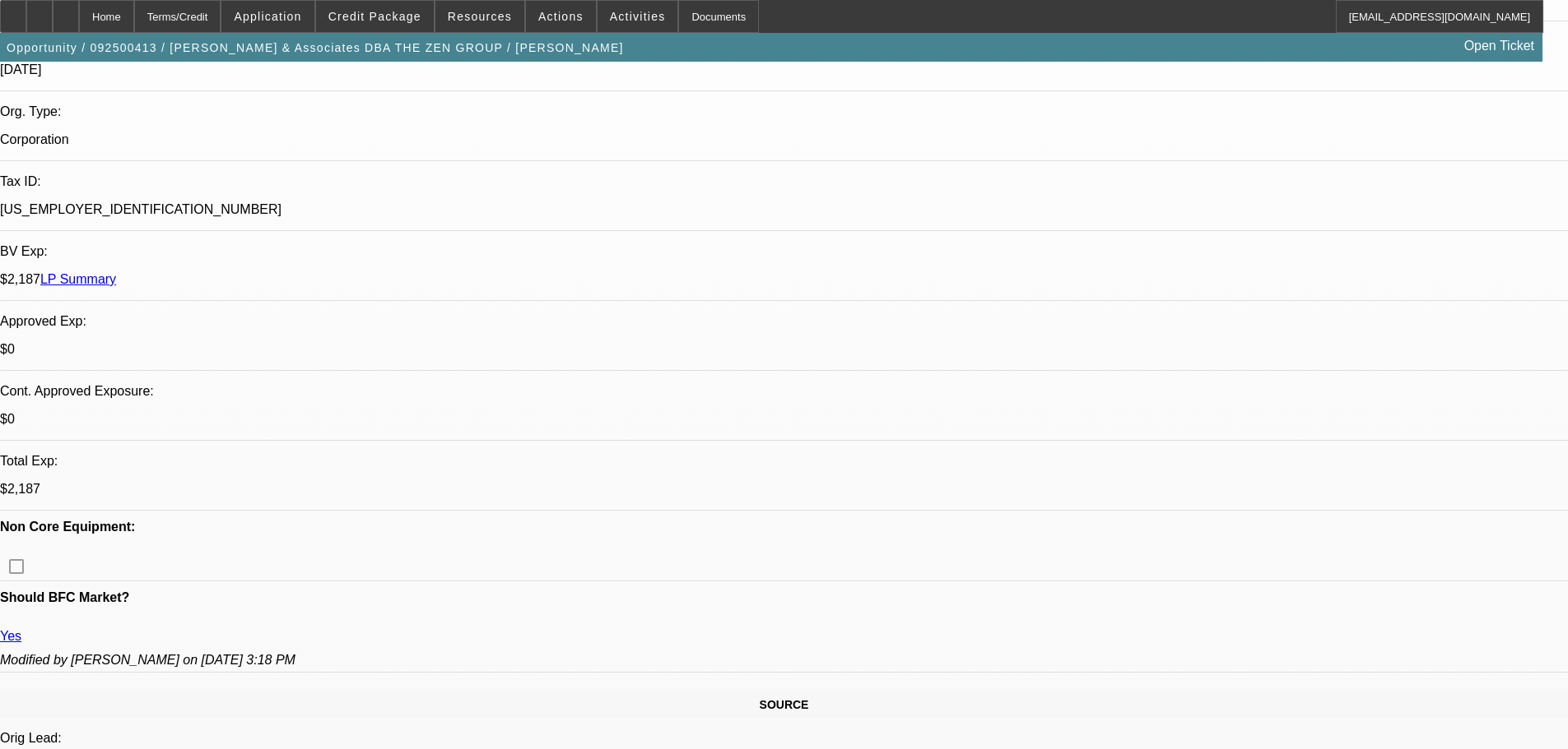
scroll to position [576, 0]
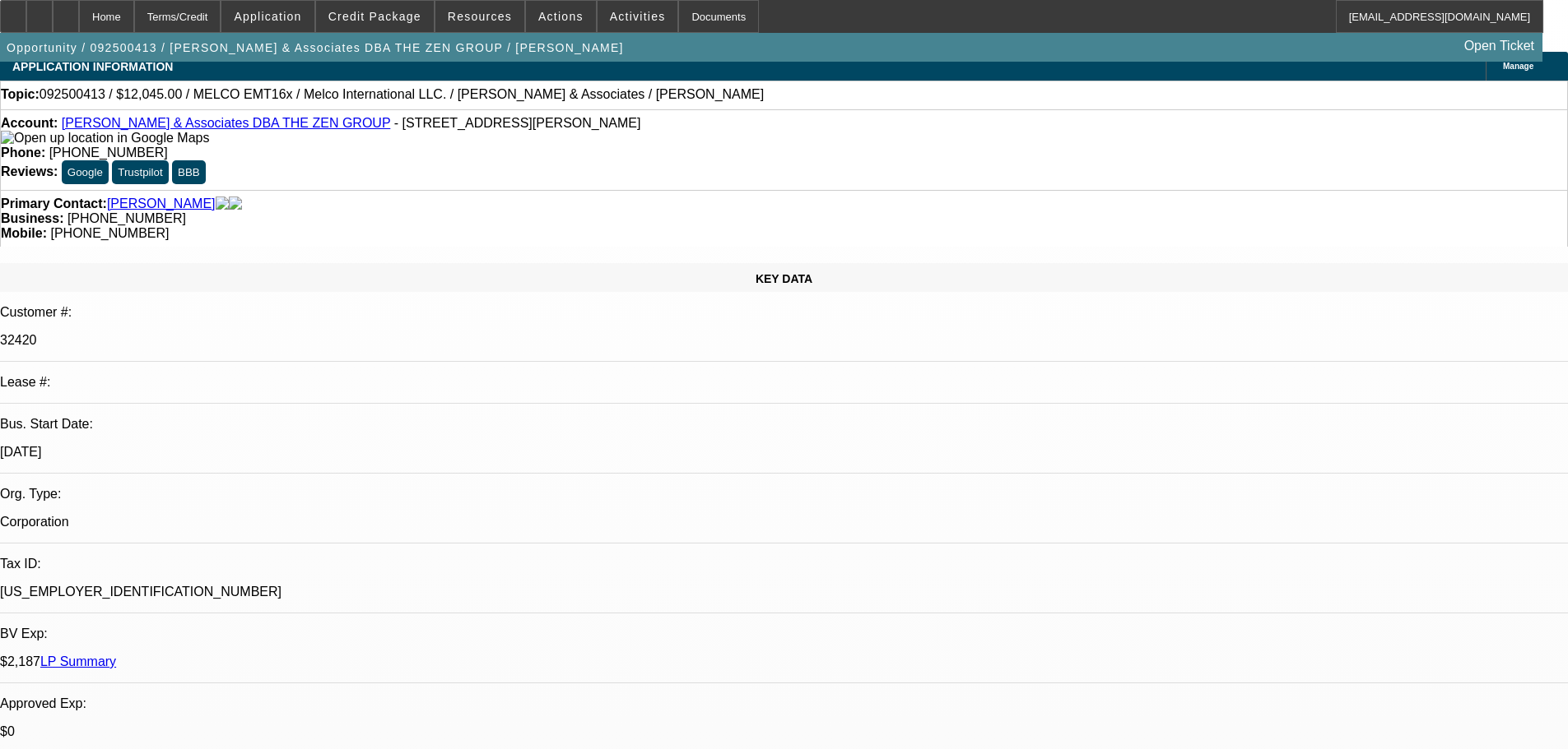
scroll to position [0, 0]
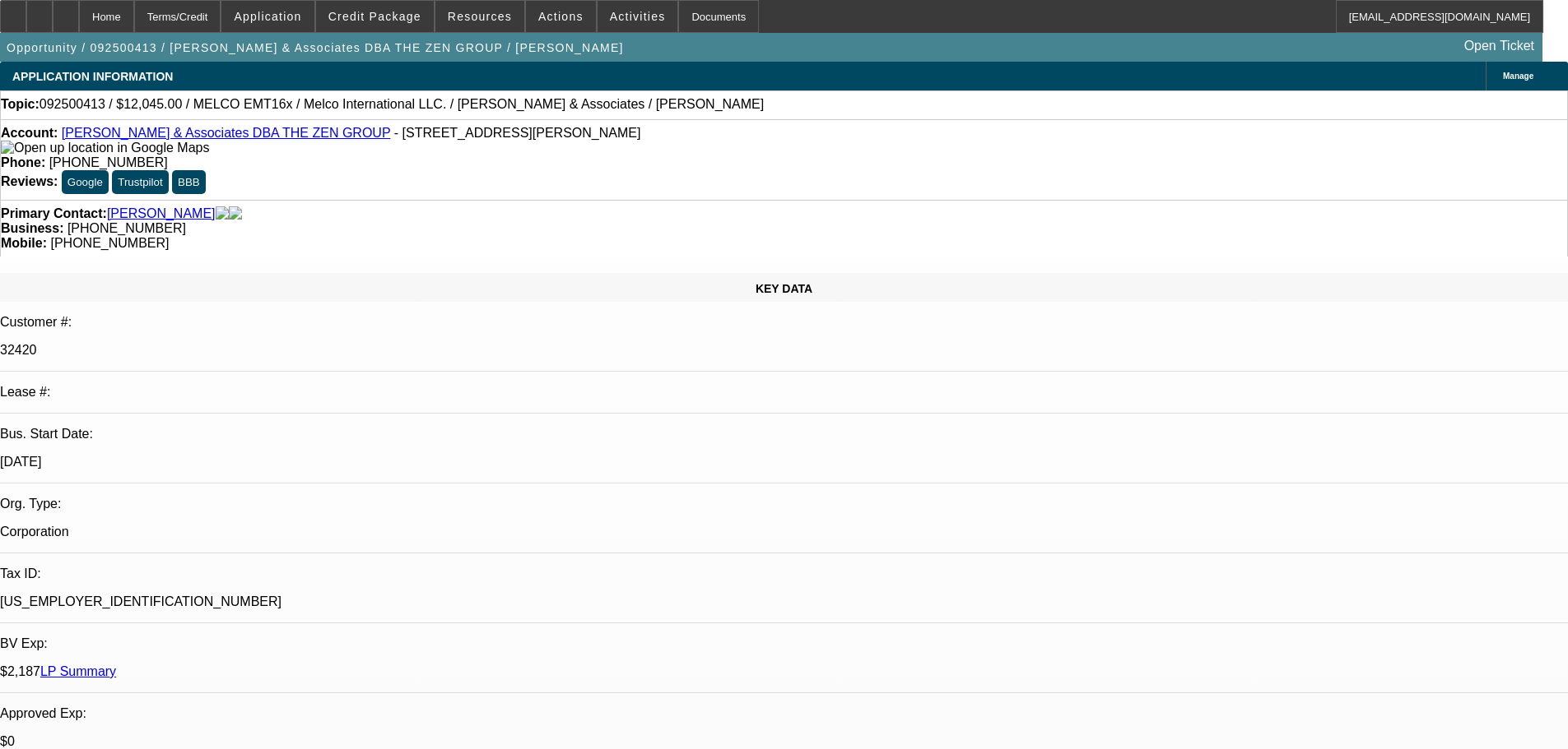
drag, startPoint x: 524, startPoint y: 418, endPoint x: 523, endPoint y: 216, distance: 202.0
drag, startPoint x: 512, startPoint y: 323, endPoint x: 516, endPoint y: 193, distance: 130.1
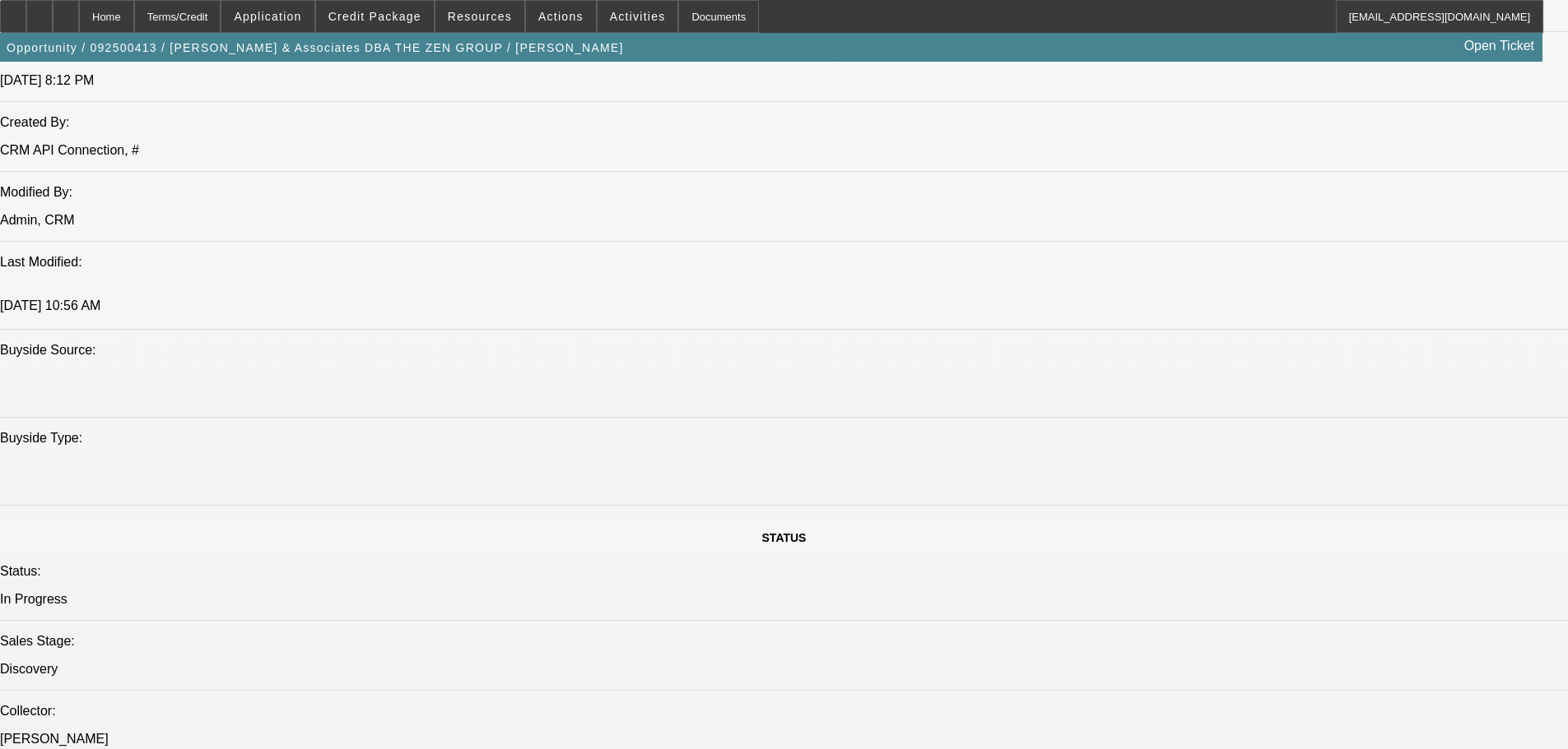
drag, startPoint x: 707, startPoint y: 396, endPoint x: 714, endPoint y: 591, distance: 195.1
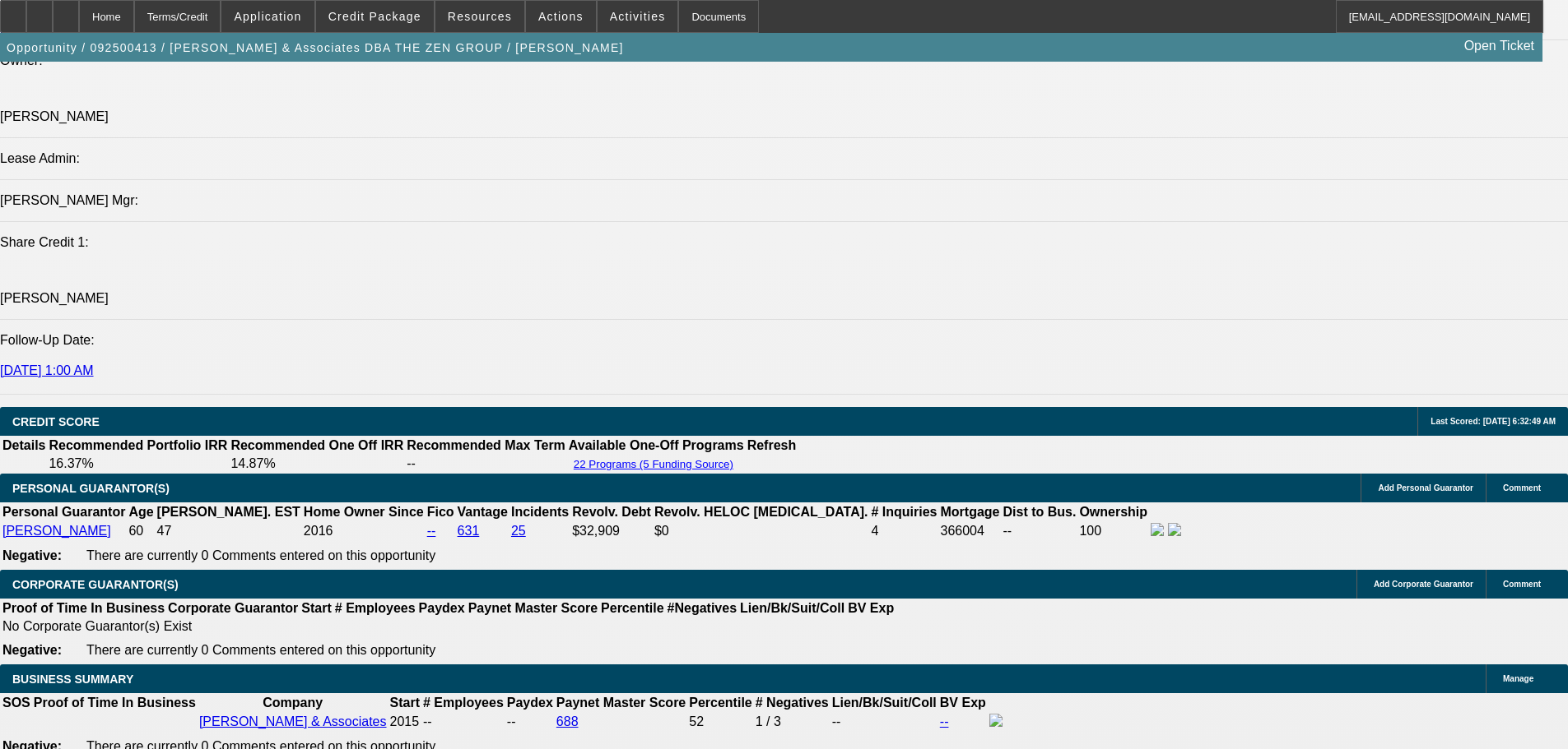
scroll to position [2362, 0]
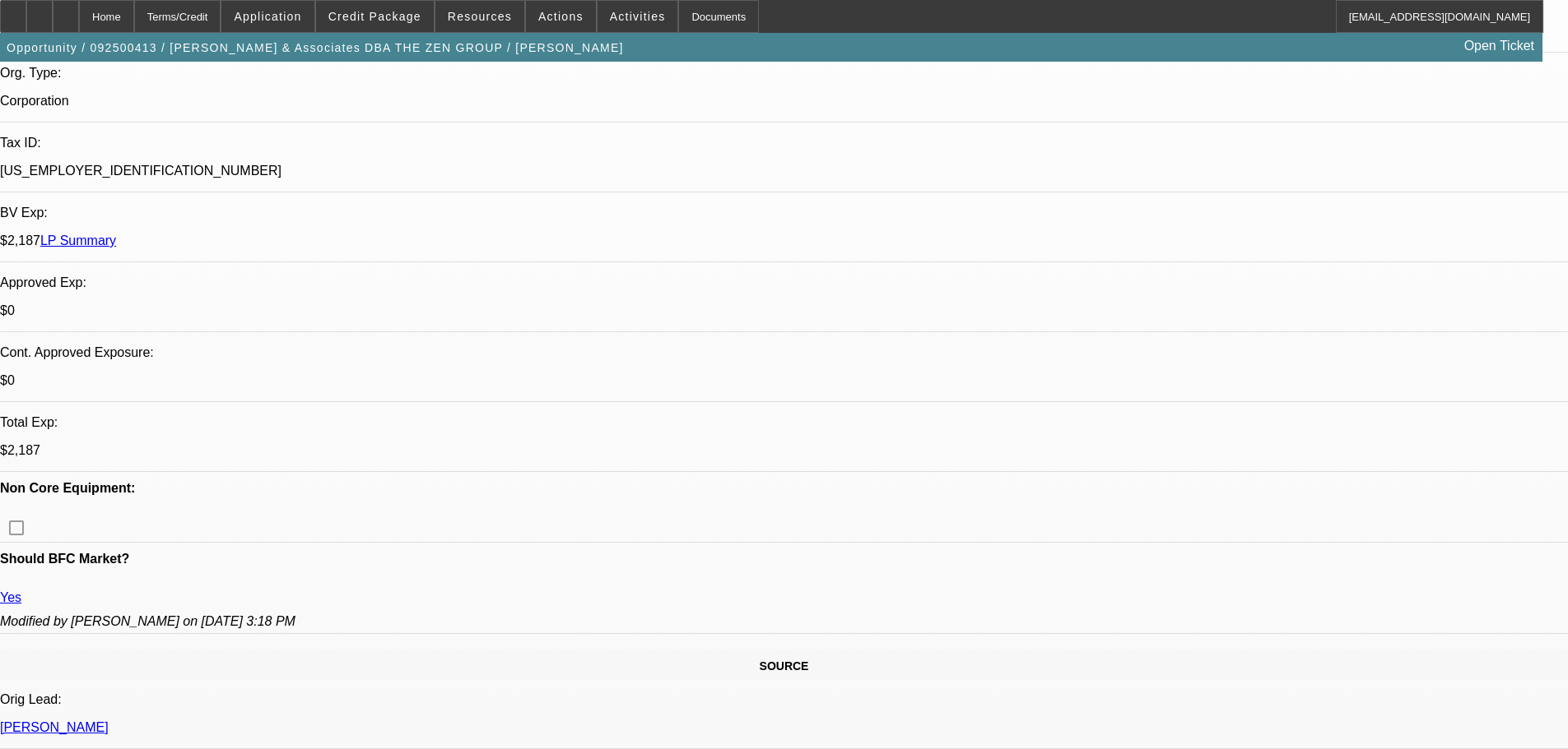
scroll to position [0, 0]
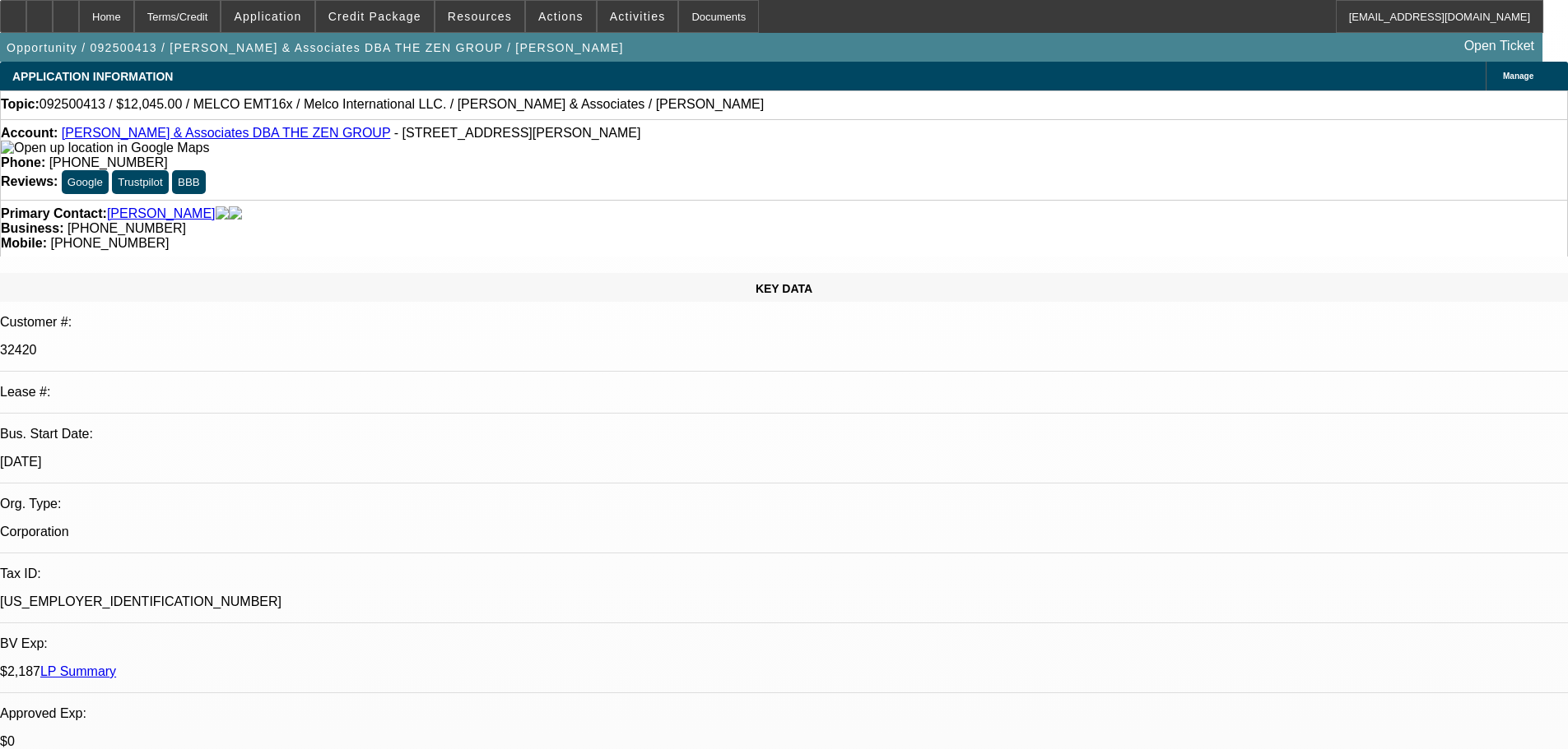
drag, startPoint x: 630, startPoint y: 392, endPoint x: 749, endPoint y: 276, distance: 166.2
drag, startPoint x: 633, startPoint y: 326, endPoint x: 625, endPoint y: 223, distance: 103.3
drag, startPoint x: 661, startPoint y: 310, endPoint x: 648, endPoint y: 221, distance: 89.9
drag, startPoint x: 656, startPoint y: 333, endPoint x: 655, endPoint y: 322, distance: 11.0
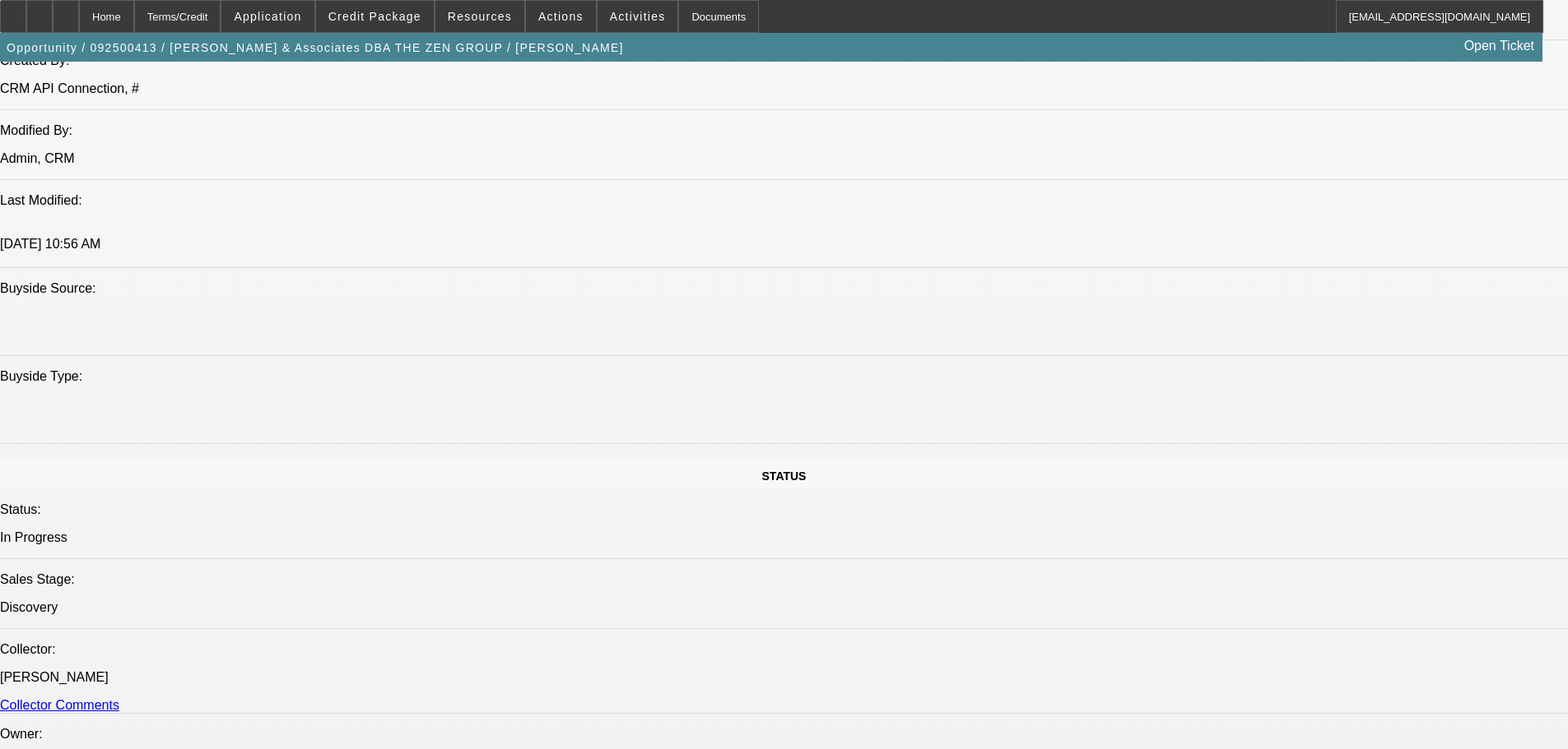
drag, startPoint x: 721, startPoint y: 369, endPoint x: 731, endPoint y: 553, distance: 184.3
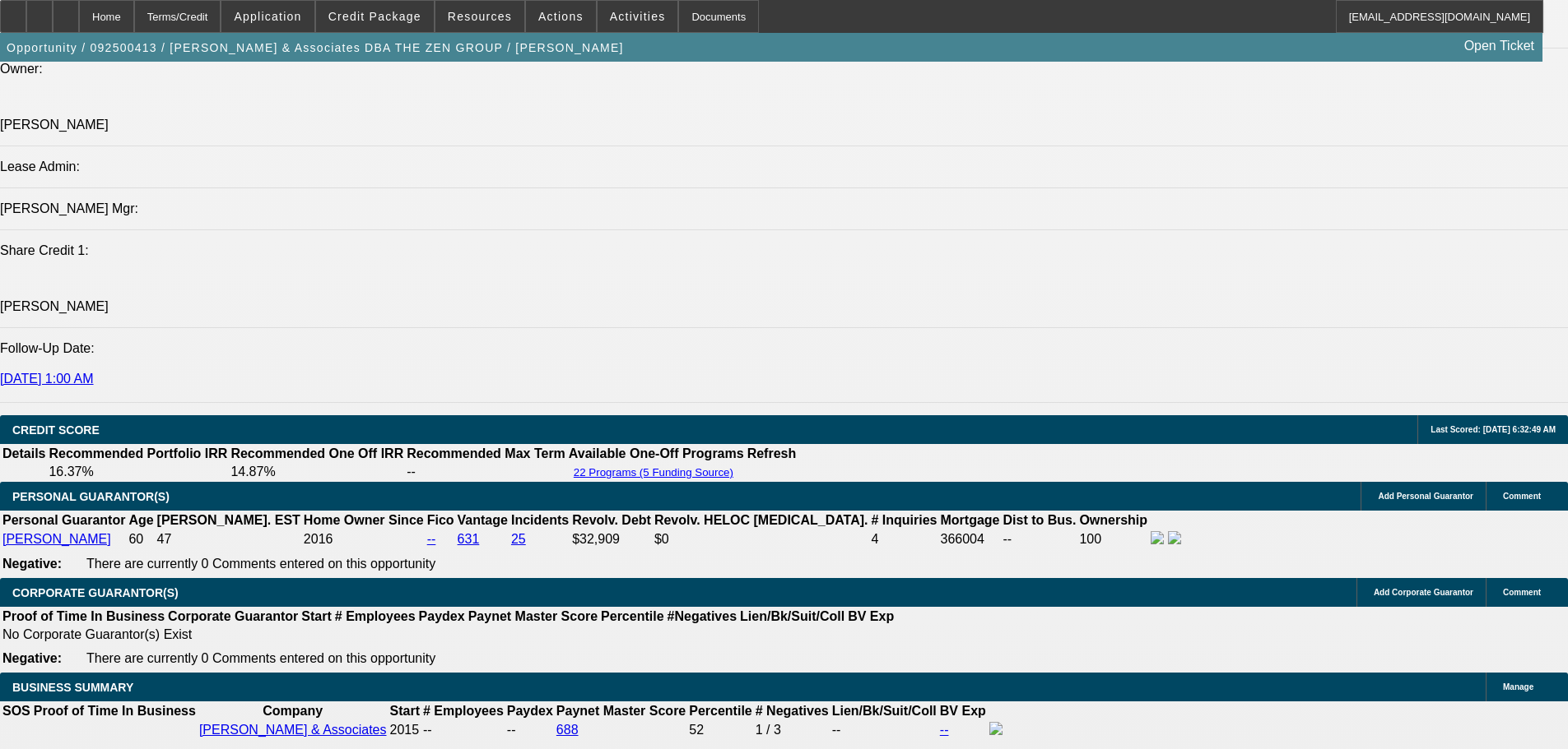
drag, startPoint x: 647, startPoint y: 448, endPoint x: 687, endPoint y: 573, distance: 131.2
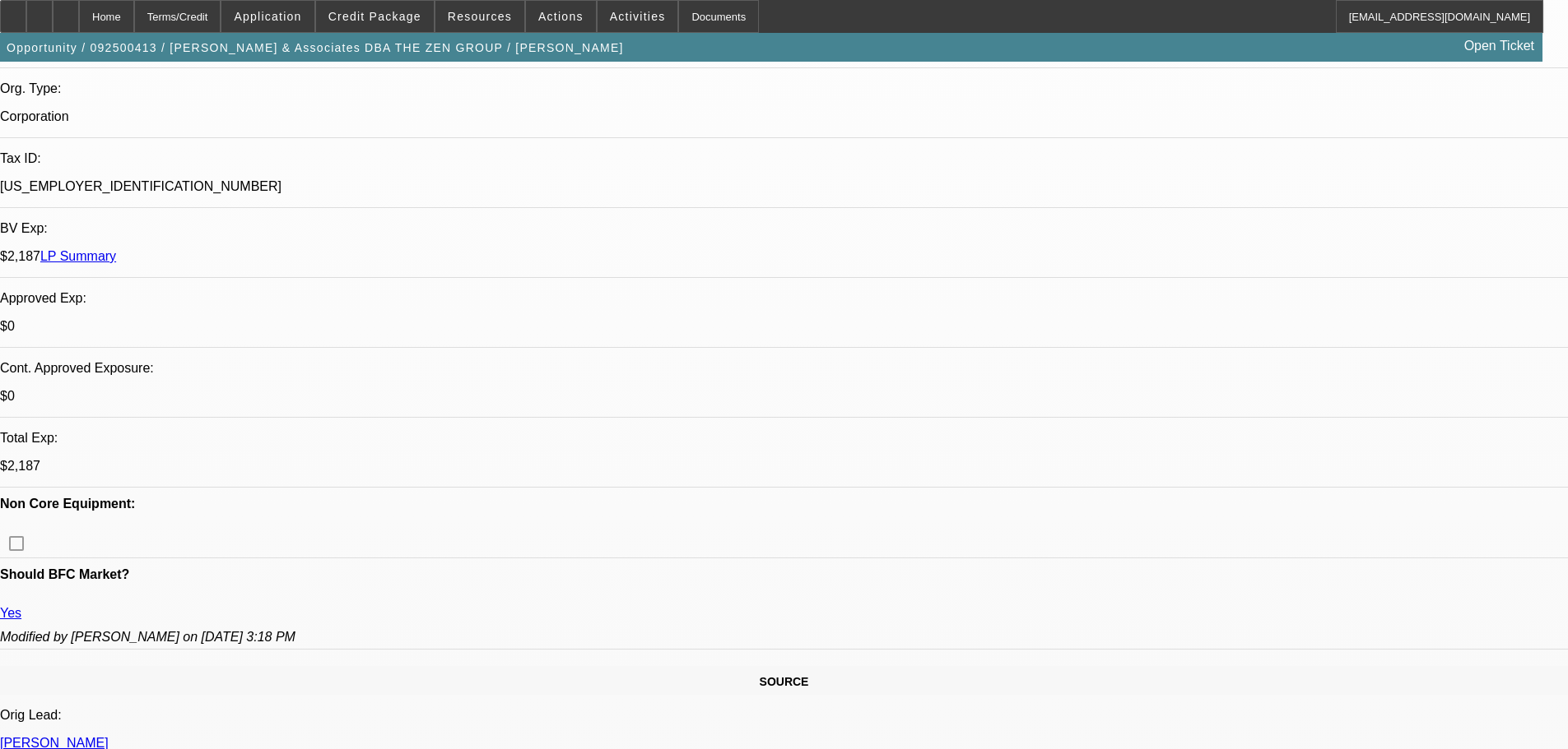
drag, startPoint x: 687, startPoint y: 571, endPoint x: 628, endPoint y: 412, distance: 169.6
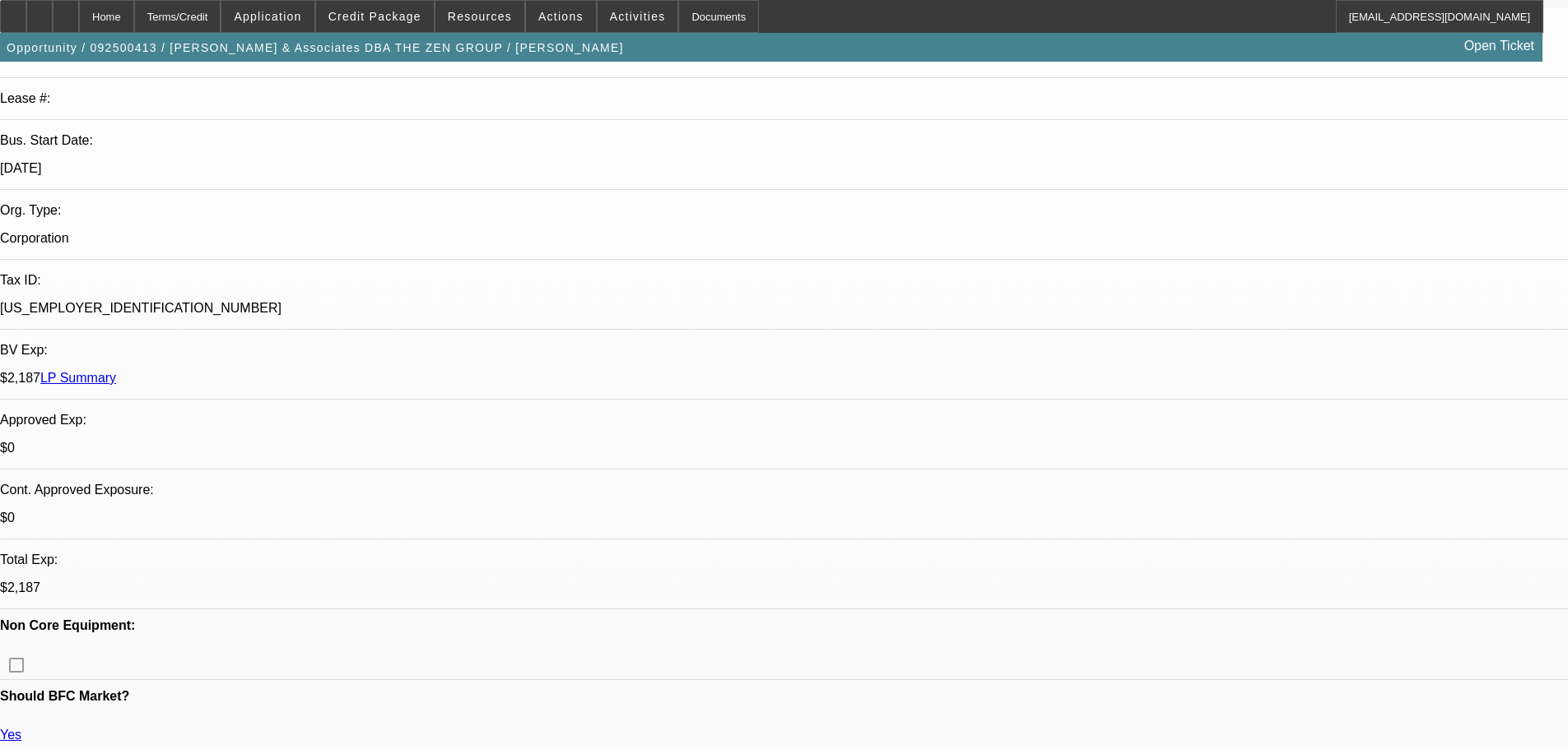
drag, startPoint x: 626, startPoint y: 451, endPoint x: 633, endPoint y: 438, distance: 14.8
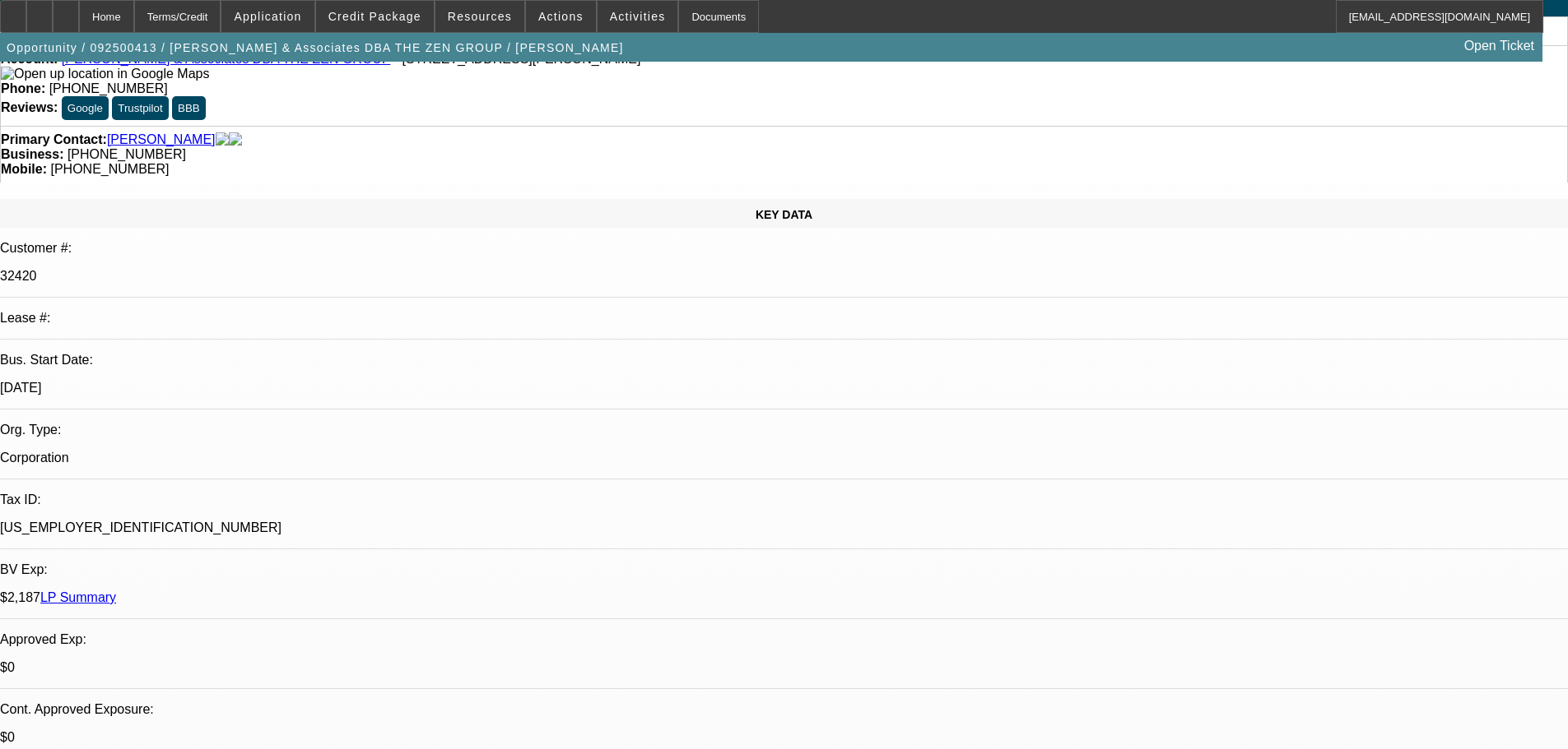
drag, startPoint x: 642, startPoint y: 454, endPoint x: 622, endPoint y: 359, distance: 97.1
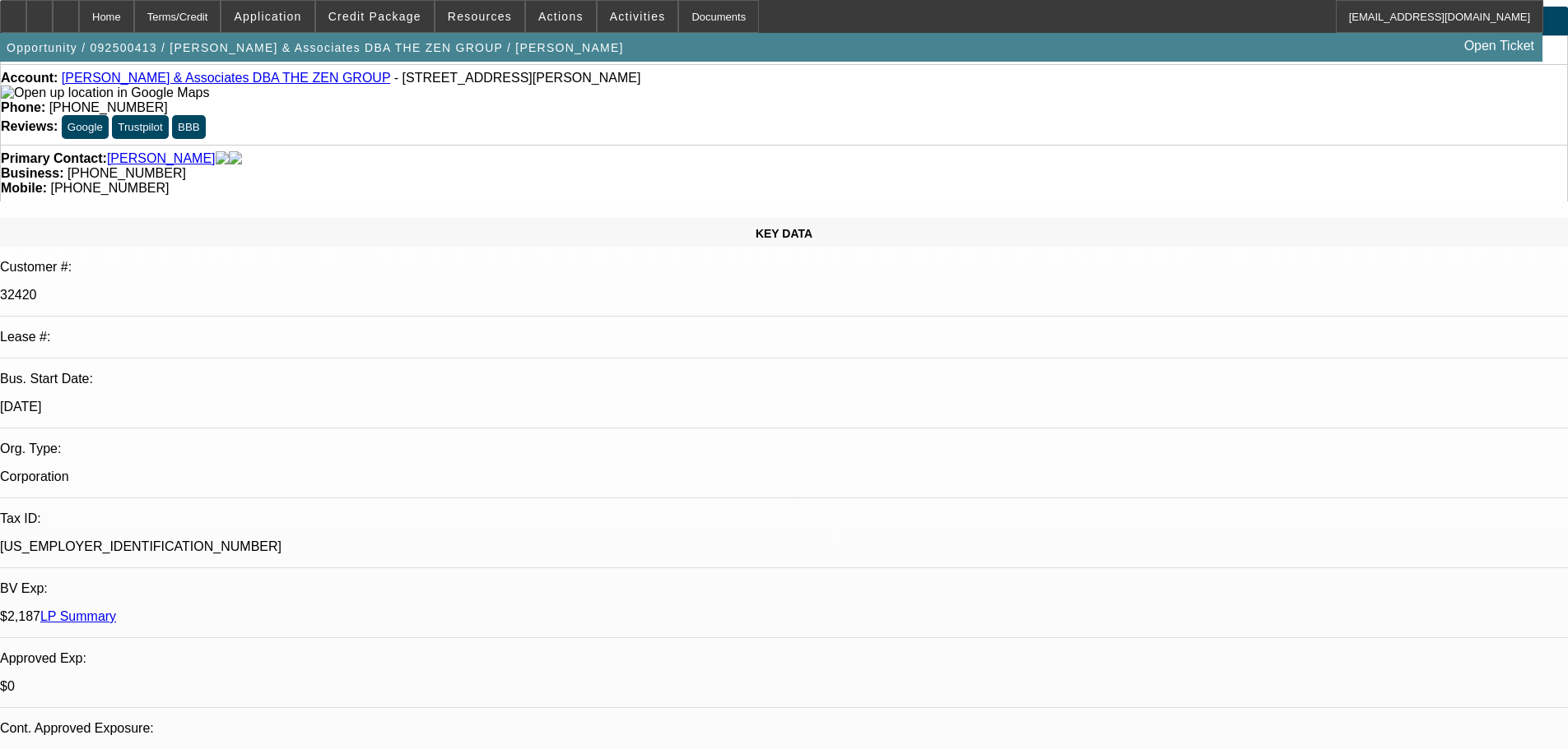
scroll to position [0, 0]
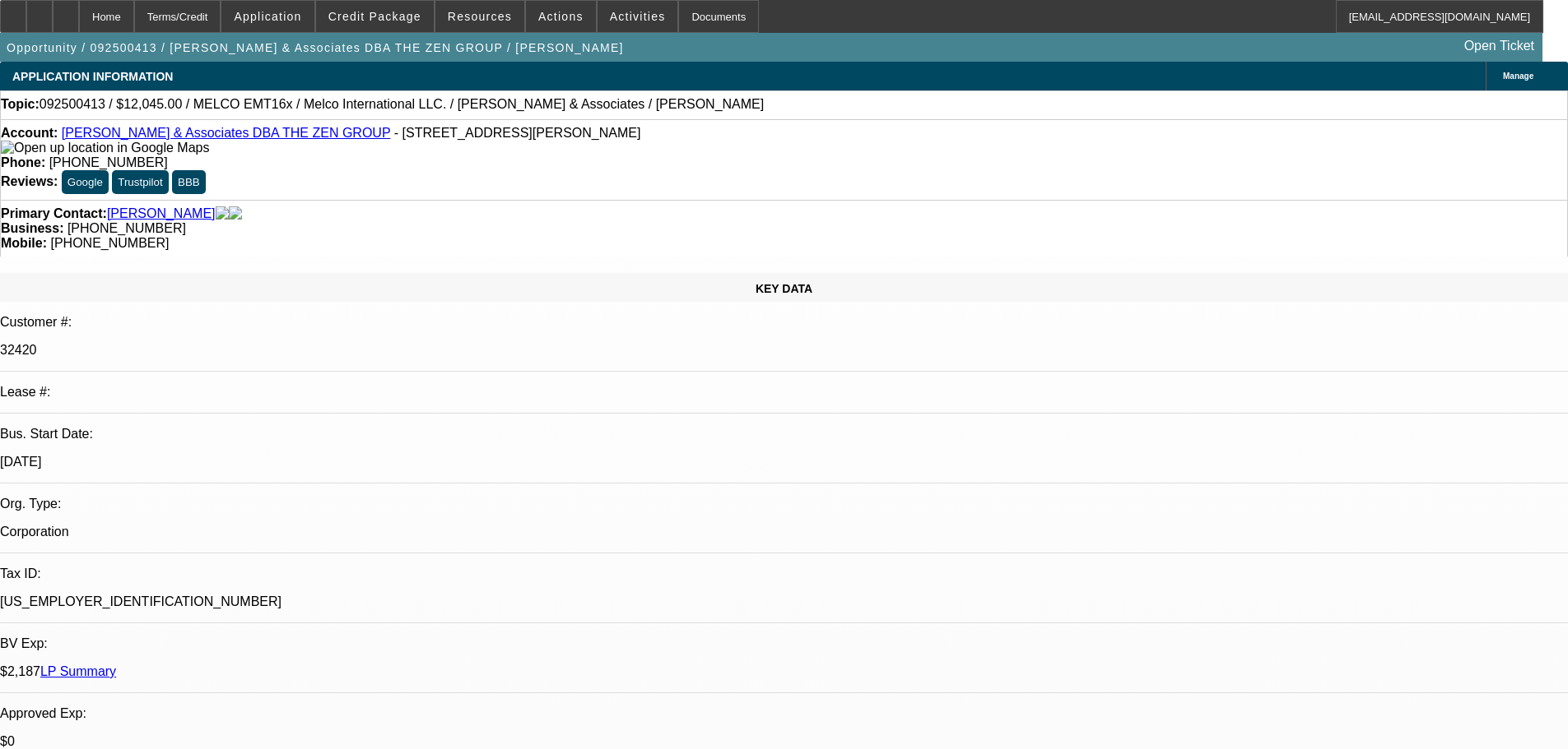
drag, startPoint x: 627, startPoint y: 393, endPoint x: 605, endPoint y: 294, distance: 101.4
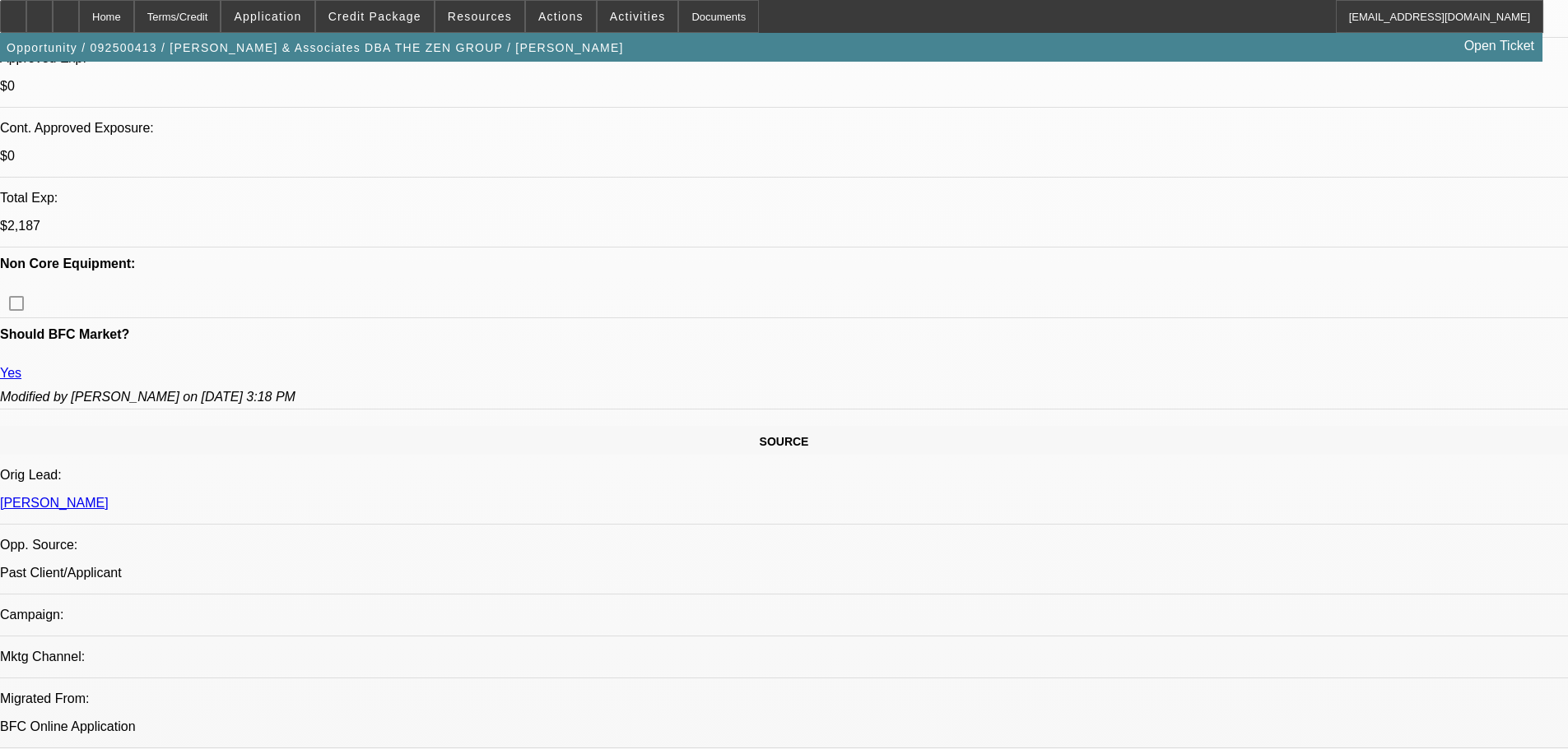
scroll to position [823, 0]
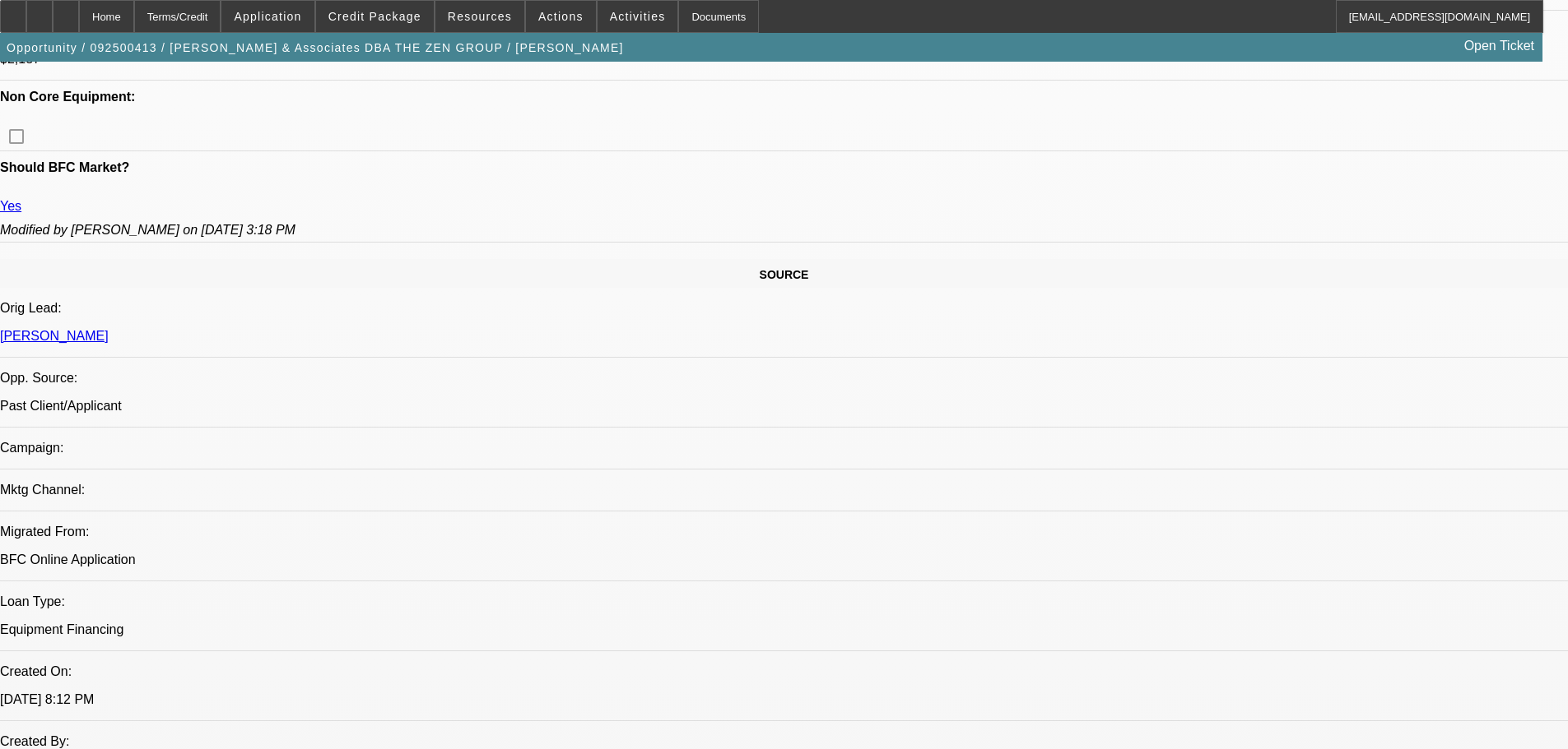
drag, startPoint x: 1297, startPoint y: 328, endPoint x: 1293, endPoint y: 346, distance: 18.4
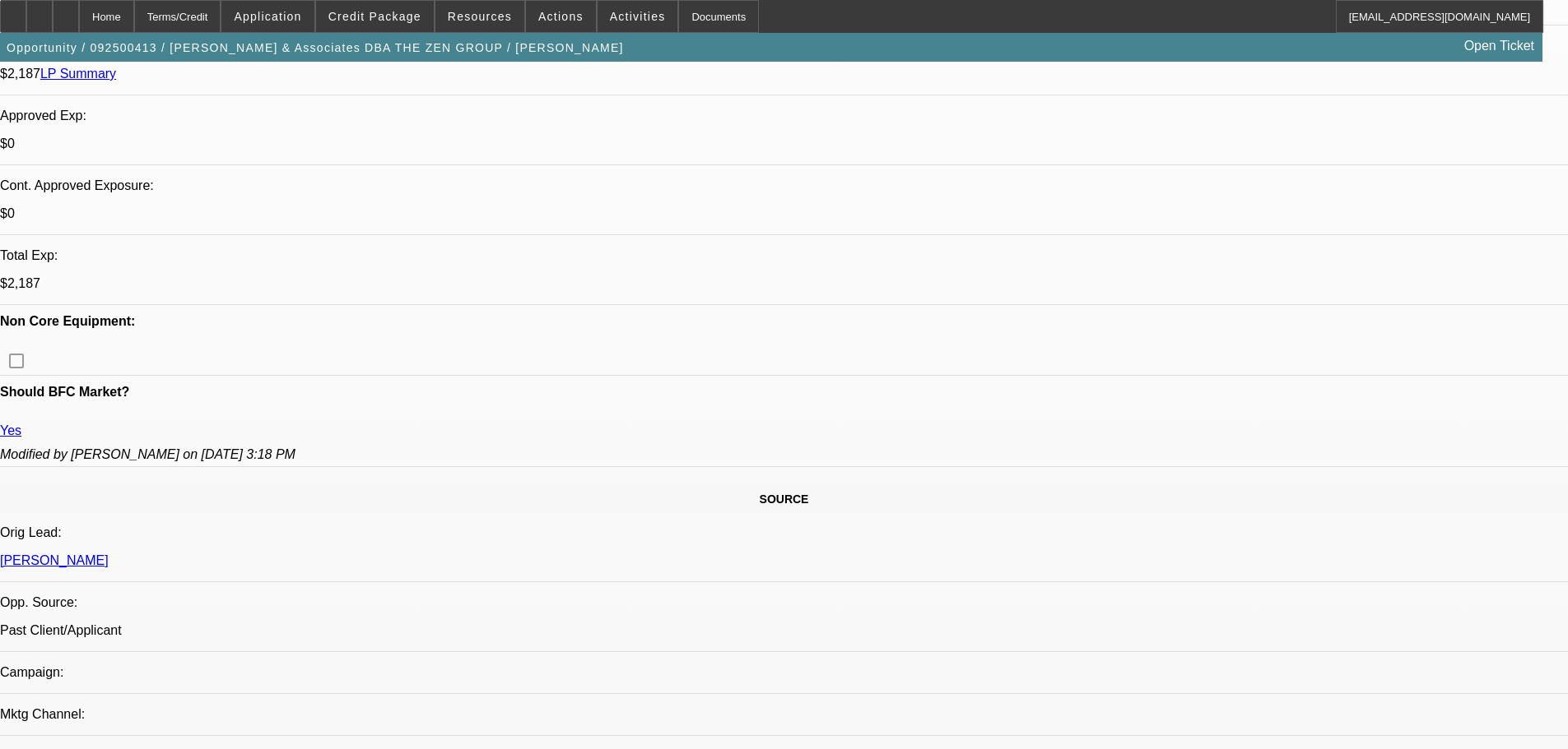
scroll to position [134, 0]
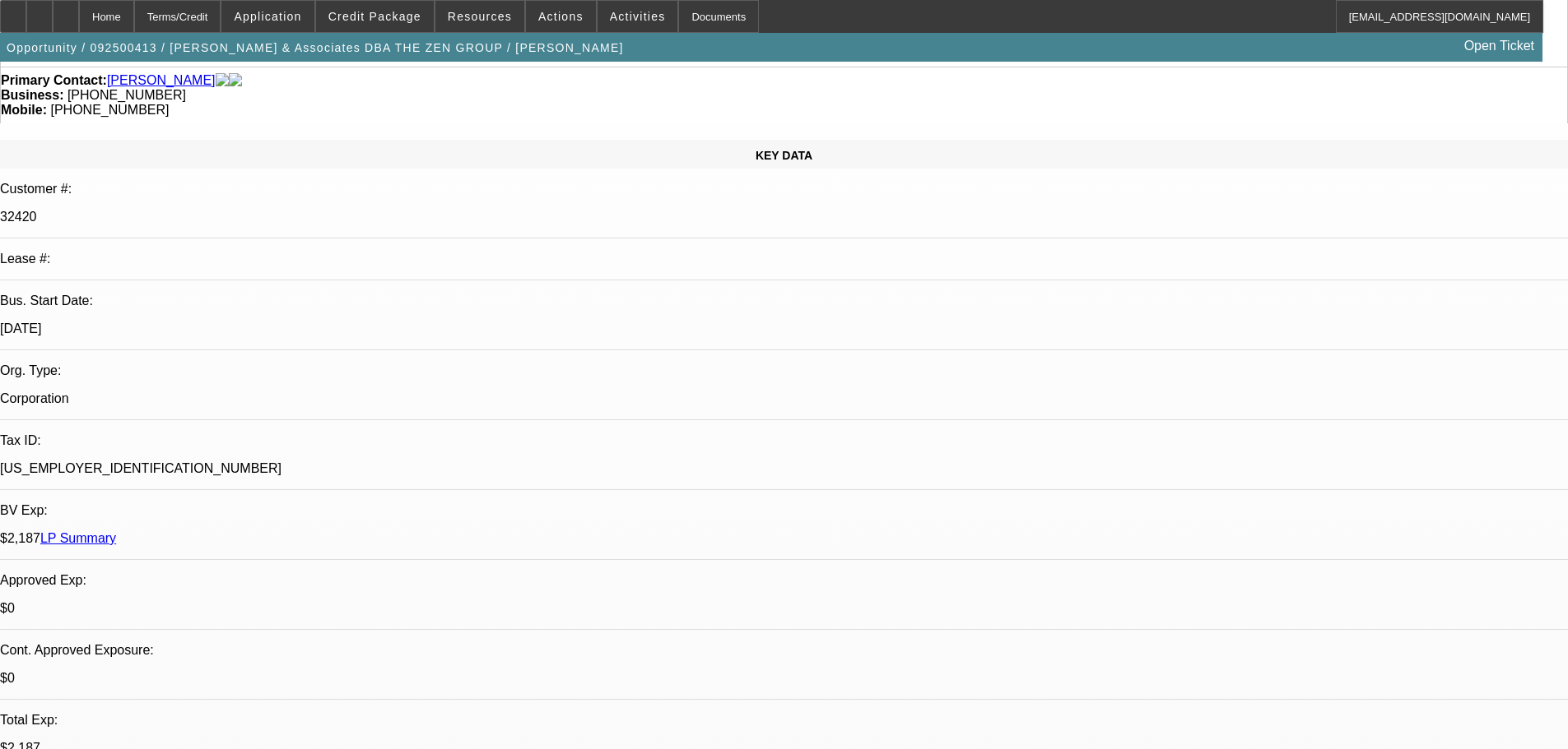
drag, startPoint x: 596, startPoint y: 305, endPoint x: 581, endPoint y: 218, distance: 88.3
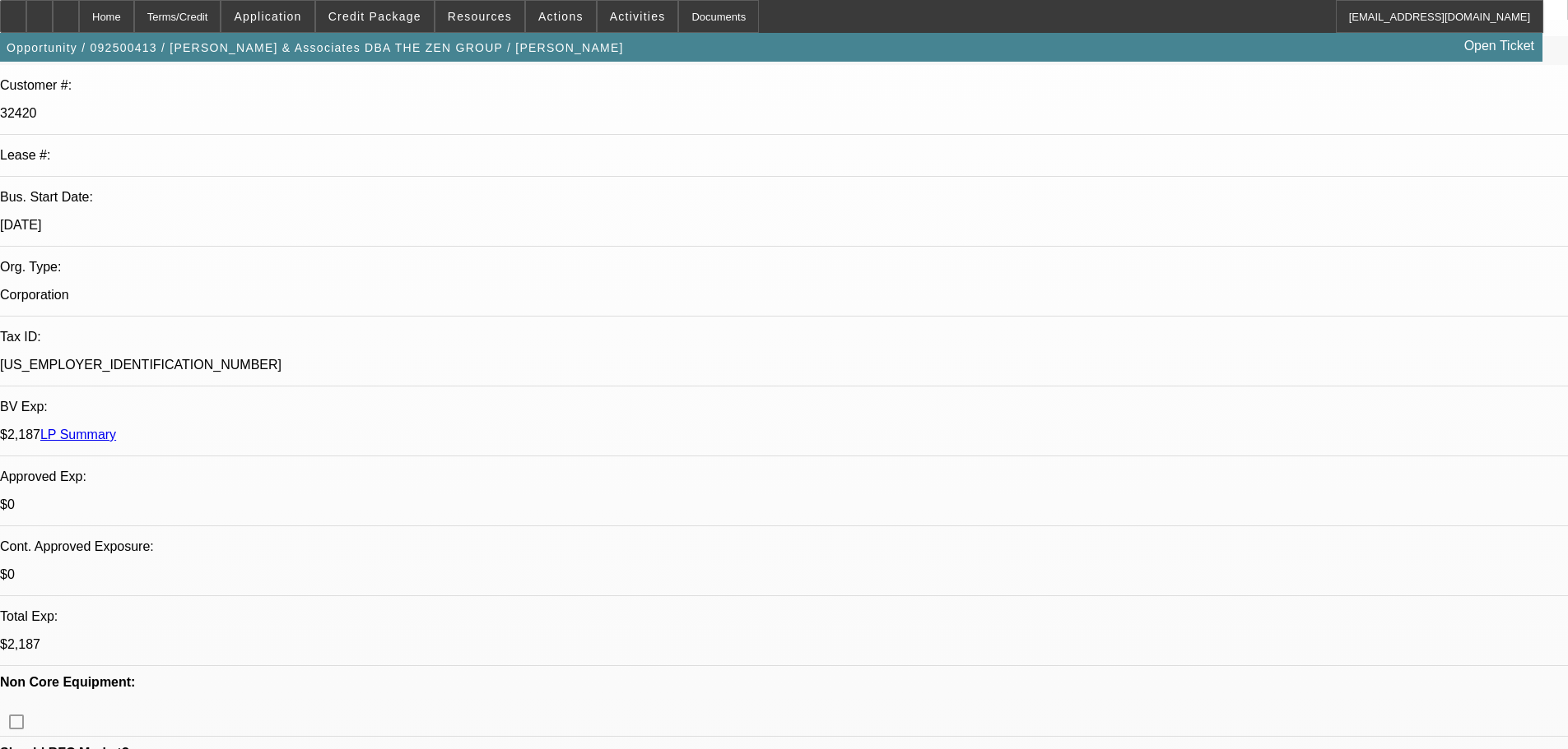
drag, startPoint x: 547, startPoint y: 264, endPoint x: 586, endPoint y: 318, distance: 66.6
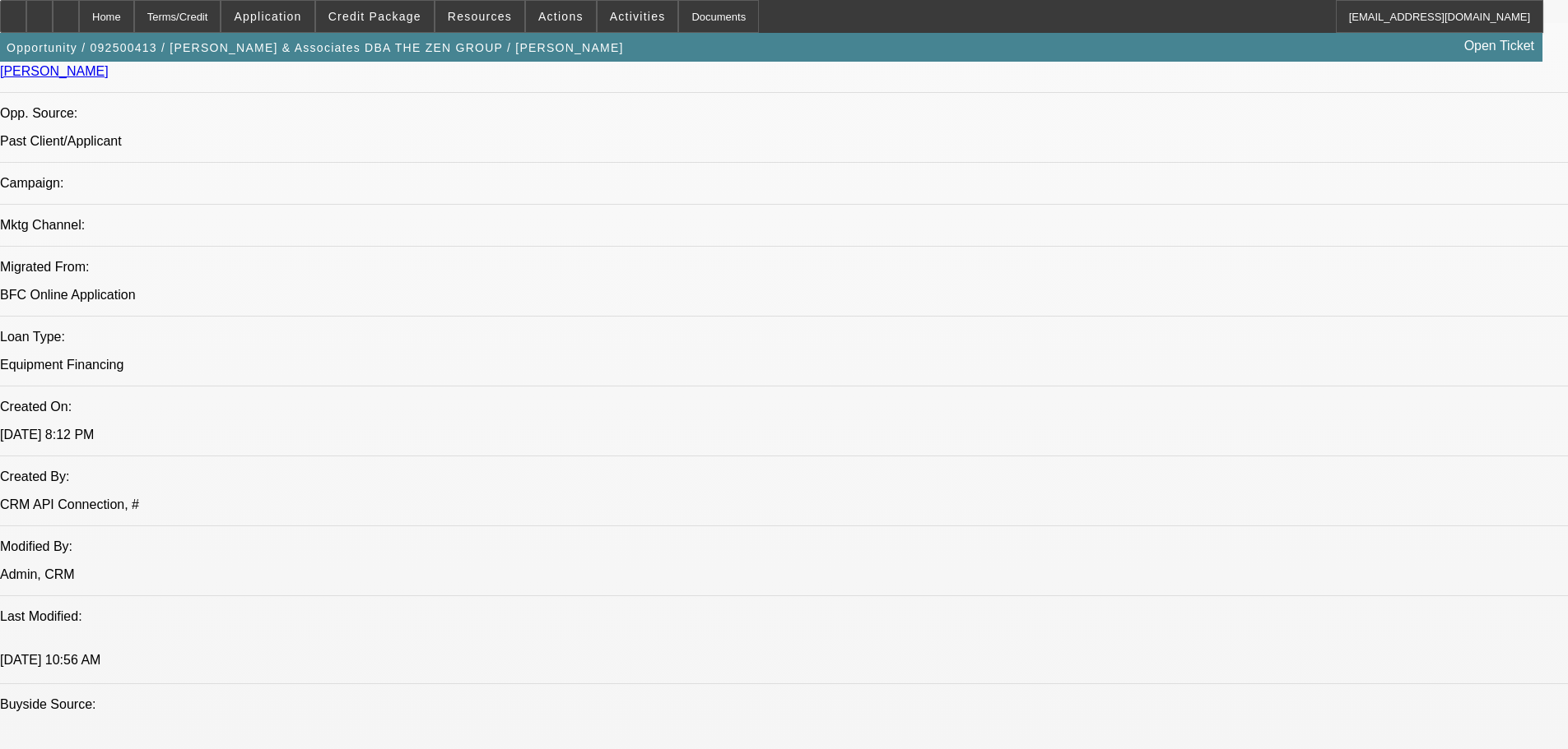
drag, startPoint x: 594, startPoint y: 344, endPoint x: 551, endPoint y: 400, distance: 70.6
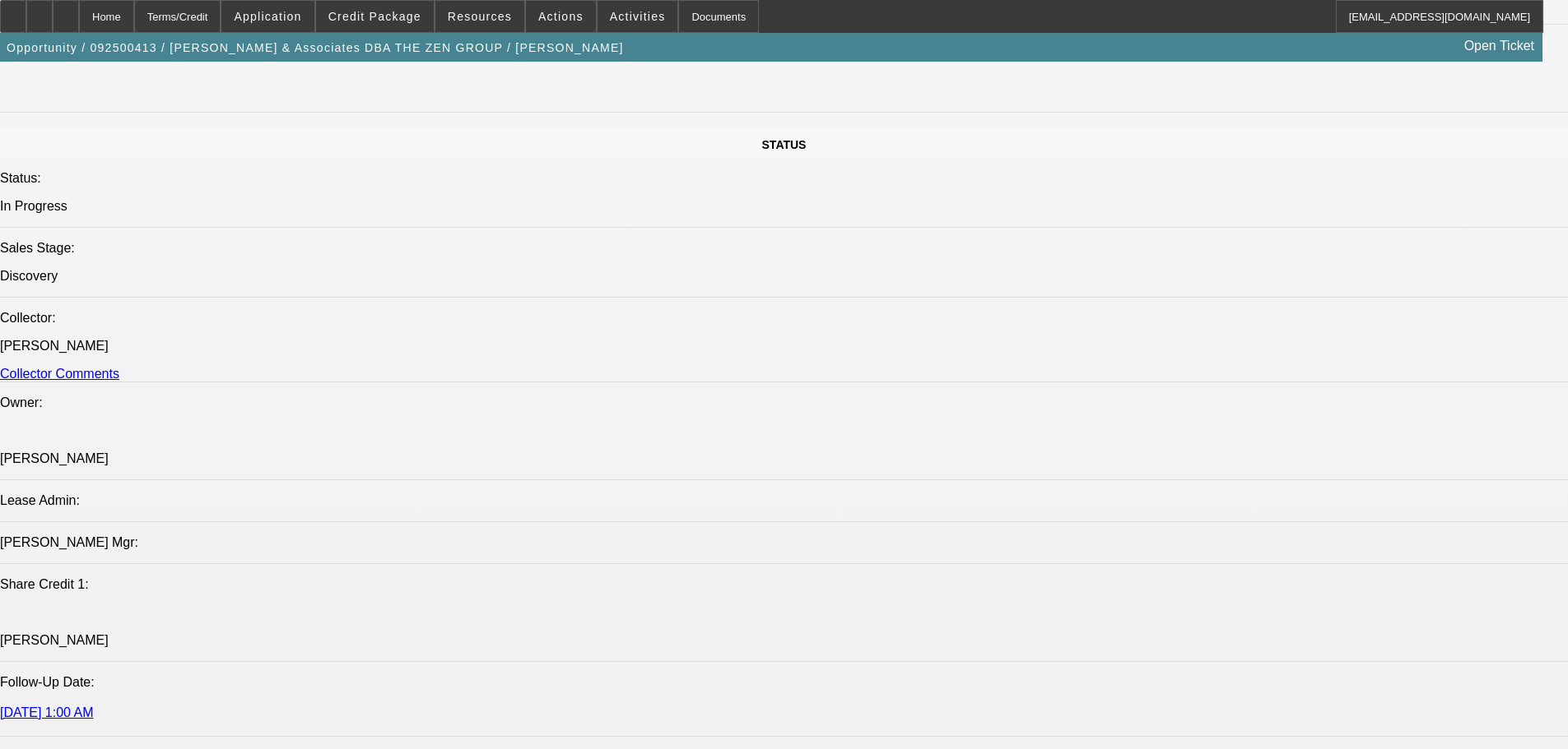
drag, startPoint x: 557, startPoint y: 366, endPoint x: 540, endPoint y: 523, distance: 157.9
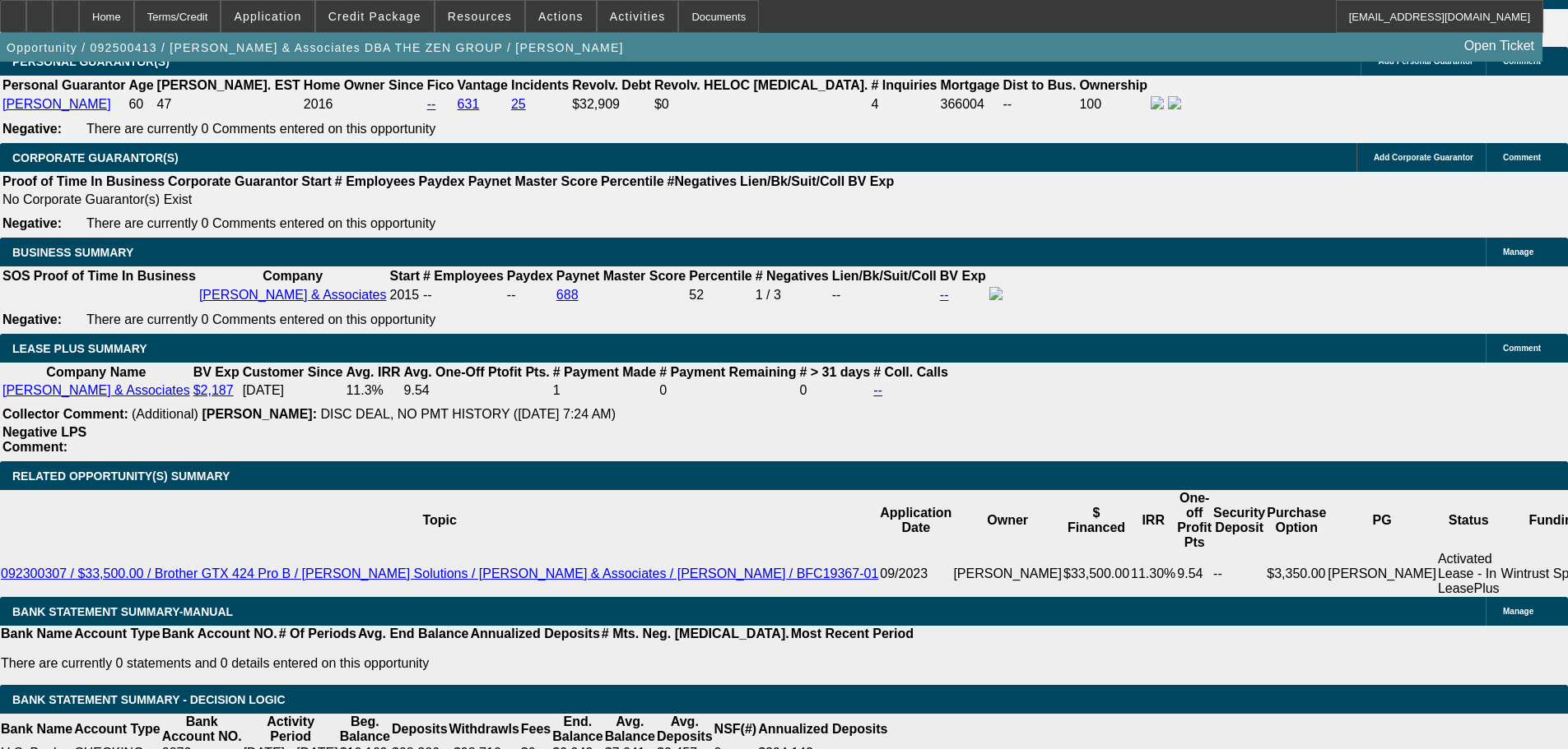
drag, startPoint x: 522, startPoint y: 330, endPoint x: 525, endPoint y: 414, distance: 84.1
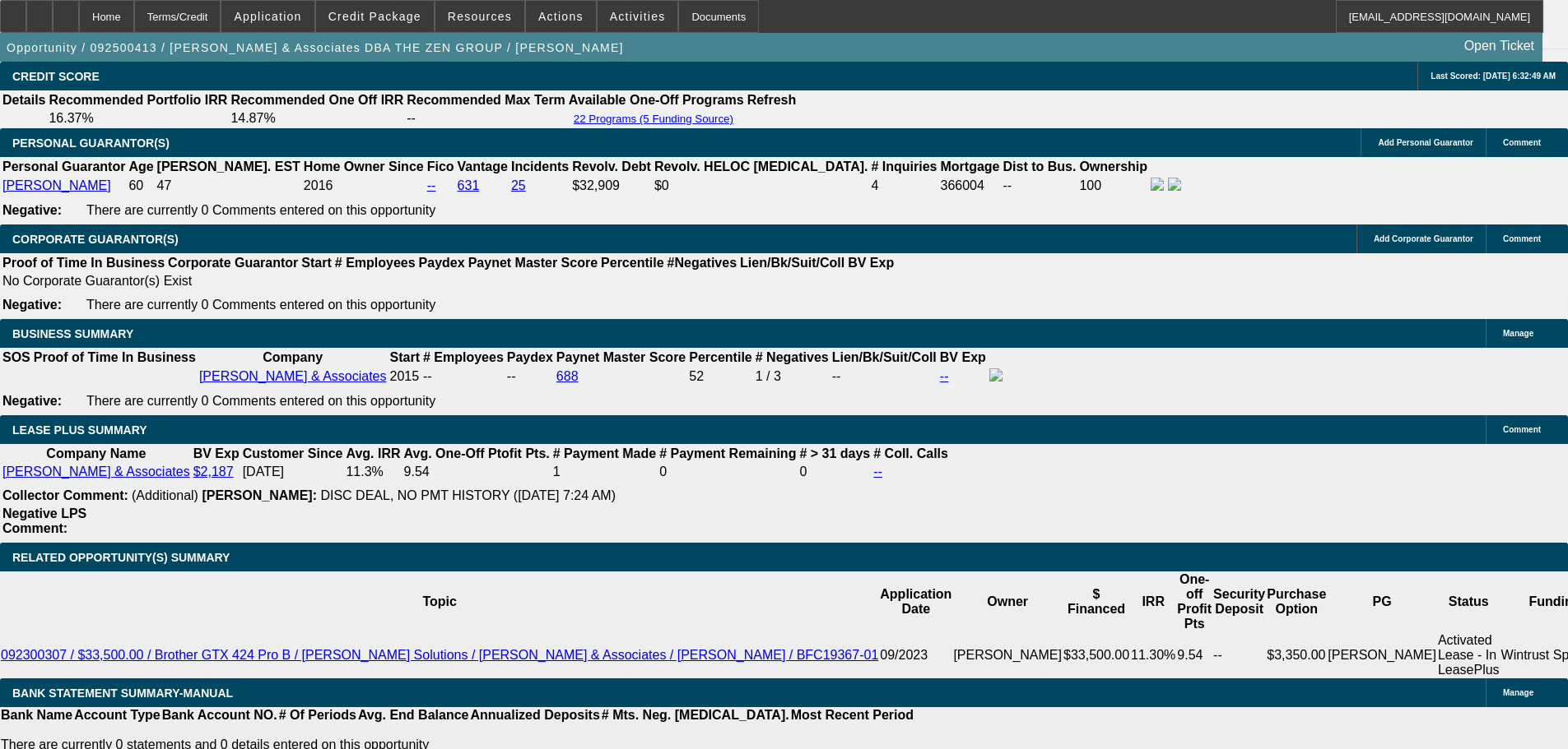
drag, startPoint x: 512, startPoint y: 382, endPoint x: 476, endPoint y: 217, distance: 168.9
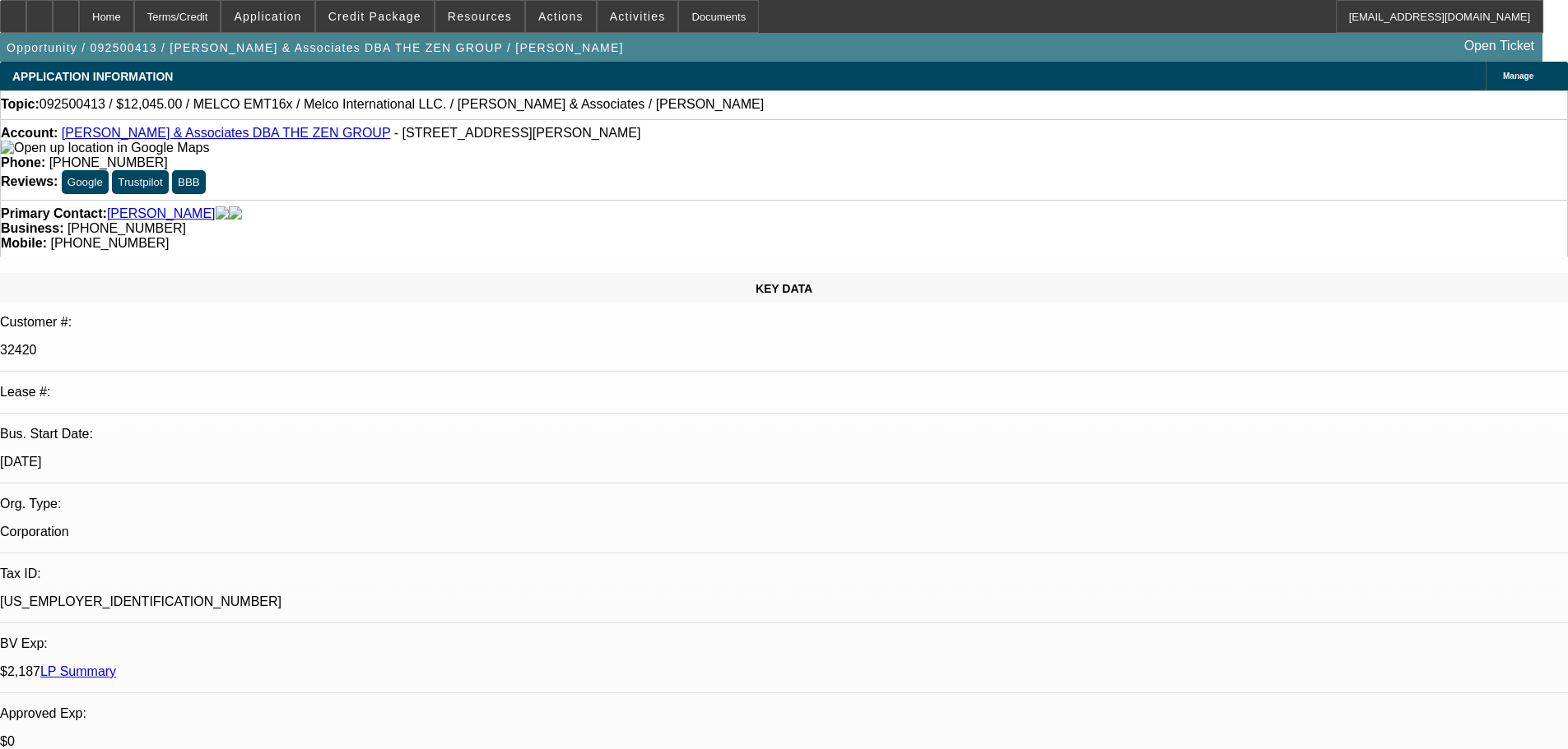
drag, startPoint x: 624, startPoint y: 507, endPoint x: 572, endPoint y: 294, distance: 219.3
drag, startPoint x: 610, startPoint y: 355, endPoint x: 595, endPoint y: 268, distance: 88.3
drag, startPoint x: 608, startPoint y: 328, endPoint x: 624, endPoint y: 385, distance: 59.2
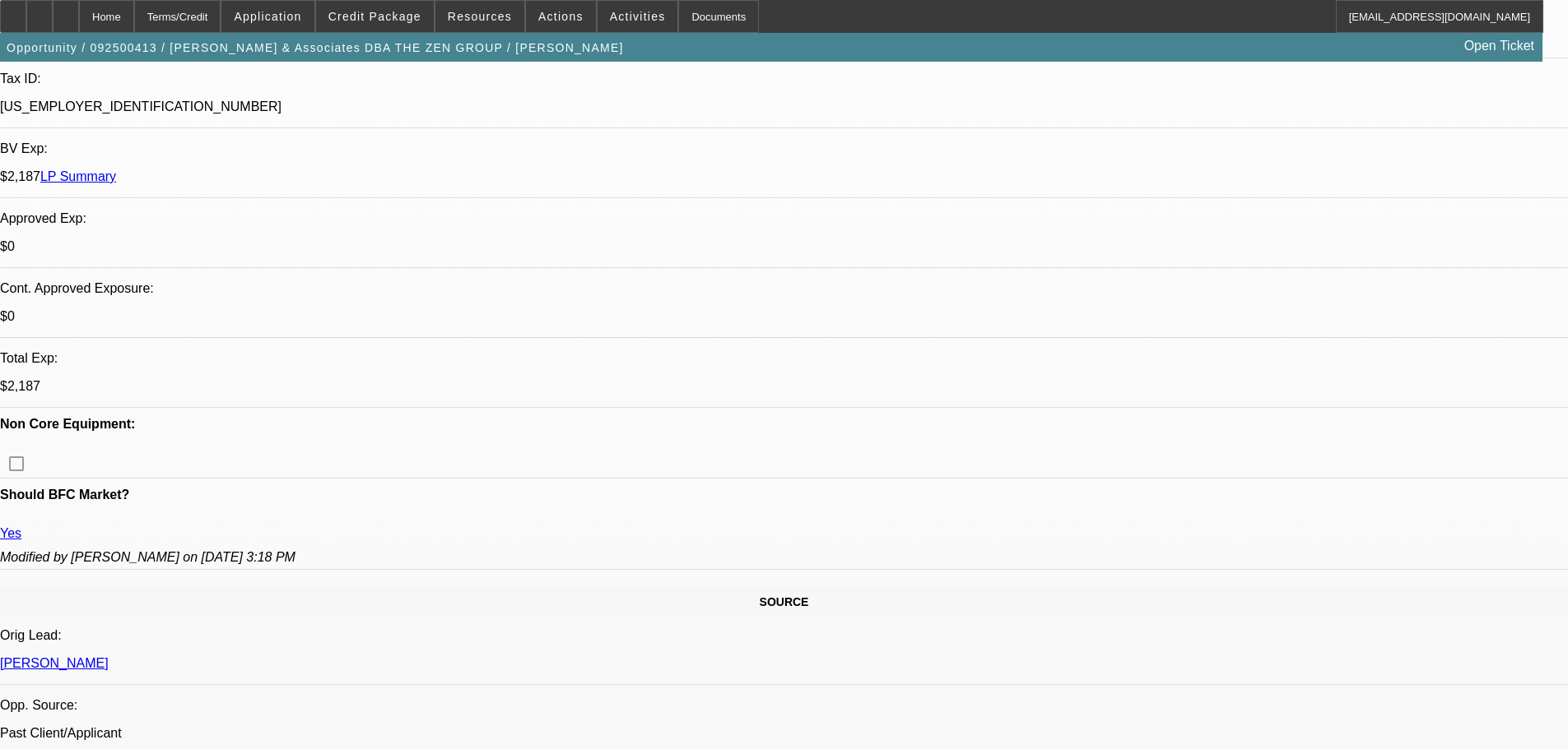
scroll to position [576, 0]
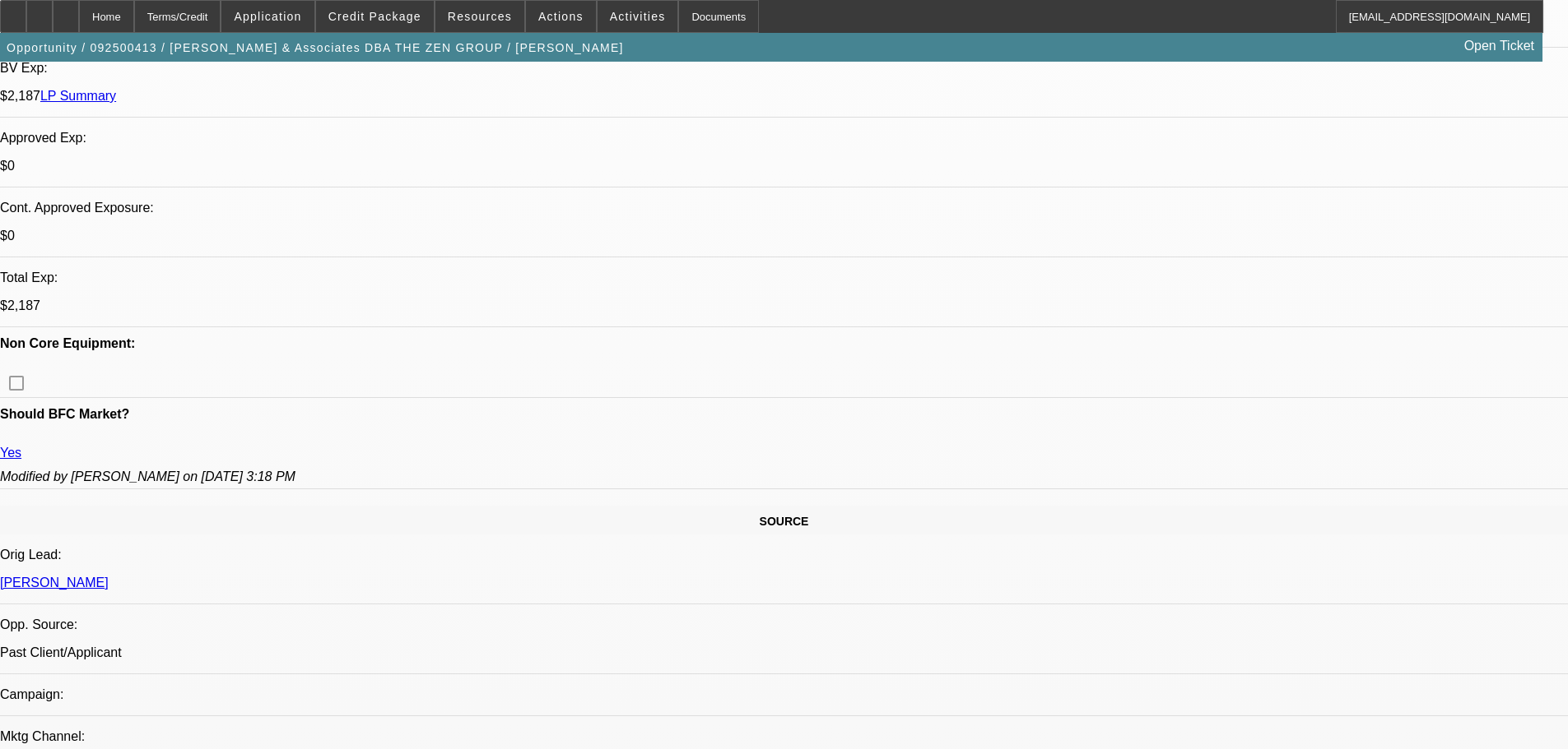
click at [426, 26] on span at bounding box center [375, 16] width 118 height 40
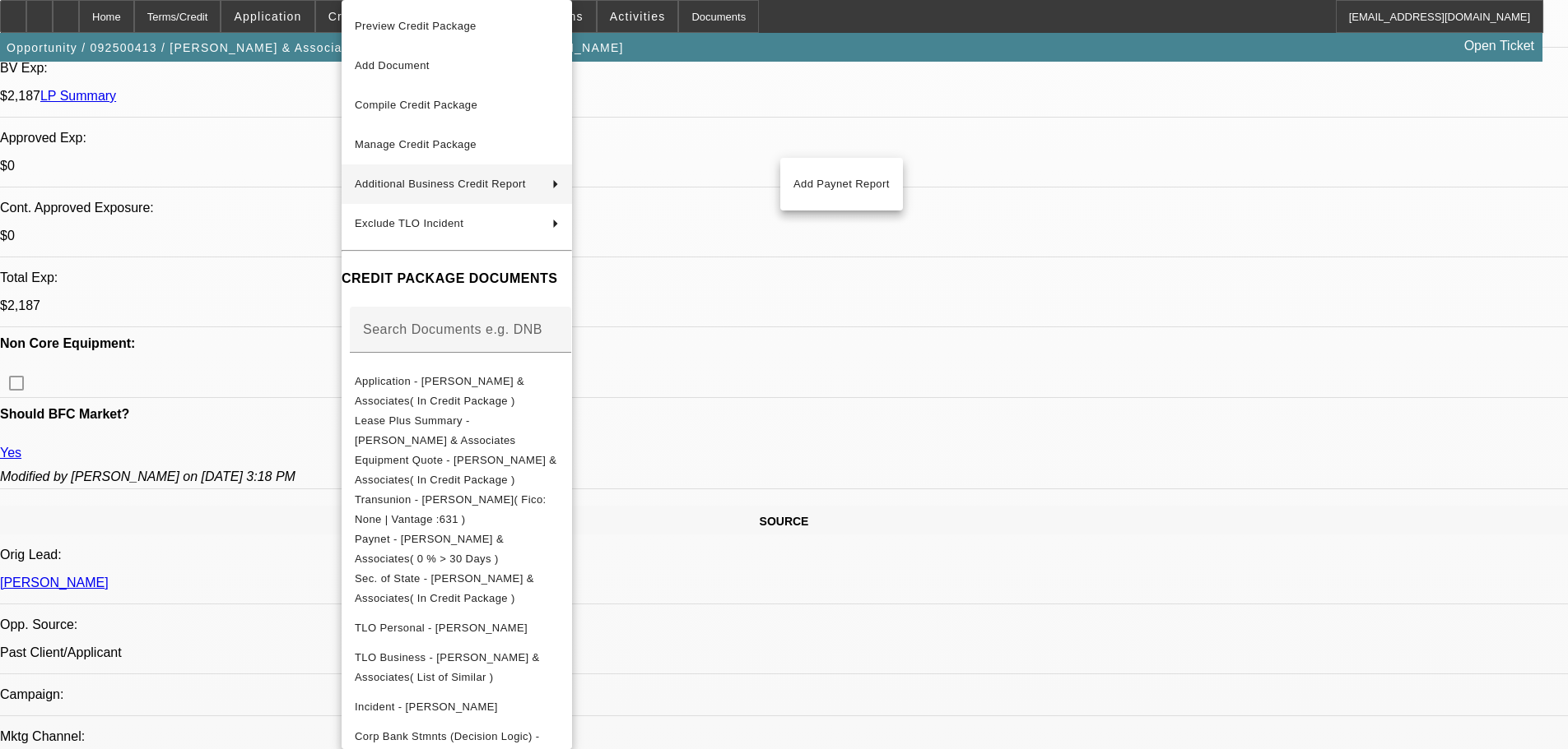
click at [955, 326] on div at bounding box center [784, 374] width 1568 height 749
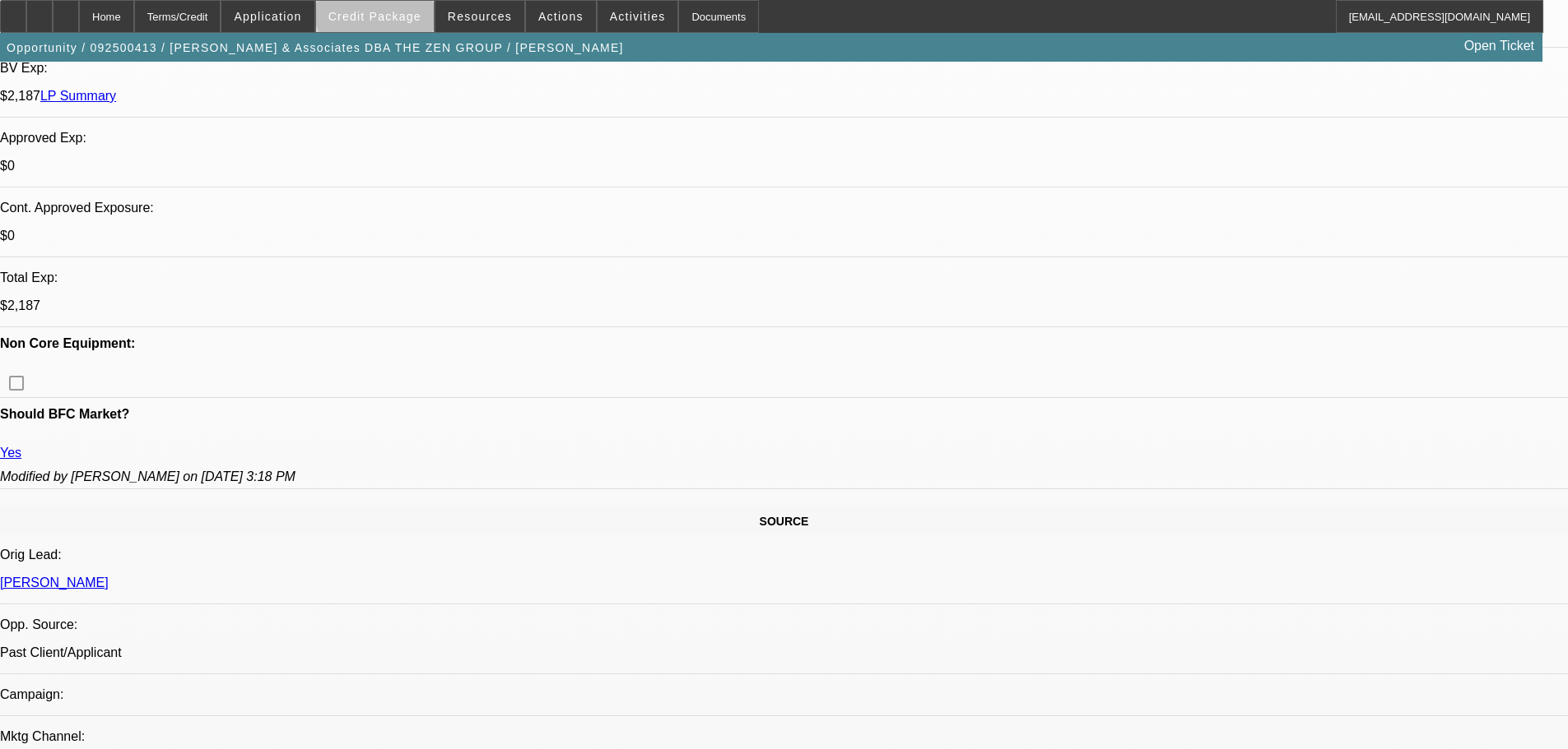
click at [407, 6] on span at bounding box center [375, 16] width 118 height 40
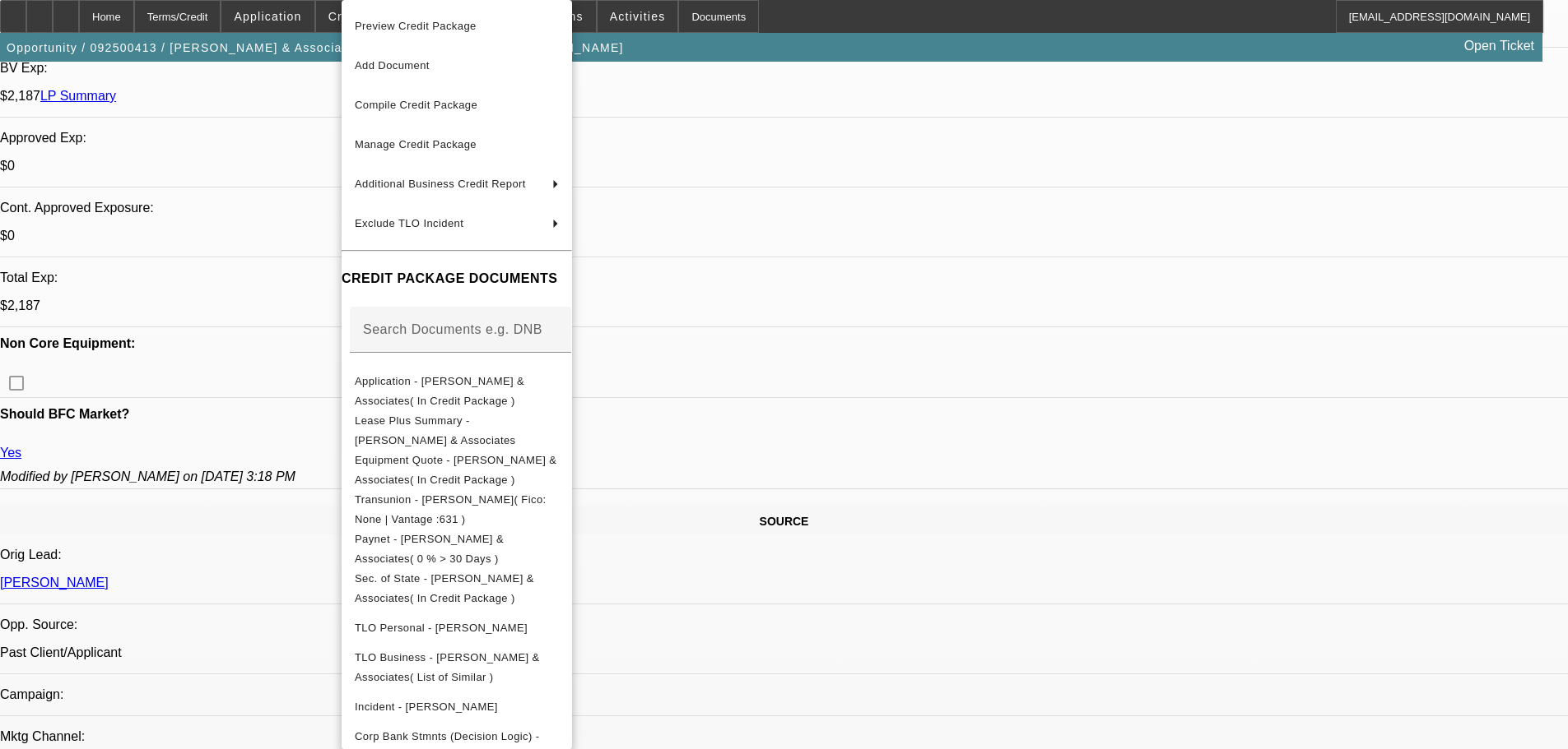
click at [904, 312] on div at bounding box center [784, 374] width 1568 height 749
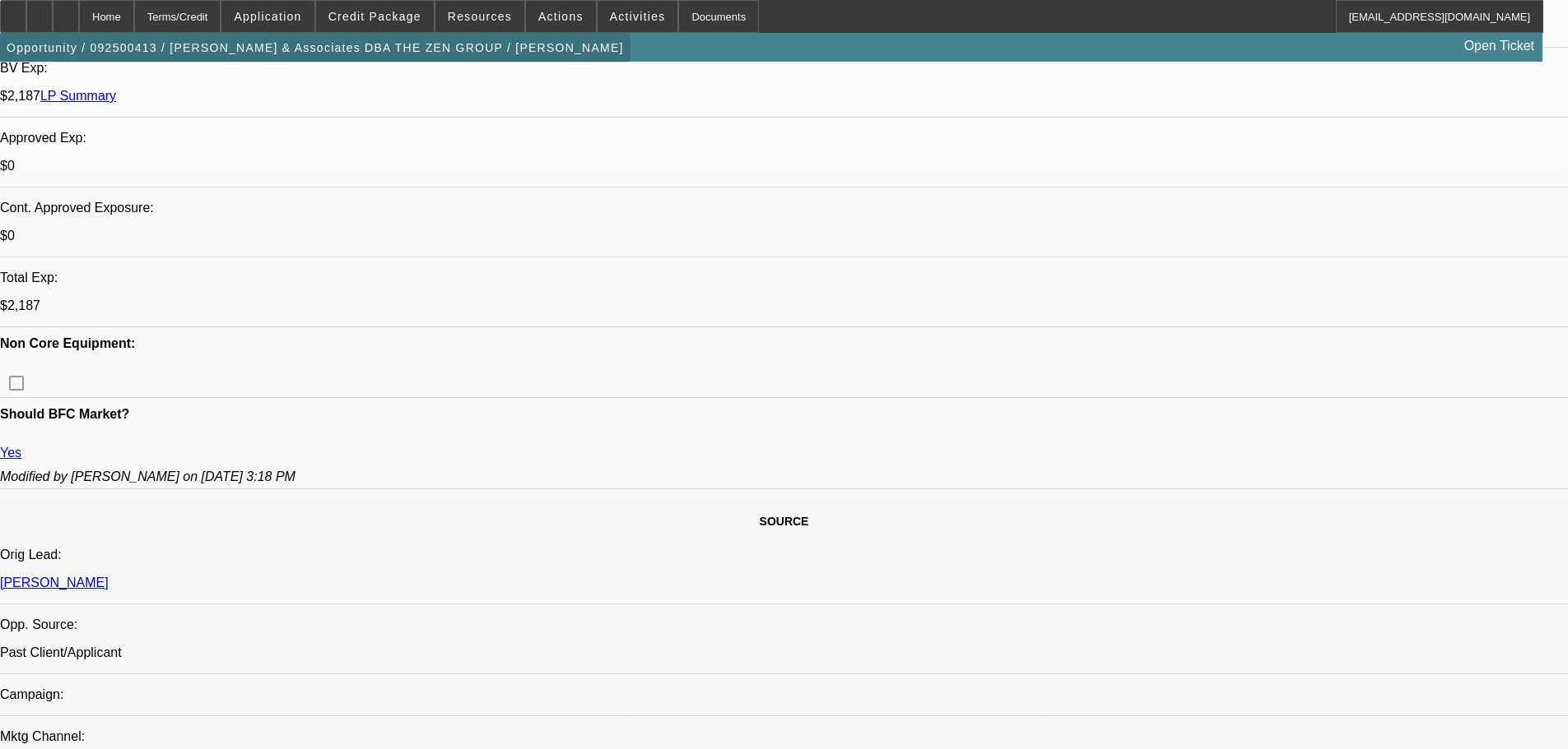
click at [399, 39] on span "button" at bounding box center [315, 47] width 631 height 40
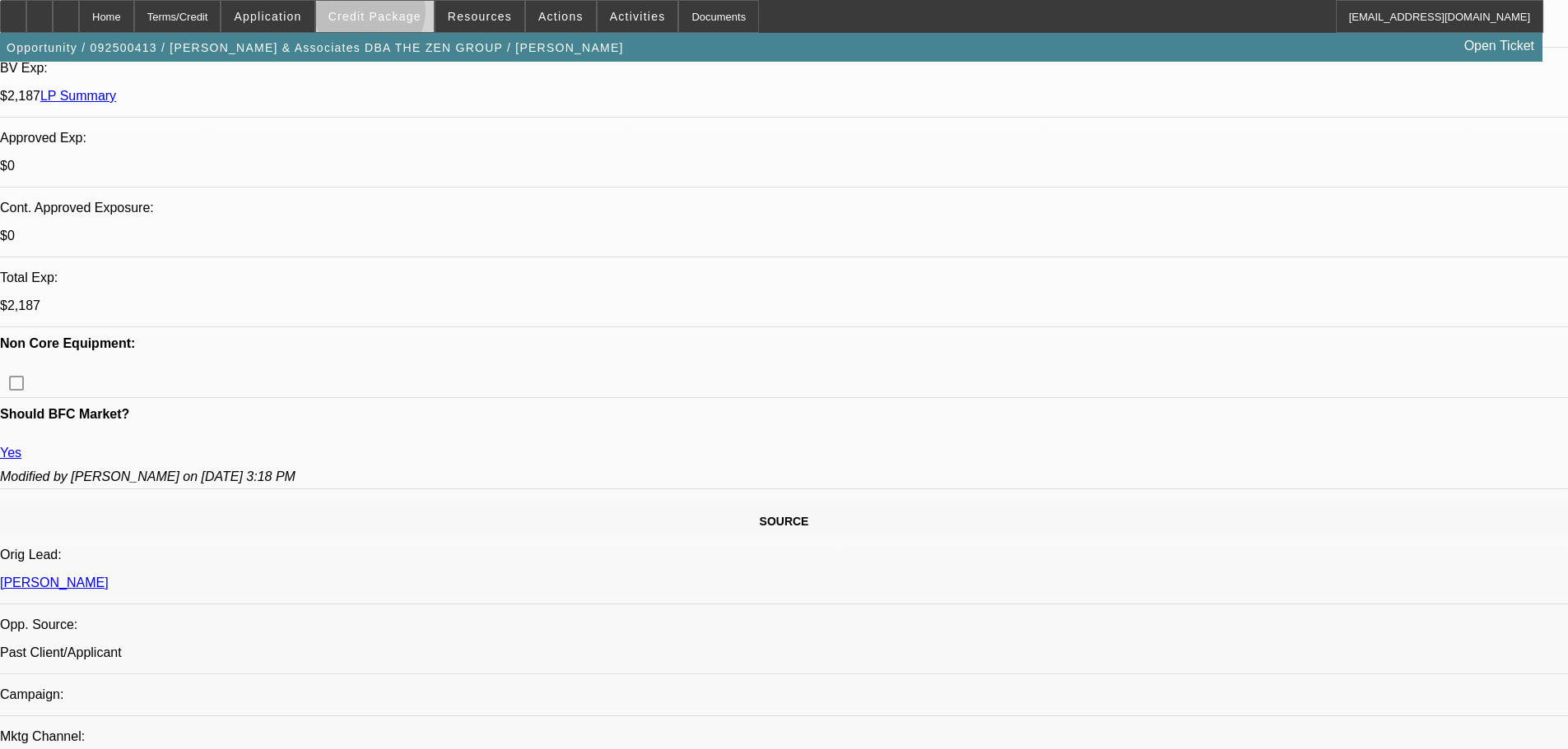
click at [395, 16] on span "Credit Package" at bounding box center [374, 17] width 93 height 13
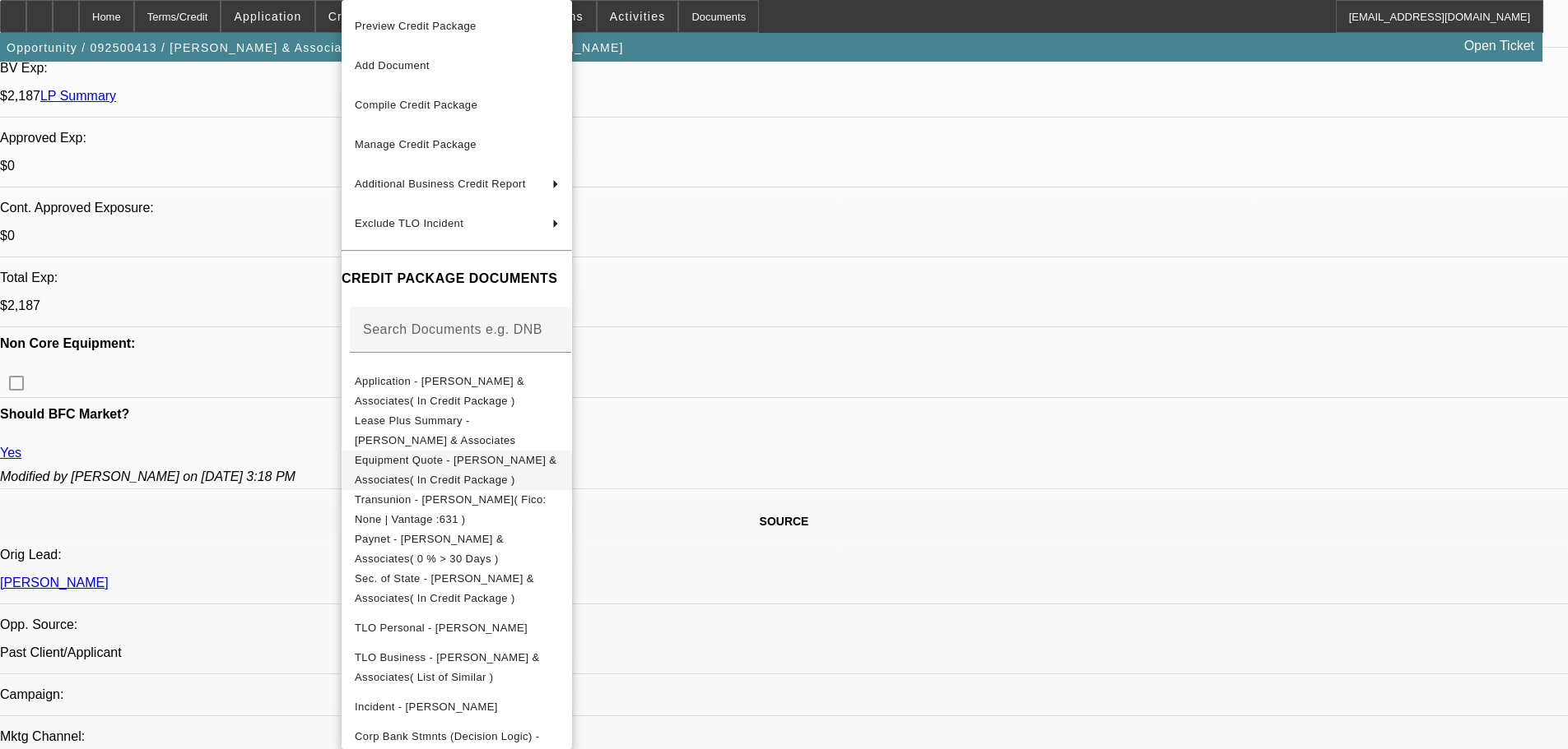
click at [559, 468] on span "Equipment Quote - Shinn & Associates( In Credit Package )" at bounding box center [456, 470] width 204 height 40
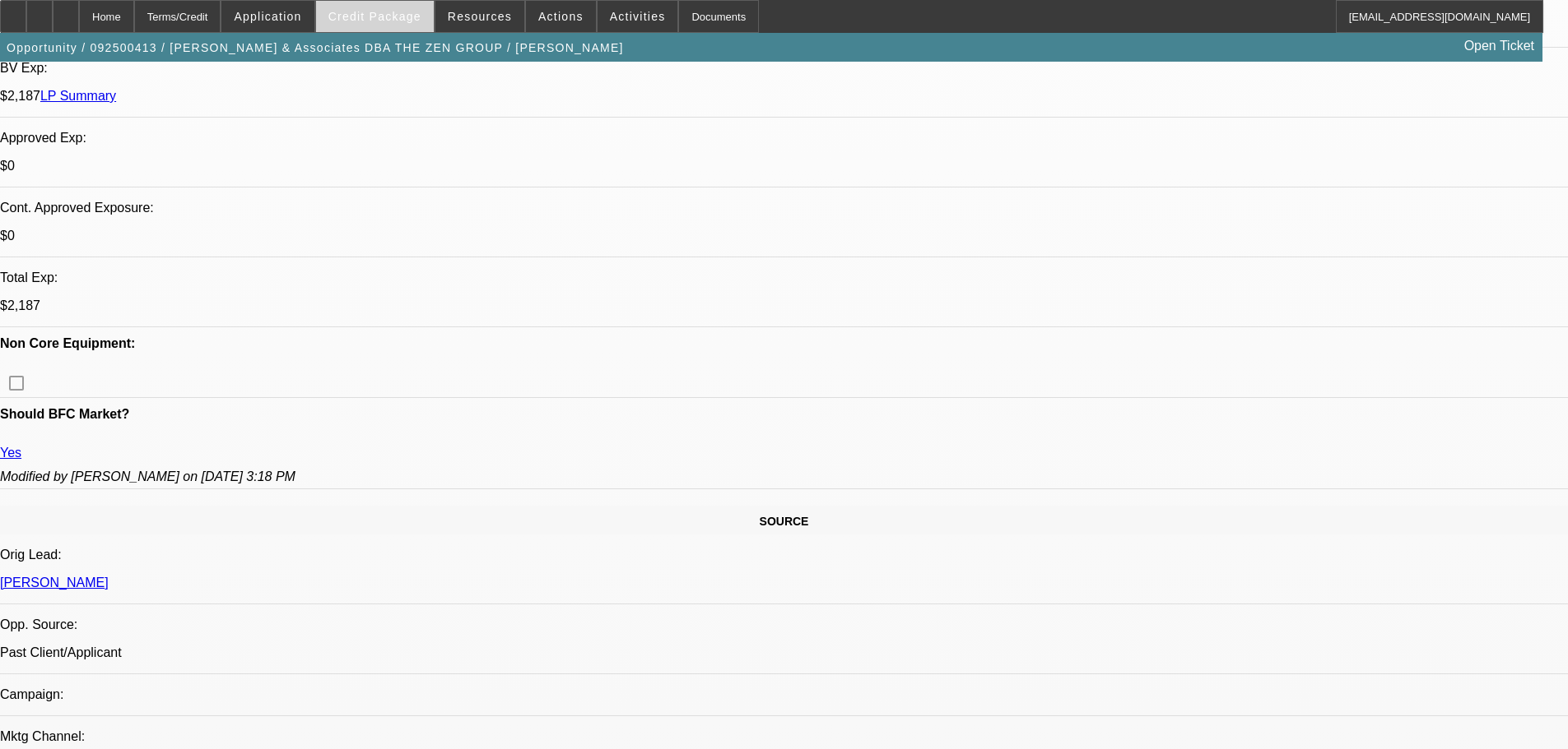
click at [397, 28] on span at bounding box center [375, 16] width 118 height 40
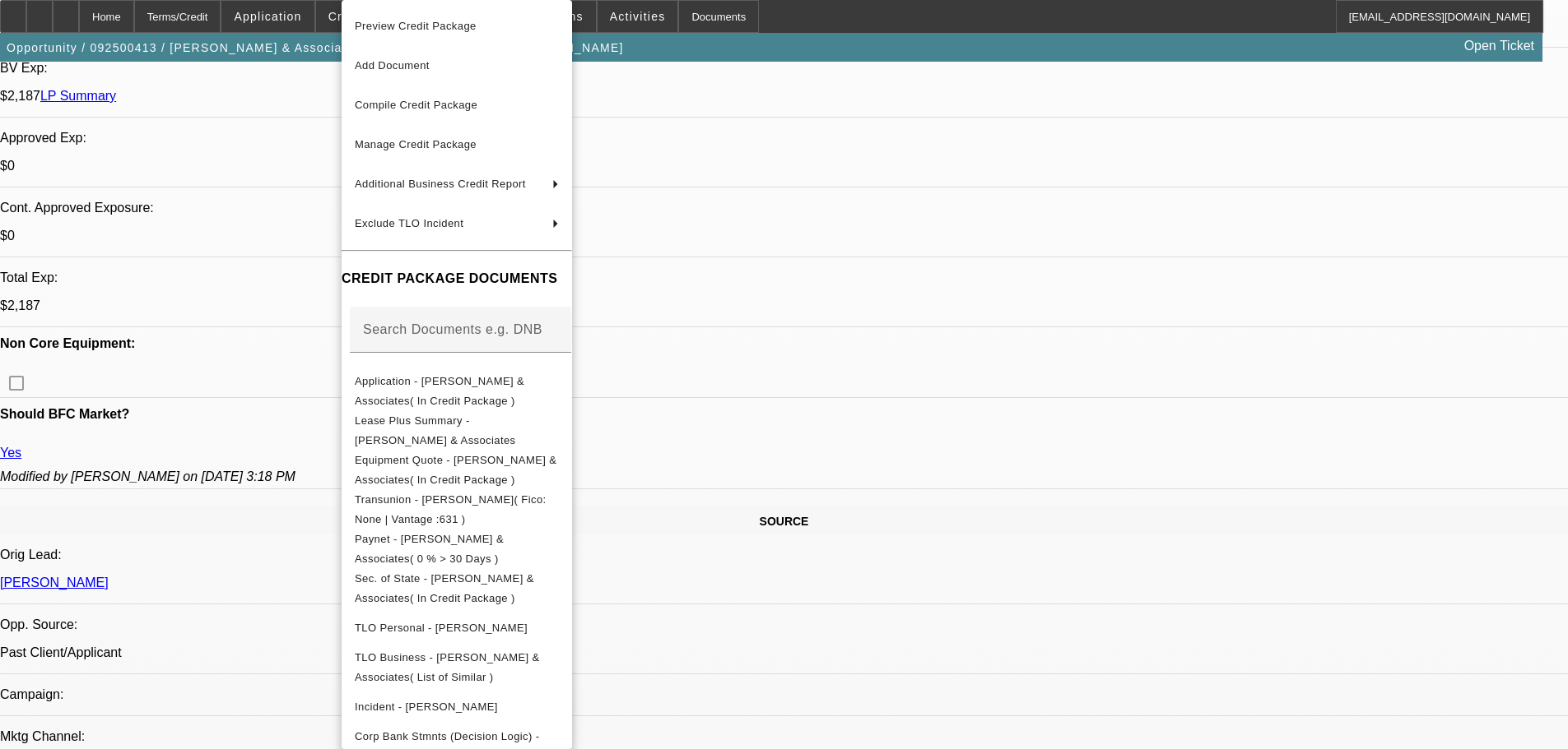
click at [820, 335] on div at bounding box center [784, 374] width 1568 height 749
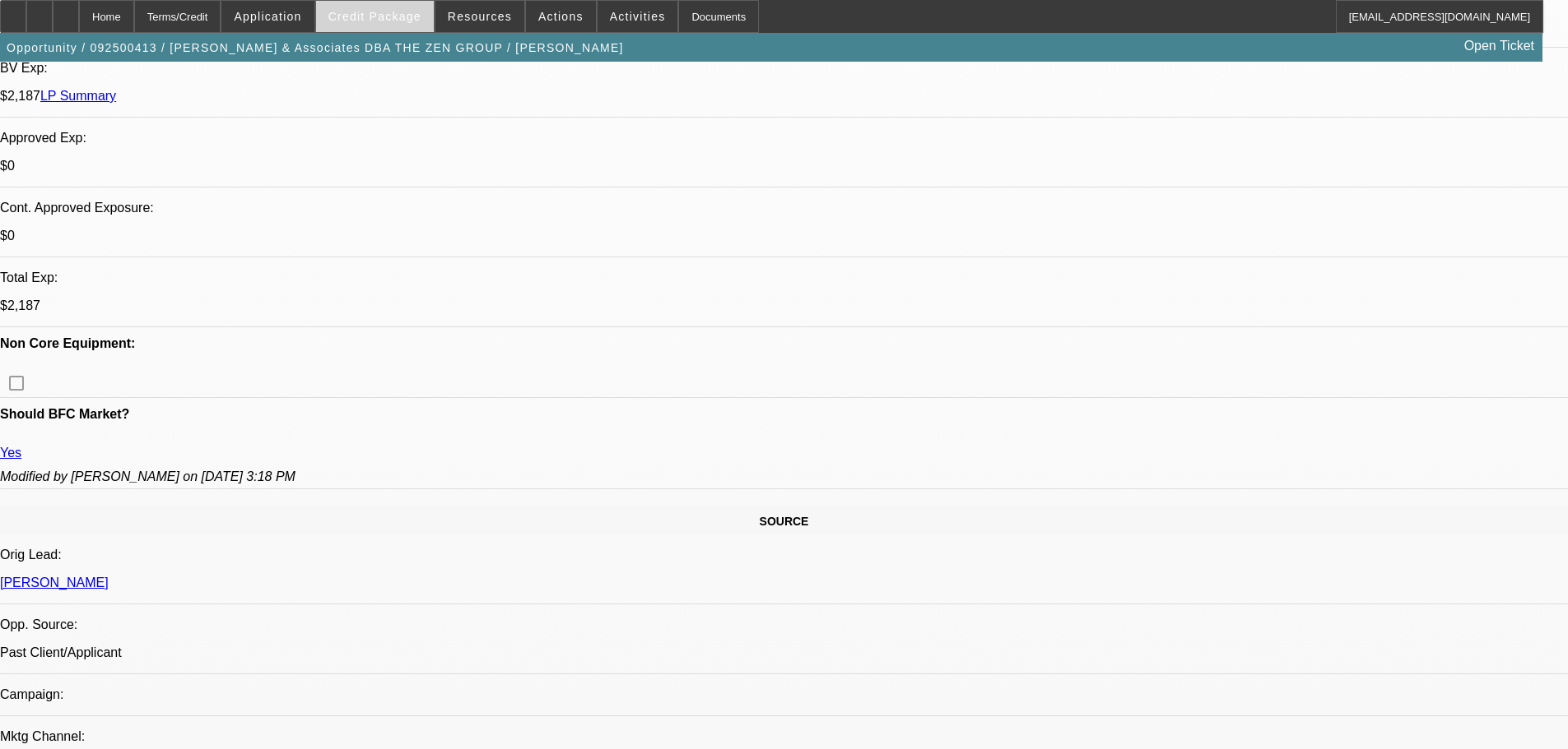
click at [394, 27] on span at bounding box center [375, 16] width 118 height 40
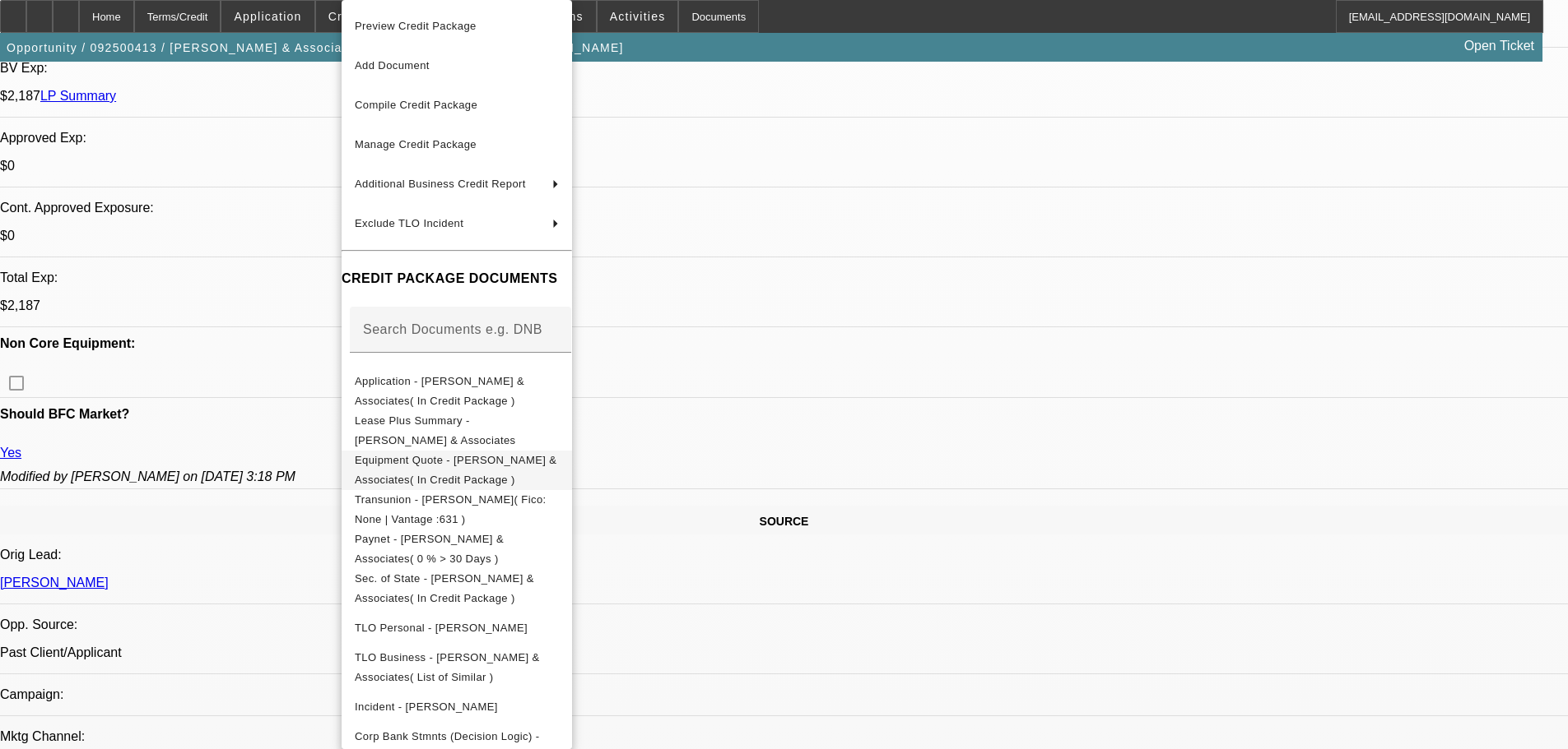
scroll to position [57, 0]
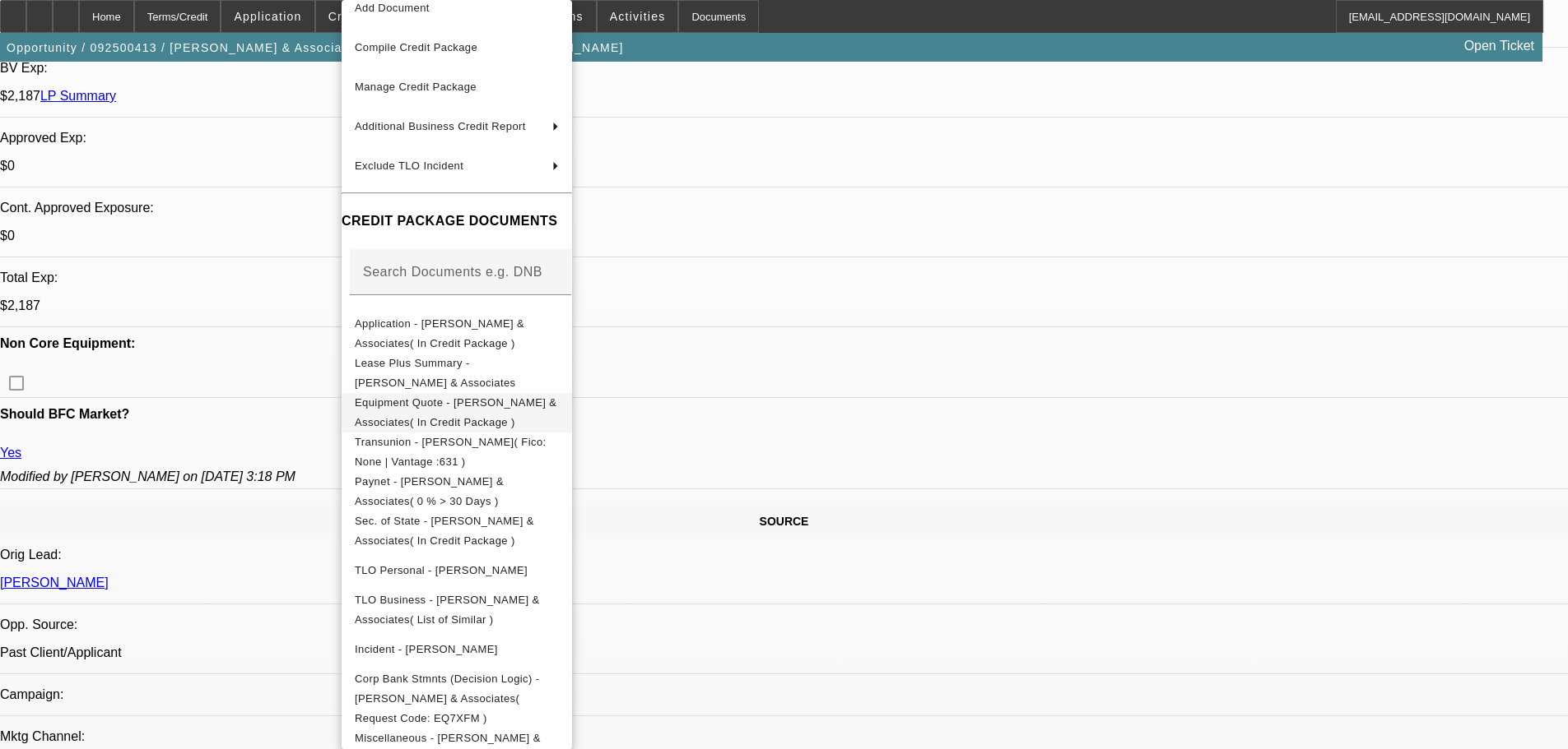
click at [557, 410] on span "Equipment Quote - Shinn & Associates( In Credit Package )" at bounding box center [455, 412] width 202 height 32
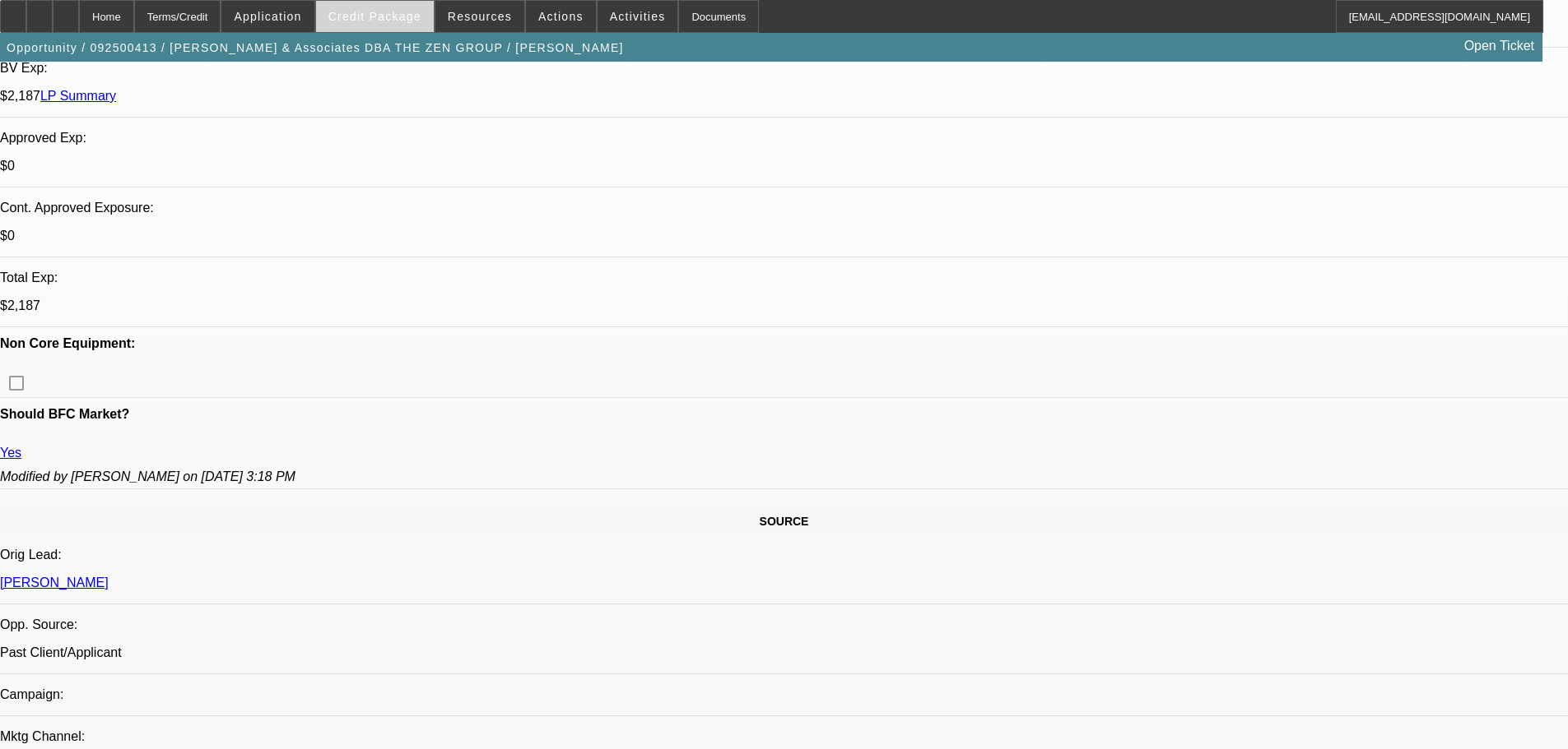
click at [430, 4] on span at bounding box center [375, 16] width 118 height 40
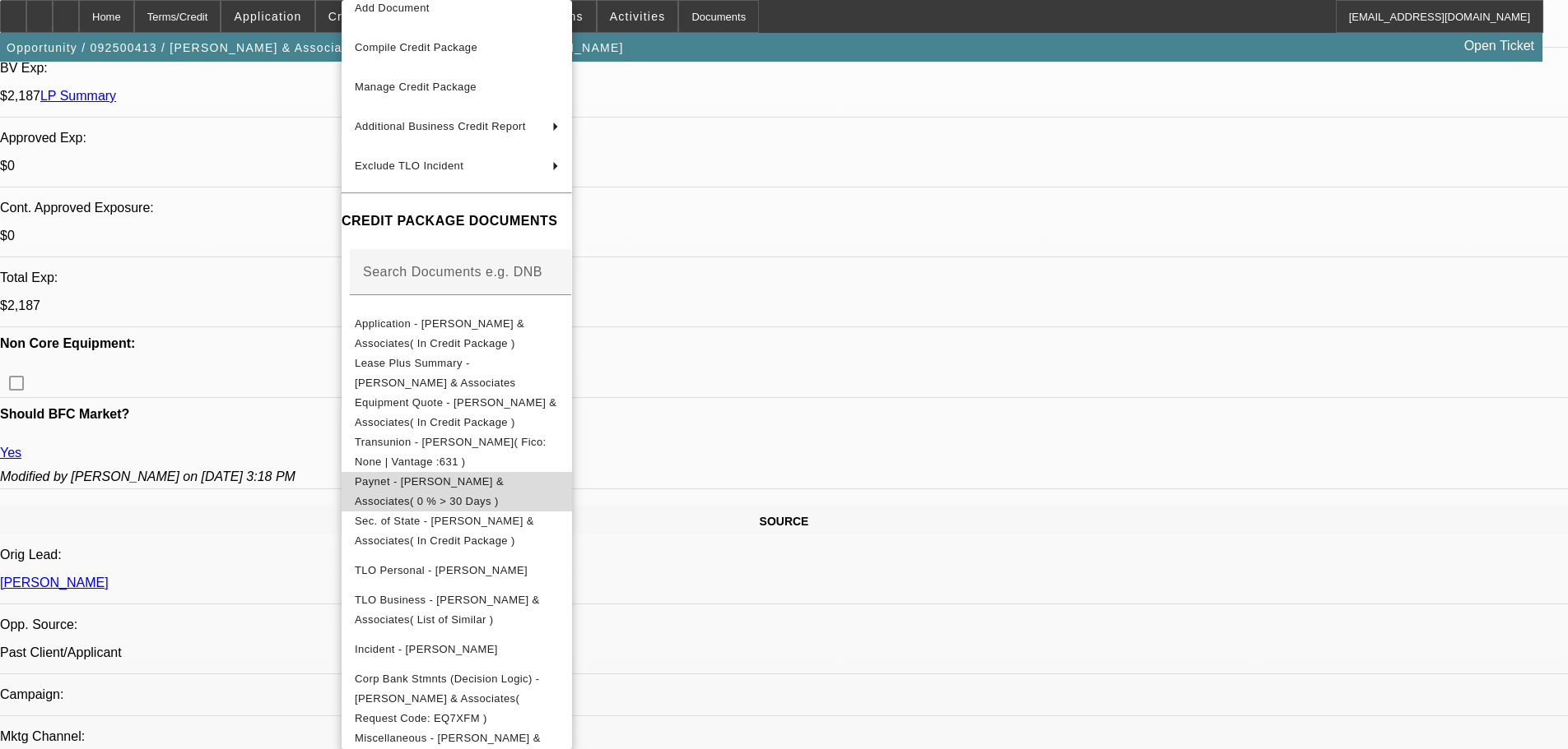
click at [559, 495] on span "Paynet - Shinn & Associates( 0 % > 30 Days )" at bounding box center [456, 491] width 204 height 40
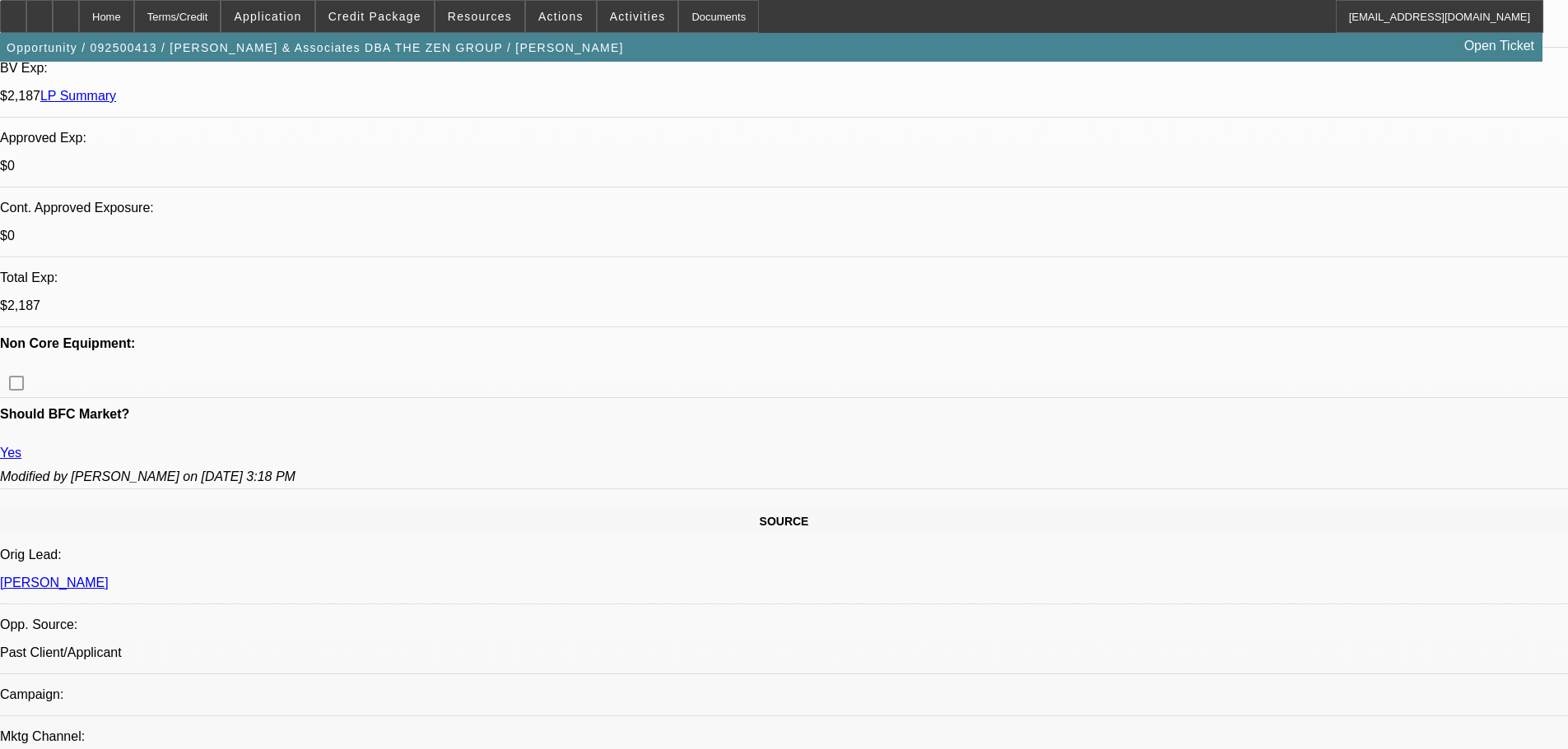
scroll to position [0, 0]
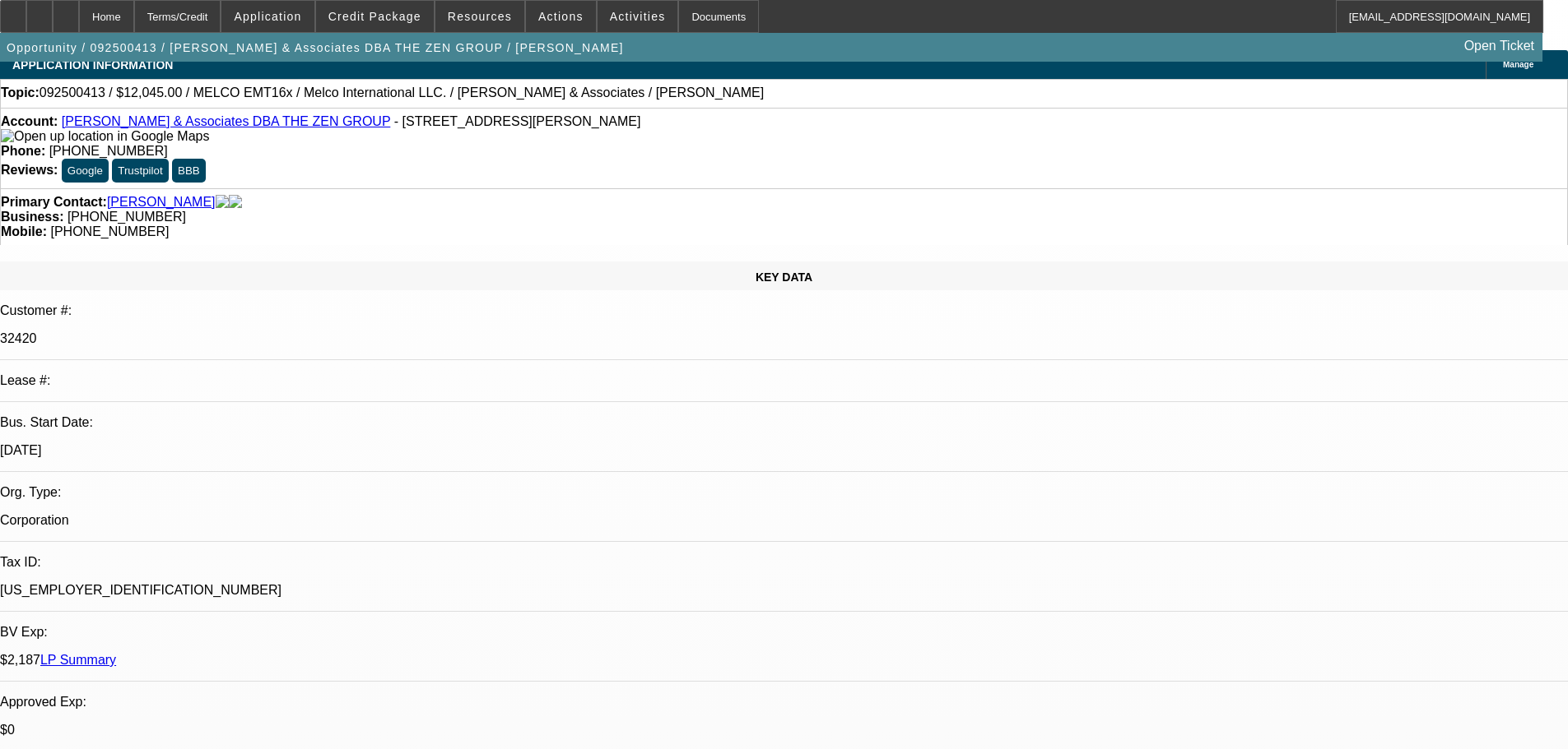
drag, startPoint x: 489, startPoint y: 413, endPoint x: 466, endPoint y: 105, distance: 308.9
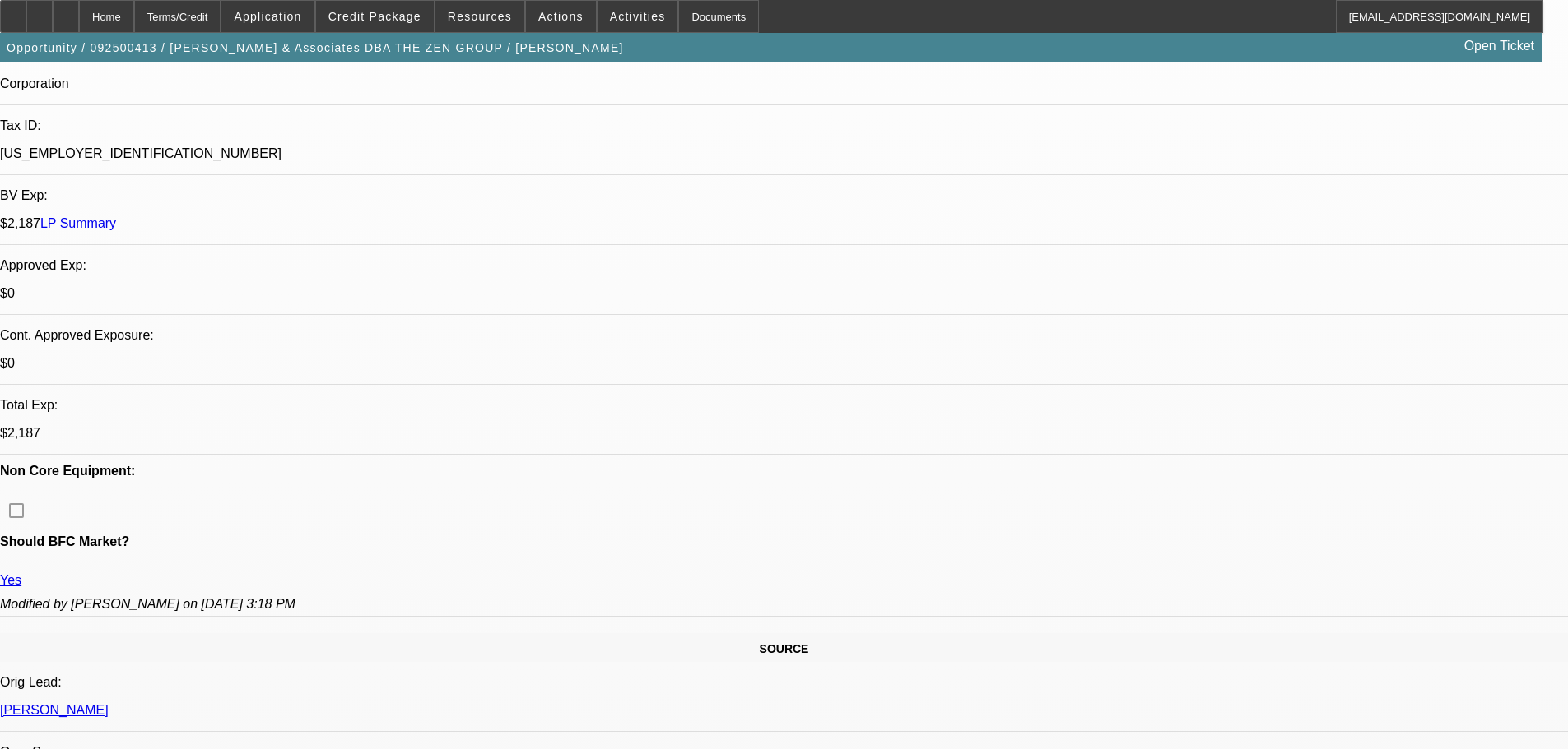
scroll to position [448, 0]
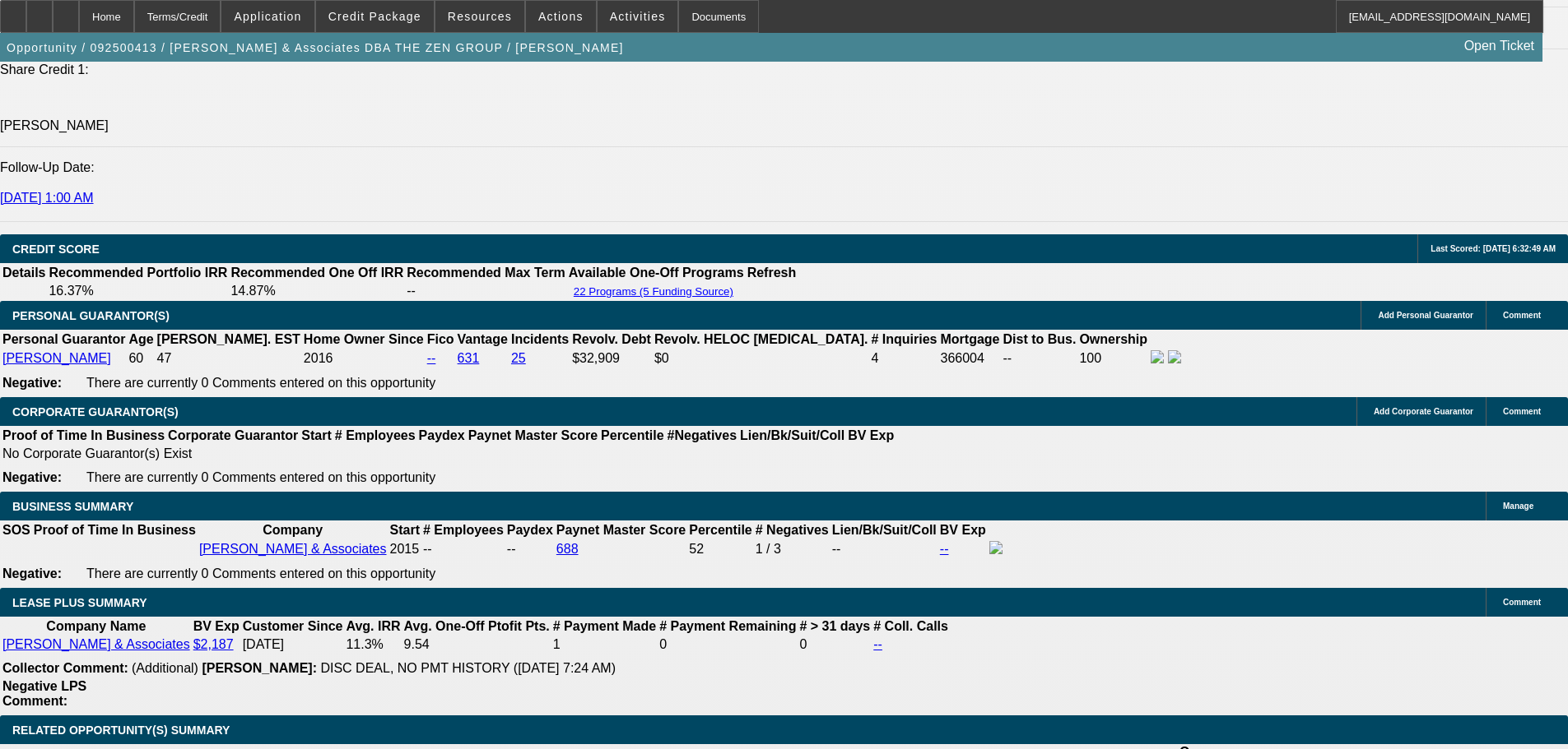
scroll to position [2384, 0]
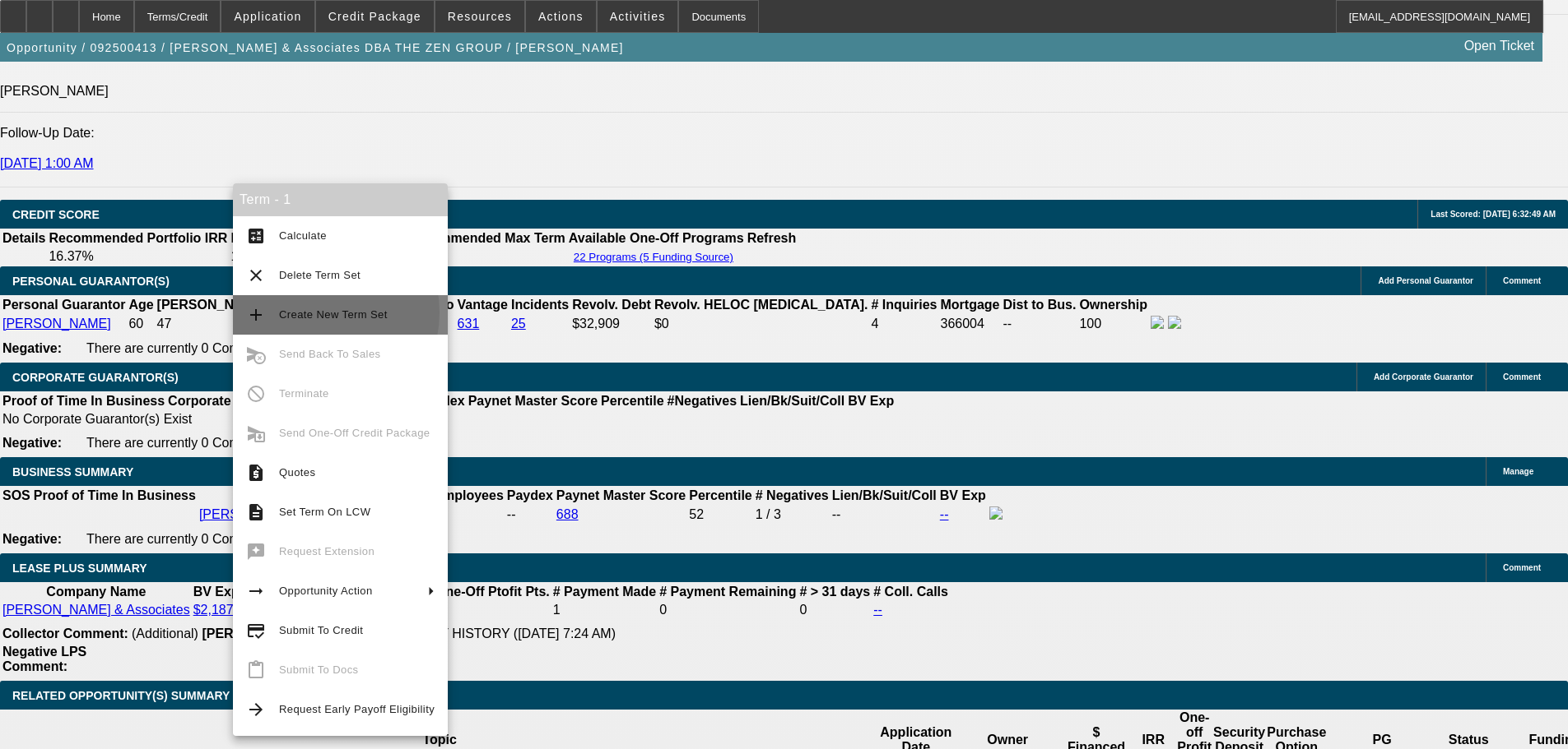
click at [317, 312] on span "Create New Term Set" at bounding box center [334, 314] width 109 height 12
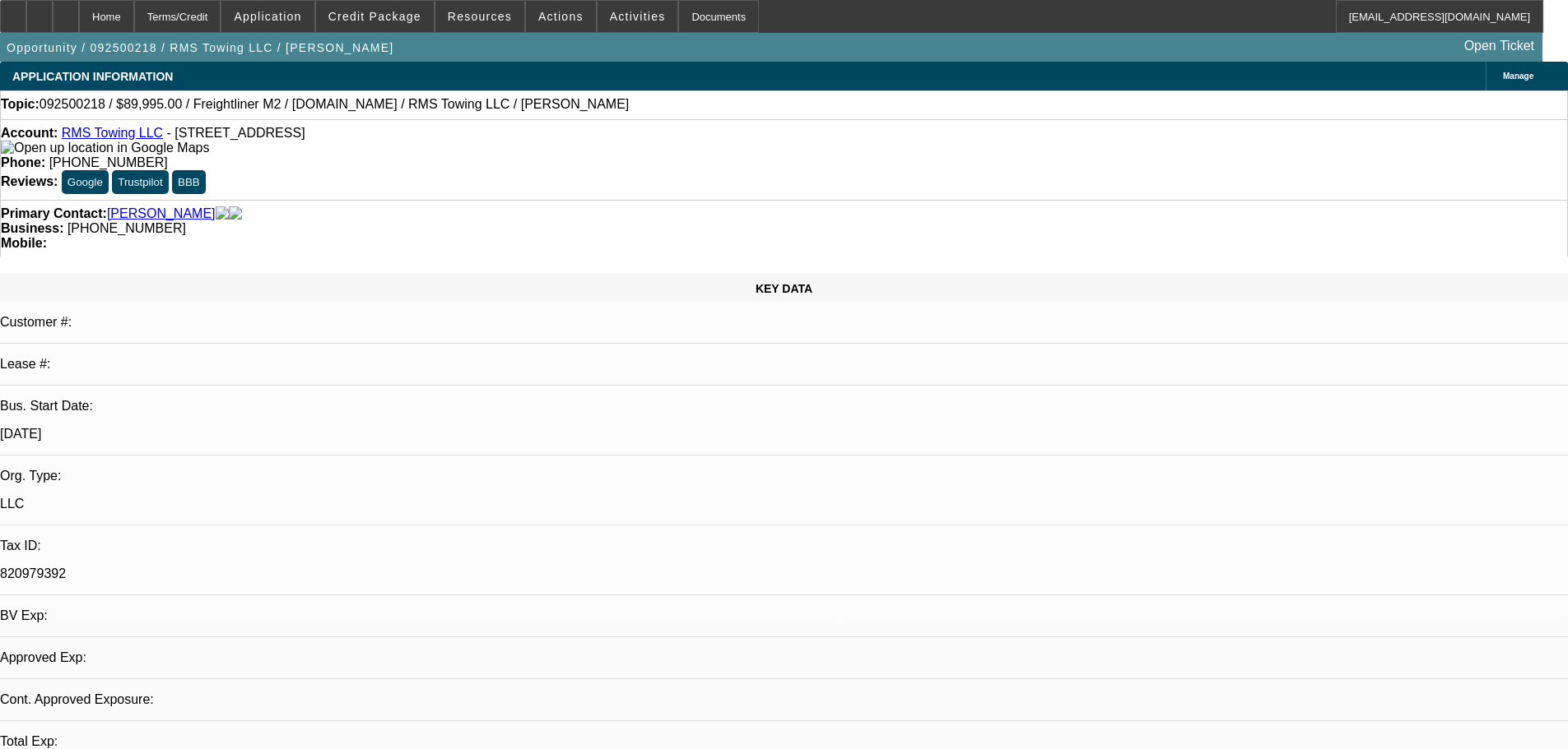
select select "0"
select select "3"
select select "0"
select select "6"
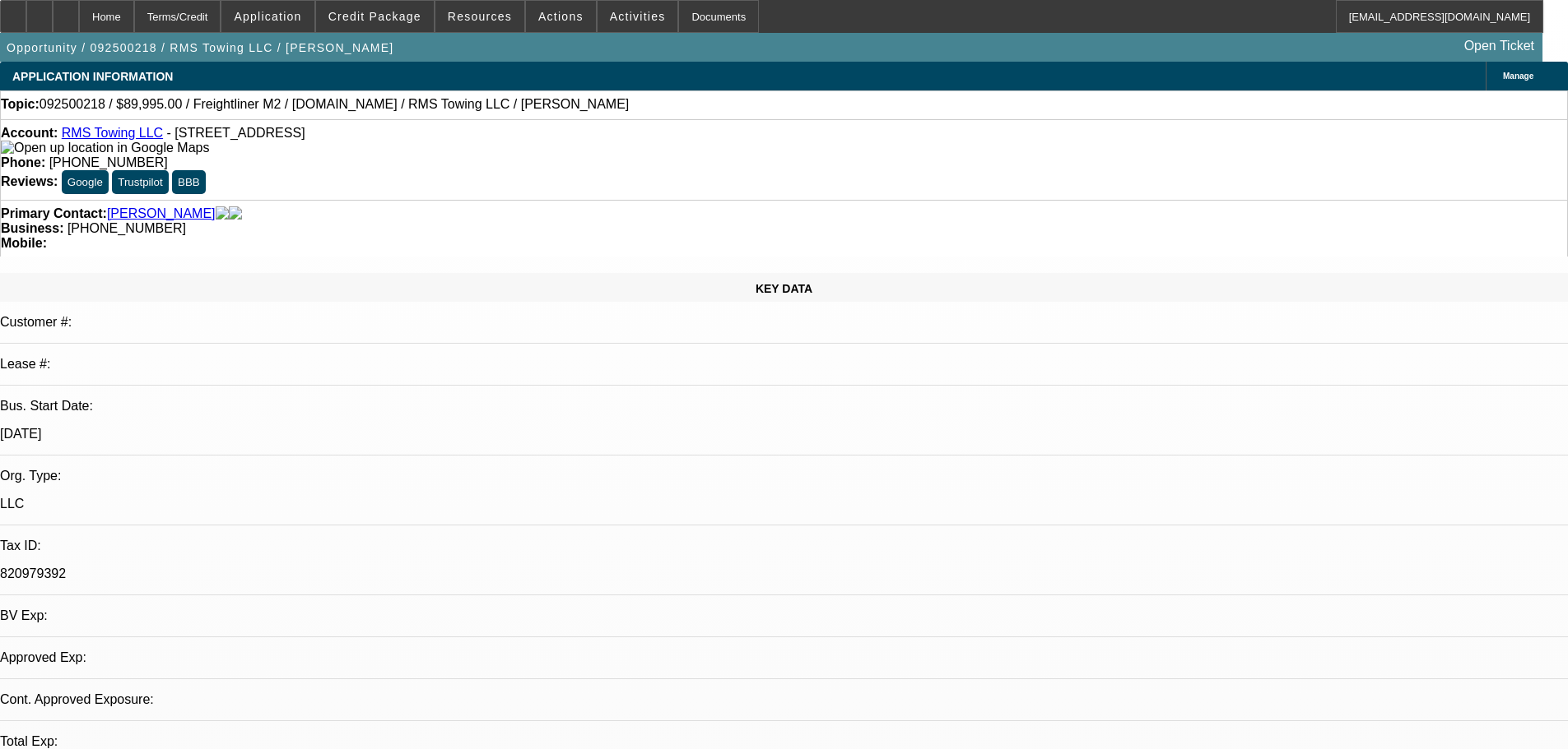
select select "0"
select select "3"
select select "0"
select select "6"
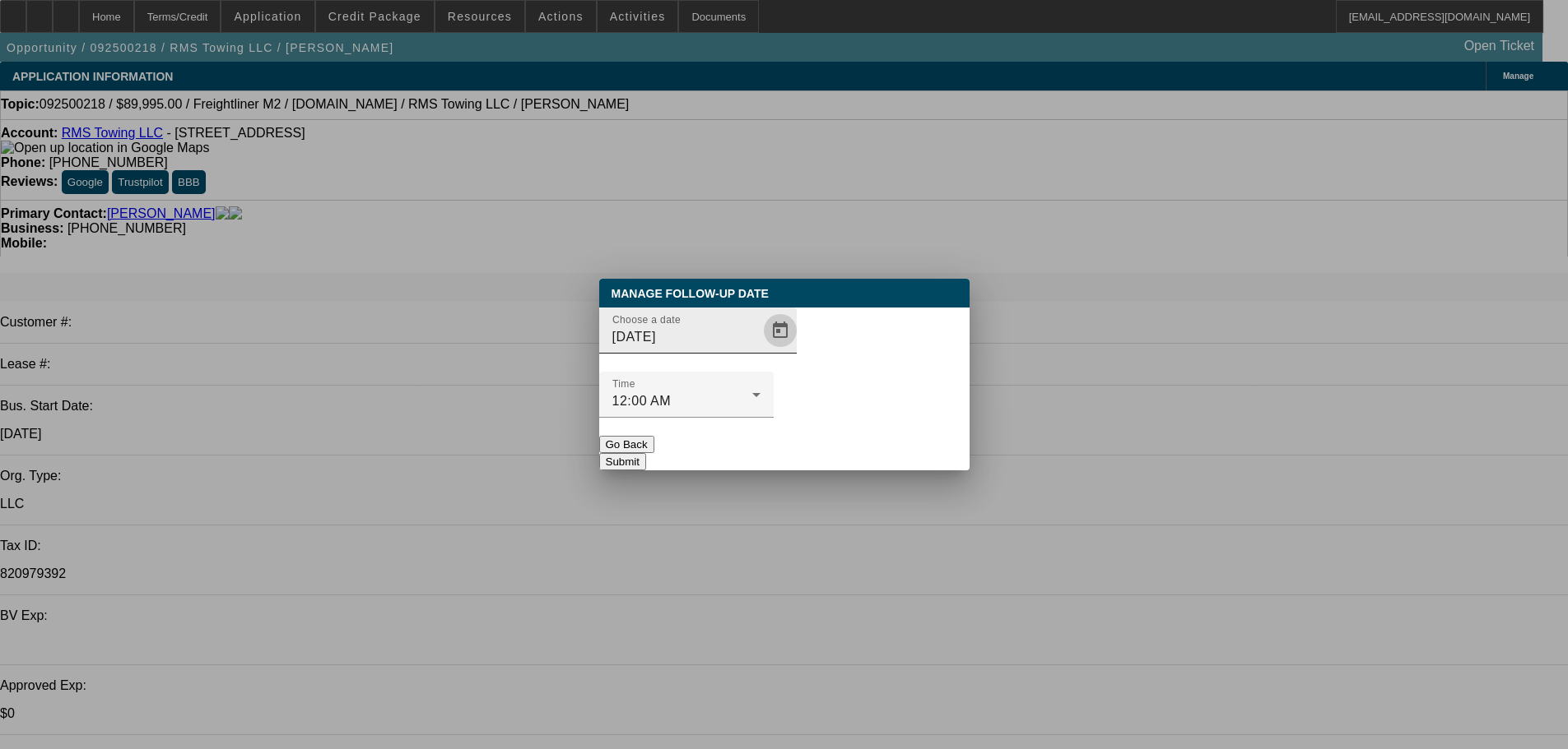
click at [760, 350] on span "Open calendar" at bounding box center [780, 330] width 40 height 40
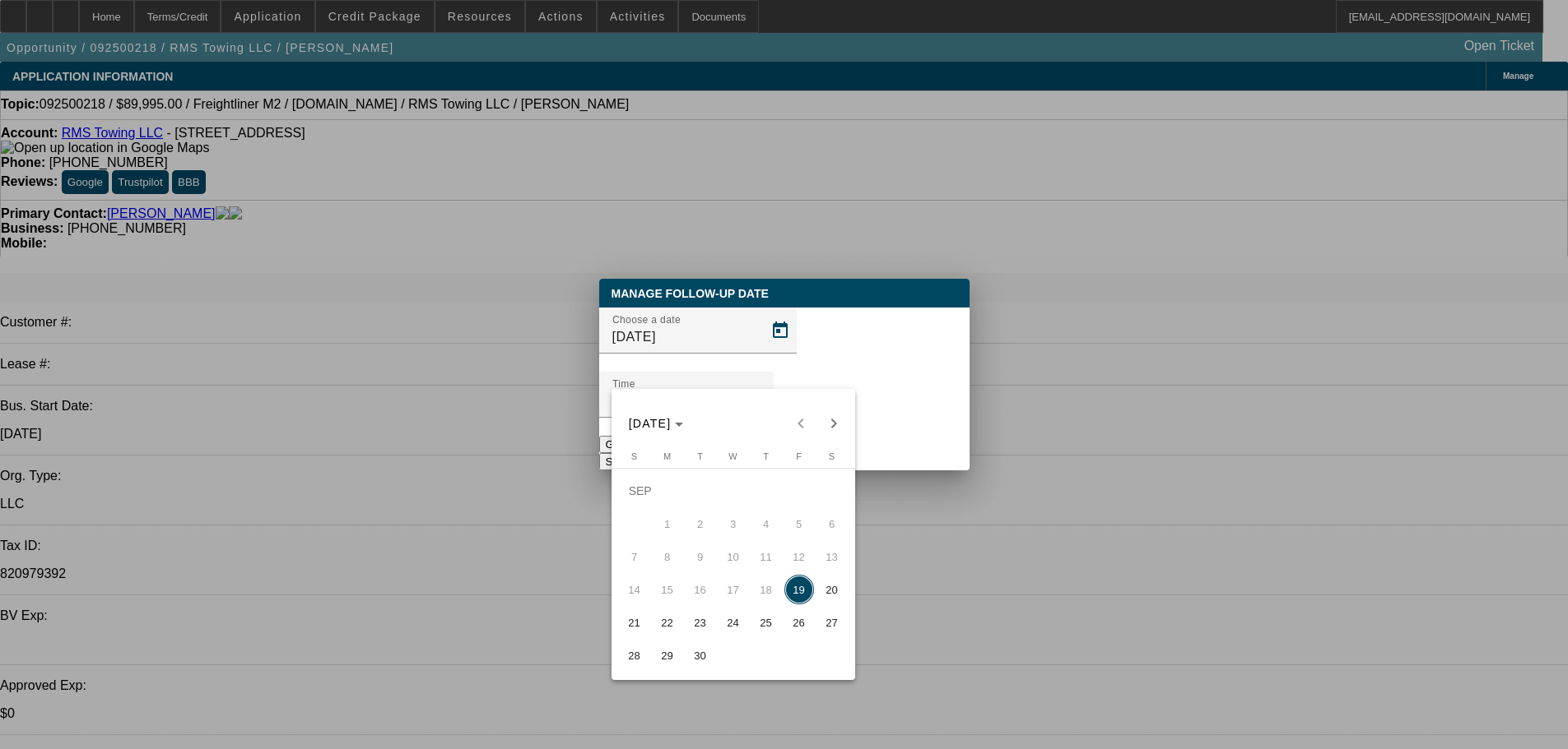
click at [702, 636] on span "23" at bounding box center [701, 623] width 29 height 29
type input "[DATE]"
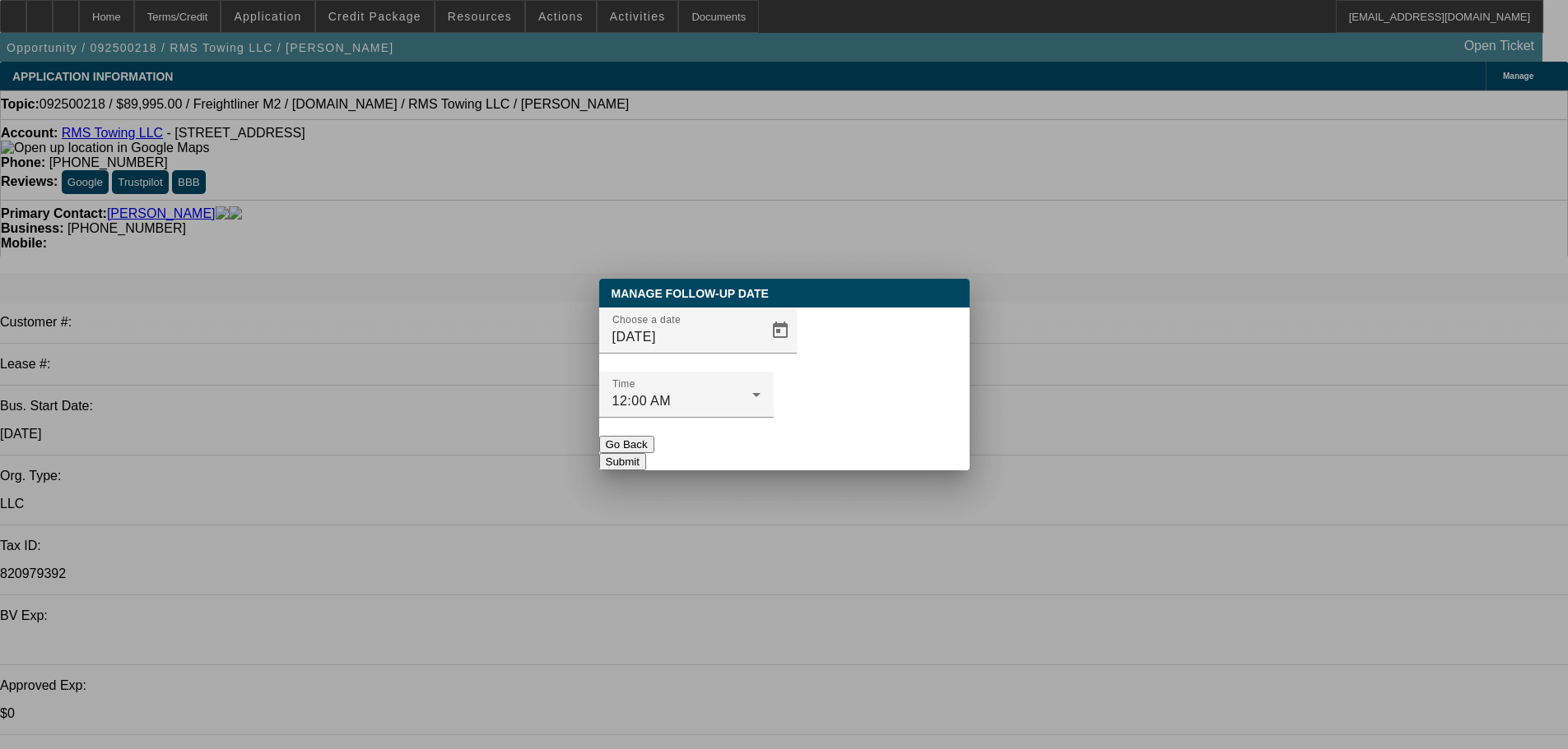
click at [646, 453] on button "Submit" at bounding box center [622, 462] width 47 height 18
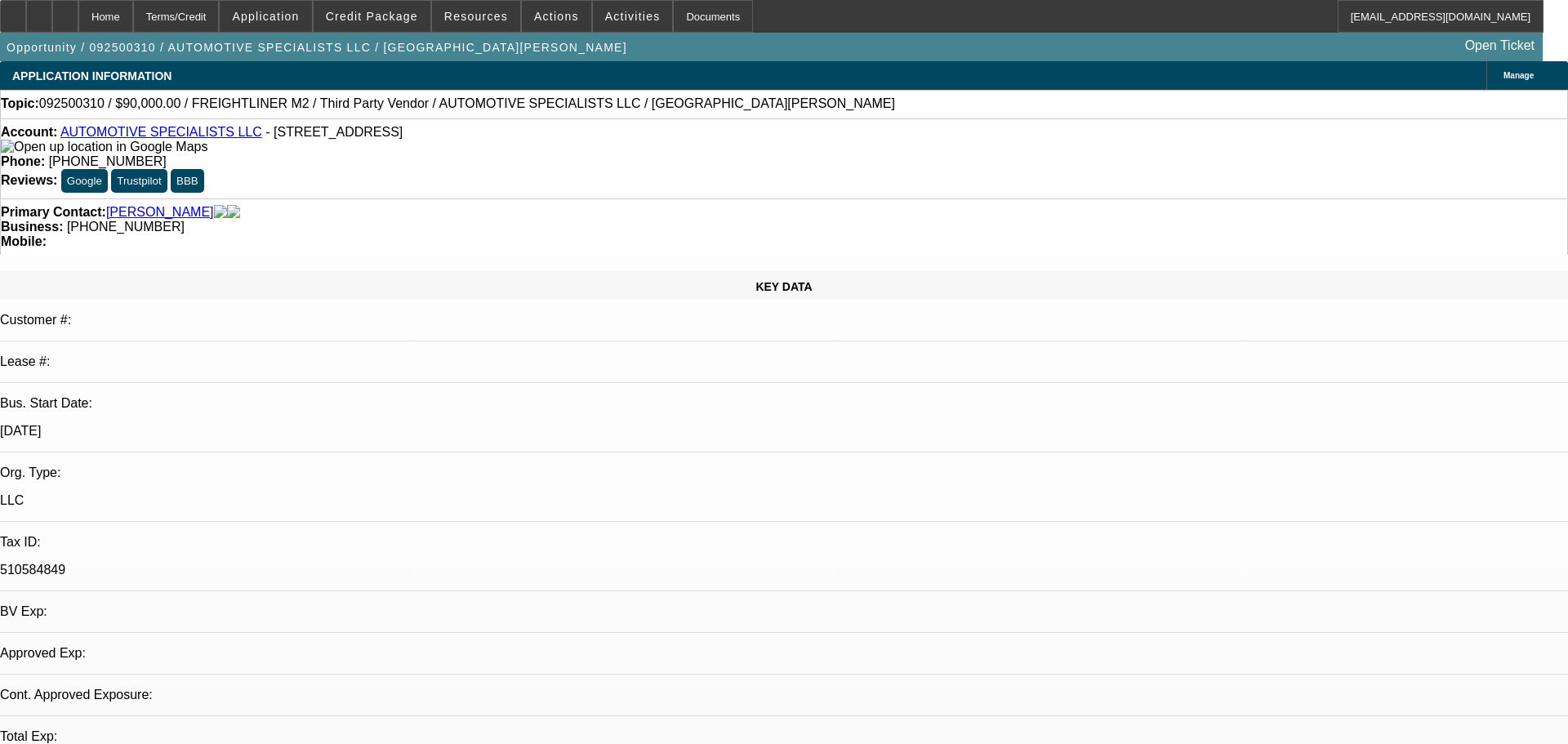
select select "0"
select select "2"
select select "0.1"
select select "4"
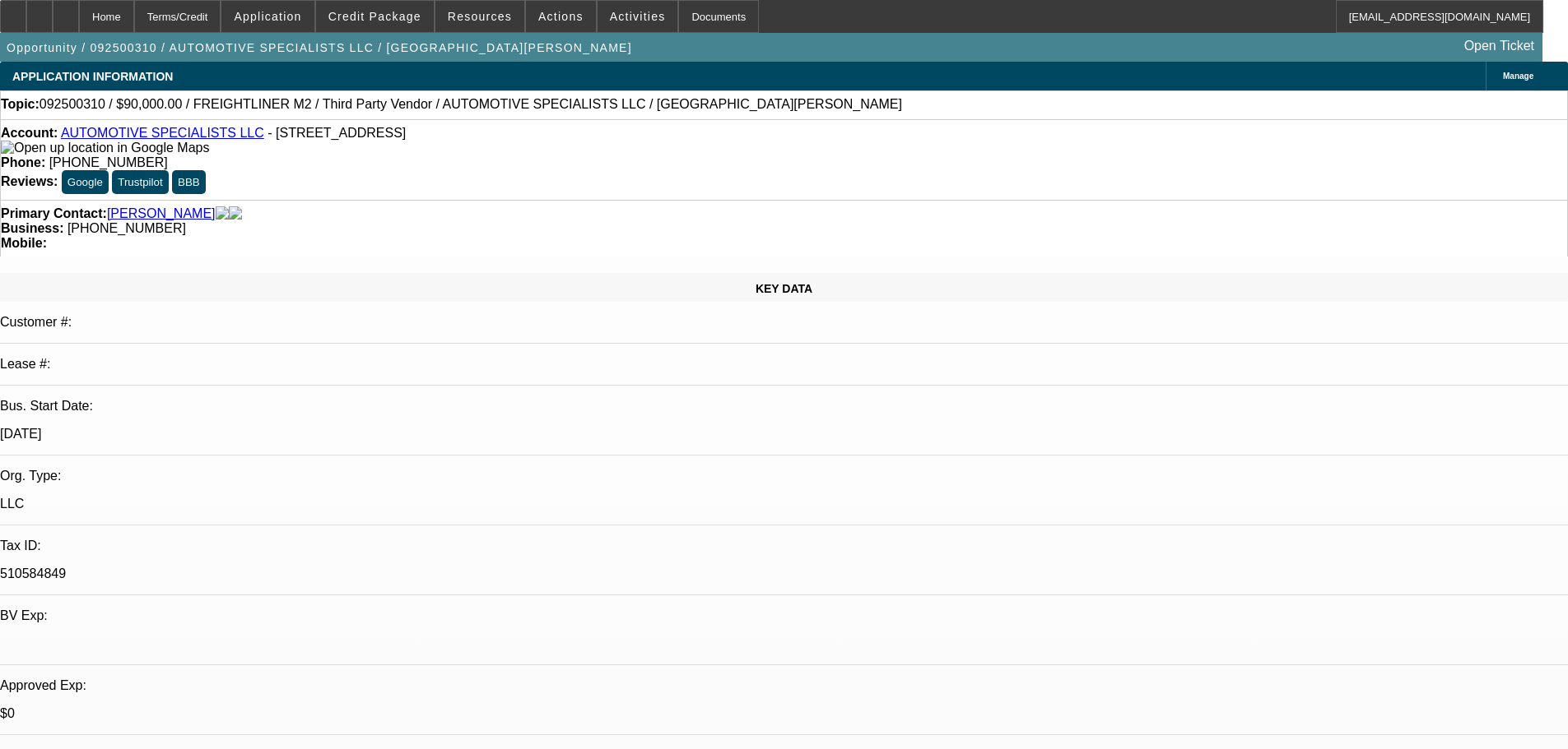
drag, startPoint x: 1319, startPoint y: 458, endPoint x: 1065, endPoint y: 355, distance: 274.1
copy td "Hi Hector, Thank you for applying for financing through Beacon Funding Corporat…"
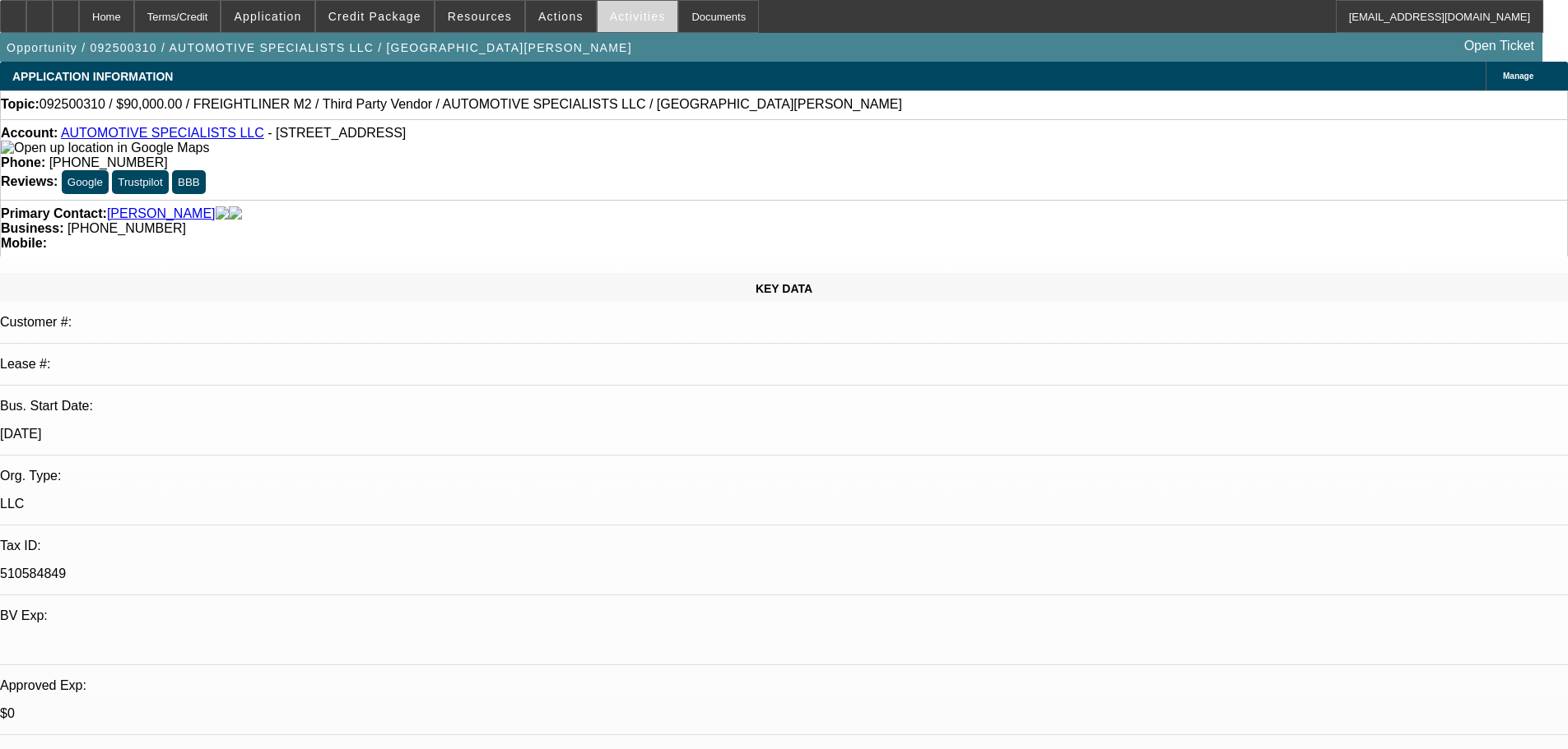
click at [615, 31] on span at bounding box center [637, 16] width 80 height 40
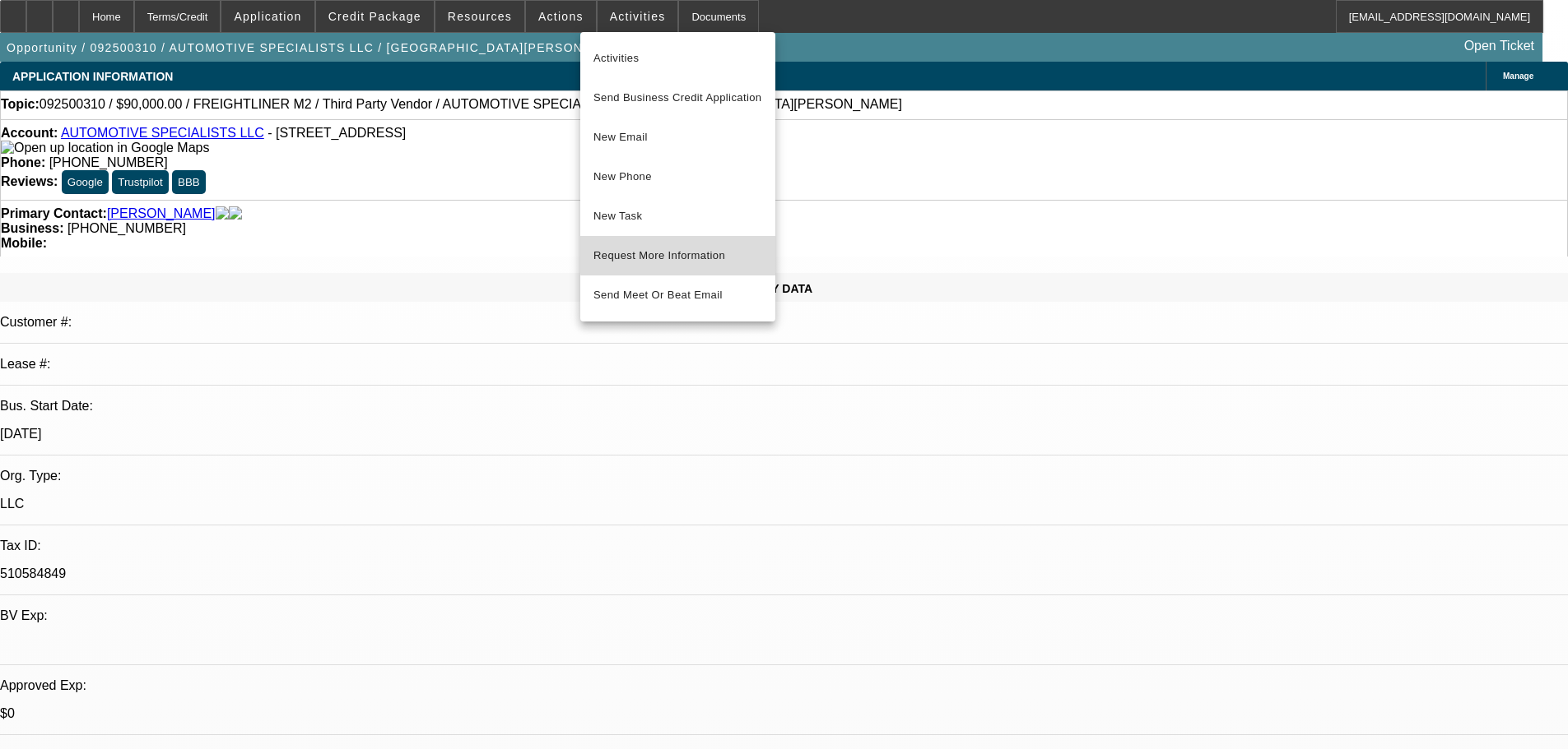
click at [748, 250] on span "Request More Information" at bounding box center [678, 255] width 169 height 19
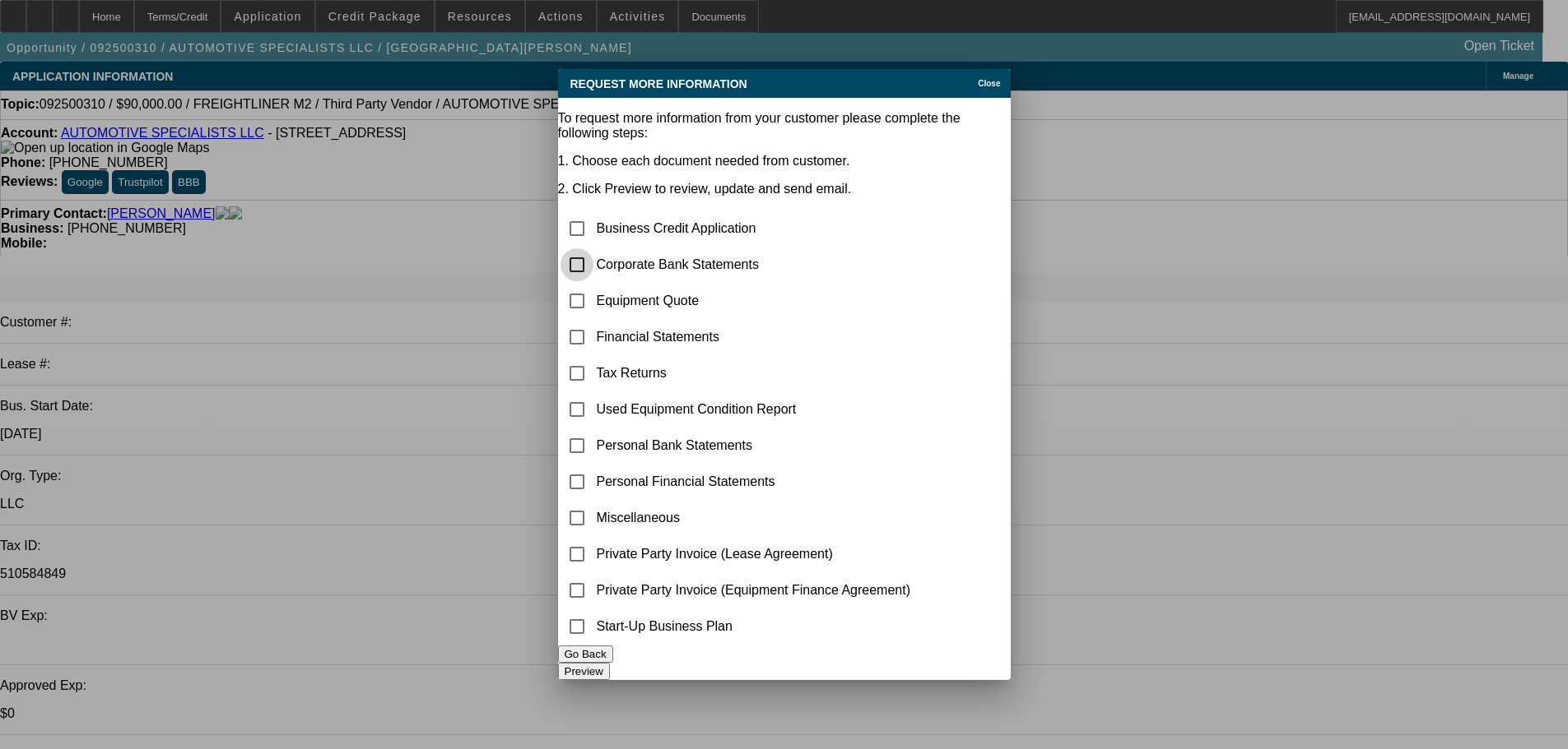
click at [594, 249] on input "checkbox" at bounding box center [577, 265] width 33 height 33
checkbox input "true"
click at [610, 673] on button "Preview" at bounding box center [584, 672] width 52 height 18
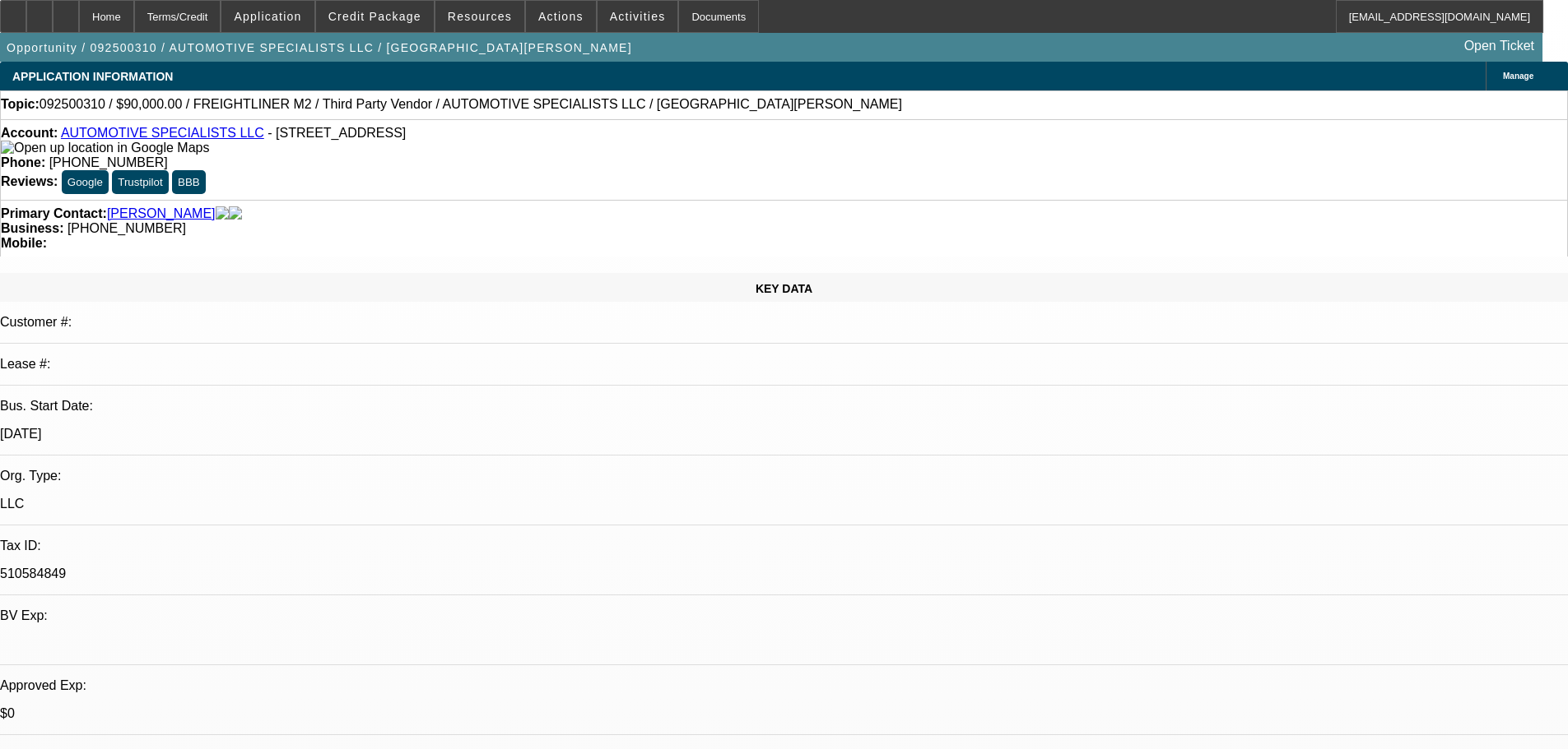
drag, startPoint x: 1314, startPoint y: 182, endPoint x: 1299, endPoint y: 146, distance: 39.0
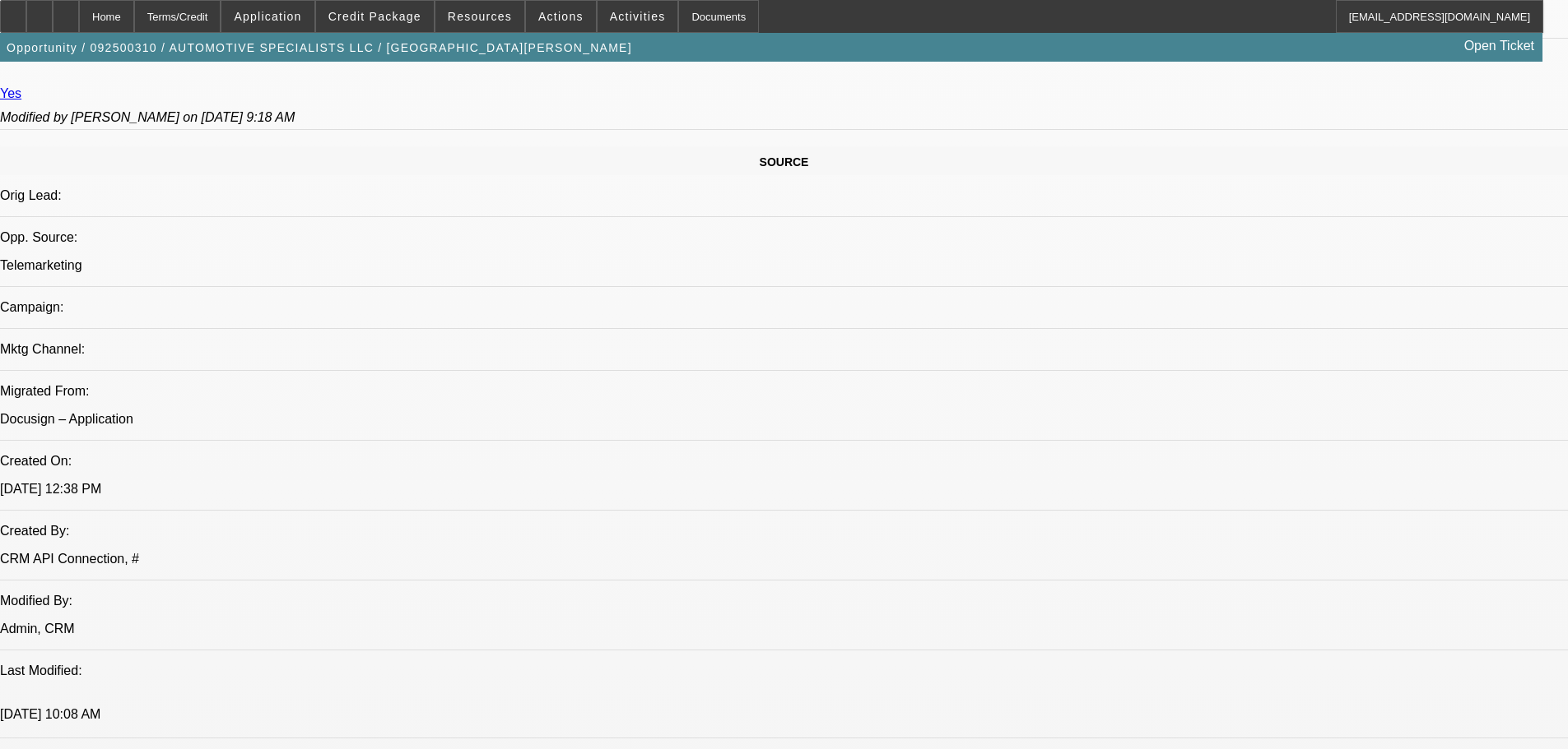
drag, startPoint x: 452, startPoint y: 332, endPoint x: 527, endPoint y: 542, distance: 223.0
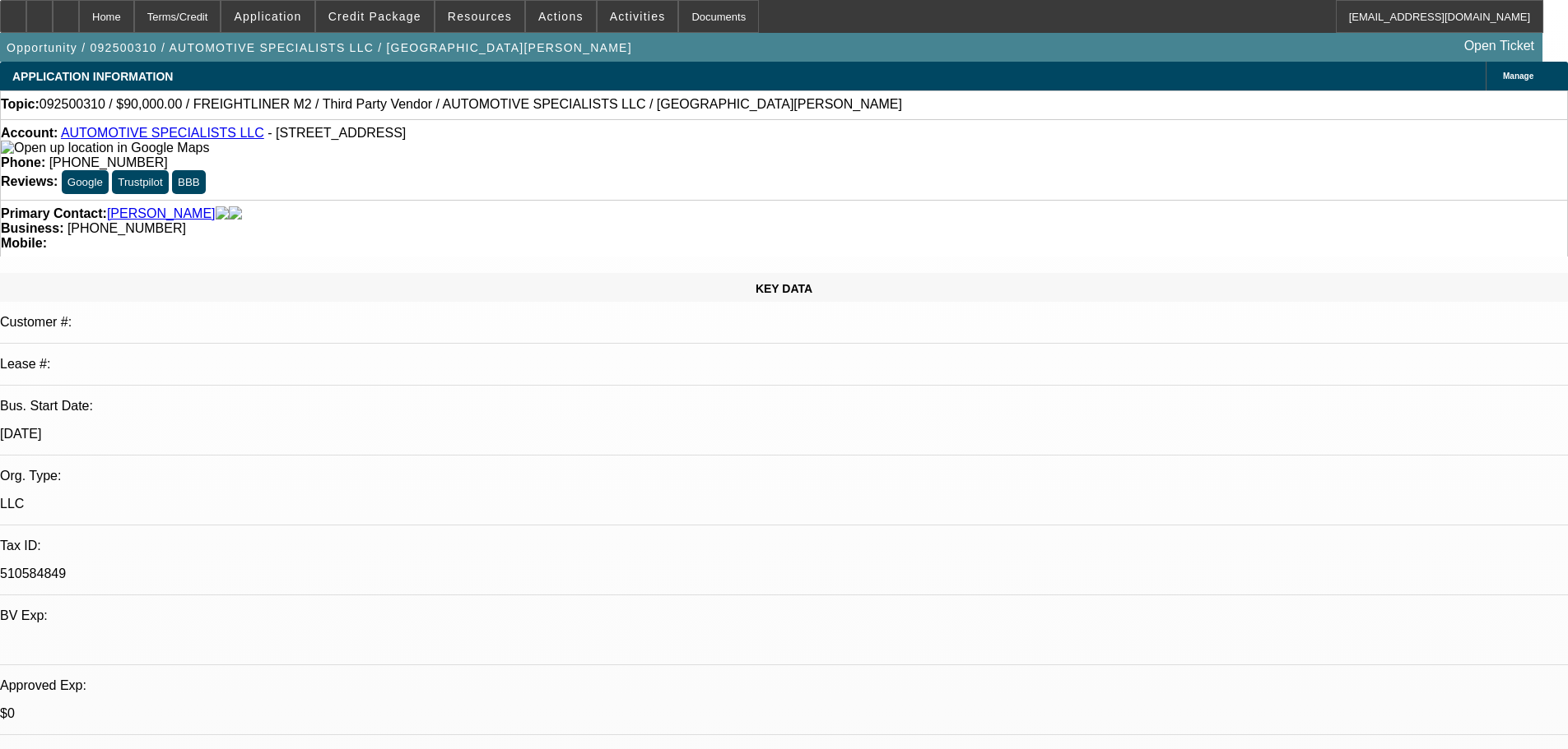
drag, startPoint x: 927, startPoint y: 581, endPoint x: 1020, endPoint y: 303, distance: 293.1
drag, startPoint x: 1312, startPoint y: 474, endPoint x: 1062, endPoint y: 449, distance: 251.2
copy div "9/16 TT hector, going to have CPA send me something showing he william guy isnt…"
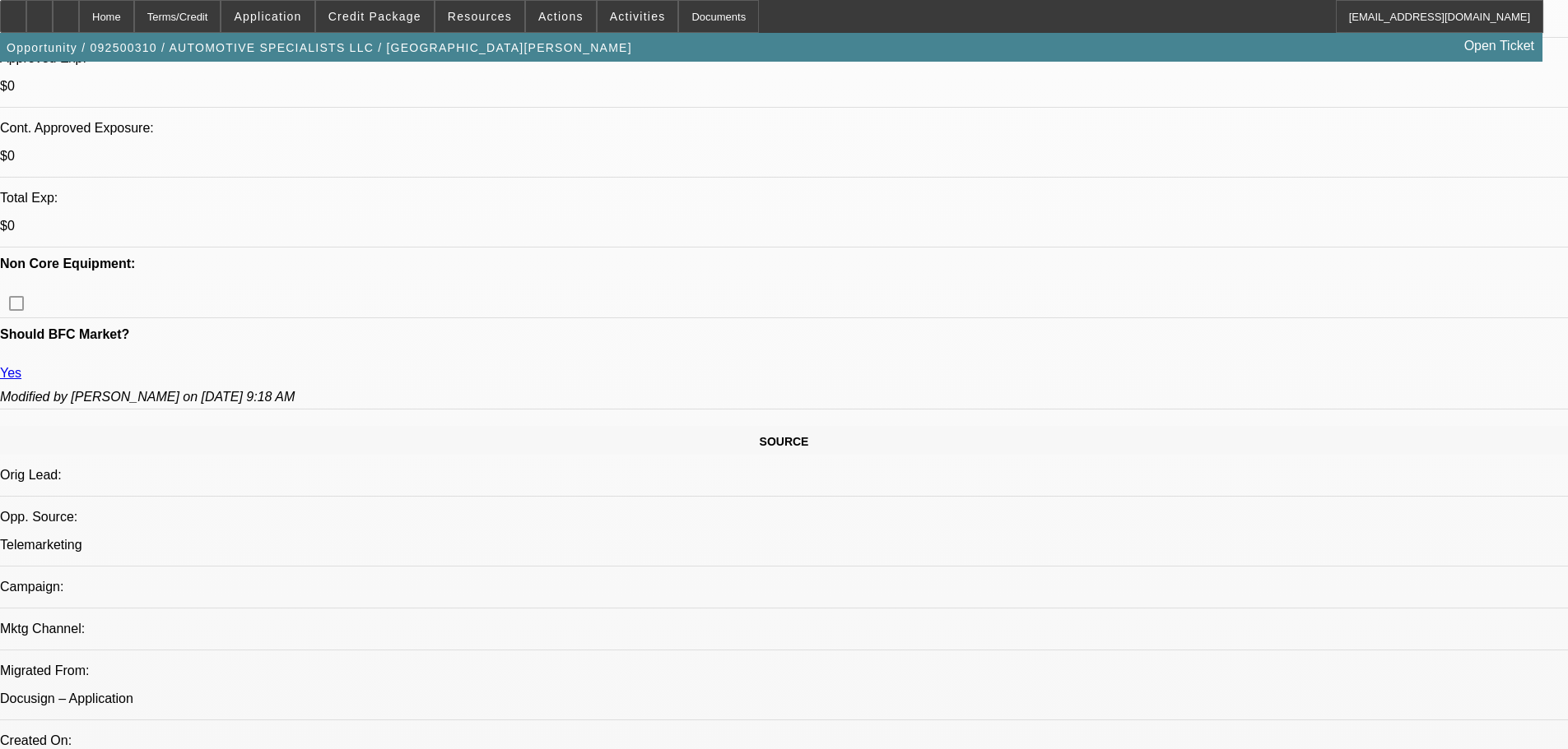
drag, startPoint x: 898, startPoint y: 471, endPoint x: 885, endPoint y: 754, distance: 283.3
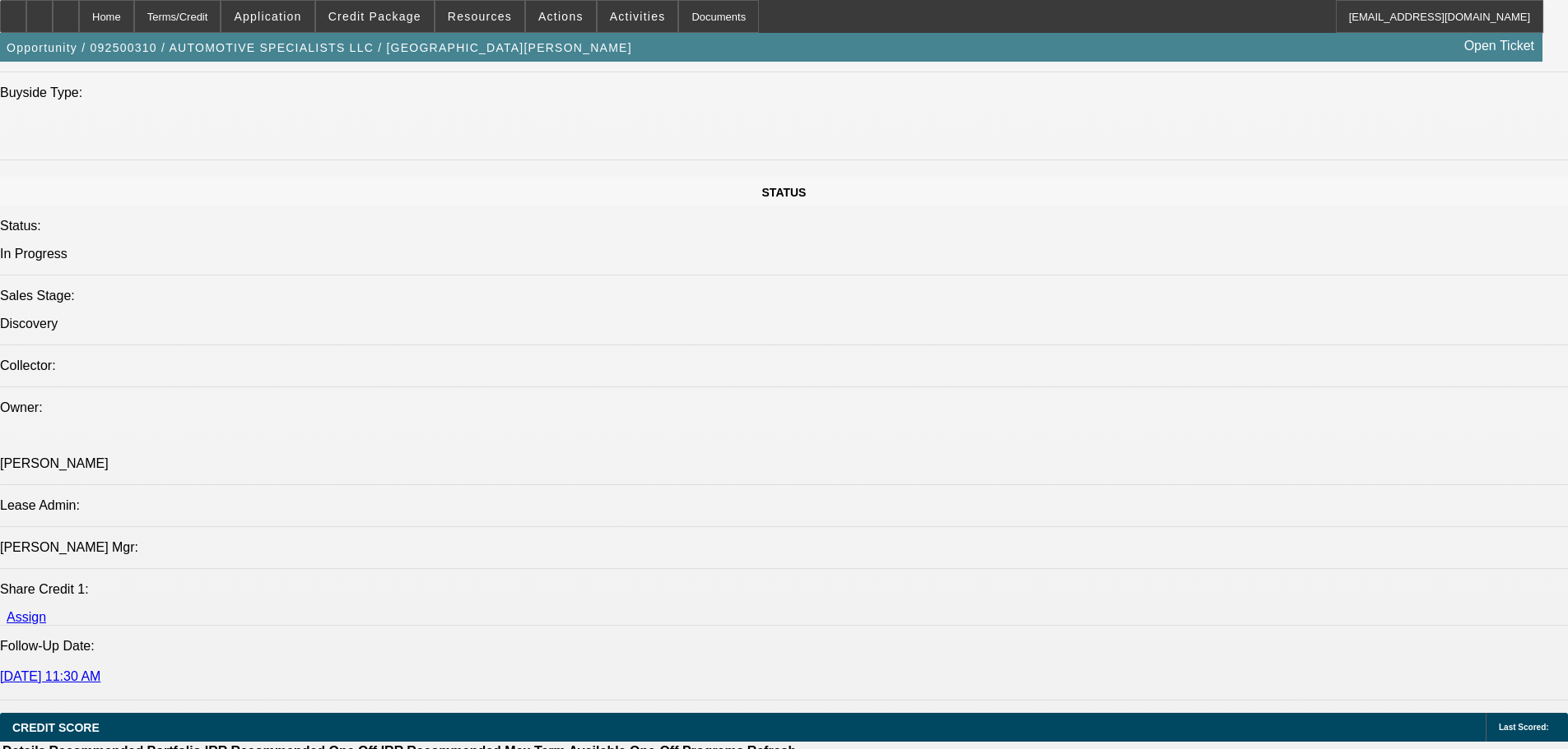
scroll to position [1516, 0]
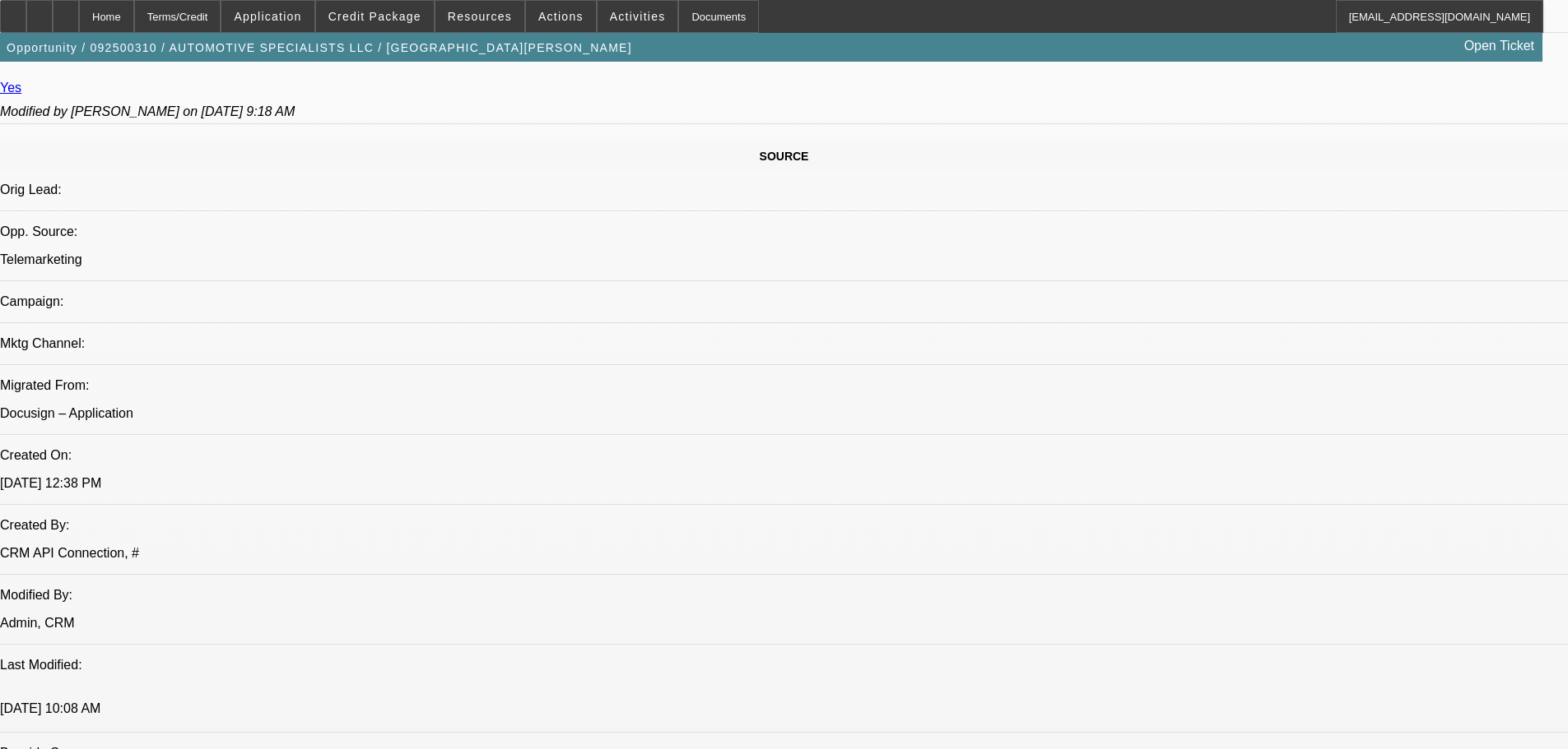
drag, startPoint x: 698, startPoint y: 572, endPoint x: 678, endPoint y: 217, distance: 355.6
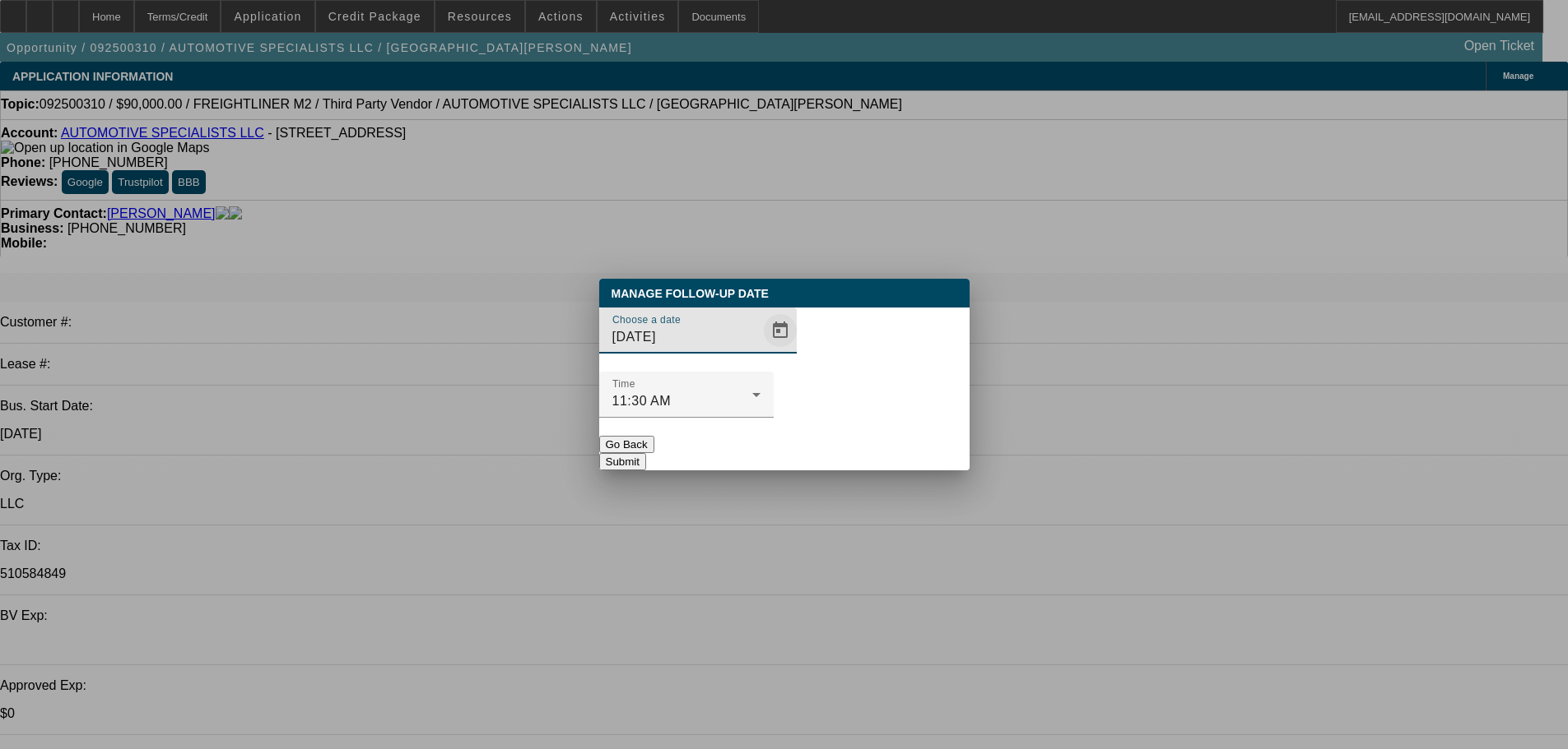
click at [760, 350] on span "Open calendar" at bounding box center [780, 330] width 40 height 40
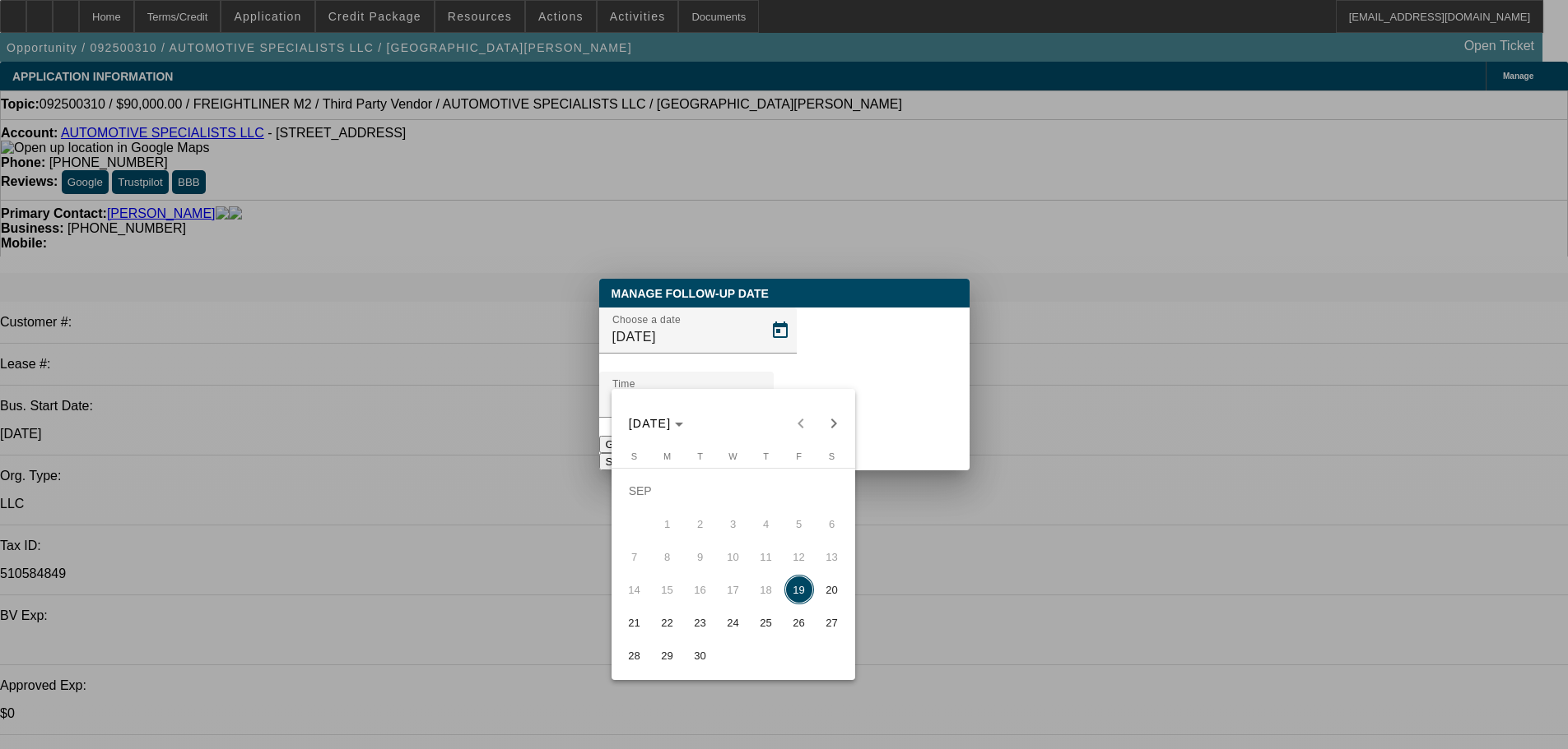
click at [667, 626] on span "22" at bounding box center [667, 623] width 29 height 29
type input "9/22/2025"
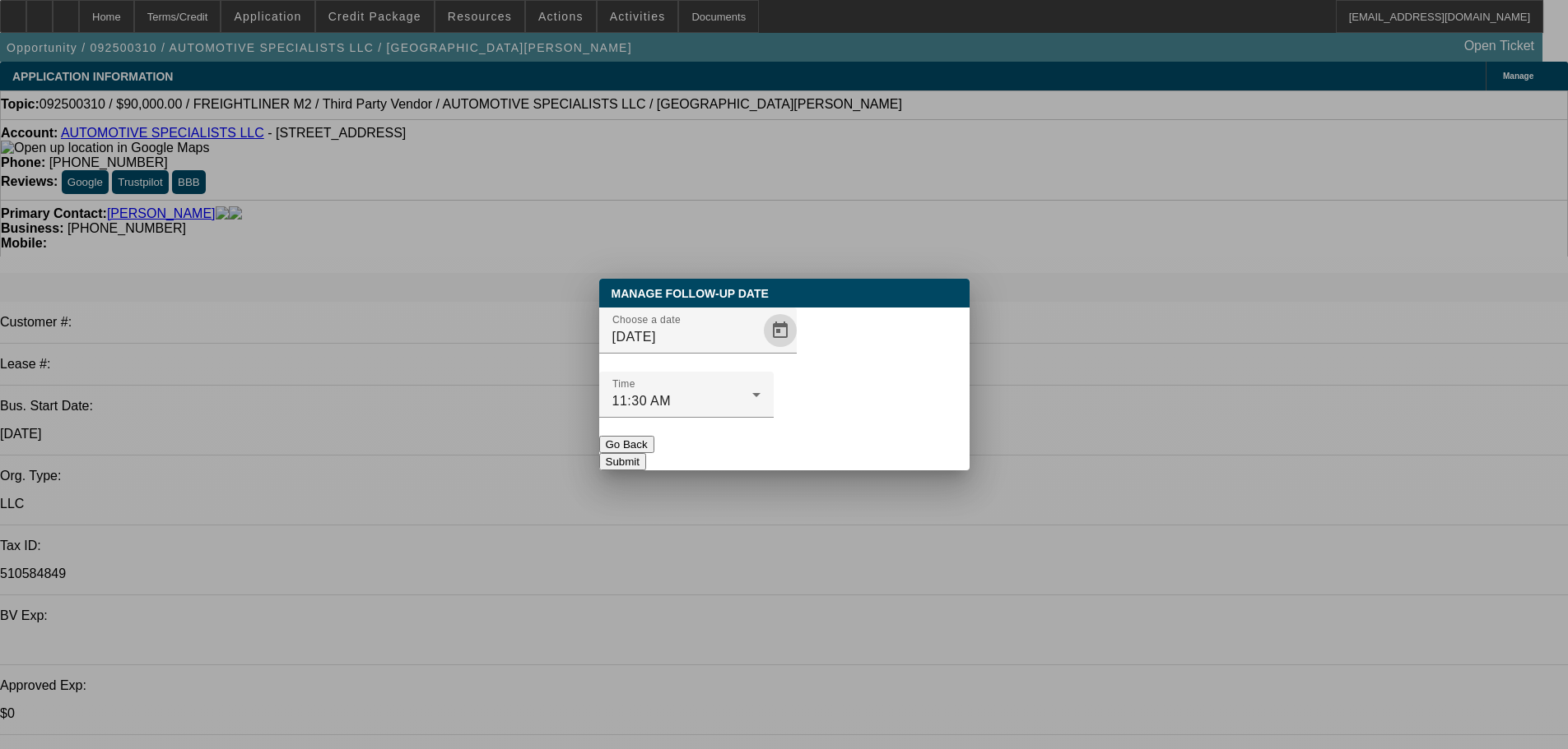
click at [646, 453] on button "Submit" at bounding box center [622, 462] width 47 height 18
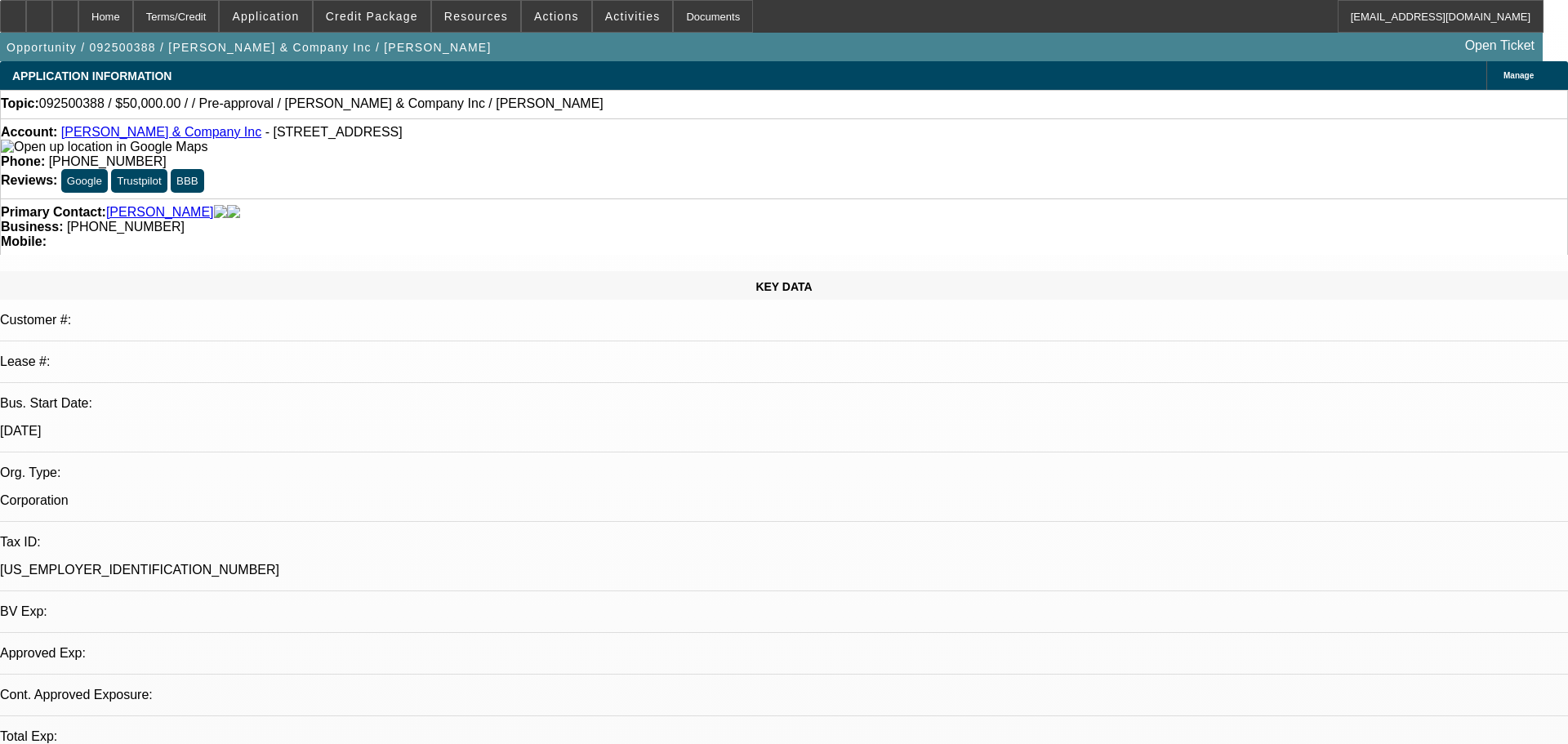
select select "0"
select select "2"
select select "0.1"
select select "4"
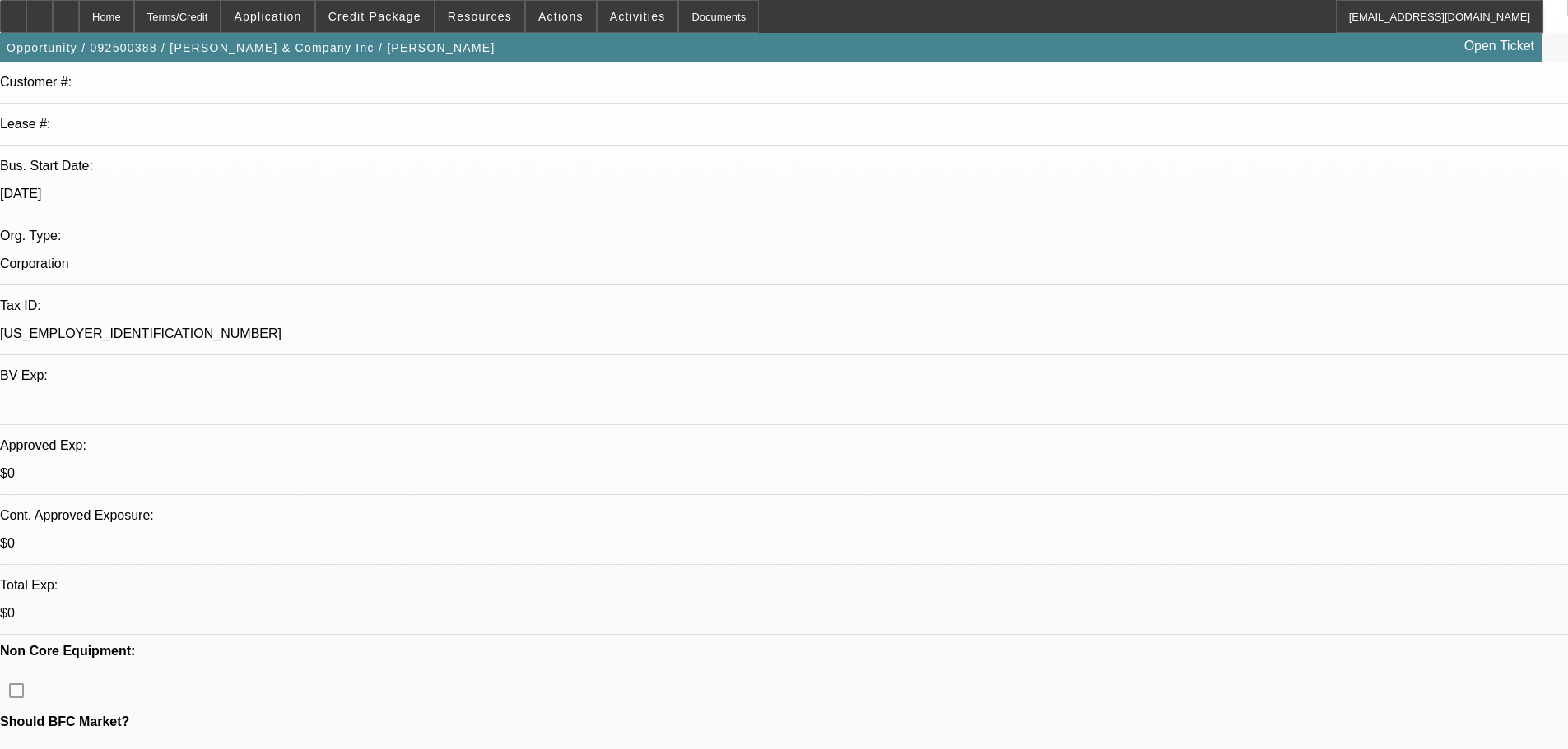
drag, startPoint x: 581, startPoint y: 322, endPoint x: 540, endPoint y: 445, distance: 129.7
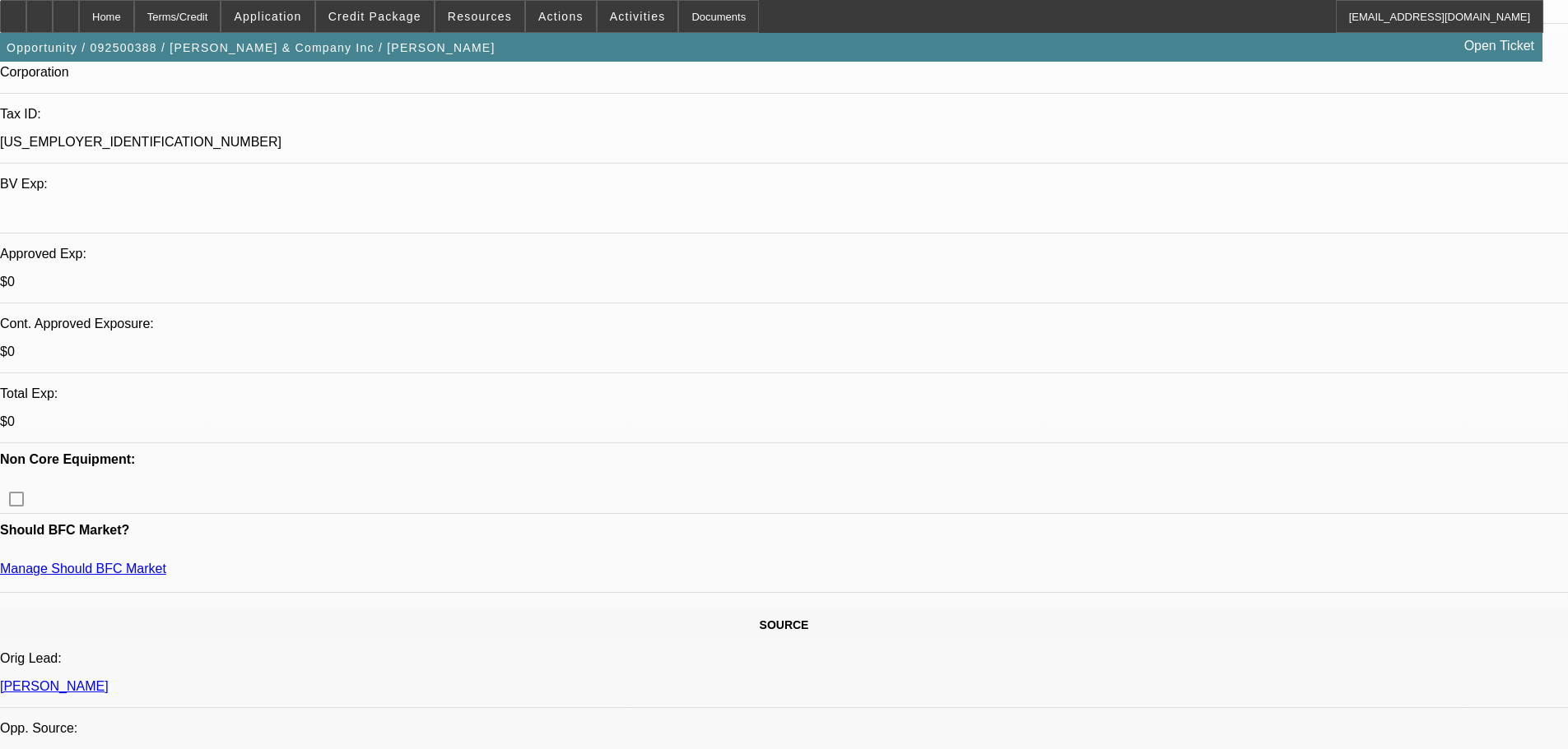
drag, startPoint x: 1227, startPoint y: 140, endPoint x: 1244, endPoint y: 149, distance: 19.2
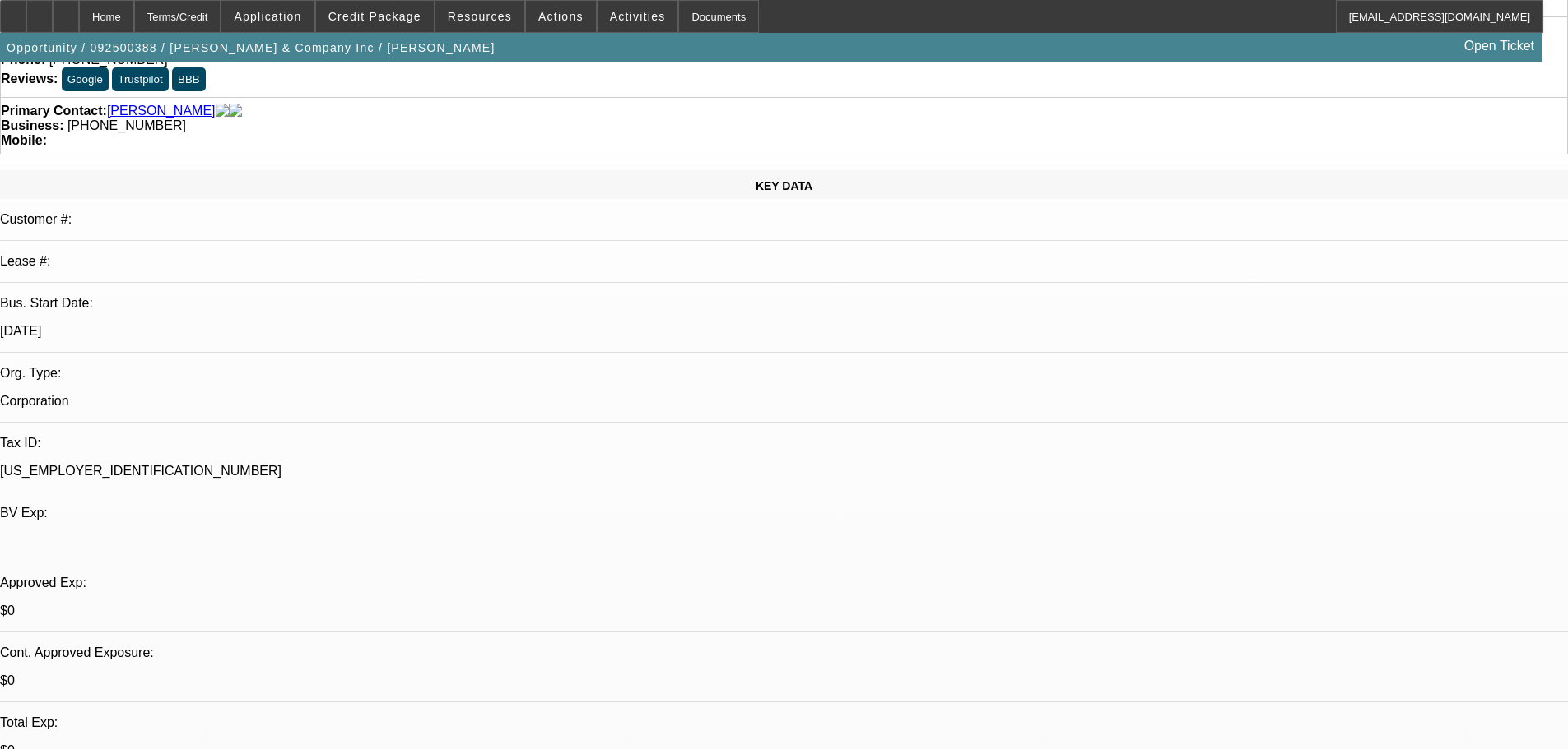
scroll to position [0, 0]
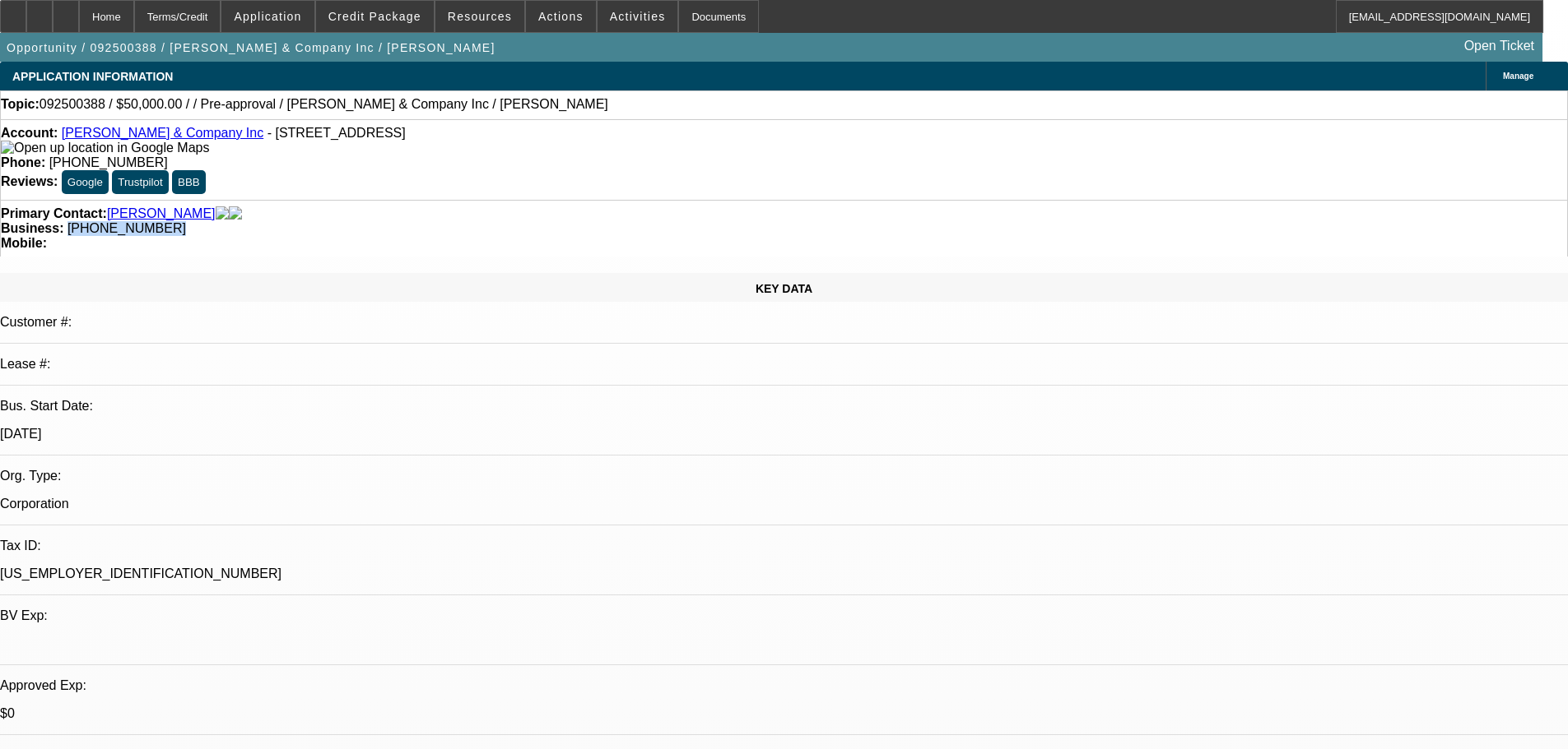
drag, startPoint x: 660, startPoint y: 179, endPoint x: 588, endPoint y: 178, distance: 72.0
click at [588, 221] on div "Business: [PHONE_NUMBER]" at bounding box center [784, 228] width 1566 height 15
copy span "[PHONE_NUMBER]"
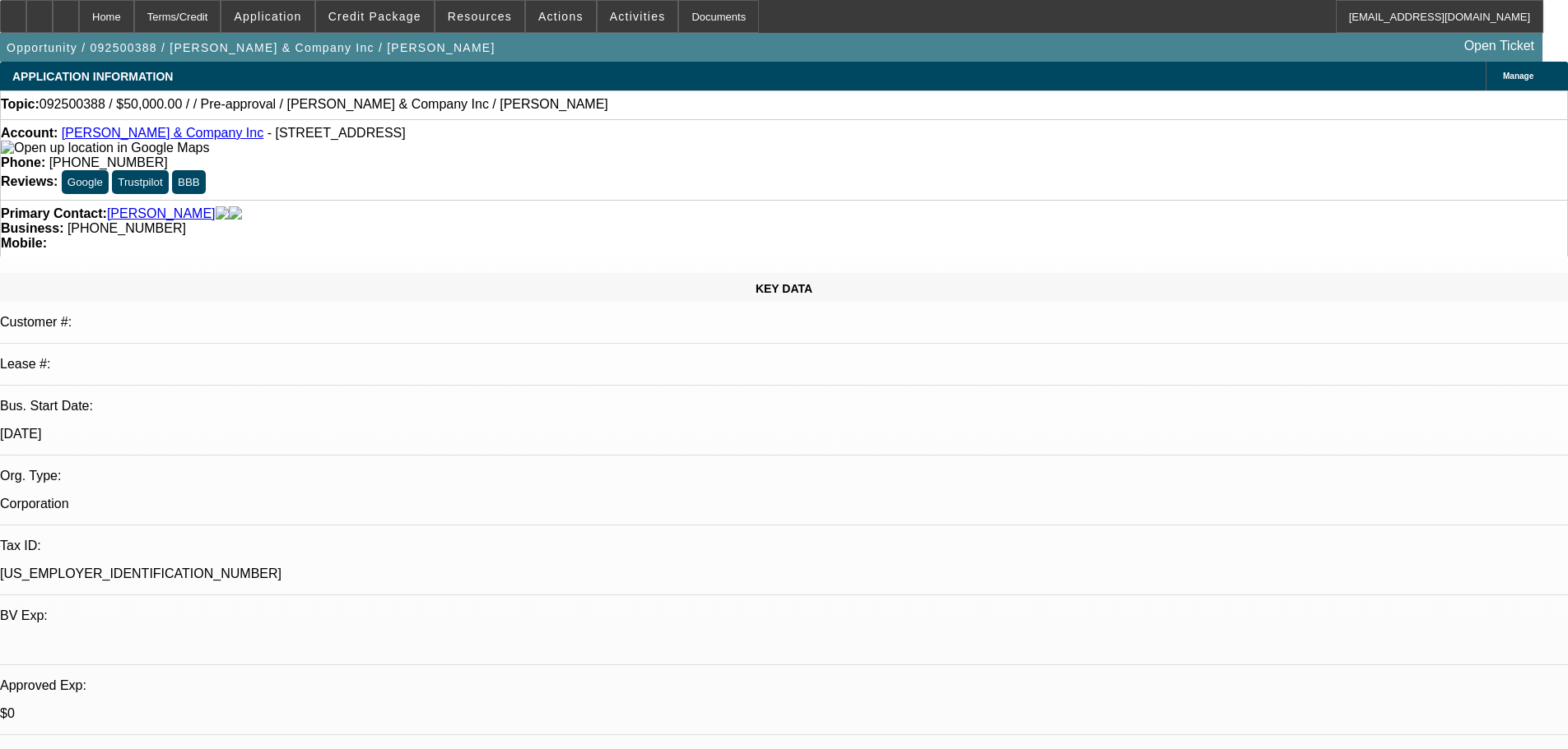
drag, startPoint x: 1329, startPoint y: 616, endPoint x: 1104, endPoint y: 617, distance: 225.0
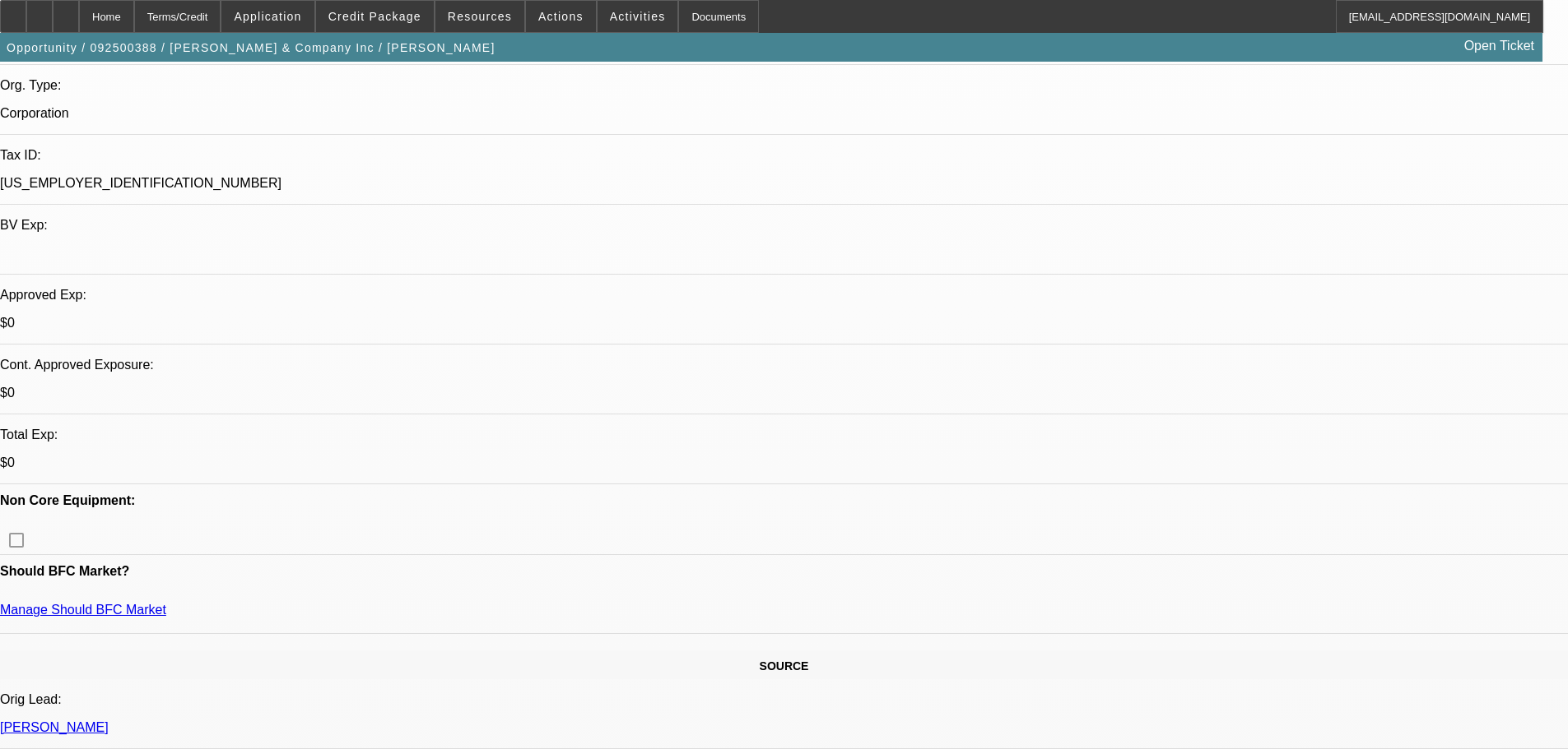
drag, startPoint x: 536, startPoint y: 486, endPoint x: 561, endPoint y: 706, distance: 221.4
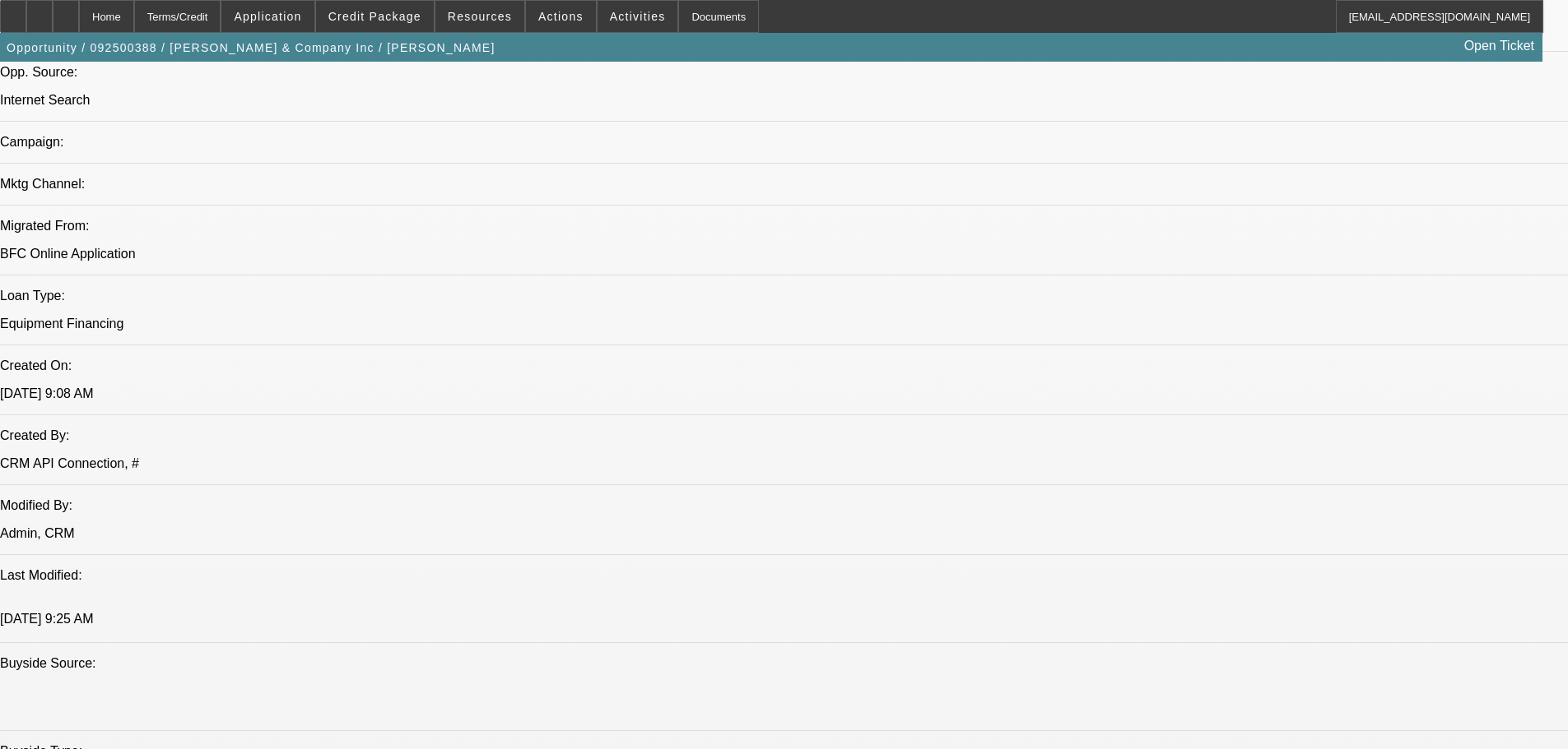
drag, startPoint x: 1311, startPoint y: 181, endPoint x: 1305, endPoint y: 164, distance: 18.0
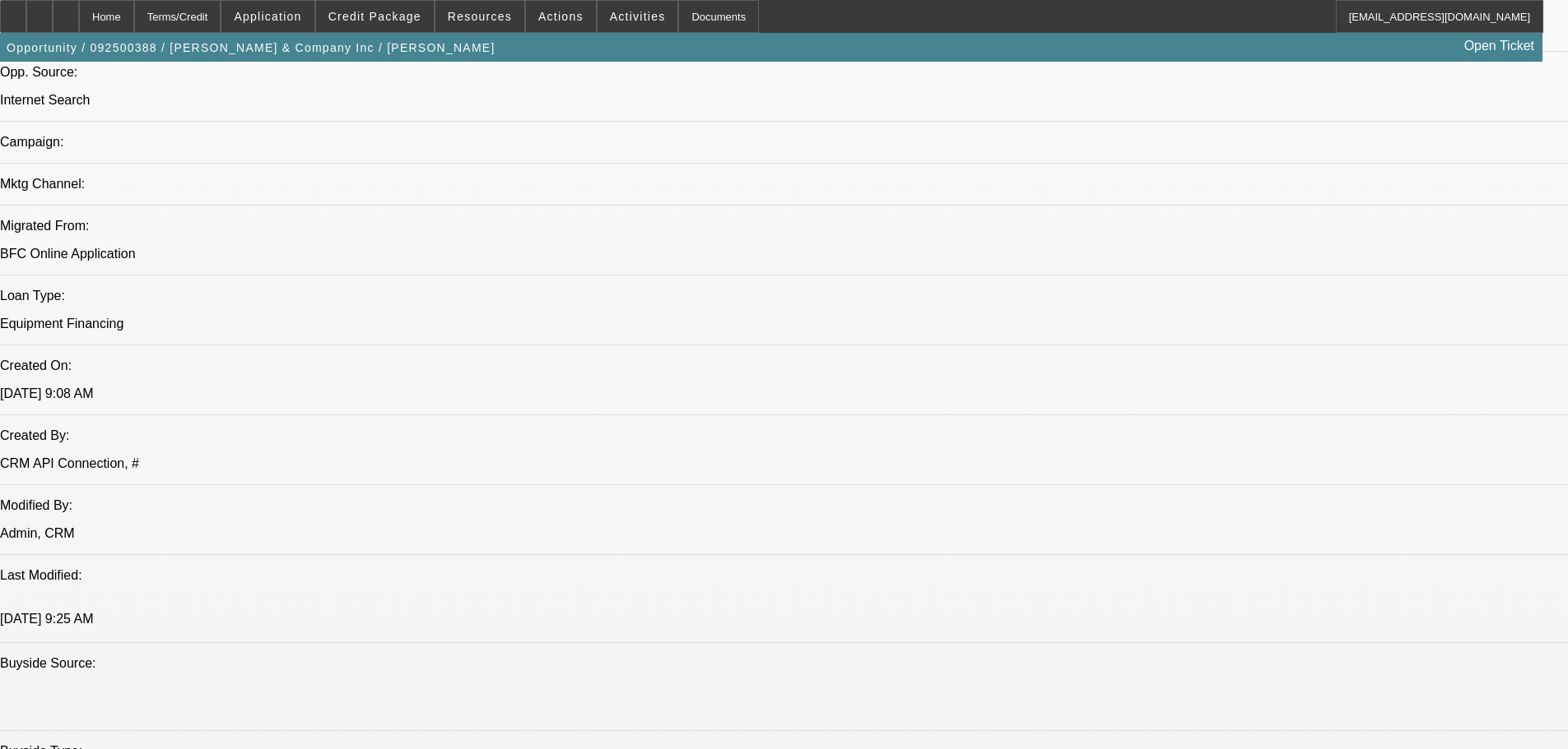
drag, startPoint x: 1322, startPoint y: 722, endPoint x: 1071, endPoint y: 599, distance: 279.5
copy td "Hi [PERSON_NAME], Thank you for applying for financing through Beacon Funding C…"
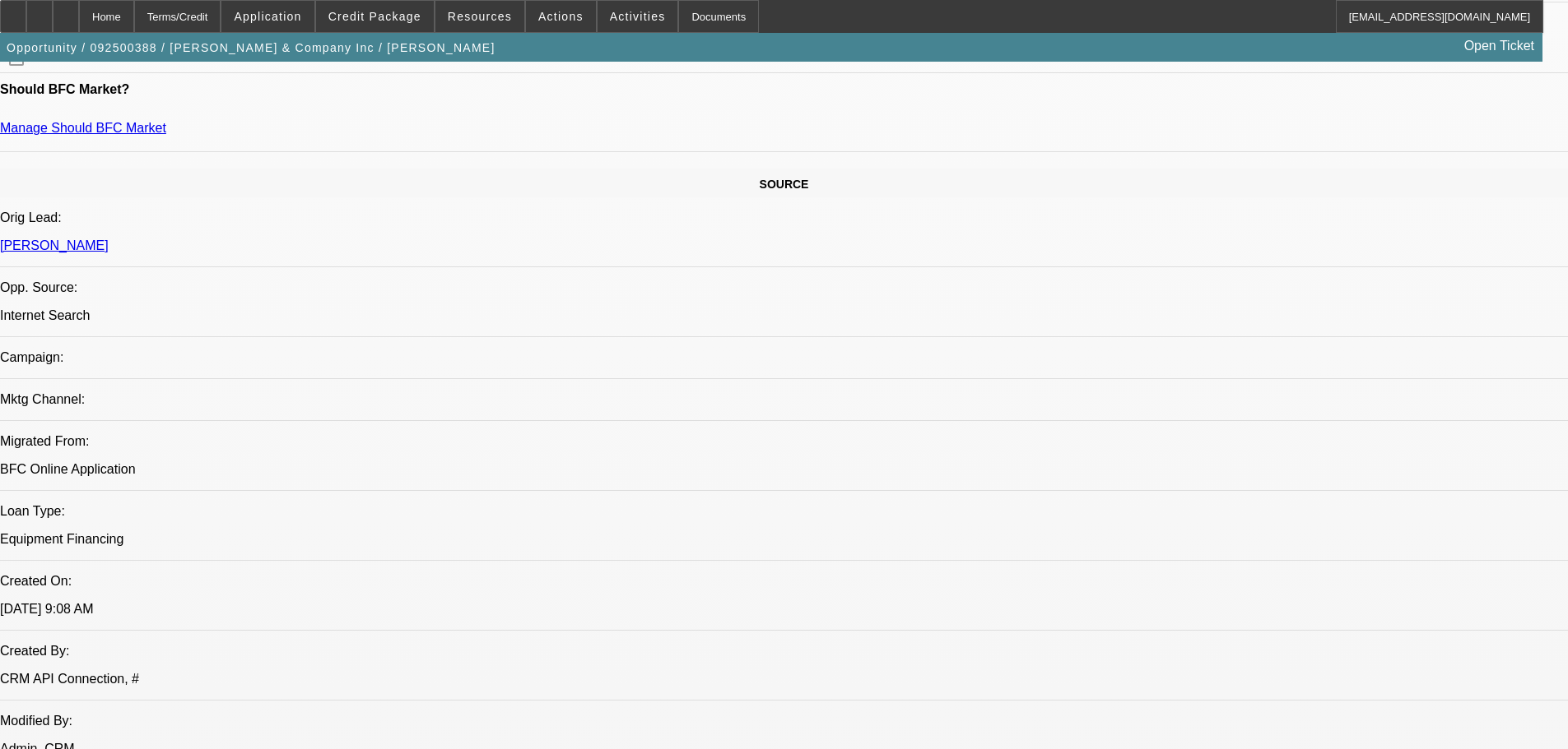
scroll to position [0, 0]
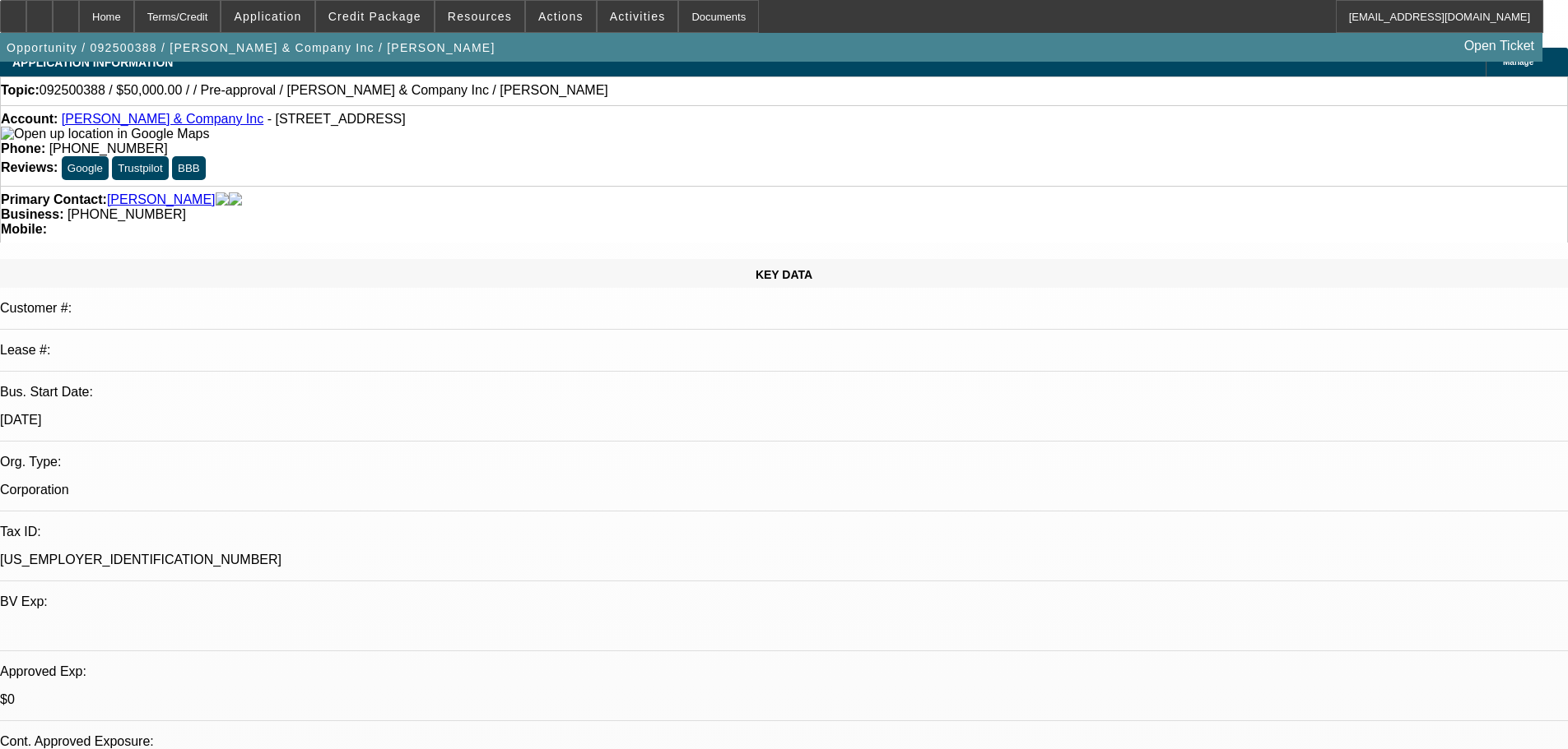
drag, startPoint x: 623, startPoint y: 517, endPoint x: 613, endPoint y: 298, distance: 219.2
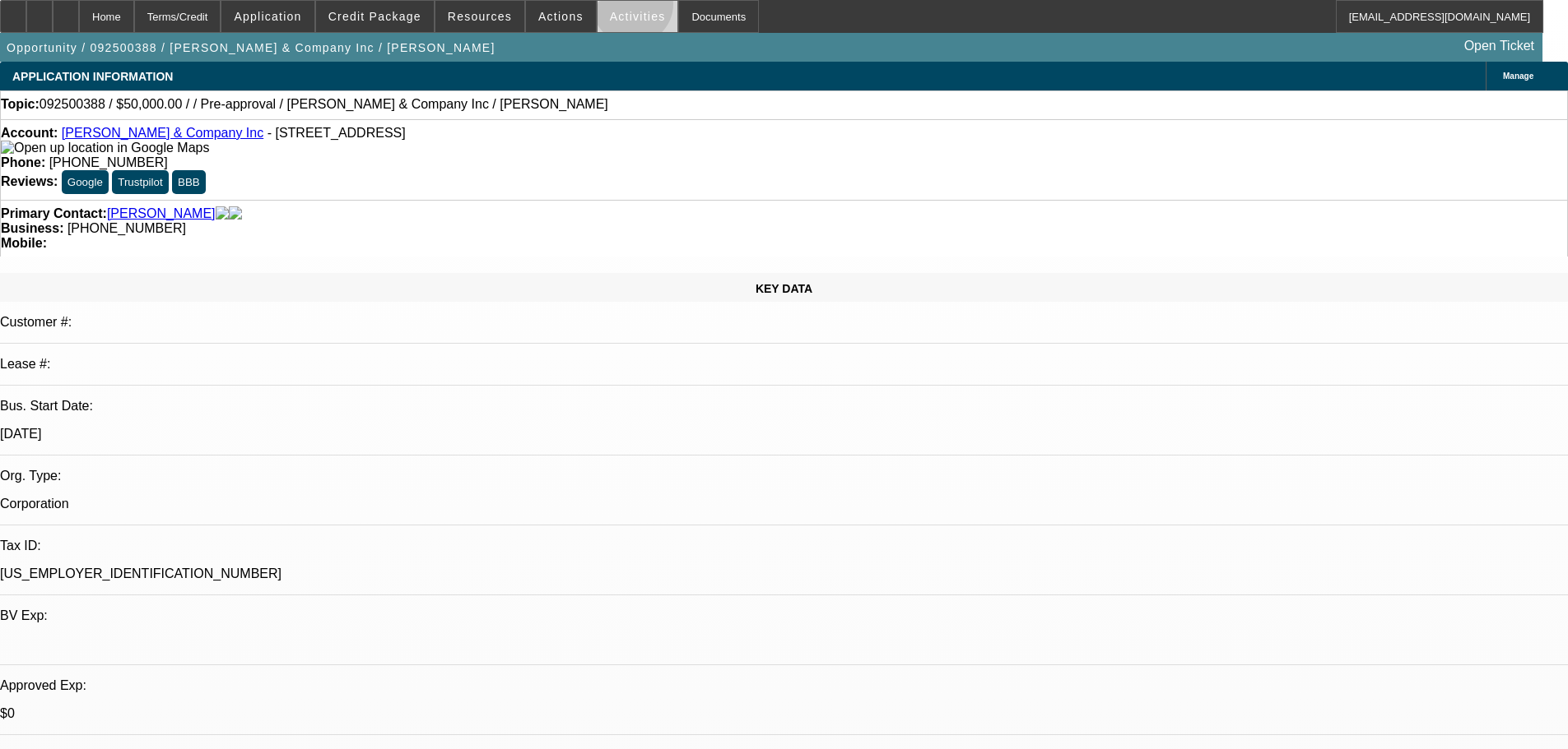
click at [616, 8] on span at bounding box center [637, 16] width 80 height 40
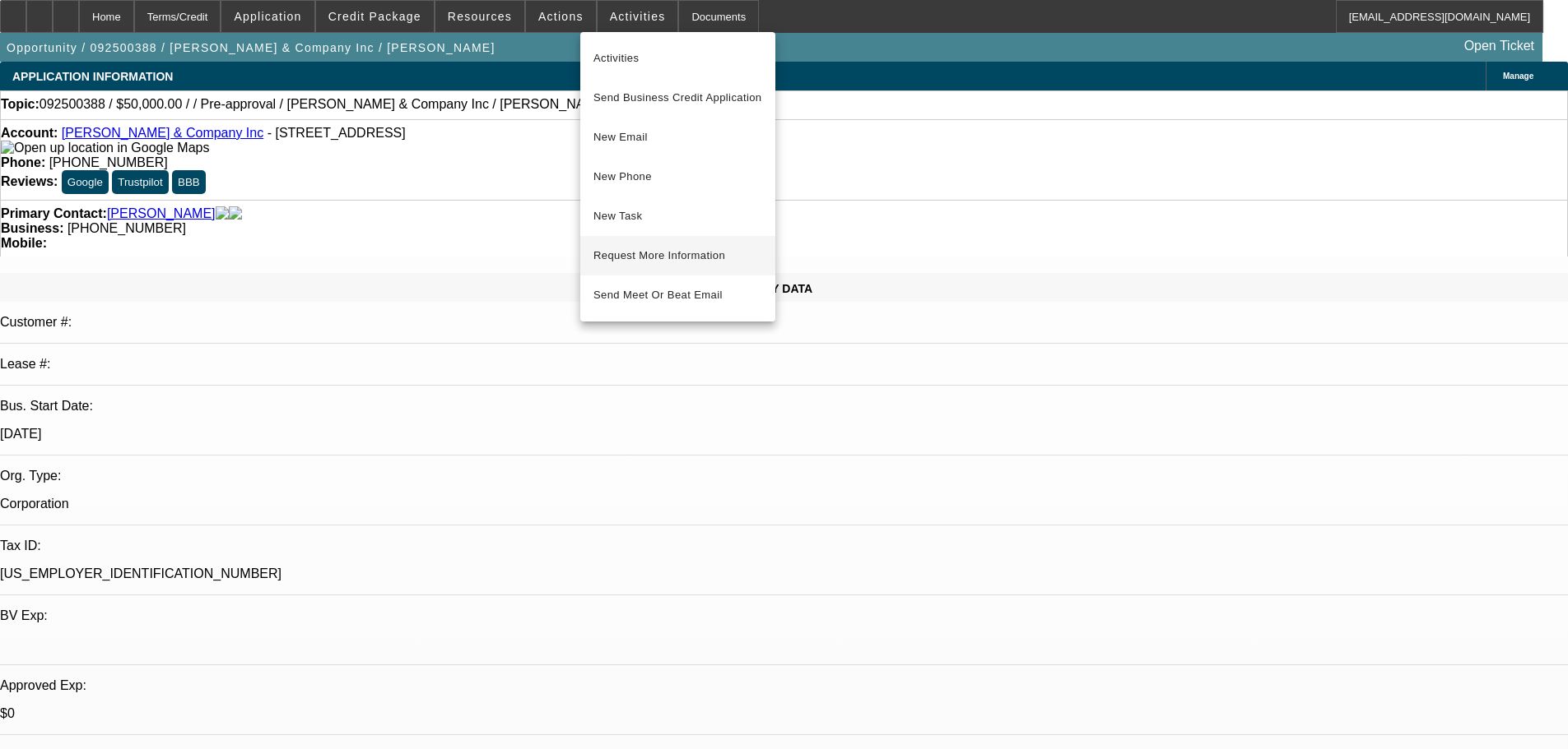
click at [713, 257] on span "Request More Information" at bounding box center [678, 255] width 169 height 19
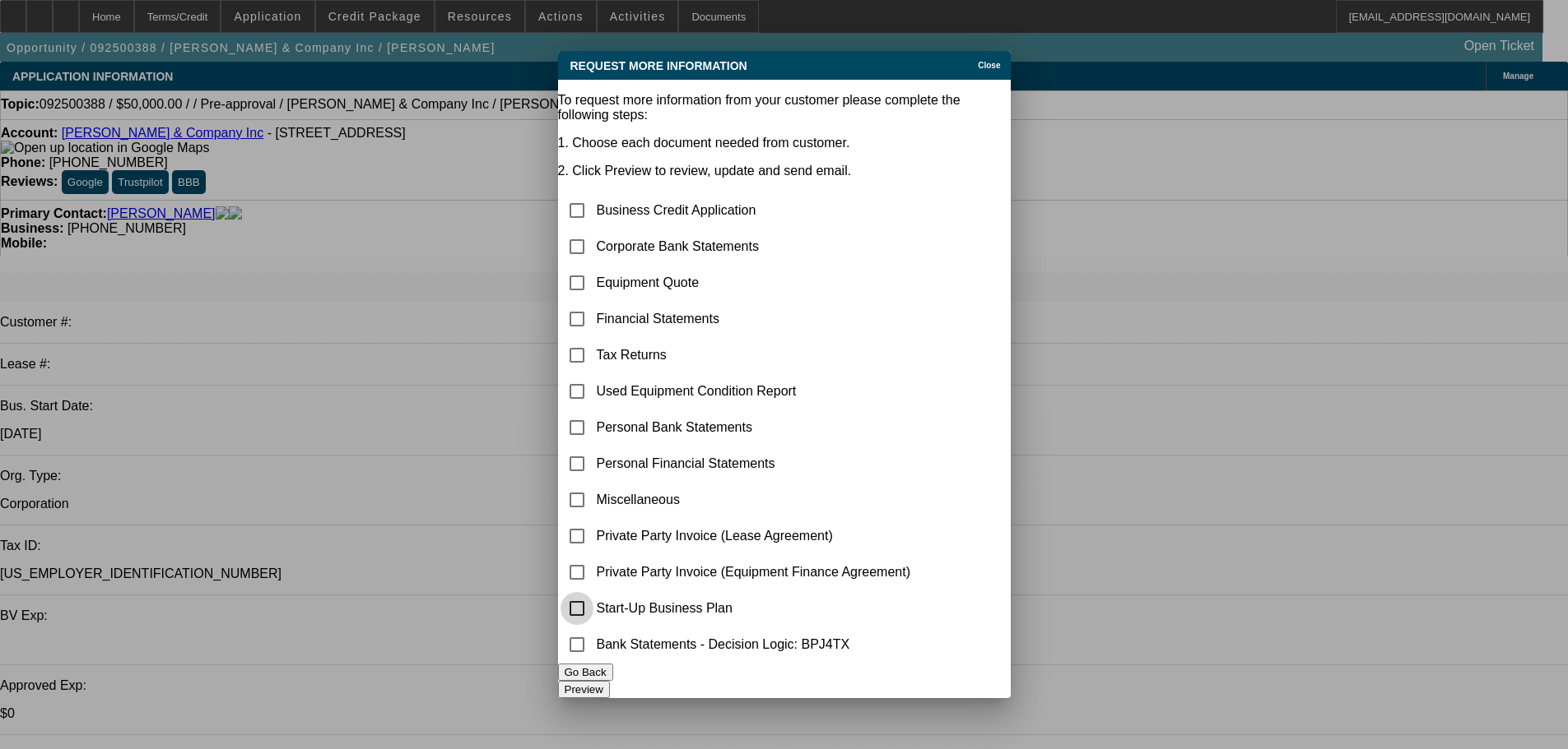
click at [594, 611] on input "checkbox" at bounding box center [577, 609] width 33 height 33
checkbox input "true"
click at [610, 690] on button "Preview" at bounding box center [584, 689] width 52 height 18
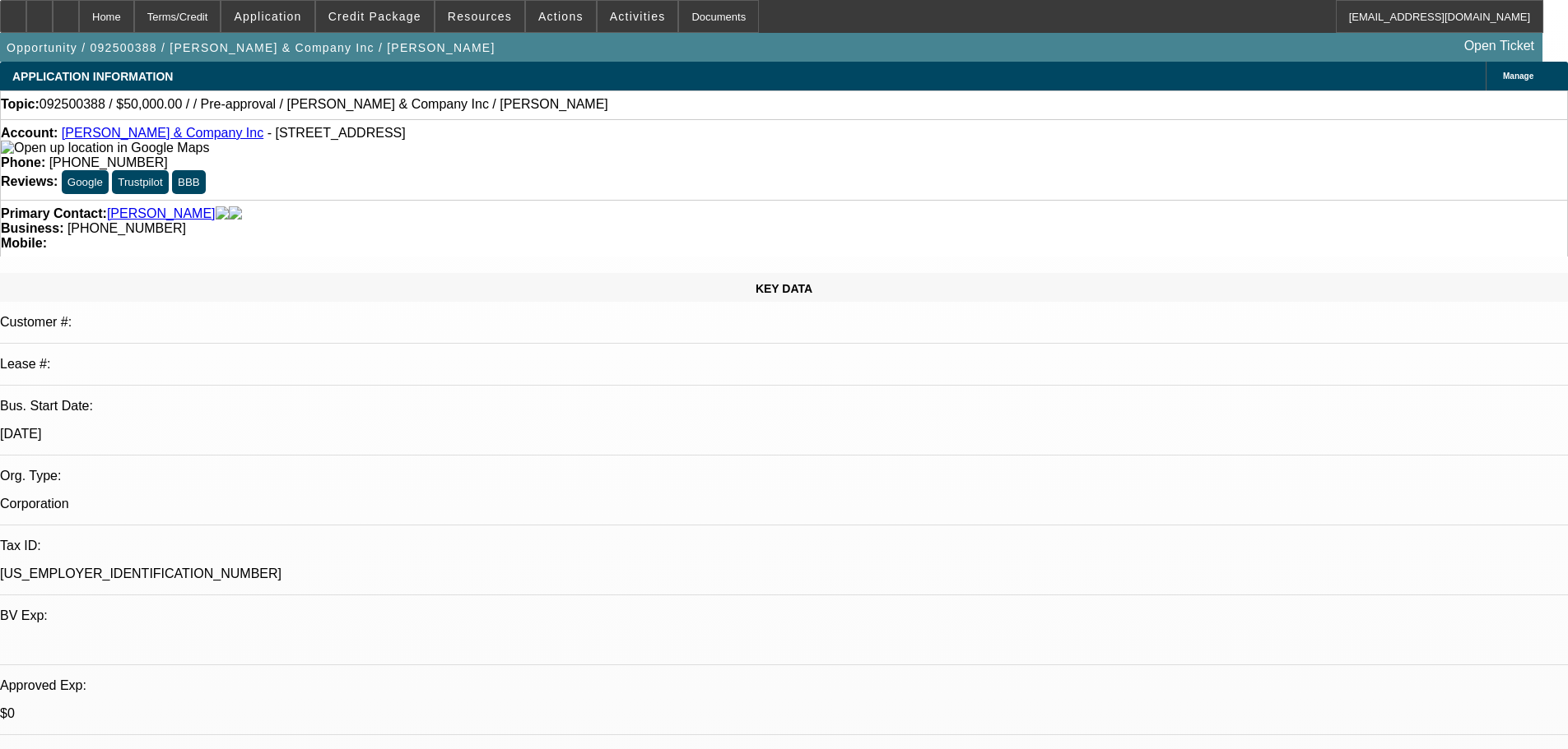
drag, startPoint x: 1192, startPoint y: 137, endPoint x: 635, endPoint y: 111, distance: 557.6
drag, startPoint x: 914, startPoint y: 396, endPoint x: 926, endPoint y: 416, distance: 23.3
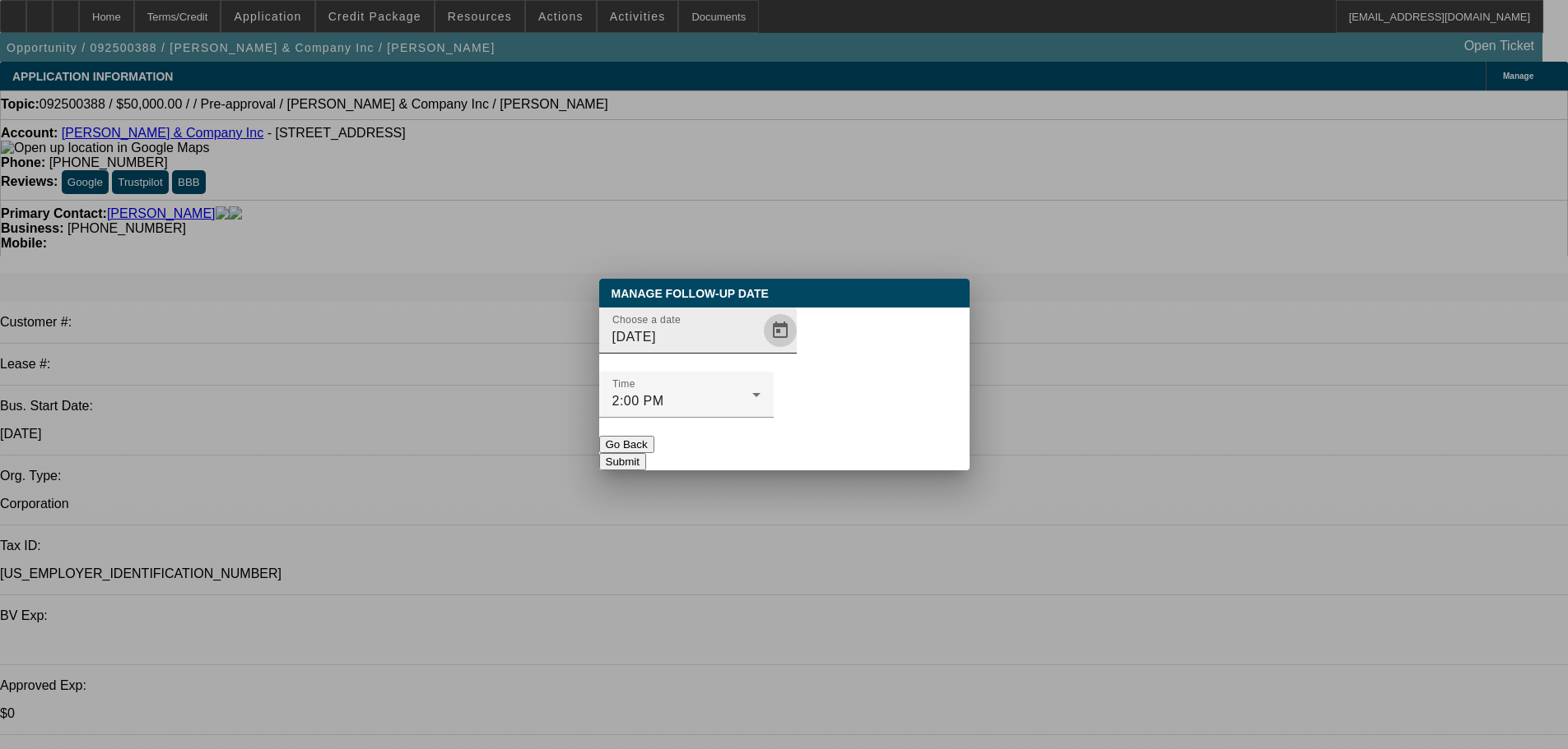
click at [760, 350] on span "Open calendar" at bounding box center [780, 330] width 40 height 40
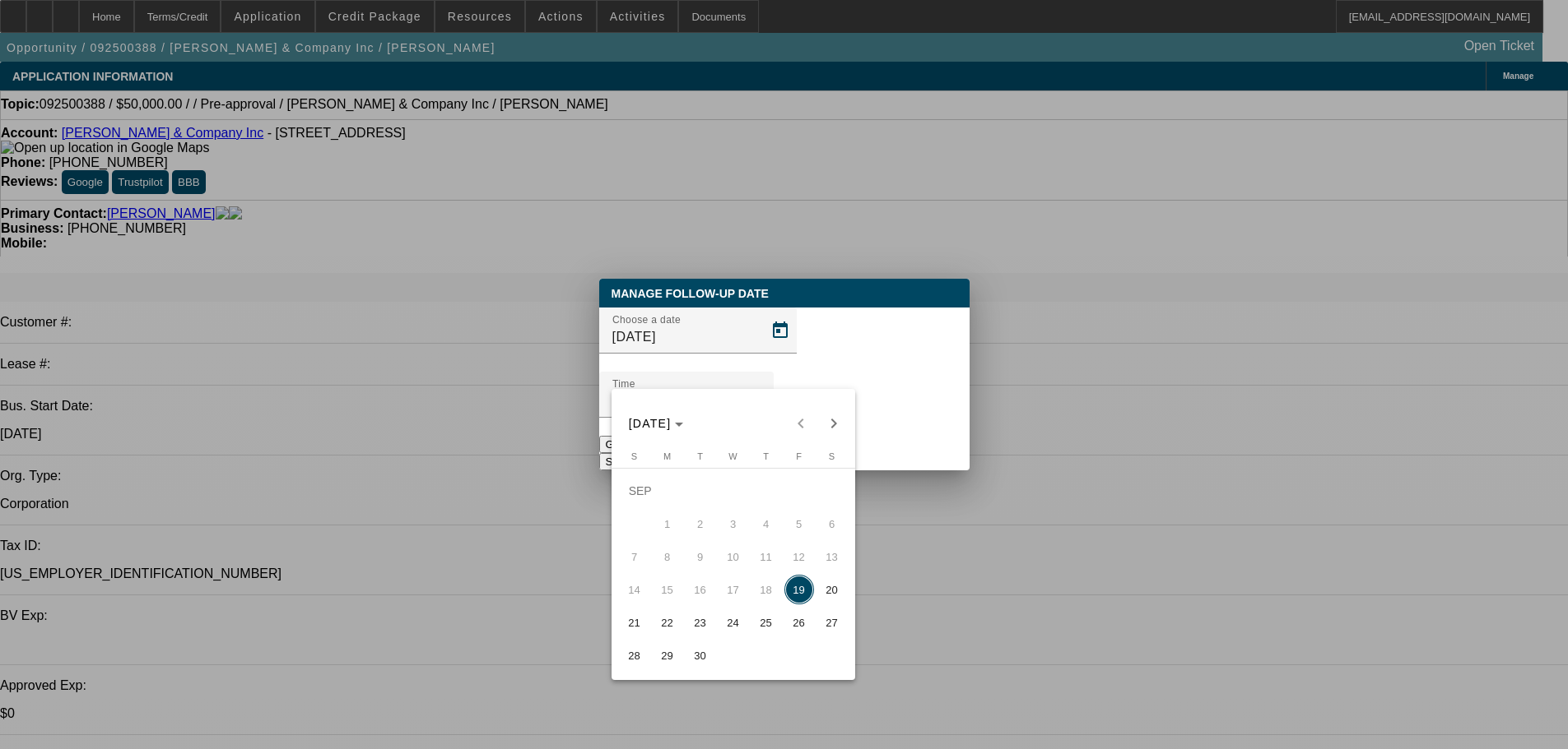
click at [679, 632] on span "22" at bounding box center [667, 623] width 29 height 29
type input "[DATE]"
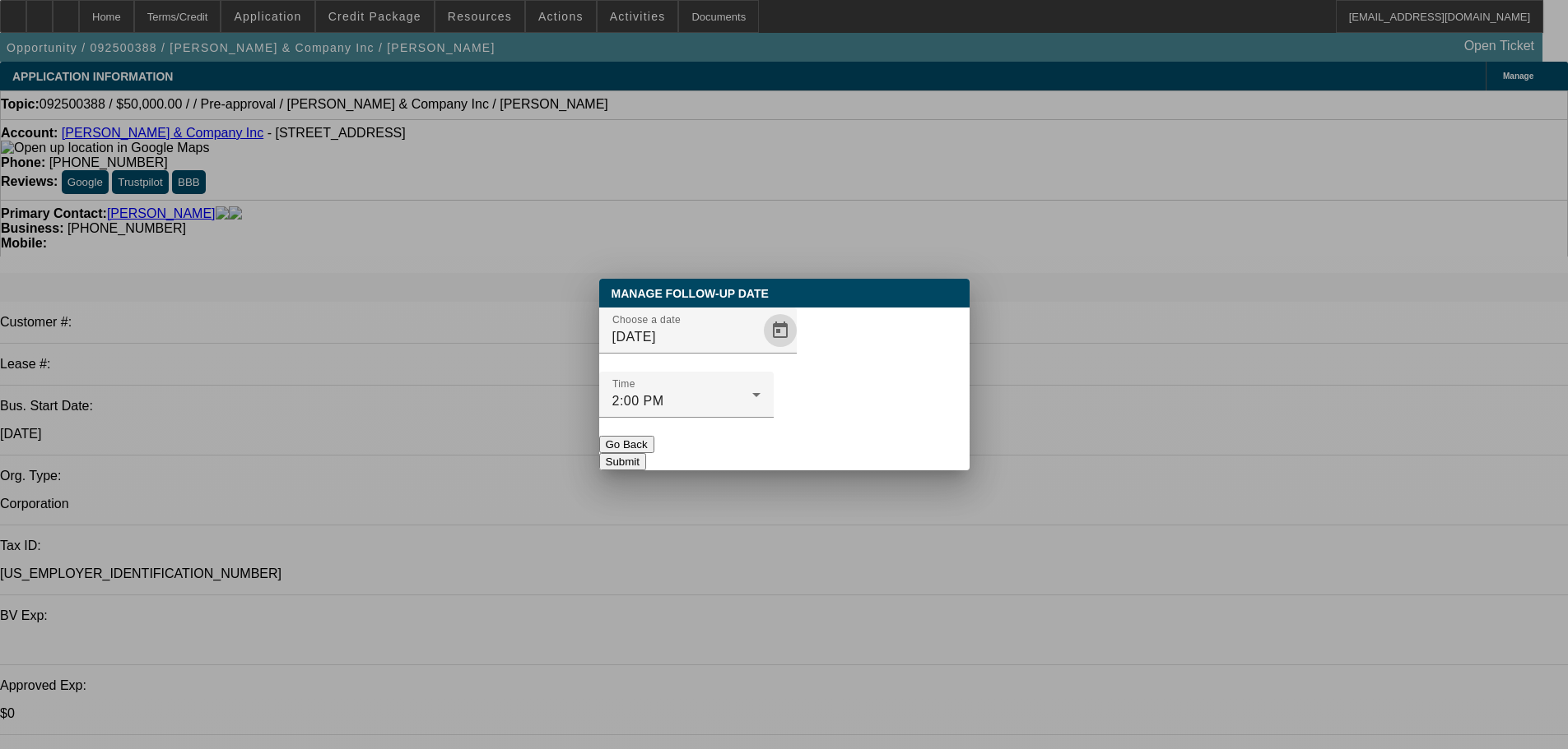
click at [646, 453] on button "Submit" at bounding box center [622, 462] width 47 height 18
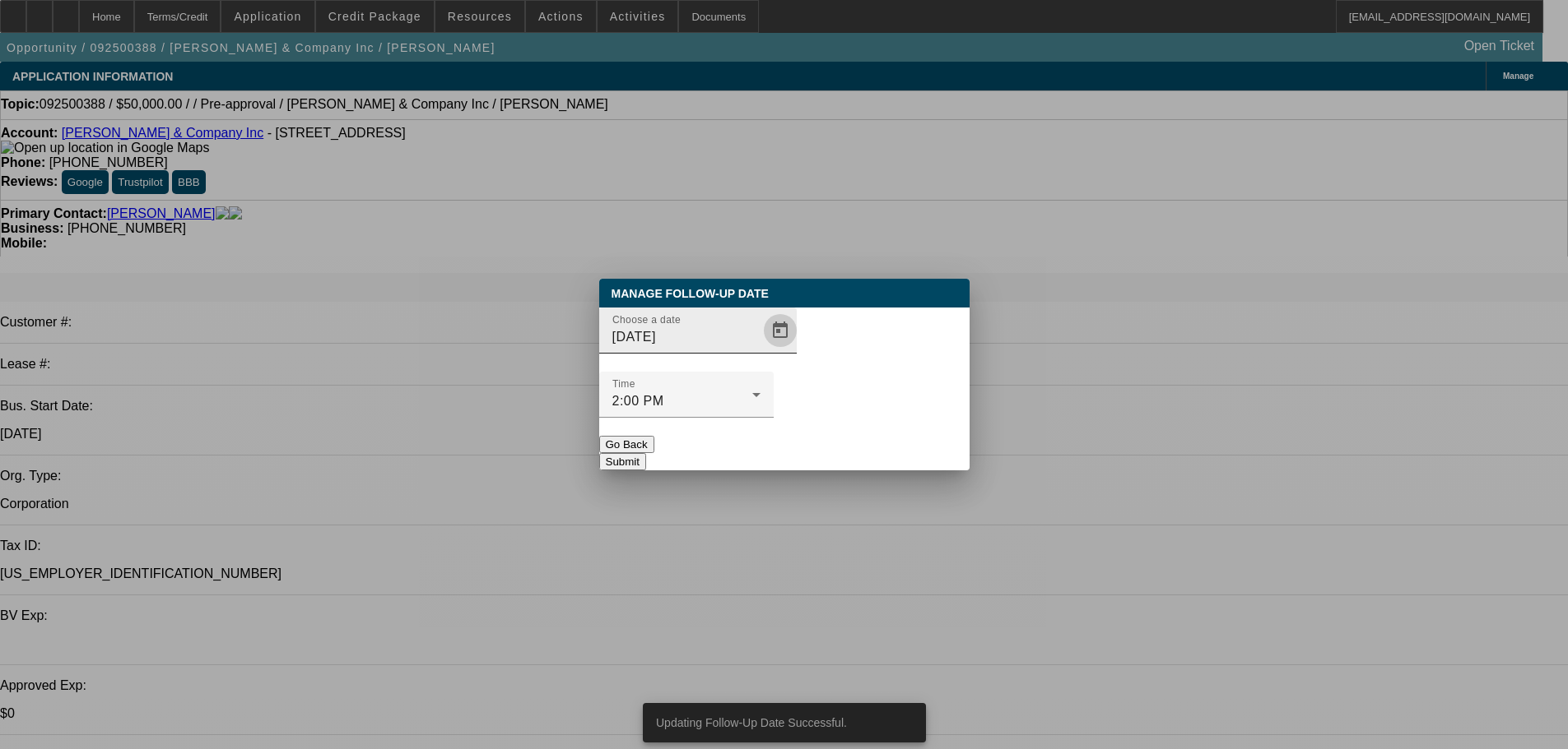
click at [761, 350] on span "Open calendar" at bounding box center [780, 330] width 40 height 40
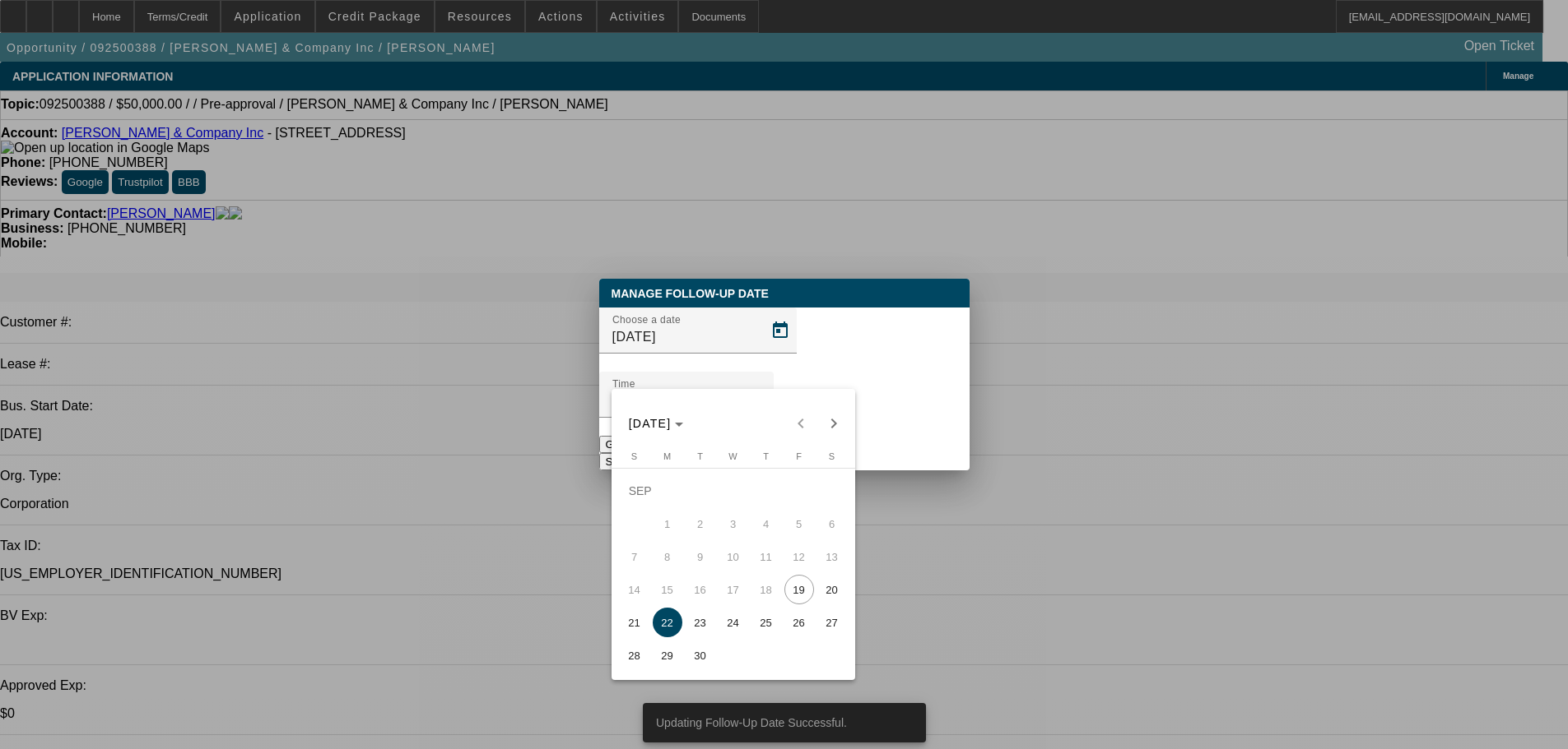
click at [703, 628] on span "23" at bounding box center [701, 623] width 29 height 29
type input "9/23/2025"
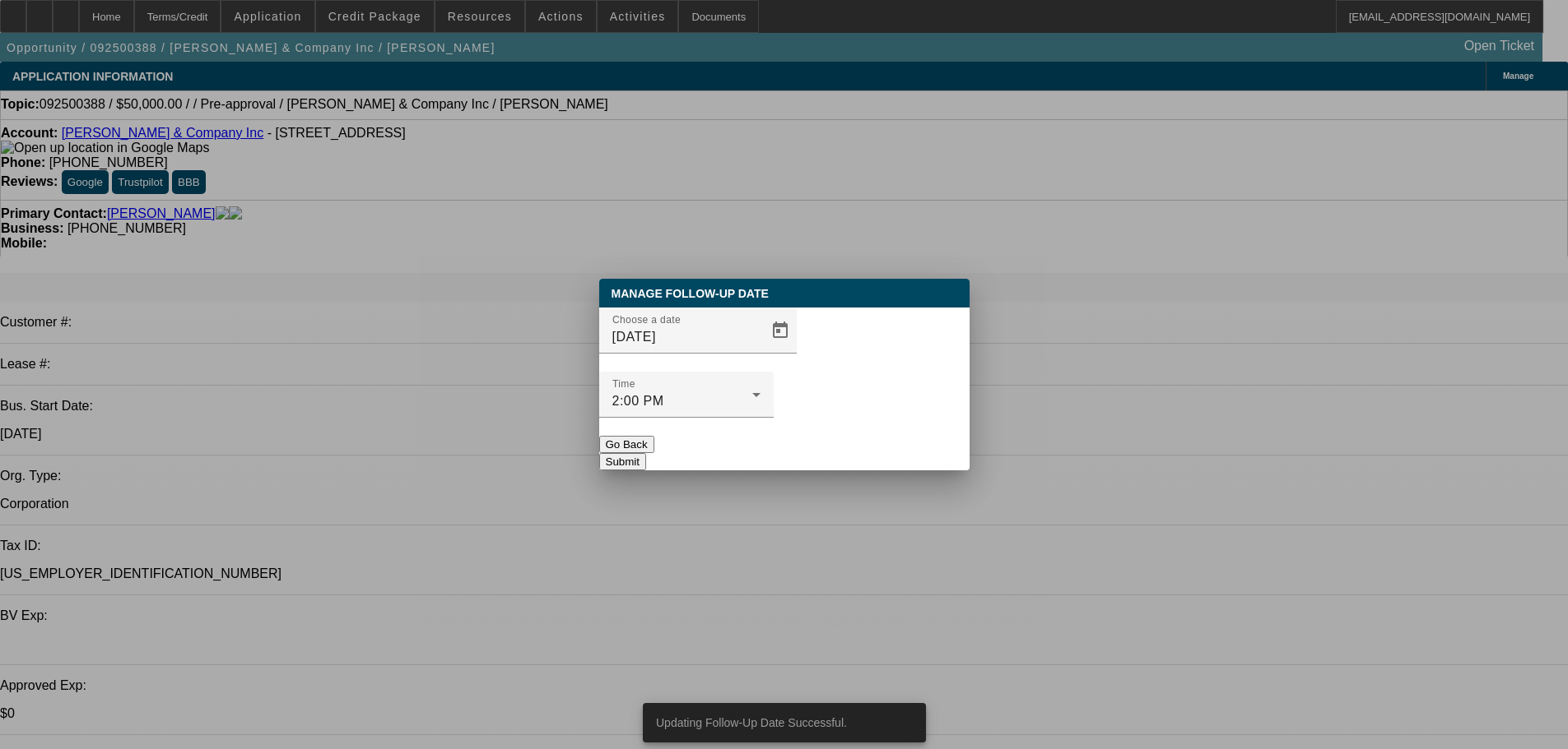
click at [646, 453] on button "Submit" at bounding box center [622, 462] width 47 height 18
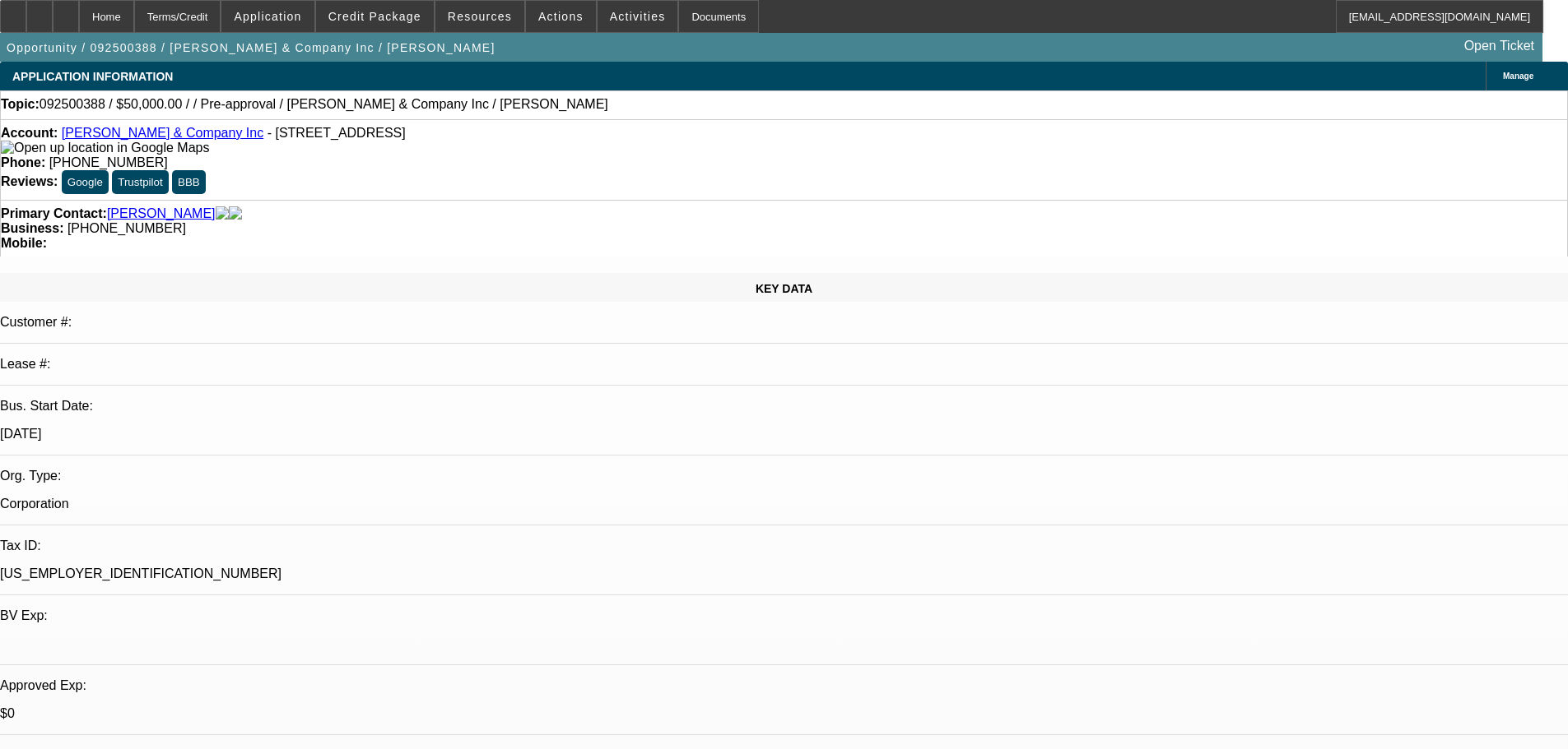
drag, startPoint x: 1373, startPoint y: 515, endPoint x: 1064, endPoint y: 522, distance: 309.1
copy div "9/18 wants 1+1, finpac or bust. PENDING write-up, su plan, truck ex"
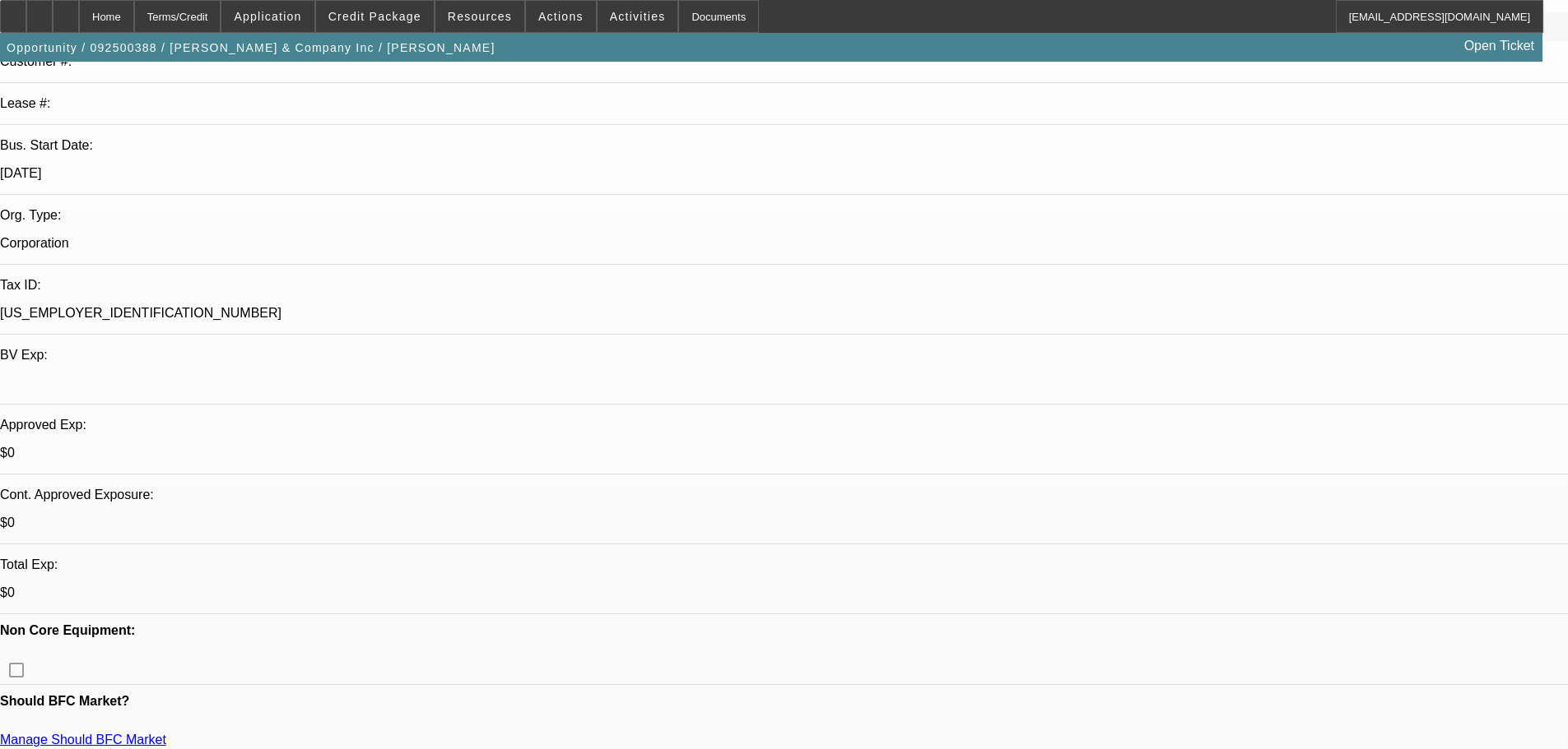
drag, startPoint x: 853, startPoint y: 517, endPoint x: 911, endPoint y: 692, distance: 184.4
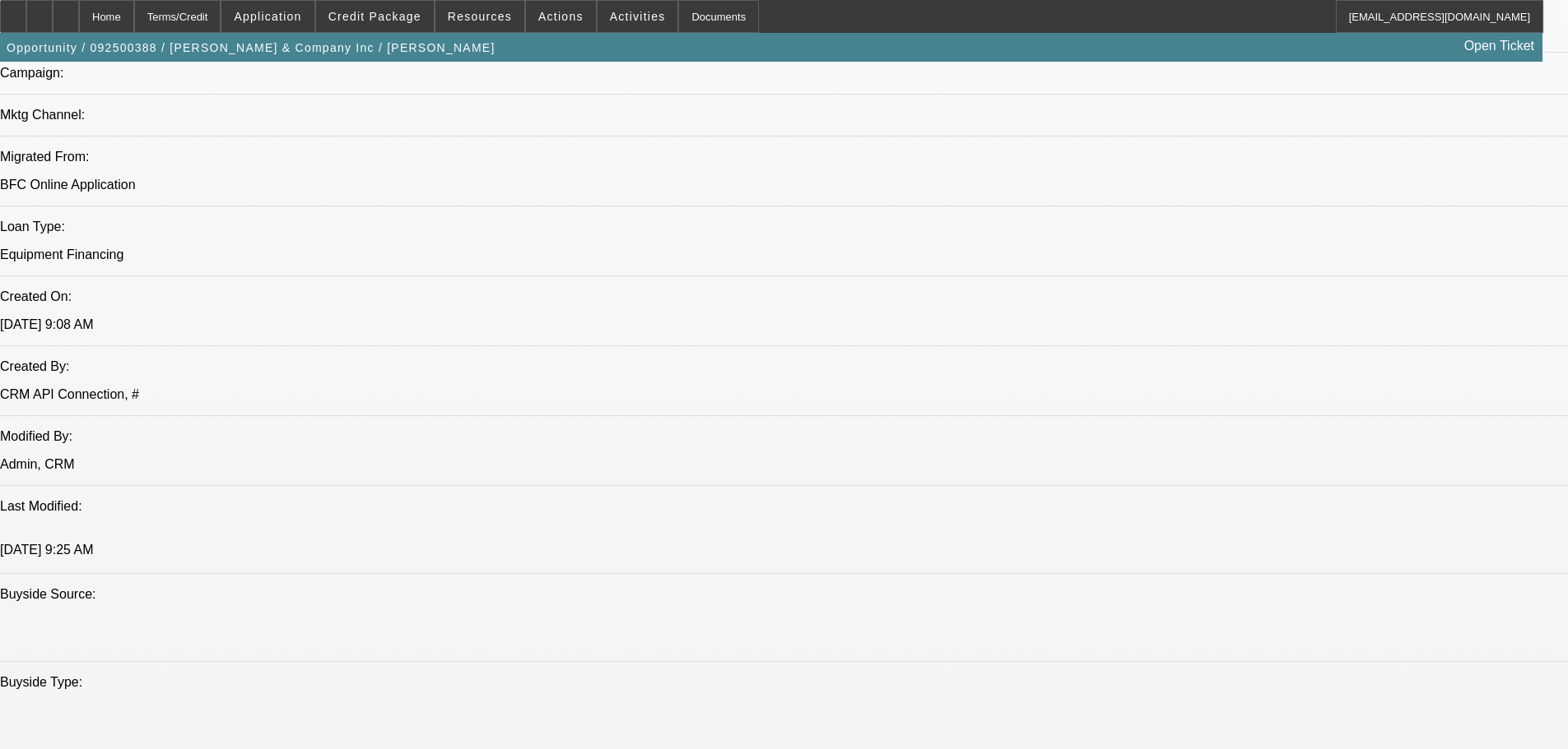
scroll to position [1318, 0]
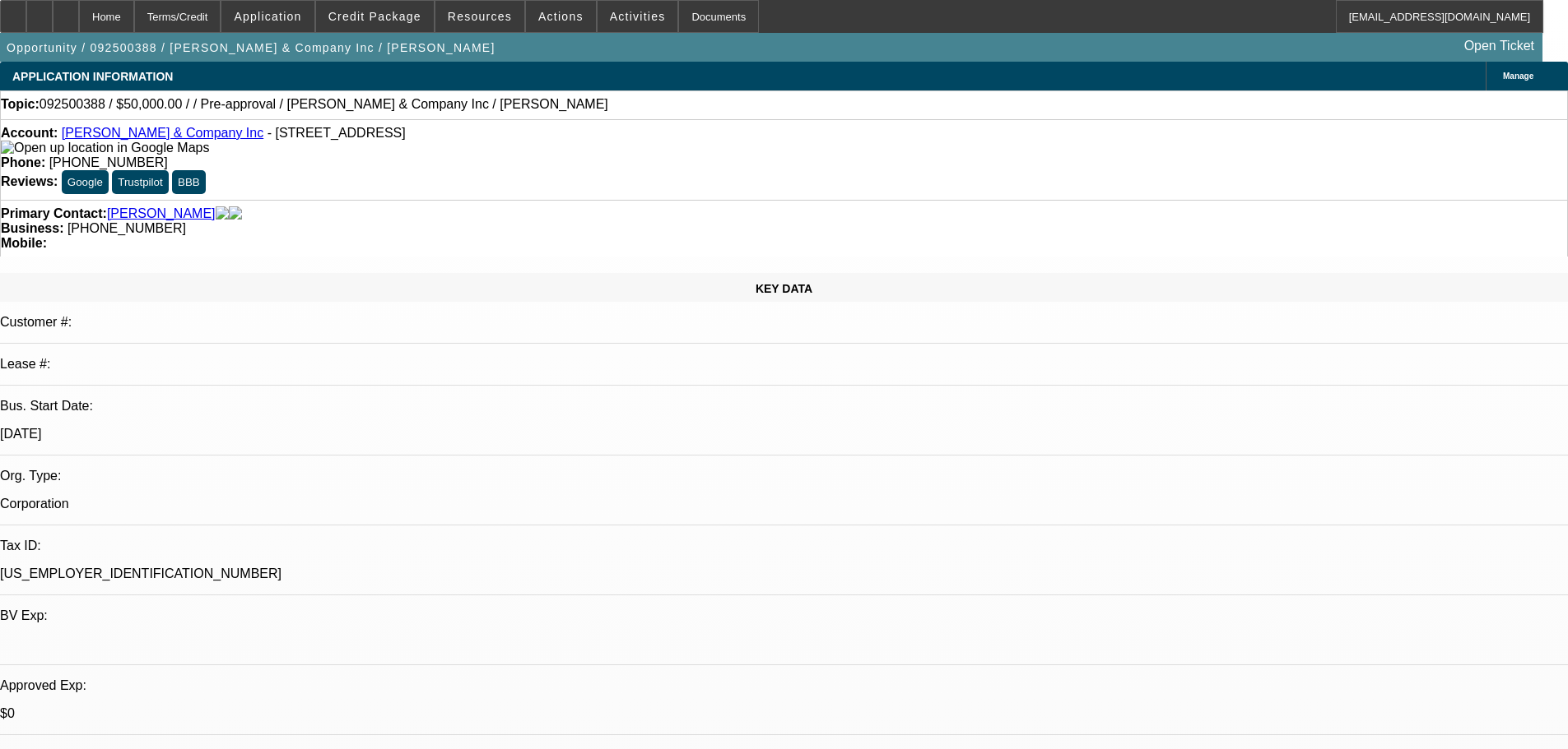
drag, startPoint x: 802, startPoint y: 509, endPoint x: 784, endPoint y: 100, distance: 409.4
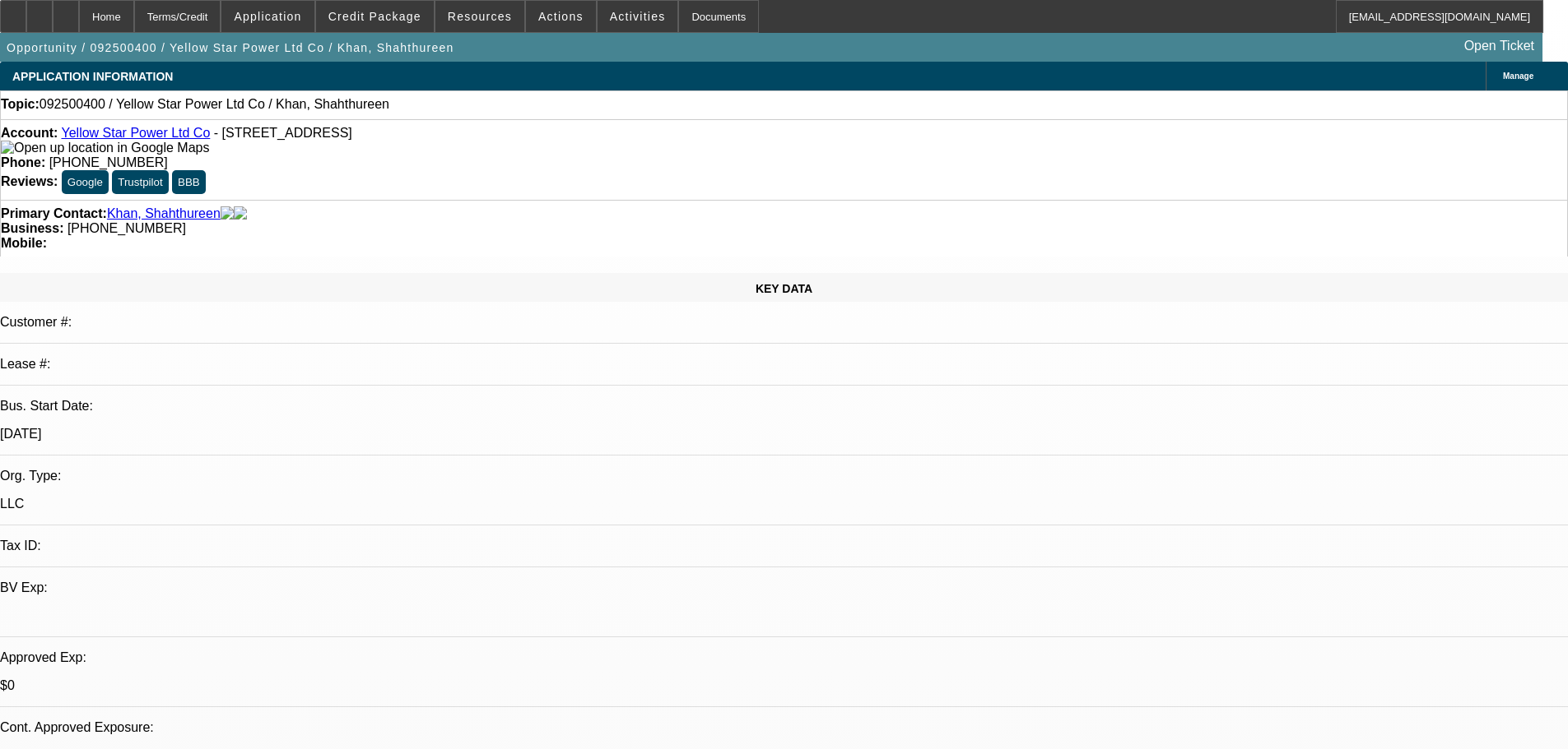
select select "0"
select select "2"
select select "0.1"
select select "4"
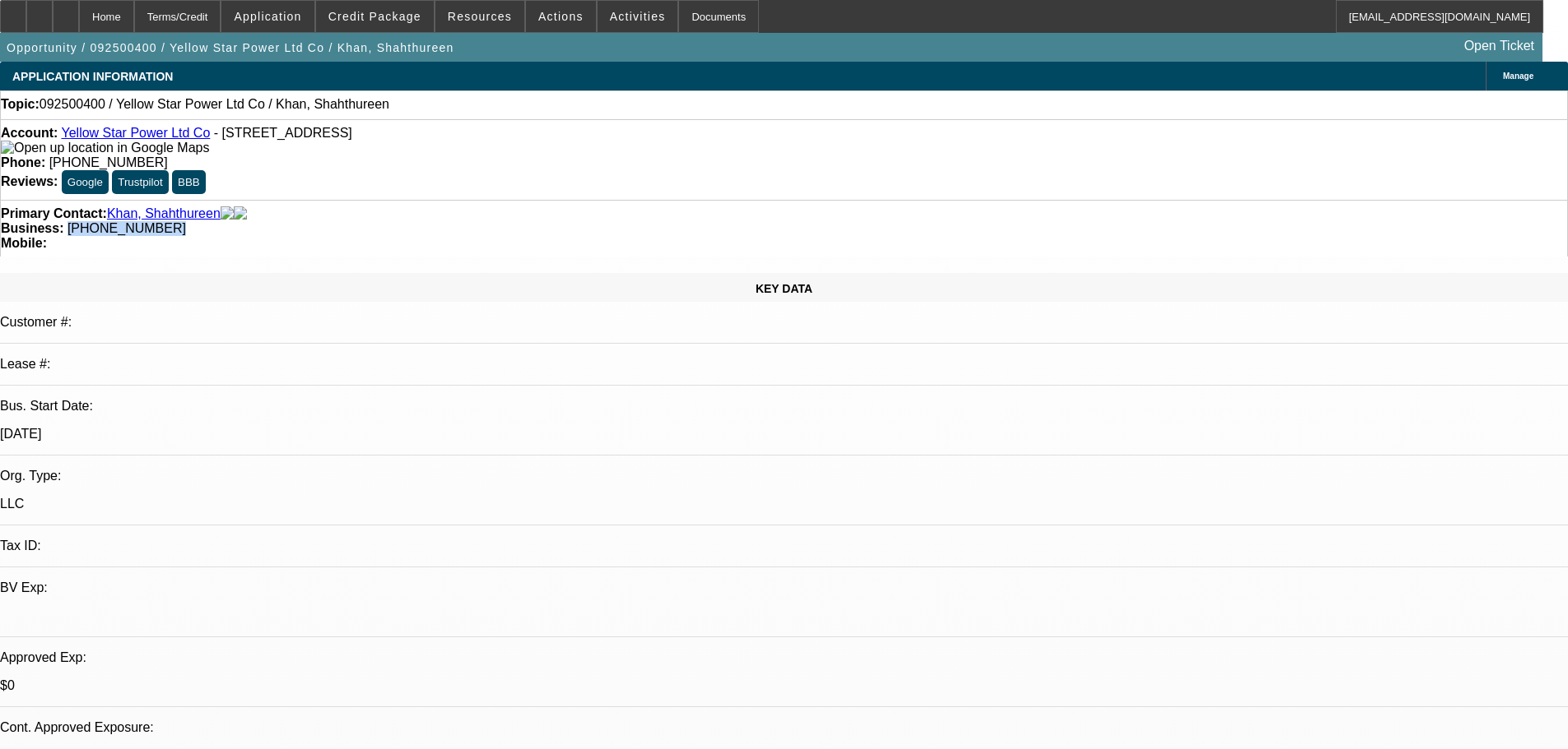
drag, startPoint x: 663, startPoint y: 181, endPoint x: 589, endPoint y: 182, distance: 74.0
click at [589, 221] on div "Business: [PHONE_NUMBER]" at bounding box center [784, 228] width 1566 height 15
copy span "[PHONE_NUMBER]"
click at [548, 200] on div "Primary Contact: [PERSON_NAME], [GEOGRAPHIC_DATA] Business: [PHONE_NUMBER] Mobi…" at bounding box center [784, 228] width 1568 height 57
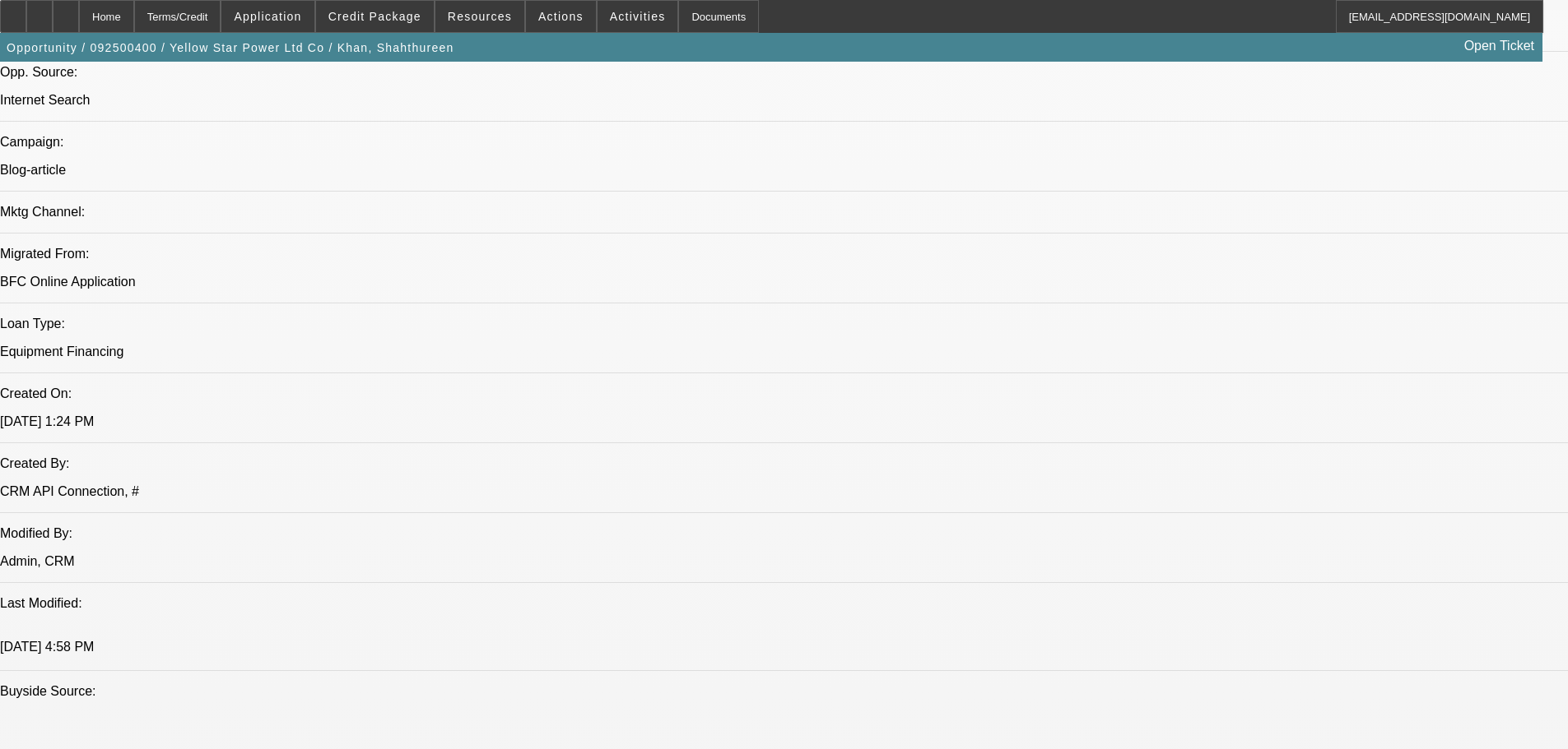
drag, startPoint x: 847, startPoint y: 504, endPoint x: 858, endPoint y: 554, distance: 51.2
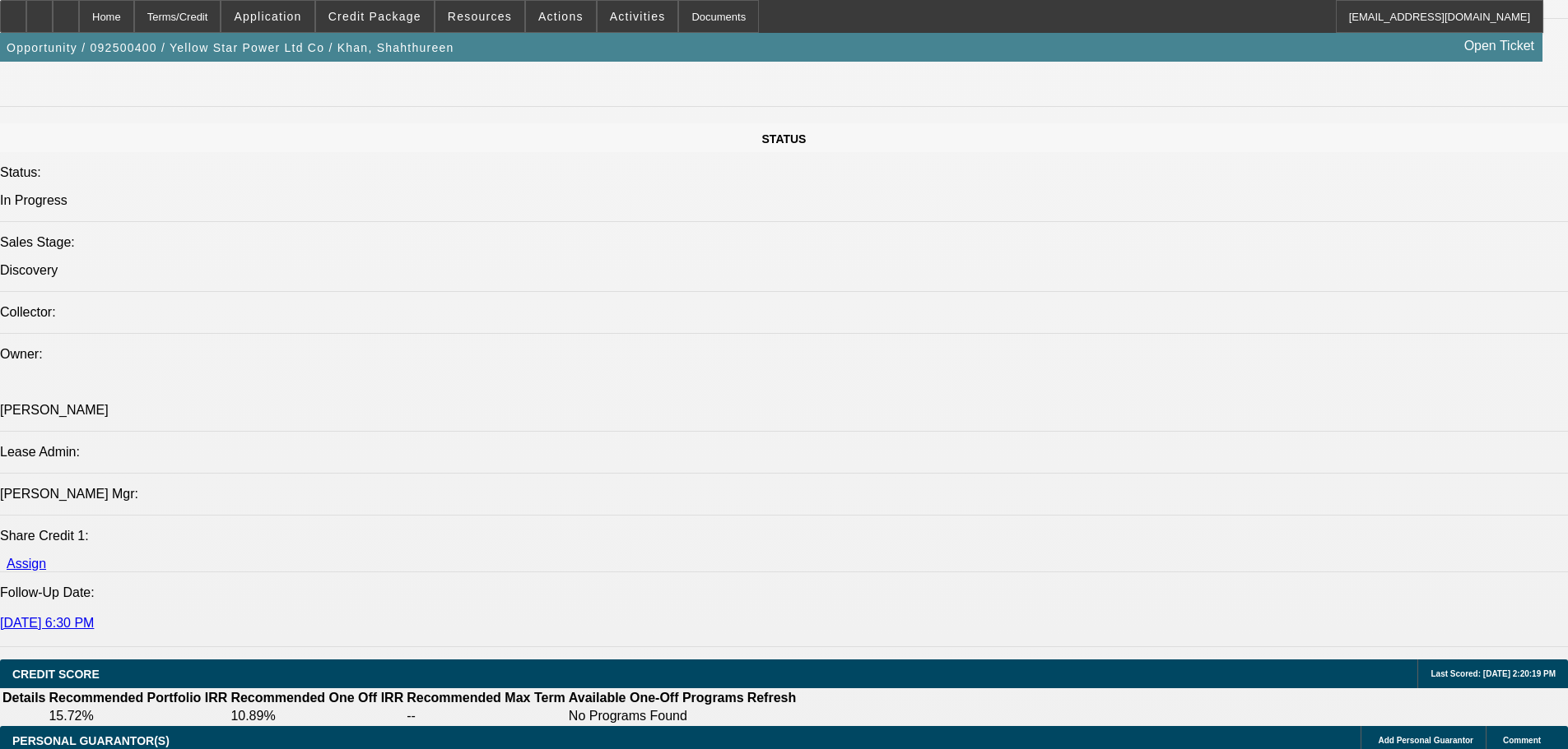
scroll to position [1768, 0]
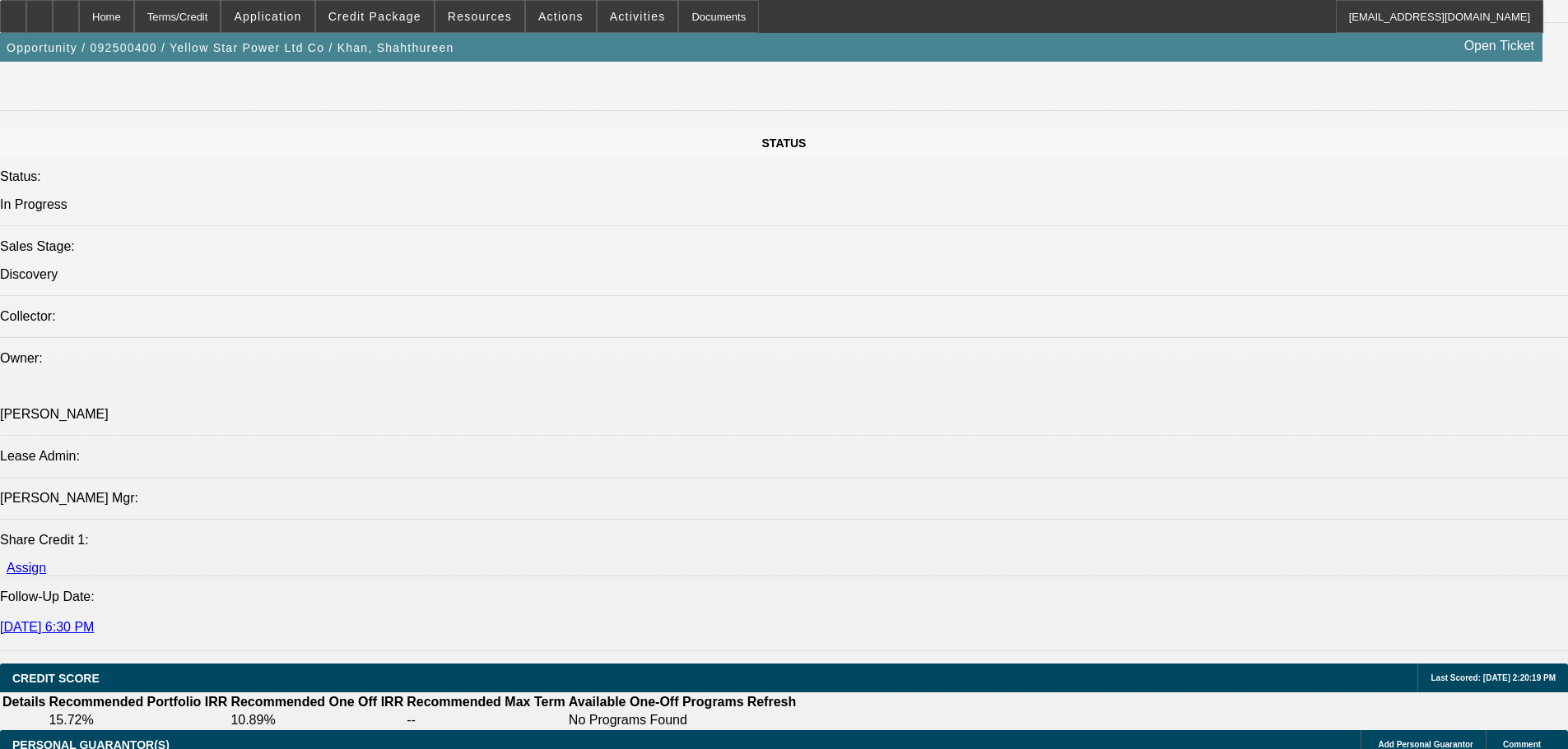
drag, startPoint x: 1279, startPoint y: 303, endPoint x: 1282, endPoint y: 320, distance: 17.3
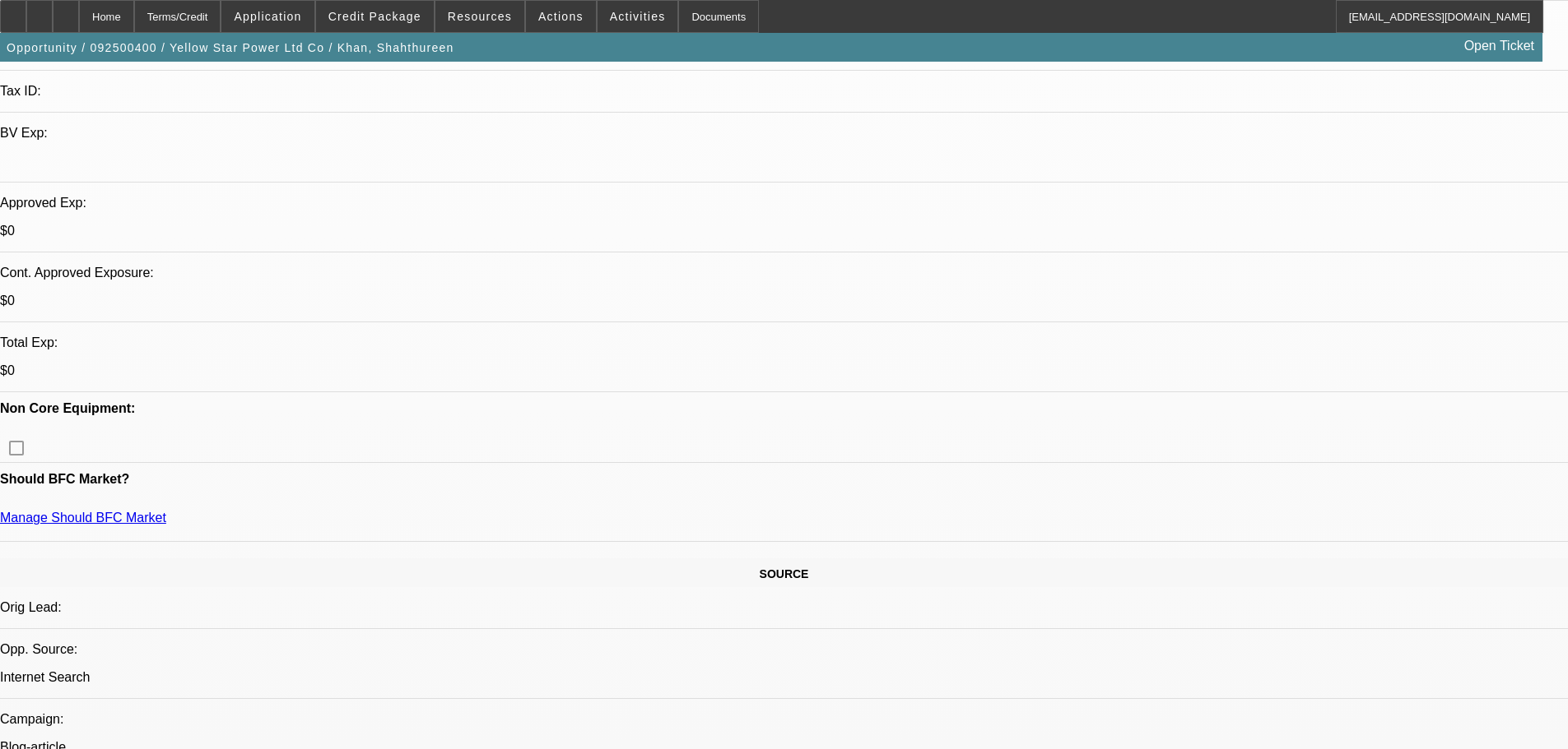
scroll to position [452, 0]
click at [374, 17] on span "Credit Package" at bounding box center [374, 17] width 93 height 13
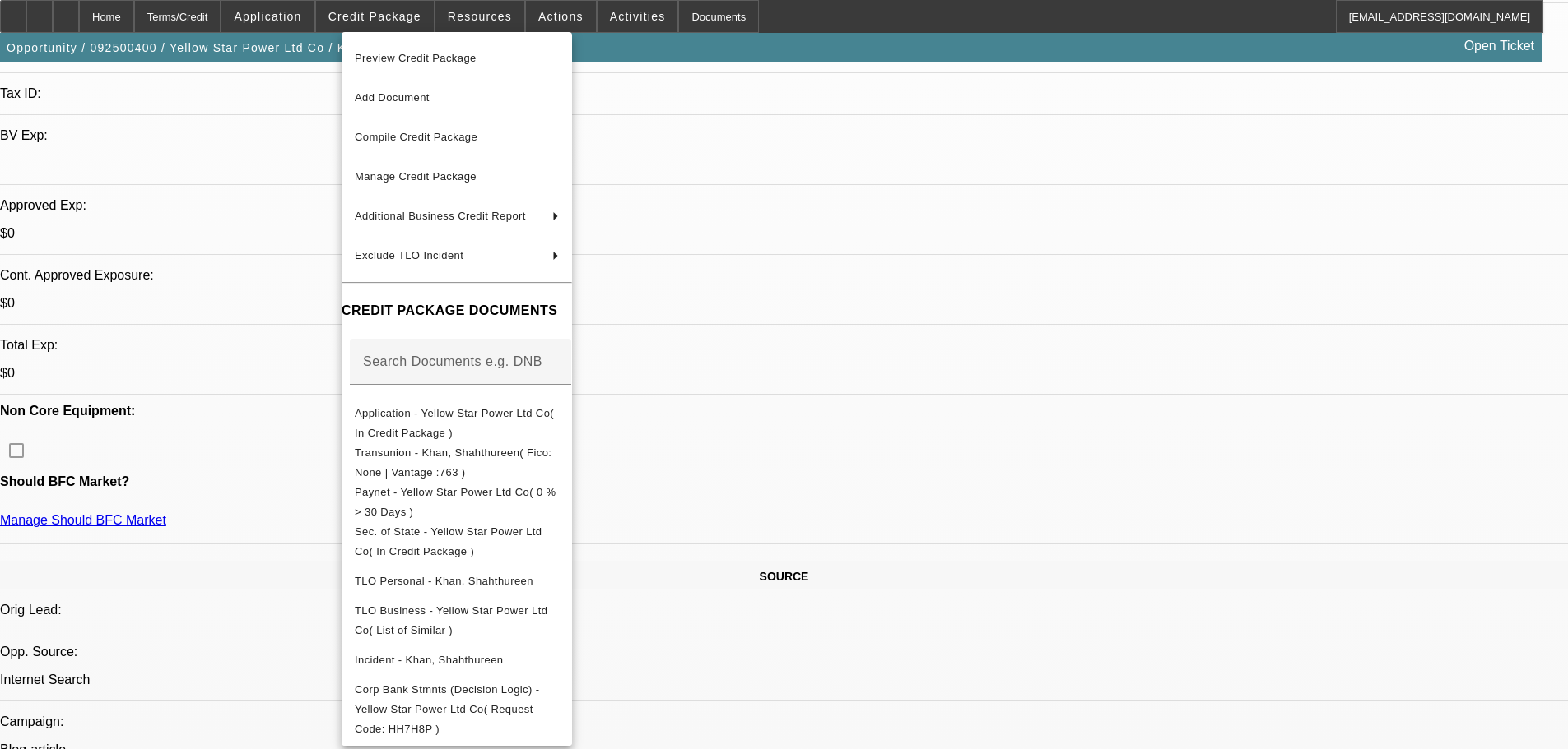
click at [1004, 427] on div at bounding box center [784, 374] width 1568 height 749
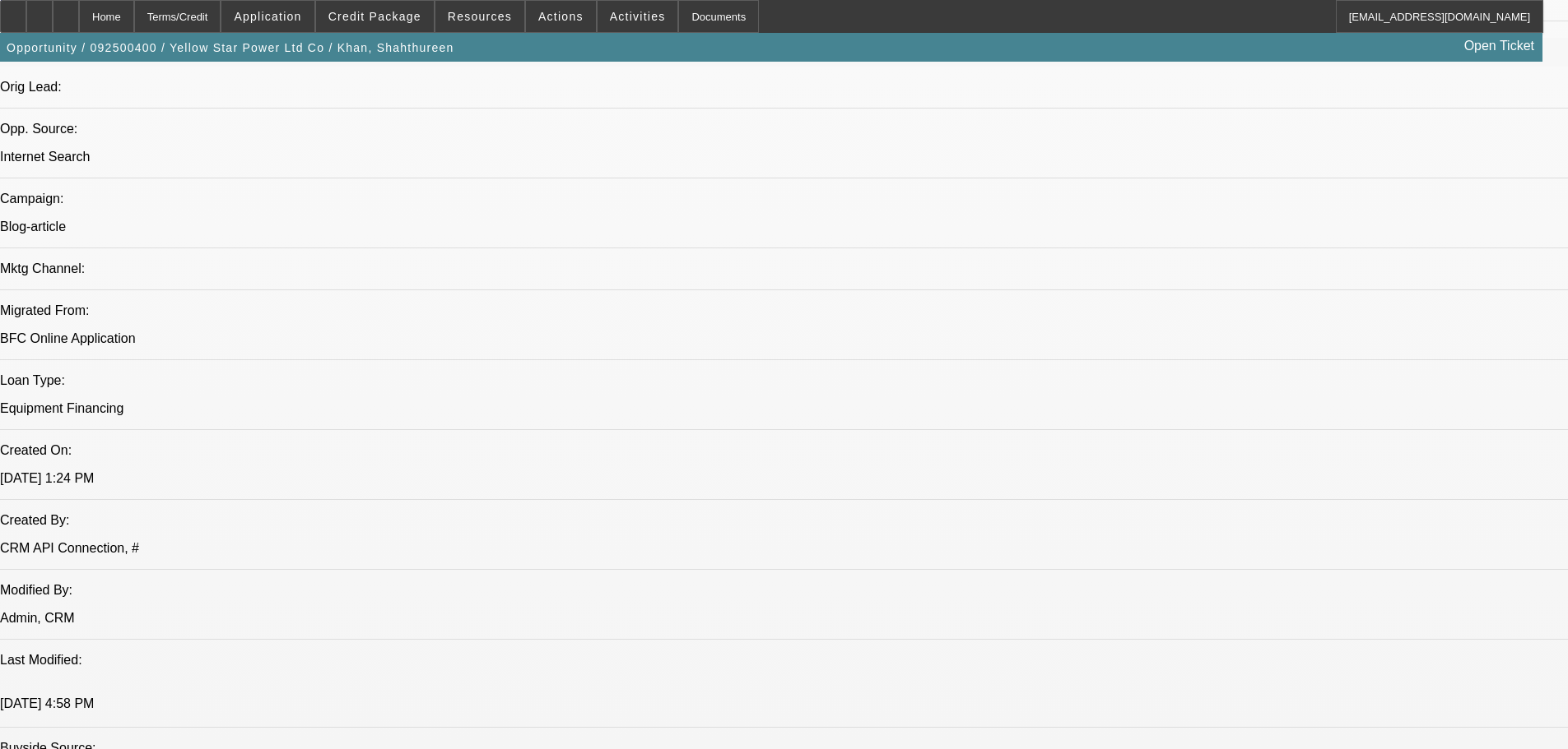
scroll to position [1192, 0]
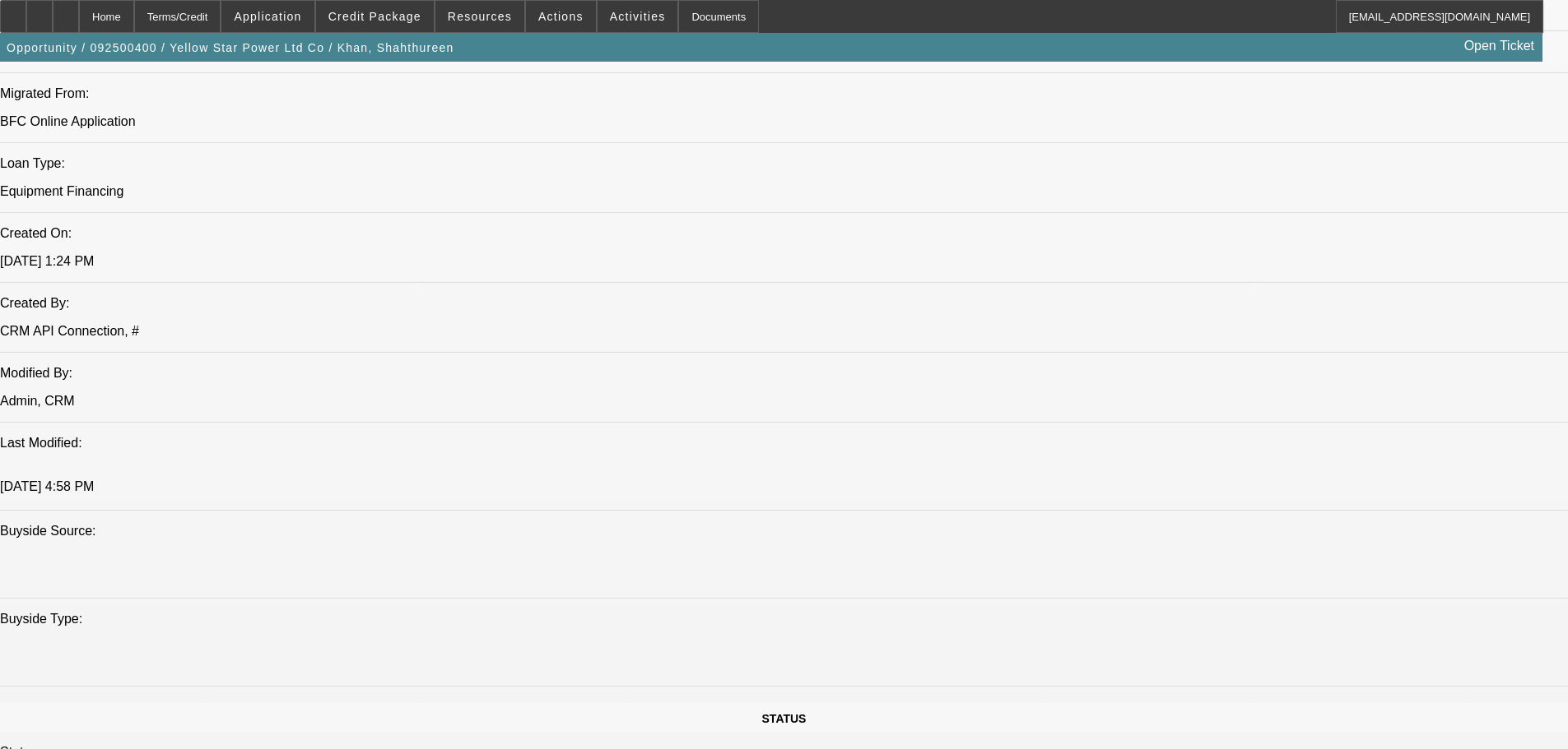
drag, startPoint x: 1240, startPoint y: 438, endPoint x: 1057, endPoint y: 448, distance: 183.3
copy div "9/18 vm, se looking to connect"
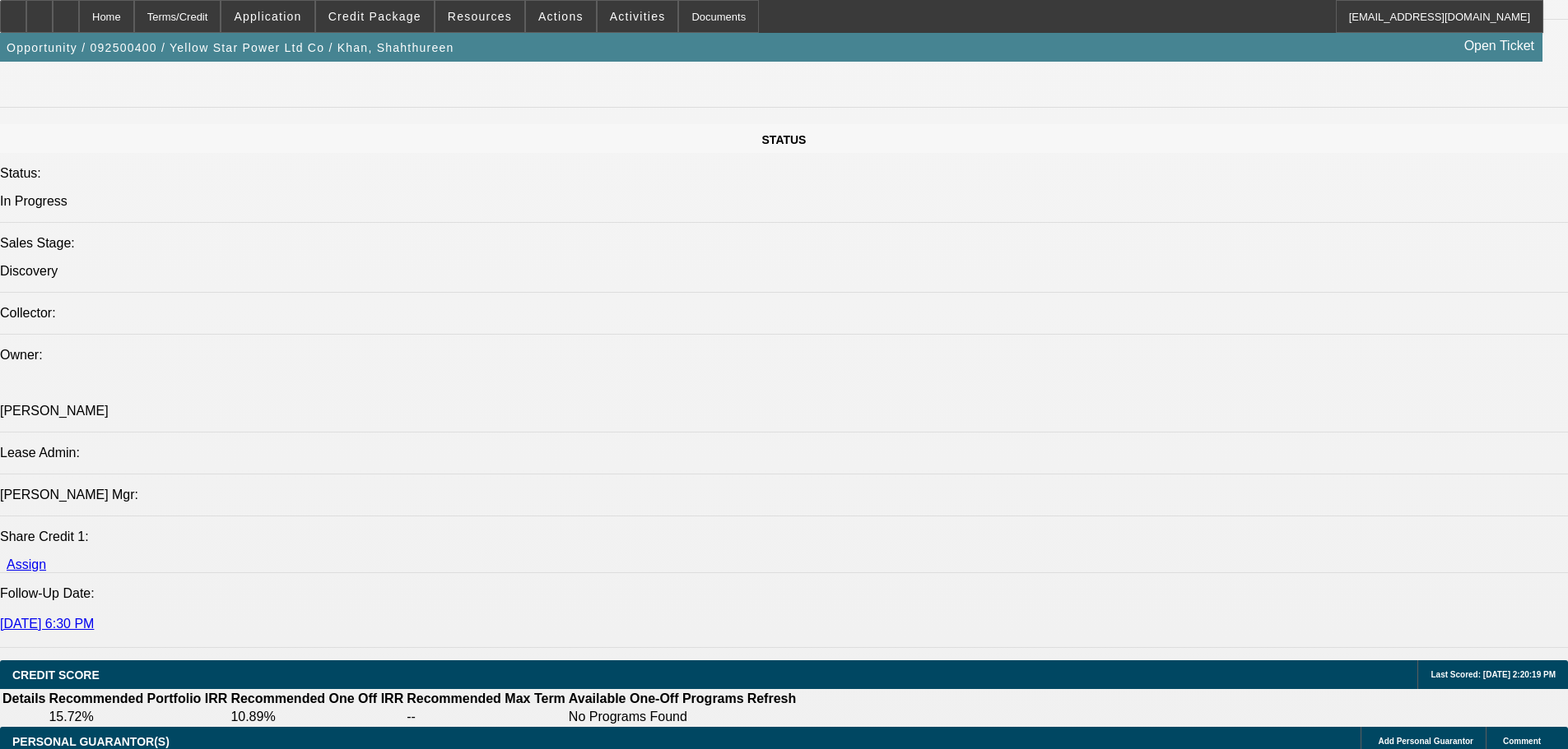
scroll to position [1933, 0]
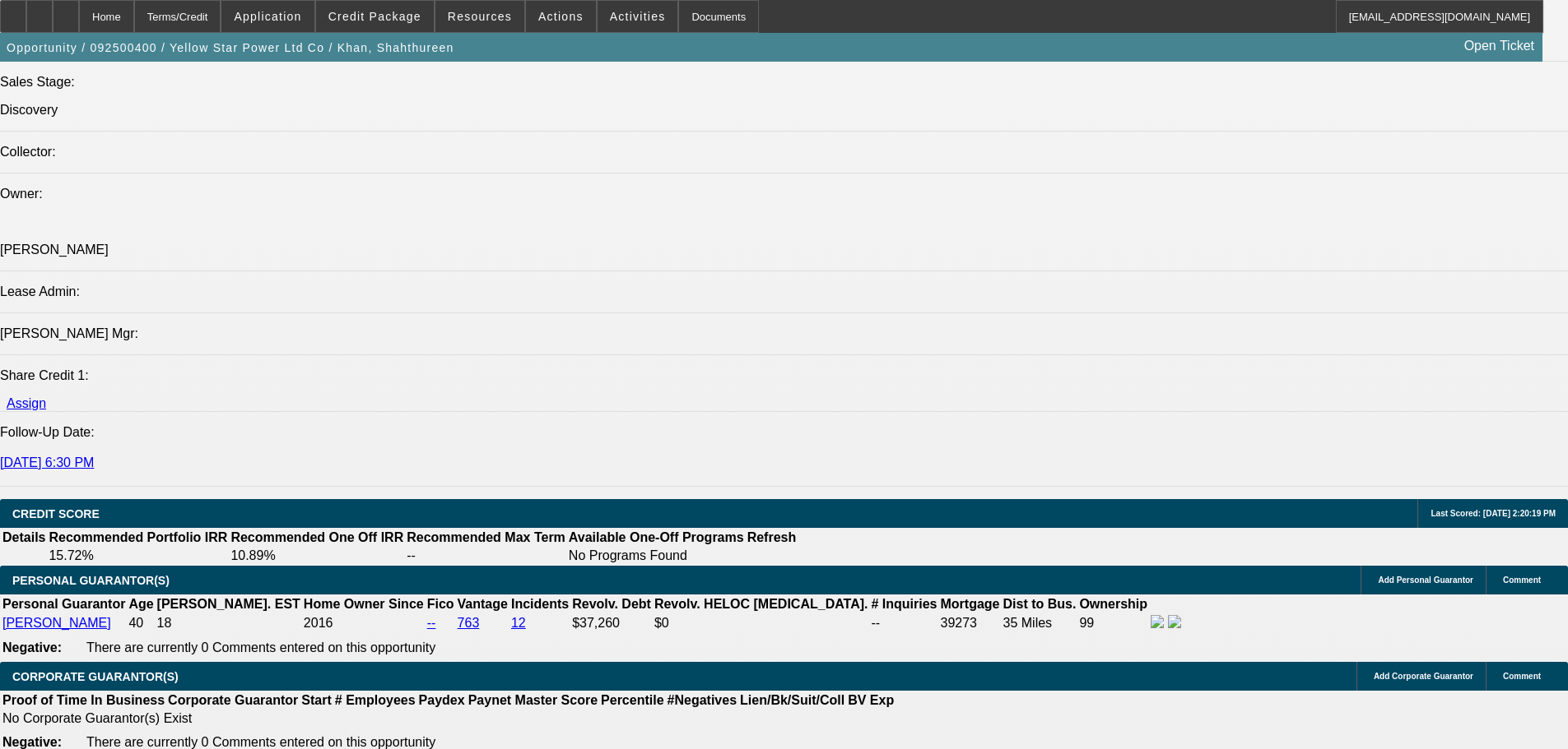
drag, startPoint x: 1200, startPoint y: 436, endPoint x: 1055, endPoint y: 439, distance: 145.0
drag, startPoint x: 1109, startPoint y: 431, endPoint x: 1098, endPoint y: 433, distance: 11.2
copy div "9/18 vm, se looking to connect"
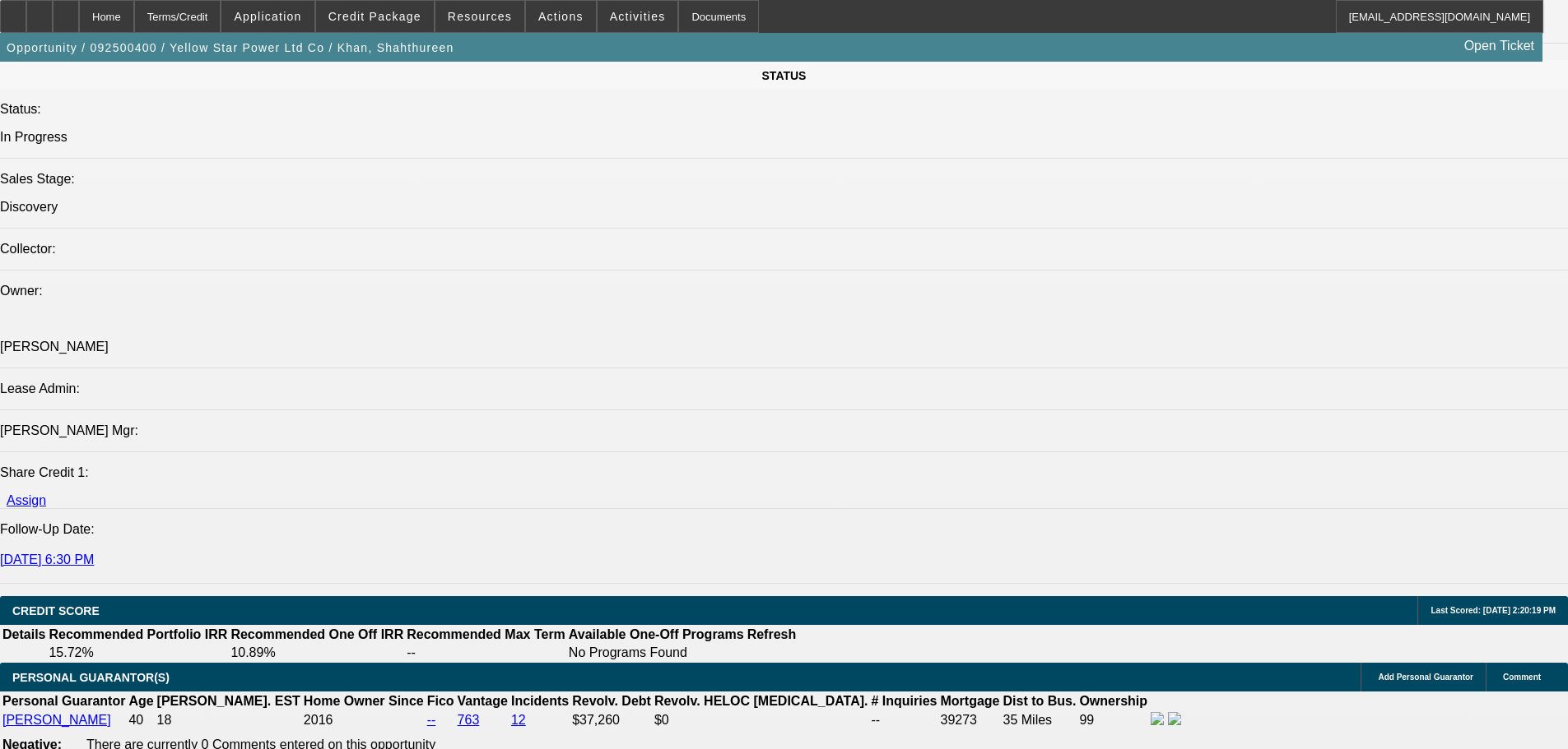
drag, startPoint x: 753, startPoint y: 490, endPoint x: 817, endPoint y: 264, distance: 234.9
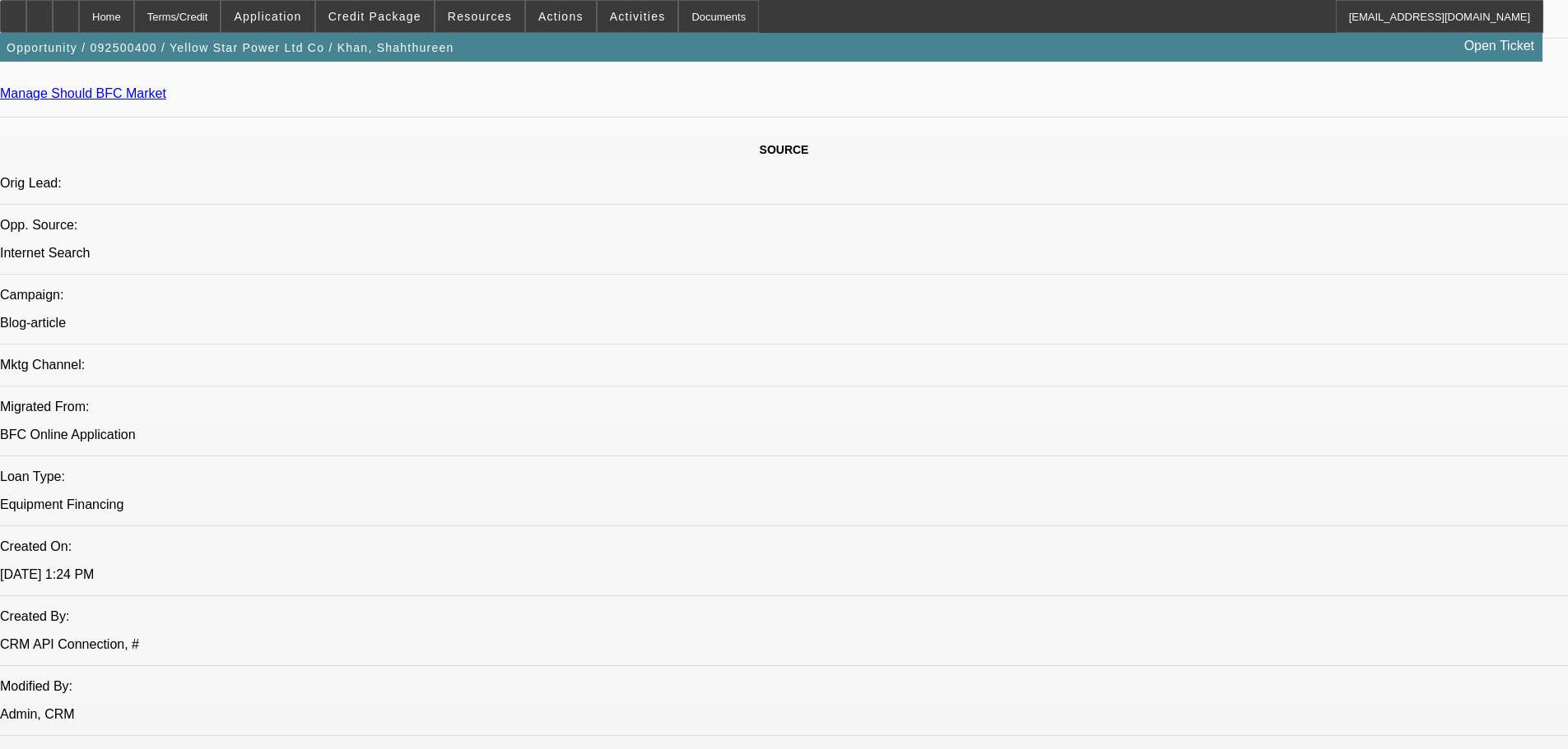
scroll to position [0, 0]
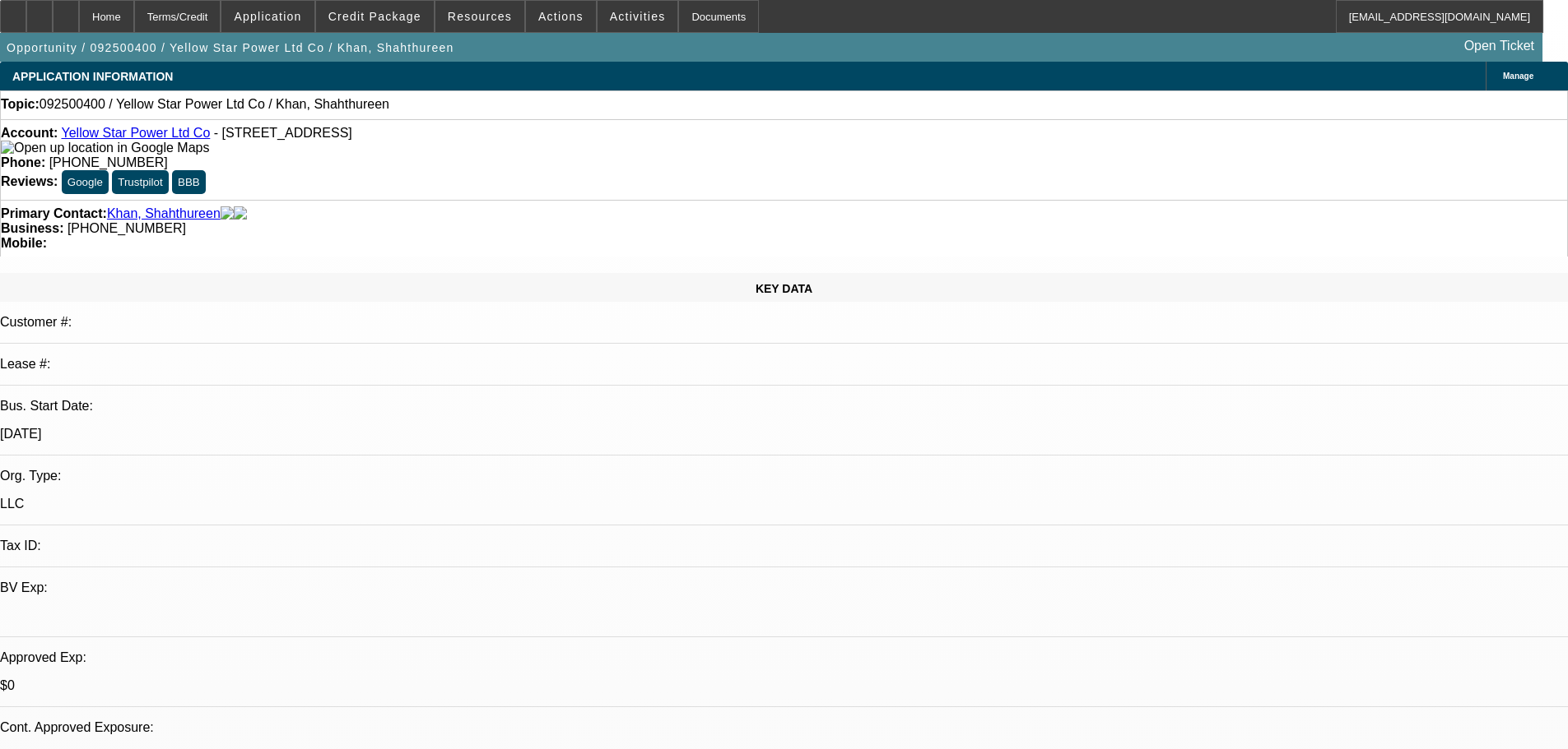
drag, startPoint x: 876, startPoint y: 217, endPoint x: 887, endPoint y: 185, distance: 33.8
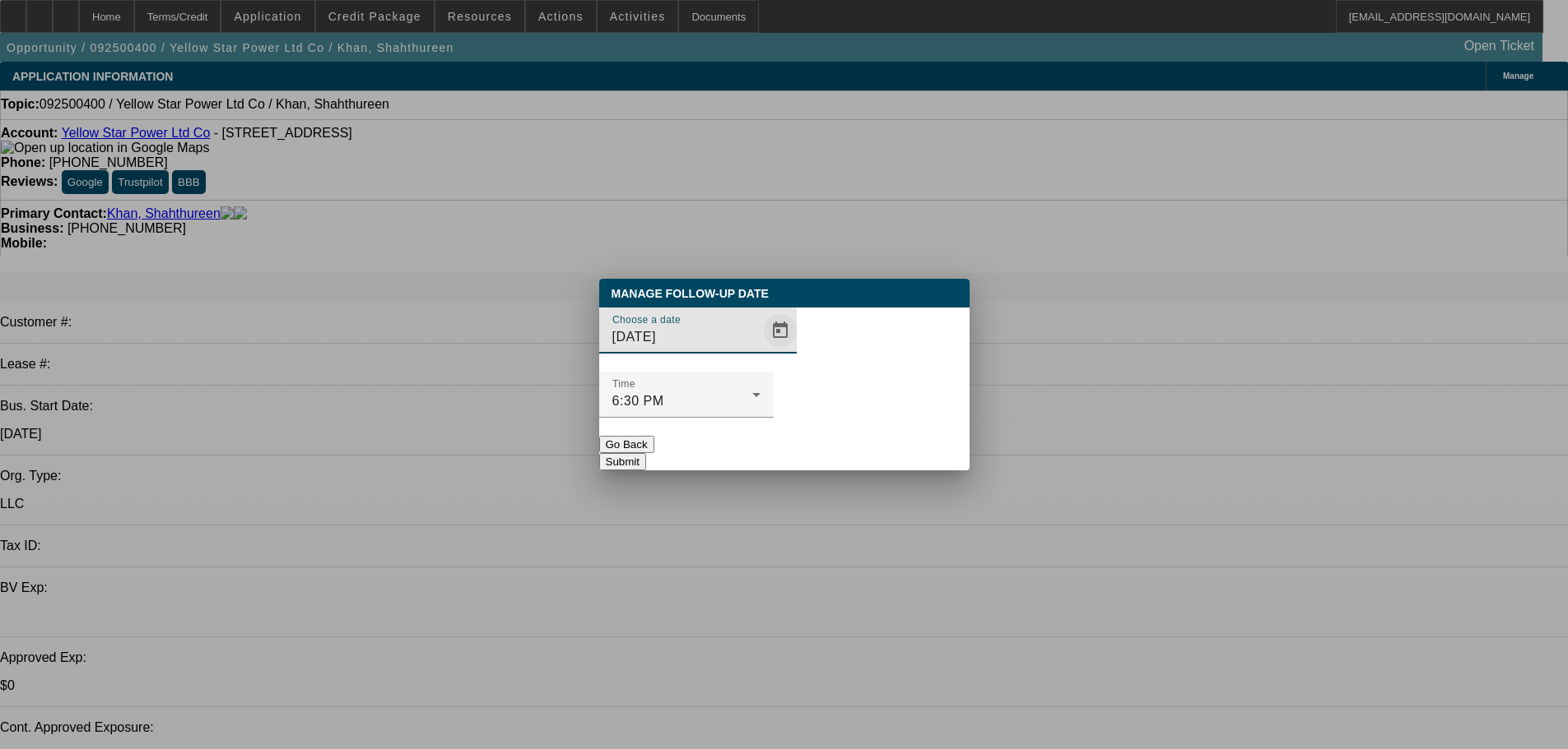
click at [760, 350] on span "Open calendar" at bounding box center [780, 330] width 40 height 40
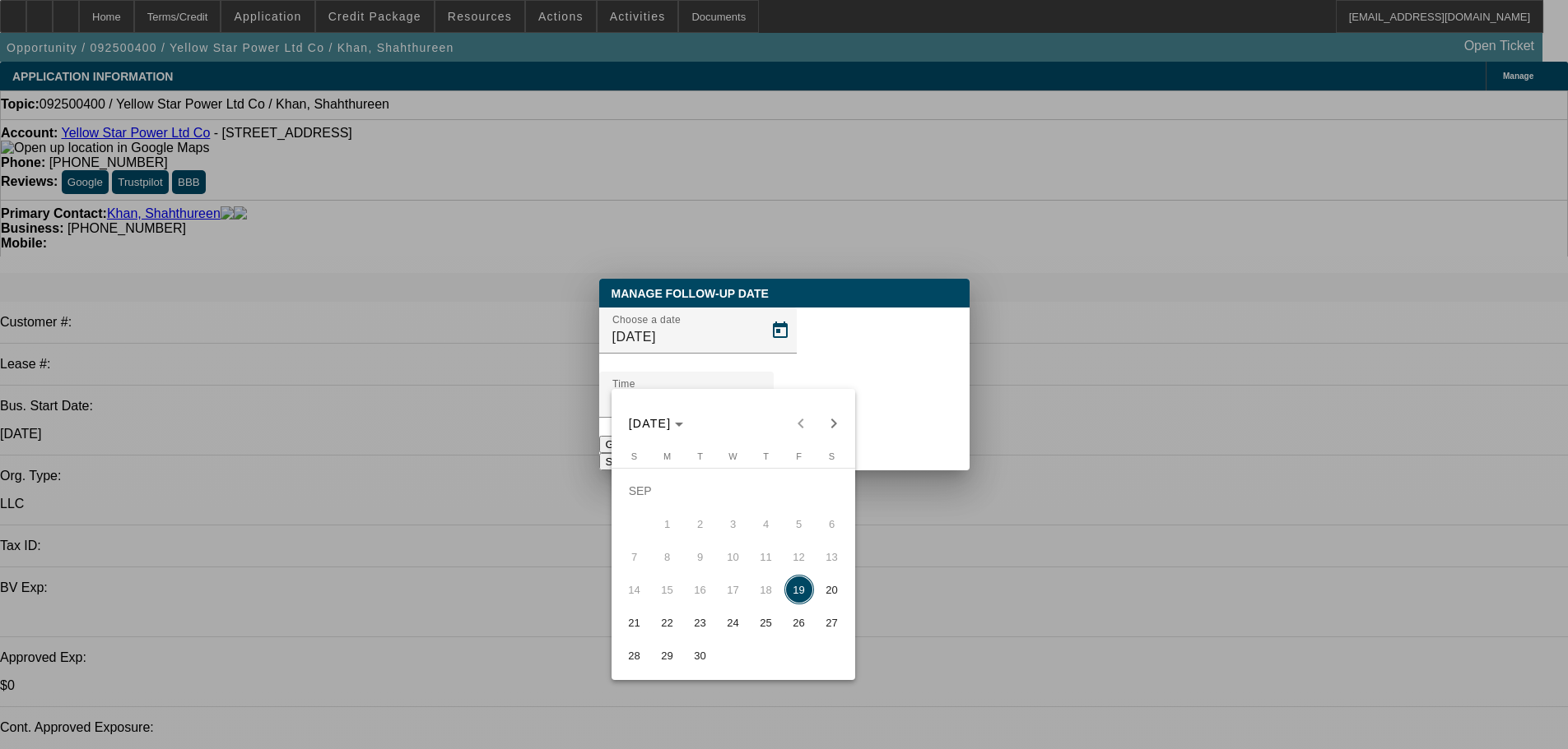
click at [680, 638] on span "September 22, 2025" at bounding box center [667, 623] width 33 height 29
type input "9/22/2025"
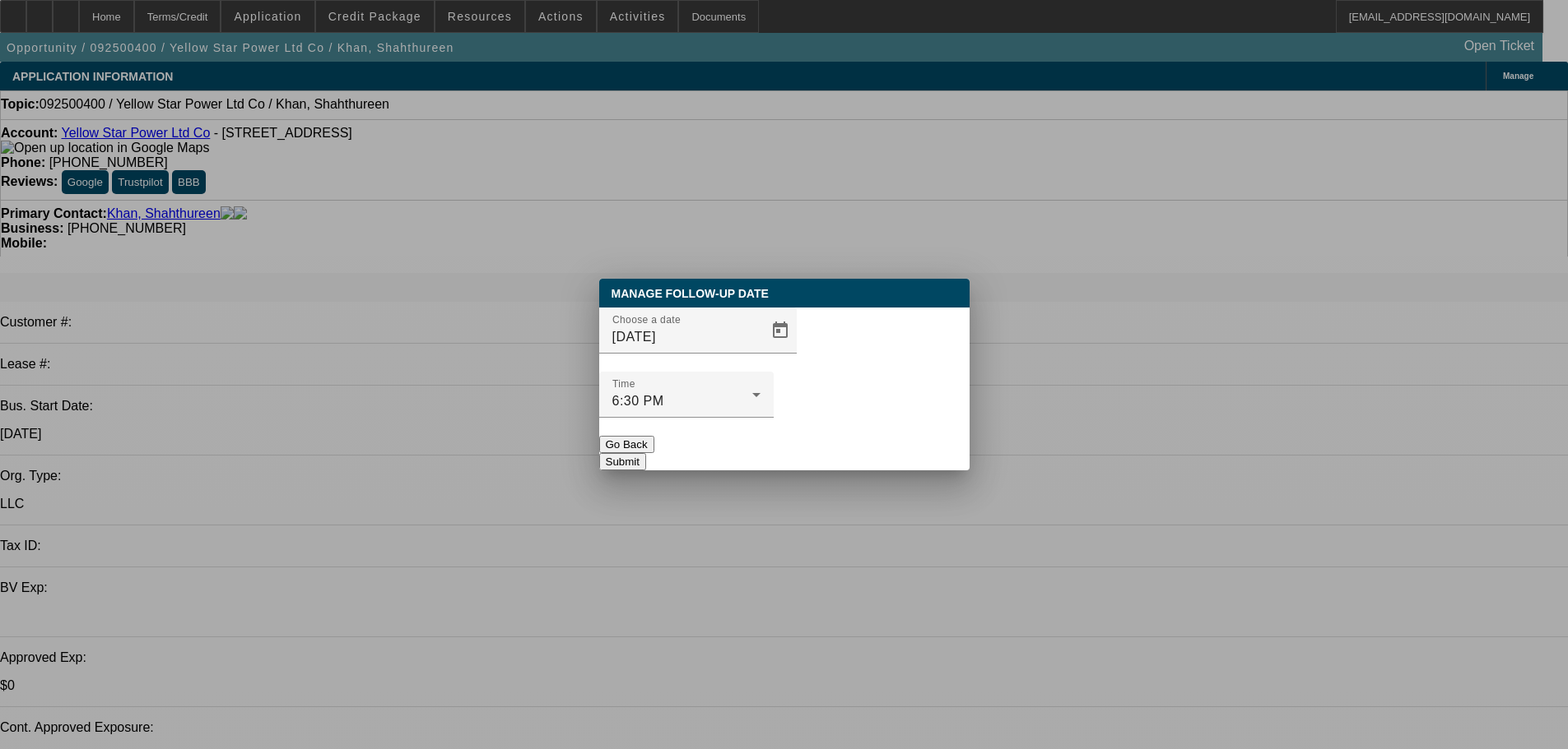
click at [646, 453] on button "Submit" at bounding box center [622, 462] width 47 height 18
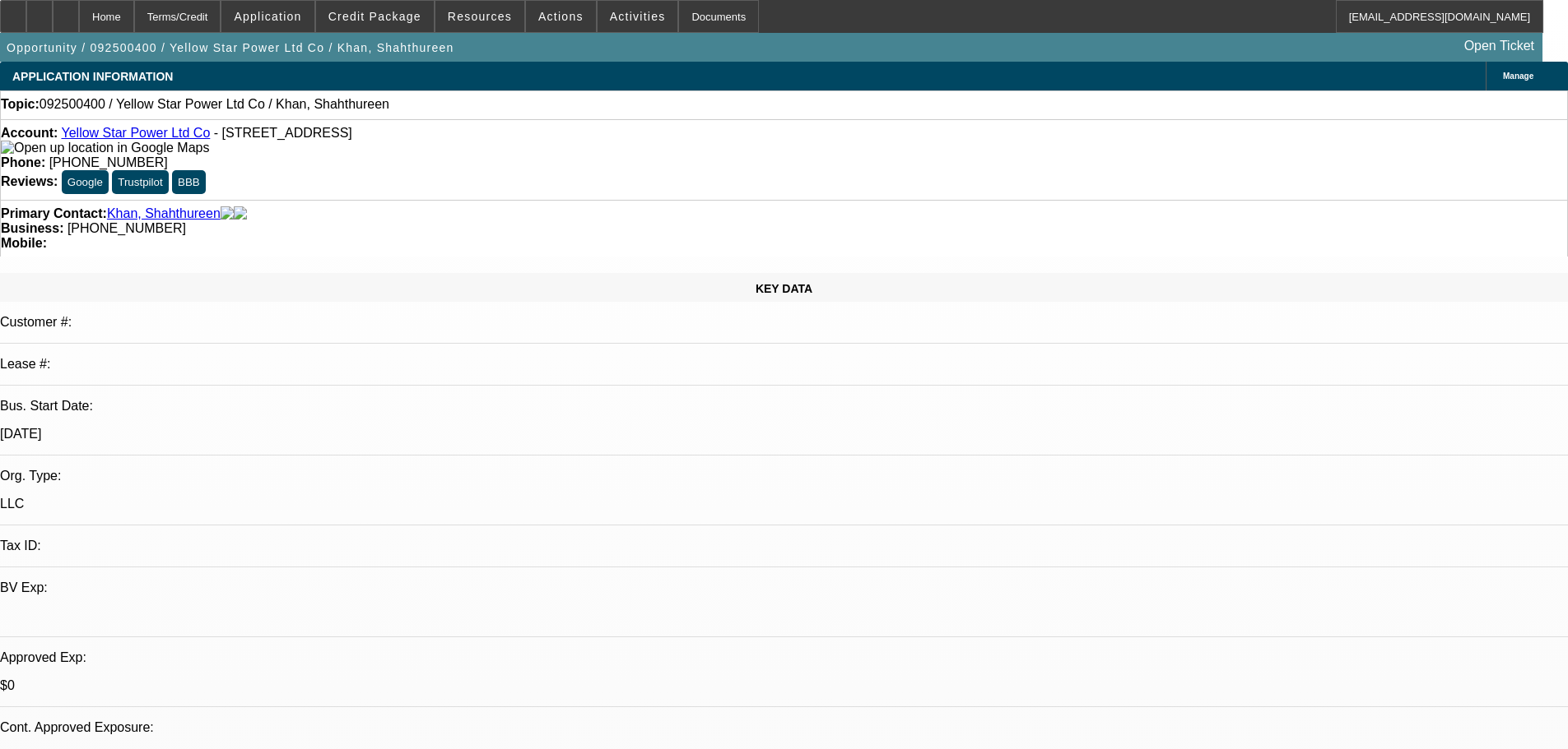
drag, startPoint x: 804, startPoint y: 527, endPoint x: 237, endPoint y: 2, distance: 772.7
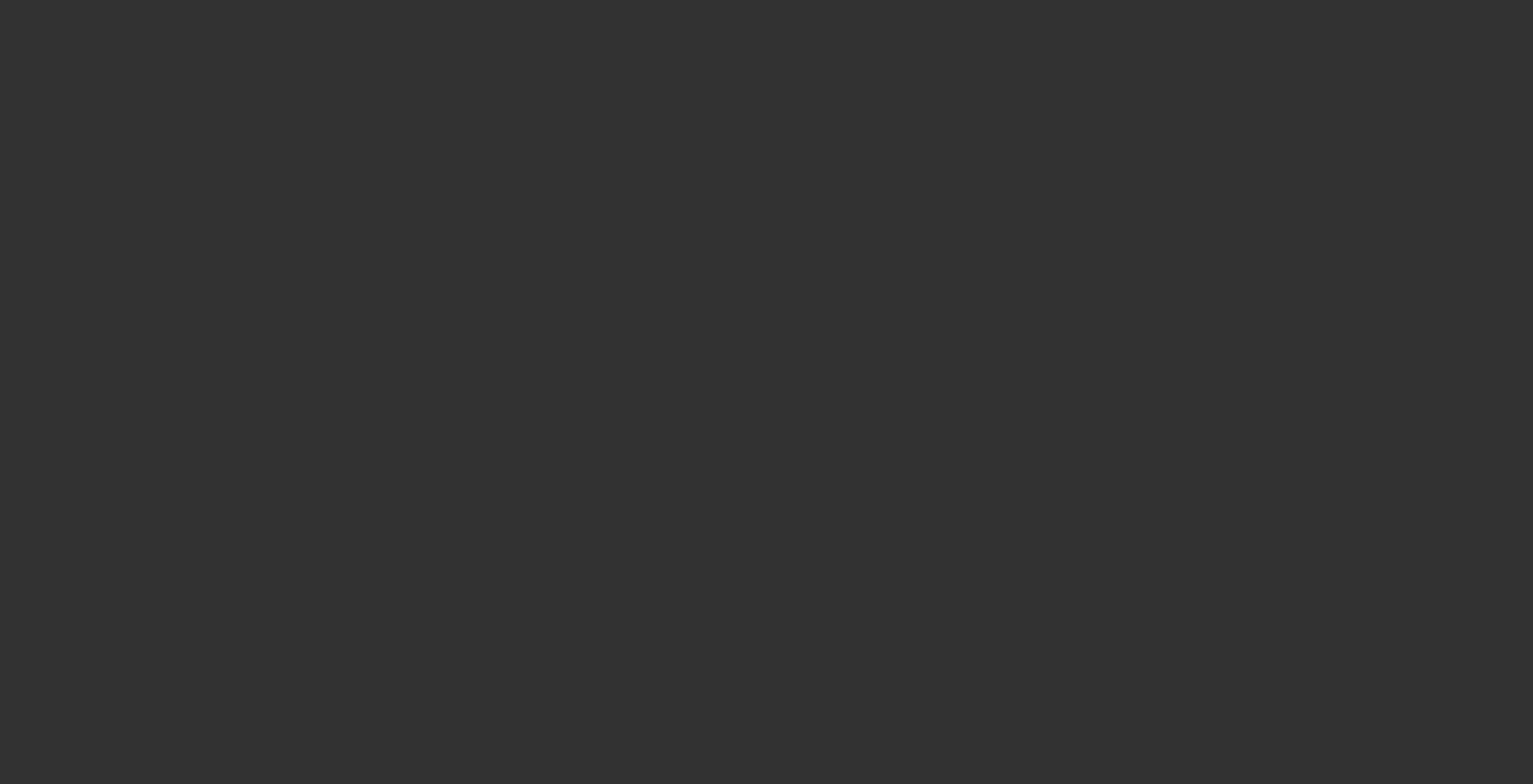
drag, startPoint x: 751, startPoint y: 574, endPoint x: 741, endPoint y: 654, distance: 80.6
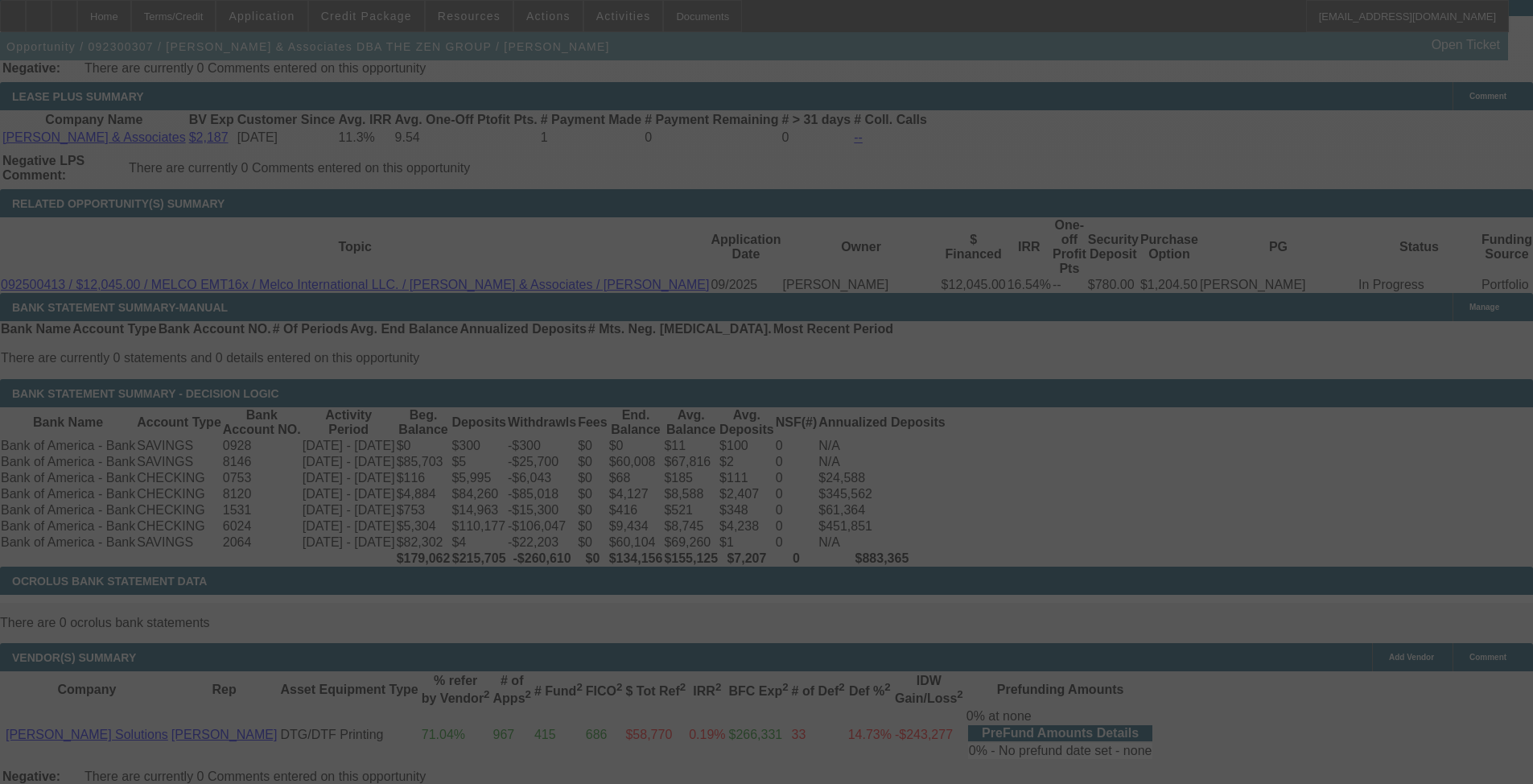
scroll to position [3037, 0]
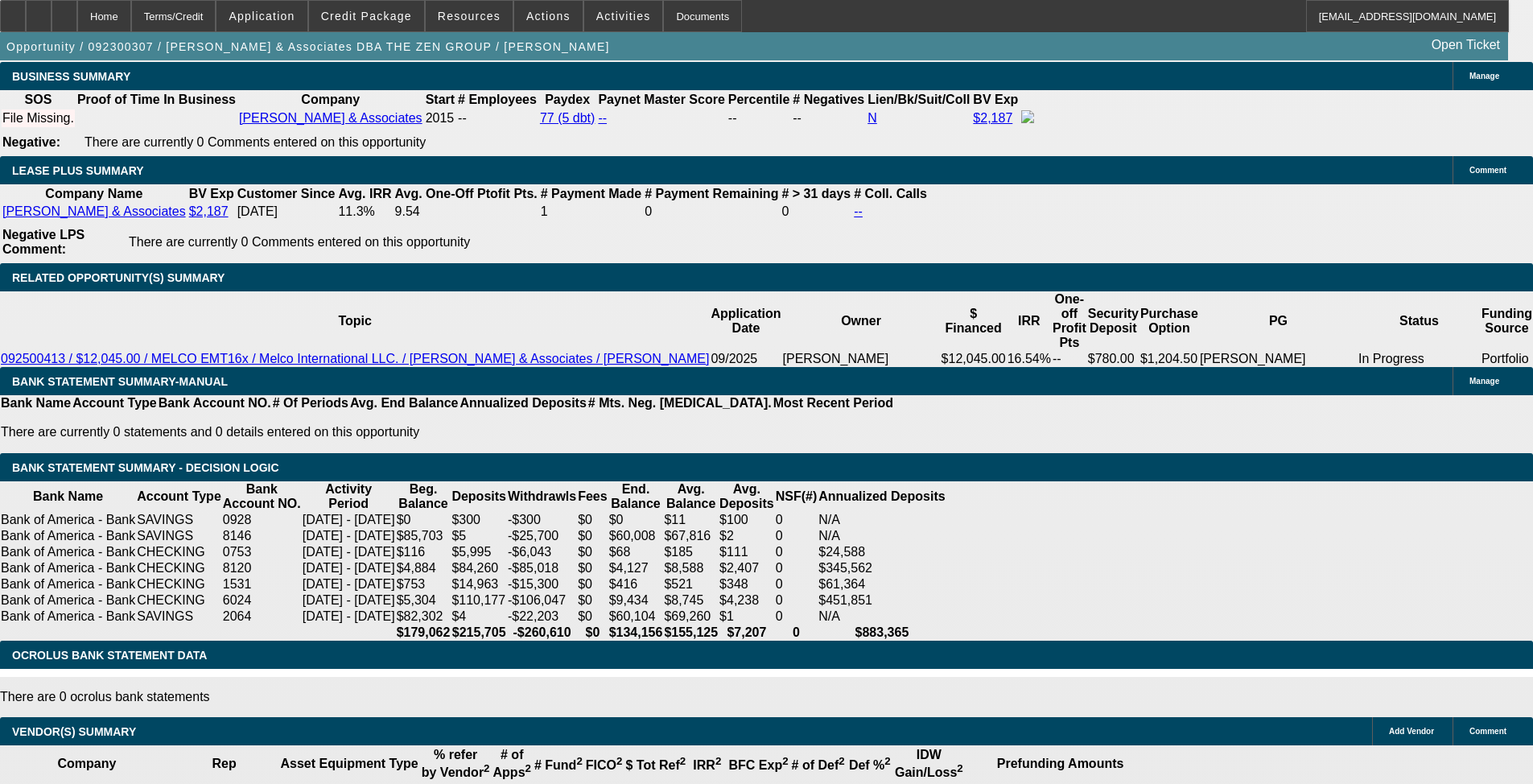
select select "0"
select select "0.1"
select select "4"
select select "0"
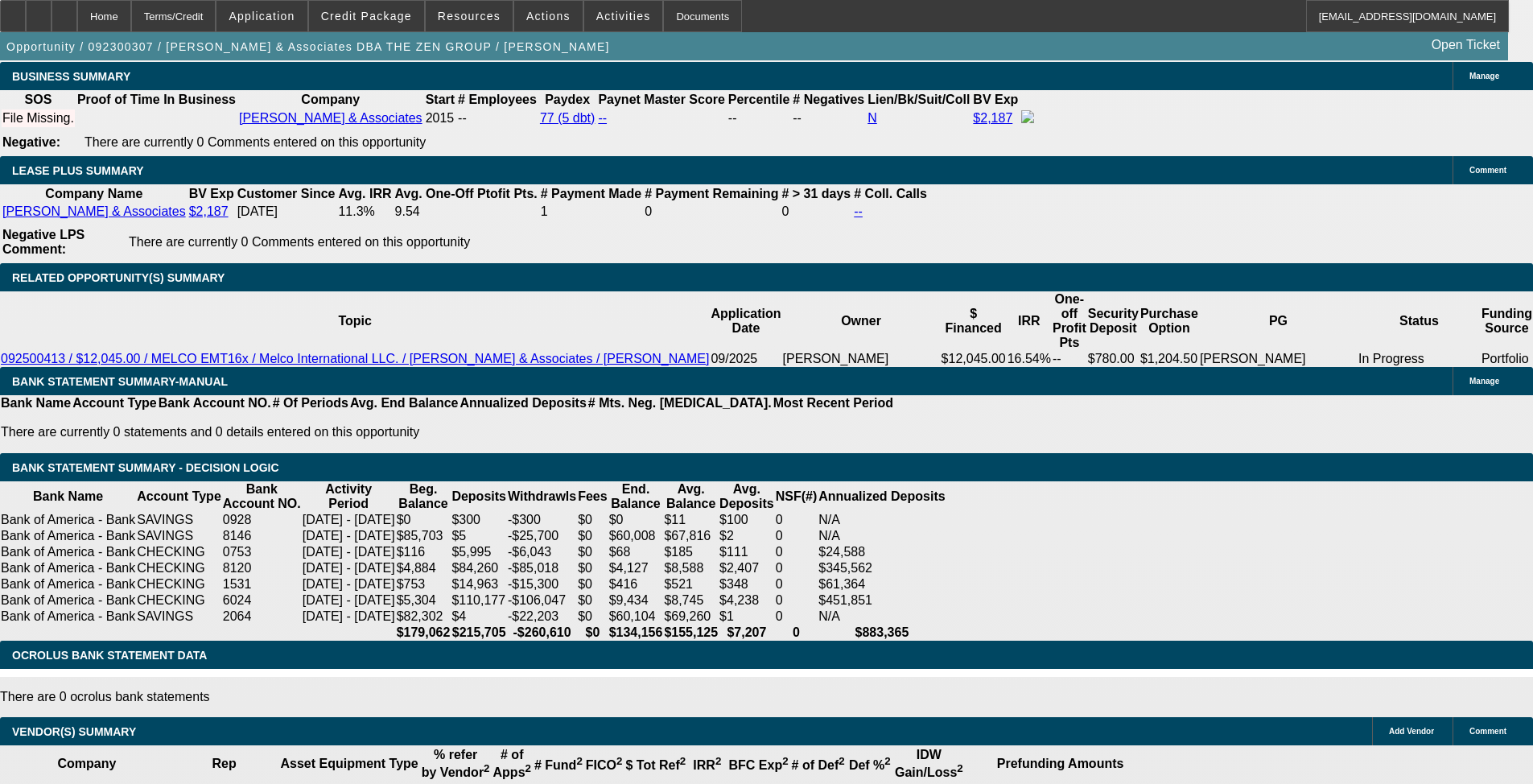
select select "0"
select select "0.1"
select select "4"
select select "0"
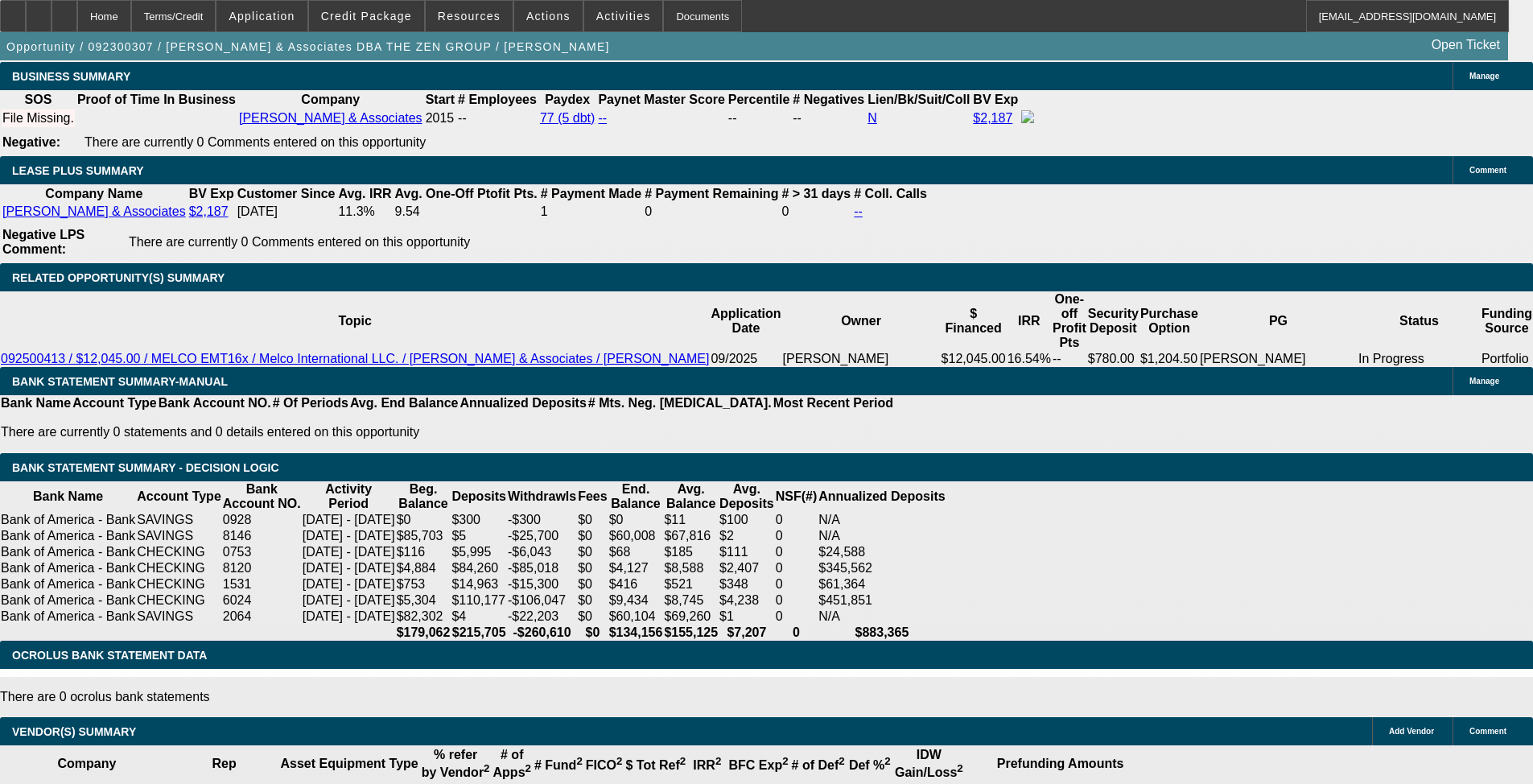
select select "0.1"
select select "4"
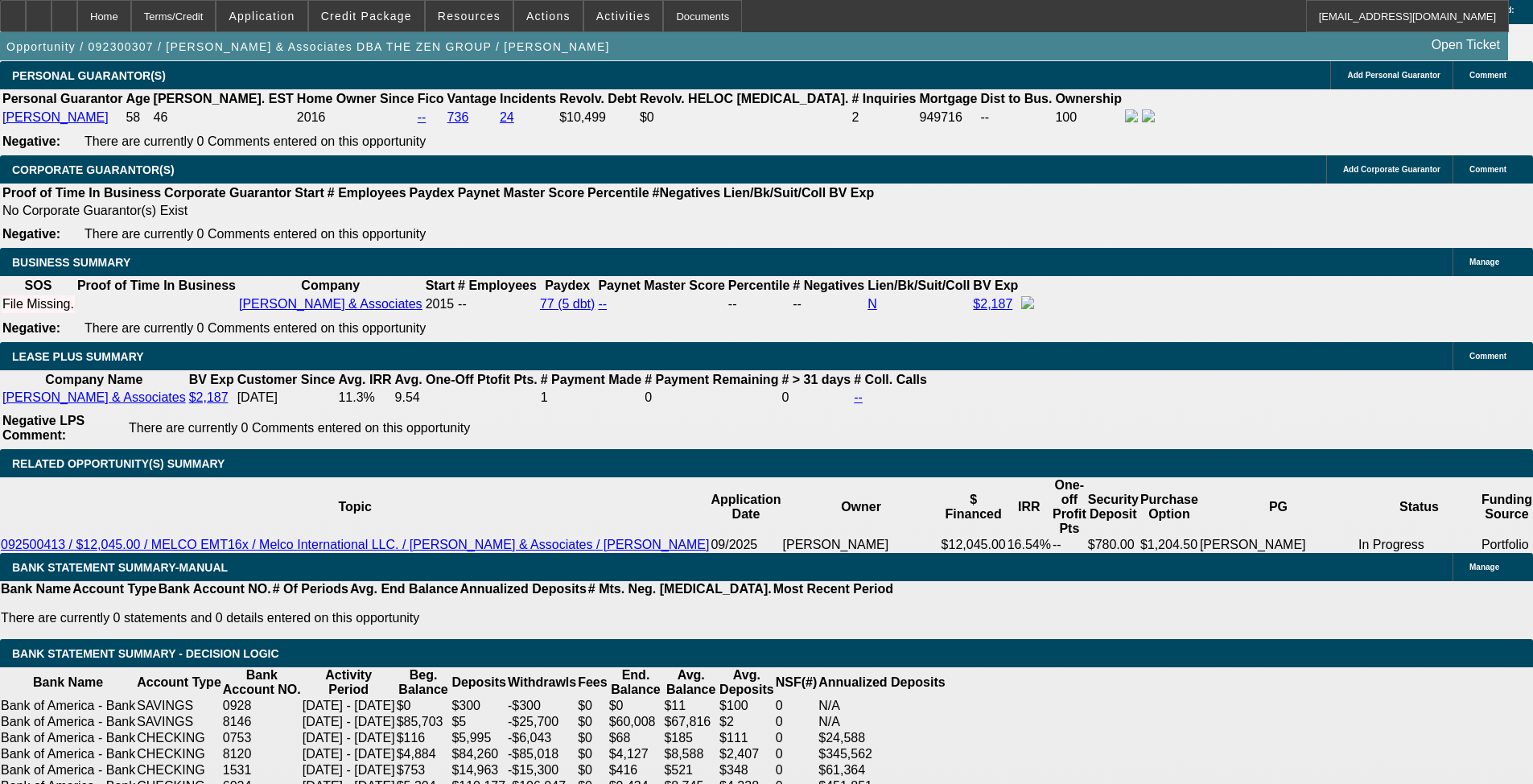
scroll to position [2697, 0]
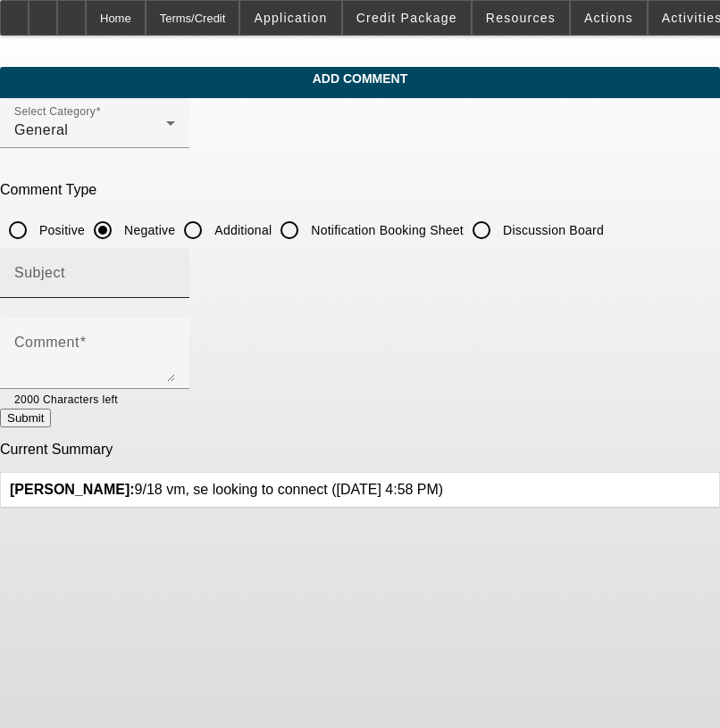
drag, startPoint x: 525, startPoint y: 223, endPoint x: 500, endPoint y: 263, distance: 47.3
click at [499, 221] on input "Discussion Board" at bounding box center [481, 230] width 36 height 36
radio input "true"
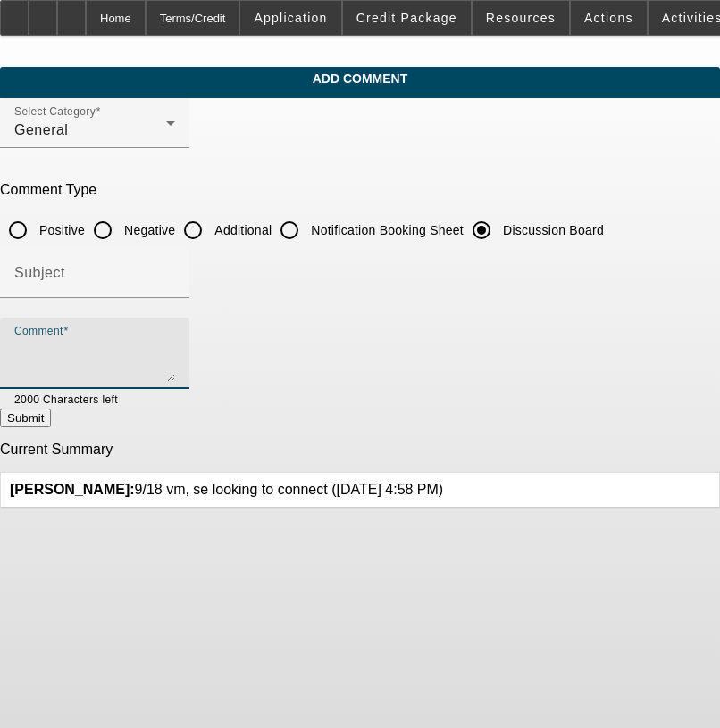
click at [175, 369] on textarea "Comment" at bounding box center [94, 360] width 161 height 43
paste textarea "9/18 vm, se looking to connect"
type textarea "9/18 vm, se looking to connect------9/19 vm"
click at [51, 428] on button "Submit" at bounding box center [25, 418] width 51 height 19
radio input "true"
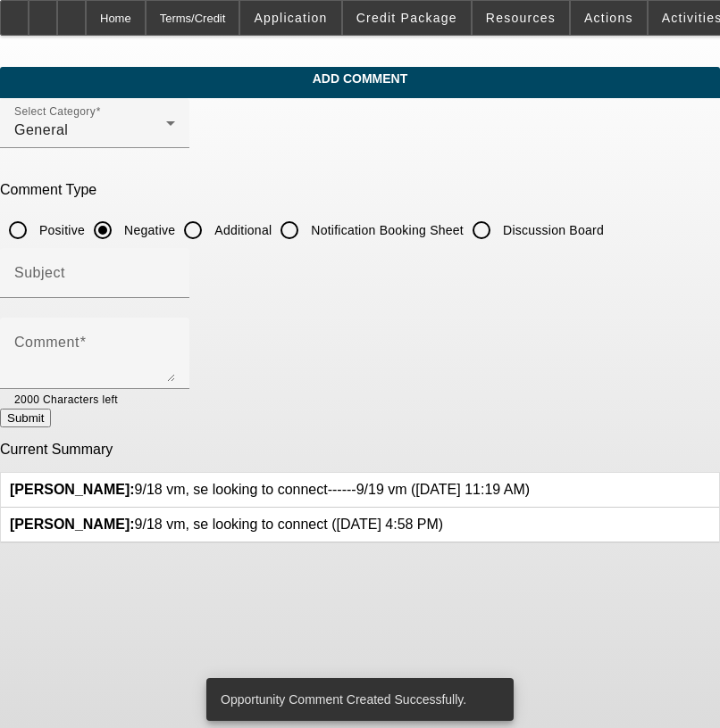
click at [443, 517] on icon at bounding box center [443, 517] width 0 height 0
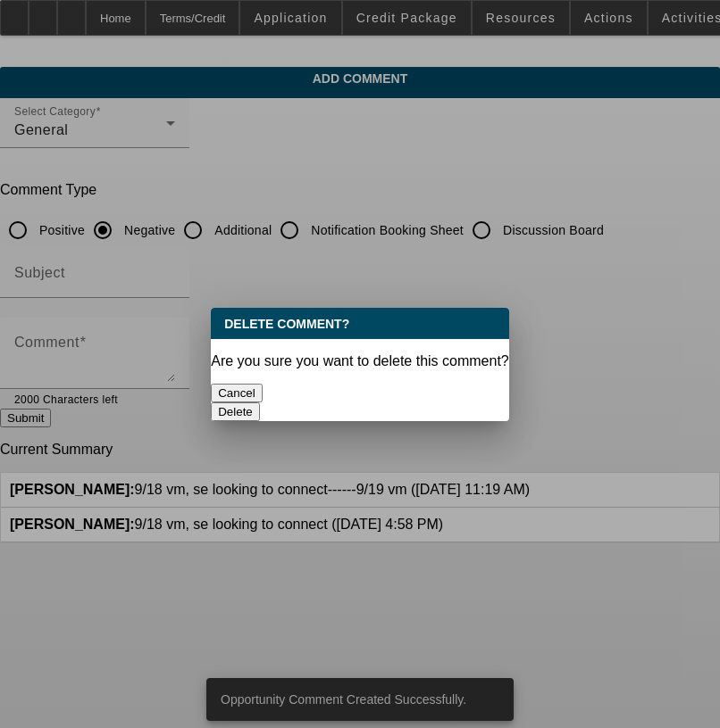
click at [260, 403] on button "Delete" at bounding box center [235, 412] width 49 height 19
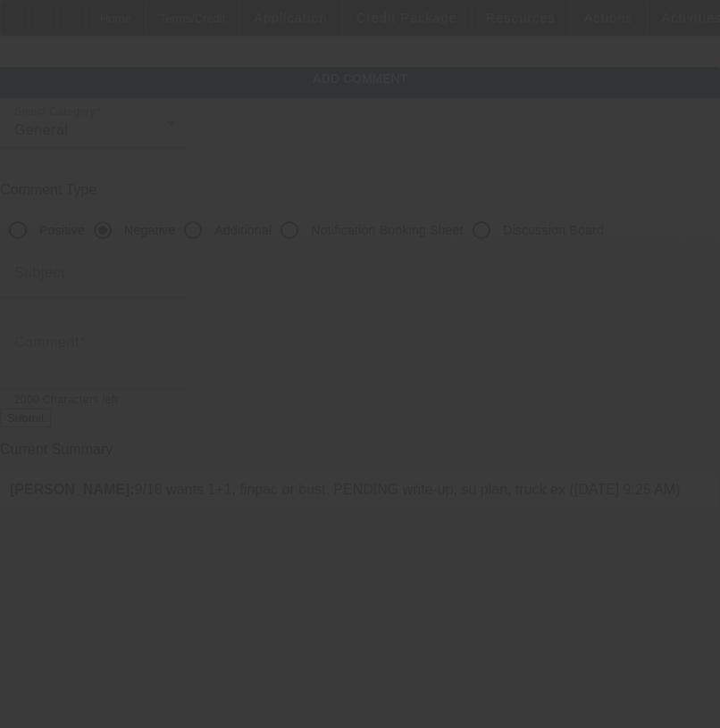
click at [499, 230] on input "Discussion Board" at bounding box center [481, 230] width 36 height 36
radio input "true"
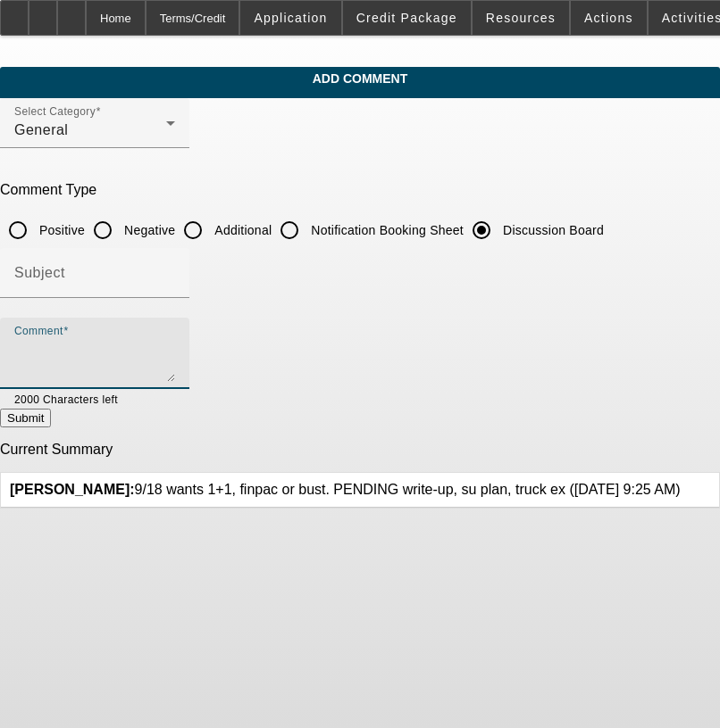
click at [175, 376] on textarea "Comment" at bounding box center [94, 360] width 161 height 43
paste textarea "9/18 wants 1+1, finpac or bust. PENDING write-up, su plan, truck ex"
type textarea "9/18 wants 1+1, finpac or bust. PENDING write-up, su plan, truck ex------9/19 t…"
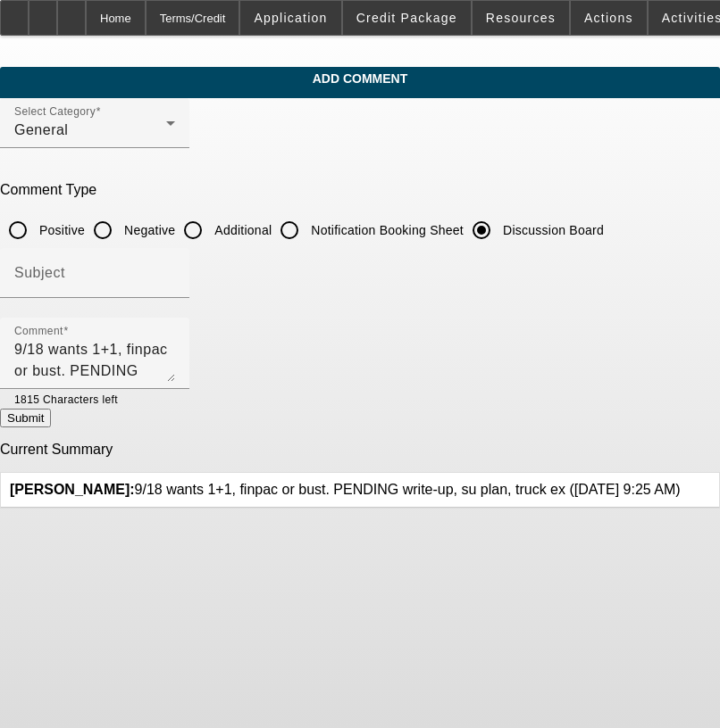
click at [51, 428] on button "Submit" at bounding box center [25, 418] width 51 height 19
radio input "true"
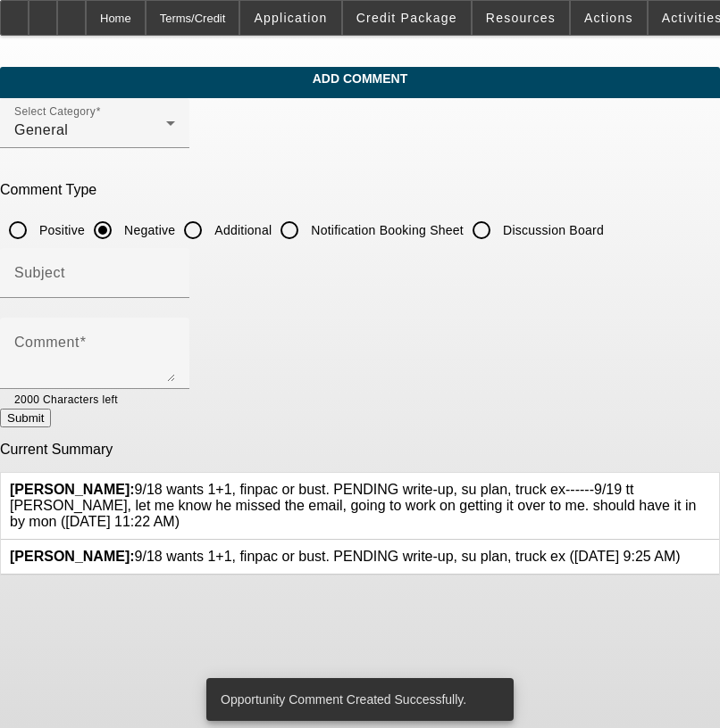
drag, startPoint x: 604, startPoint y: 549, endPoint x: 623, endPoint y: 550, distance: 18.8
click at [604, 549] on div "Flores, Brian: 9/18 wants 1+1, finpac or bust. PENDING write-up, su plan, truck…" at bounding box center [345, 557] width 670 height 16
click at [680, 549] on icon at bounding box center [680, 549] width 0 height 0
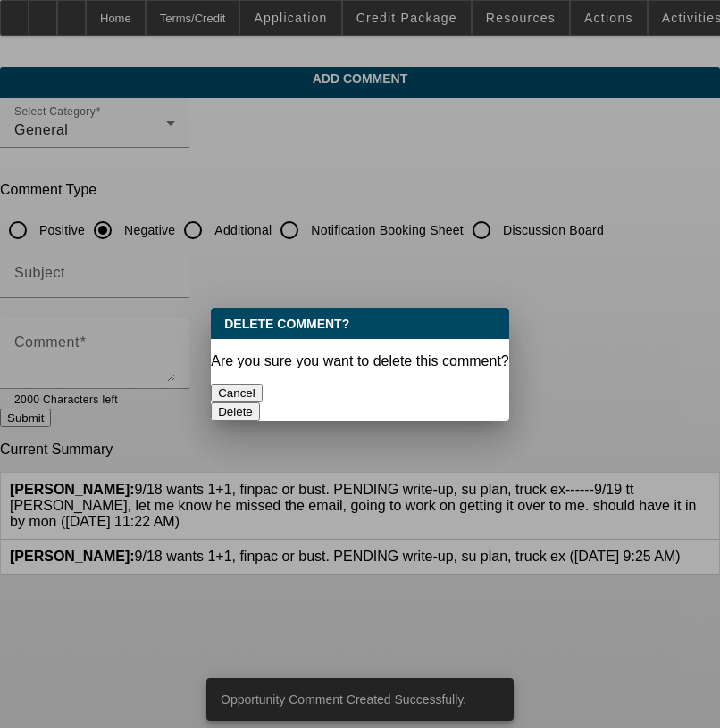
click at [260, 403] on button "Delete" at bounding box center [235, 412] width 49 height 19
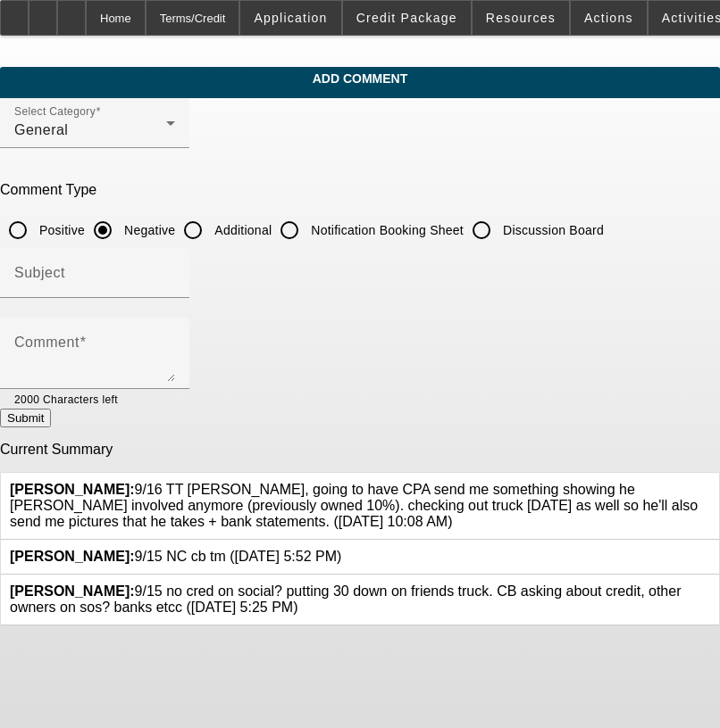
click at [499, 218] on input "Discussion Board" at bounding box center [481, 230] width 36 height 36
radio input "true"
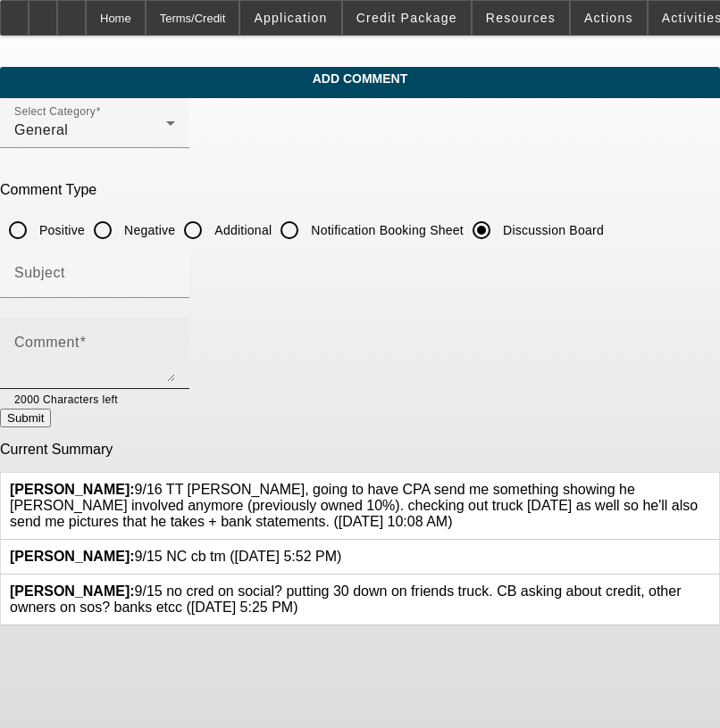
click at [175, 356] on textarea "Comment" at bounding box center [94, 360] width 161 height 43
paste textarea "9/16 TT hector, going to have CPA send me something showing he william guy isnt…"
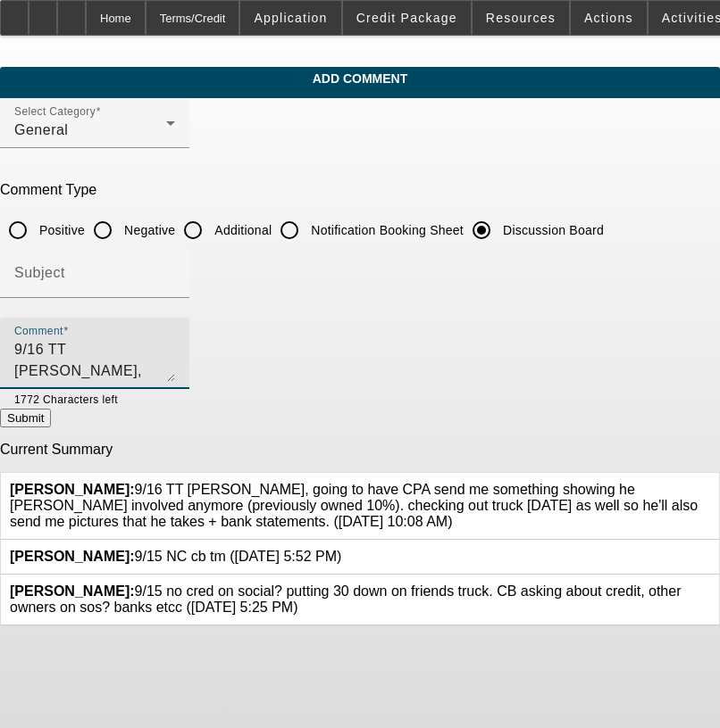
scroll to position [17, 0]
type textarea "9/16 TT hector, going to have CPA send me something showing he william guy isnt…"
click at [51, 428] on button "Submit" at bounding box center [25, 418] width 51 height 19
radio input "true"
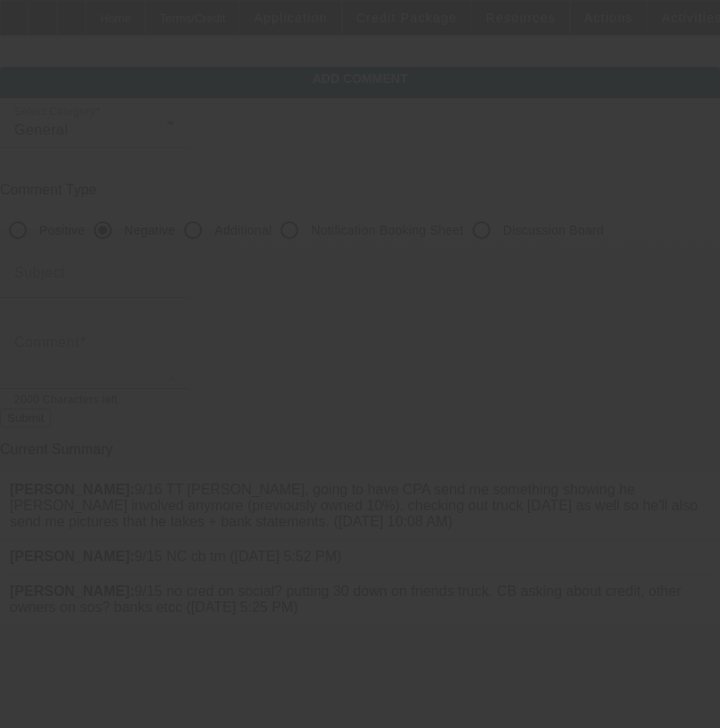
scroll to position [0, 0]
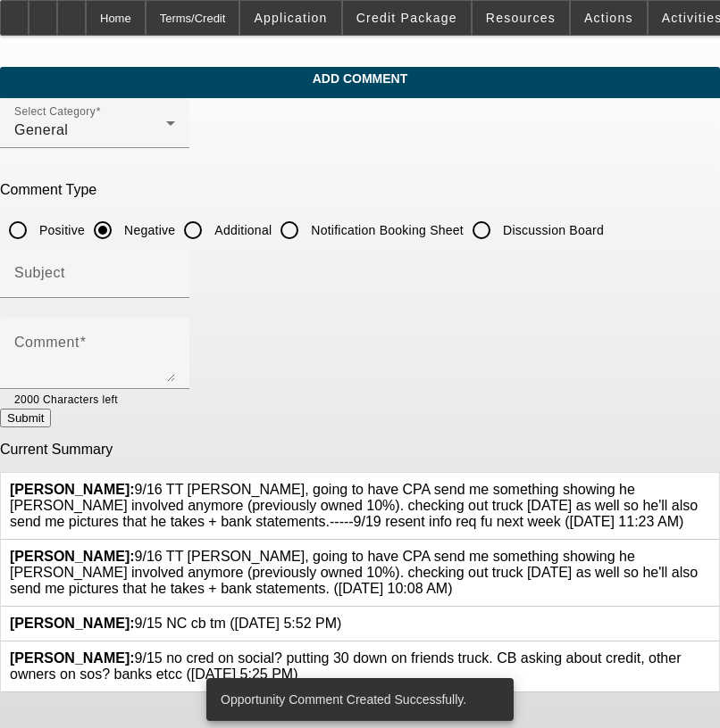
click at [710, 549] on icon at bounding box center [710, 549] width 0 height 0
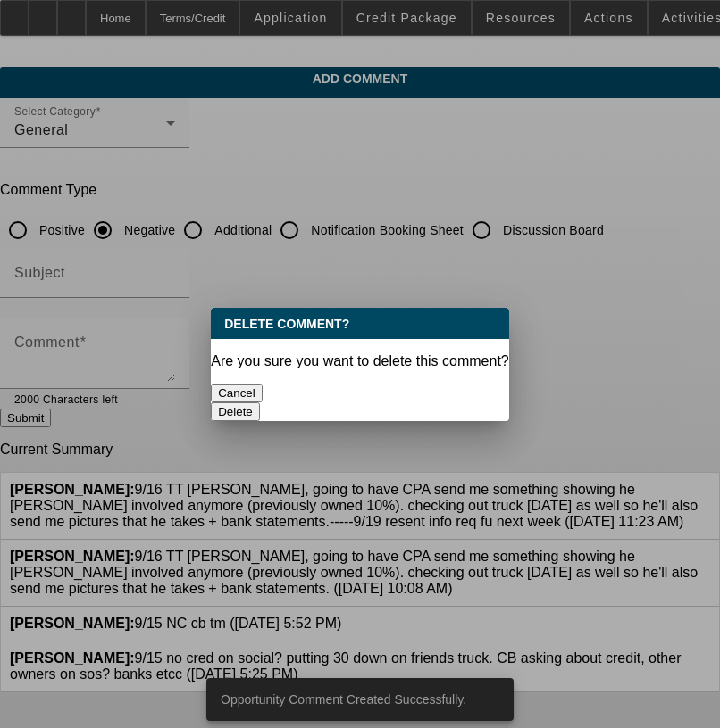
click at [402, 403] on div "Delete" at bounding box center [360, 412] width 298 height 19
click at [260, 403] on button "Delete" at bounding box center [235, 412] width 49 height 19
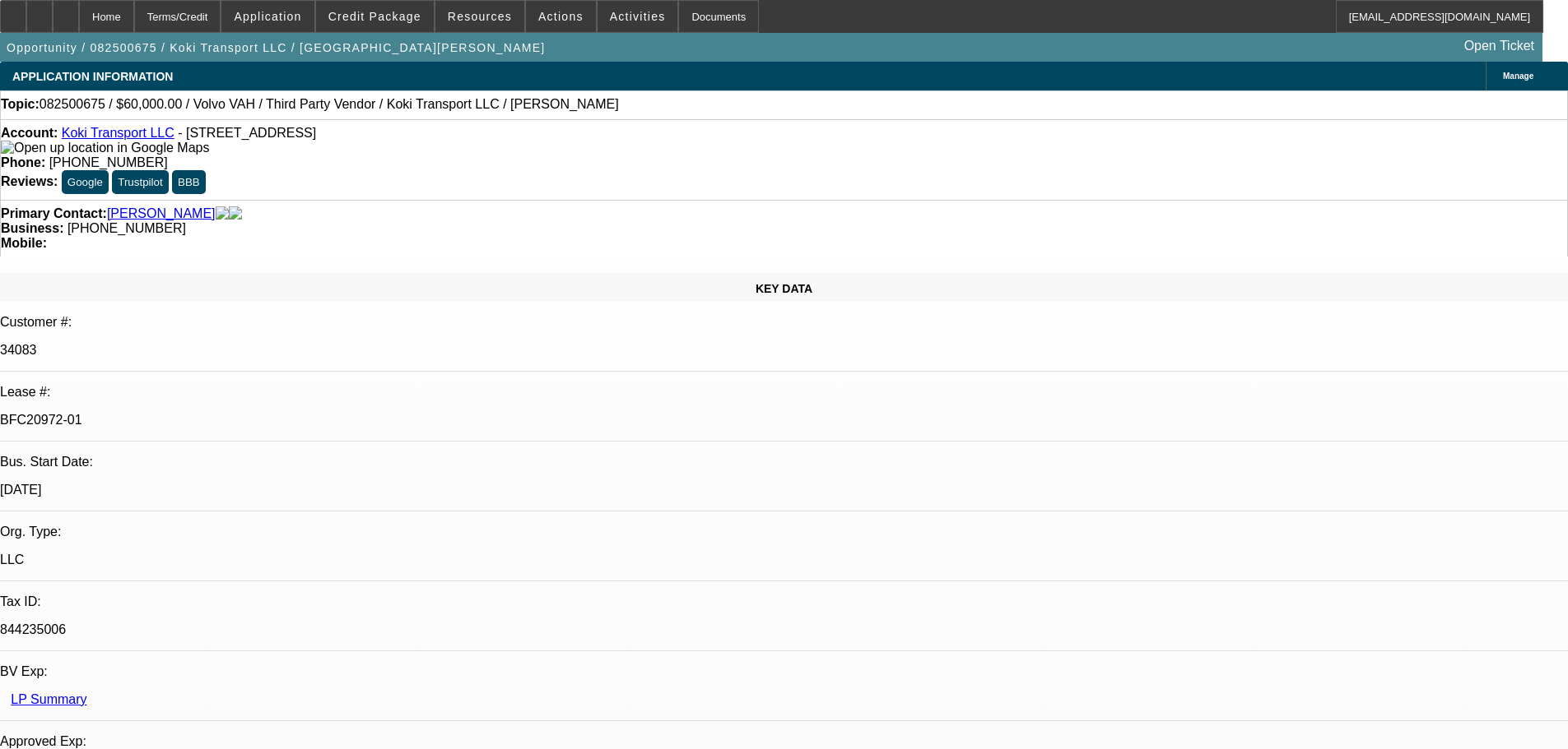
select select "0.2"
select select "2"
select select "0"
select select "6"
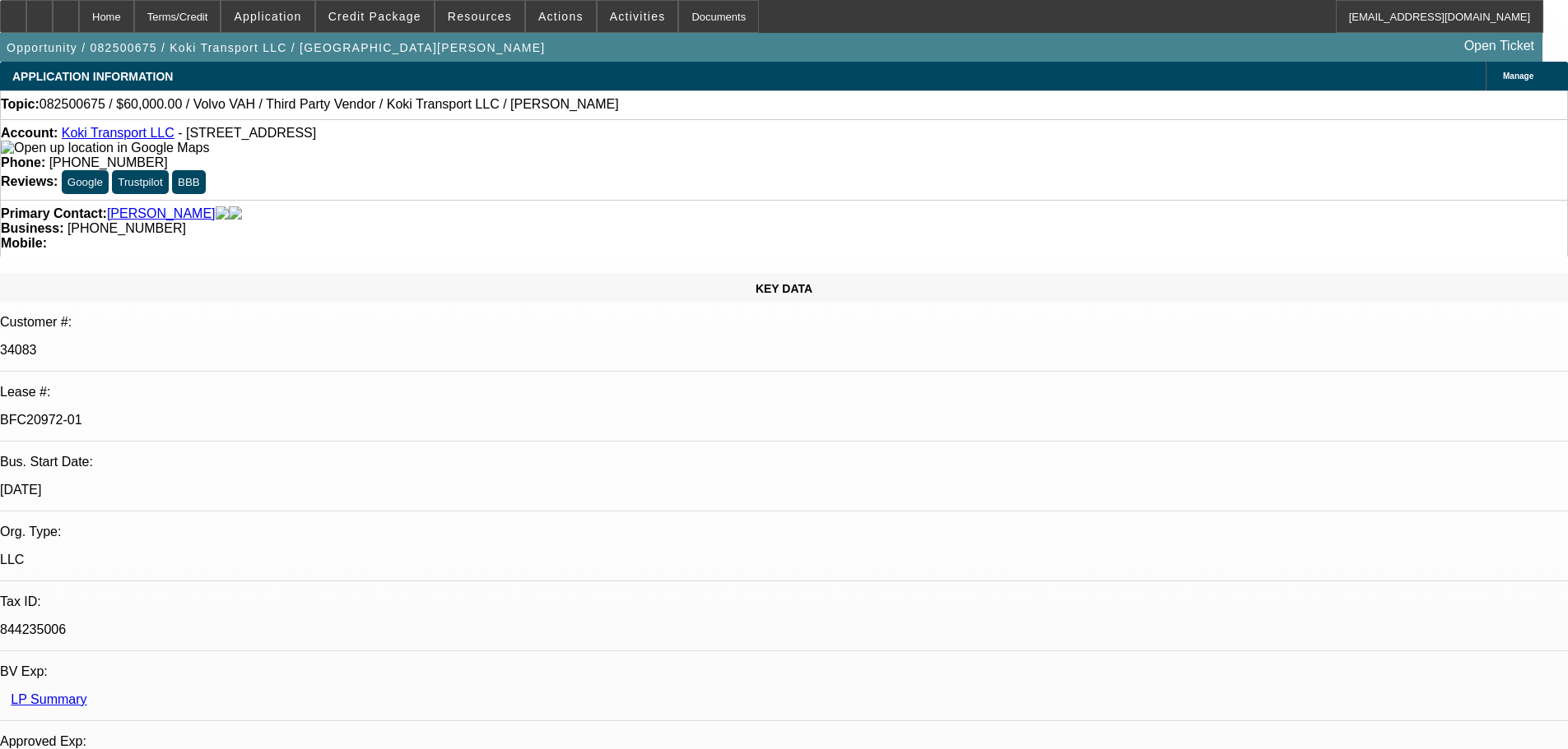
select select "0"
select select "2"
select select "0.1"
select select "4"
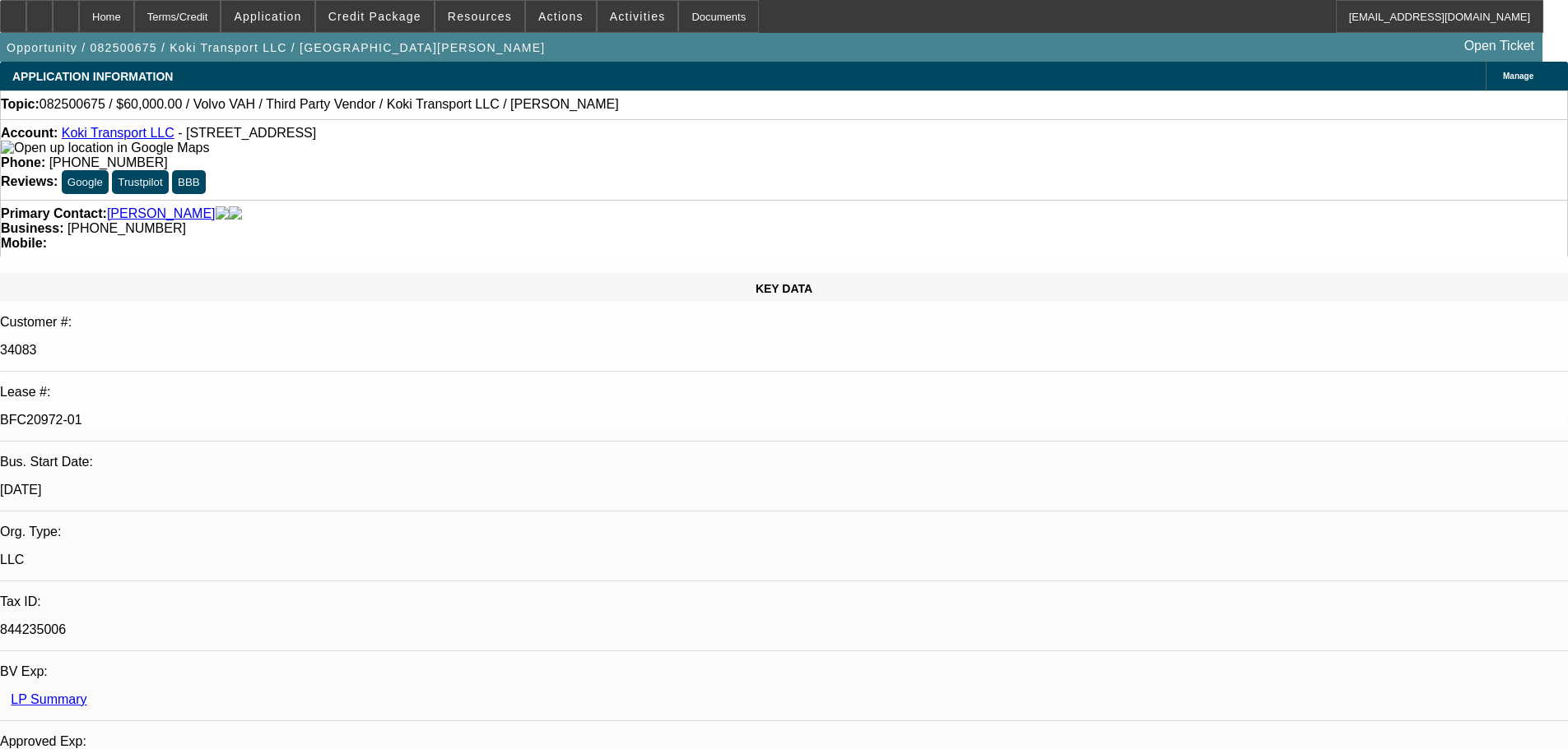
select select "0.2"
select select "2"
select select "0.1"
select select "4"
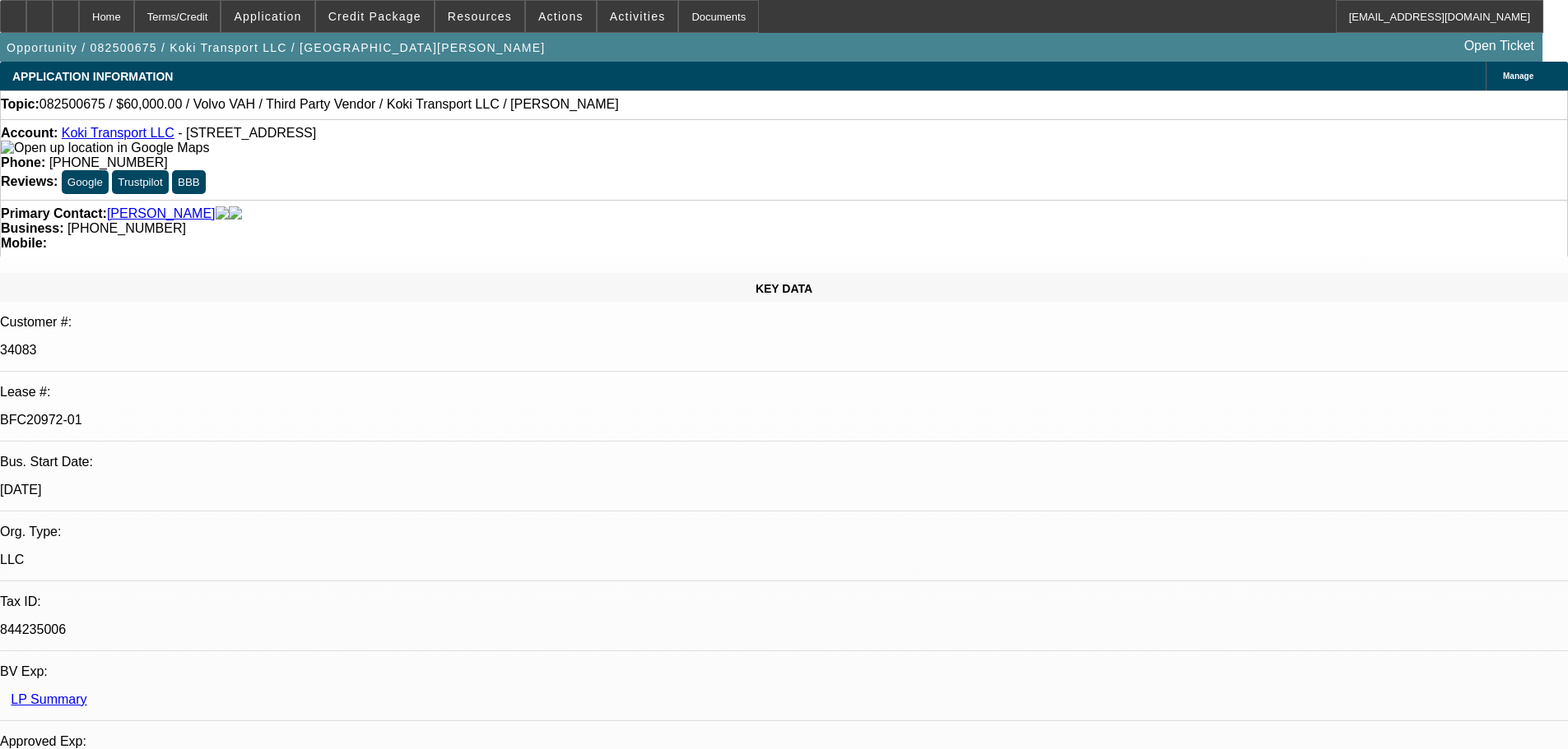
select select "0.15"
select select "2"
select select "0.1"
select select "4"
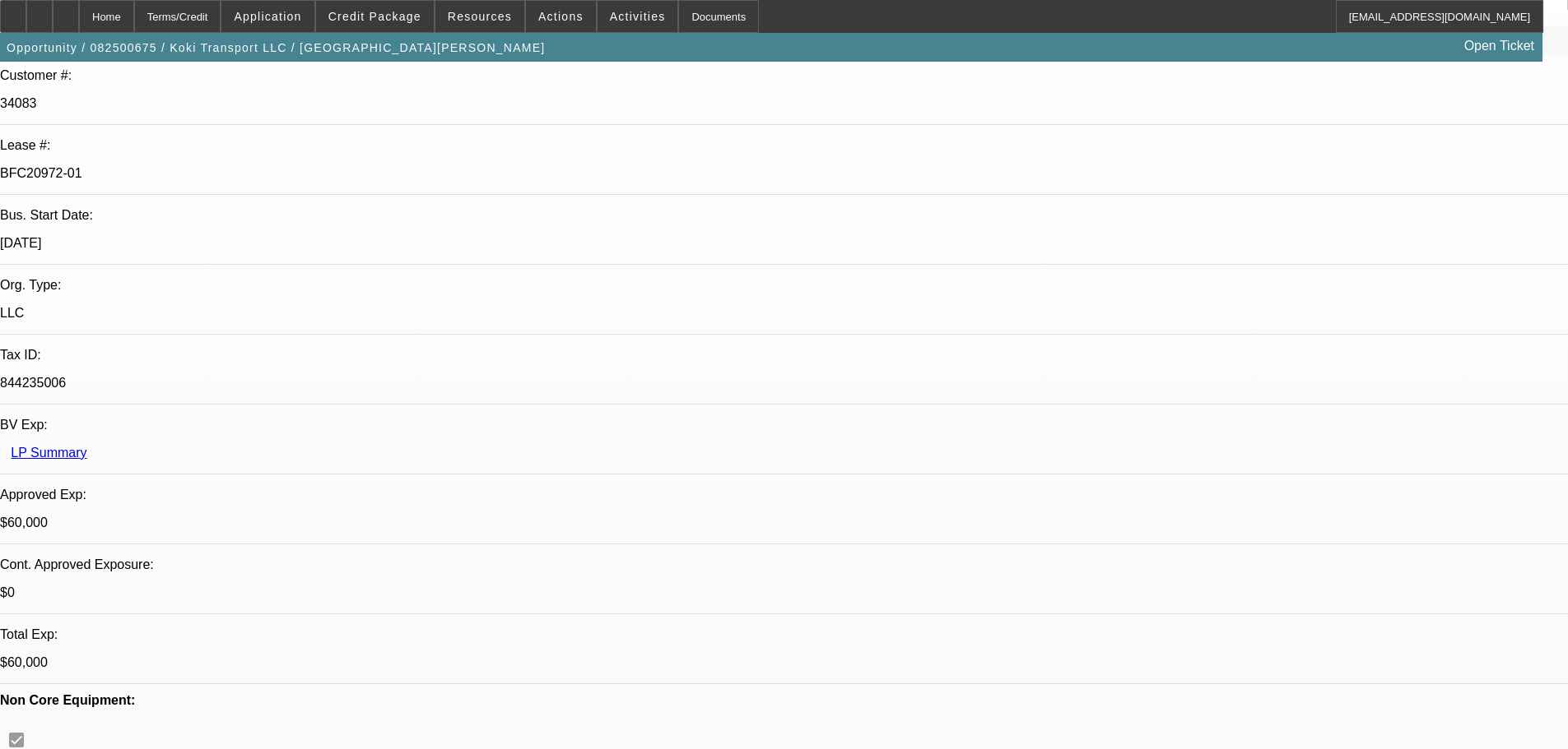
scroll to position [66, 0]
drag, startPoint x: 1095, startPoint y: 602, endPoint x: 1103, endPoint y: 604, distance: 8.2
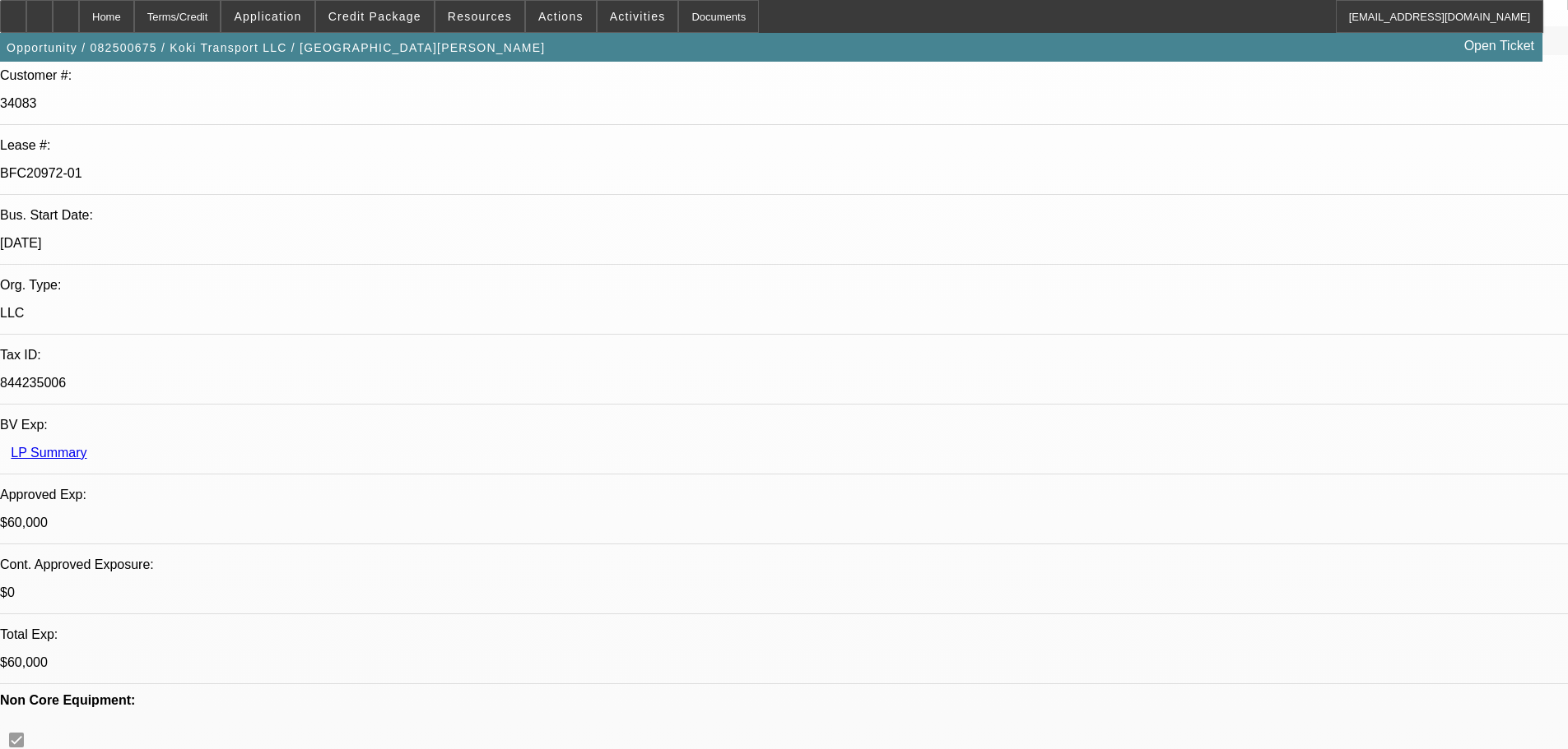
drag, startPoint x: 1114, startPoint y: 611, endPoint x: 1050, endPoint y: 548, distance: 89.8
copy div "9/16 let ramon know to connect w Raidy so he can cancel his insurance & Ramon c…"
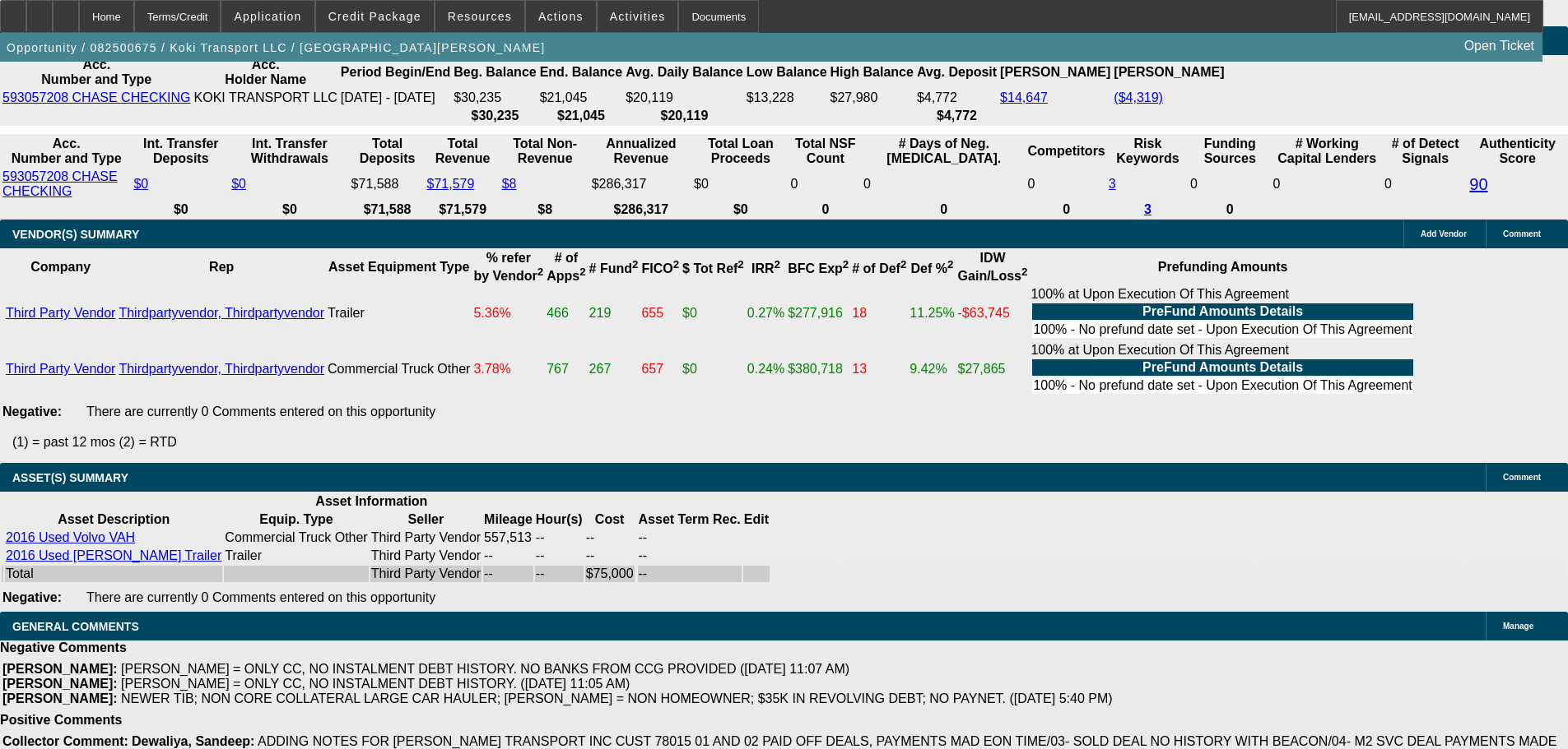
drag, startPoint x: 880, startPoint y: 564, endPoint x: 844, endPoint y: 718, distance: 158.2
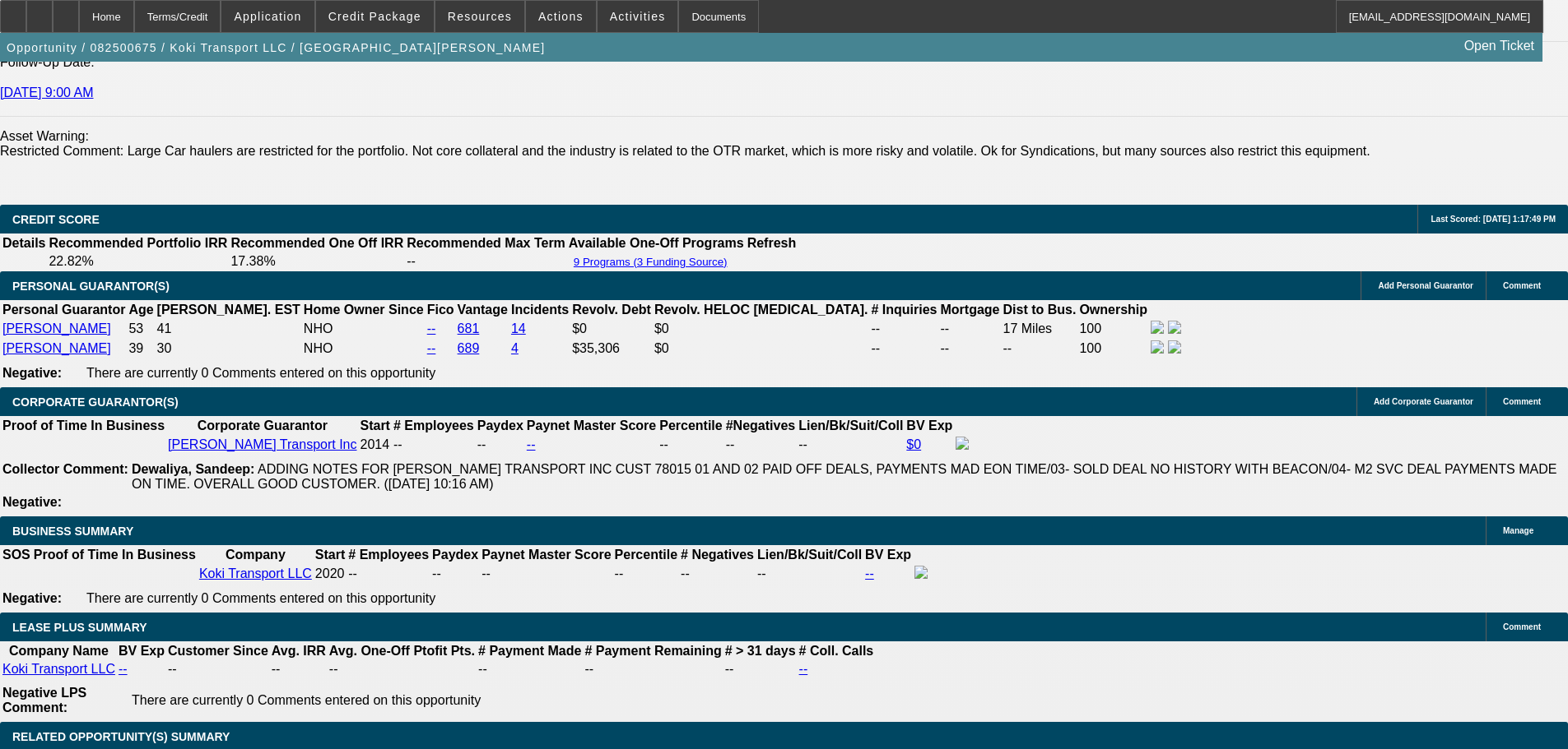
scroll to position [2163, 0]
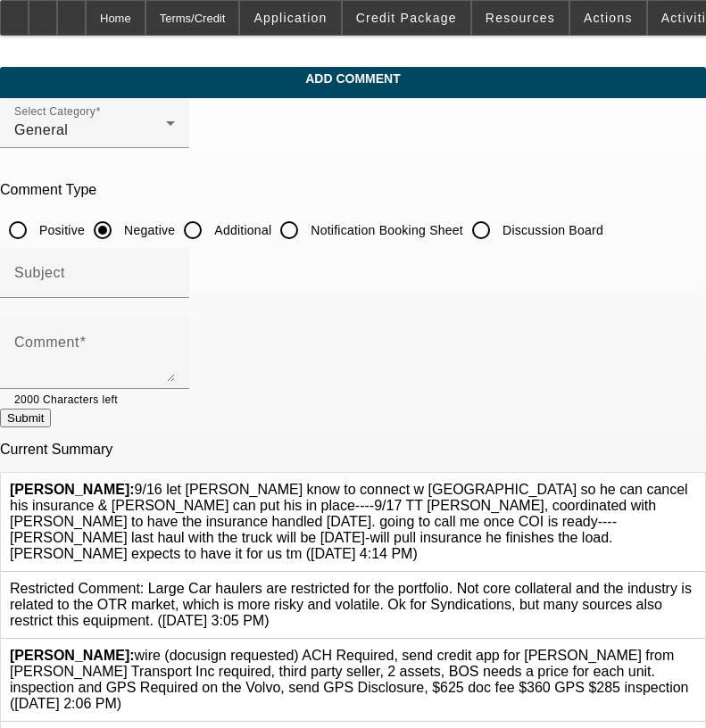
click at [696, 482] on div at bounding box center [696, 522] width 0 height 80
click at [696, 482] on icon at bounding box center [696, 482] width 0 height 0
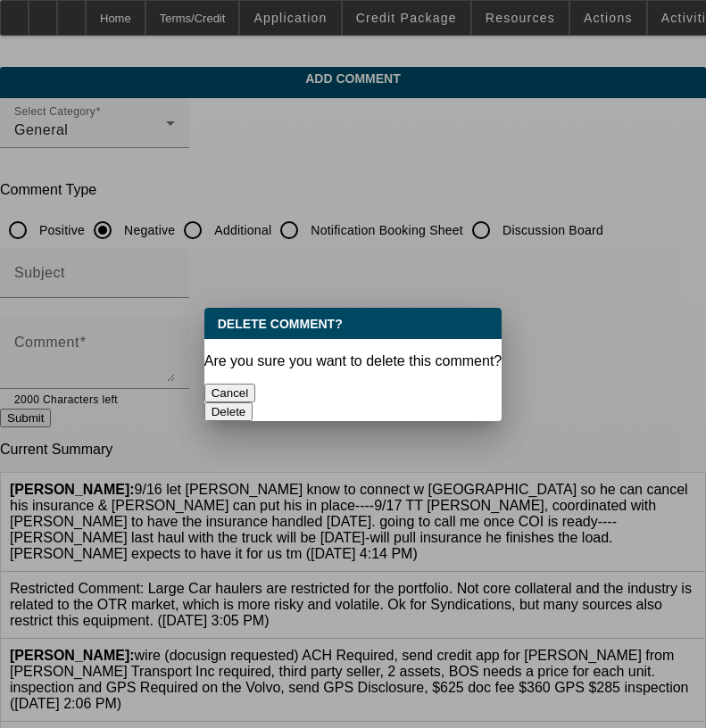
click at [254, 403] on button "Delete" at bounding box center [228, 412] width 49 height 19
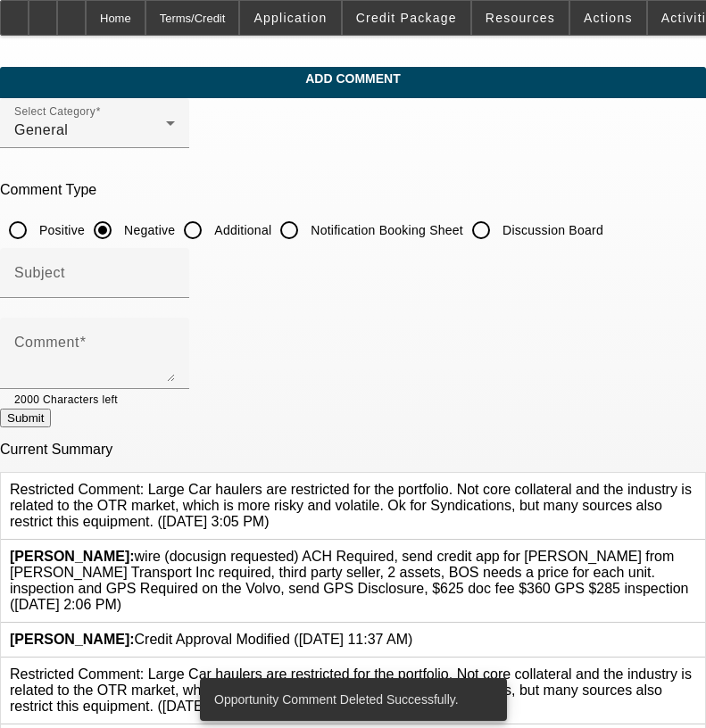
click at [499, 229] on input "Discussion Board" at bounding box center [481, 230] width 36 height 36
radio input "true"
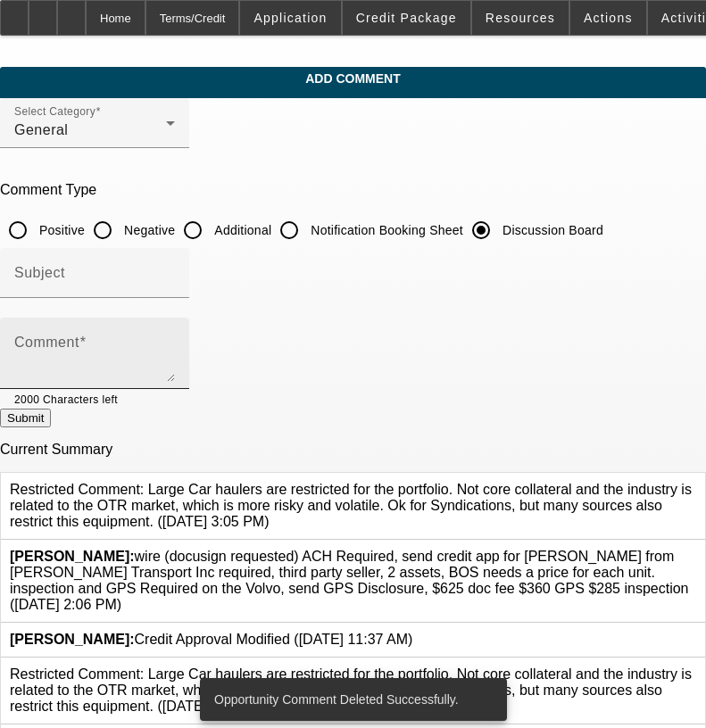
click at [175, 345] on textarea "Comment" at bounding box center [94, 360] width 161 height 43
paste textarea "9/16 let ramon know to connect w Raidy so he can cancel his insurance & Ramon c…"
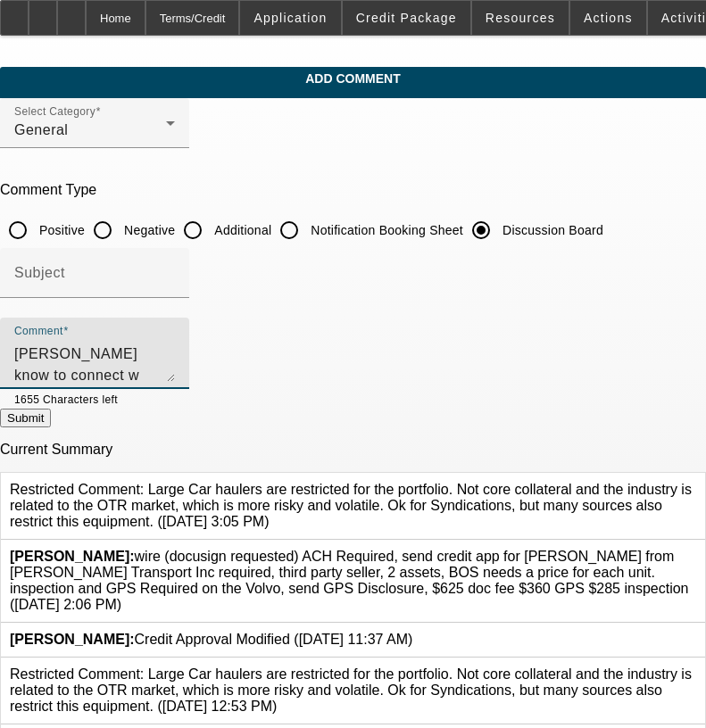
scroll to position [38, 0]
type textarea "9/16 let ramon know to connect w Raidy so he can cancel his insurance & Ramon c…"
click at [51, 417] on button "Submit" at bounding box center [25, 418] width 51 height 19
radio input "true"
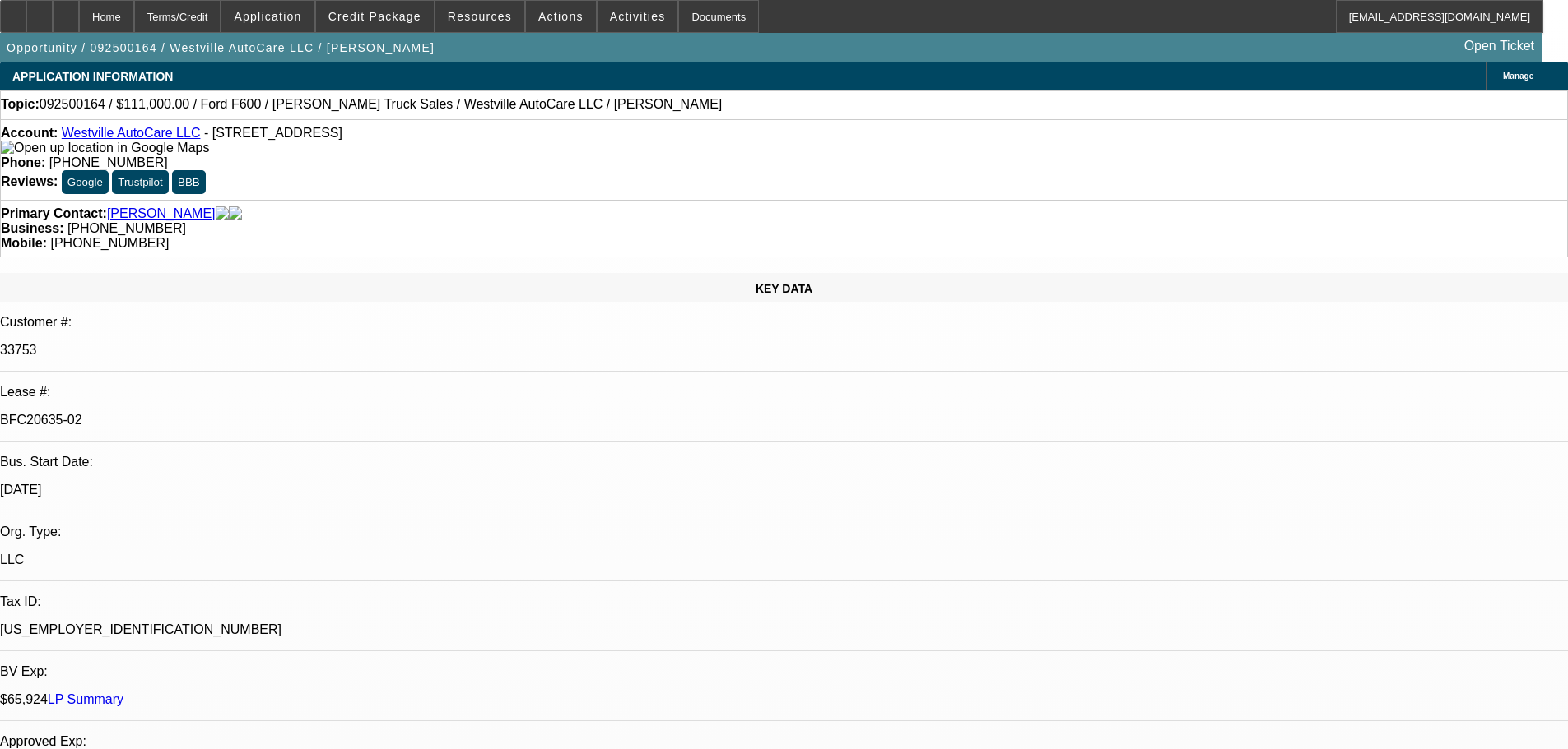
select select "0"
select select "2"
select select "0"
select select "6"
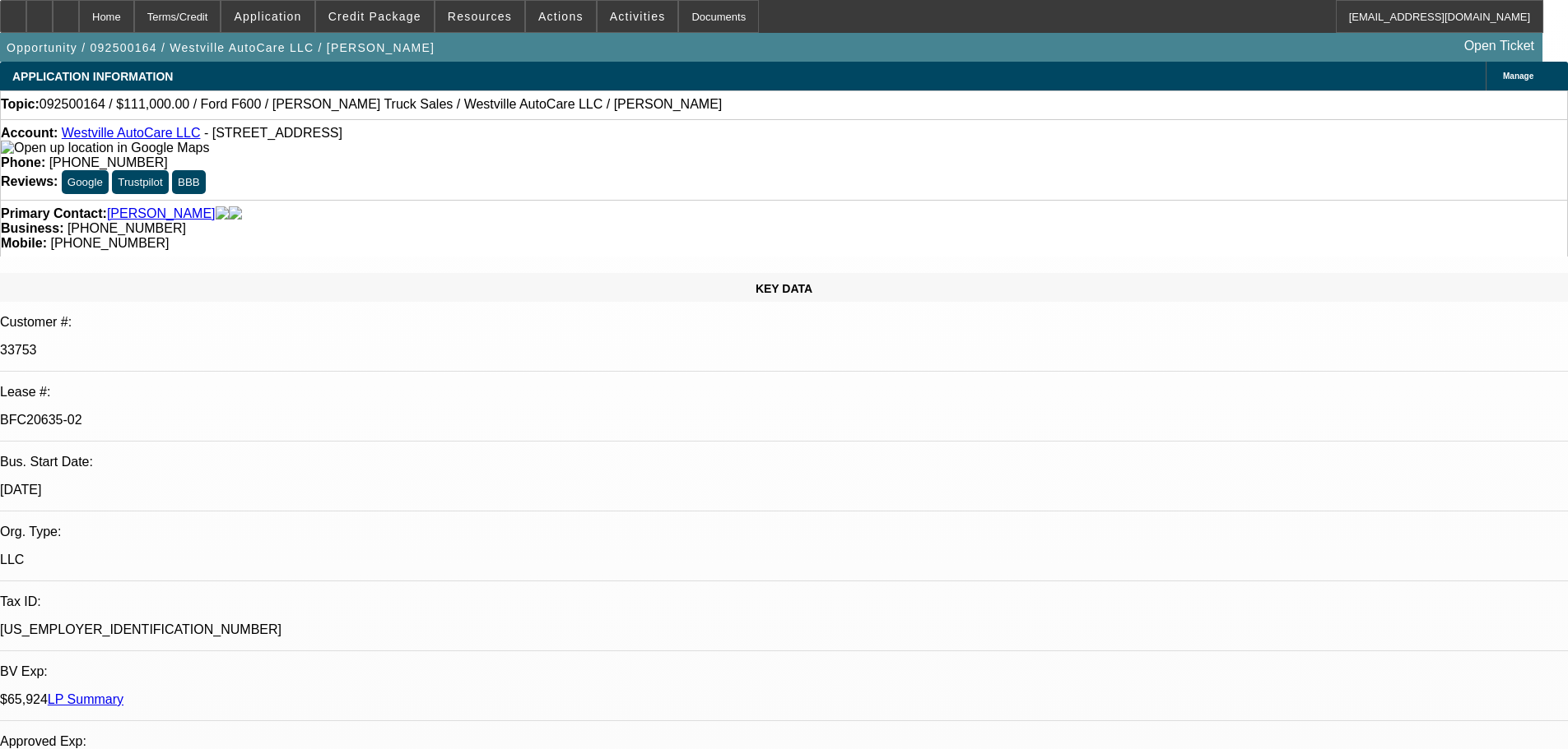
select select "0"
select select "2"
select select "0"
select select "6"
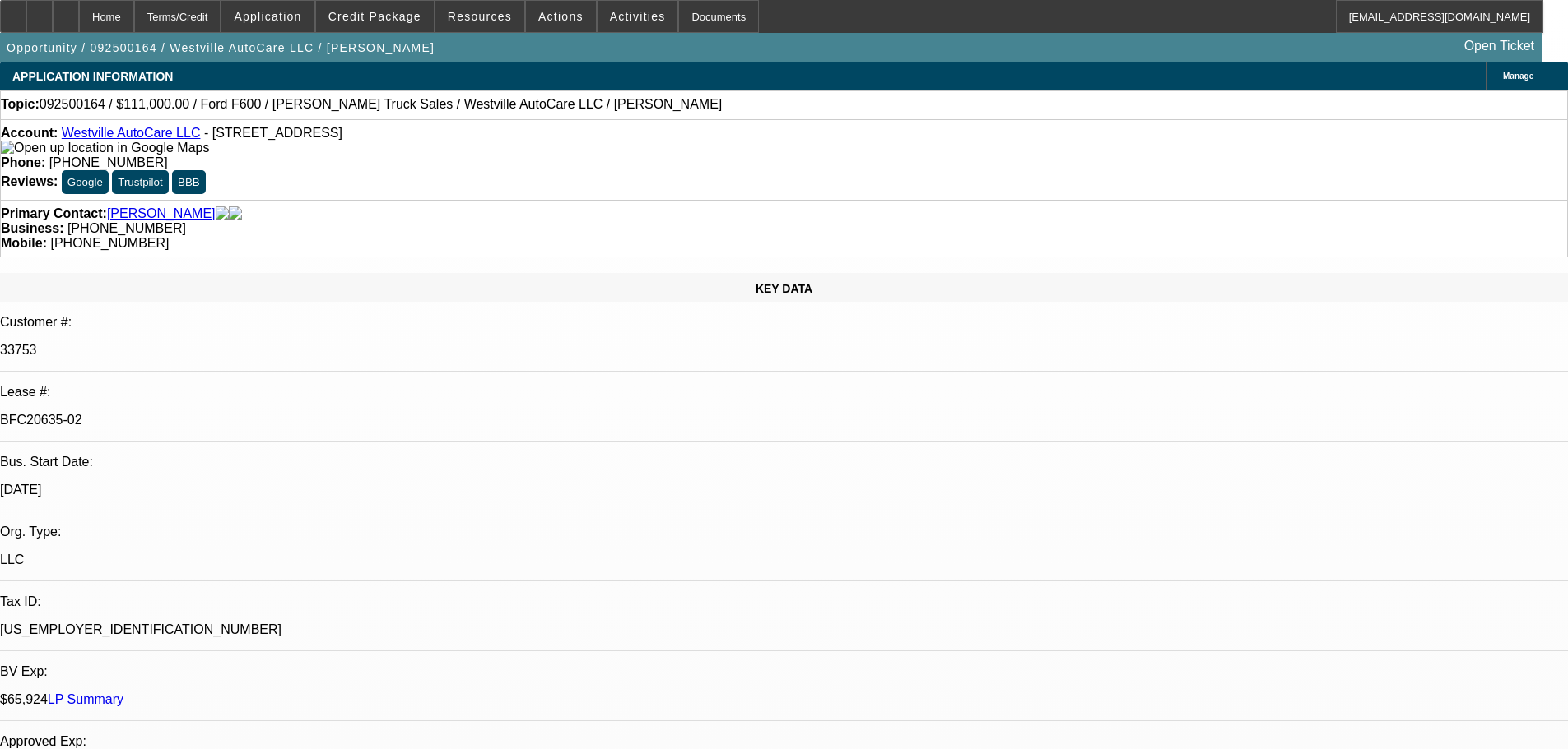
select select "0"
select select "2"
select select "0"
select select "6"
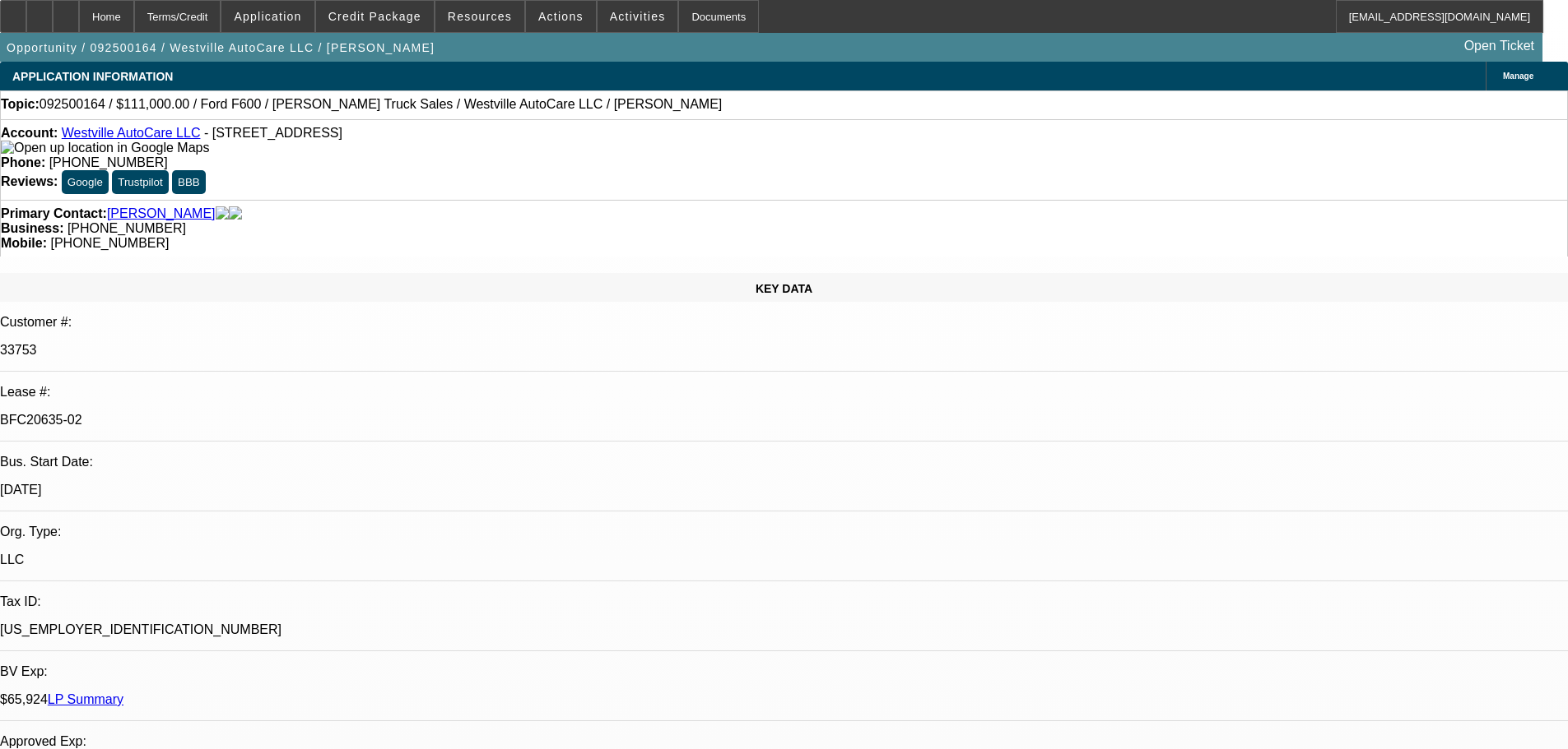
select select "0"
select select "2"
select select "0"
select select "6"
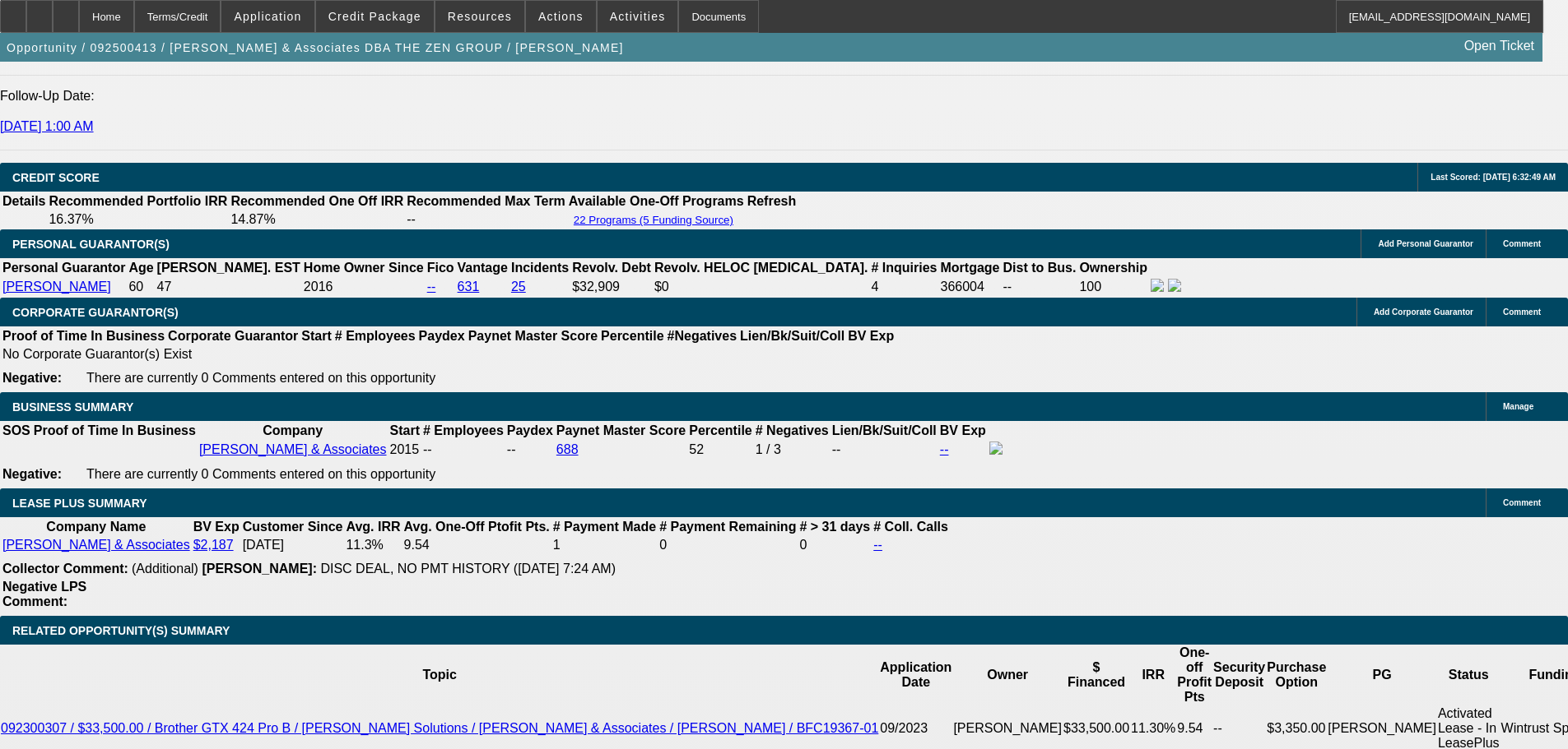
select select "0"
select select "2"
select select "0.1"
select select "4"
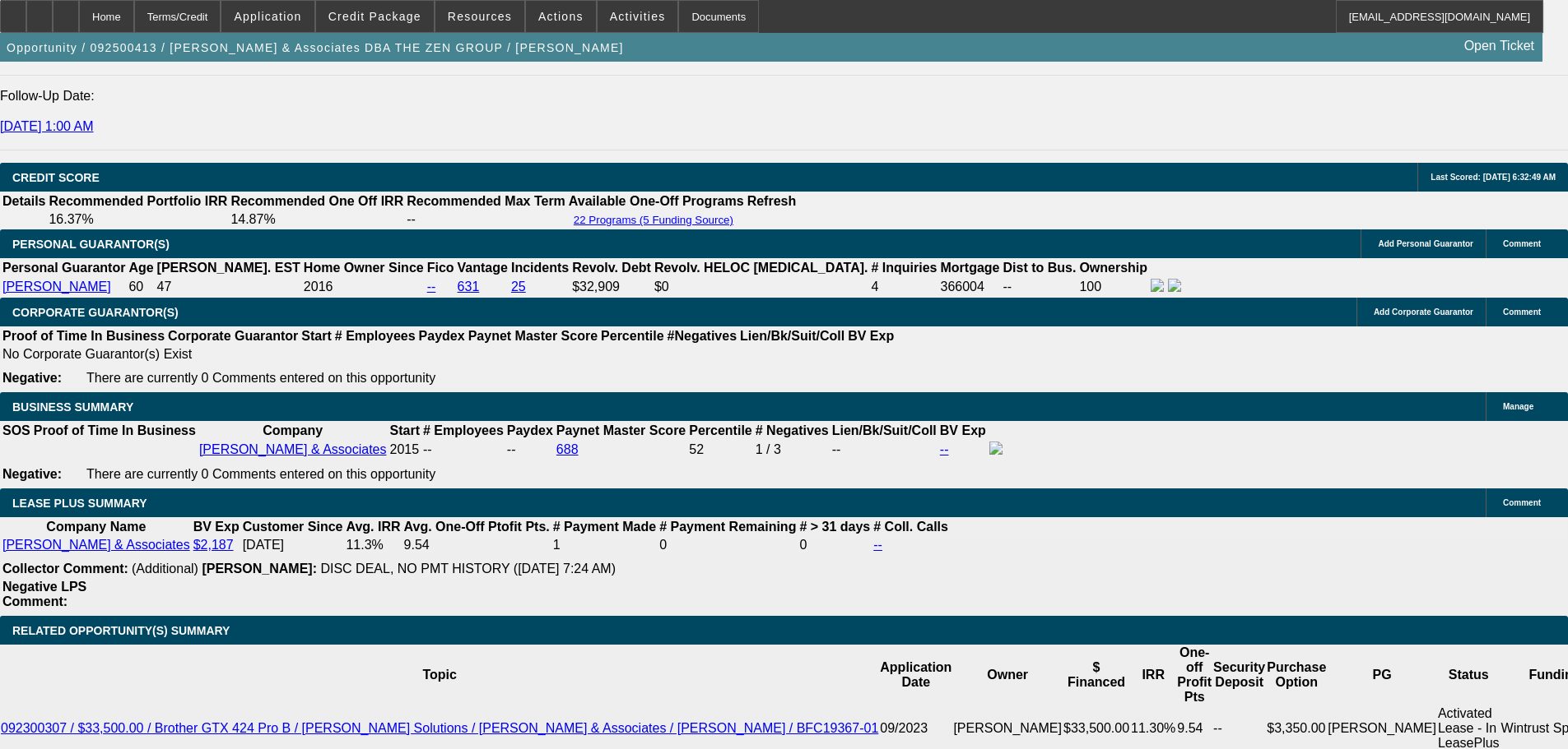
select select "0"
select select "2"
select select "0.1"
select select "4"
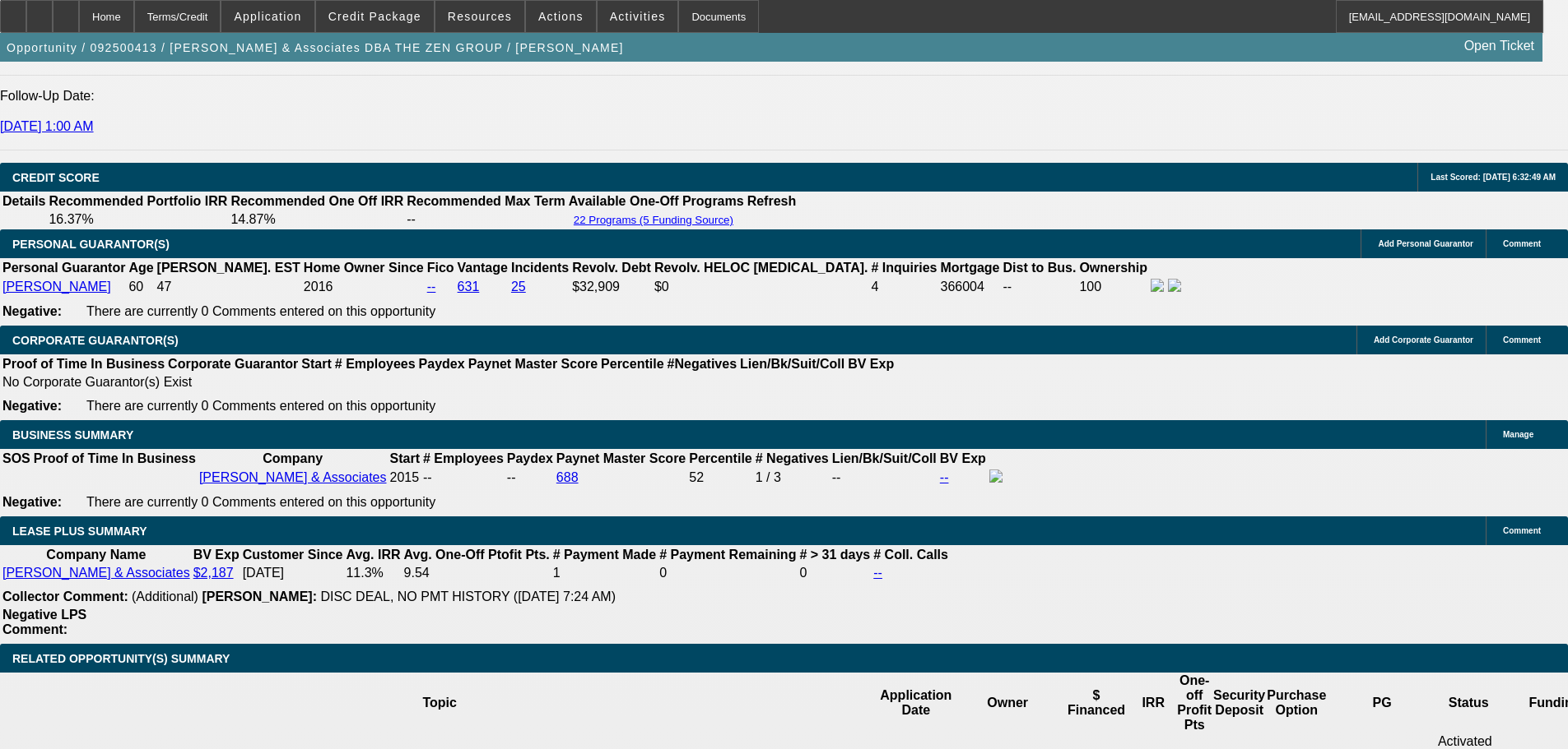
scroll to position [2330, 0]
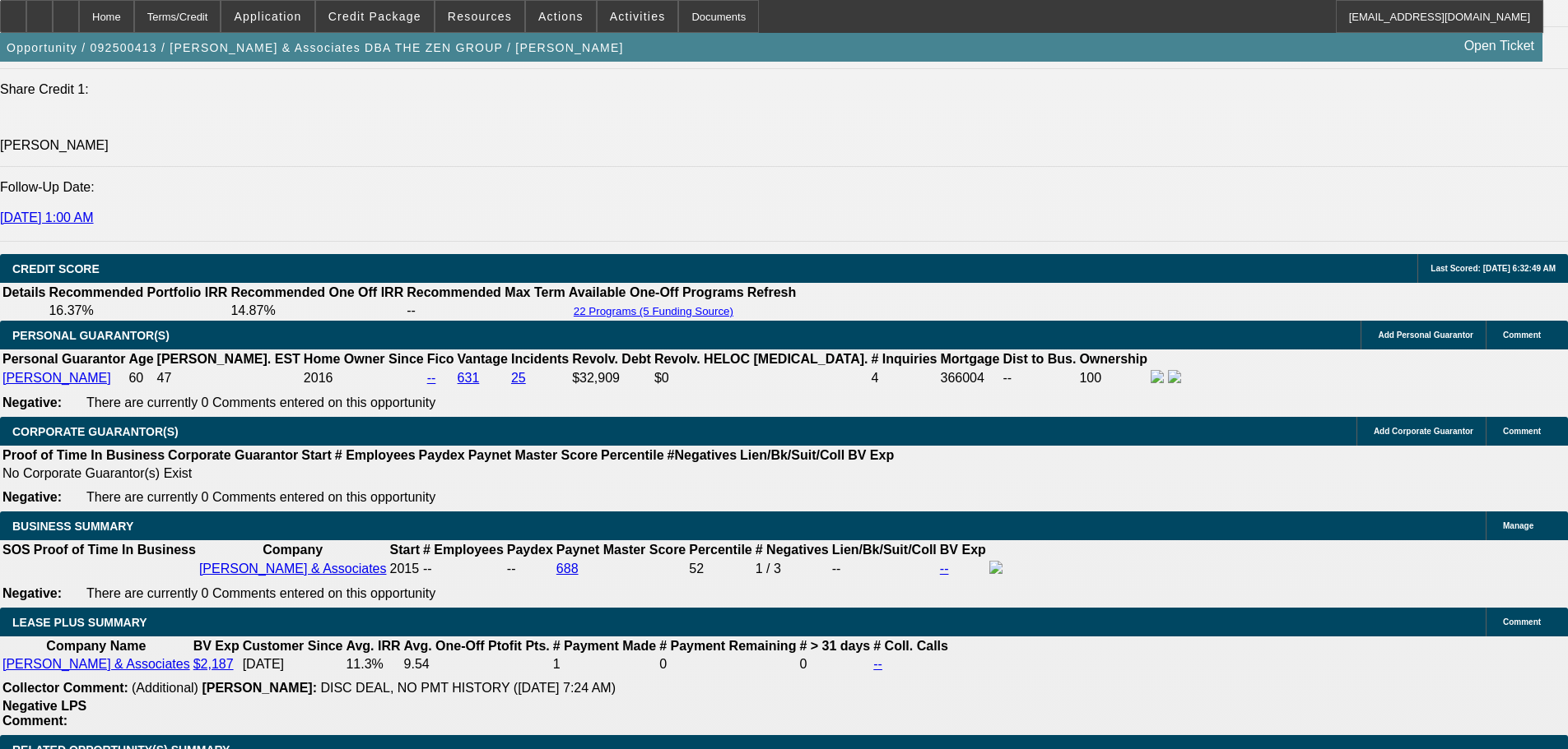
type input "30"
type input "$60.00"
type input "UNKNOWN"
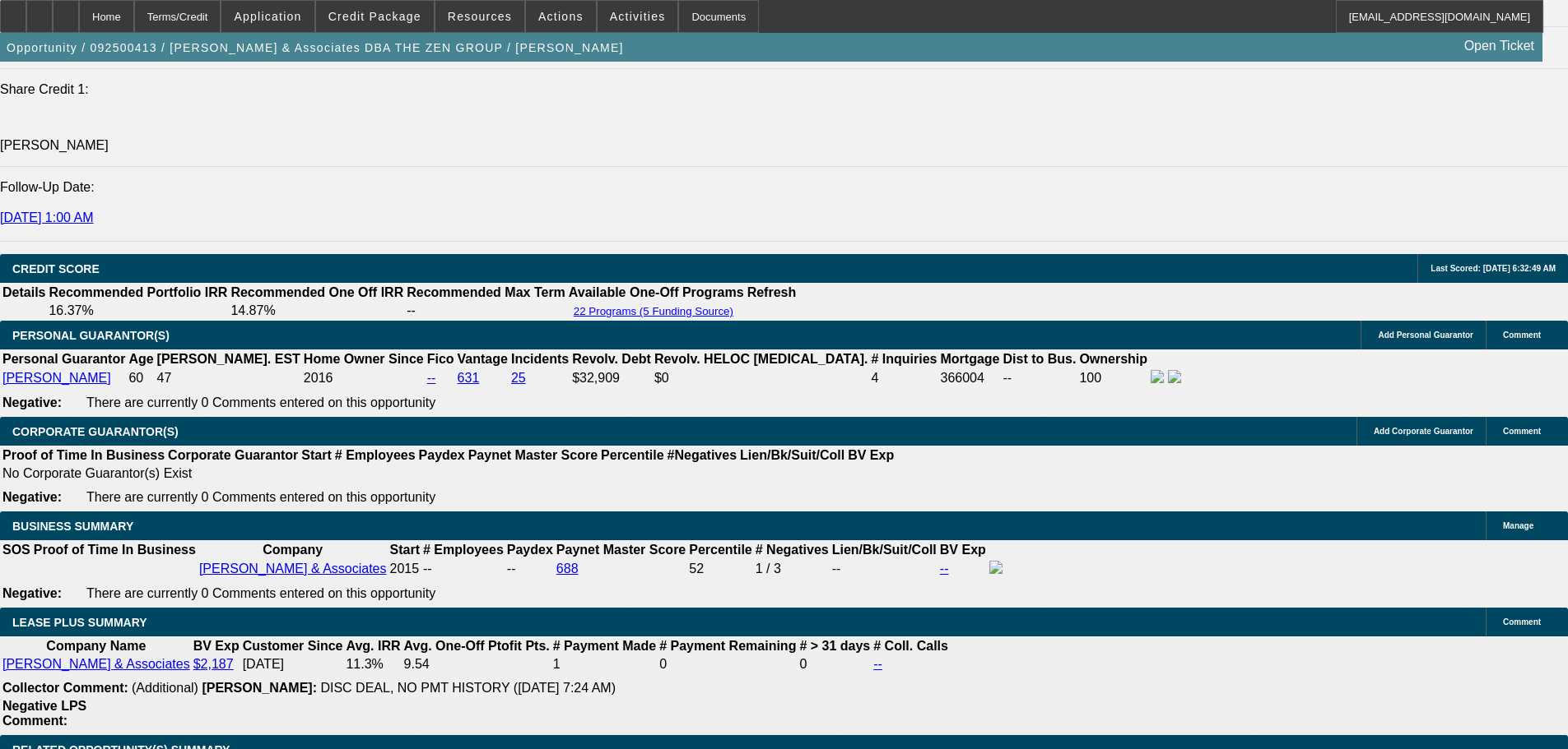
type input "340"
type input "$680.00"
type input "1"
type input "$340.00"
drag, startPoint x: 256, startPoint y: 170, endPoint x: 312, endPoint y: 329, distance: 168.6
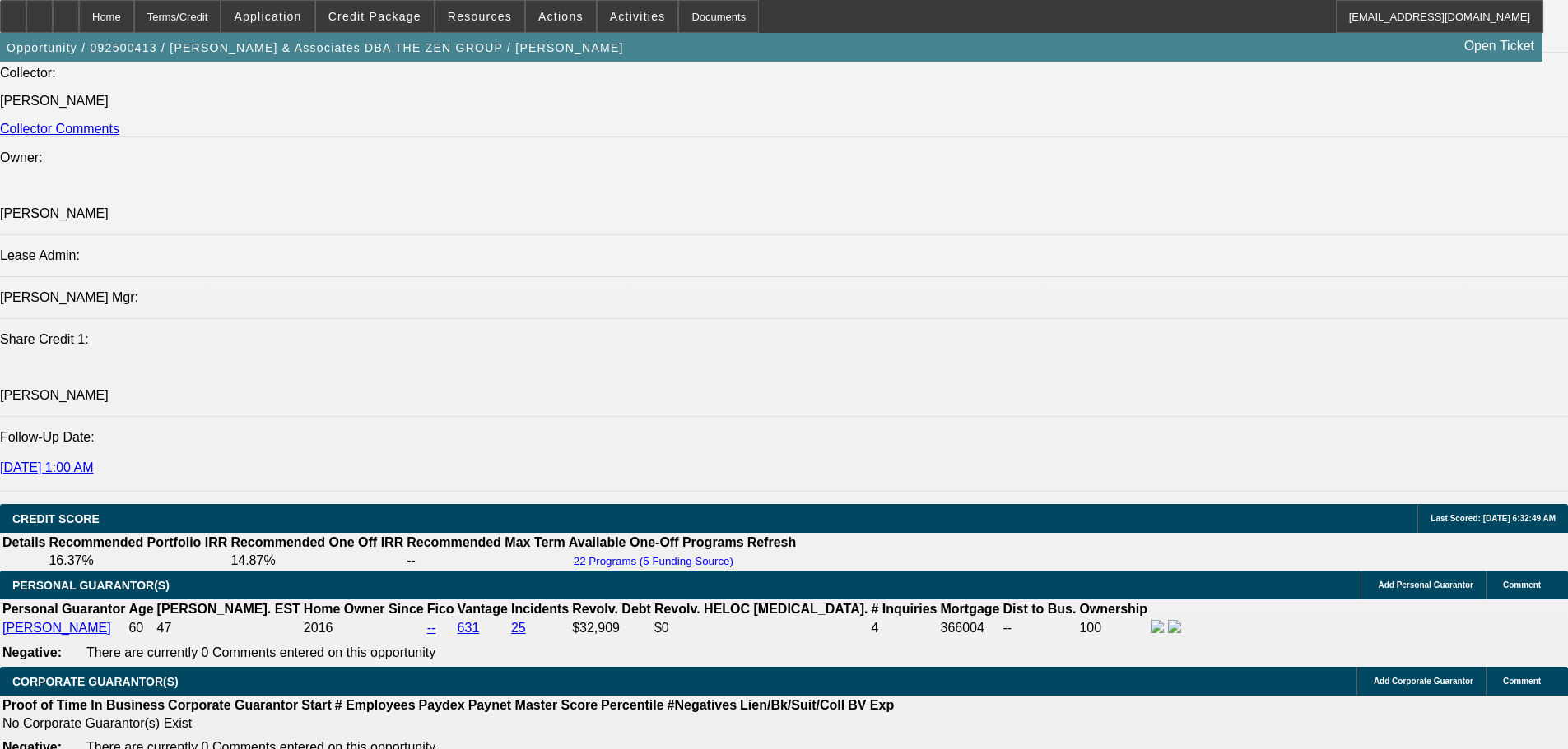
scroll to position [2078, 0]
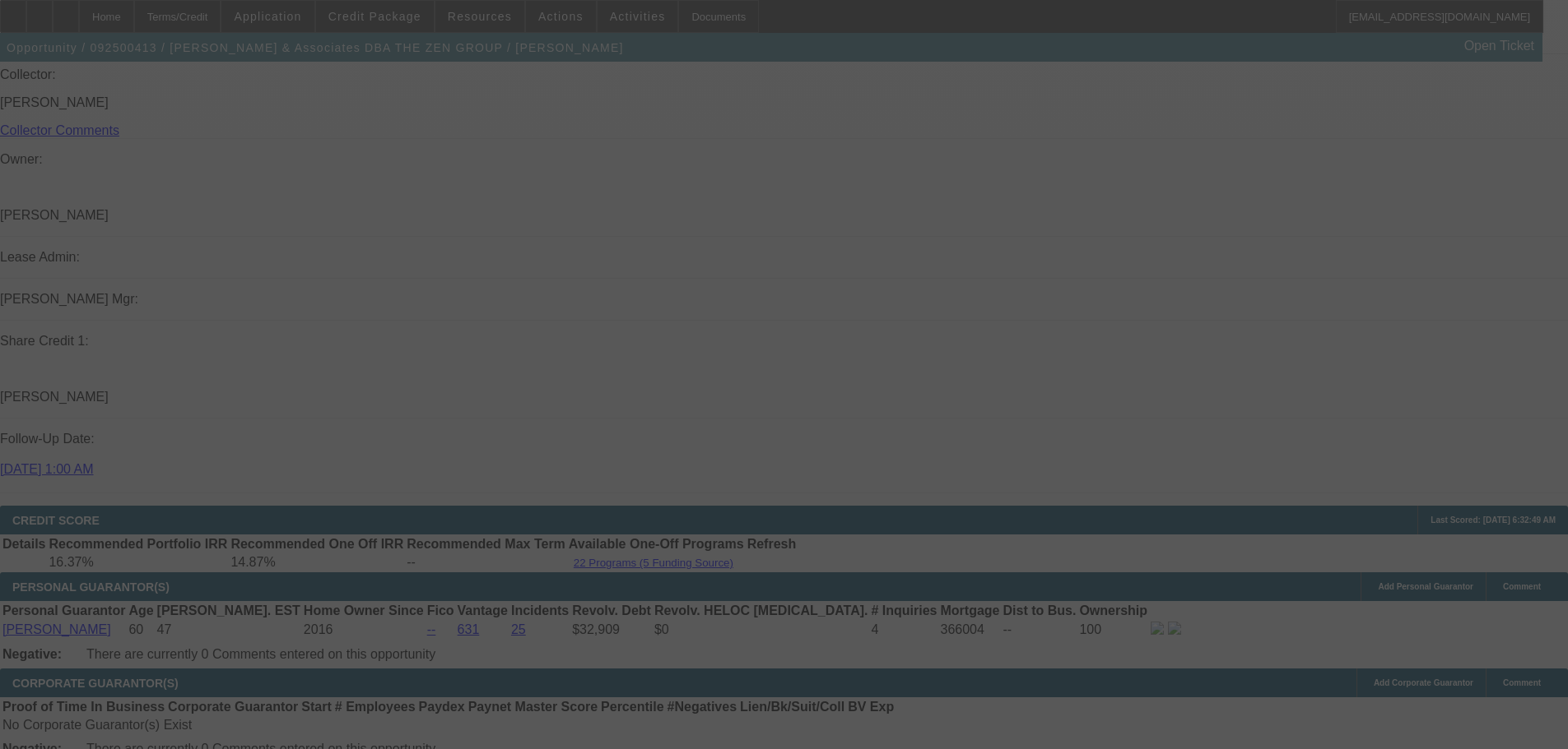
select select "0"
select select "2"
select select "0.1"
select select "4"
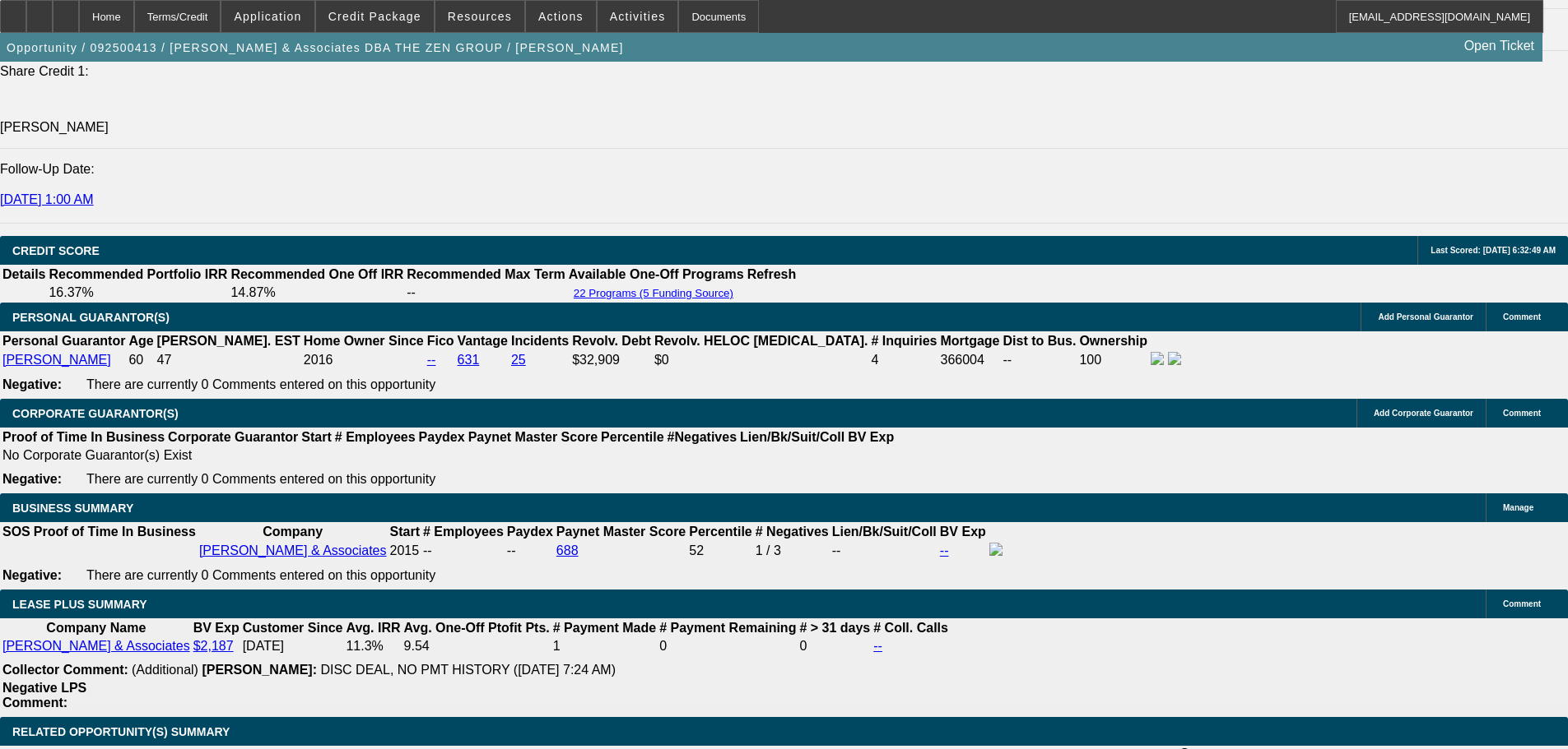
scroll to position [2160, 0]
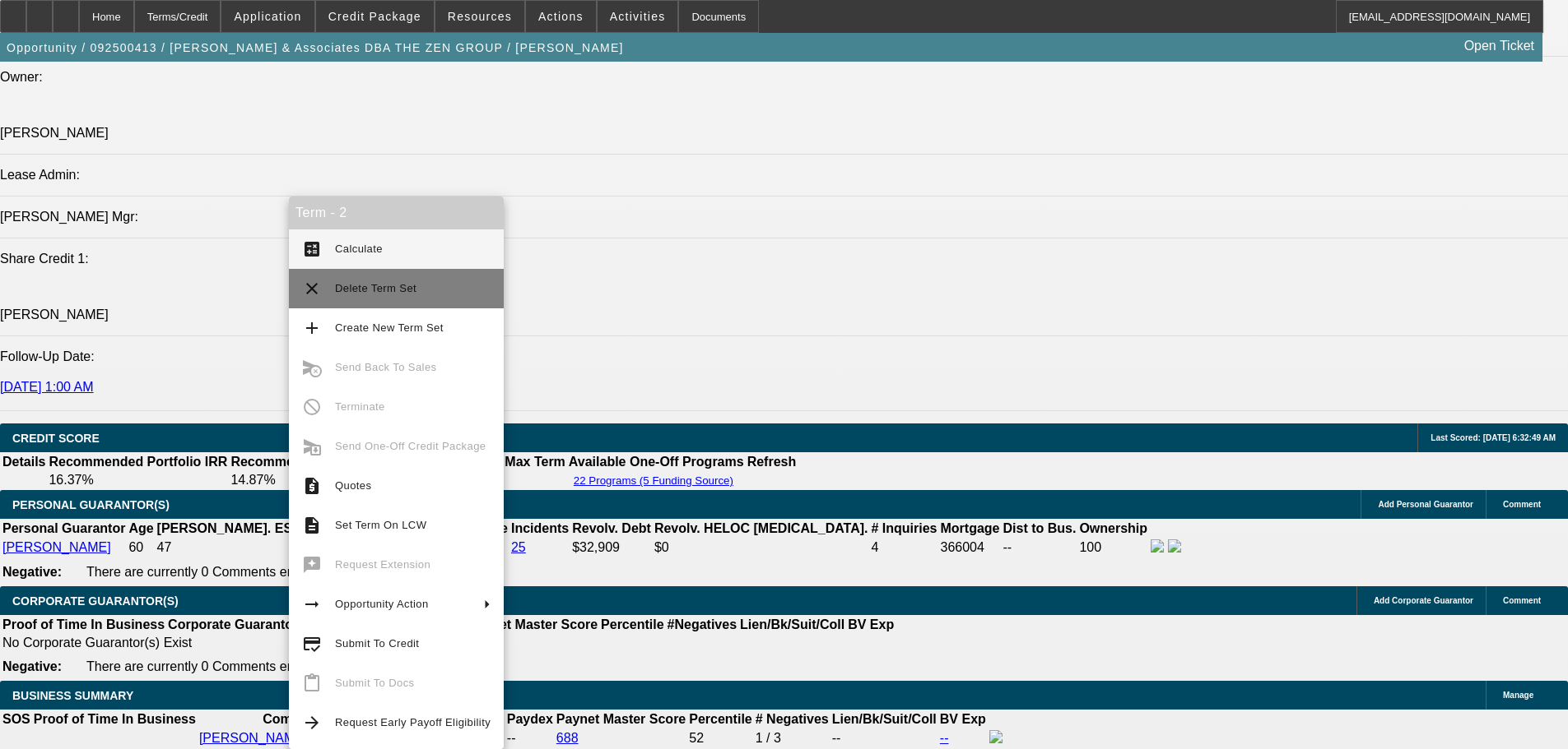
click at [429, 294] on span "Delete Term Set" at bounding box center [412, 288] width 156 height 19
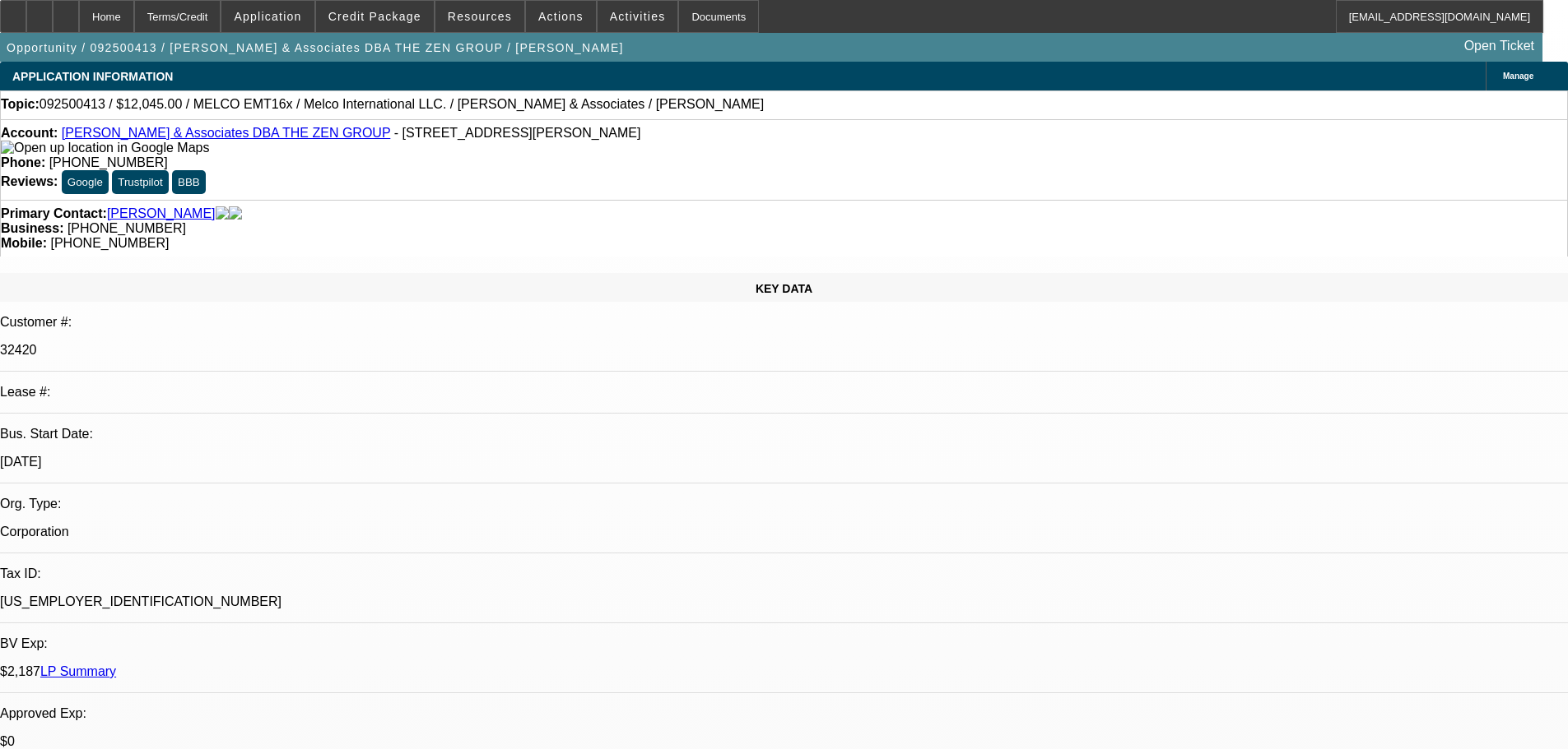
select select "0"
select select "2"
select select "0.1"
select select "4"
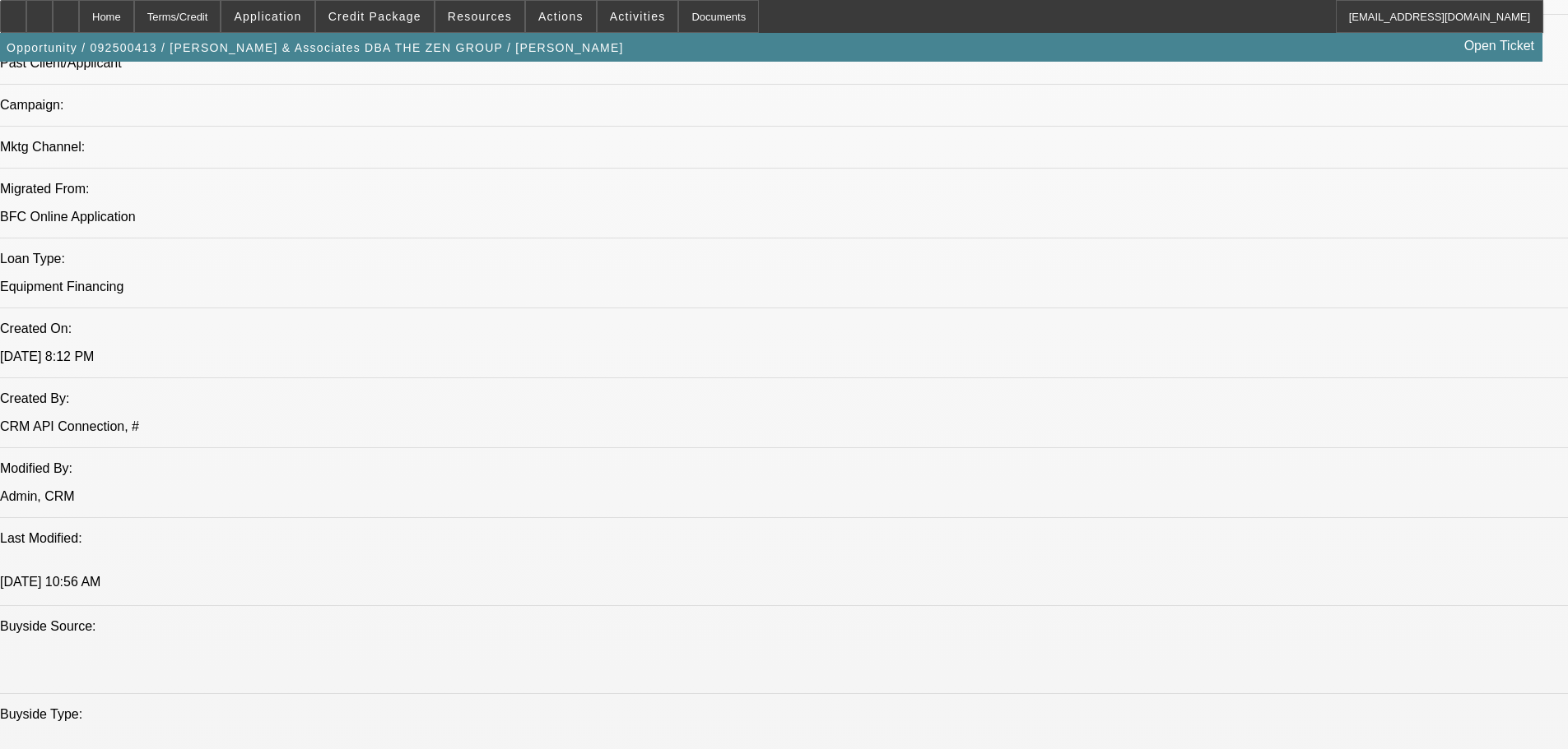
drag, startPoint x: 564, startPoint y: 322, endPoint x: 554, endPoint y: 544, distance: 222.2
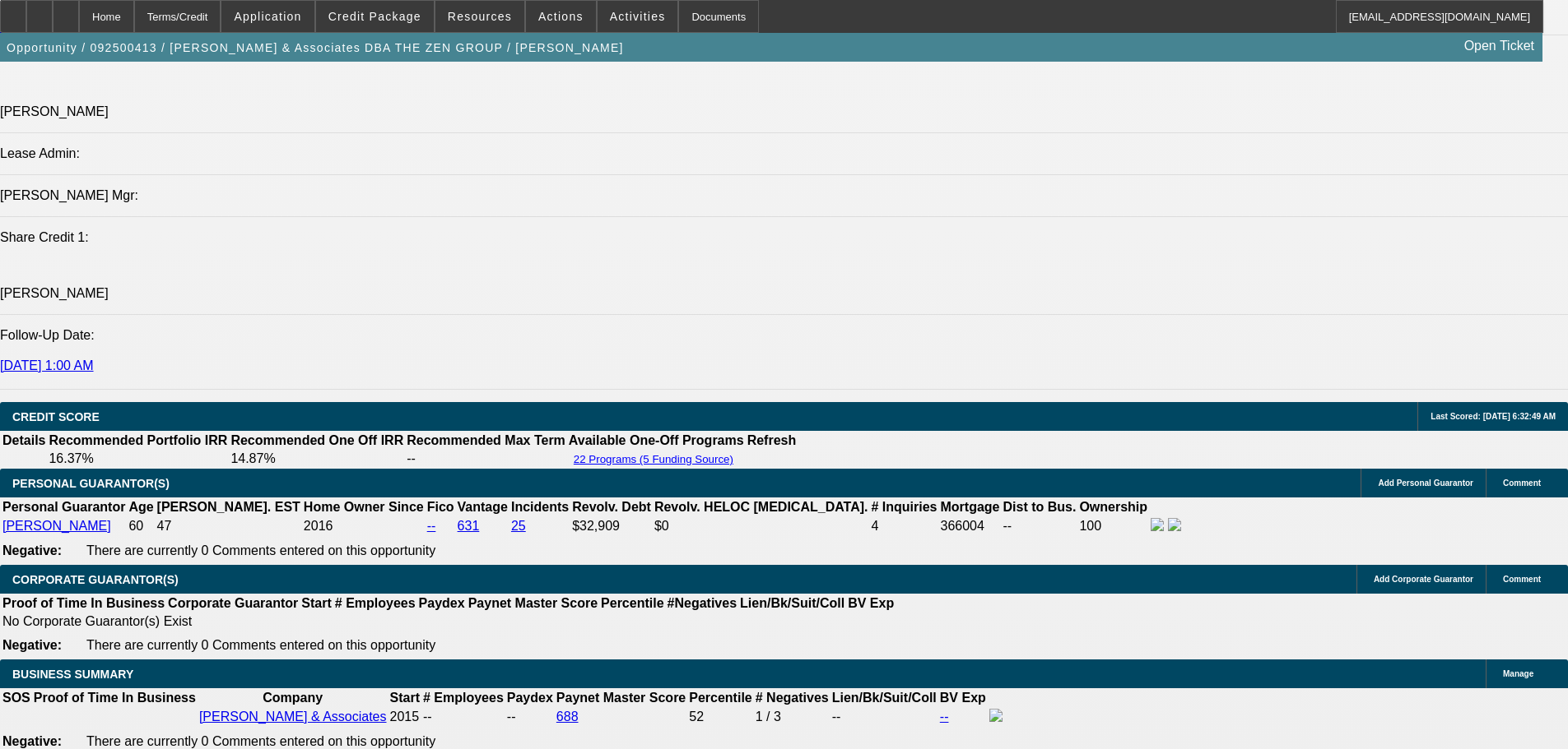
drag, startPoint x: 718, startPoint y: 461, endPoint x: 707, endPoint y: 470, distance: 14.2
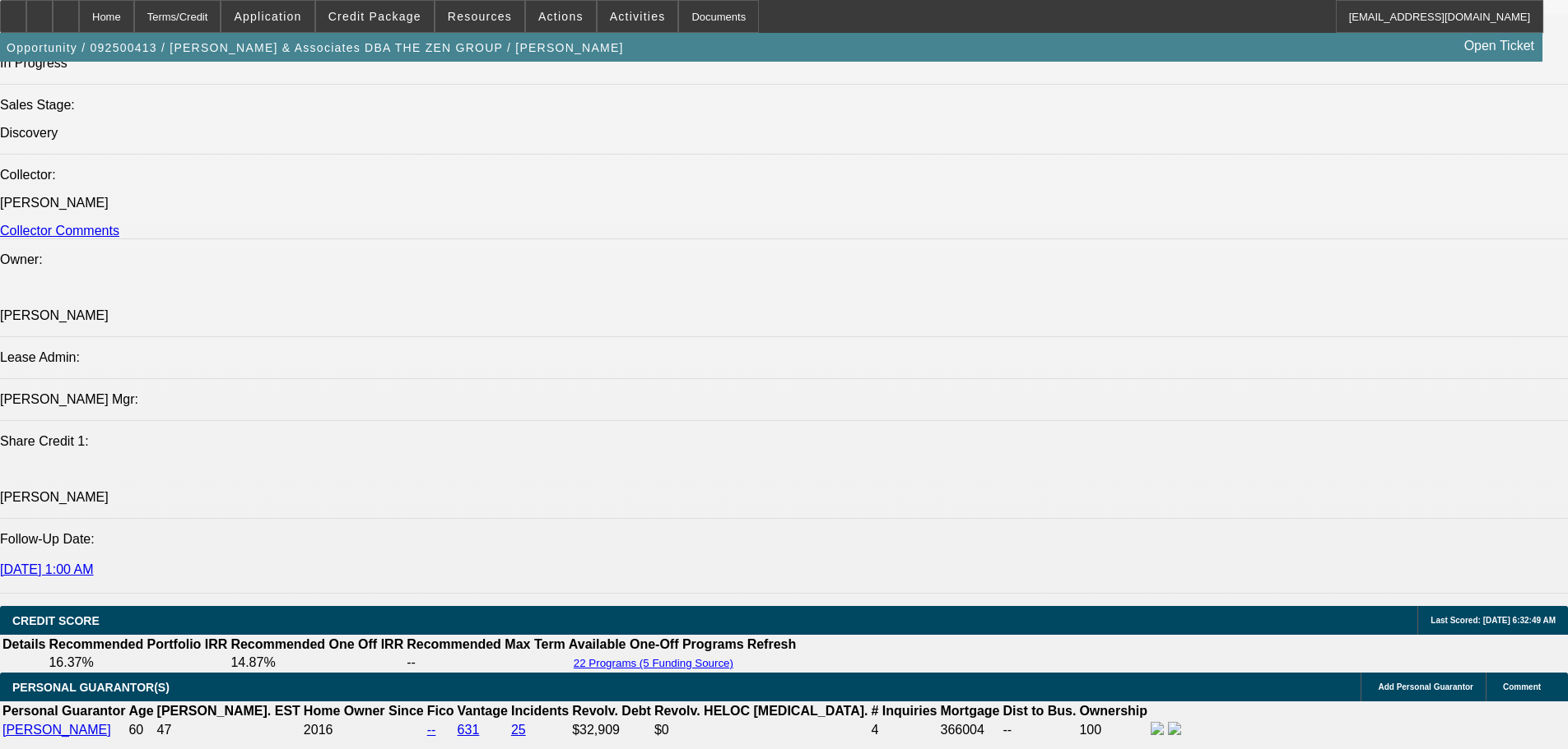
scroll to position [1798, 0]
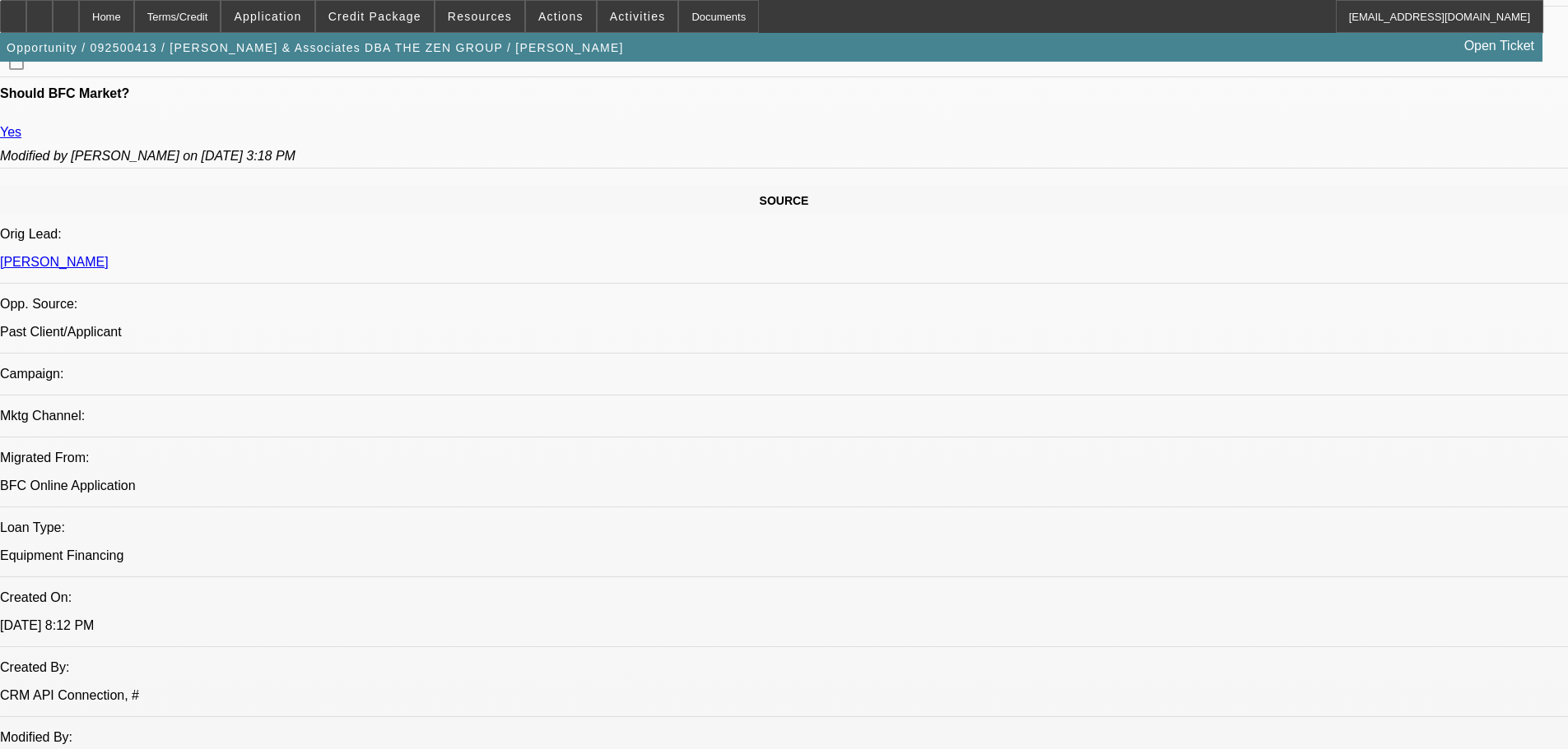
scroll to position [0, 0]
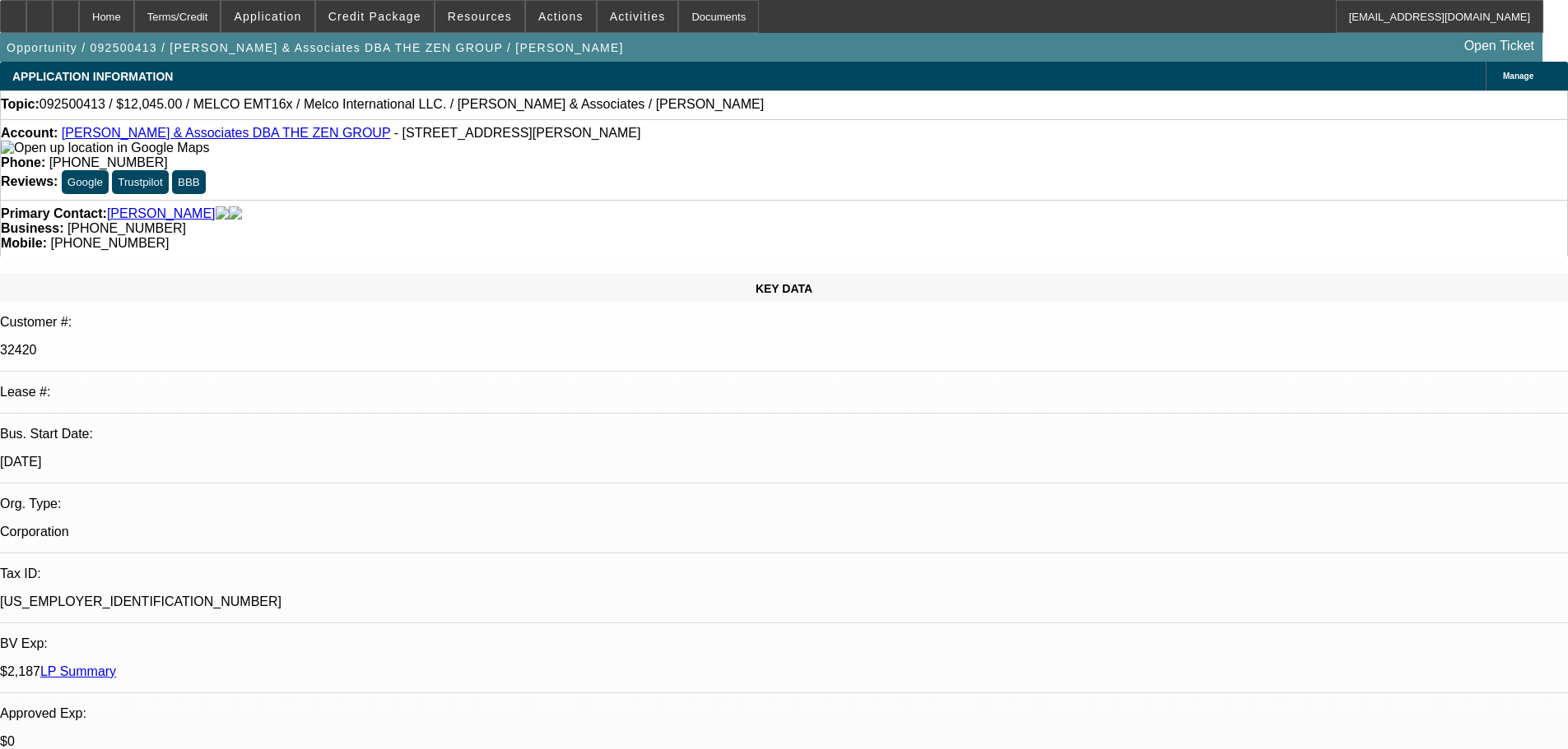
drag, startPoint x: 488, startPoint y: 243, endPoint x: 501, endPoint y: 164, distance: 80.1
drag, startPoint x: 547, startPoint y: 486, endPoint x: 496, endPoint y: 280, distance: 212.2
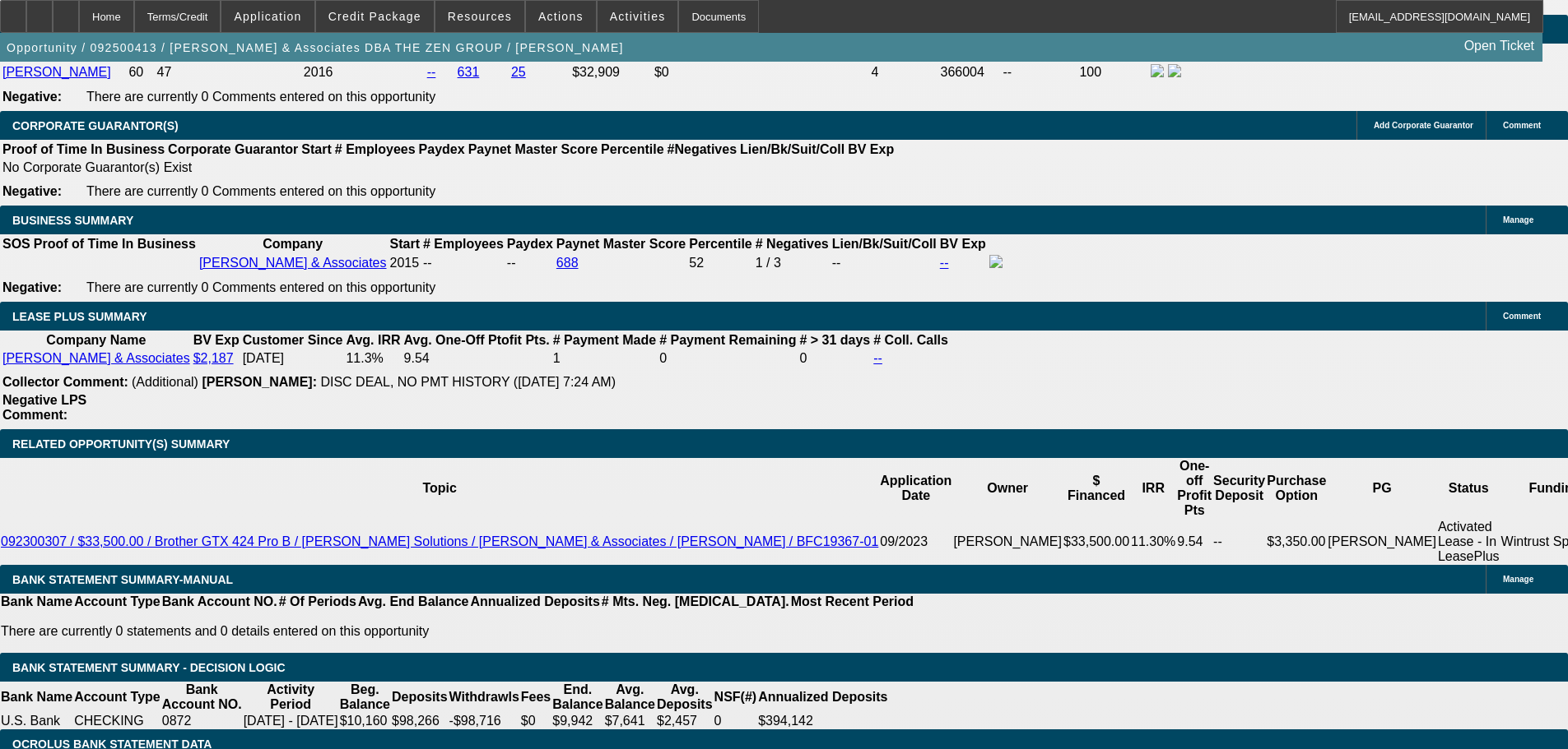
drag, startPoint x: 539, startPoint y: 510, endPoint x: 541, endPoint y: 560, distance: 50.0
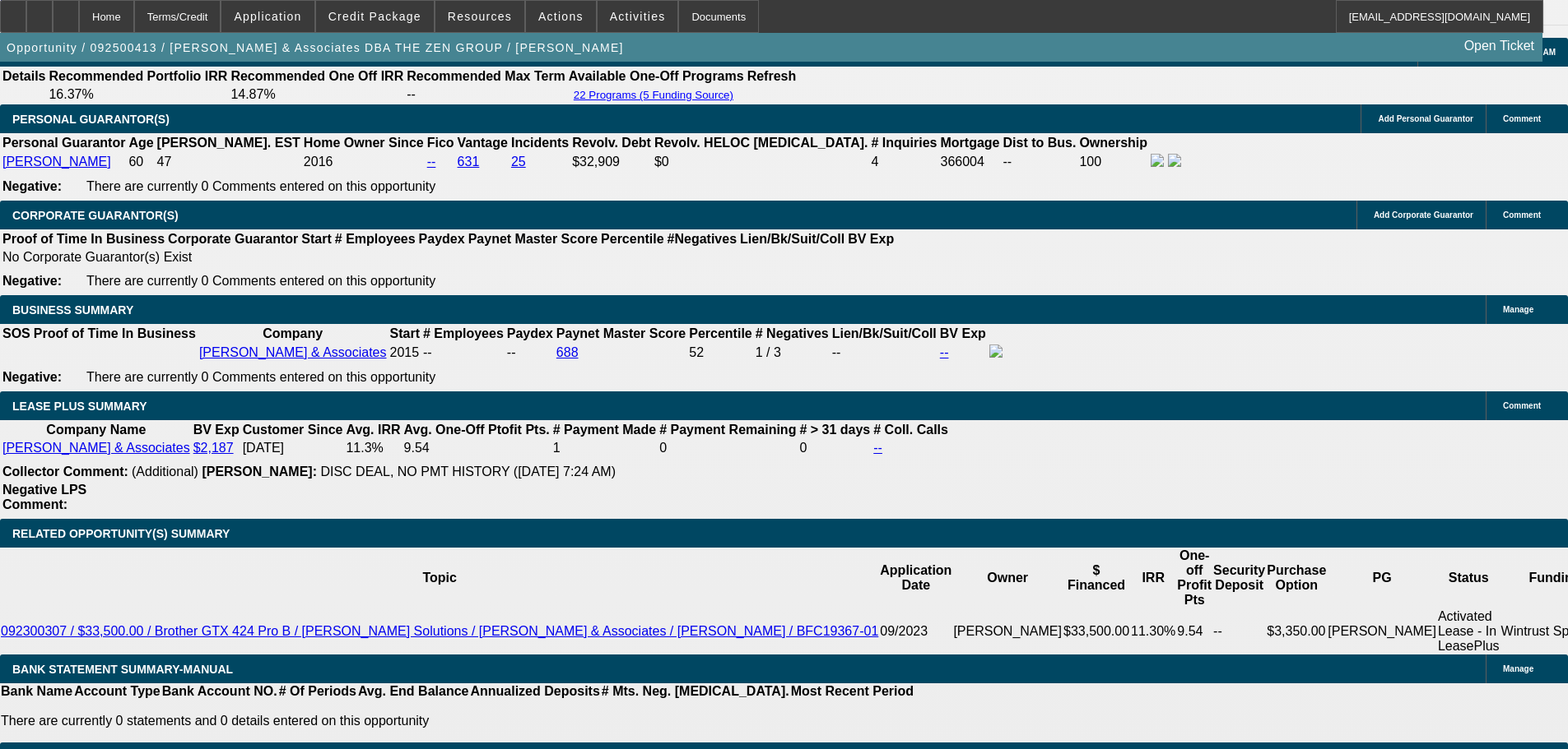
drag, startPoint x: 665, startPoint y: 517, endPoint x: 644, endPoint y: 356, distance: 162.4
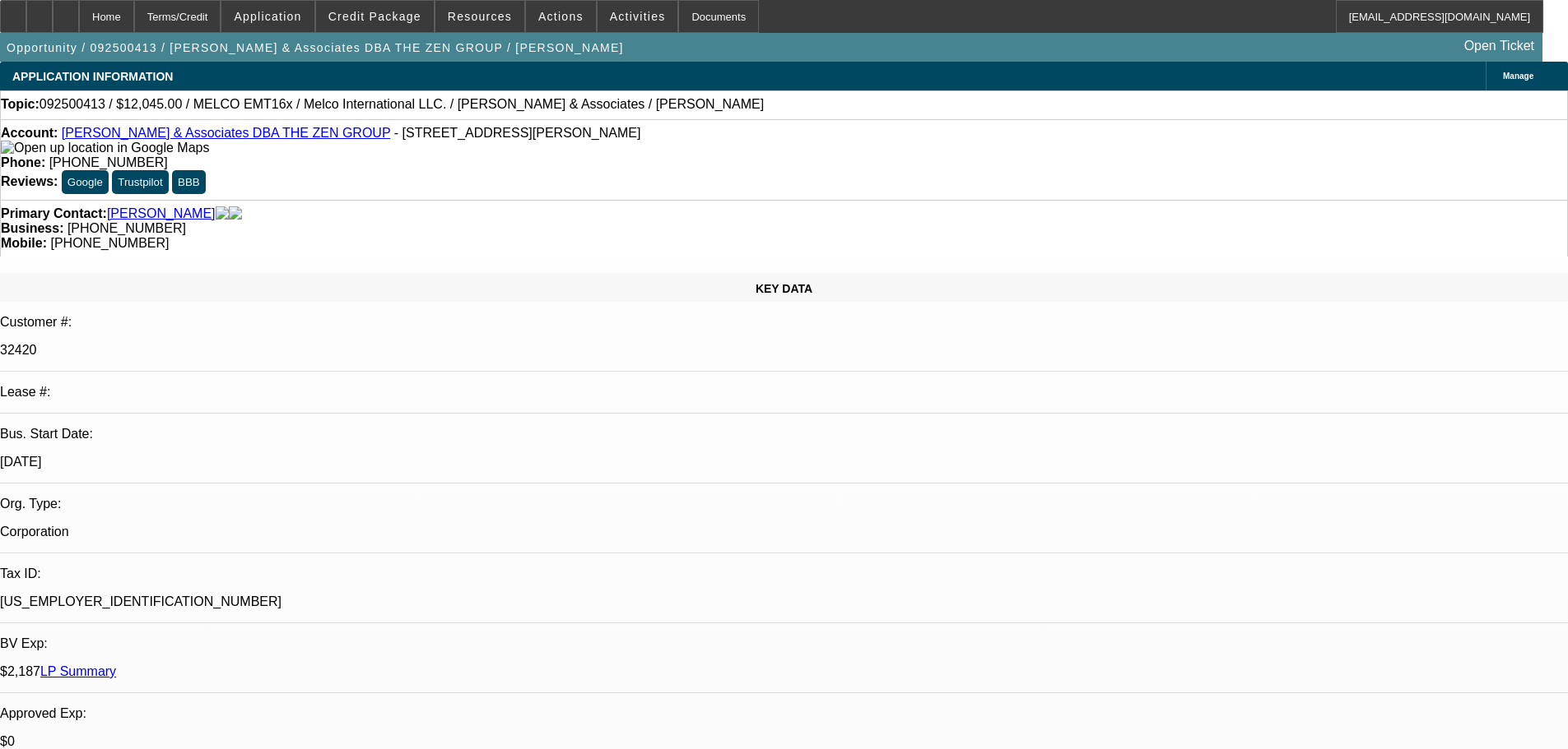
drag, startPoint x: 585, startPoint y: 580, endPoint x: 525, endPoint y: 227, distance: 358.1
click at [65, 11] on icon at bounding box center [65, 11] width 0 height 0
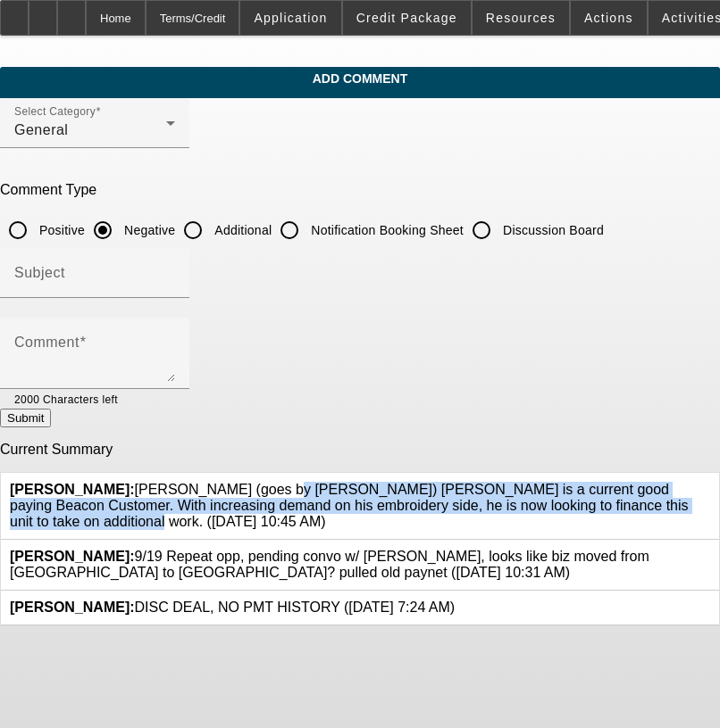
drag, startPoint x: 553, startPoint y: 496, endPoint x: 143, endPoint y: 479, distance: 410.2
click at [143, 482] on span "[PERSON_NAME]: [PERSON_NAME] (goes by [PERSON_NAME]) [PERSON_NAME] is a current…" at bounding box center [349, 505] width 678 height 47
copy span "[PERSON_NAME] (goes by [PERSON_NAME]) [PERSON_NAME] is a current good paying Be…"
click at [211, 240] on input "Additional" at bounding box center [193, 230] width 36 height 36
radio input "true"
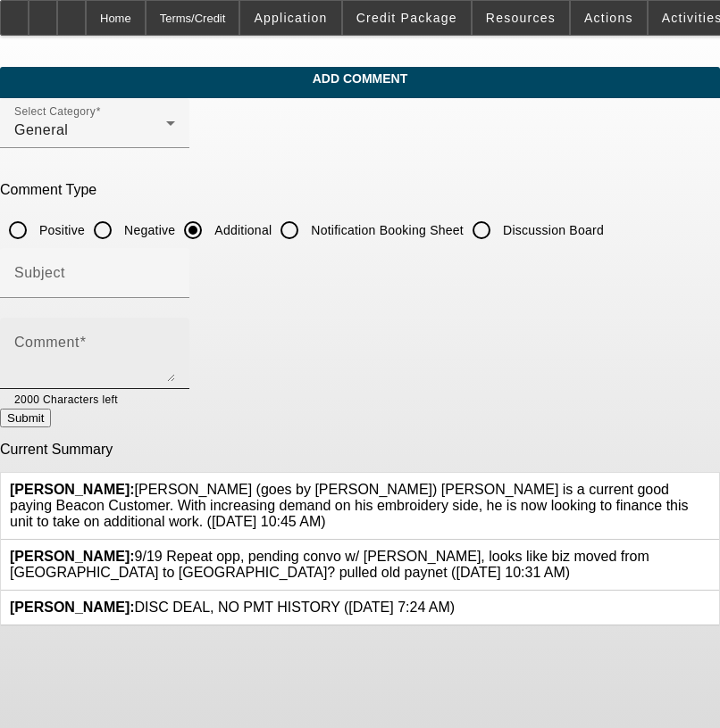
click at [175, 352] on textarea "Comment" at bounding box center [94, 360] width 161 height 43
paste textarea "[PERSON_NAME] (goes by [PERSON_NAME]) [PERSON_NAME] is a current good paying Be…"
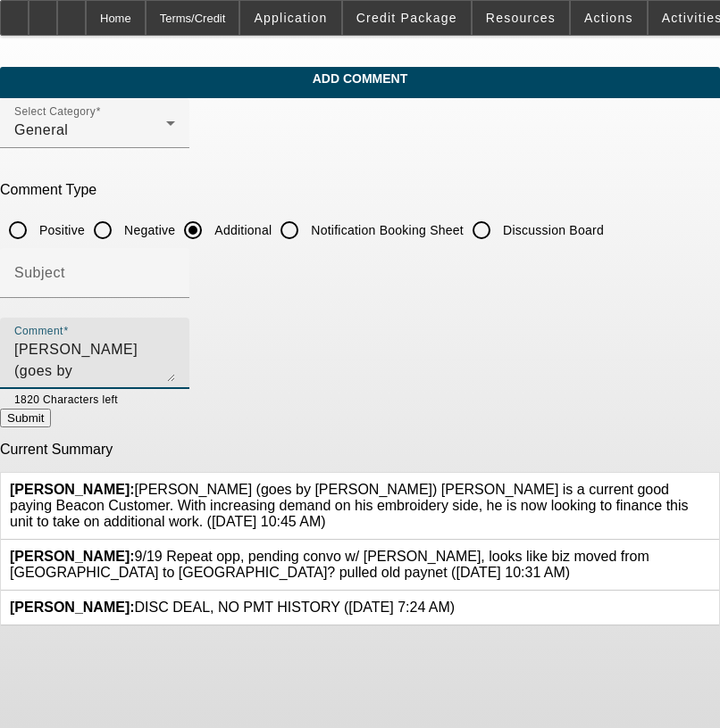
drag, startPoint x: 182, startPoint y: 370, endPoint x: 434, endPoint y: 373, distance: 251.8
click at [175, 373] on textarea "[PERSON_NAME] (goes by [PERSON_NAME]) [PERSON_NAME] is a current good paying Be…" at bounding box center [94, 360] width 161 height 43
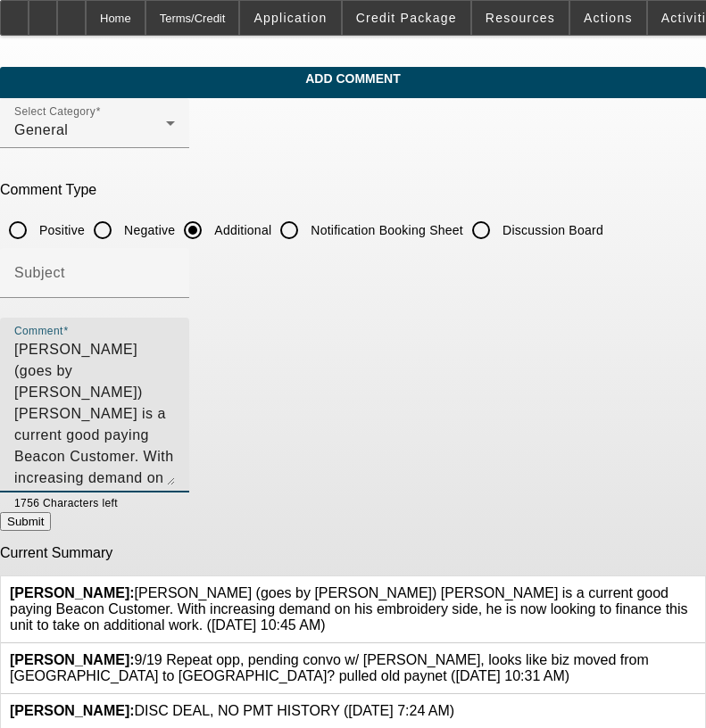
drag, startPoint x: 657, startPoint y: 375, endPoint x: 640, endPoint y: 479, distance: 104.9
click at [175, 479] on textarea "[PERSON_NAME] (goes by [PERSON_NAME]) [PERSON_NAME] is a current good paying Be…" at bounding box center [94, 412] width 161 height 146
click at [696, 586] on icon at bounding box center [696, 586] width 0 height 0
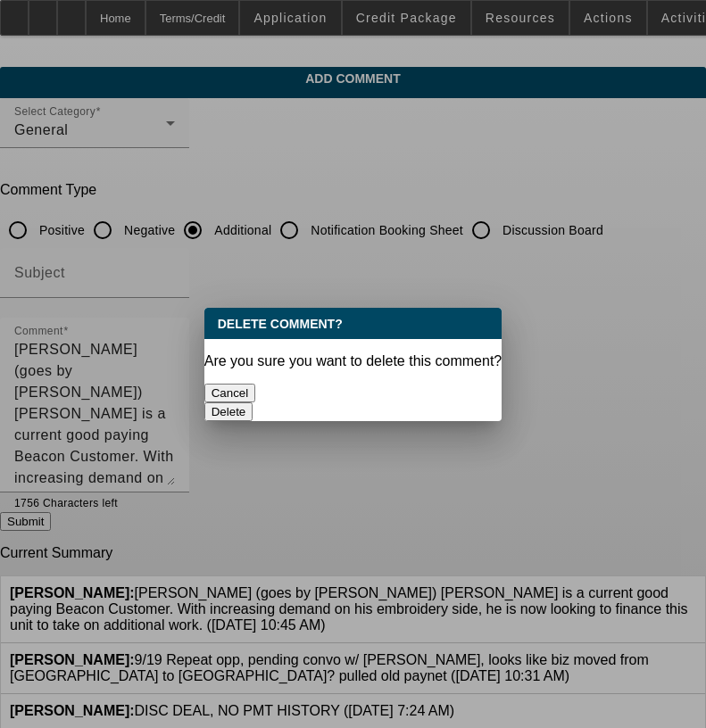
click at [254, 403] on button "Delete" at bounding box center [228, 412] width 49 height 19
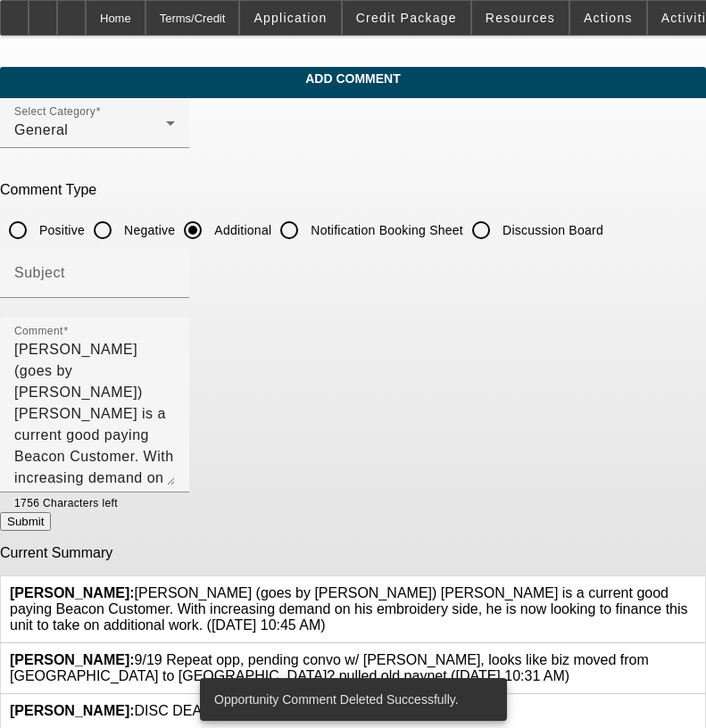
click at [229, 390] on div at bounding box center [353, 364] width 706 height 728
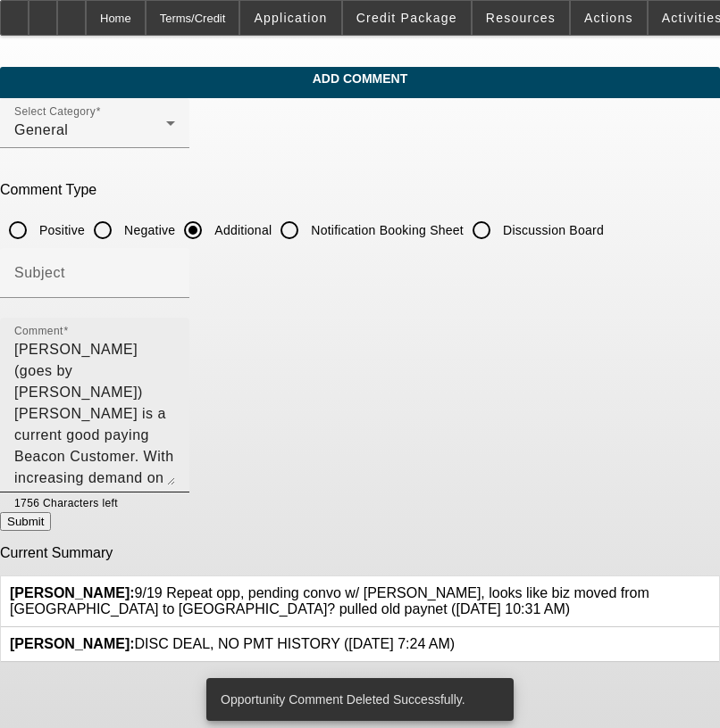
click at [175, 396] on textarea "[PERSON_NAME] (goes by [PERSON_NAME]) [PERSON_NAME] is a current good paying Be…" at bounding box center [94, 412] width 161 height 146
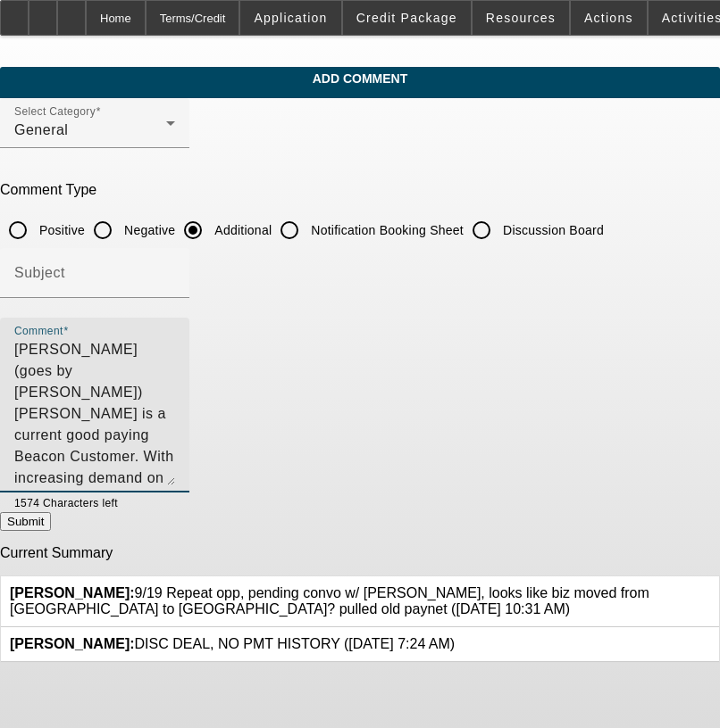
click at [175, 432] on textarea "[PERSON_NAME] (goes by [PERSON_NAME]) [PERSON_NAME] is a current good paying Be…" at bounding box center [94, 412] width 161 height 146
click at [175, 387] on textarea "[PERSON_NAME] (goes by [PERSON_NAME]) [PERSON_NAME] is a current good paying Be…" at bounding box center [94, 412] width 161 height 146
click at [175, 390] on textarea "[PERSON_NAME] (goes by [PERSON_NAME]) [PERSON_NAME] is a current good paying Be…" at bounding box center [94, 412] width 161 height 146
click at [175, 395] on textarea "[PERSON_NAME] (goes by [PERSON_NAME]) [PERSON_NAME] is a current good paying Be…" at bounding box center [94, 412] width 161 height 146
type textarea "[PERSON_NAME] (goes by [PERSON_NAME]) [PERSON_NAME] is a current good paying Be…"
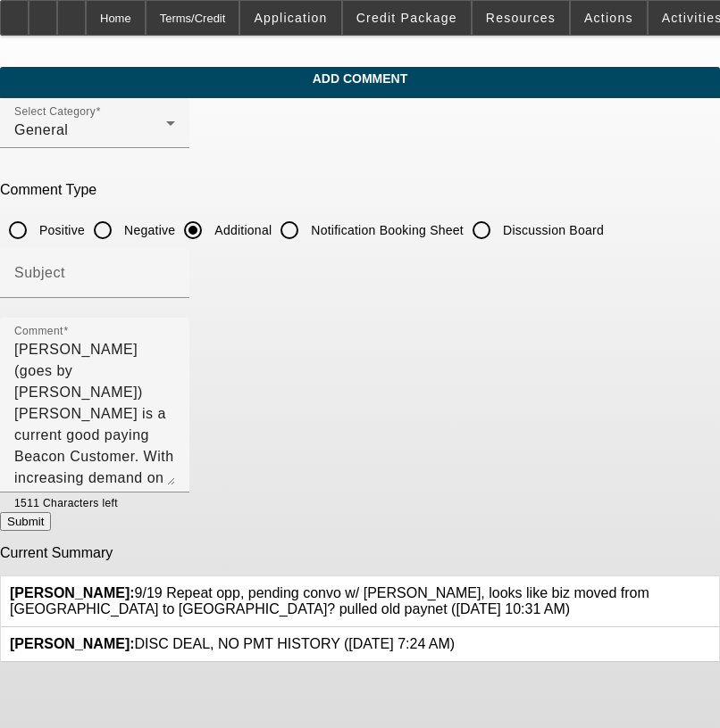
click at [51, 526] on button "Submit" at bounding box center [25, 521] width 51 height 19
radio input "true"
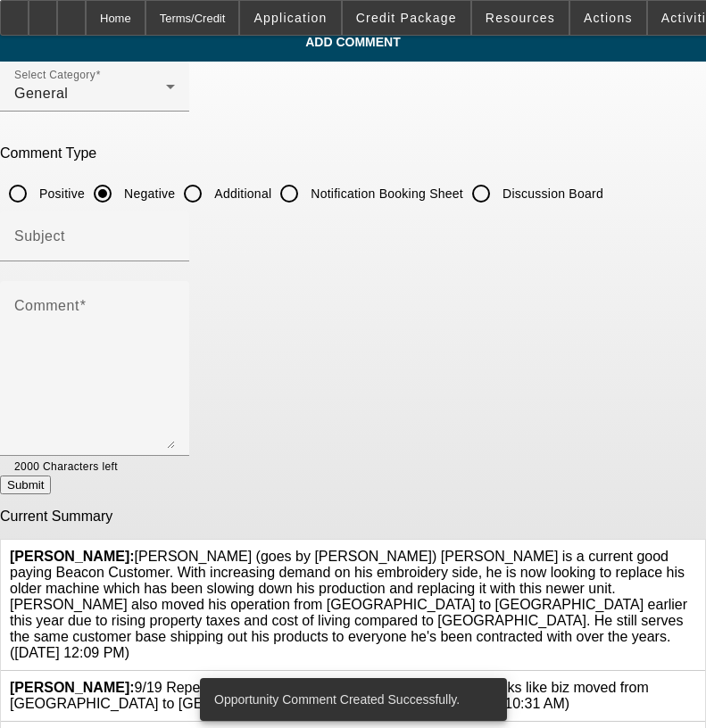
scroll to position [57, 0]
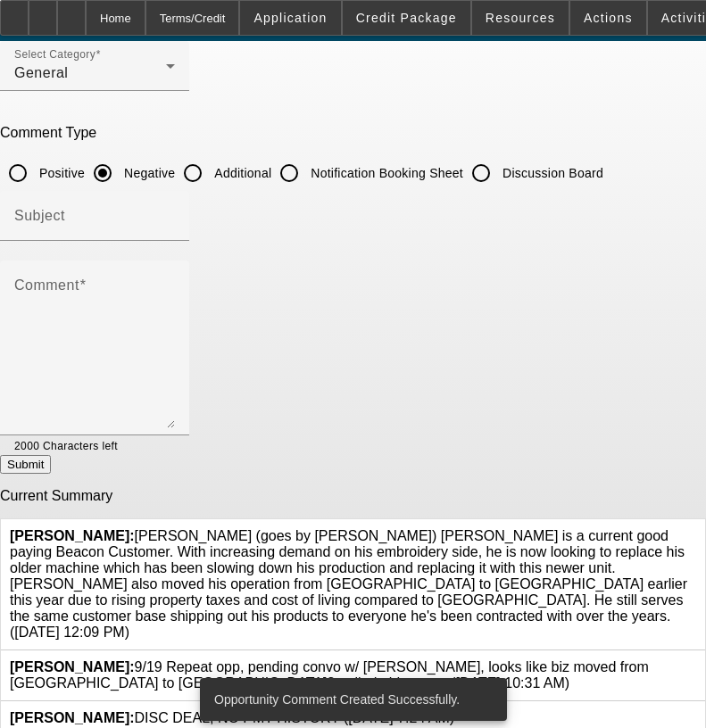
click at [696, 660] on icon at bounding box center [696, 660] width 0 height 0
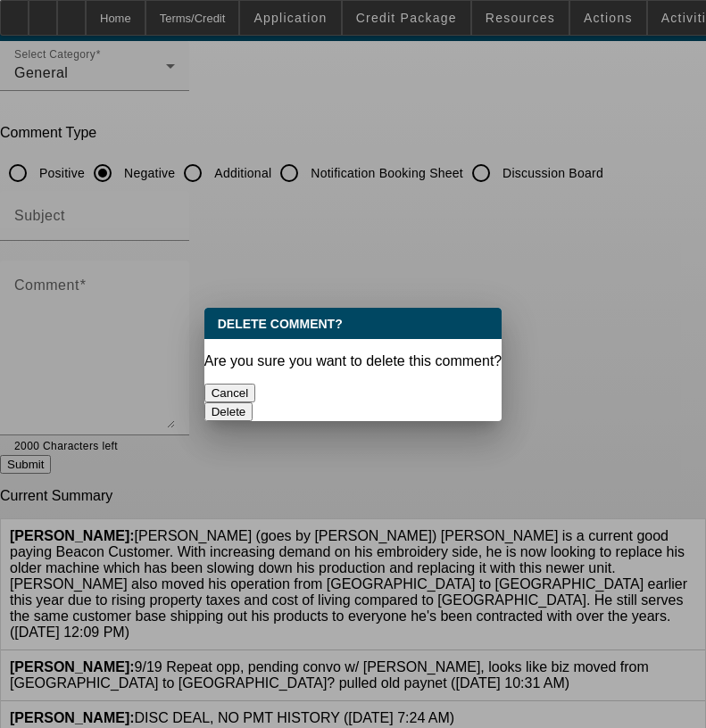
click at [256, 384] on button "Cancel" at bounding box center [230, 393] width 52 height 19
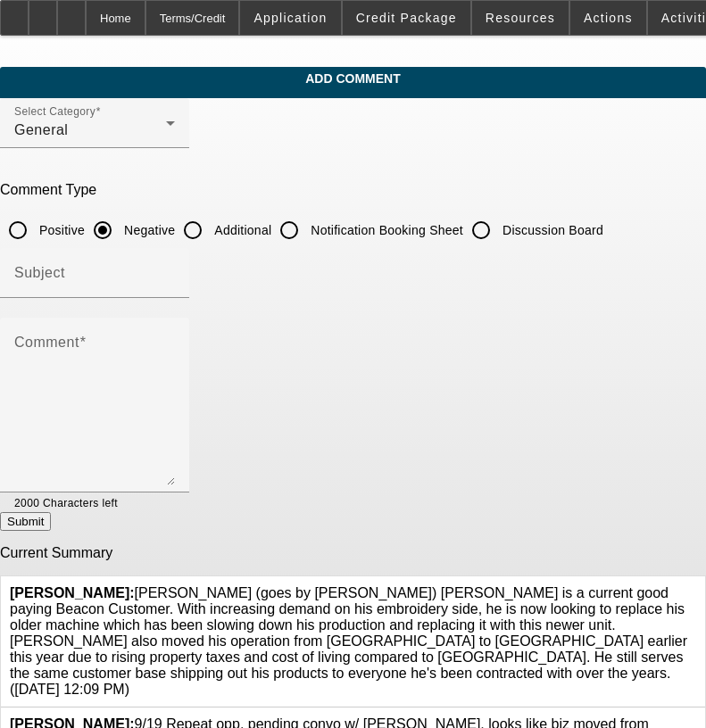
scroll to position [57, 0]
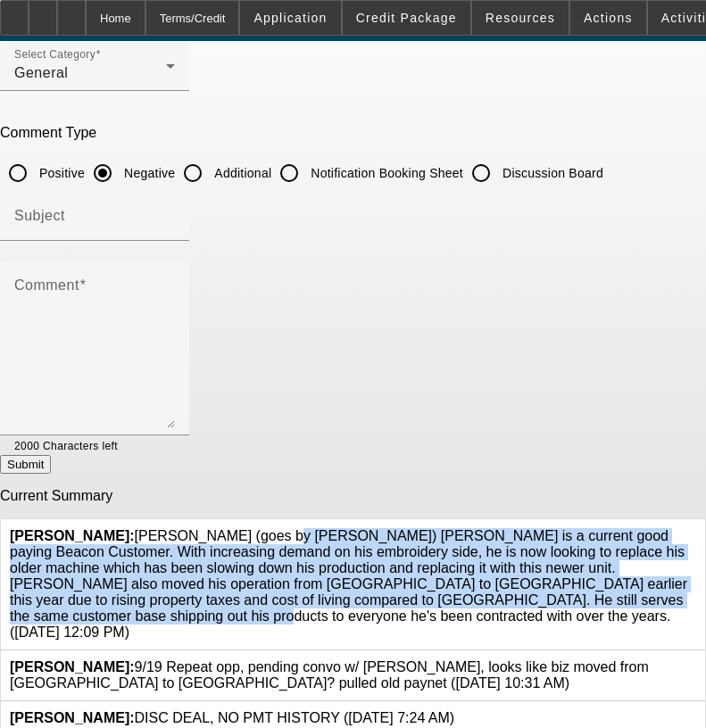
drag, startPoint x: 542, startPoint y: 593, endPoint x: 134, endPoint y: 529, distance: 412.9
click at [134, 529] on span "[PERSON_NAME]: [PERSON_NAME] (goes by [PERSON_NAME]) [PERSON_NAME] is a current…" at bounding box center [349, 585] width 678 height 112
copy span "[PERSON_NAME] (goes by [PERSON_NAME]) [PERSON_NAME] is a current good paying Be…"
click at [211, 173] on input "Additional" at bounding box center [193, 173] width 36 height 36
radio input "true"
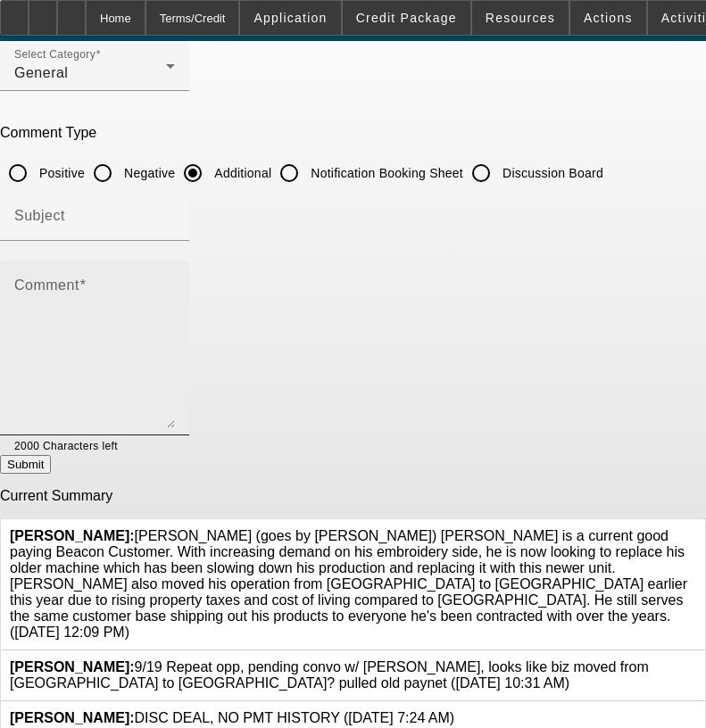
click at [175, 286] on textarea "Comment" at bounding box center [94, 355] width 161 height 146
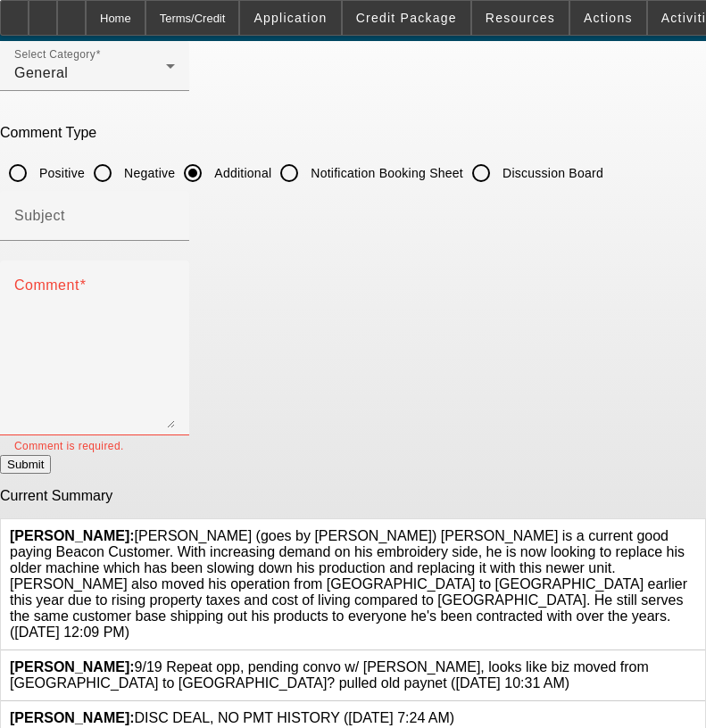
click at [437, 583] on span "[PERSON_NAME]: [PERSON_NAME] (goes by [PERSON_NAME]) [PERSON_NAME] is a current…" at bounding box center [349, 585] width 678 height 112
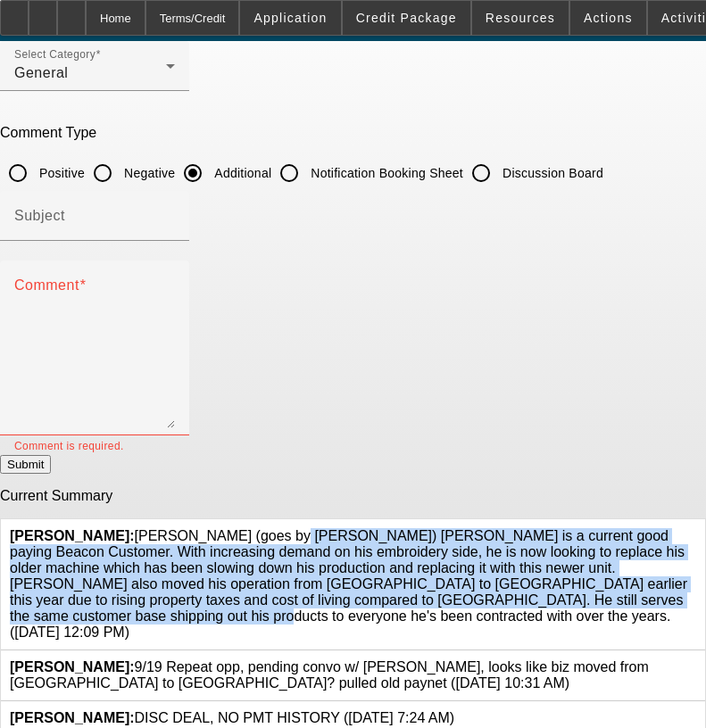
drag, startPoint x: 543, startPoint y: 589, endPoint x: 138, endPoint y: 522, distance: 409.9
click at [138, 529] on span "[PERSON_NAME]: [PERSON_NAME] (goes by [PERSON_NAME]) [PERSON_NAME] is a current…" at bounding box center [349, 585] width 678 height 112
drag, startPoint x: 125, startPoint y: 529, endPoint x: 543, endPoint y: 591, distance: 422.5
click at [543, 591] on span "[PERSON_NAME]: [PERSON_NAME] (goes by [PERSON_NAME]) [PERSON_NAME] is a current…" at bounding box center [349, 585] width 678 height 112
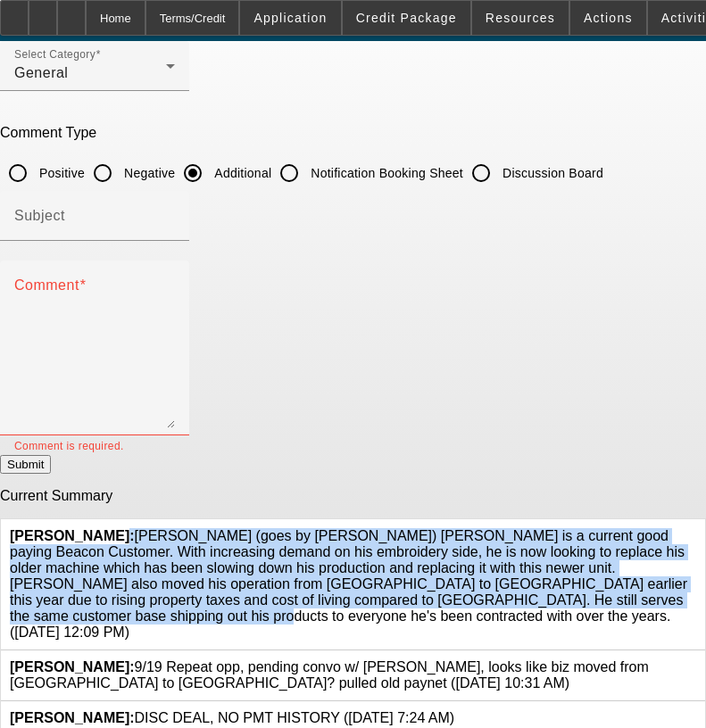
copy span ": [PERSON_NAME] (goes by [PERSON_NAME]) [PERSON_NAME] is a current good paying …"
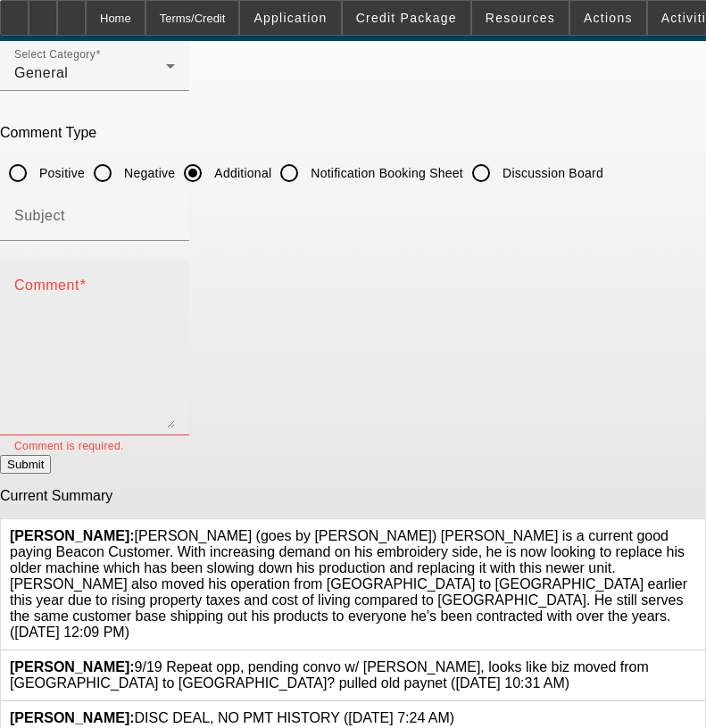
click at [173, 306] on textarea "Comment" at bounding box center [94, 355] width 161 height 146
paste textarea ": [PERSON_NAME] (goes by [PERSON_NAME]) [PERSON_NAME] is a current good paying …"
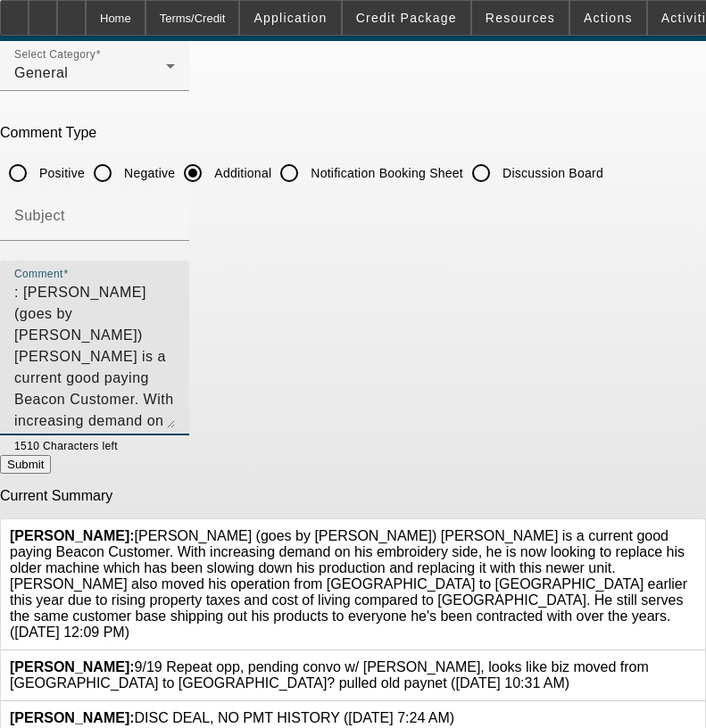
drag, startPoint x: 417, startPoint y: 289, endPoint x: 124, endPoint y: 333, distance: 296.1
click at [124, 333] on textarea ": [PERSON_NAME] (goes by [PERSON_NAME]) [PERSON_NAME] is a current good paying …" at bounding box center [94, 355] width 161 height 146
click at [175, 333] on textarea ": [PERSON_NAME] (goes by [PERSON_NAME]) [PERSON_NAME] is a current good paying …" at bounding box center [94, 355] width 161 height 146
paste textarea "With increasing demand on his embroidery side, he is now looking to replace his…"
click at [175, 373] on textarea ": [PERSON_NAME] (goes by [PERSON_NAME]) [PERSON_NAME] is a current good paying …" at bounding box center [94, 355] width 161 height 146
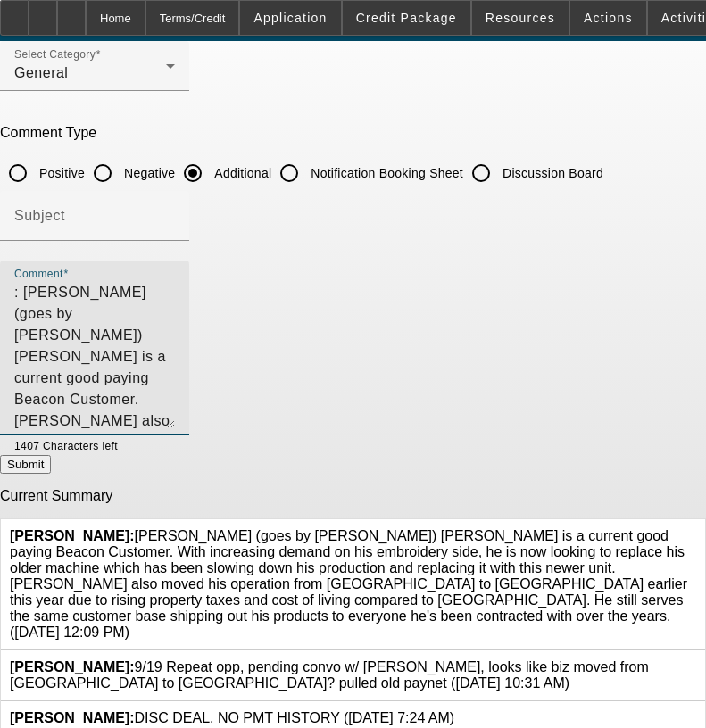
drag, startPoint x: 419, startPoint y: 379, endPoint x: 368, endPoint y: 379, distance: 50.9
click at [175, 379] on textarea ": [PERSON_NAME] (goes by [PERSON_NAME]) [PERSON_NAME] is a current good paying …" at bounding box center [94, 355] width 161 height 146
click at [175, 378] on textarea ": [PERSON_NAME] (goes by [PERSON_NAME]) [PERSON_NAME] is a current good paying …" at bounding box center [94, 355] width 161 height 146
click at [53, 291] on textarea ": [PERSON_NAME] (goes by [PERSON_NAME]) [PERSON_NAME] is a current good paying …" at bounding box center [94, 355] width 161 height 146
click at [175, 419] on textarea "[PERSON_NAME] (goes by [PERSON_NAME]) [PERSON_NAME] is a current good paying Be…" at bounding box center [94, 355] width 161 height 146
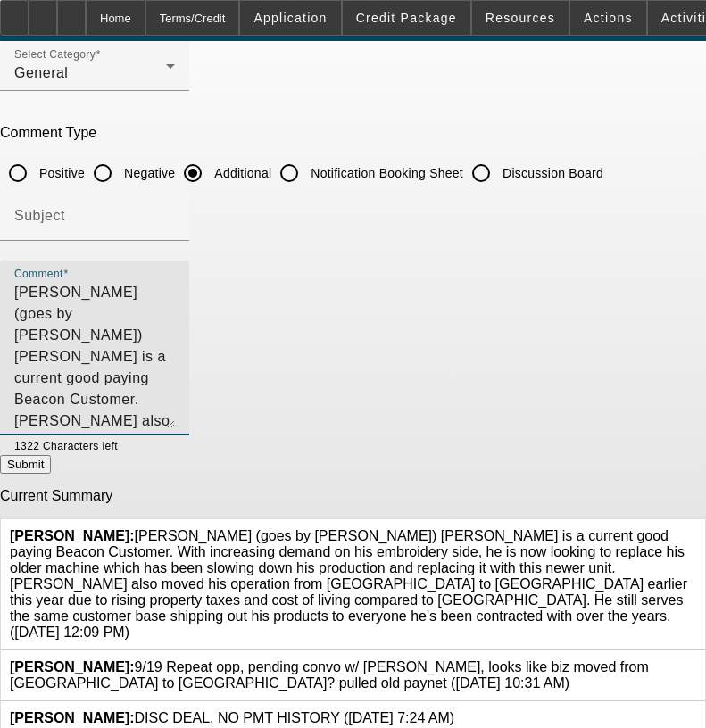
click at [696, 529] on icon at bounding box center [696, 529] width 0 height 0
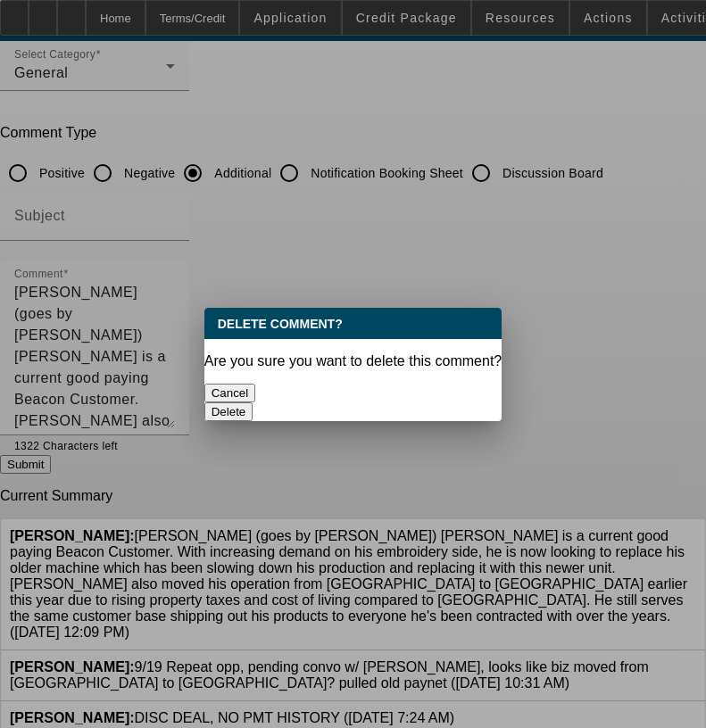
click at [254, 403] on button "Delete" at bounding box center [228, 412] width 49 height 19
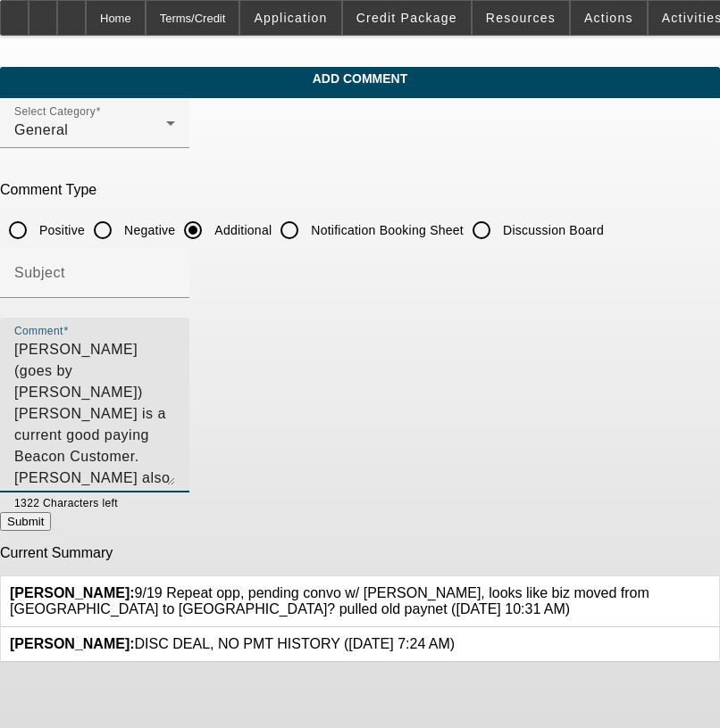
drag, startPoint x: 470, startPoint y: 348, endPoint x: 455, endPoint y: 351, distance: 14.5
click at [175, 351] on textarea "John (goes by Mike) Shinn is a current good paying Beacon Customer. Mike also m…" at bounding box center [94, 412] width 161 height 146
type textarea "[PERSON_NAME] (goes by [PERSON_NAME]) [PERSON_NAME] is a current good paying Be…"
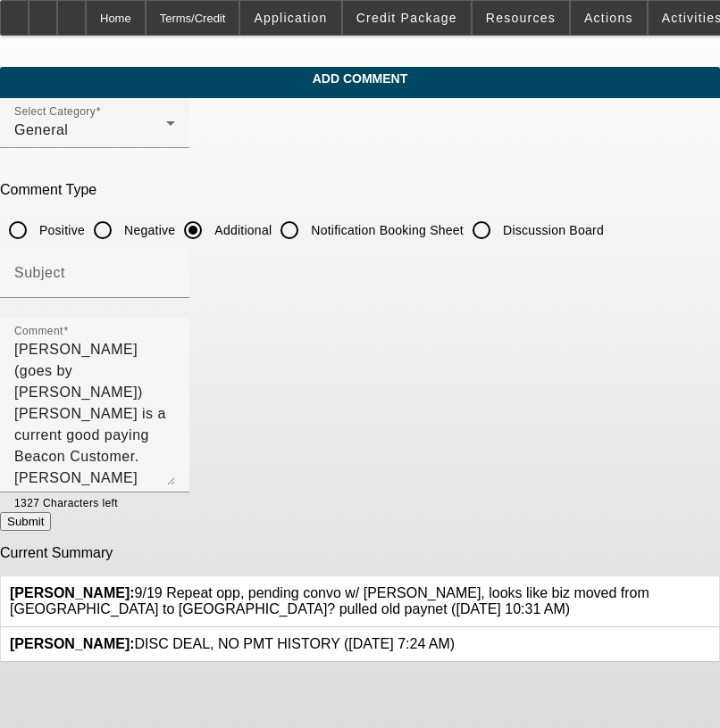
click at [51, 527] on button "Submit" at bounding box center [25, 521] width 51 height 19
radio input "true"
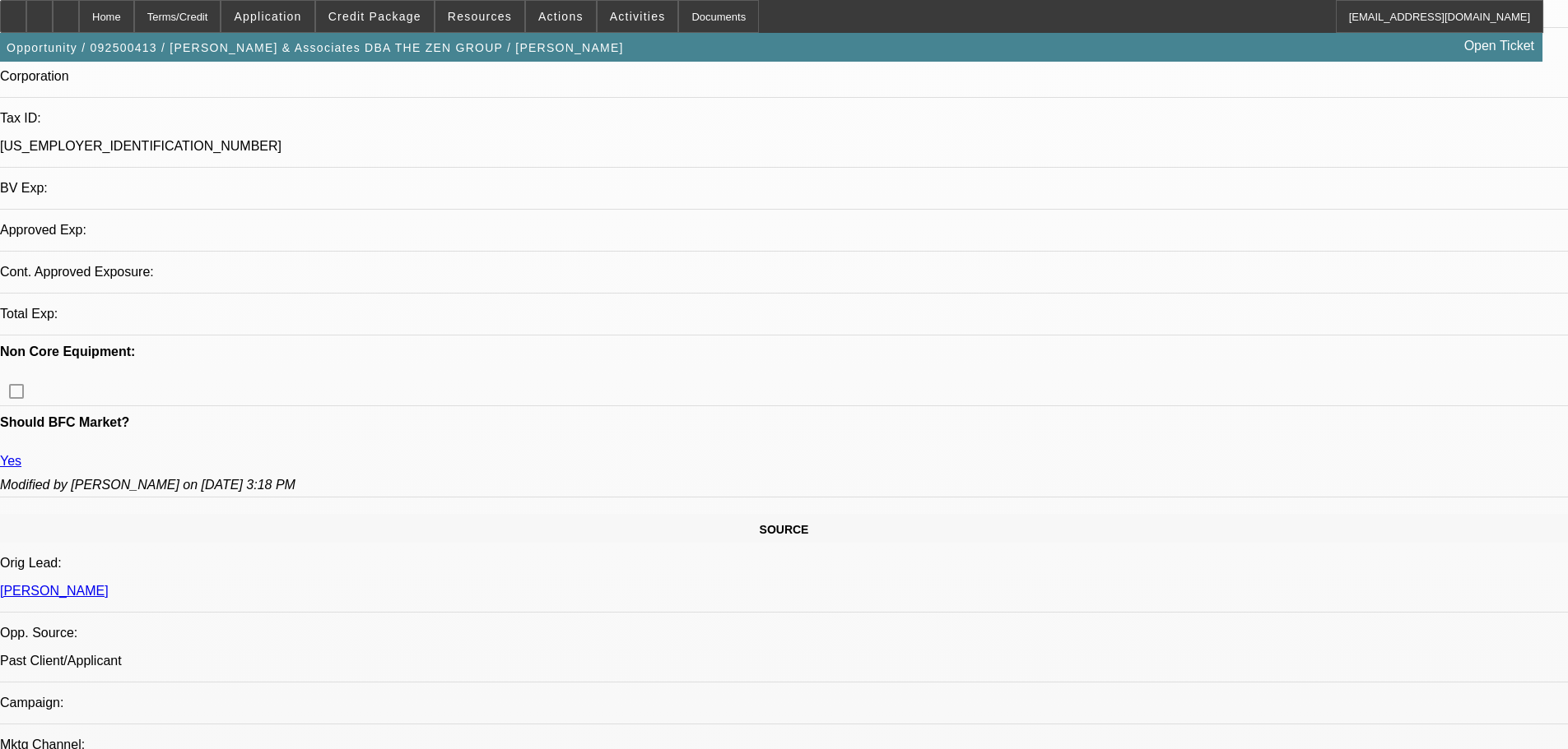
select select "0"
select select "2"
select select "0.1"
select select "4"
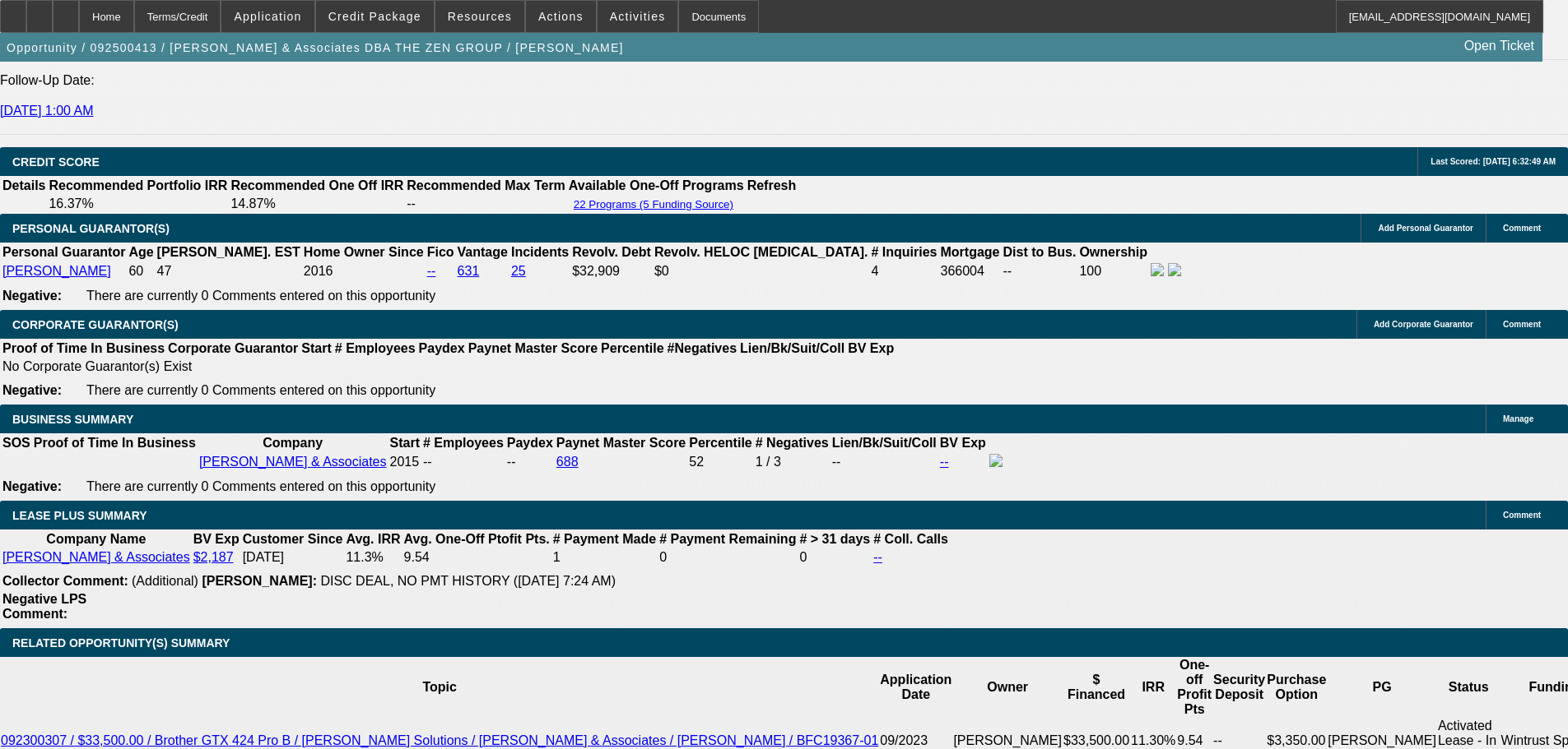
scroll to position [2505, 0]
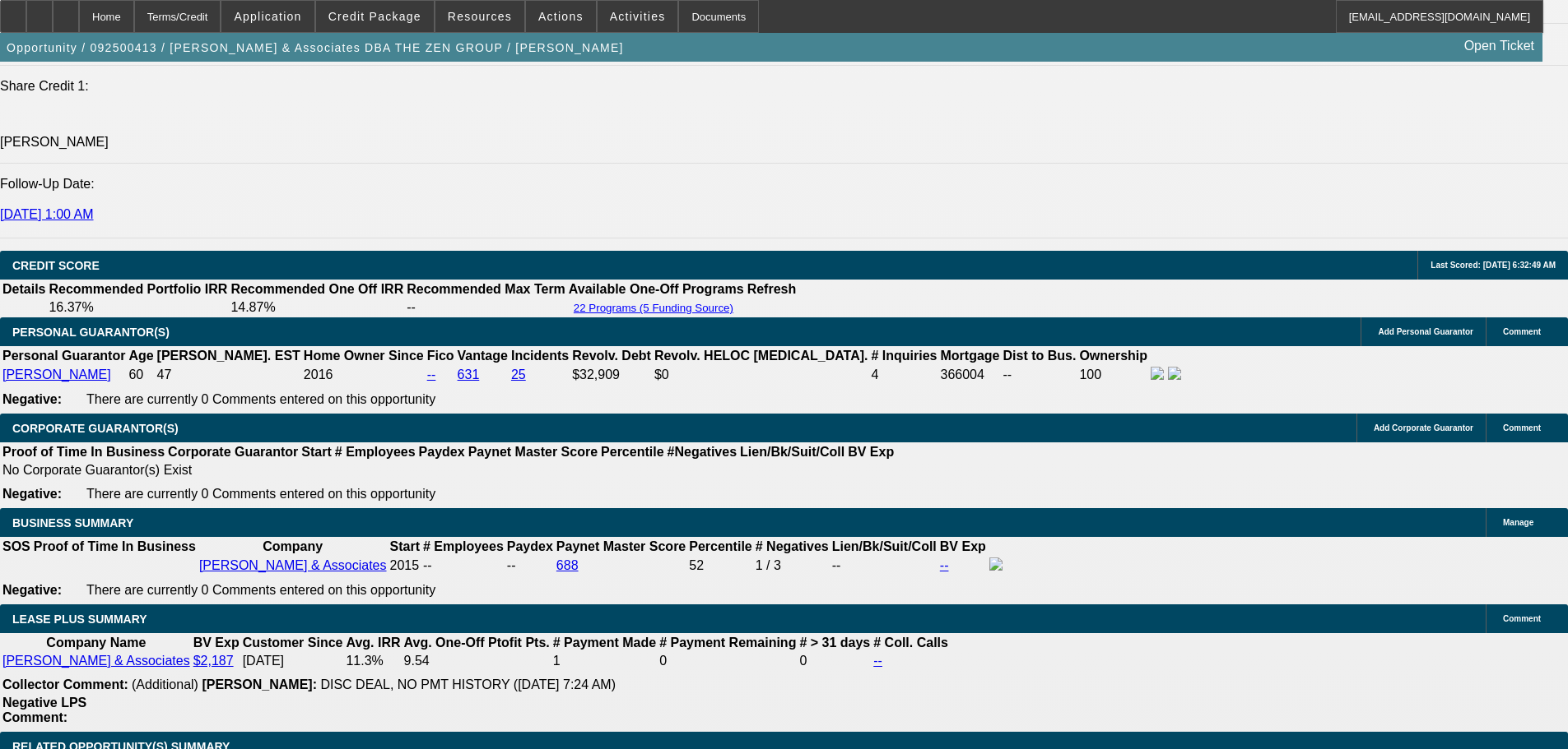
scroll to position [2341, 0]
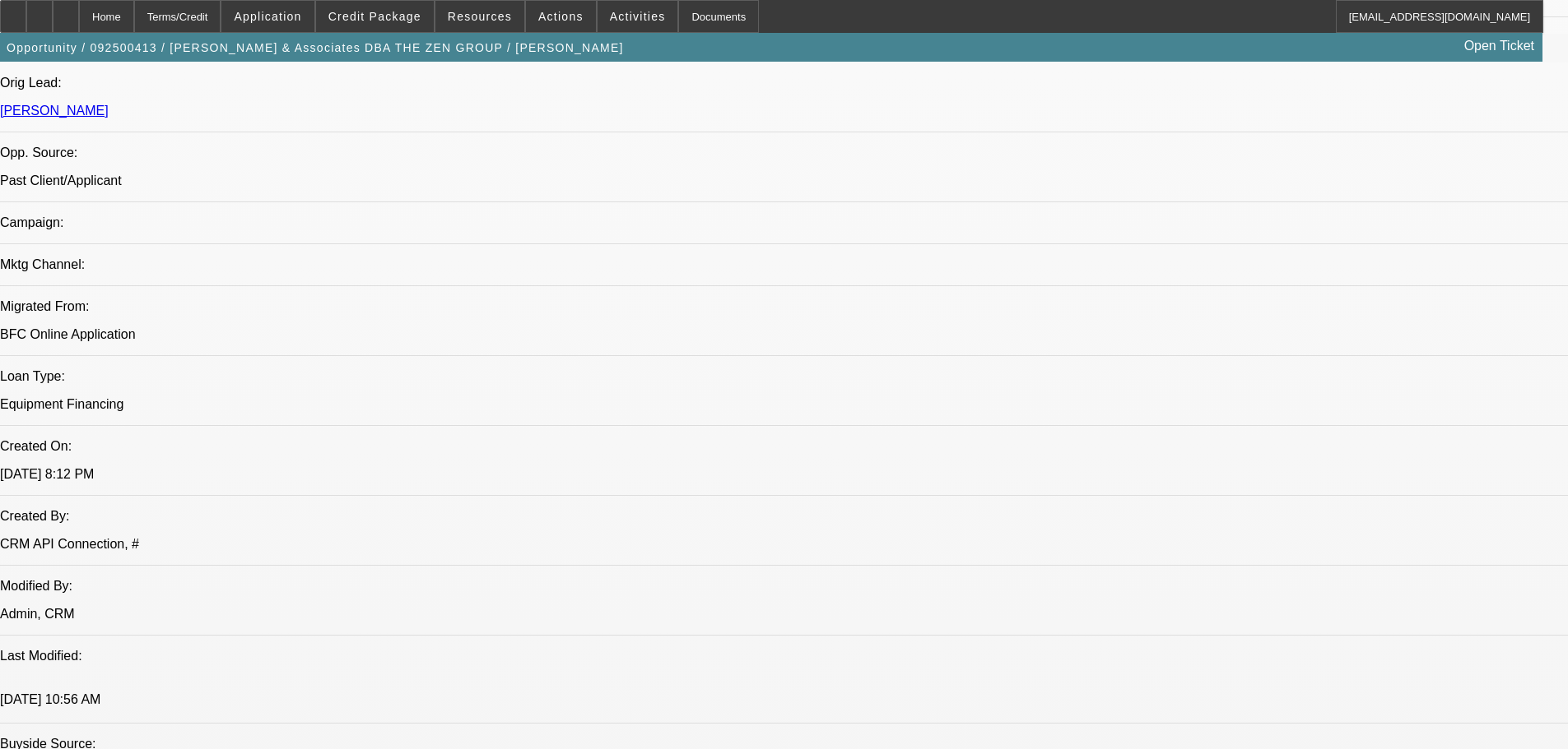
scroll to position [0, 0]
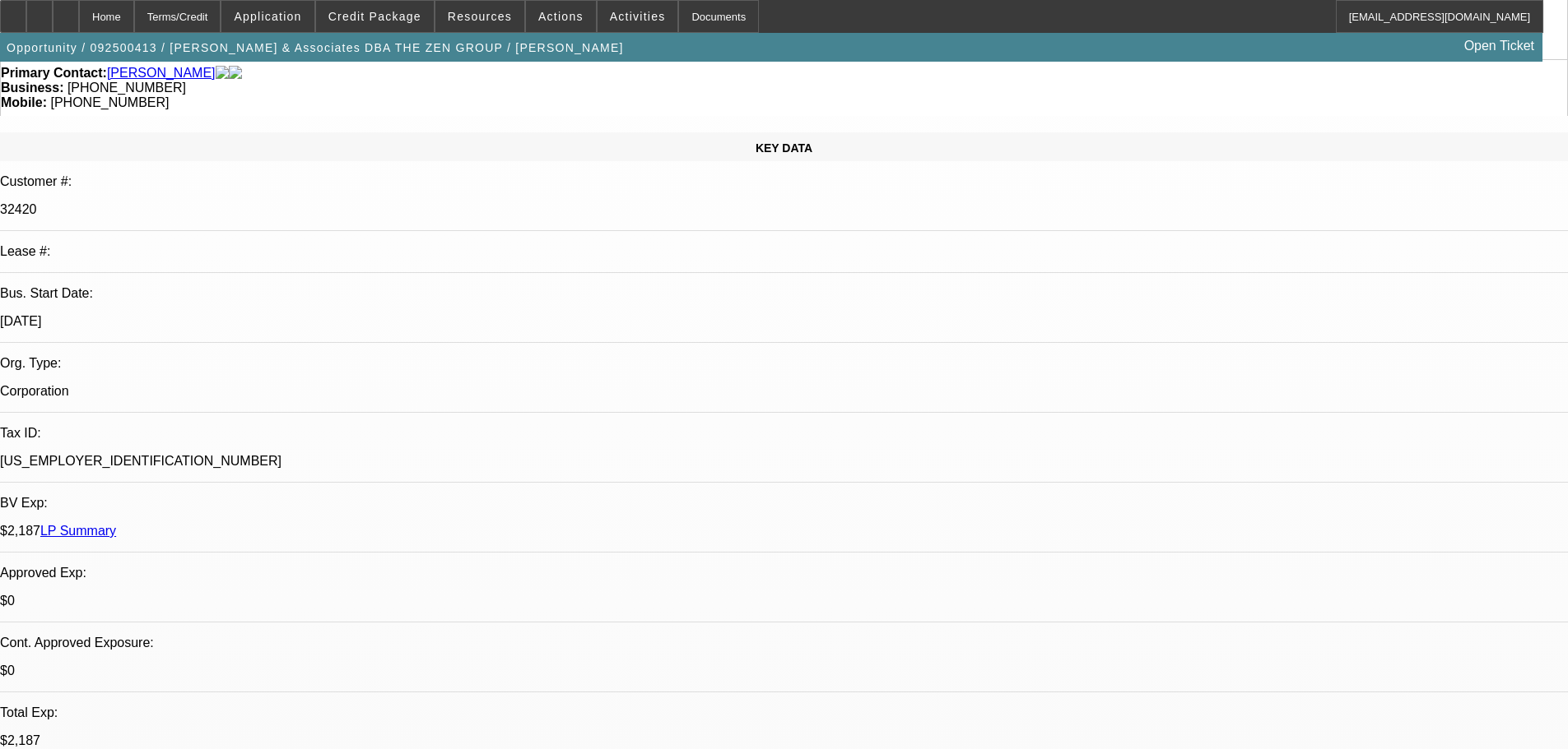
drag, startPoint x: 813, startPoint y: 403, endPoint x: 789, endPoint y: 230, distance: 174.7
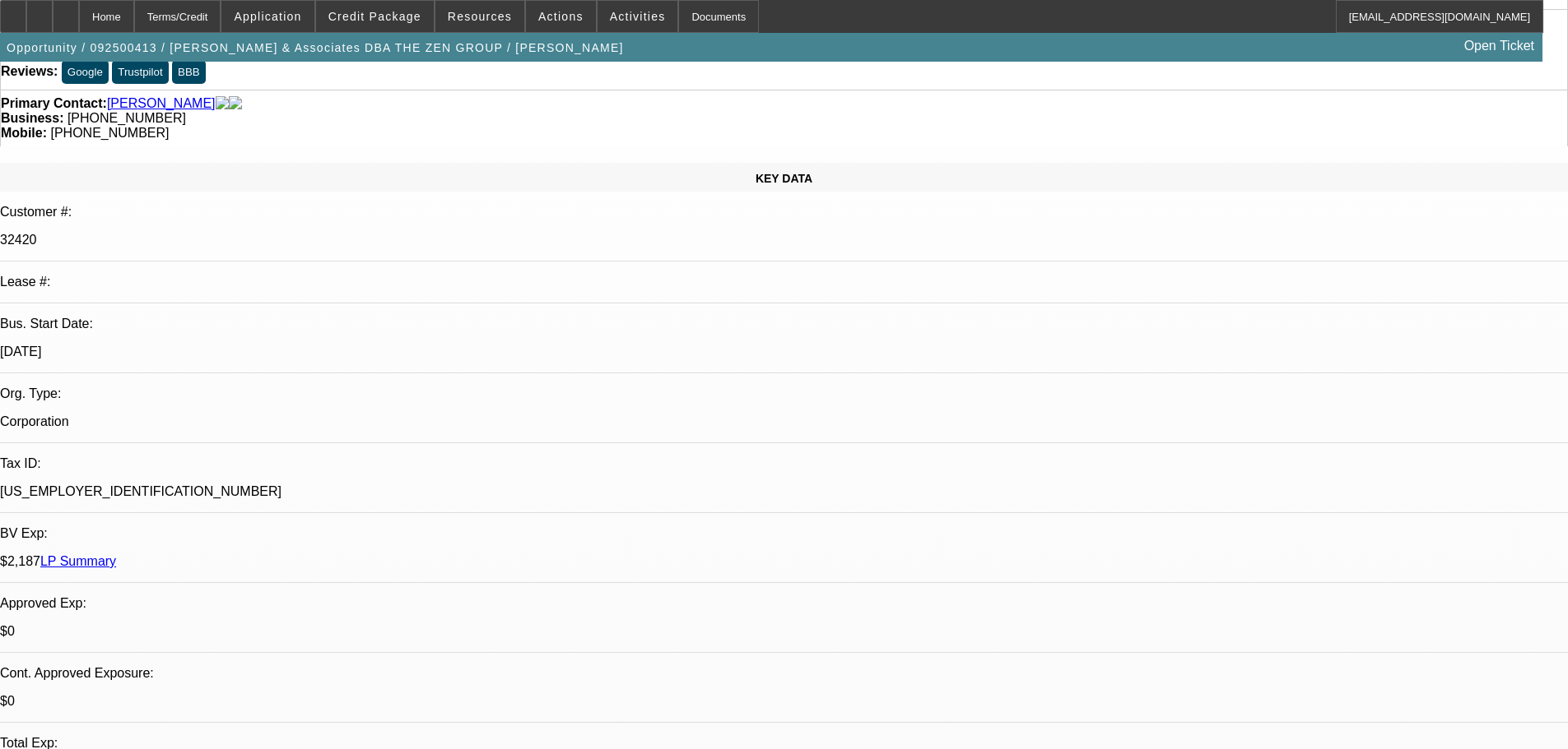
drag, startPoint x: 706, startPoint y: 288, endPoint x: 702, endPoint y: 417, distance: 129.1
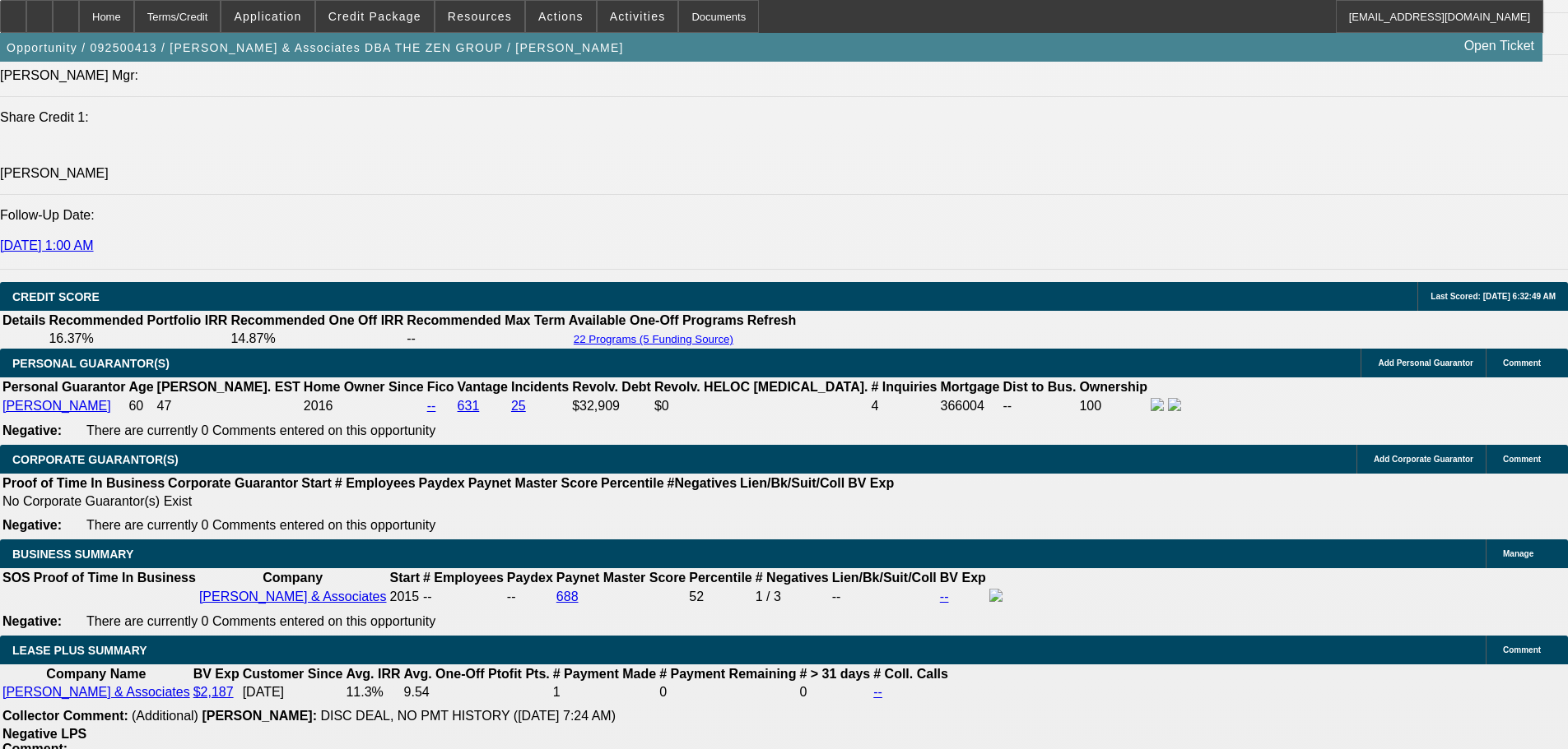
drag, startPoint x: 670, startPoint y: 266, endPoint x: 654, endPoint y: 472, distance: 206.6
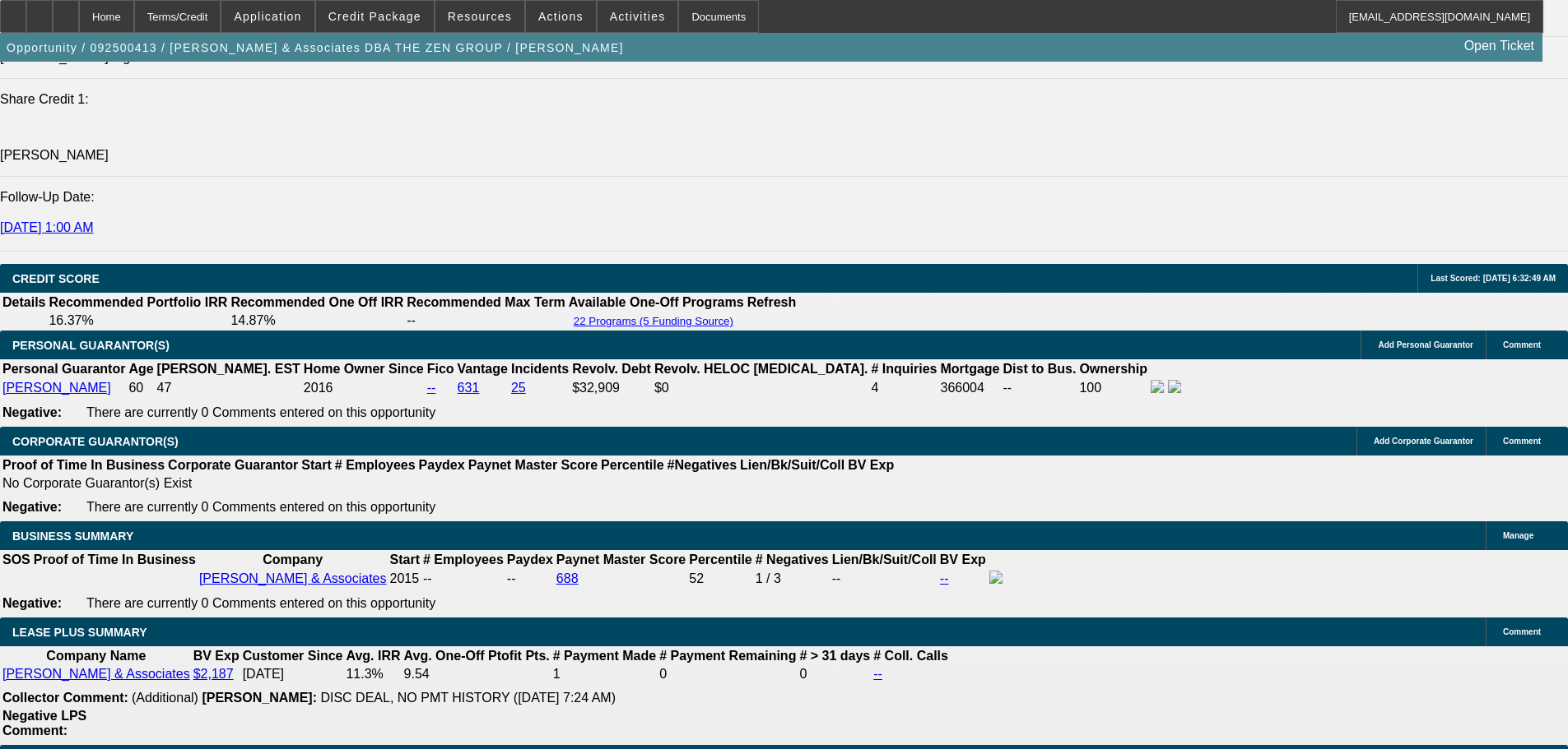
scroll to position [2312, 0]
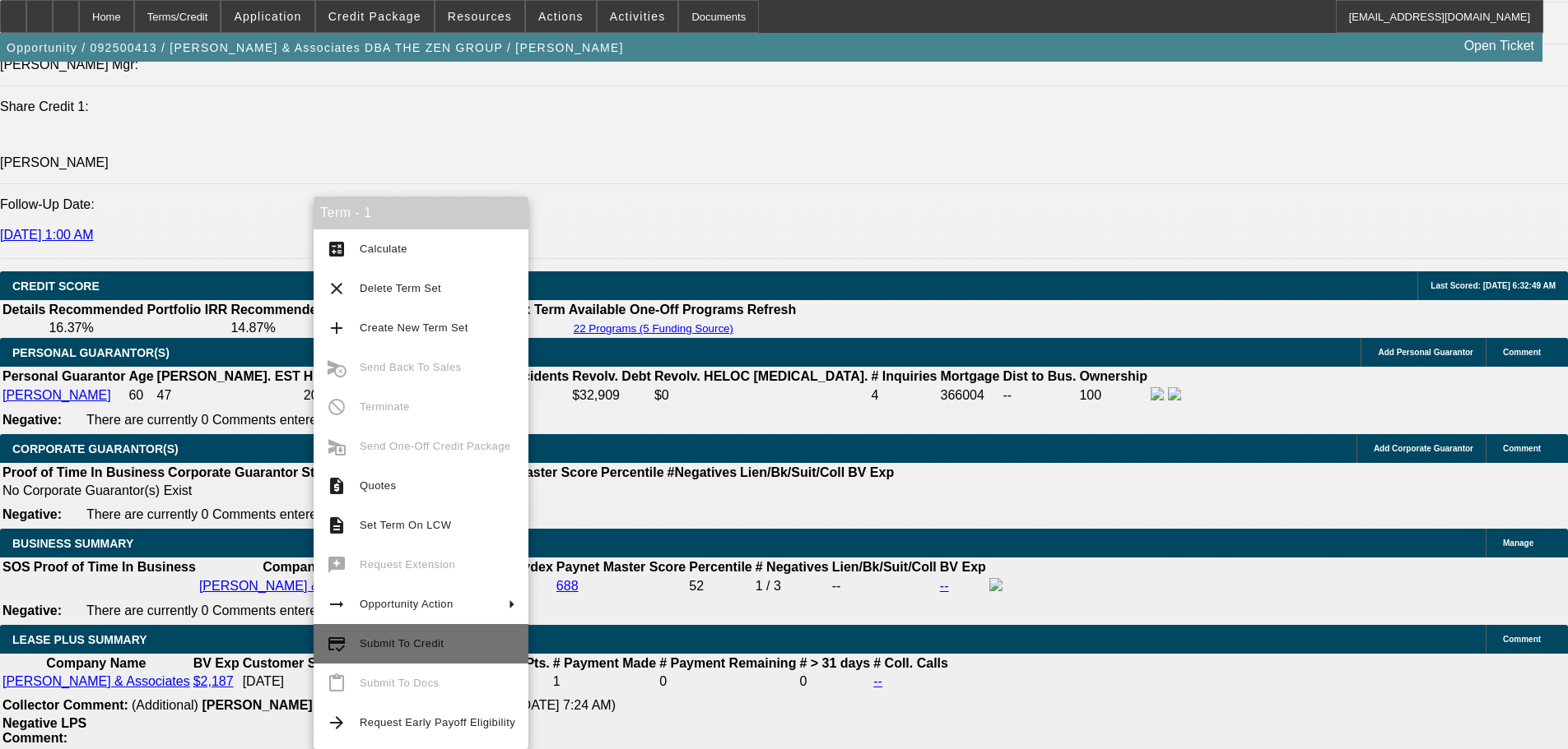
click at [462, 645] on span "Submit To Credit" at bounding box center [437, 643] width 156 height 19
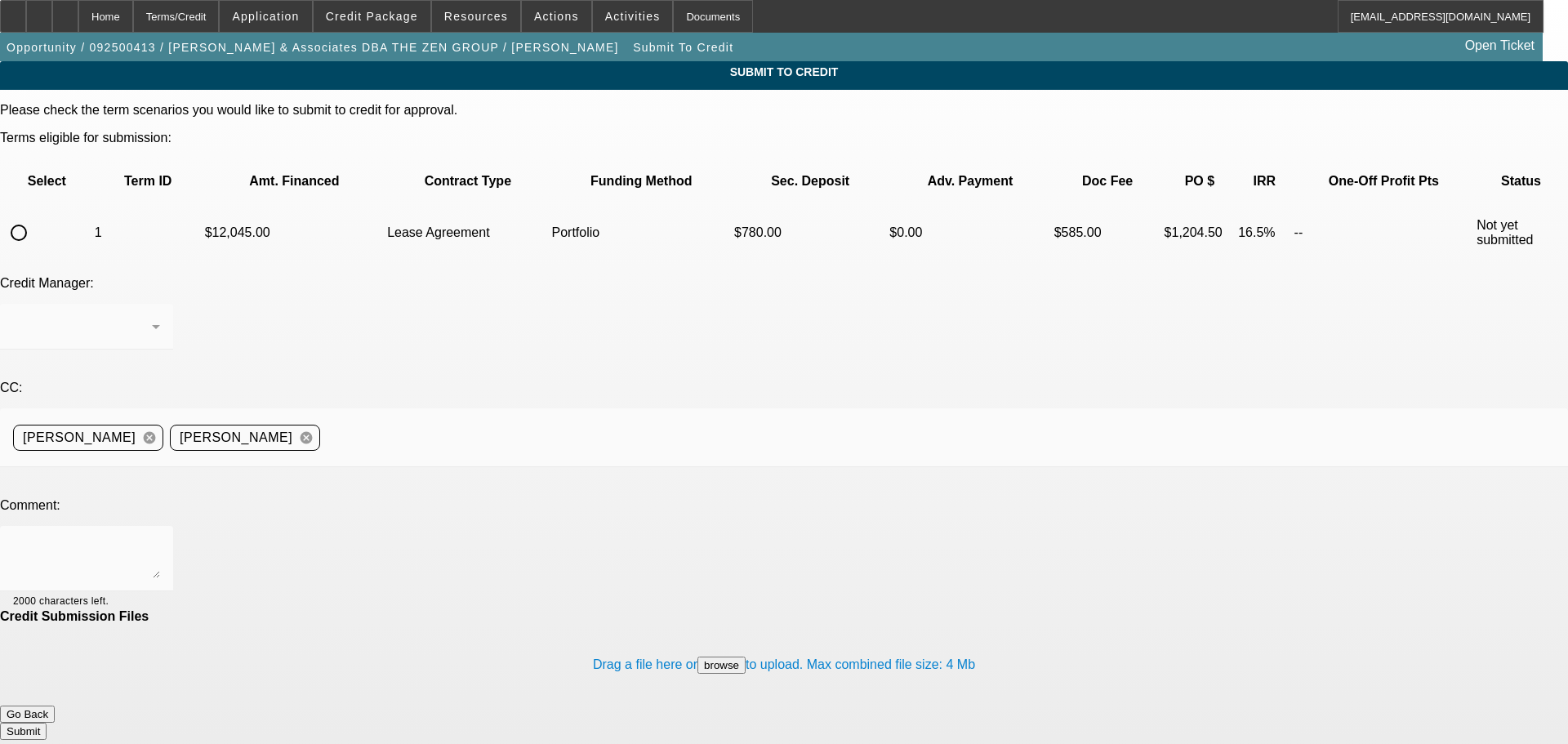
click at [35, 217] on input "radio" at bounding box center [19, 233] width 33 height 33
radio input "true"
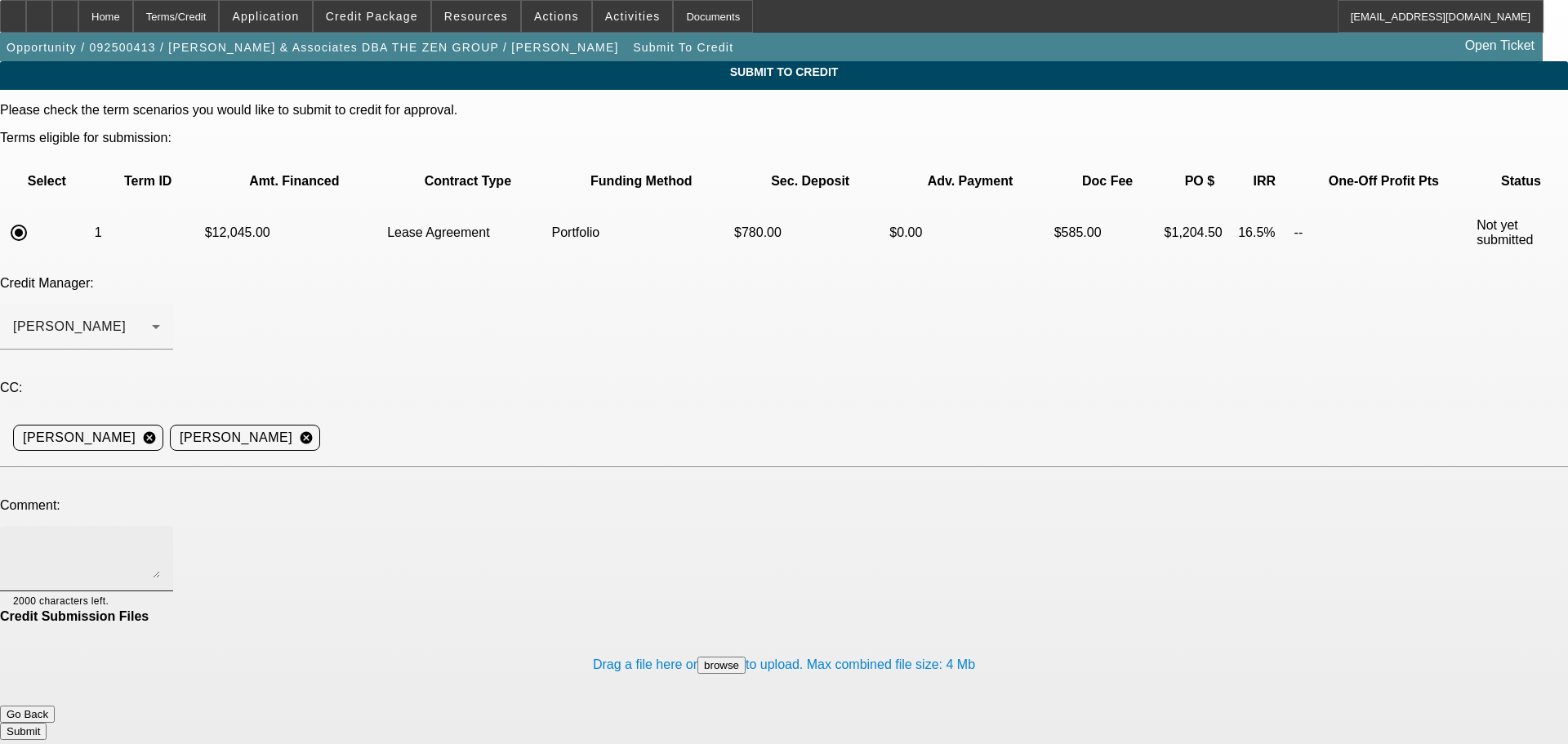
click at [160, 539] on textarea at bounding box center [86, 558] width 147 height 39
type textarea "Hey [PERSON_NAME], please consider for this repeat customer. See comments for w…"
click at [47, 723] on button "Submit" at bounding box center [23, 731] width 47 height 17
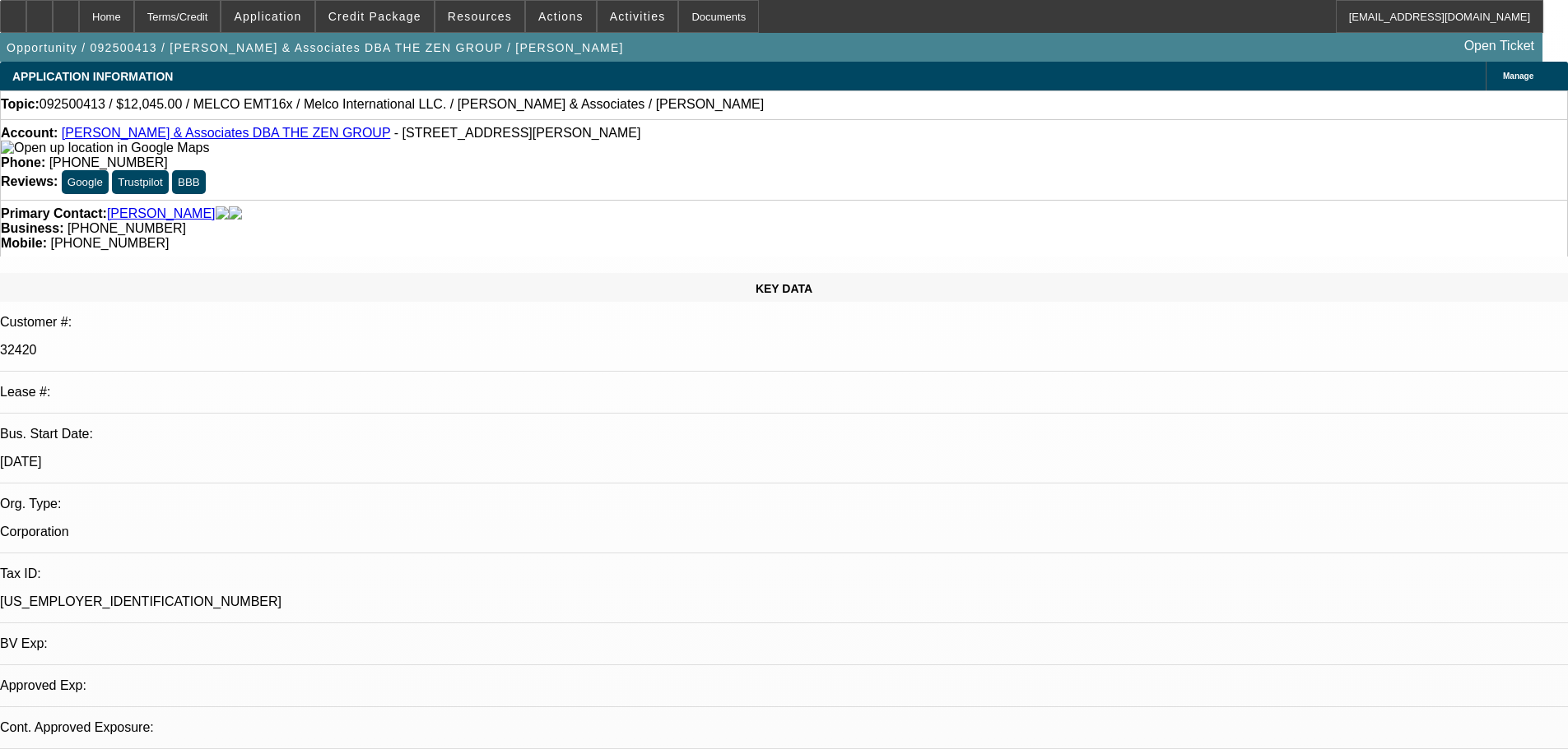
select select "0"
select select "2"
select select "0.1"
select select "4"
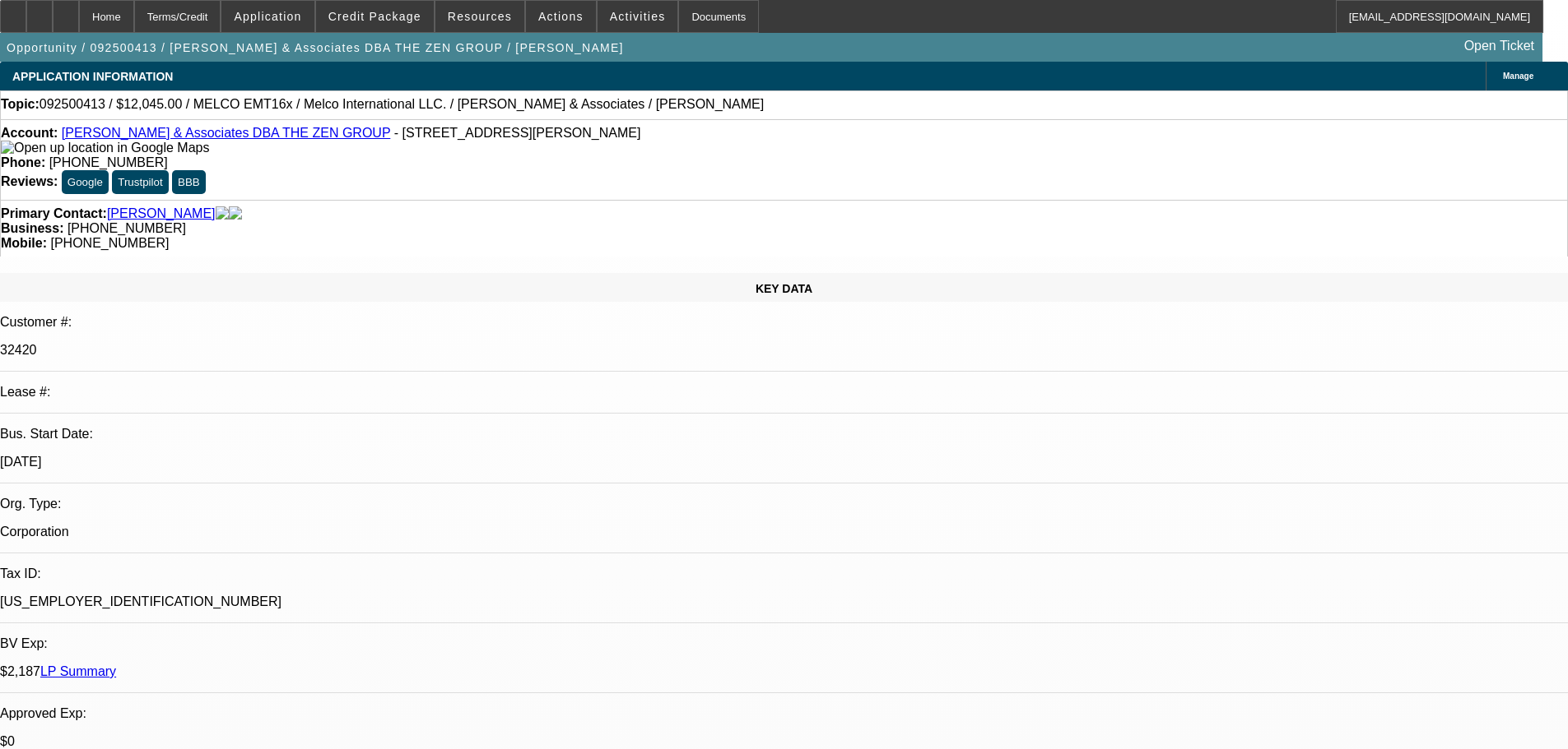
drag, startPoint x: 1262, startPoint y: 196, endPoint x: 1251, endPoint y: 155, distance: 42.4
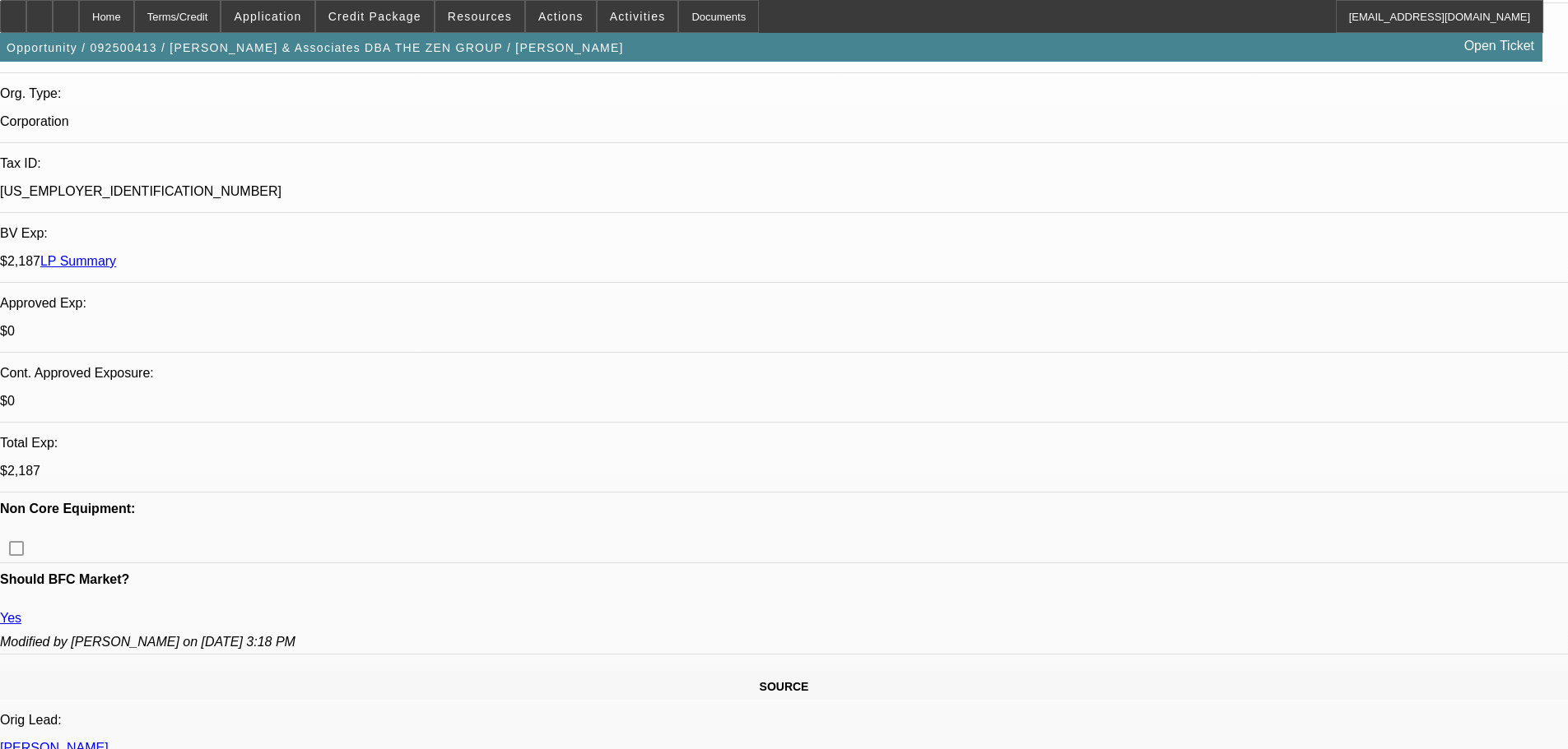
scroll to position [576, 0]
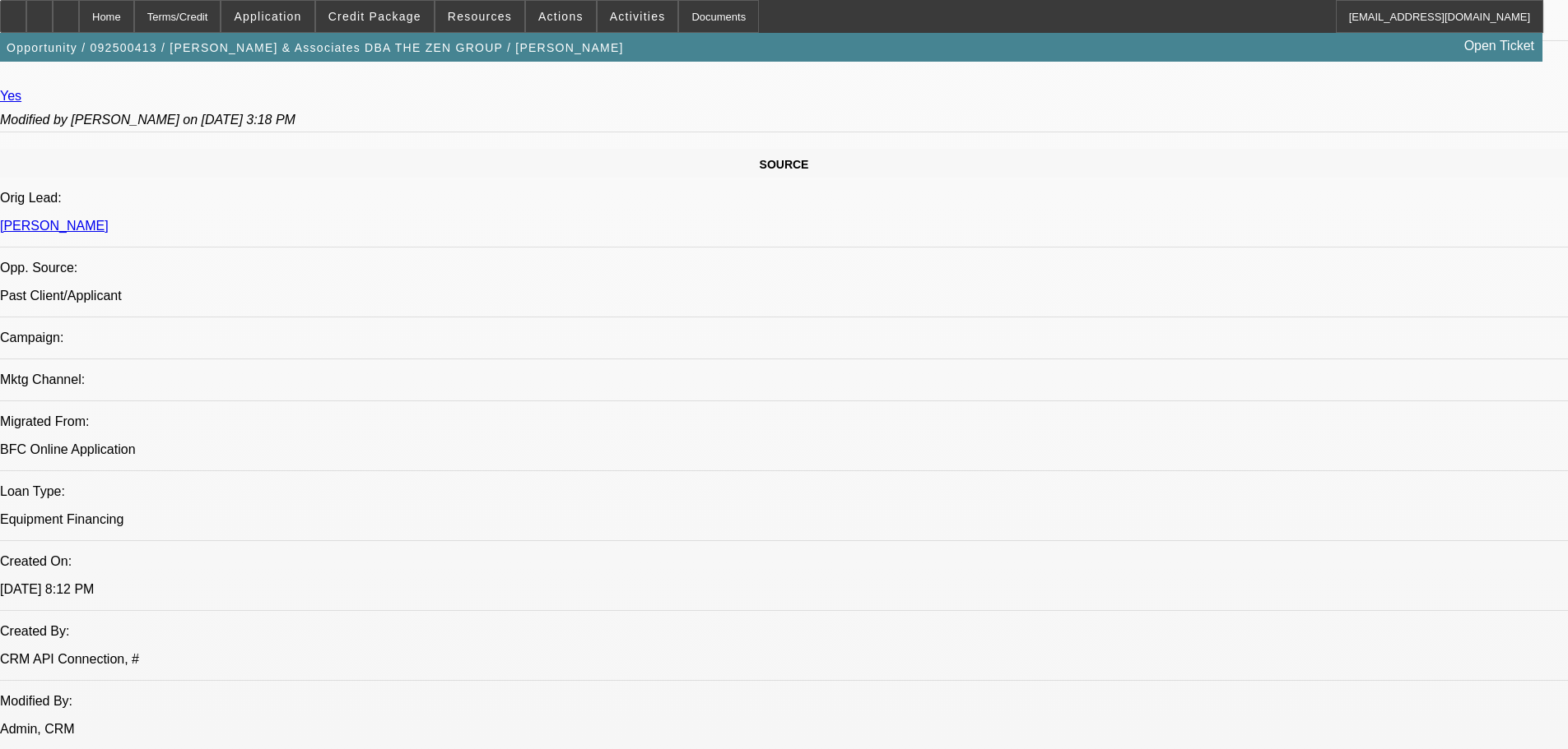
drag, startPoint x: 557, startPoint y: 407, endPoint x: 610, endPoint y: 630, distance: 229.2
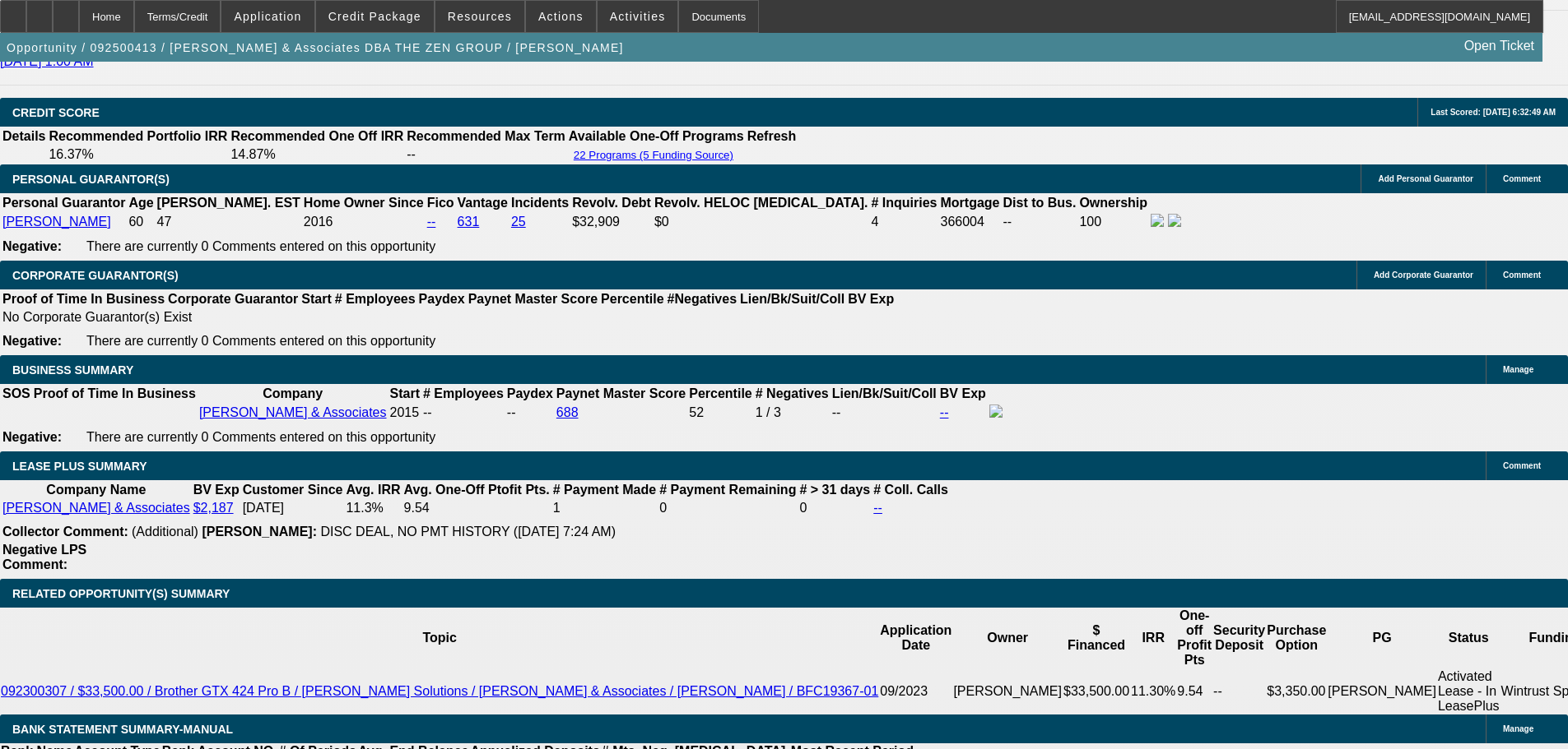
scroll to position [2692, 0]
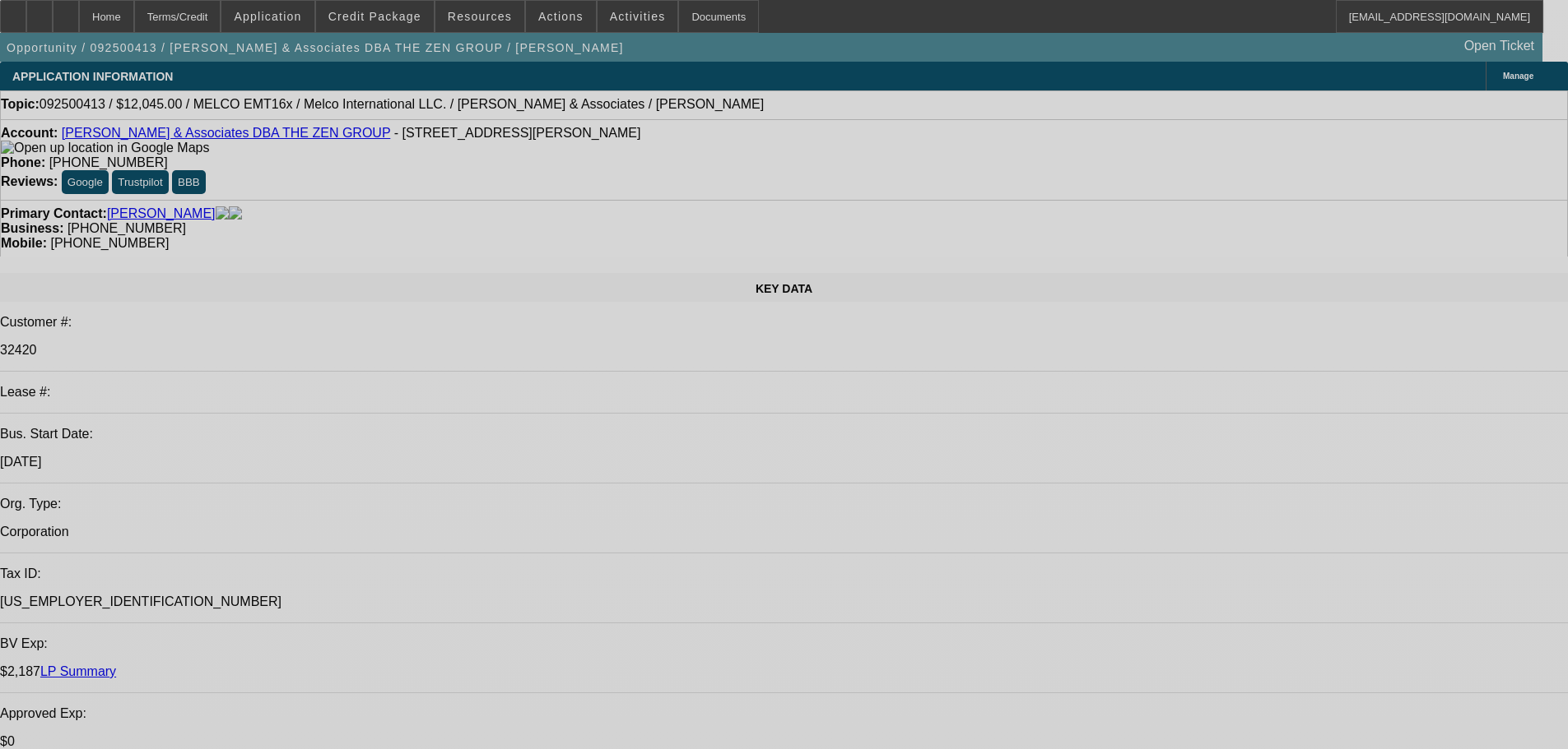
select select "0"
select select "2"
select select "0.1"
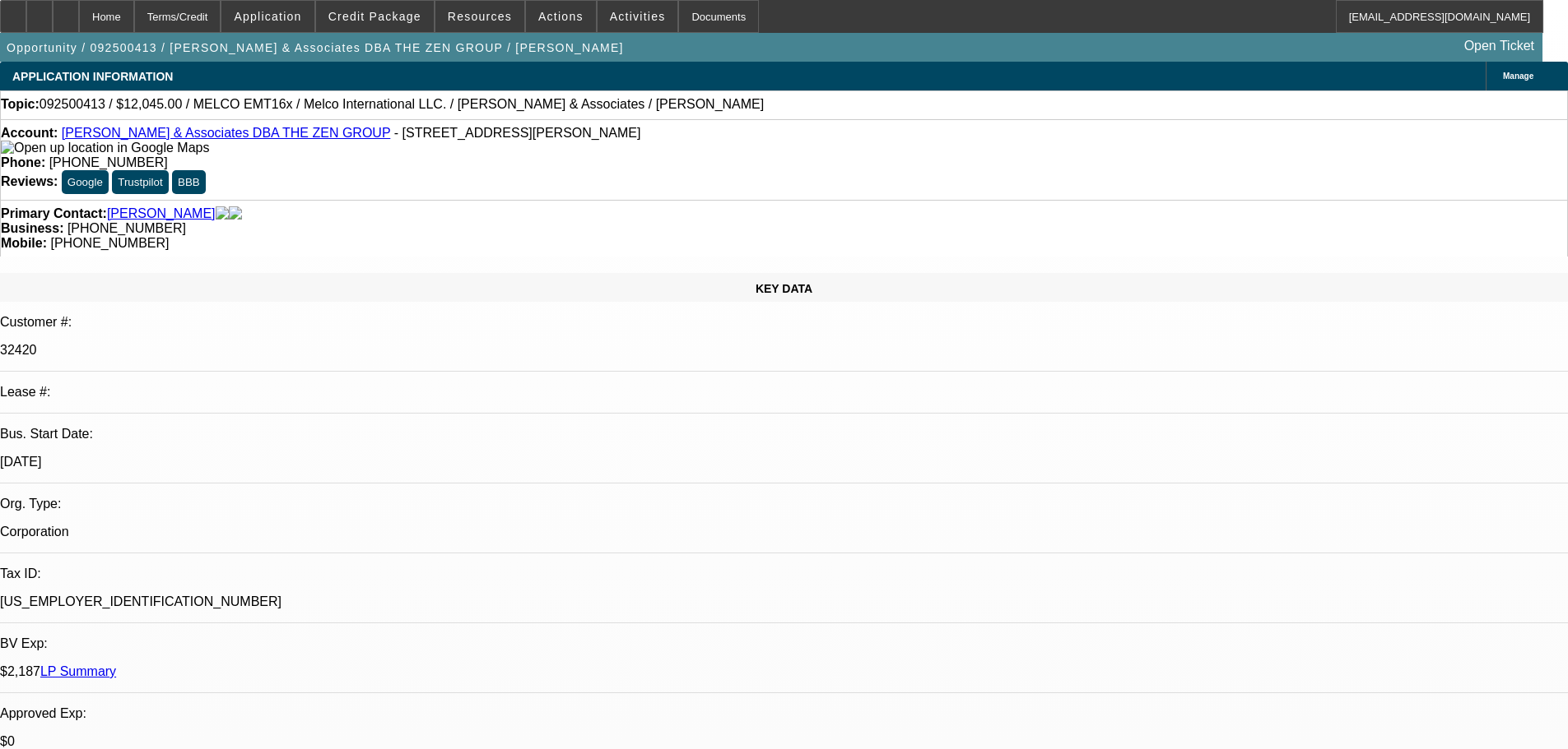
select select "1"
select select "2"
select select "4"
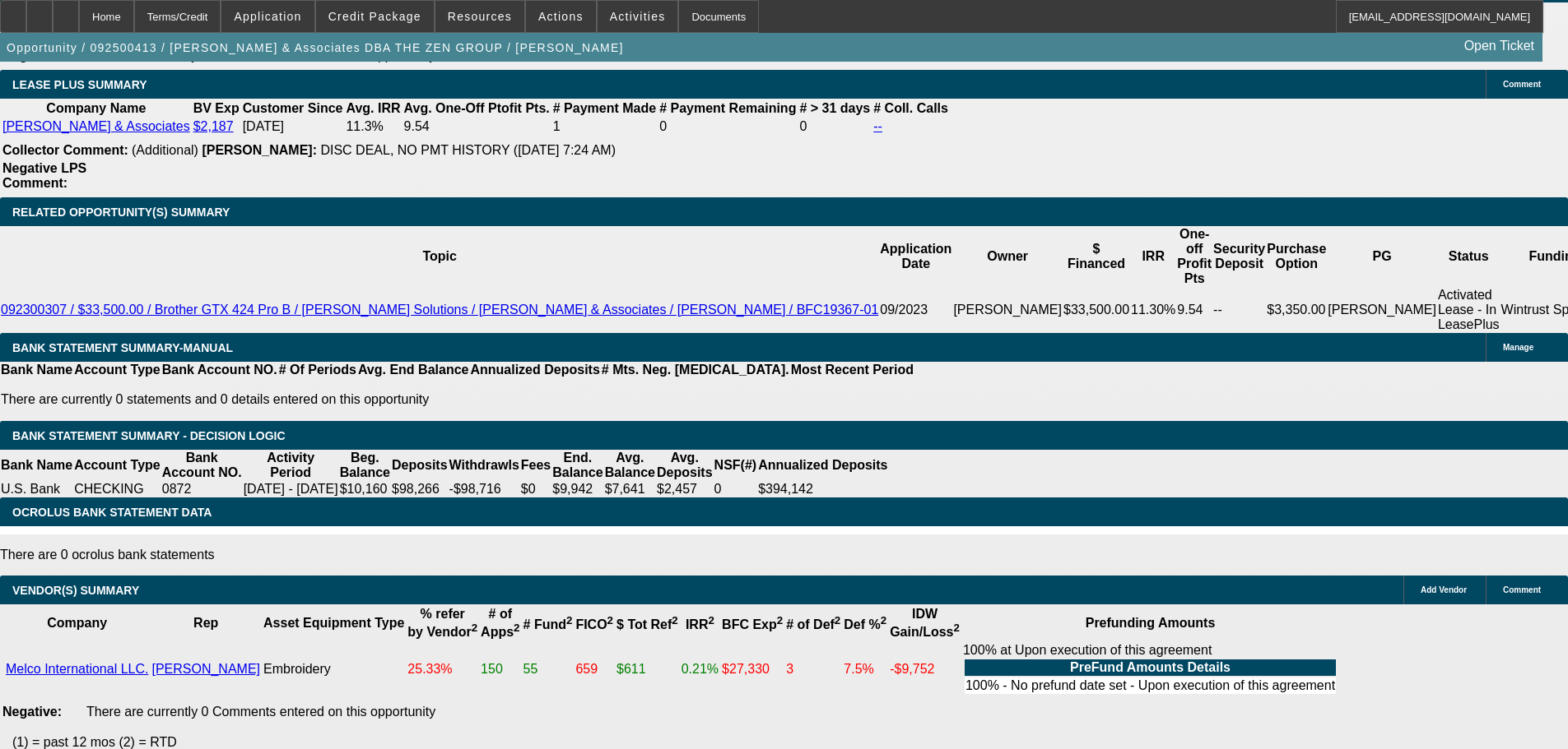
drag, startPoint x: 384, startPoint y: 471, endPoint x: 409, endPoint y: 627, distance: 158.0
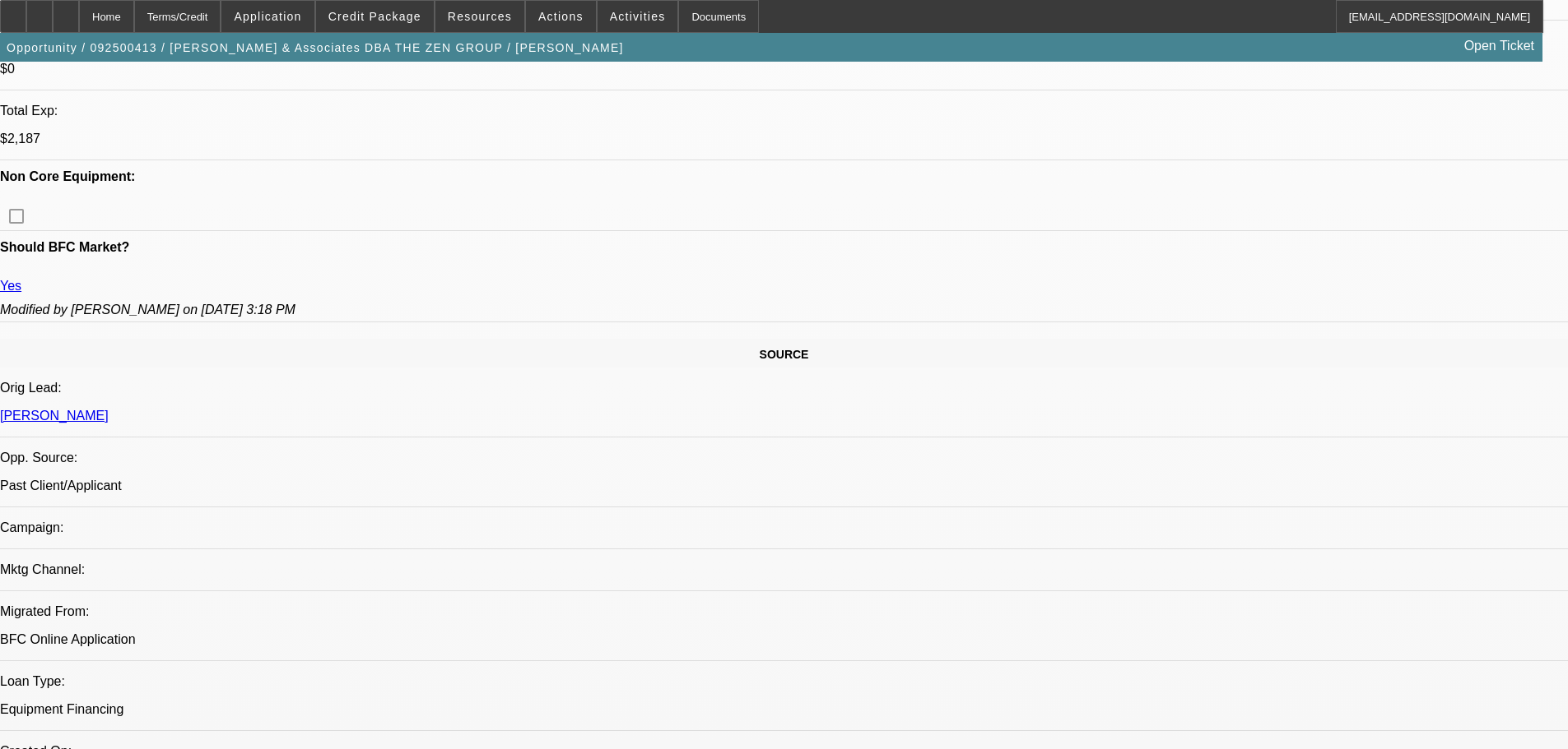
scroll to position [565, 0]
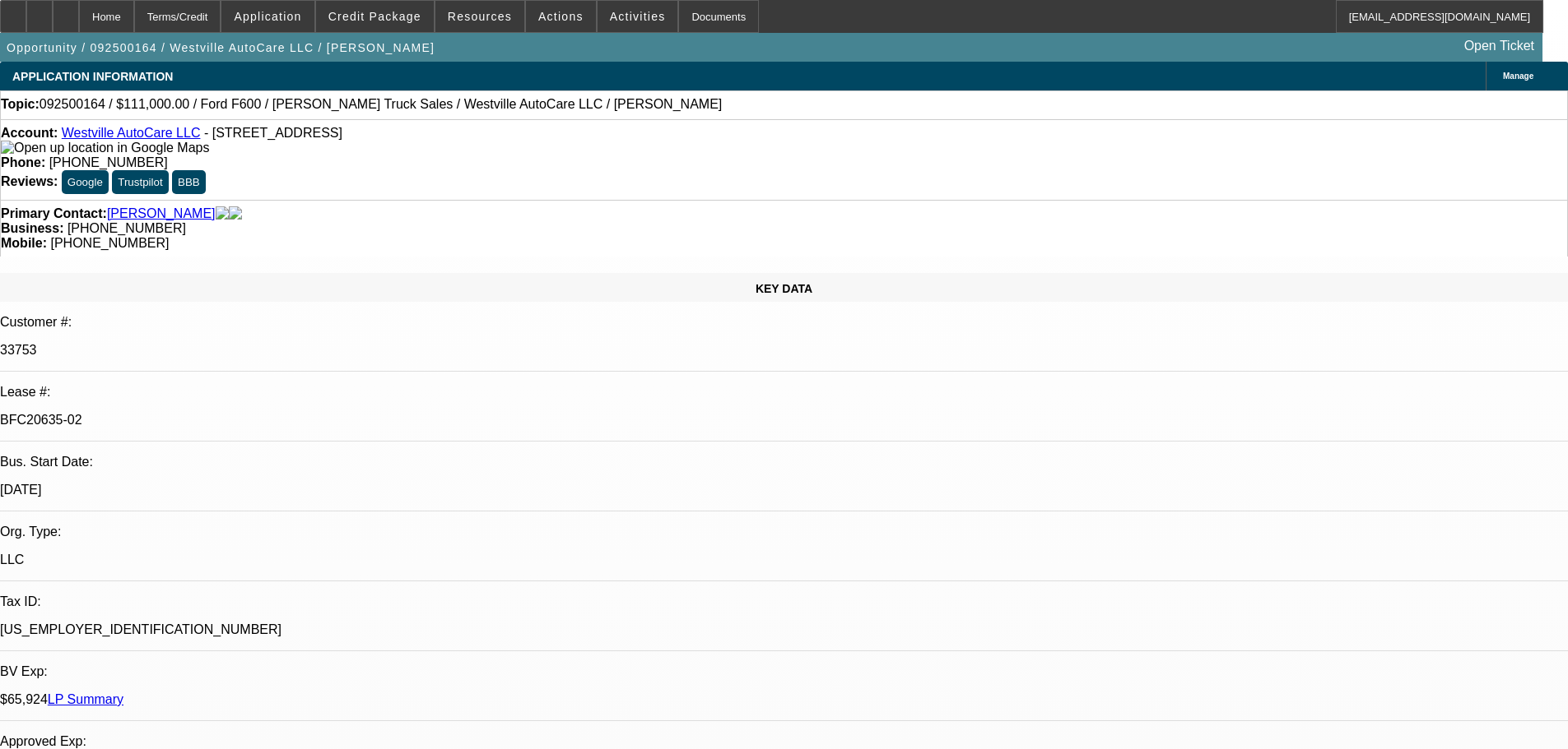
select select "0"
select select "2"
select select "0"
select select "6"
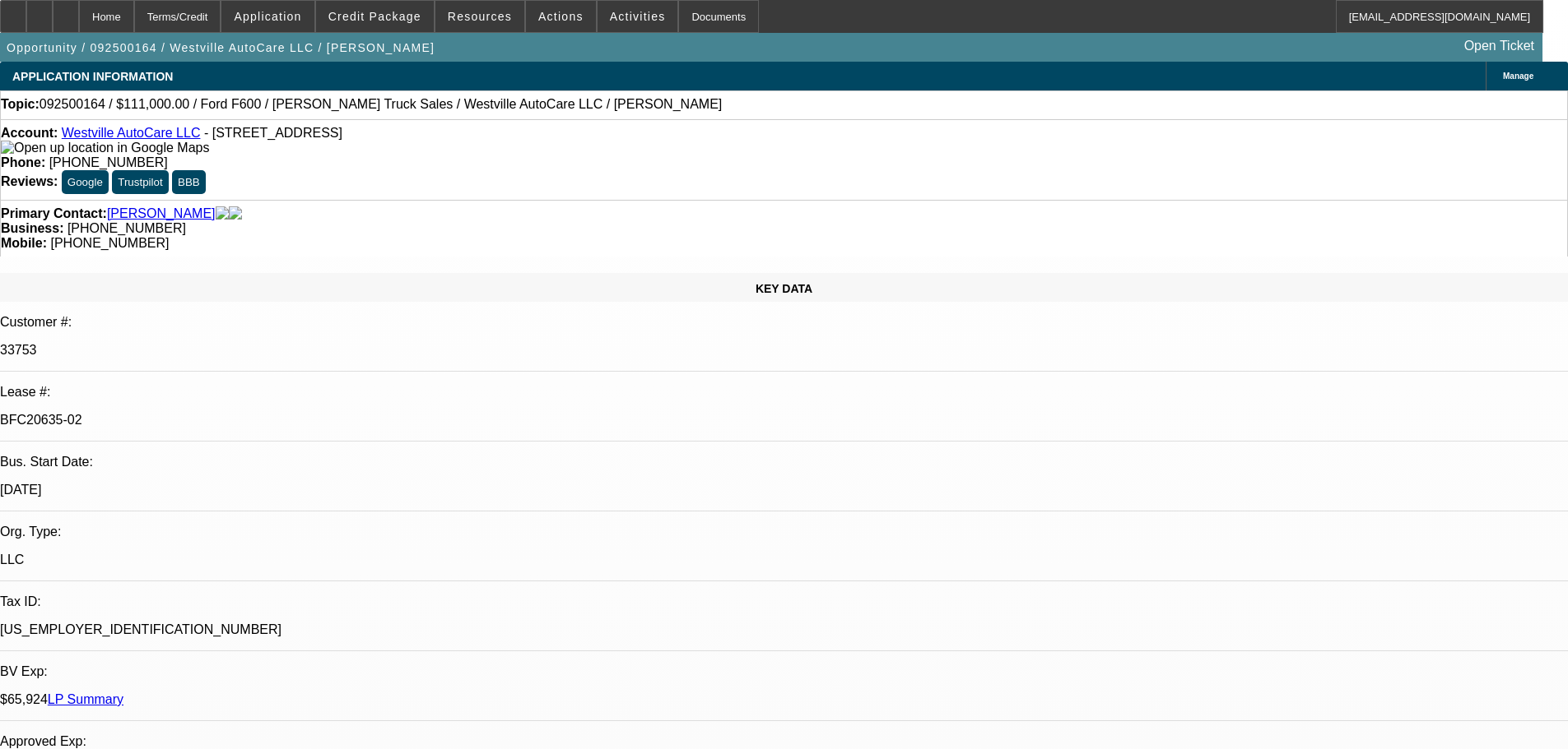
select select "0"
select select "2"
select select "0"
select select "6"
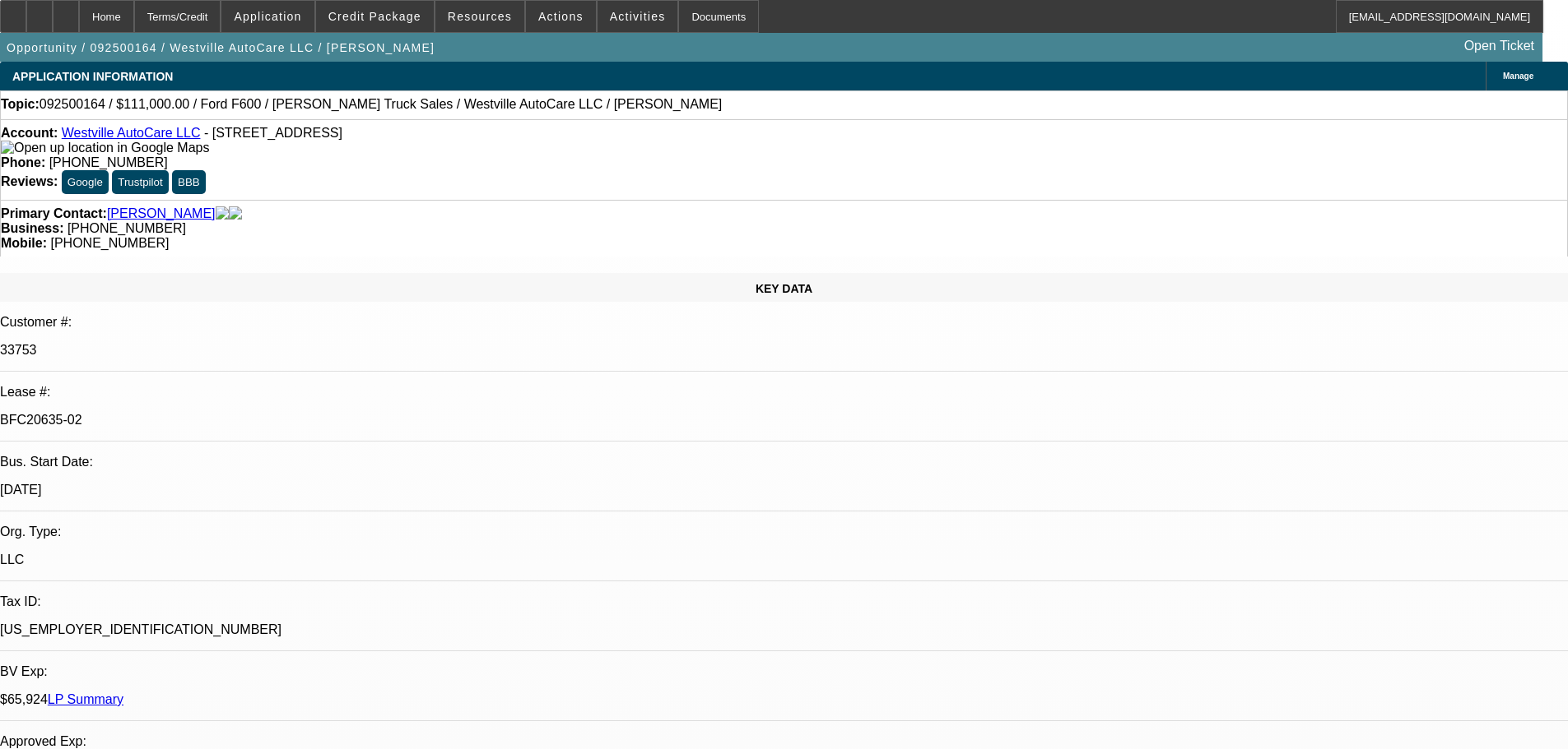
select select "0"
select select "2"
select select "0"
select select "6"
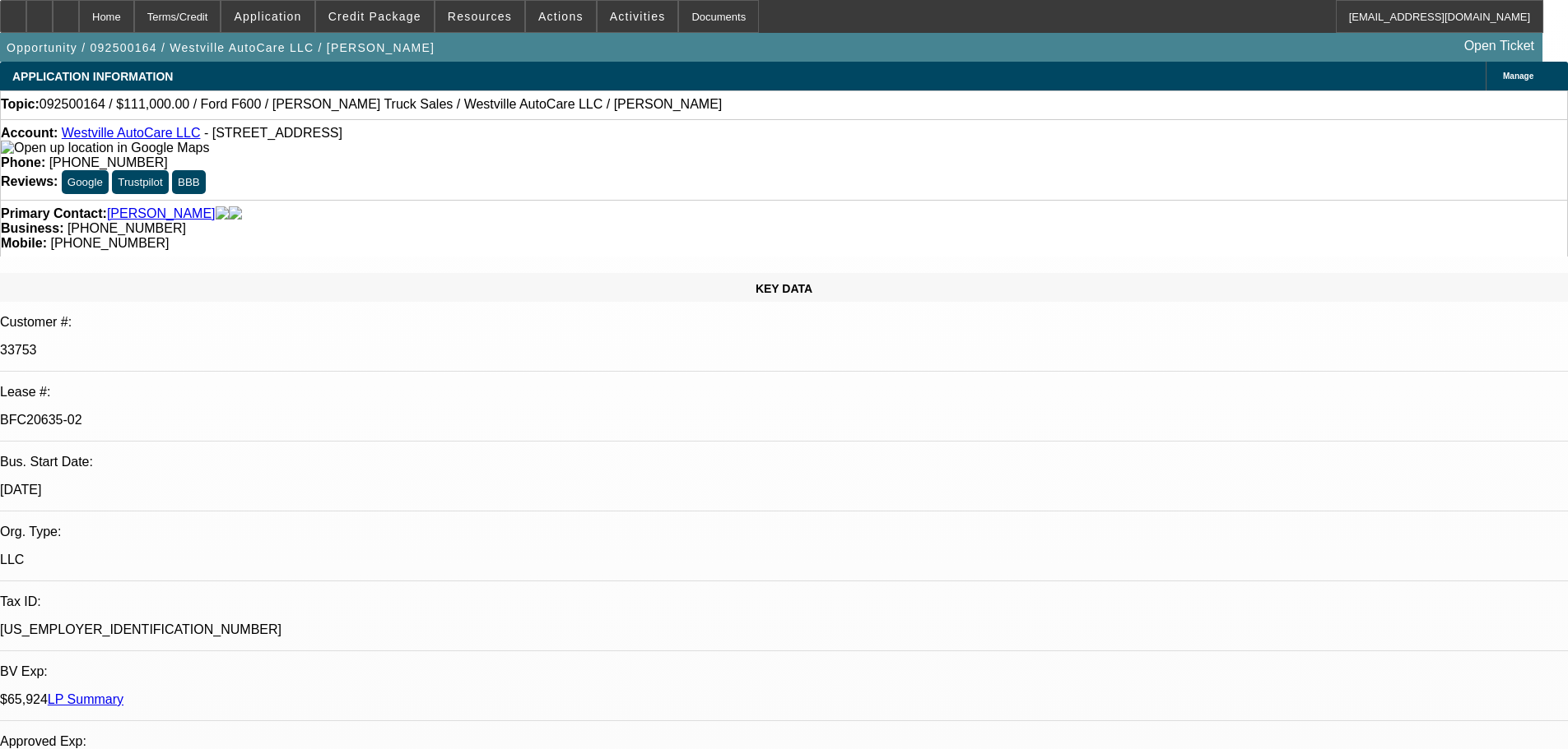
select select "0"
select select "2"
select select "0"
select select "6"
